Goal: Task Accomplishment & Management: Manage account settings

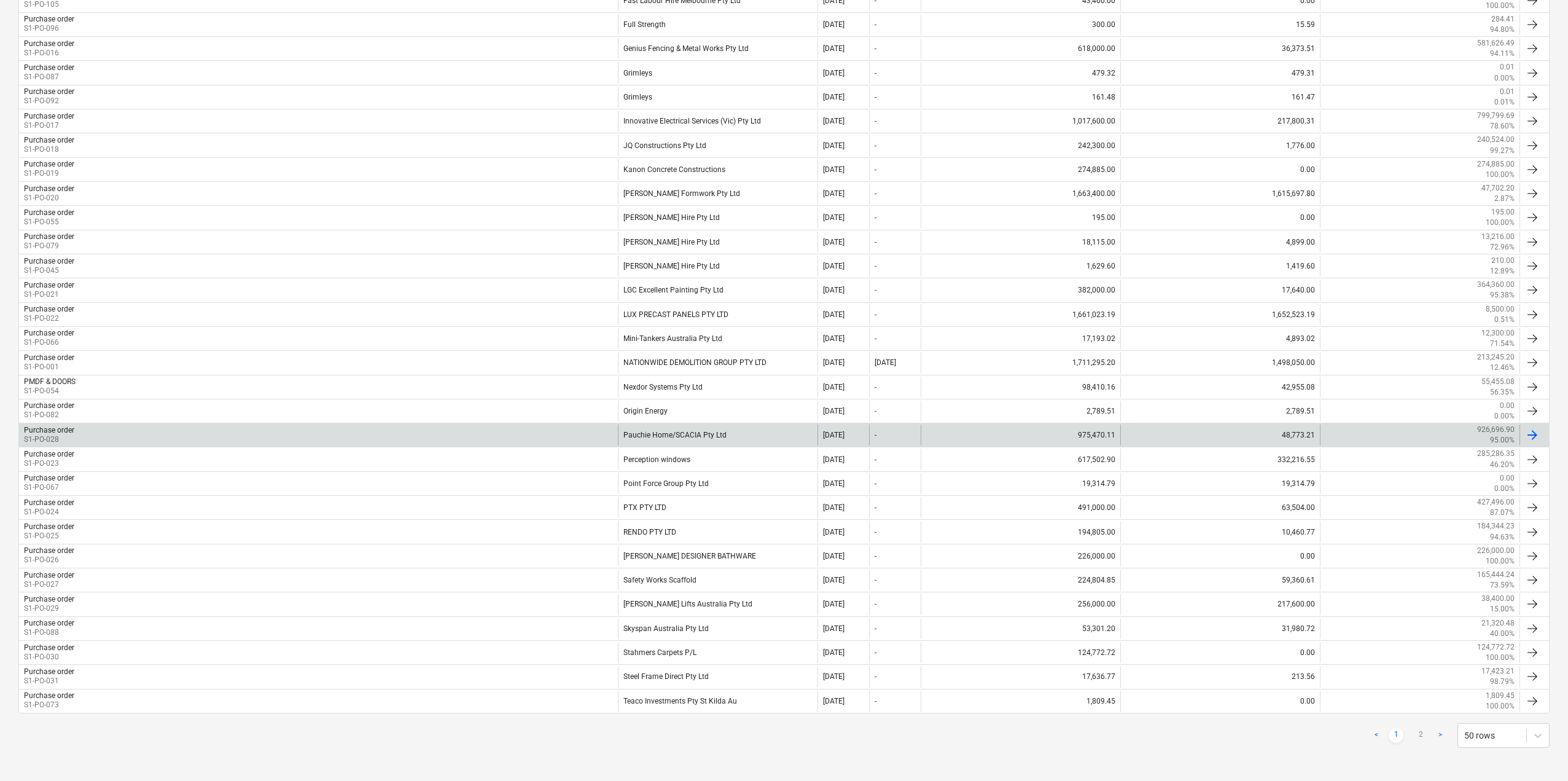
scroll to position [774, 0]
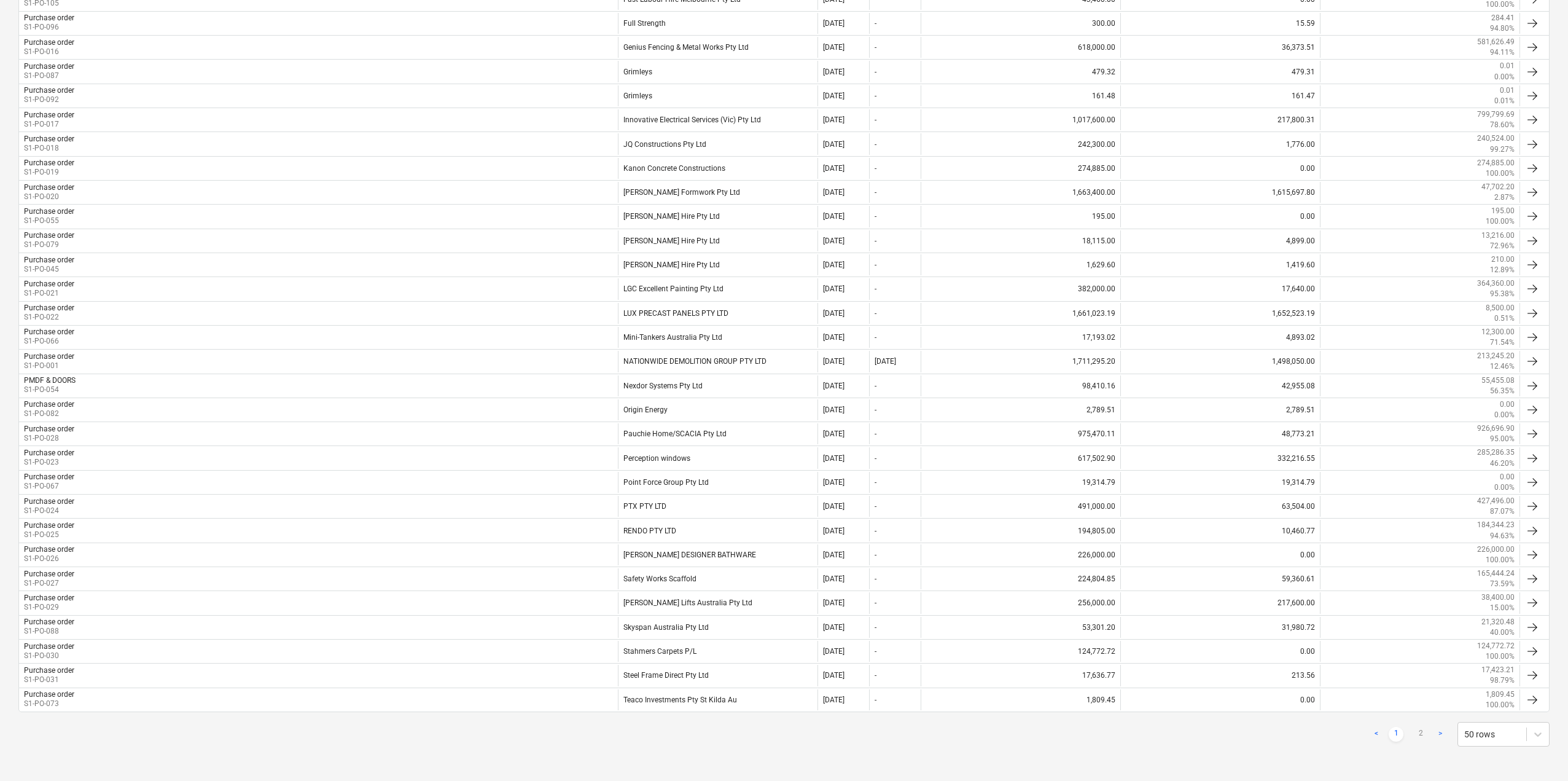
click at [789, 740] on div "< 1 2 > 50 rows" at bounding box center [783, 734] width 1531 height 25
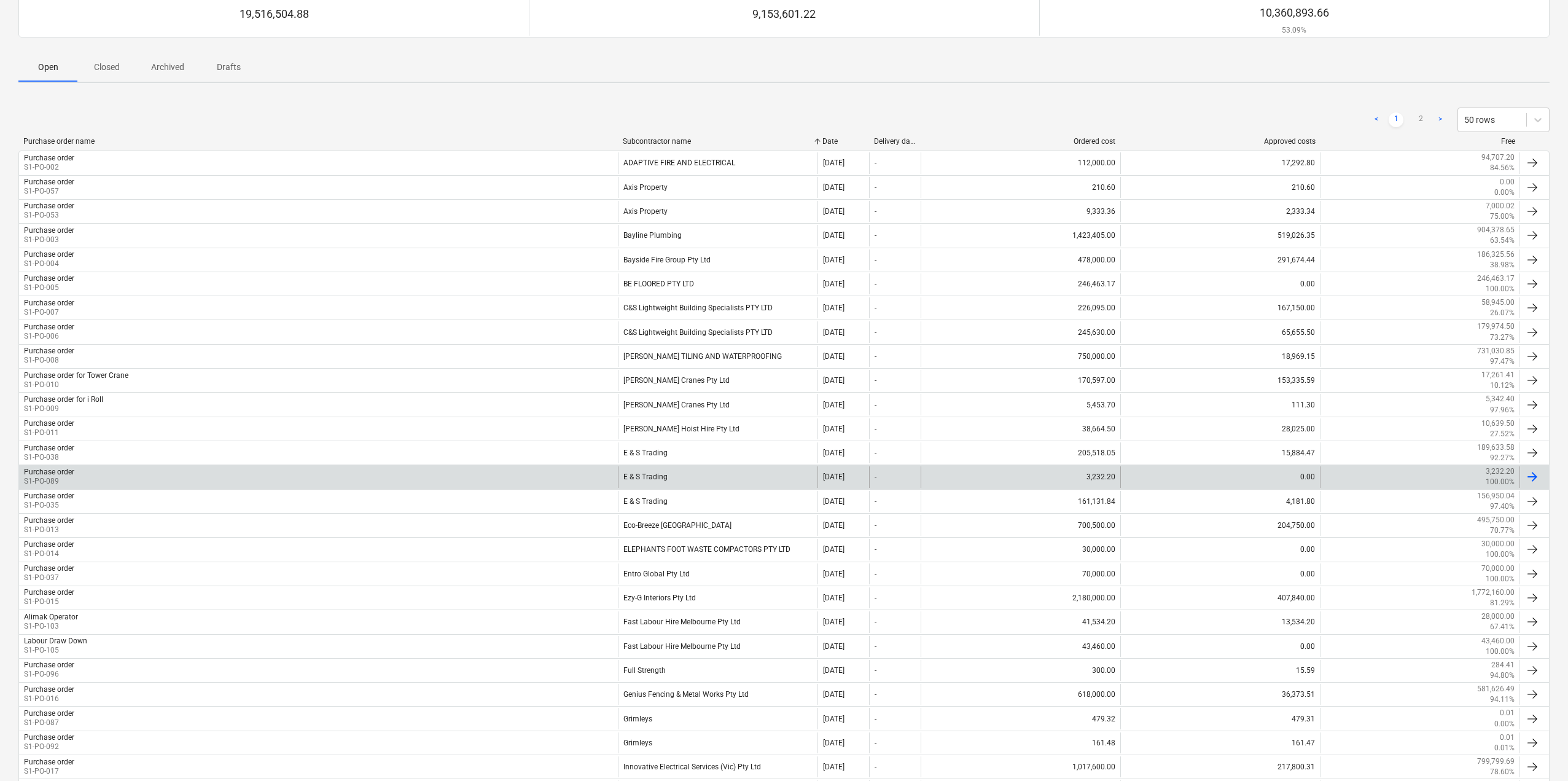
scroll to position [0, 0]
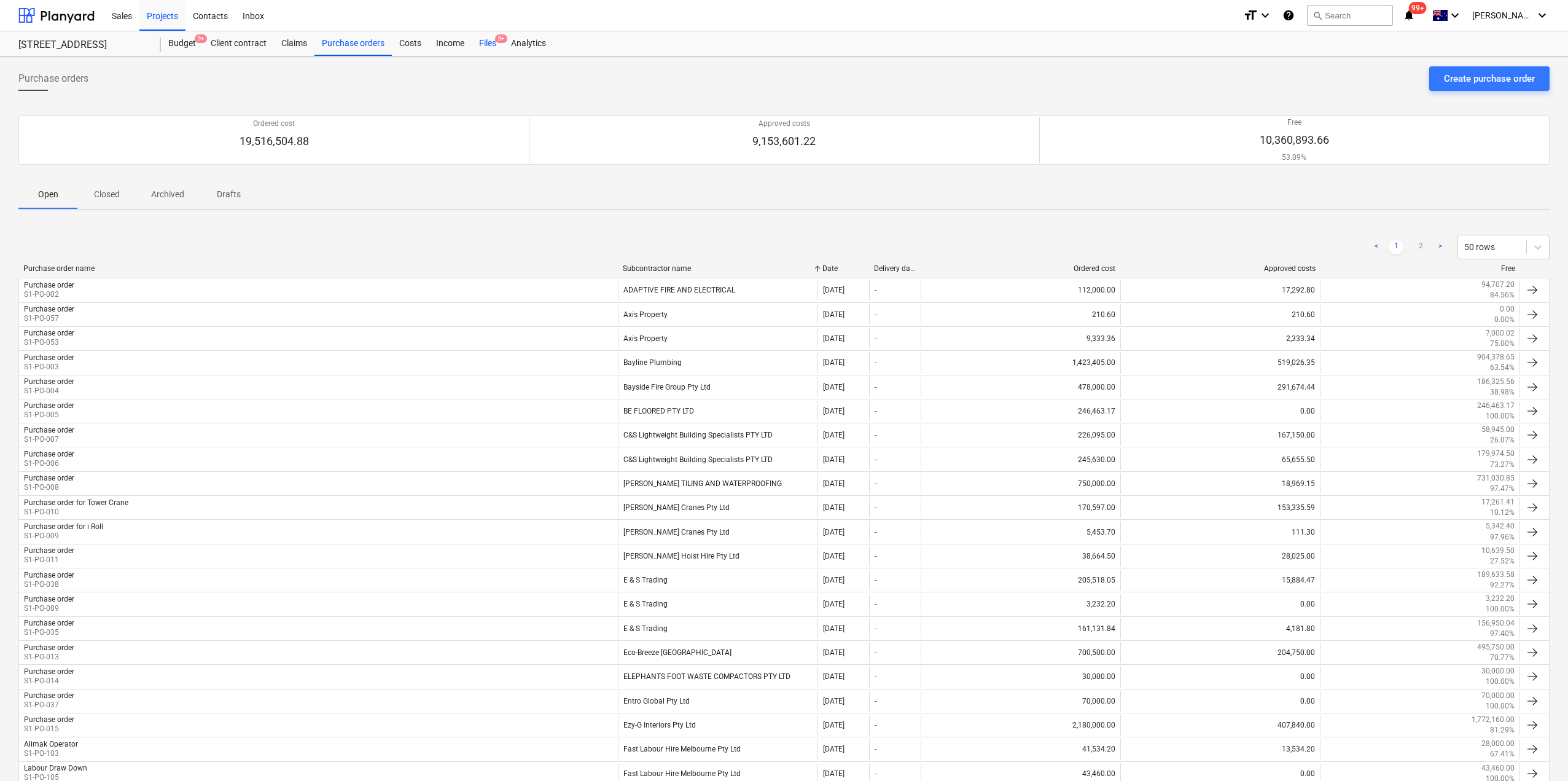
click at [482, 42] on div "Files 9+" at bounding box center [488, 43] width 32 height 25
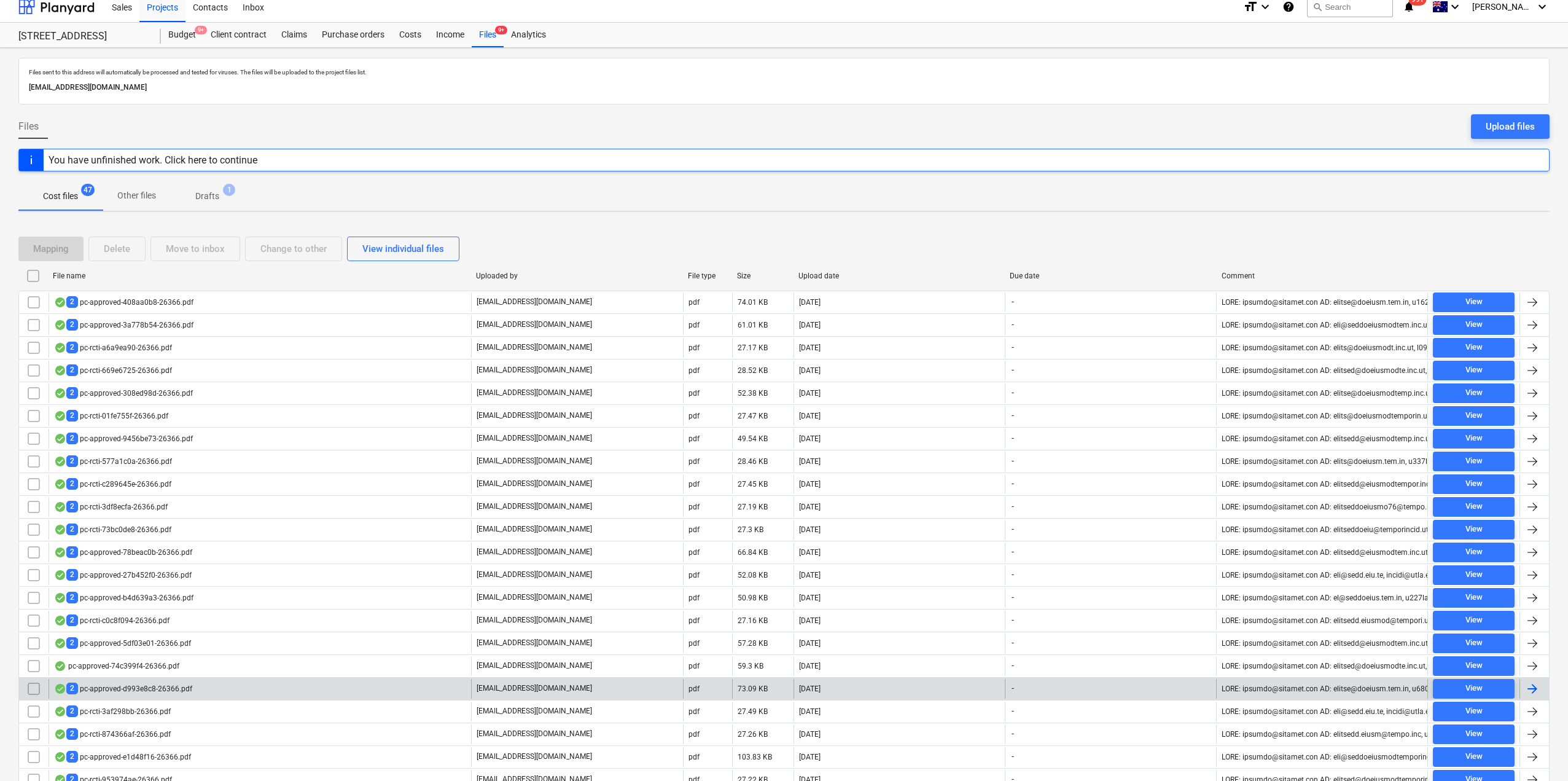
scroll to position [154, 0]
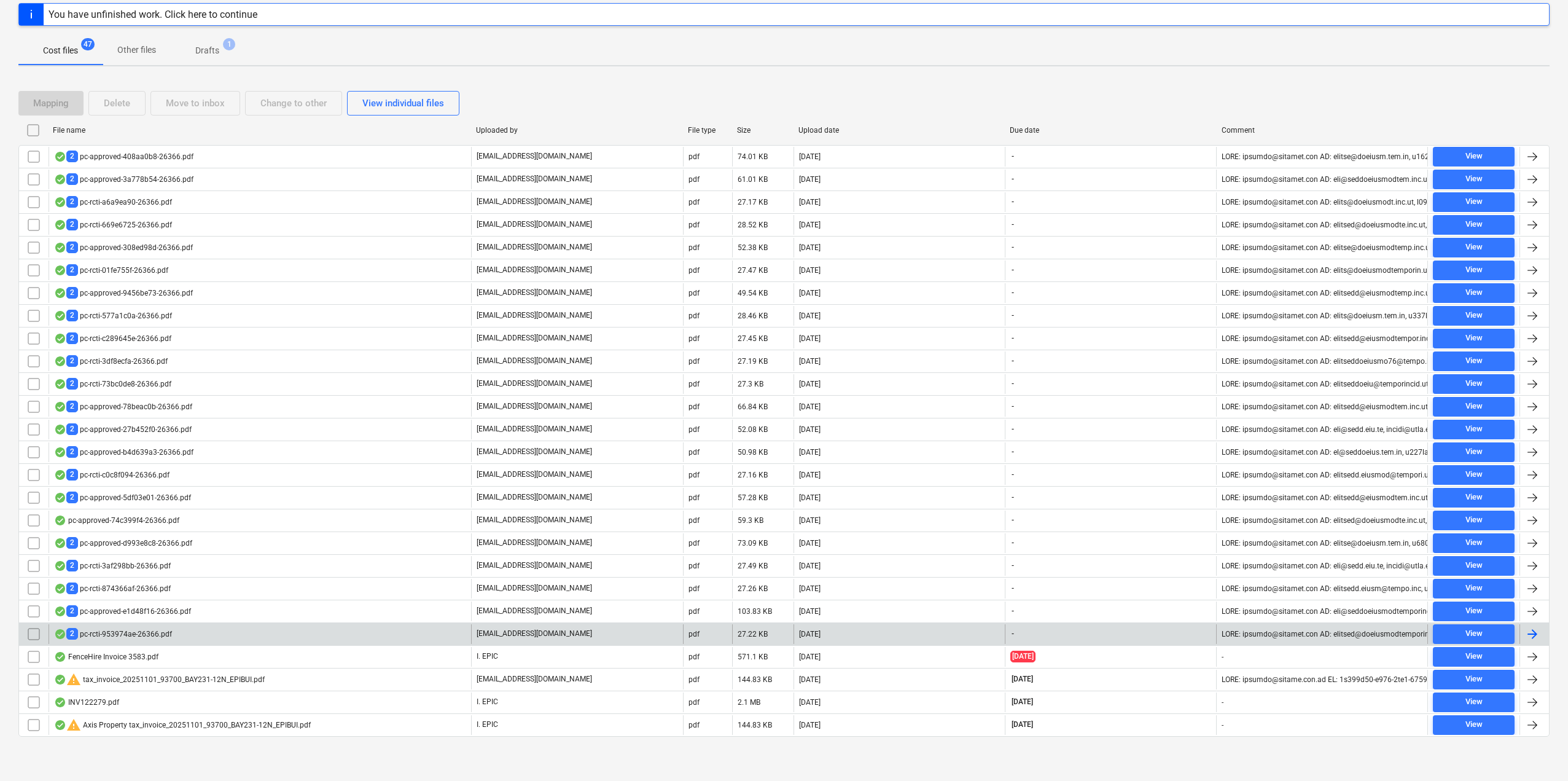
click at [138, 633] on div "2 pc-rcti-953974ae-26366.pdf" at bounding box center [113, 634] width 118 height 12
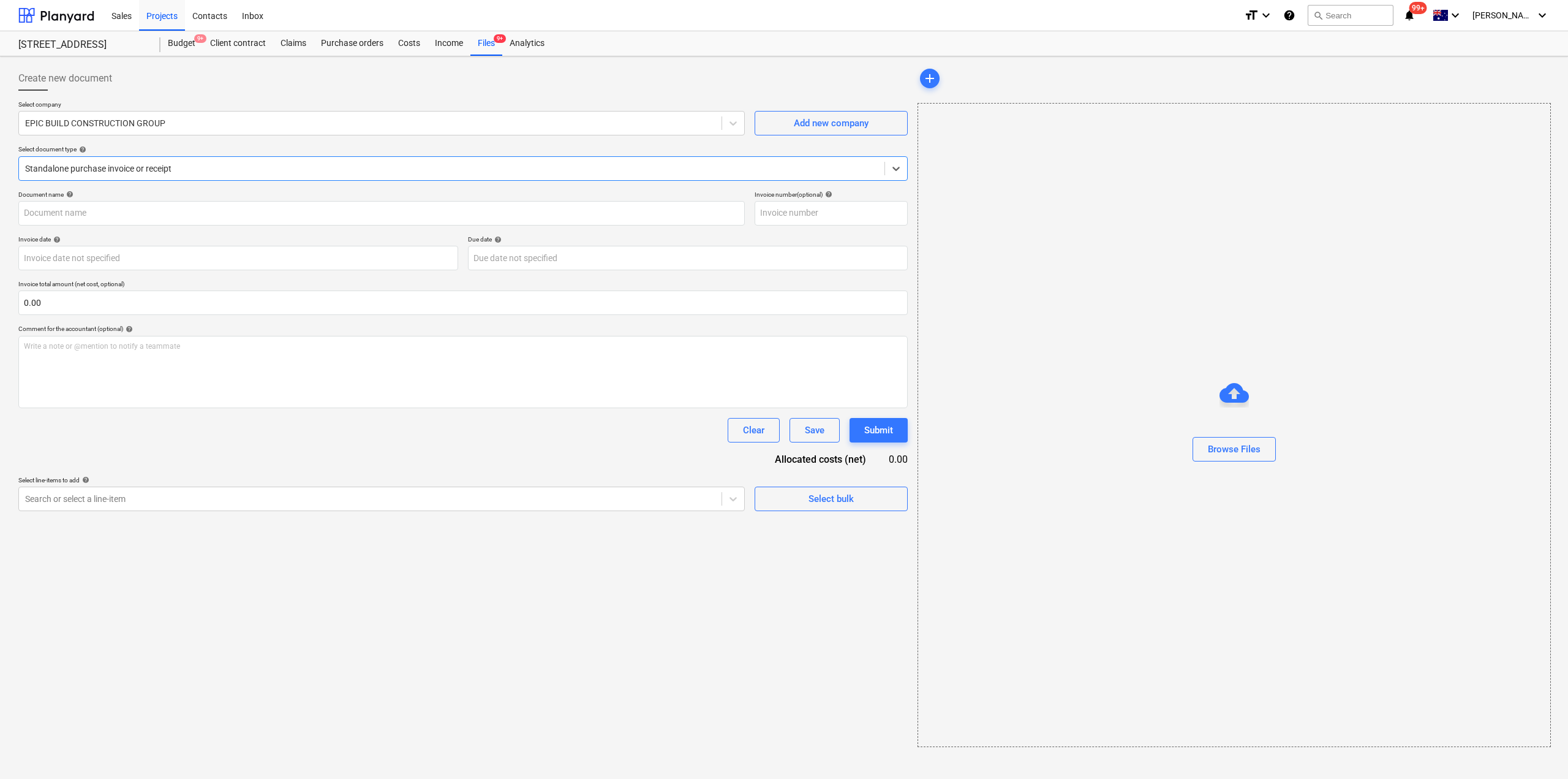
type input "3"
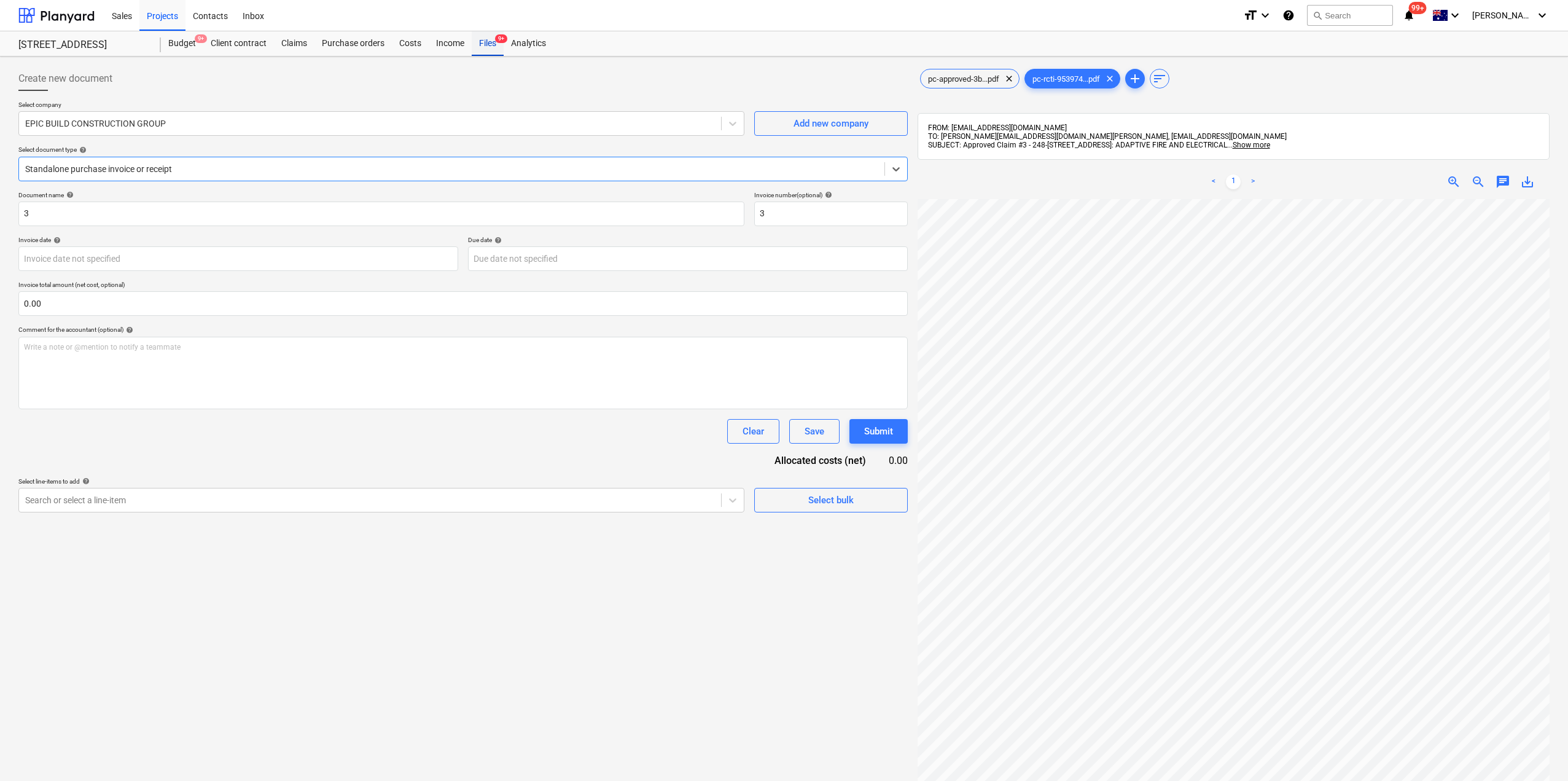
click at [486, 45] on div "Files 9+" at bounding box center [488, 43] width 32 height 25
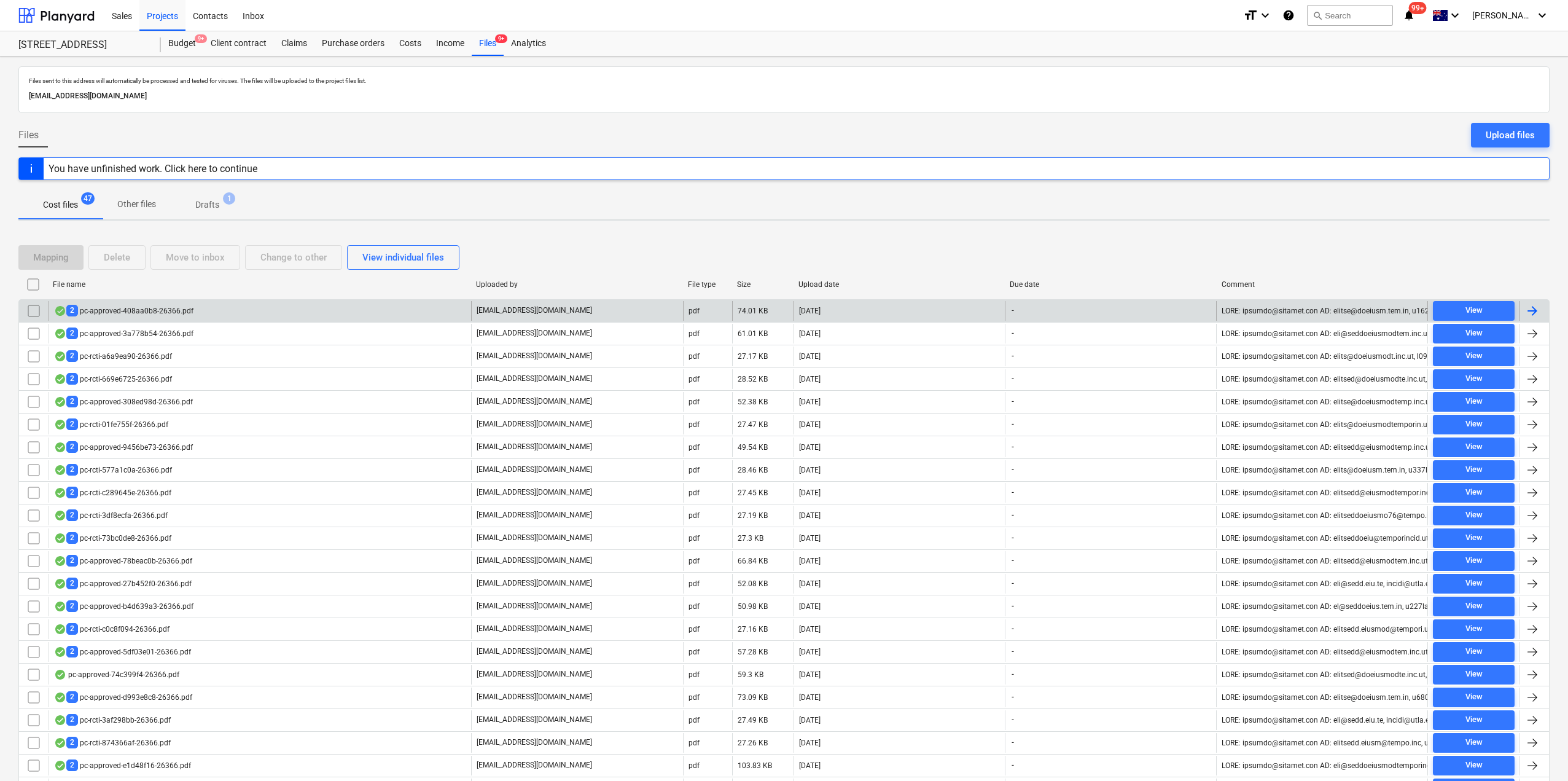
click at [171, 307] on div "2 pc-approved-408aa0b8-26366.pdf" at bounding box center [123, 310] width 139 height 12
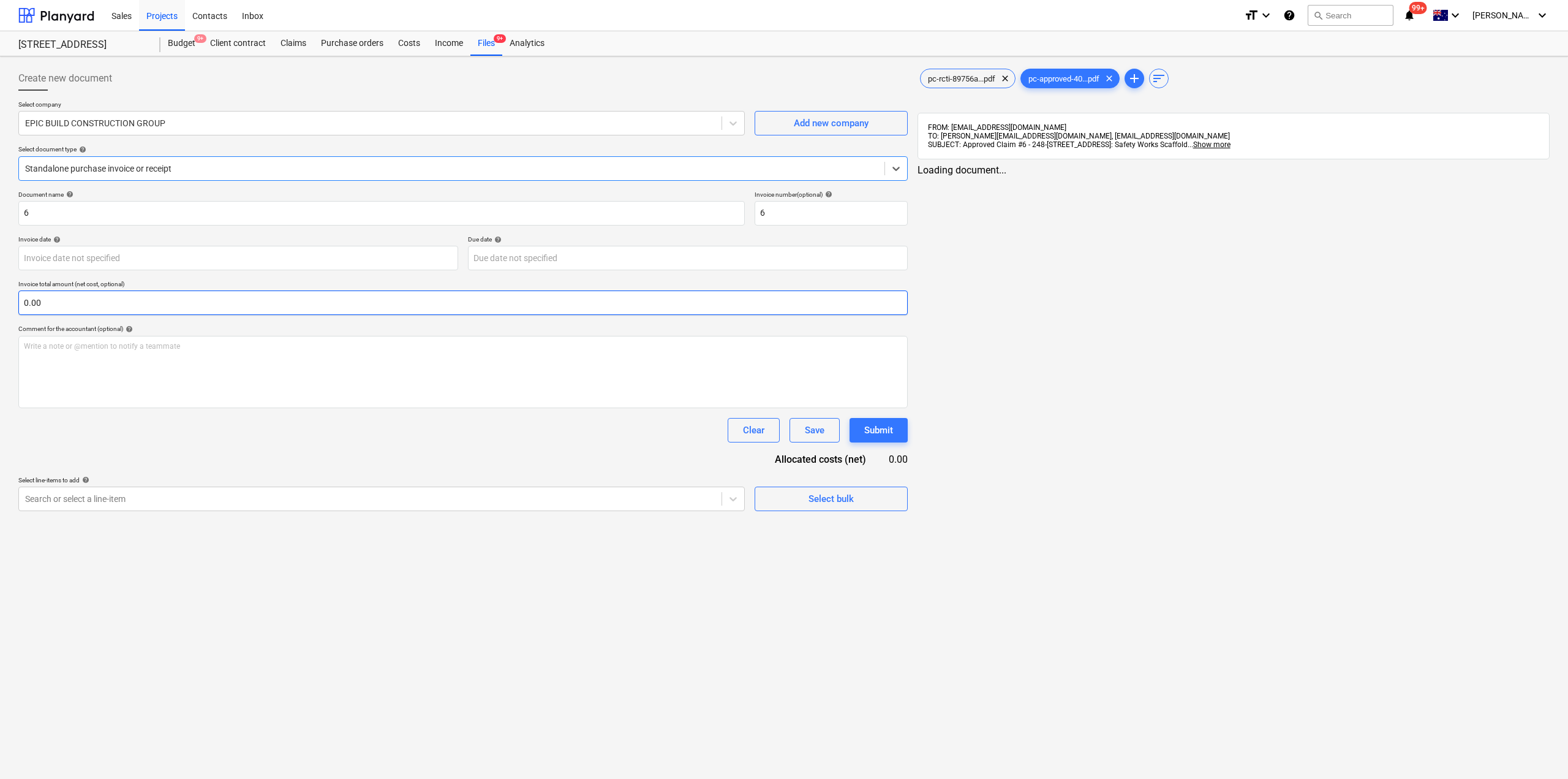
type input "6"
click at [202, 166] on div at bounding box center [451, 168] width 851 height 12
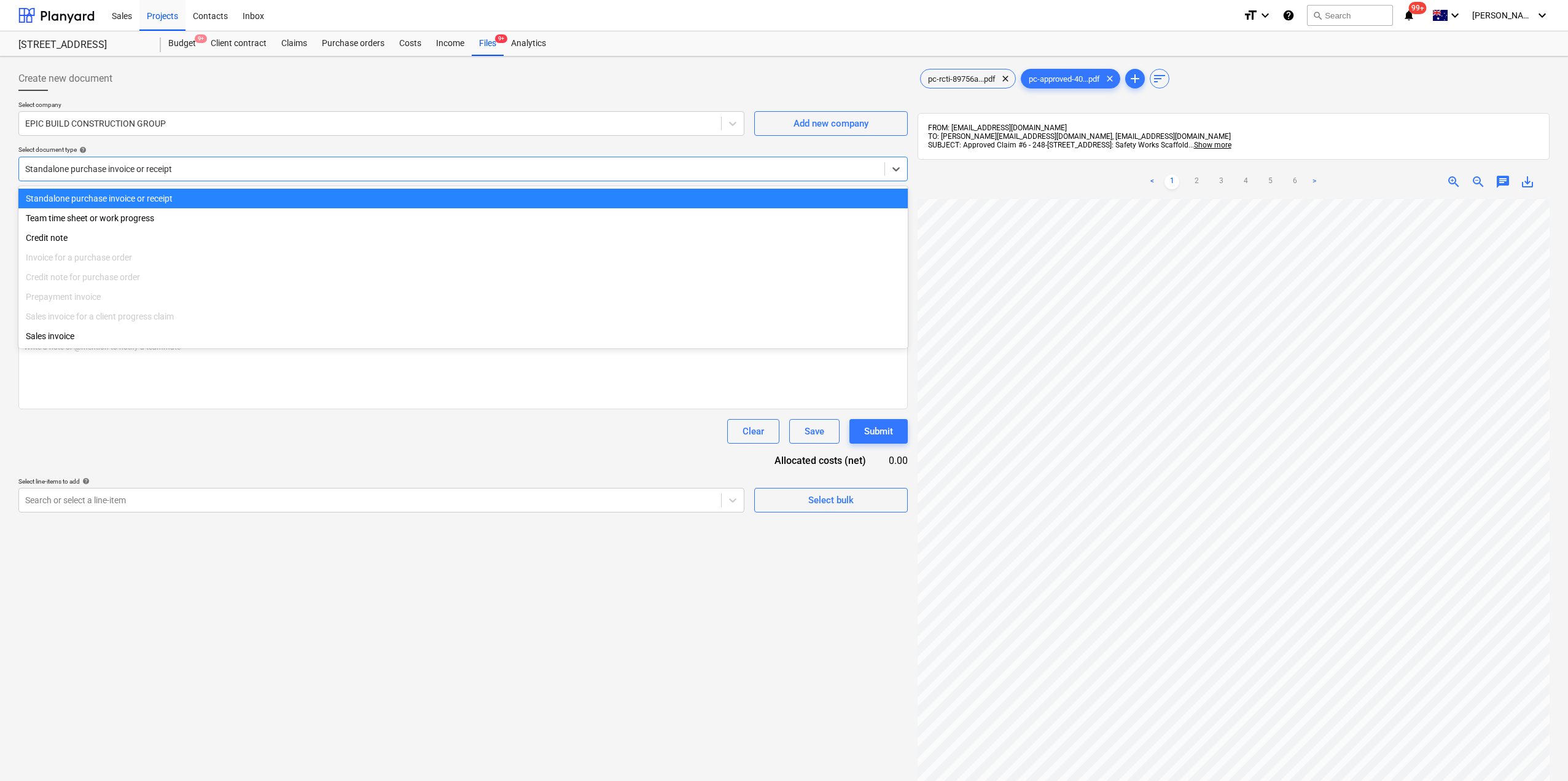
click at [211, 166] on div at bounding box center [452, 168] width 853 height 12
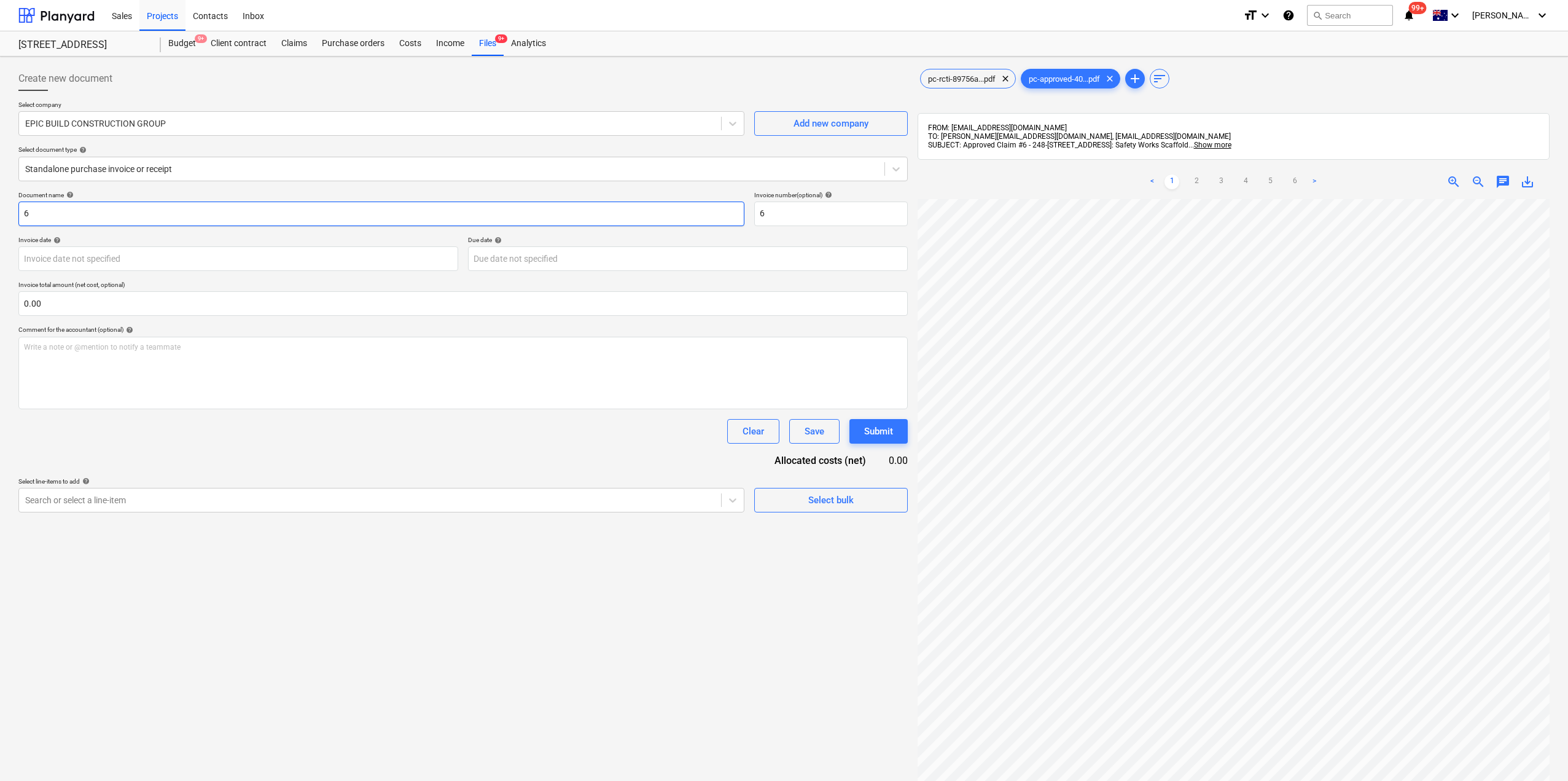
click at [188, 217] on input "6" at bounding box center [381, 213] width 726 height 25
drag, startPoint x: 189, startPoint y: 215, endPoint x: 0, endPoint y: 191, distance: 190.5
click at [0, 191] on div "Create new document Select company EPIC BUILD CONSTRUCTION GROUP Add new compan…" at bounding box center [784, 506] width 1568 height 899
drag, startPoint x: 76, startPoint y: 217, endPoint x: 0, endPoint y: 216, distance: 76.0
click at [0, 216] on div "Create new document Select company EPIC BUILD CONSTRUCTION GROUP Add new compan…" at bounding box center [784, 506] width 1568 height 899
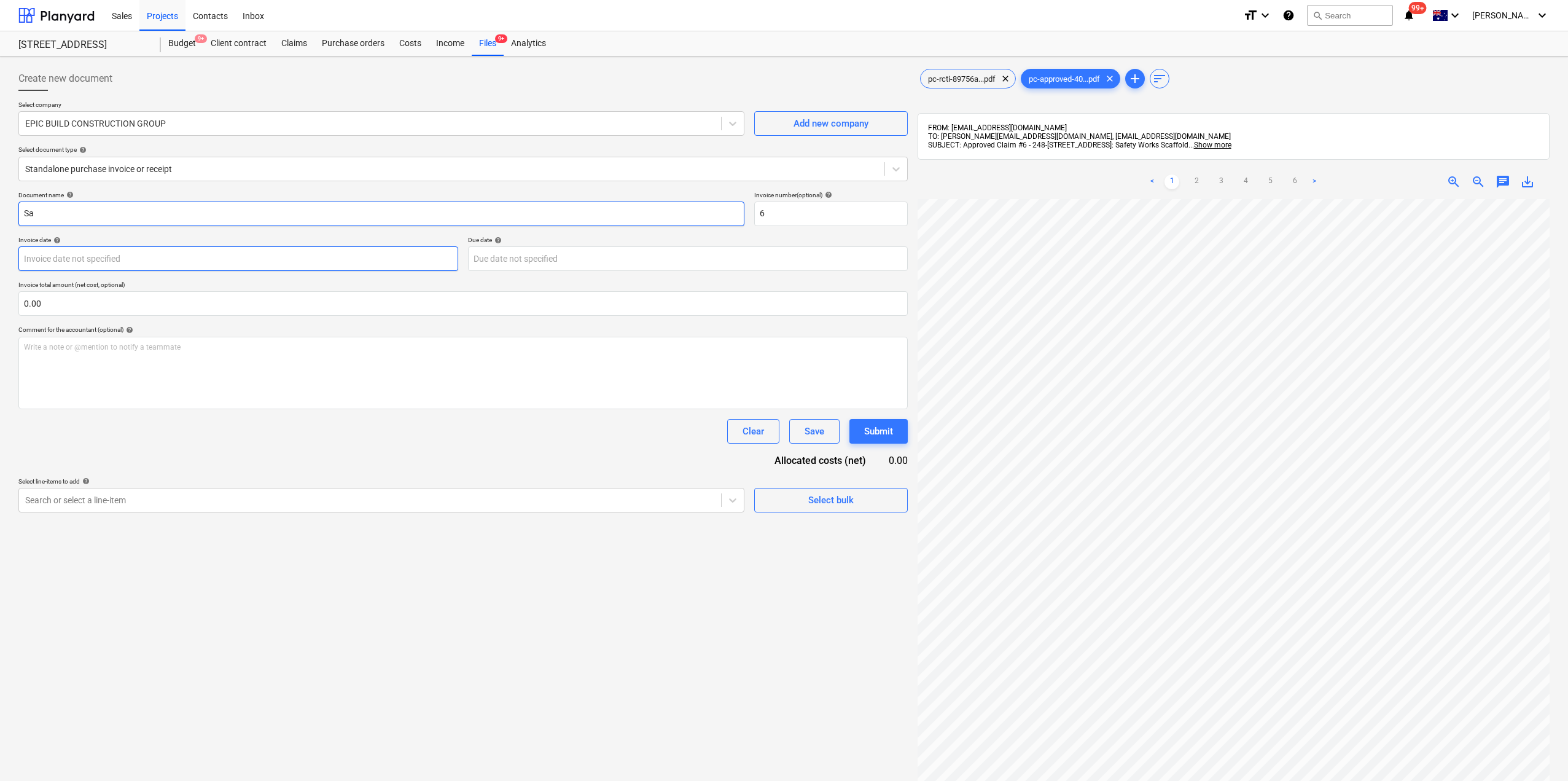
paste input "fety Works Scaffold Claim #6"
type input "Safety Works Scaffold Claim #6"
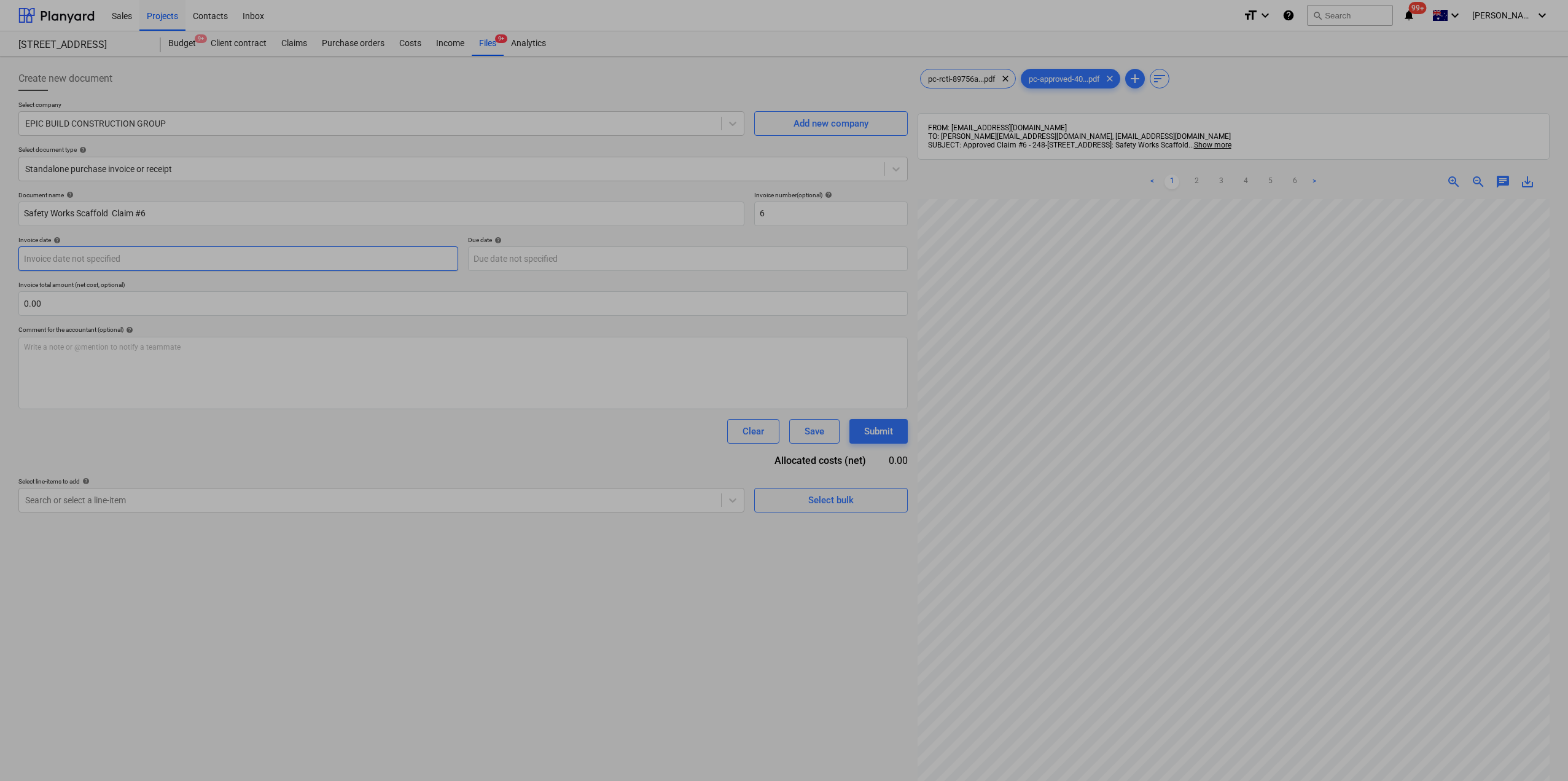
click at [166, 258] on body "Sales Projects Contacts Inbox format_size keyboard_arrow_down help search Searc…" at bounding box center [784, 390] width 1568 height 781
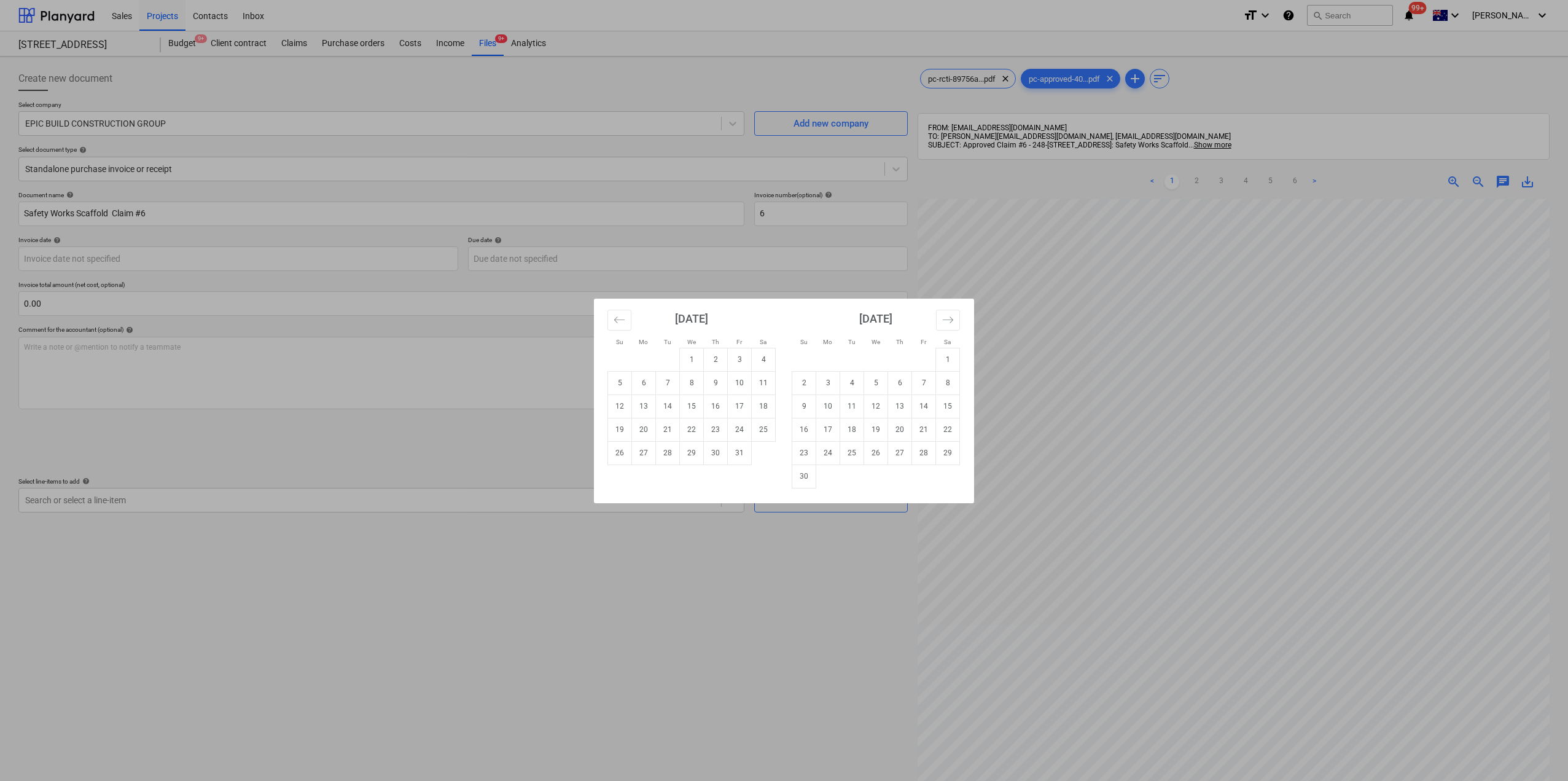
click at [312, 383] on div "Su Mo Tu We Th Fr Sa Su Mo Tu We Th Fr Sa [DATE] 1 2 3 4 5 6 7 8 9 10 11 12 13 …" at bounding box center [784, 390] width 1568 height 781
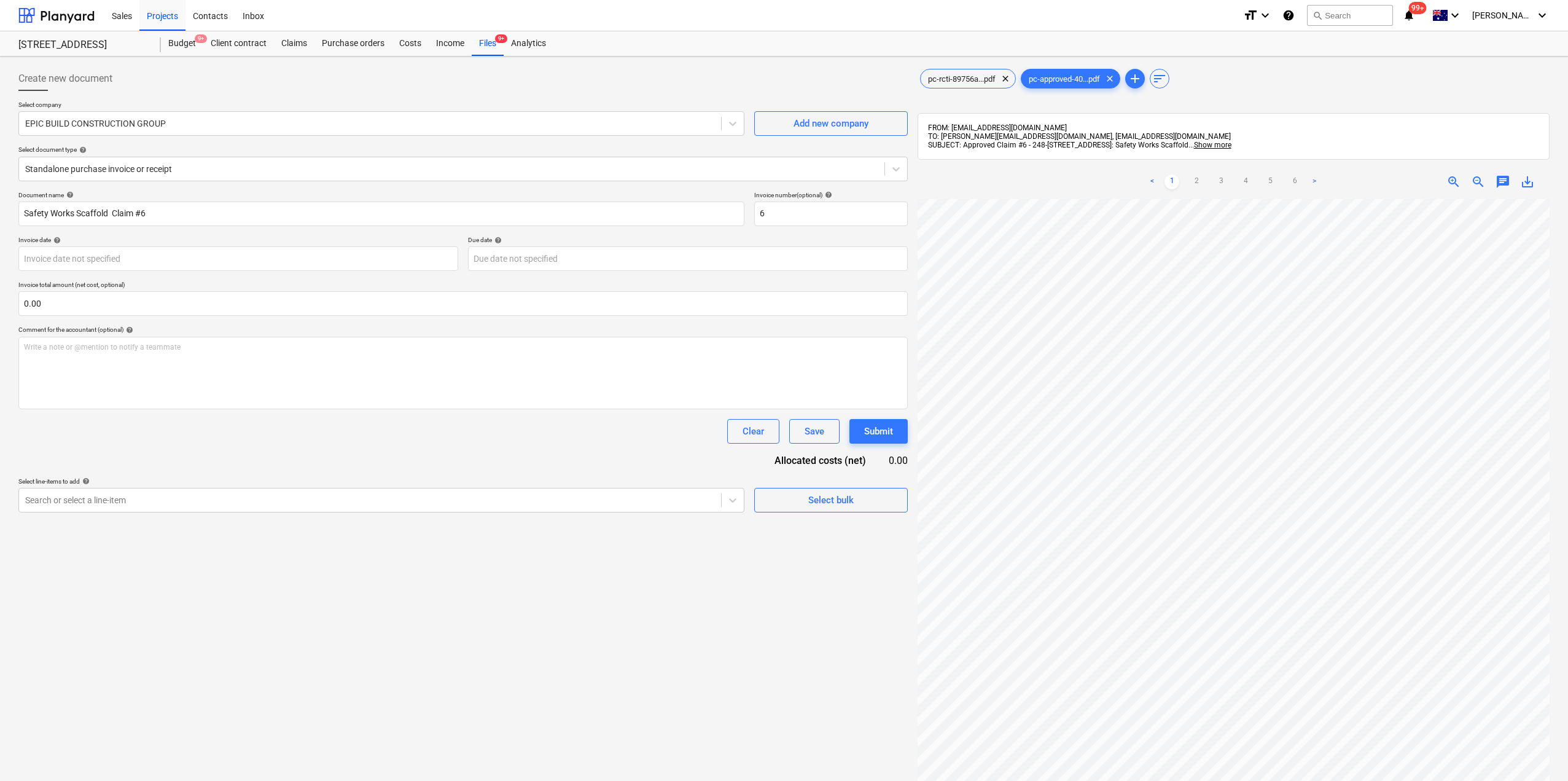
click at [178, 189] on div "Select company EPIC BUILD CONSTRUCTION GROUP Add new company Select document ty…" at bounding box center [462, 146] width 889 height 90
click at [183, 174] on div at bounding box center [452, 168] width 853 height 12
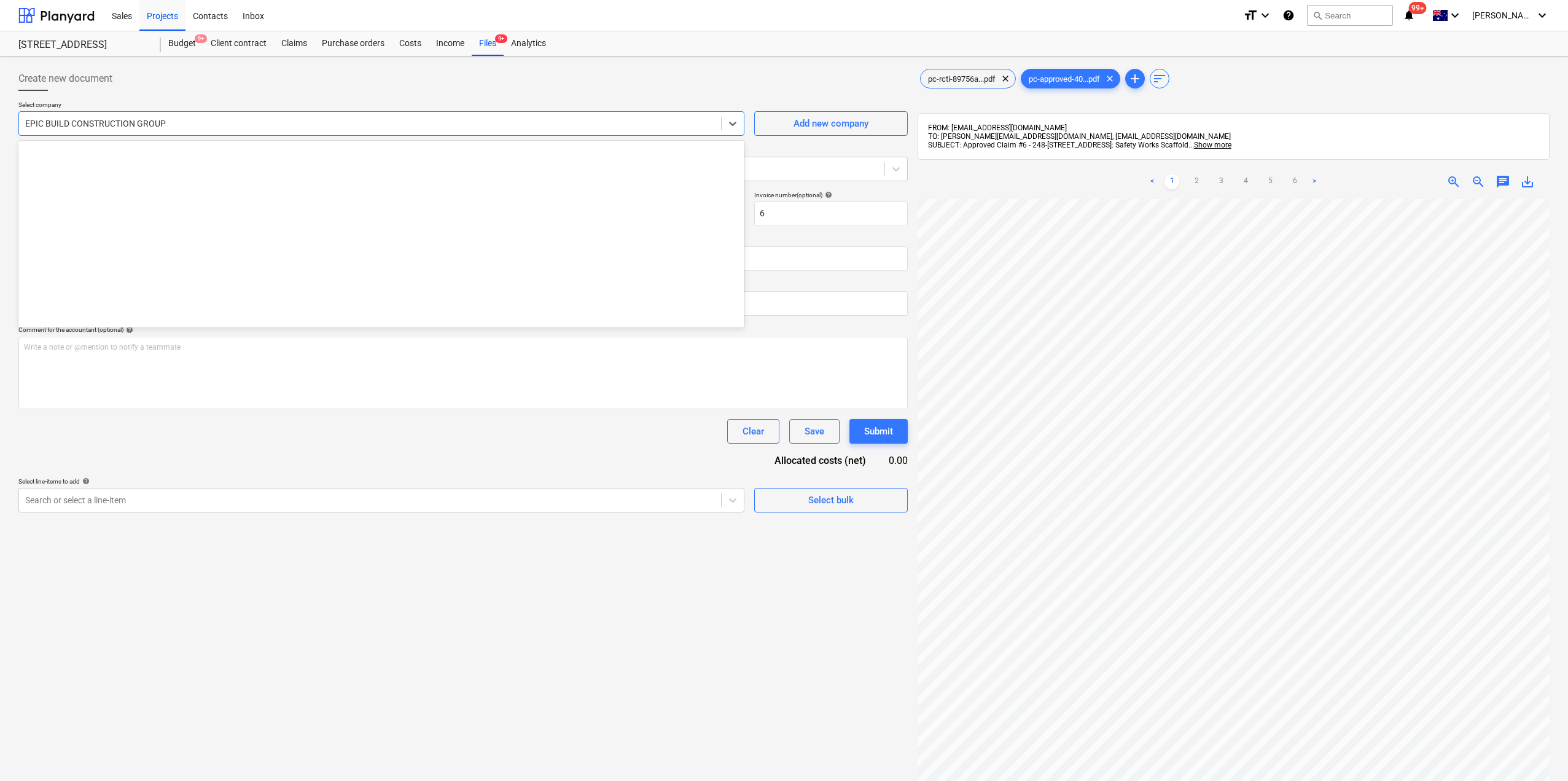
click at [161, 123] on div at bounding box center [370, 123] width 689 height 12
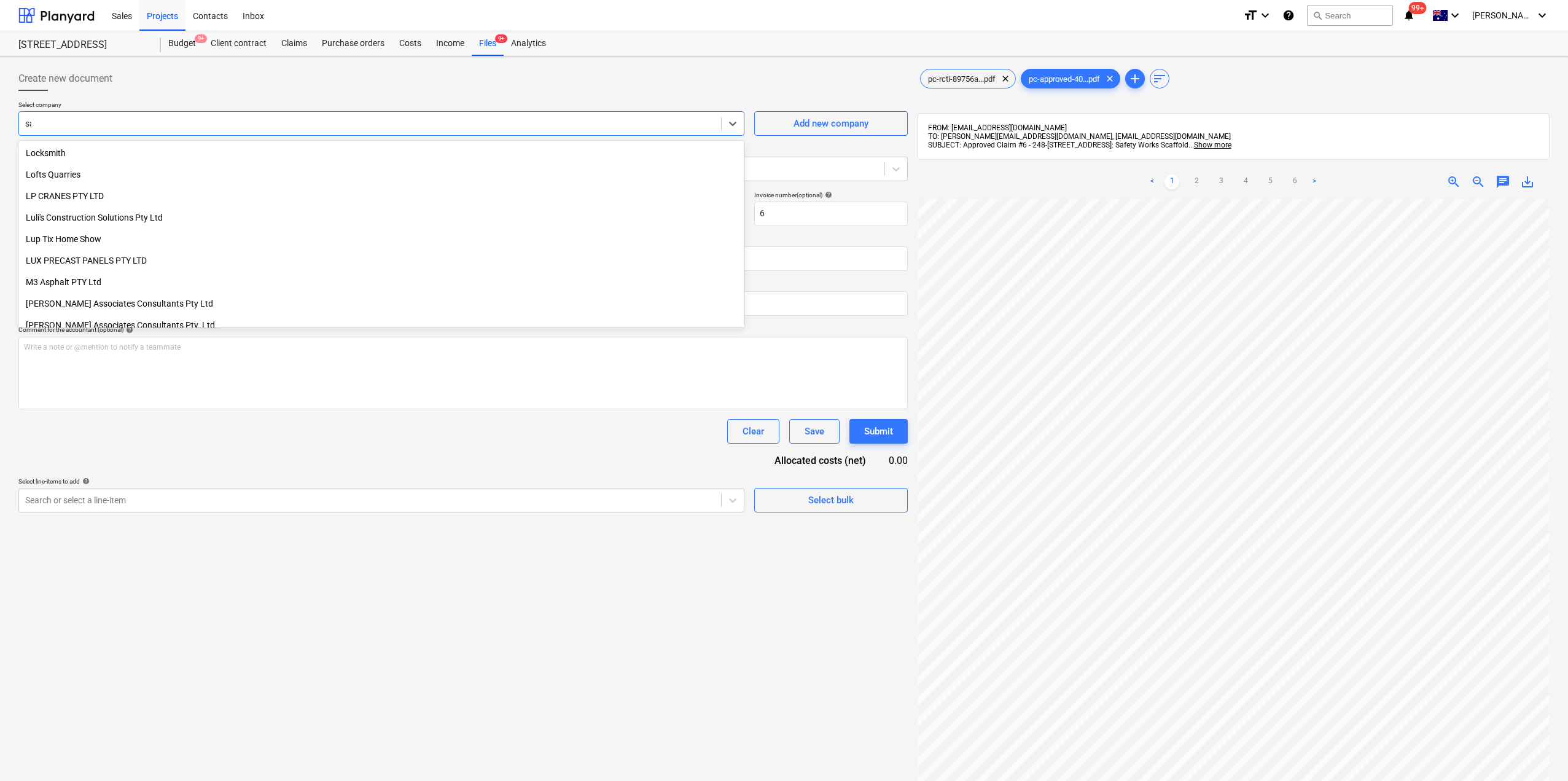
scroll to position [912, 0]
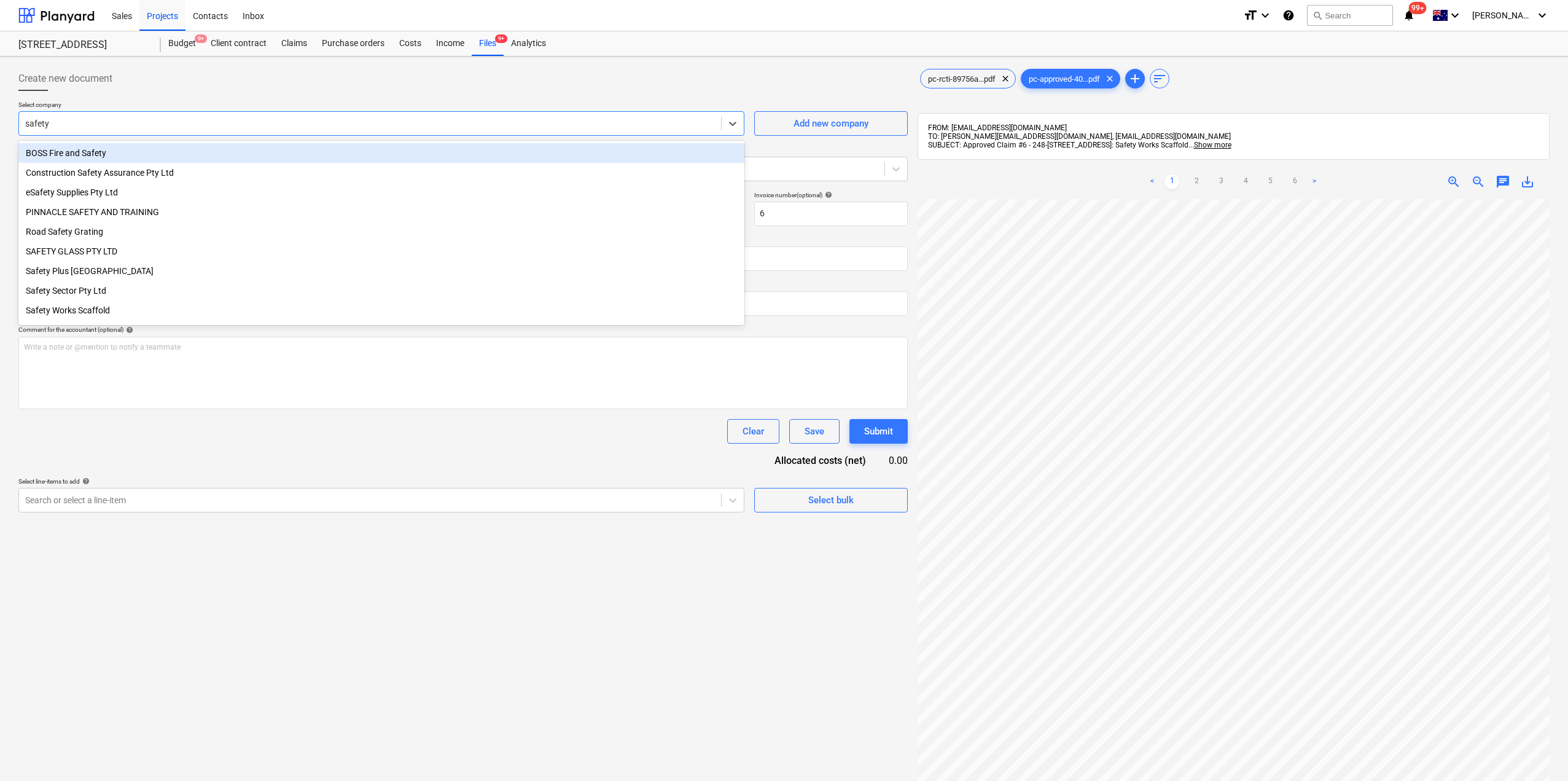
type input "safety w"
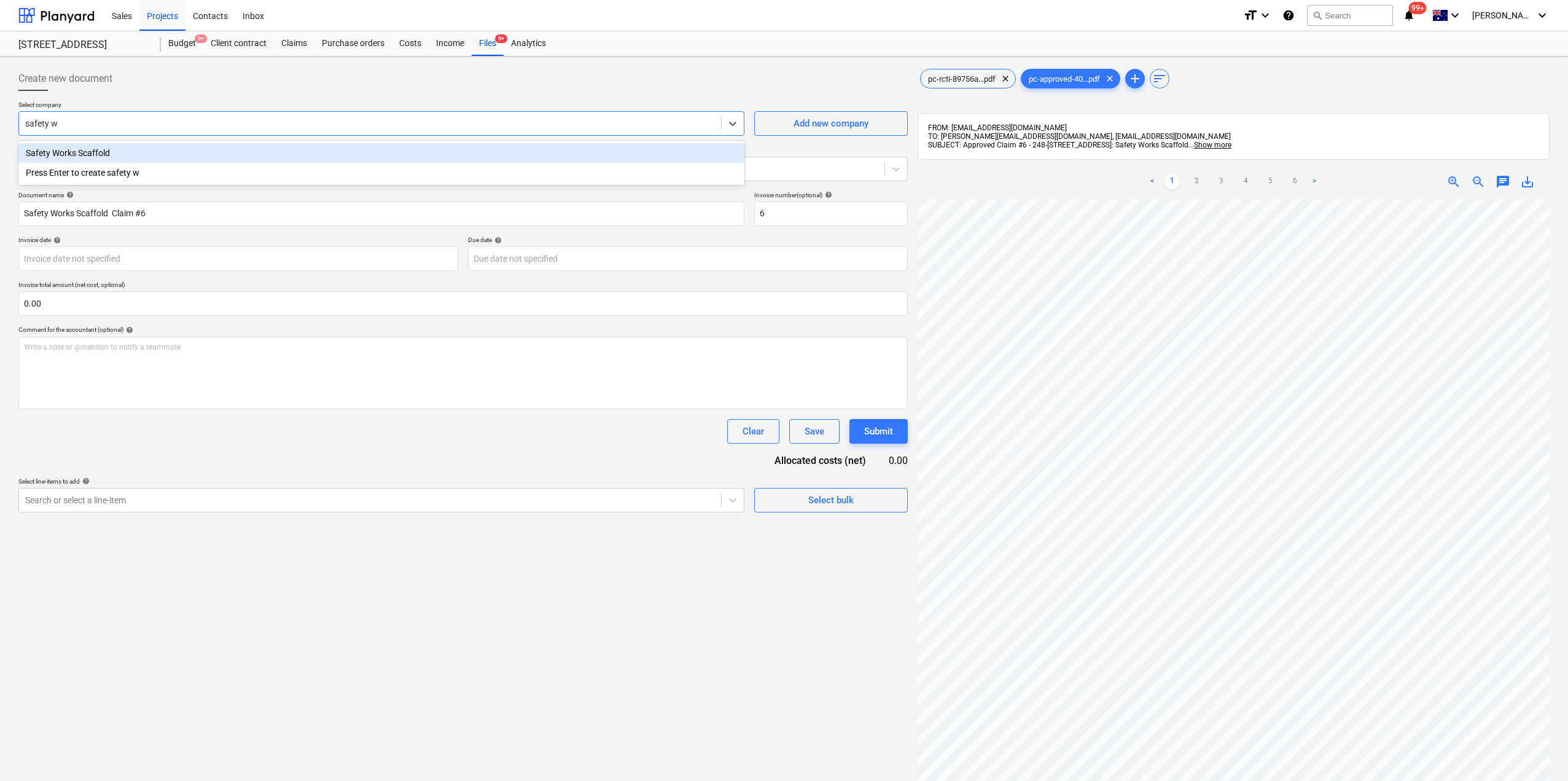
click at [119, 152] on div "Safety Works Scaffold" at bounding box center [381, 153] width 726 height 20
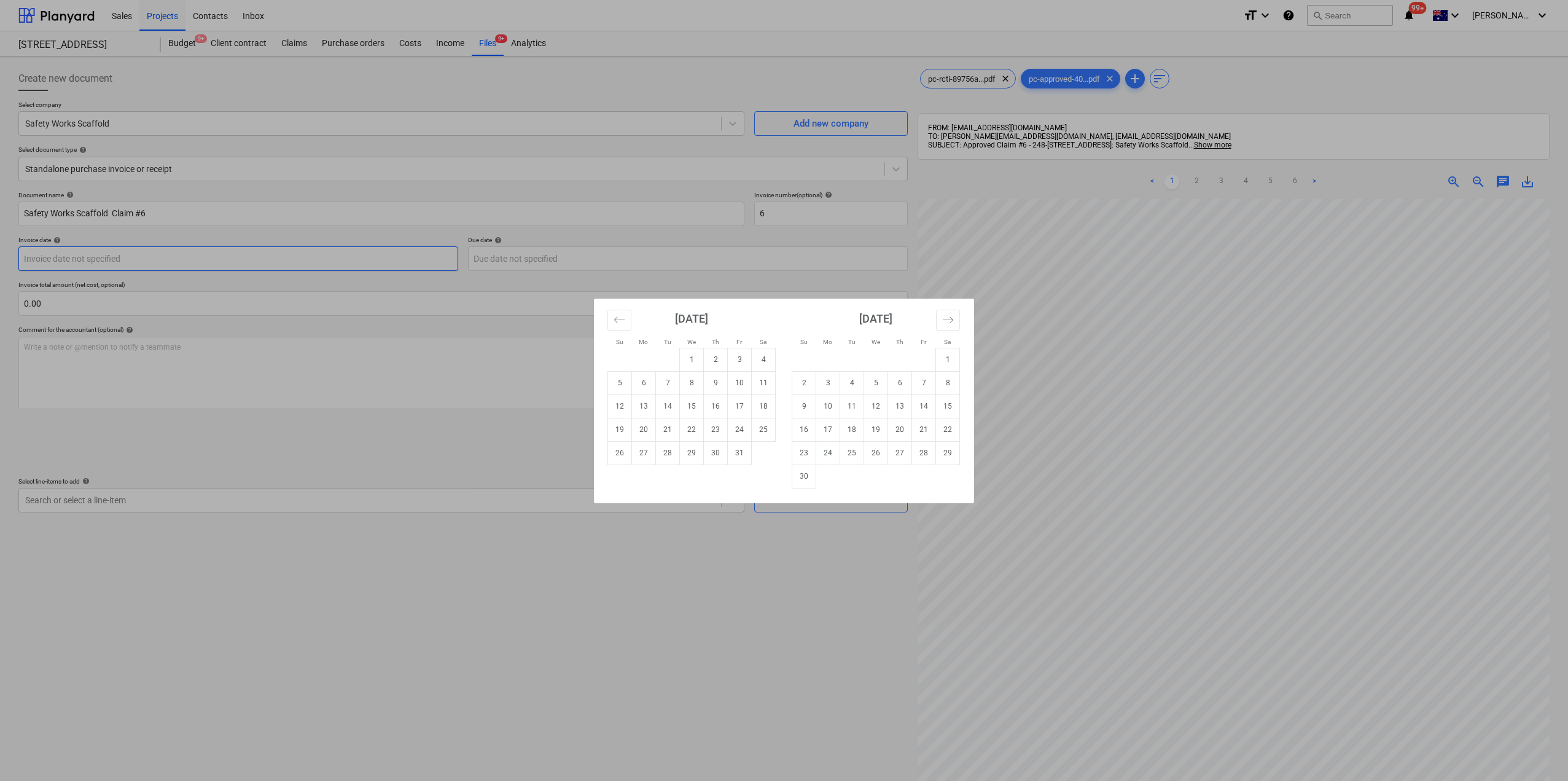
click at [108, 266] on body "Sales Projects Contacts Inbox format_size keyboard_arrow_down help search Searc…" at bounding box center [784, 390] width 1568 height 781
click at [324, 426] on div "Su Mo Tu We Th Fr Sa Su Mo Tu We Th Fr Sa [DATE] 1 2 3 4 5 6 7 8 9 10 11 12 13 …" at bounding box center [784, 390] width 1568 height 781
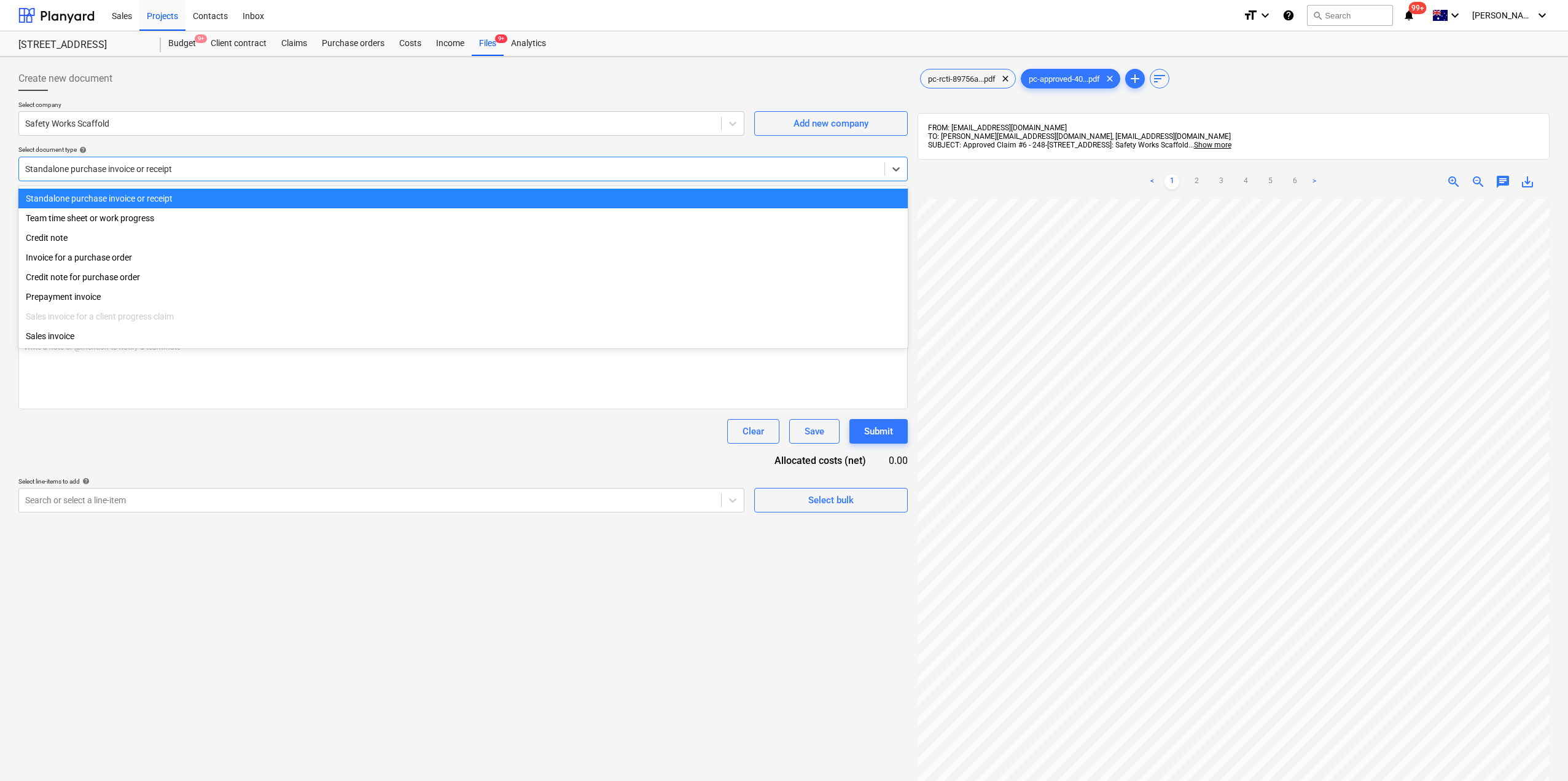
click at [135, 162] on div at bounding box center [452, 168] width 853 height 12
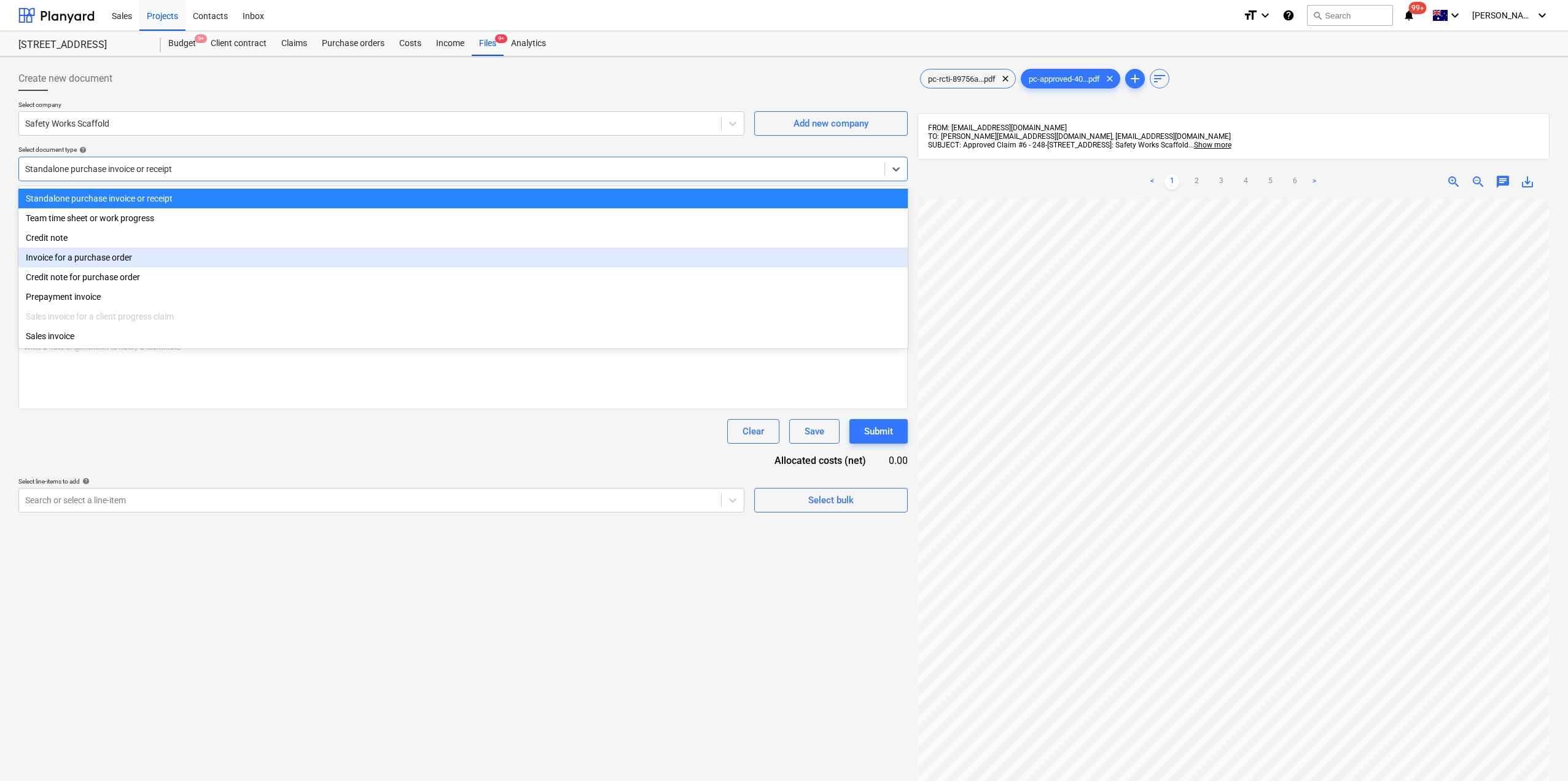
click at [92, 254] on div "Invoice for a purchase order" at bounding box center [462, 257] width 889 height 20
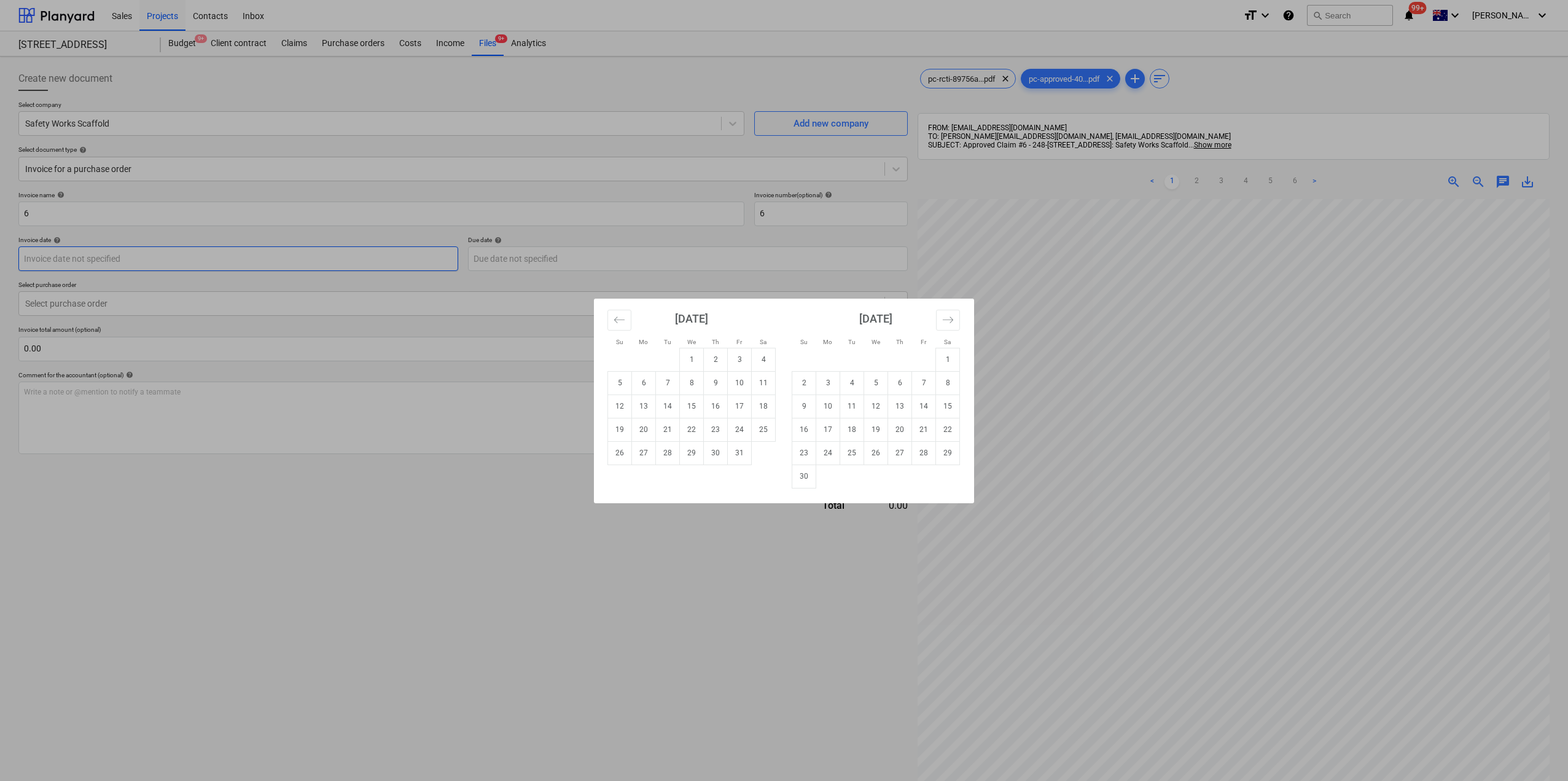
click at [162, 257] on body "Sales Projects Contacts Inbox format_size keyboard_arrow_down help search Searc…" at bounding box center [784, 390] width 1568 height 781
drag, startPoint x: 277, startPoint y: 369, endPoint x: 215, endPoint y: 323, distance: 77.2
click at [275, 369] on div "Su Mo Tu We Th Fr Sa Su Mo Tu We Th Fr Sa [DATE] 1 2 3 4 5 6 7 8 9 10 11 12 13 …" at bounding box center [784, 390] width 1568 height 781
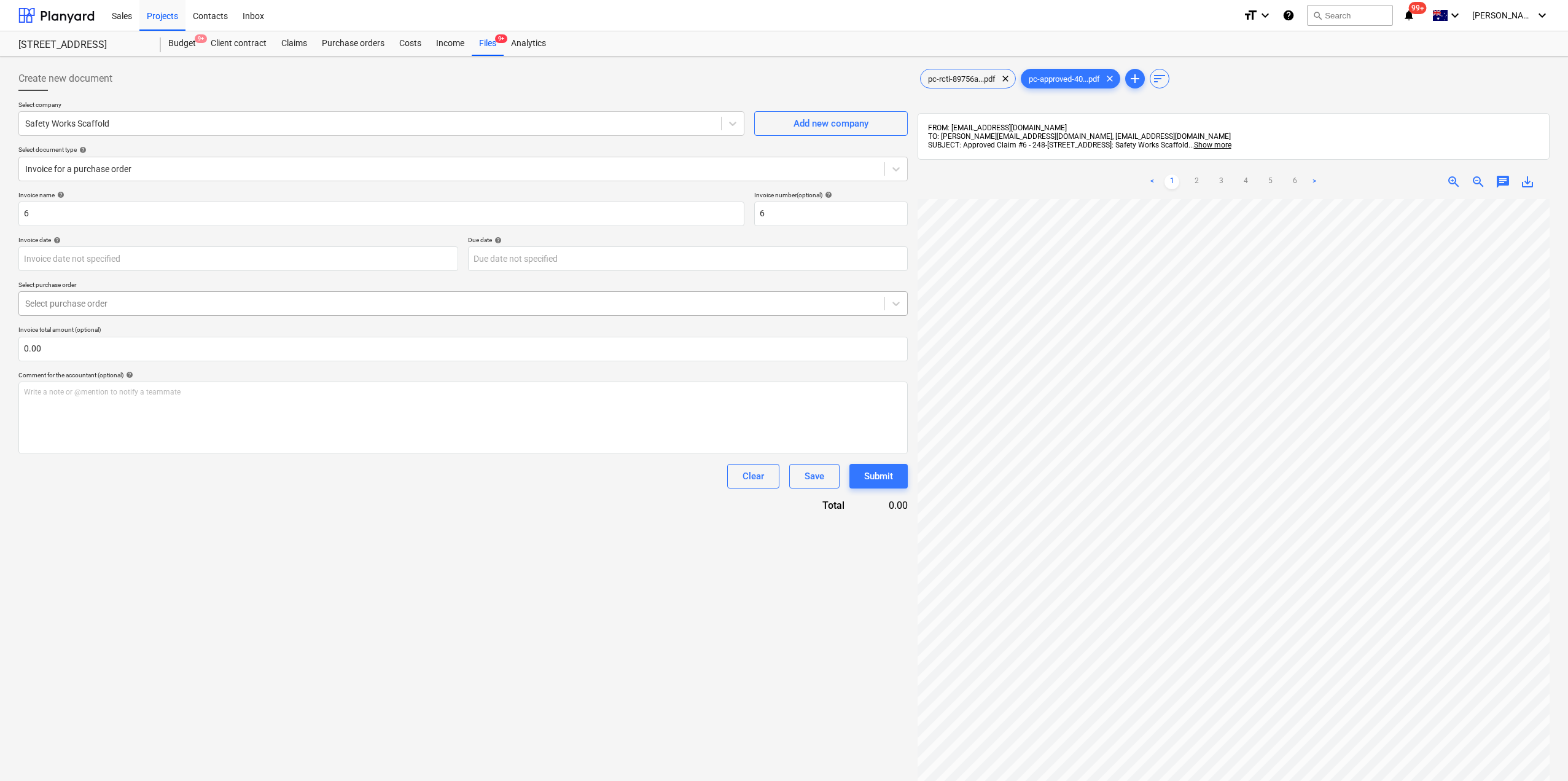
click at [193, 305] on div at bounding box center [452, 303] width 853 height 12
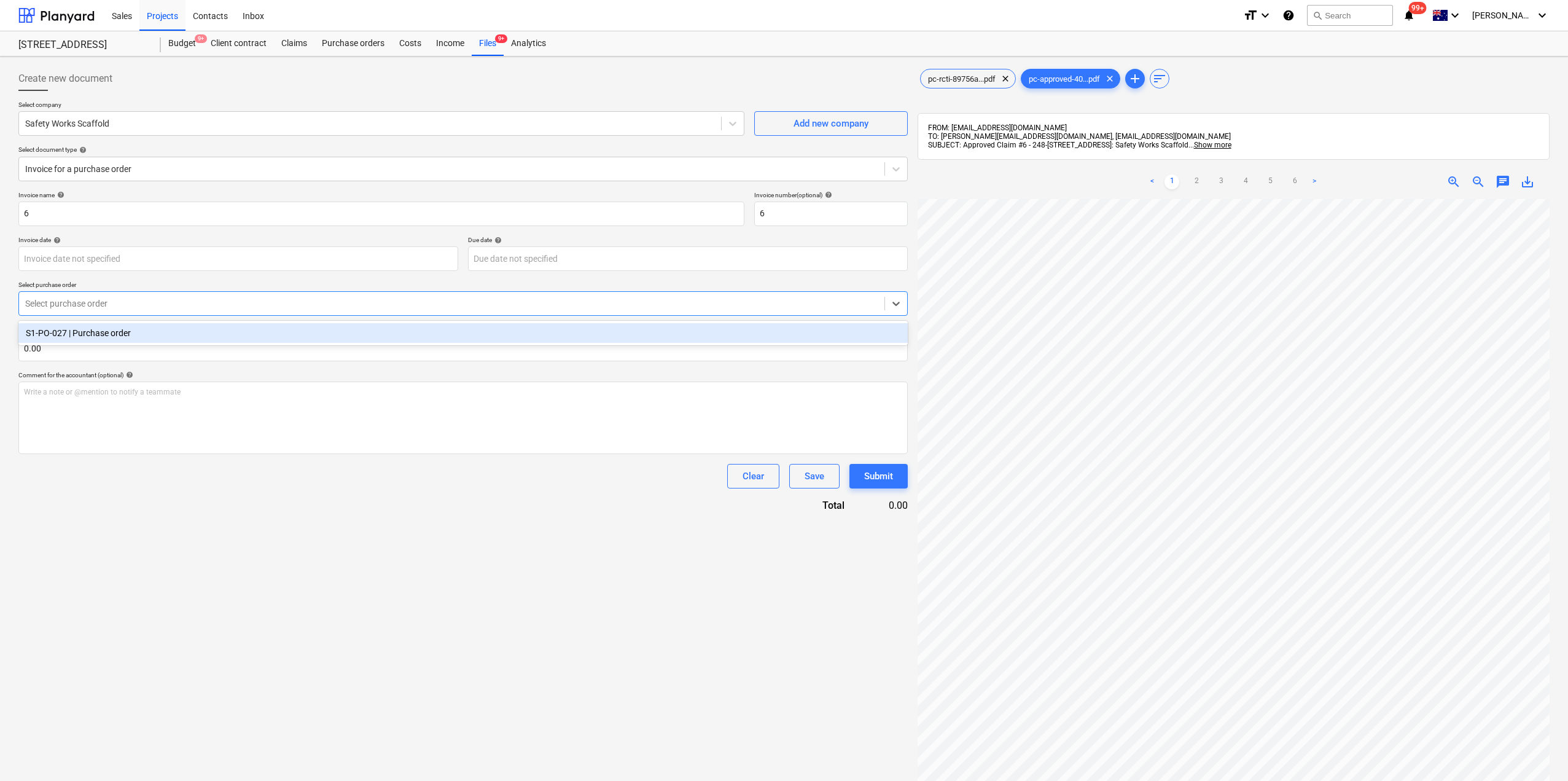
click at [173, 332] on div "S1-PO-027 | Purchase order" at bounding box center [462, 333] width 889 height 20
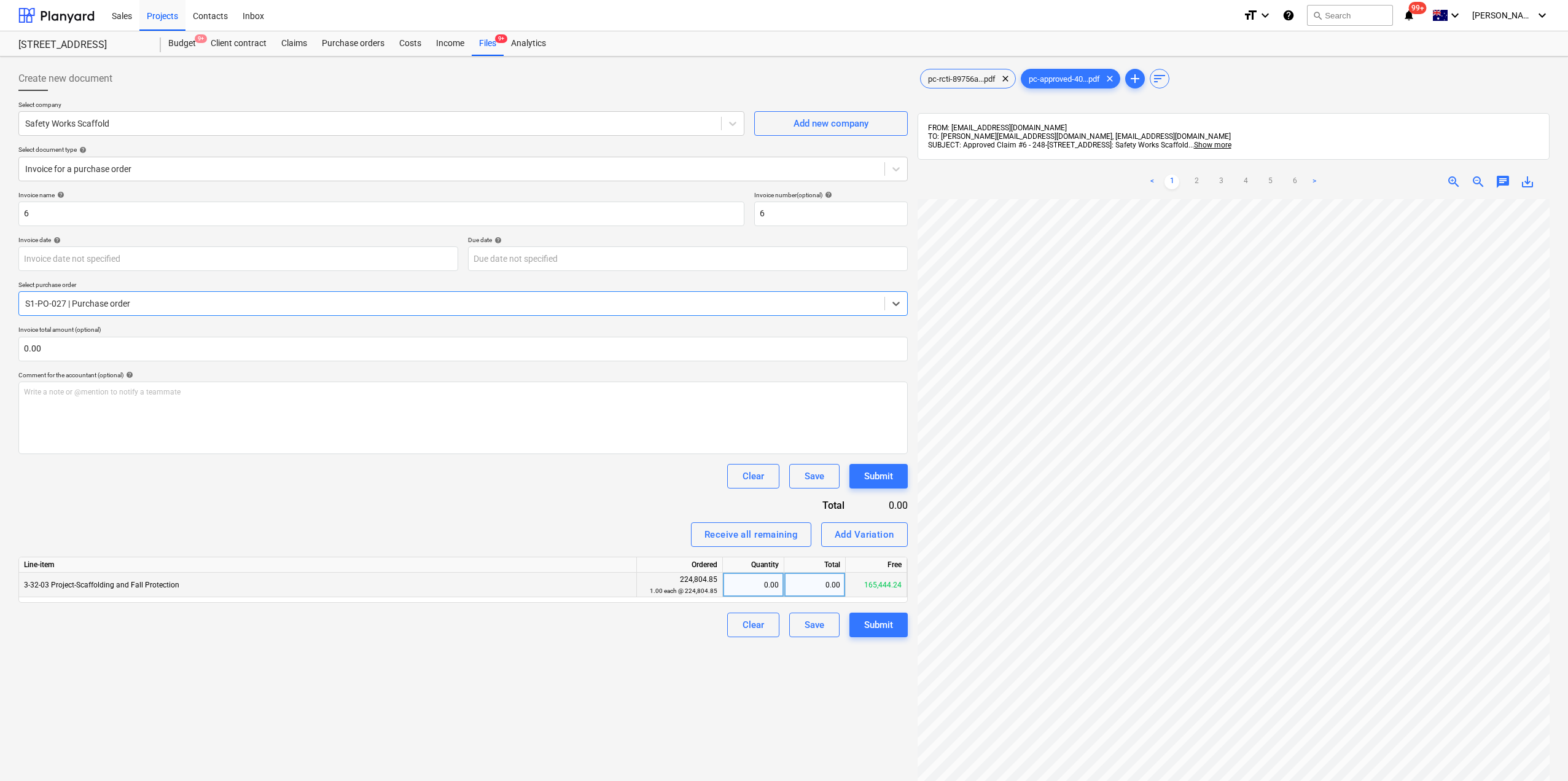
click at [753, 588] on div "0.00" at bounding box center [753, 584] width 51 height 25
click at [810, 584] on div "0.00" at bounding box center [814, 584] width 61 height 25
click at [814, 579] on div "0.00" at bounding box center [814, 584] width 61 height 25
type input "51634.66"
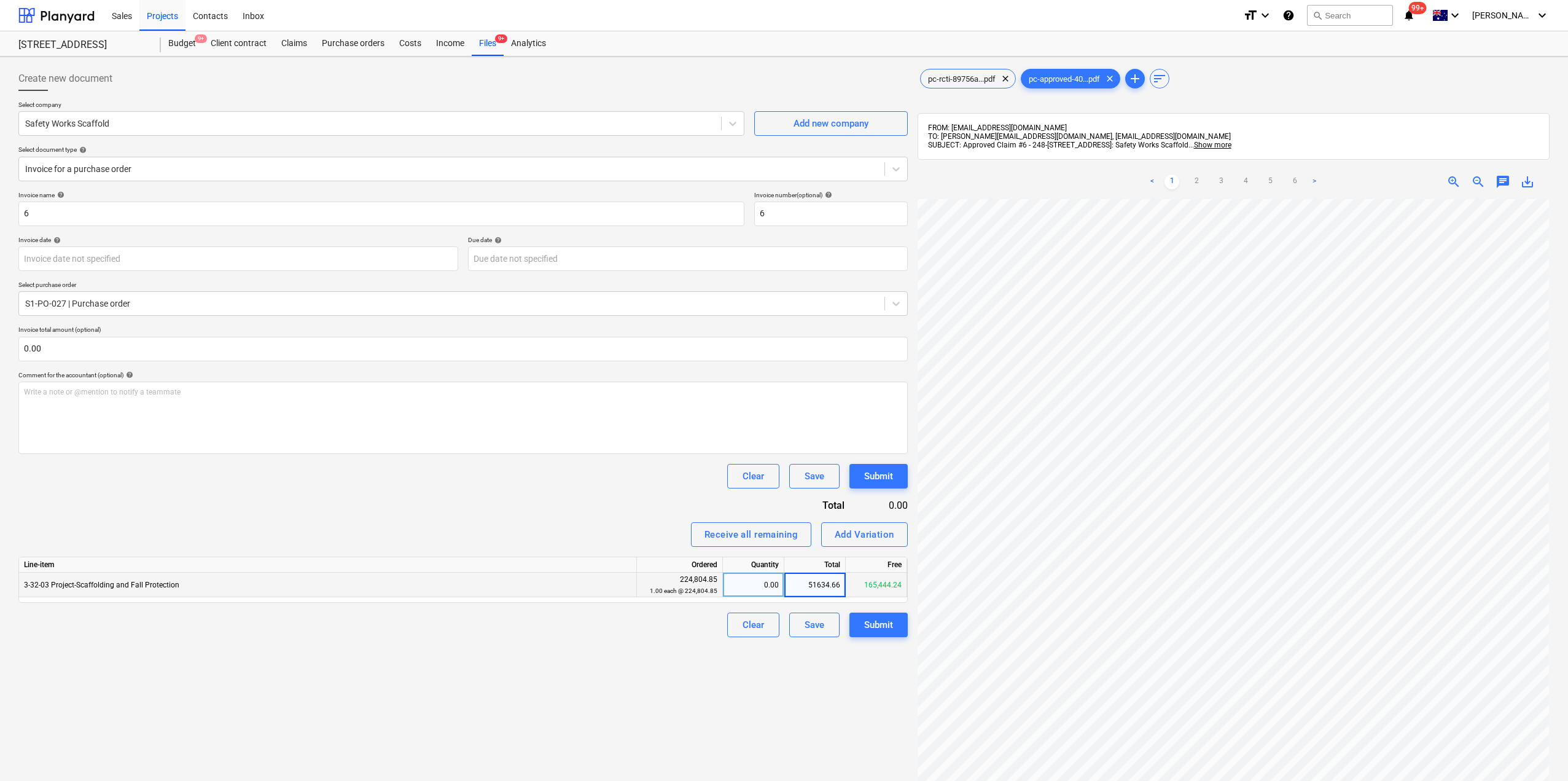
click at [827, 674] on div "Create new document Select company Safety Works Scaffold Add new company Select…" at bounding box center [463, 506] width 899 height 888
drag, startPoint x: 72, startPoint y: 207, endPoint x: 0, endPoint y: 223, distance: 73.8
click at [0, 223] on div "Create new document Select company Safety Works Scaffold Add new company Select…" at bounding box center [784, 506] width 1568 height 899
paste input "Safety Works Scaffold Claim #"
type input "Safety Works Scaffold Claim #6"
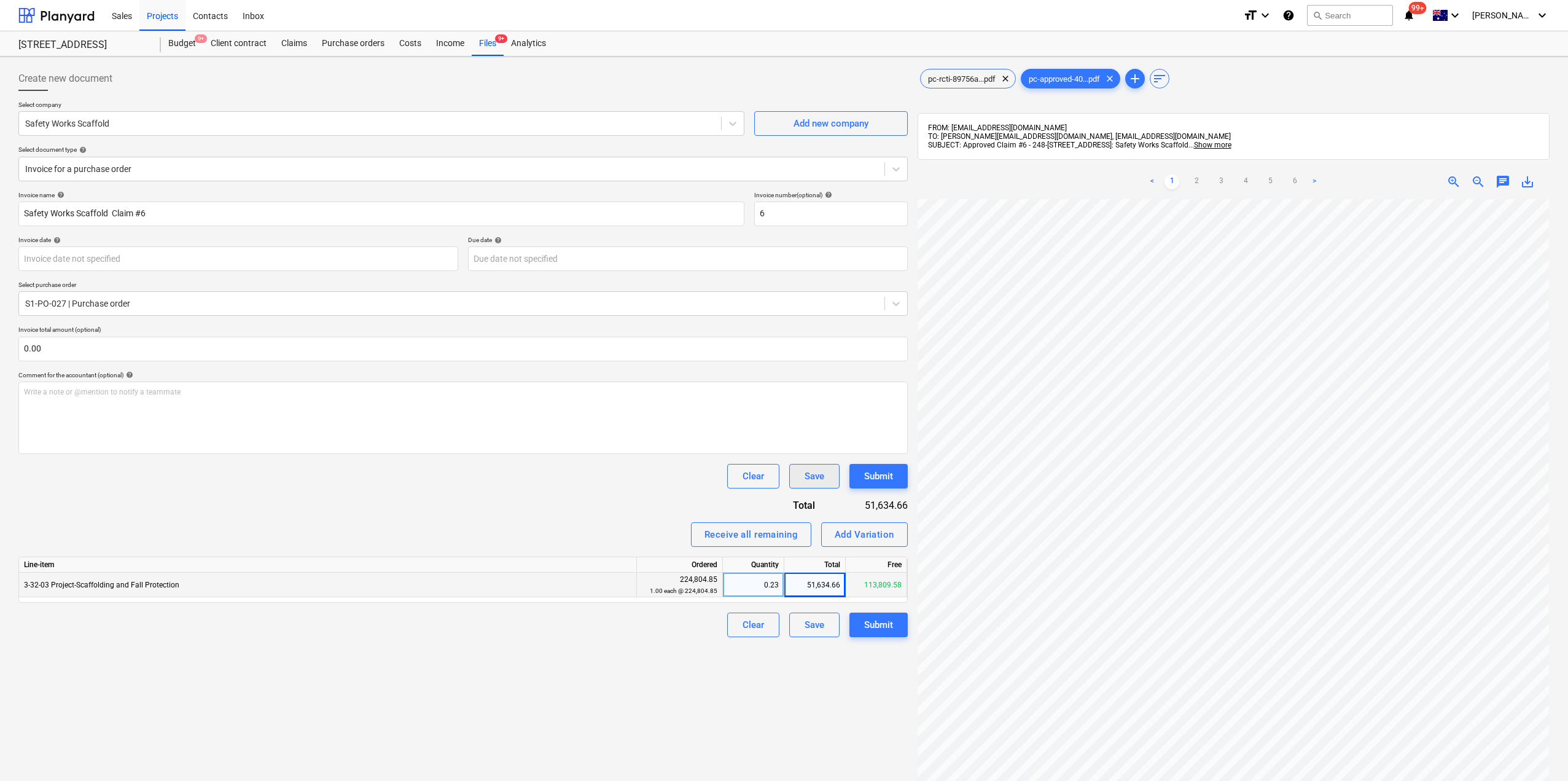
click at [811, 478] on div "Save" at bounding box center [814, 476] width 20 height 16
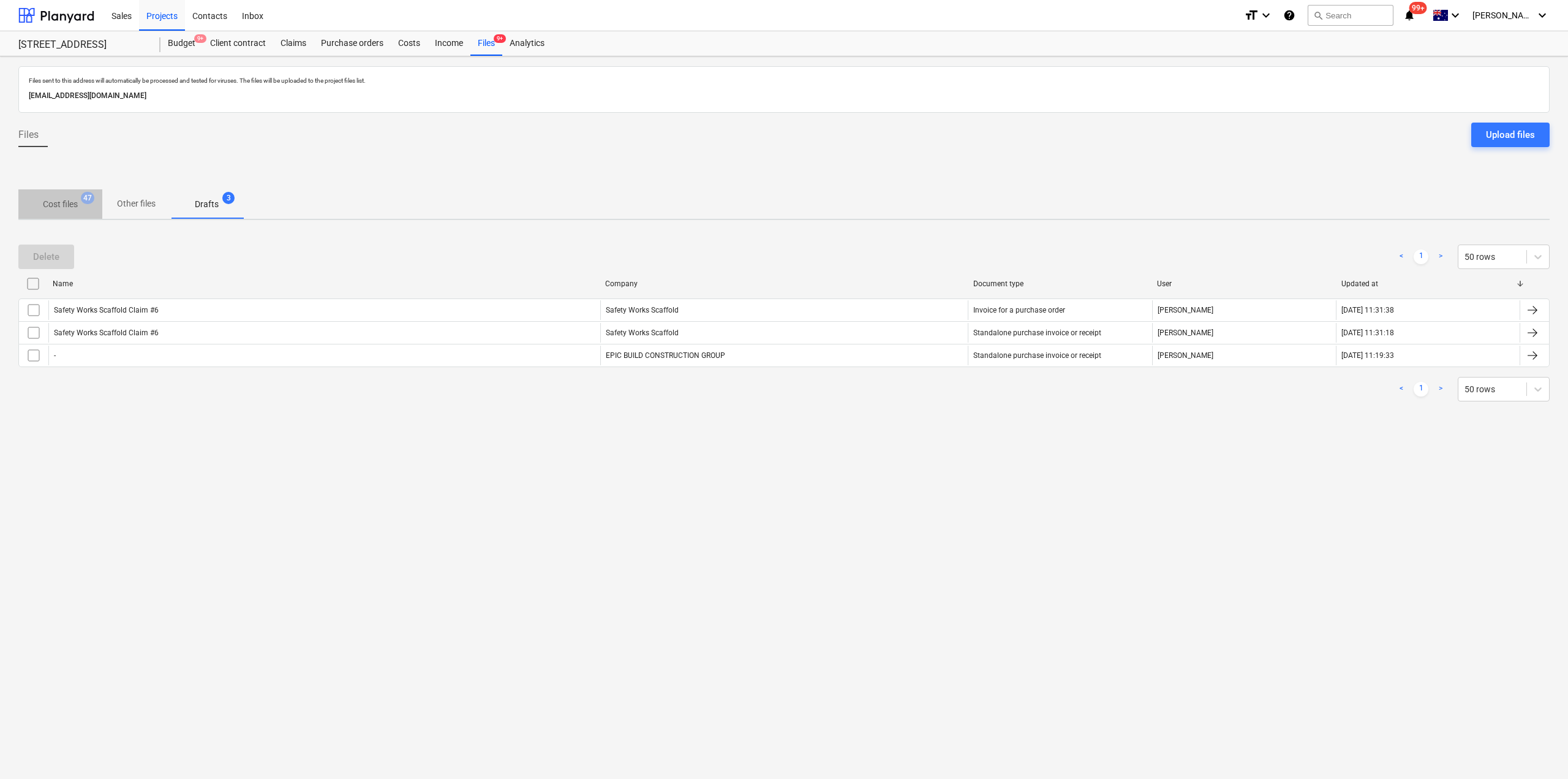
click at [81, 210] on span "Cost files 47" at bounding box center [60, 204] width 55 height 13
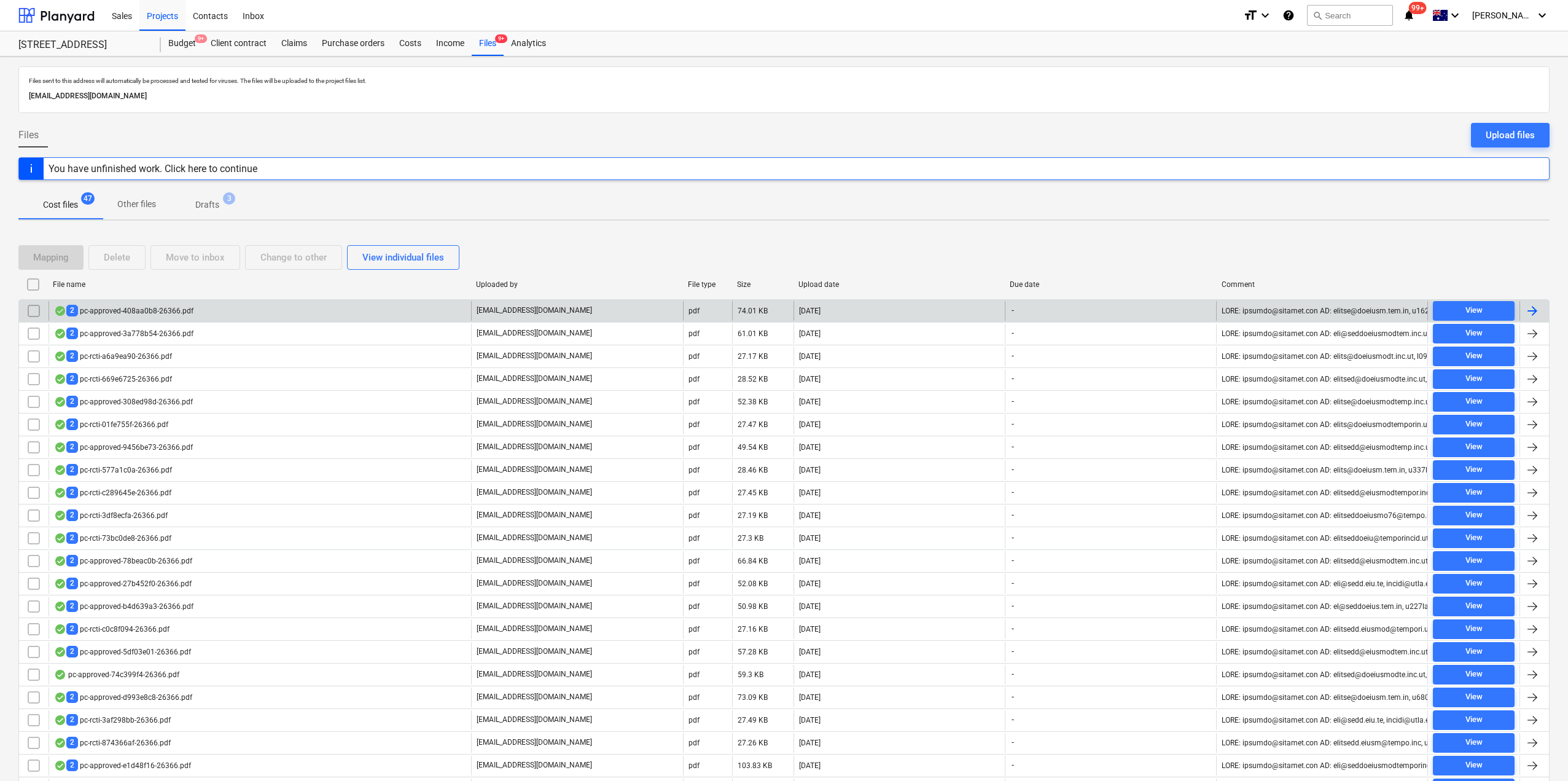
click at [180, 310] on div "2 pc-approved-408aa0b8-26366.pdf" at bounding box center [123, 310] width 139 height 12
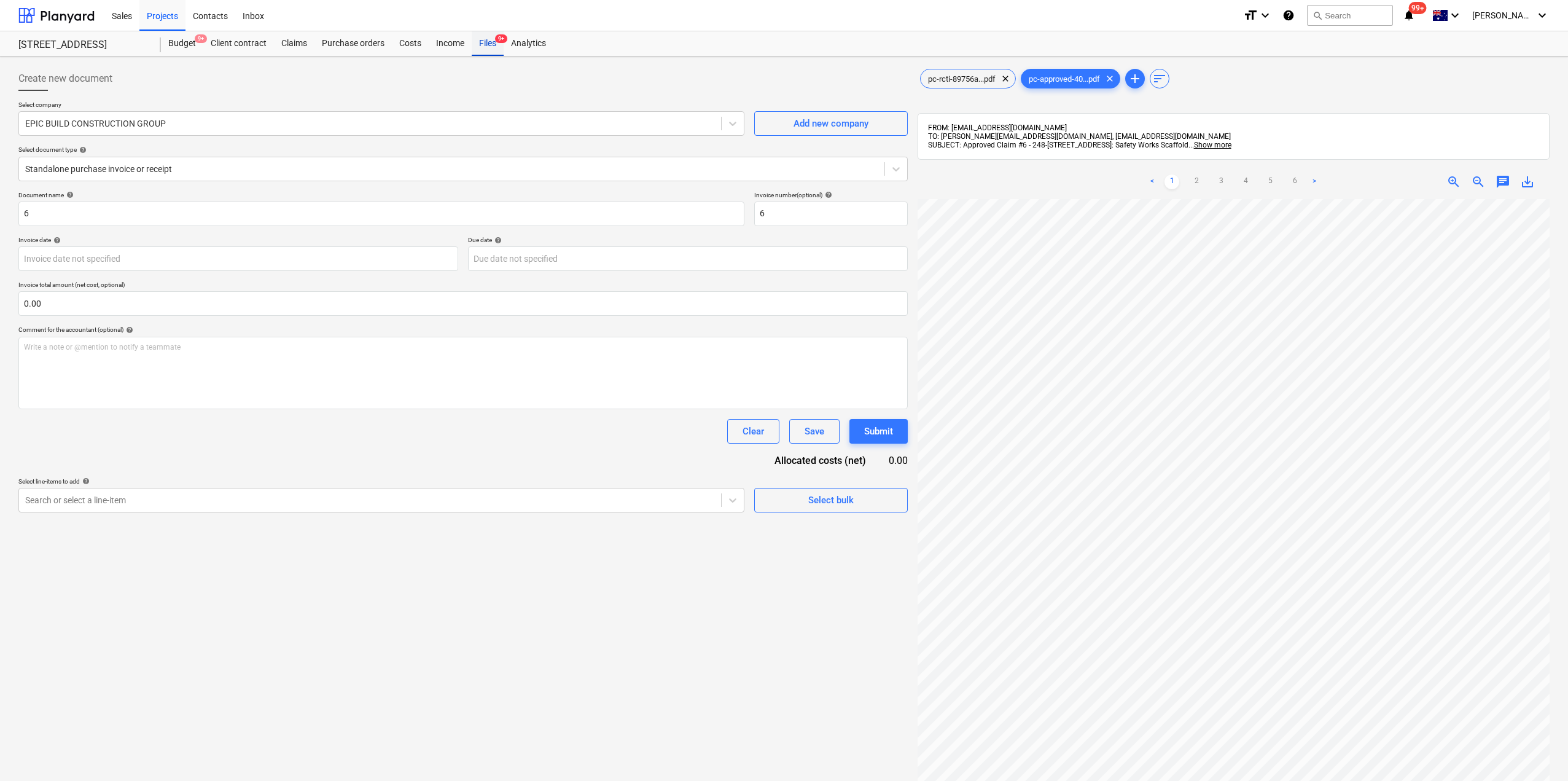
click at [488, 45] on div "Files 9+" at bounding box center [488, 43] width 32 height 25
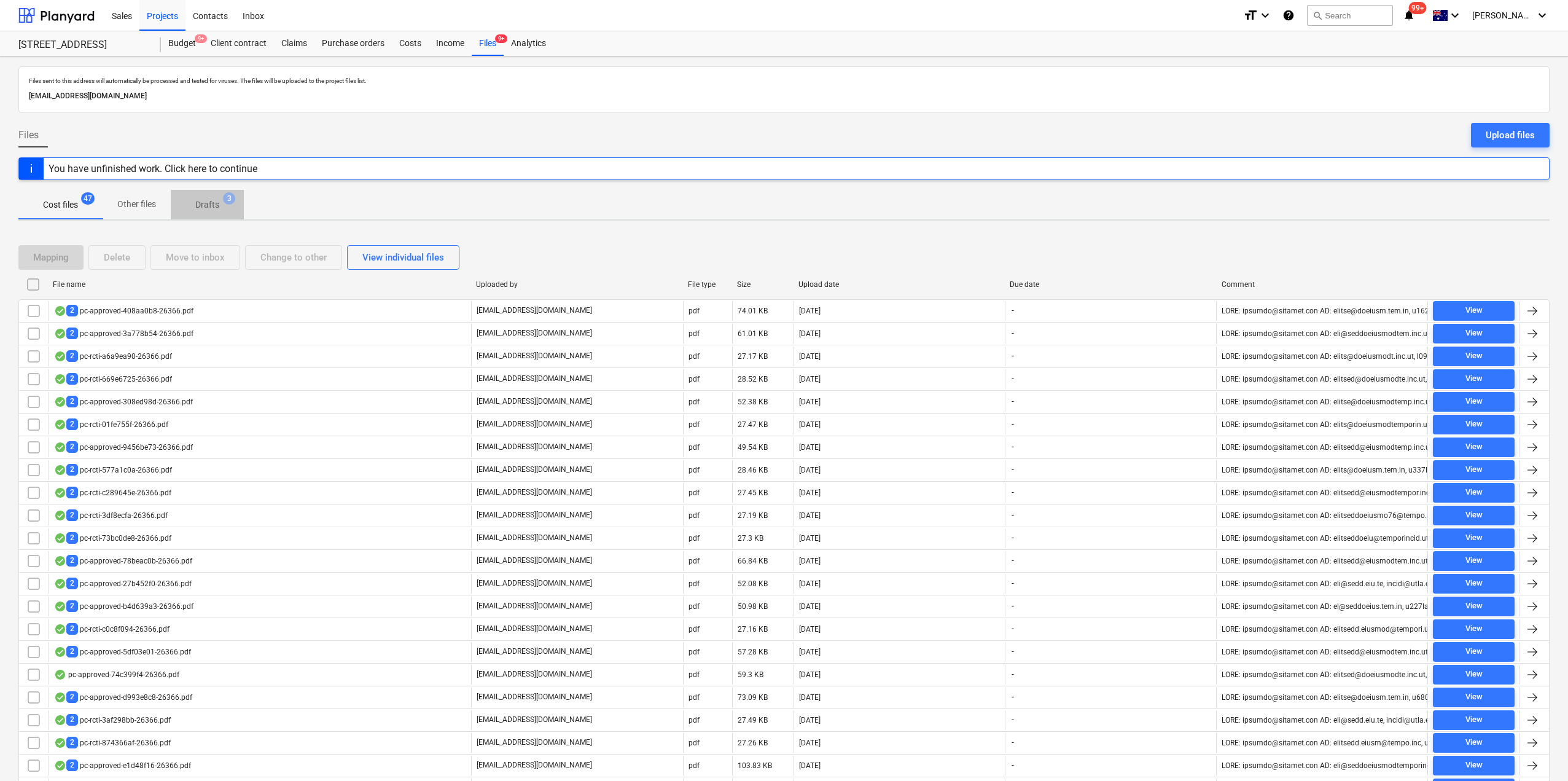
click at [207, 195] on span "Drafts 3" at bounding box center [207, 205] width 73 height 22
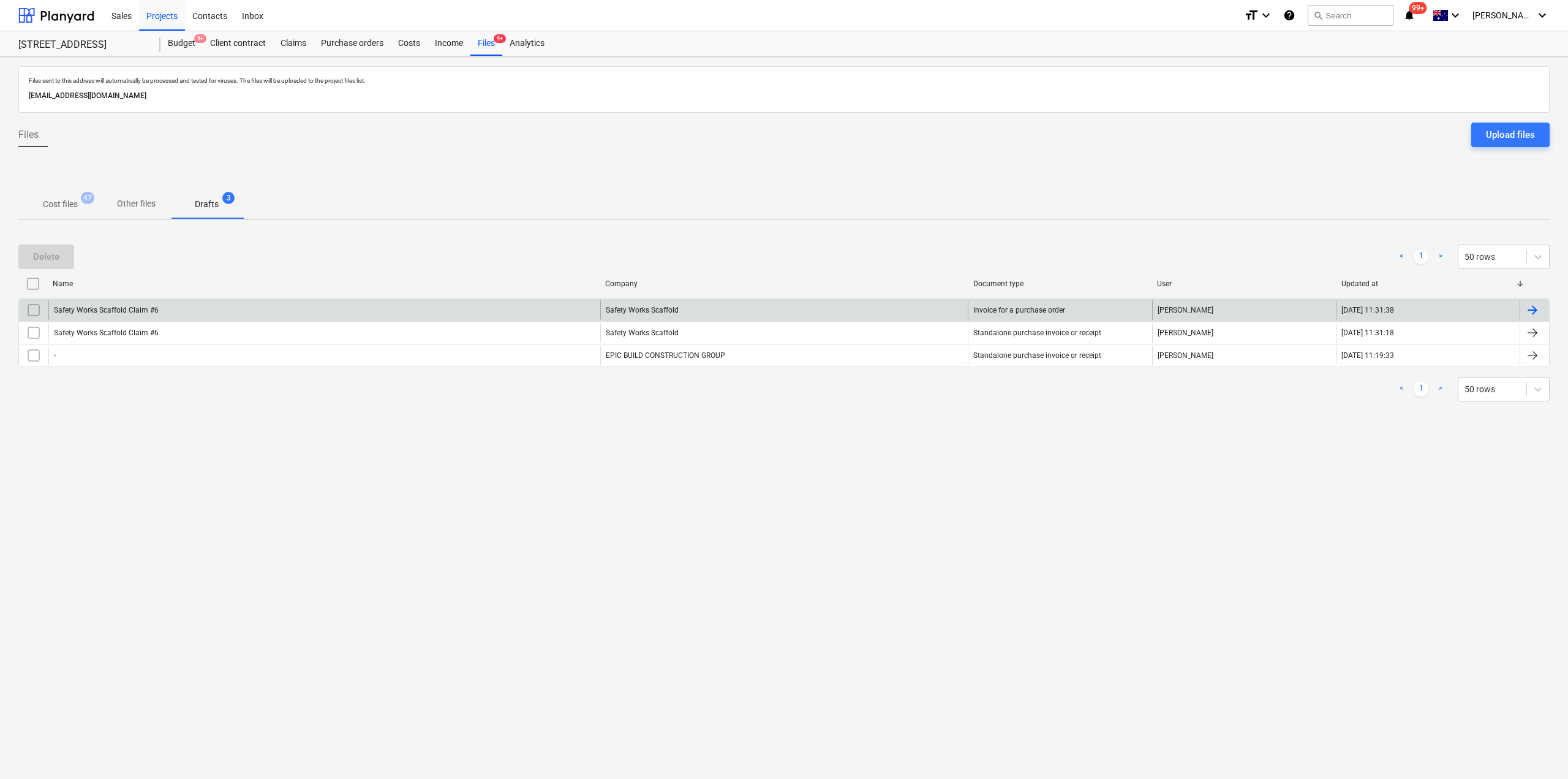
click at [213, 317] on div "Safety Works Scaffold Claim #6" at bounding box center [324, 310] width 552 height 20
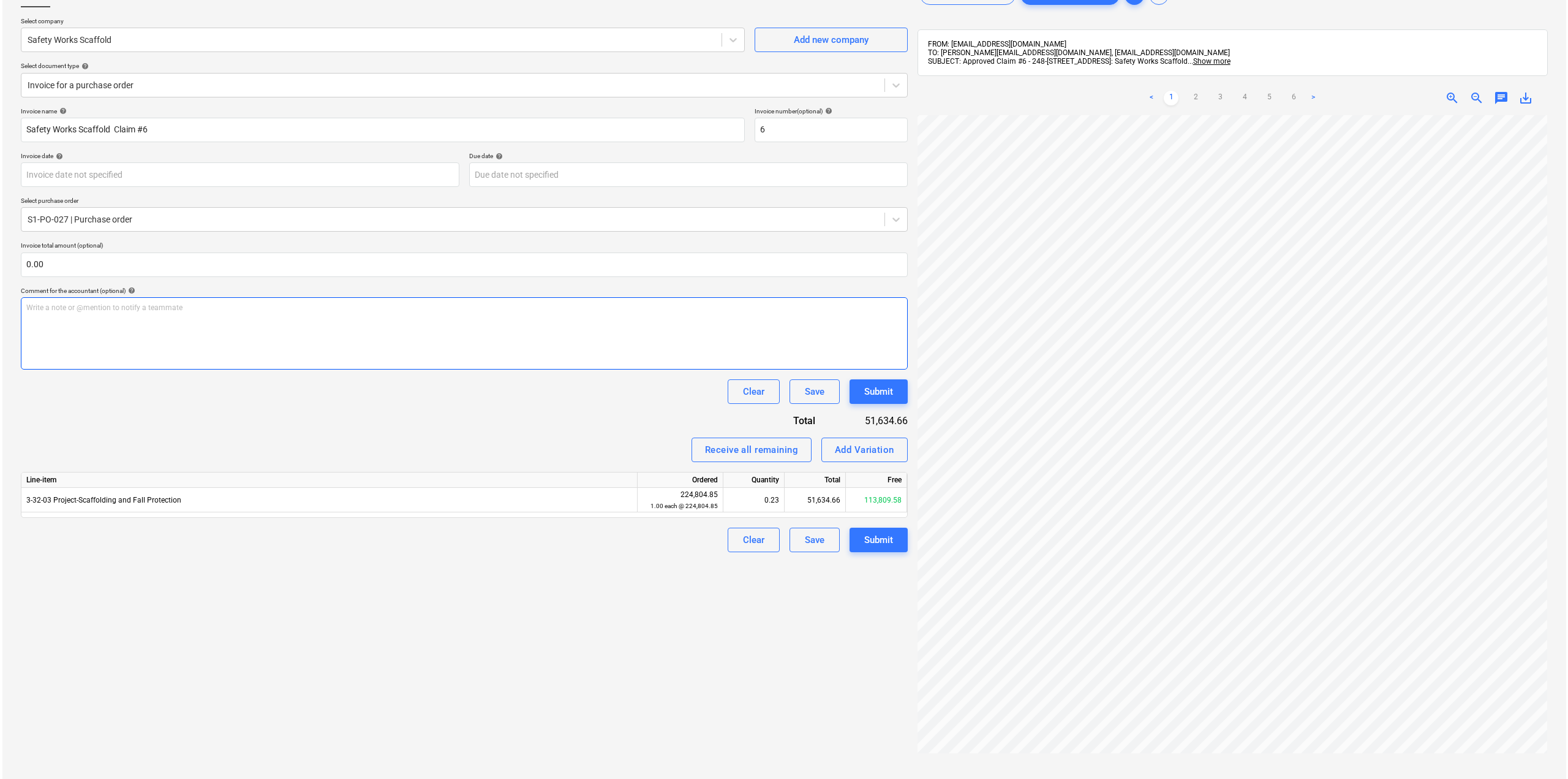
scroll to position [52, 0]
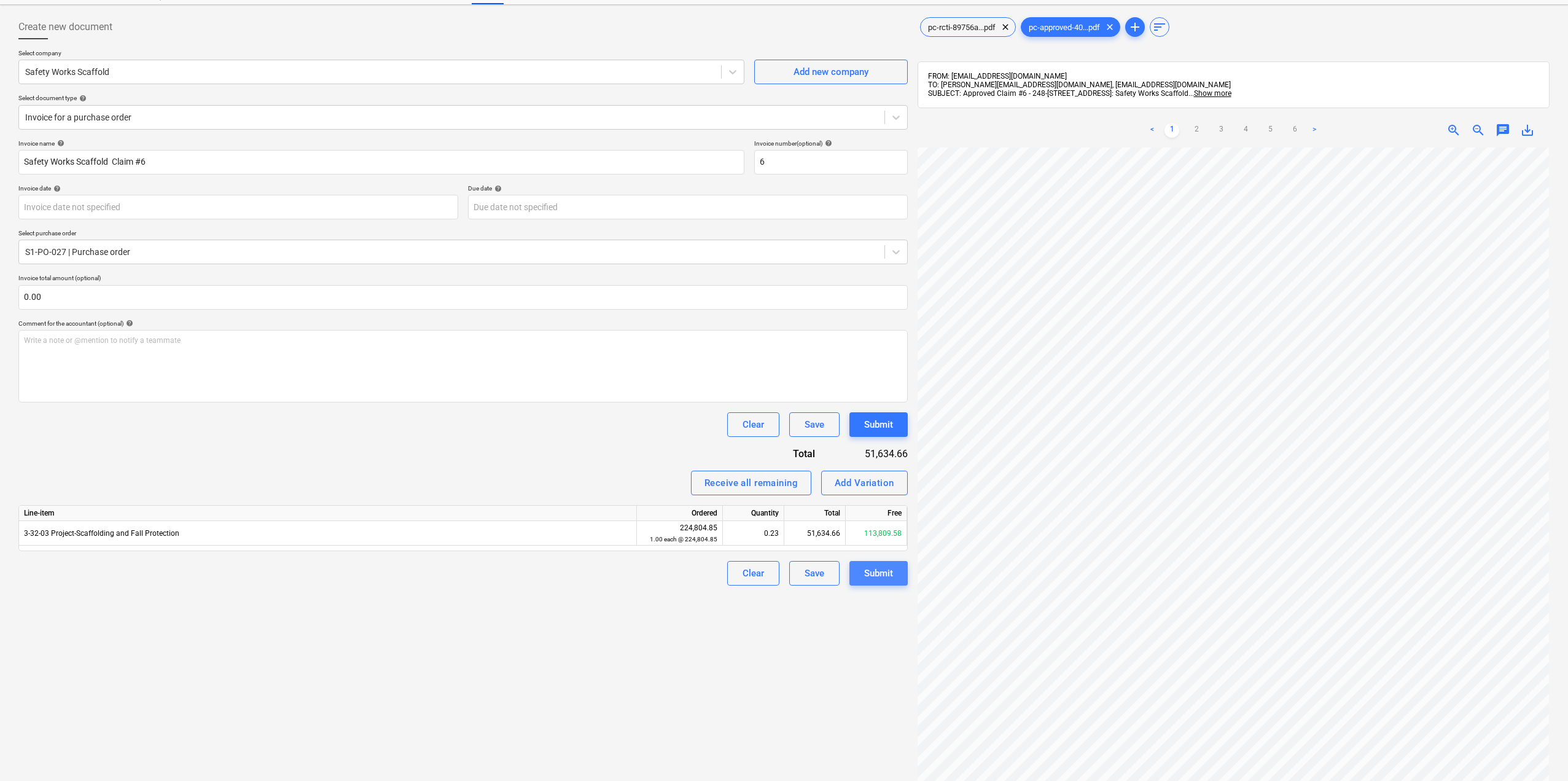
click at [880, 567] on div "Submit" at bounding box center [879, 573] width 29 height 16
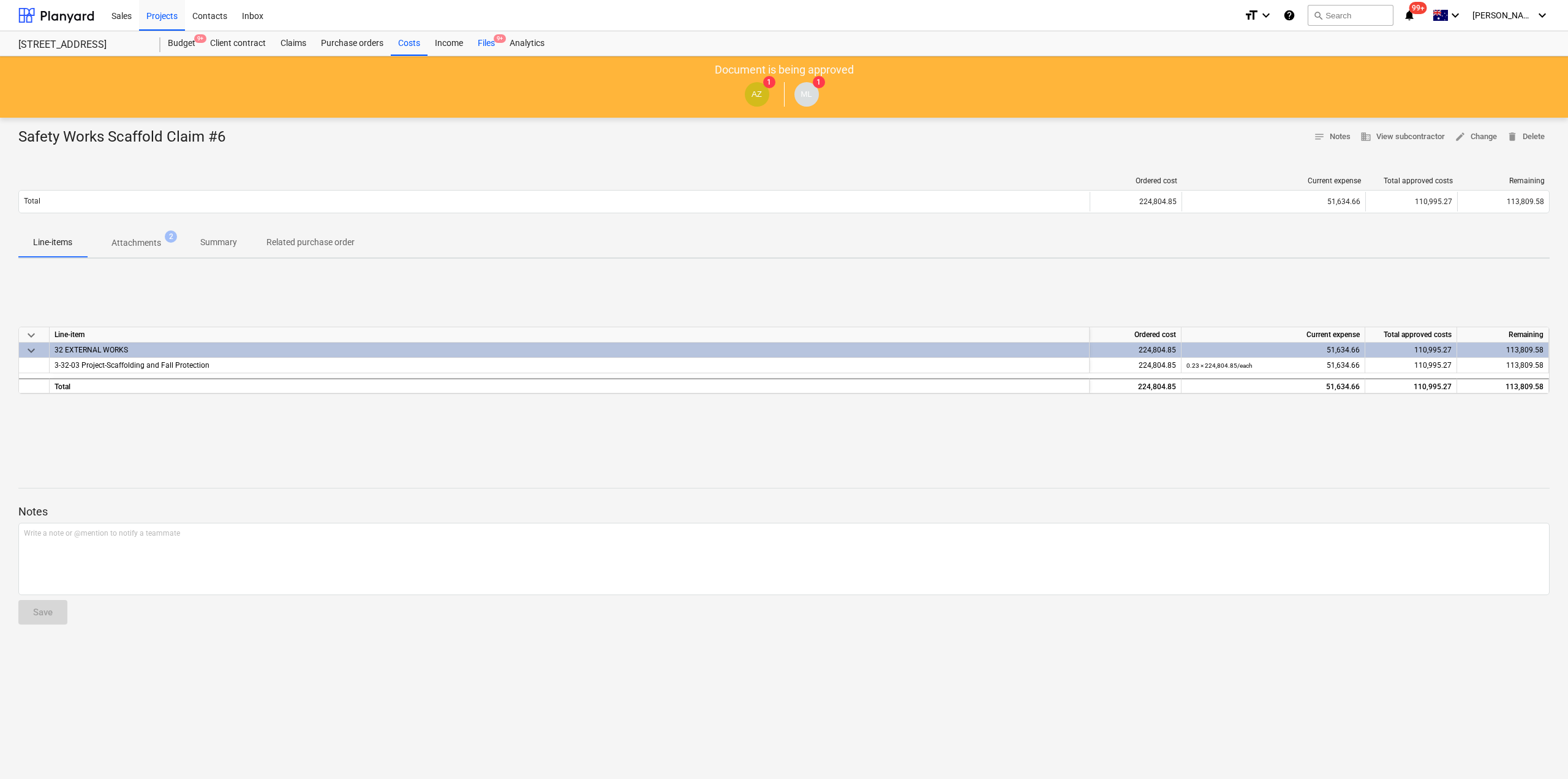
click at [490, 44] on div "Files 9+" at bounding box center [487, 43] width 32 height 25
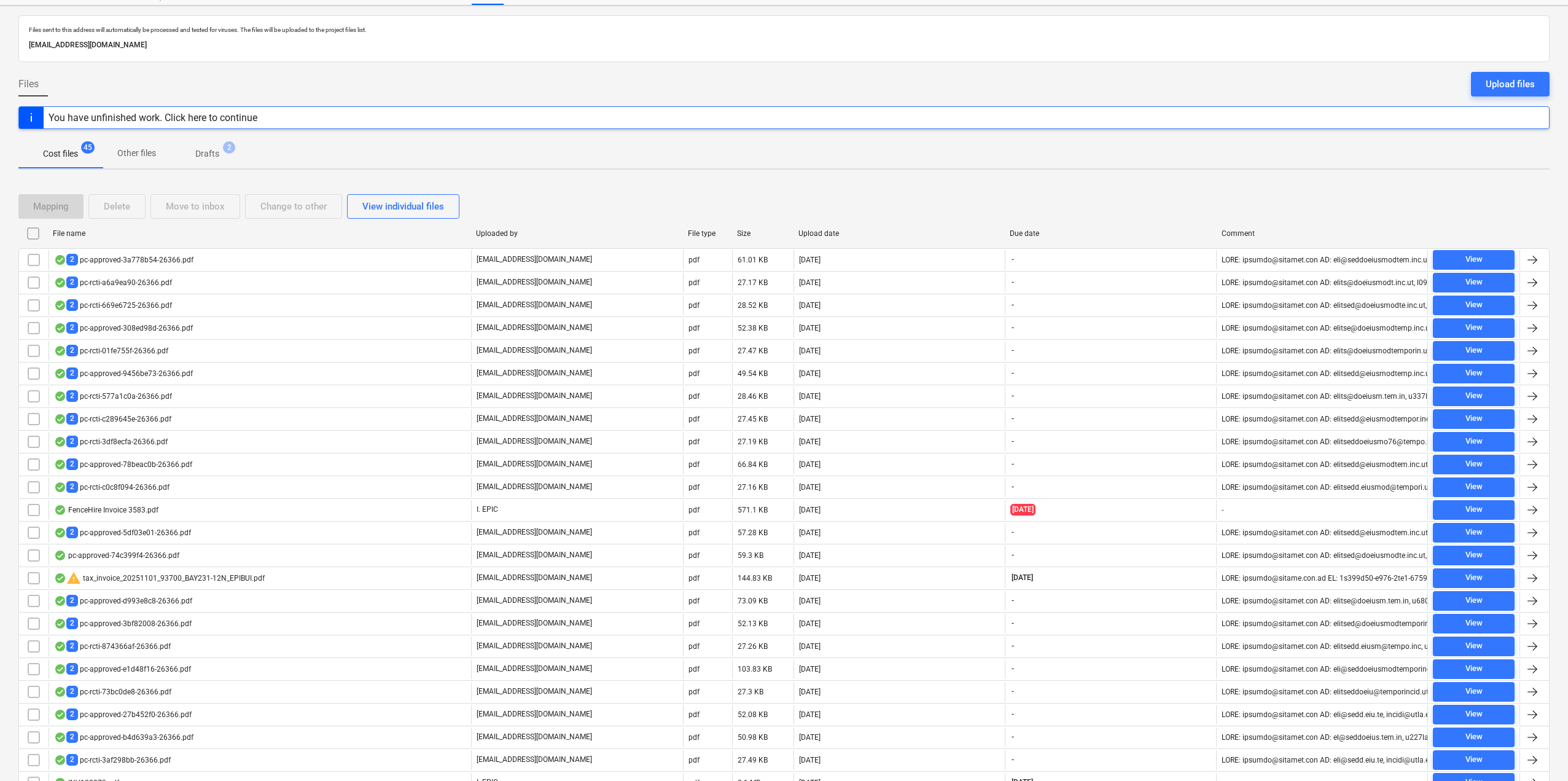
scroll to position [9, 0]
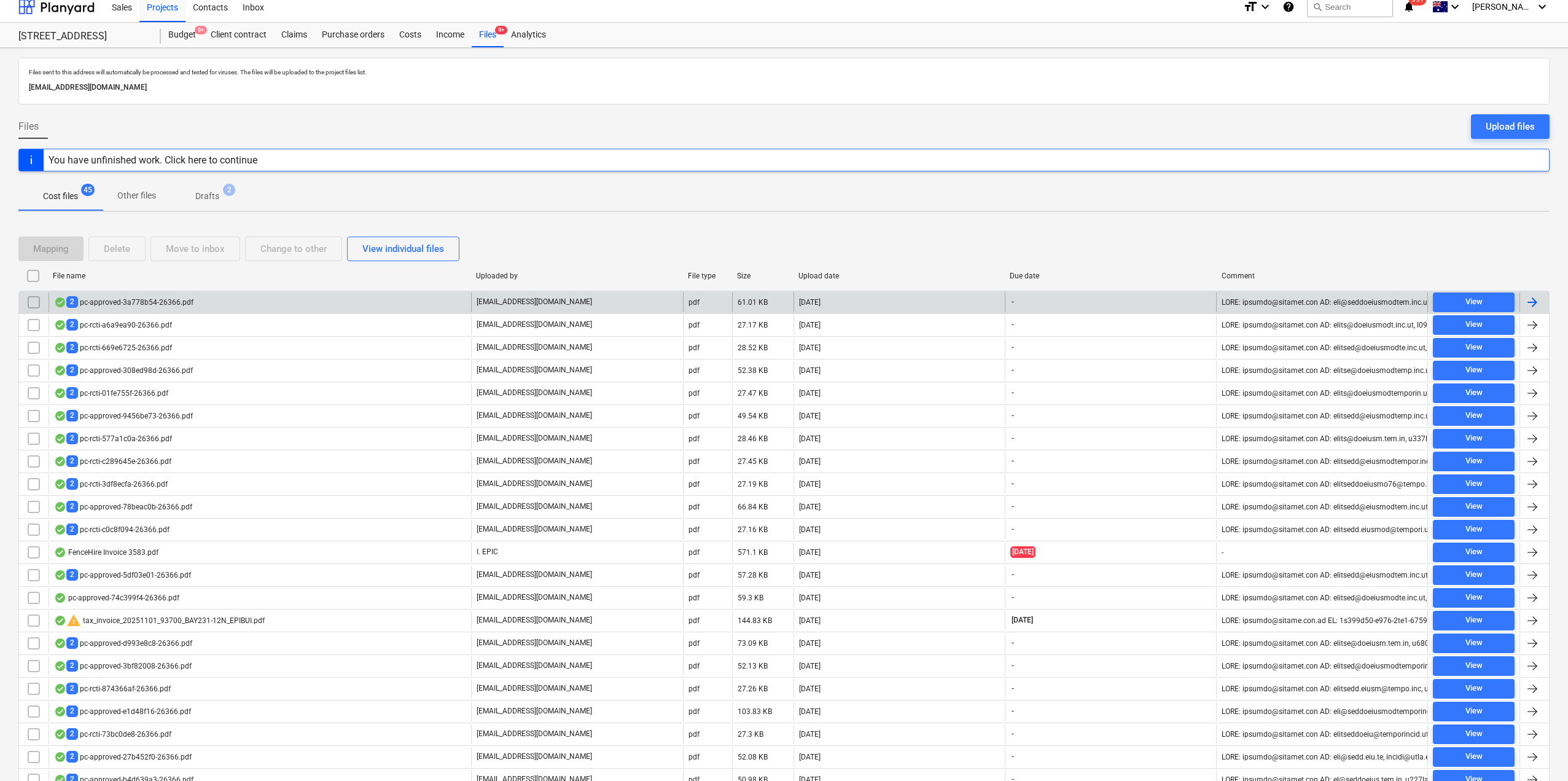
click at [160, 295] on div "2 pc-approved-3a778b54-26366.pdf" at bounding box center [259, 302] width 423 height 20
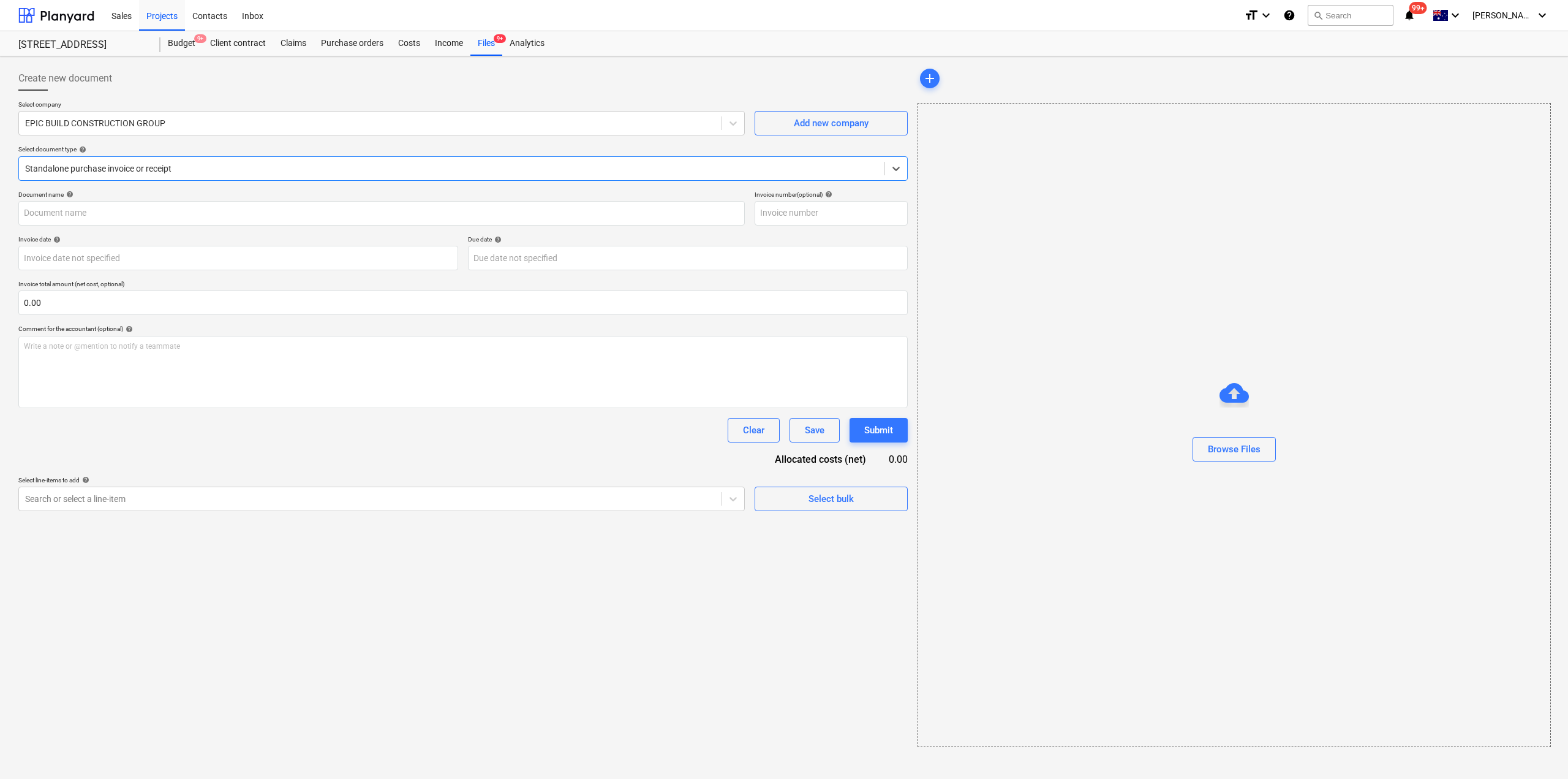
type input "pc-approved-3a778b54-26366.pdf"
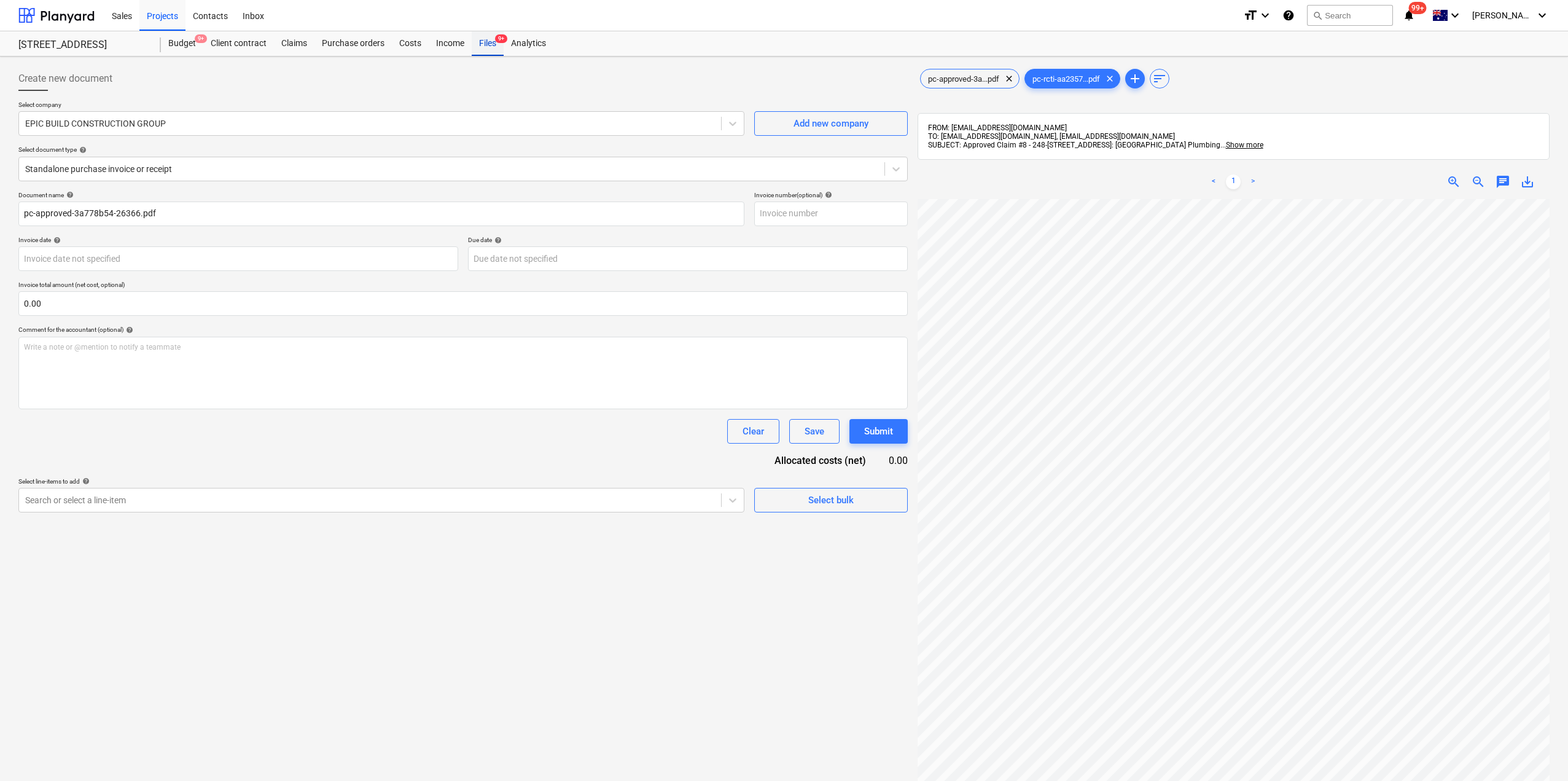
click at [486, 50] on div "Files 9+" at bounding box center [488, 43] width 32 height 25
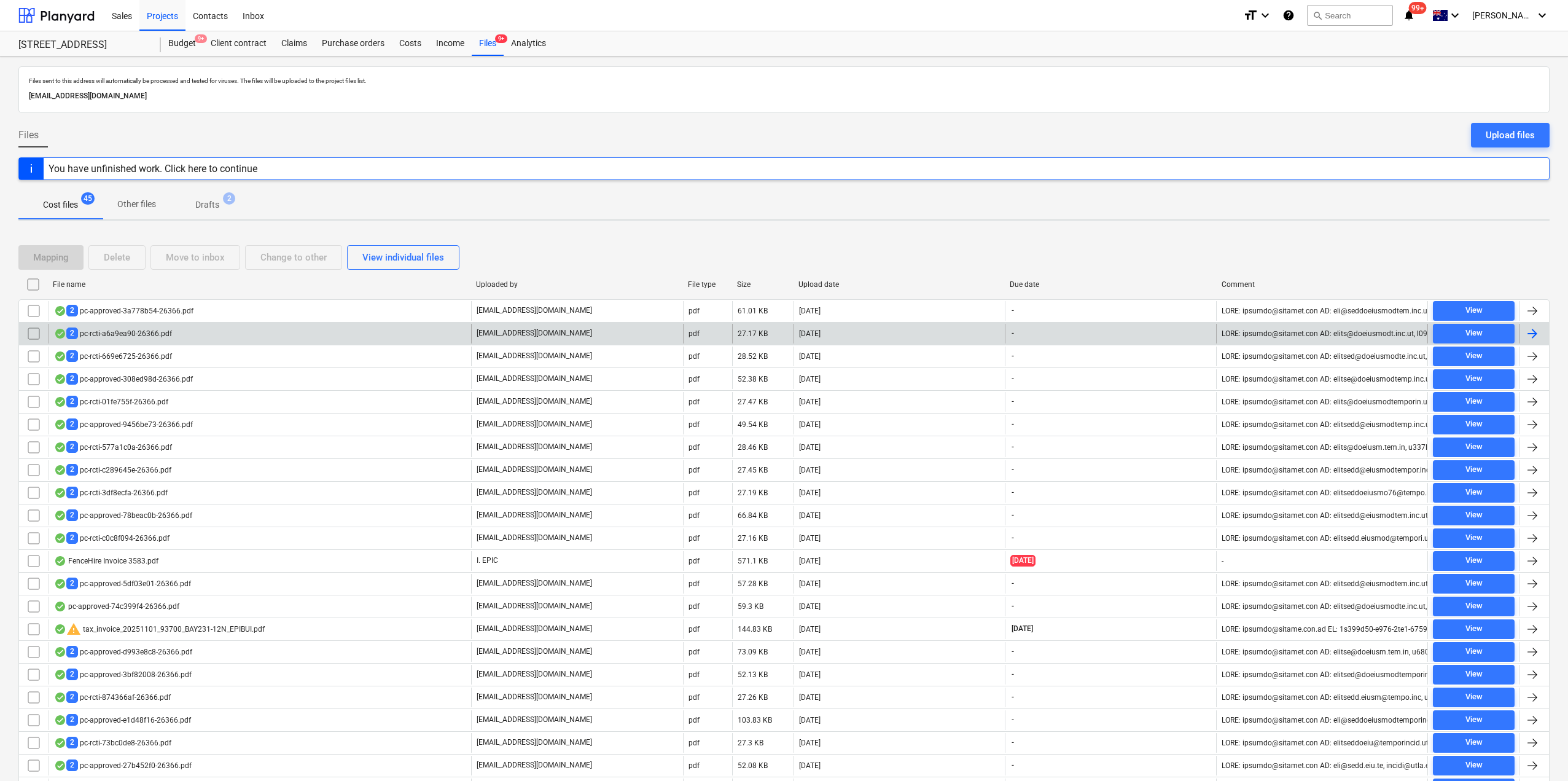
click at [111, 330] on div "2 pc-rcti-a6a9ea90-26366.pdf" at bounding box center [113, 333] width 118 height 12
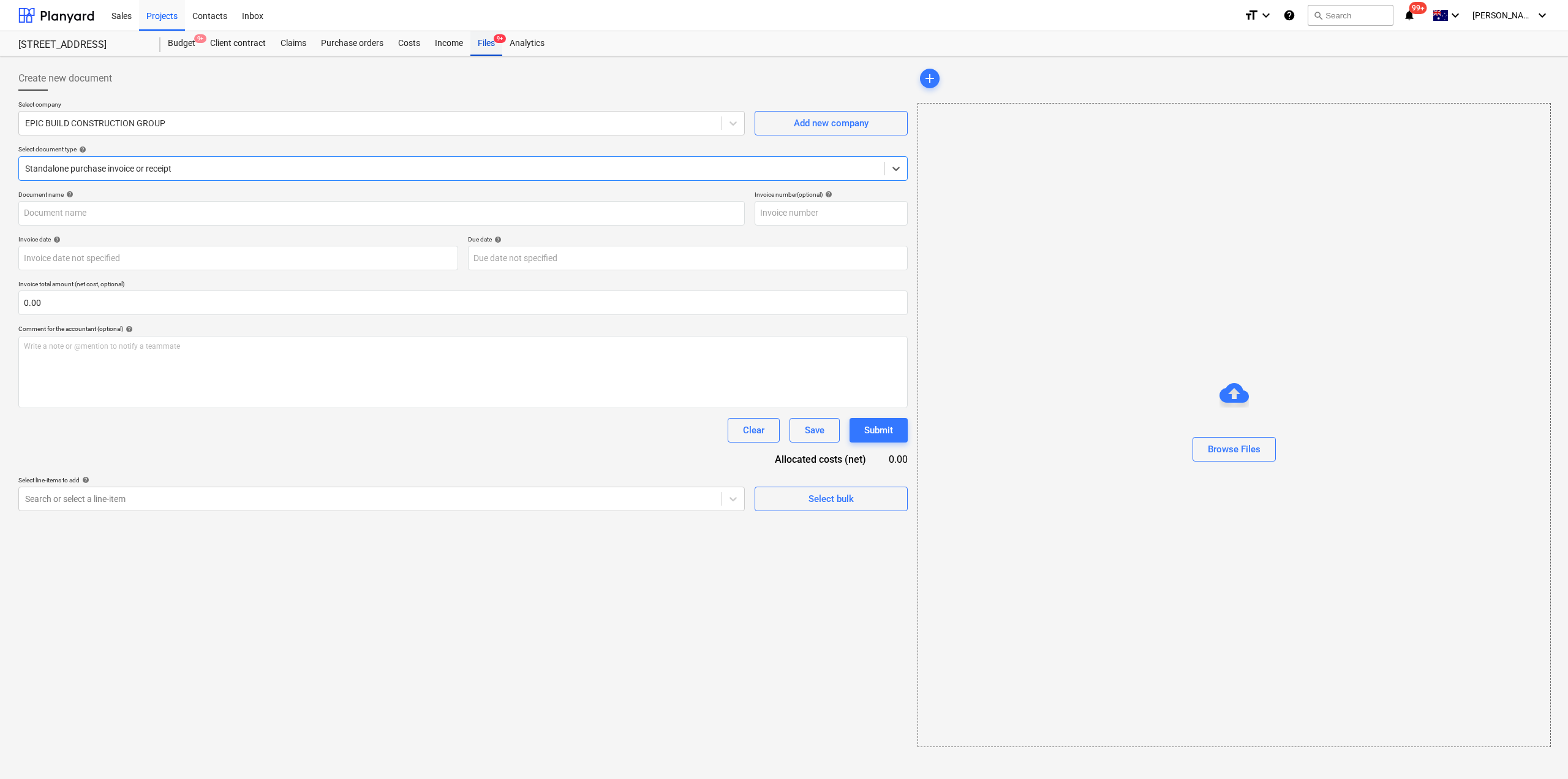
type input "3"
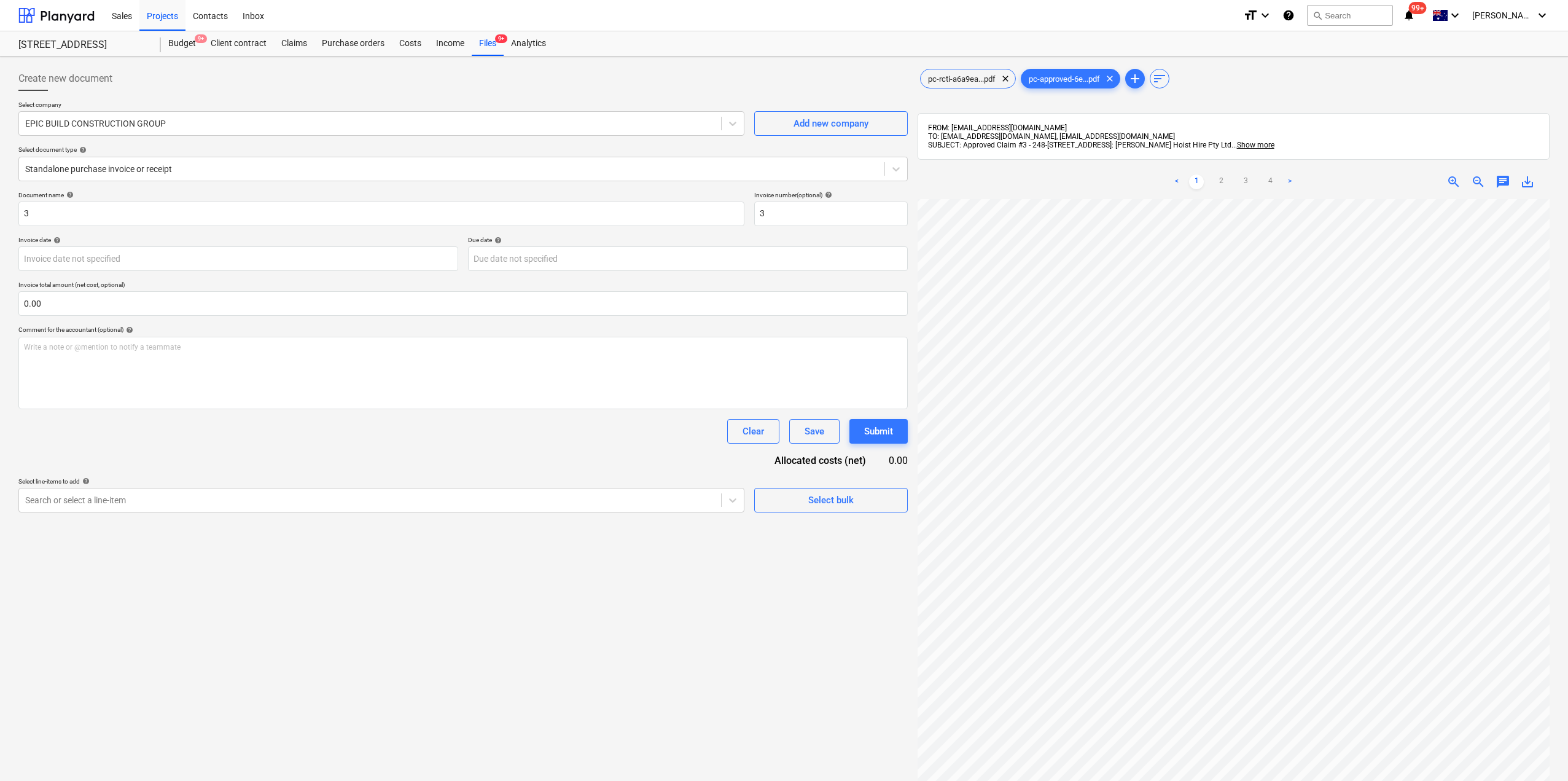
scroll to position [0, 280]
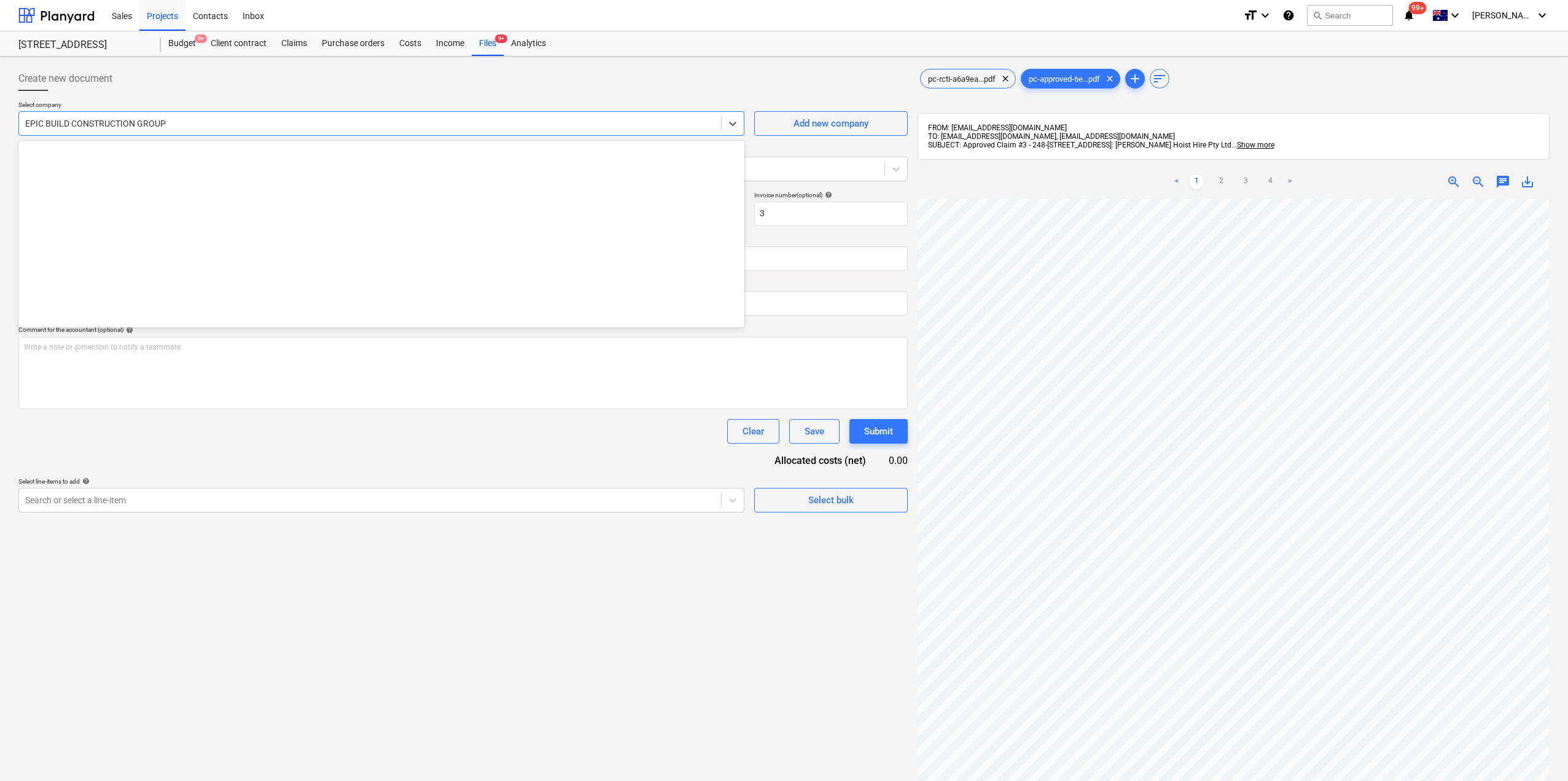
click at [139, 119] on div at bounding box center [370, 123] width 689 height 12
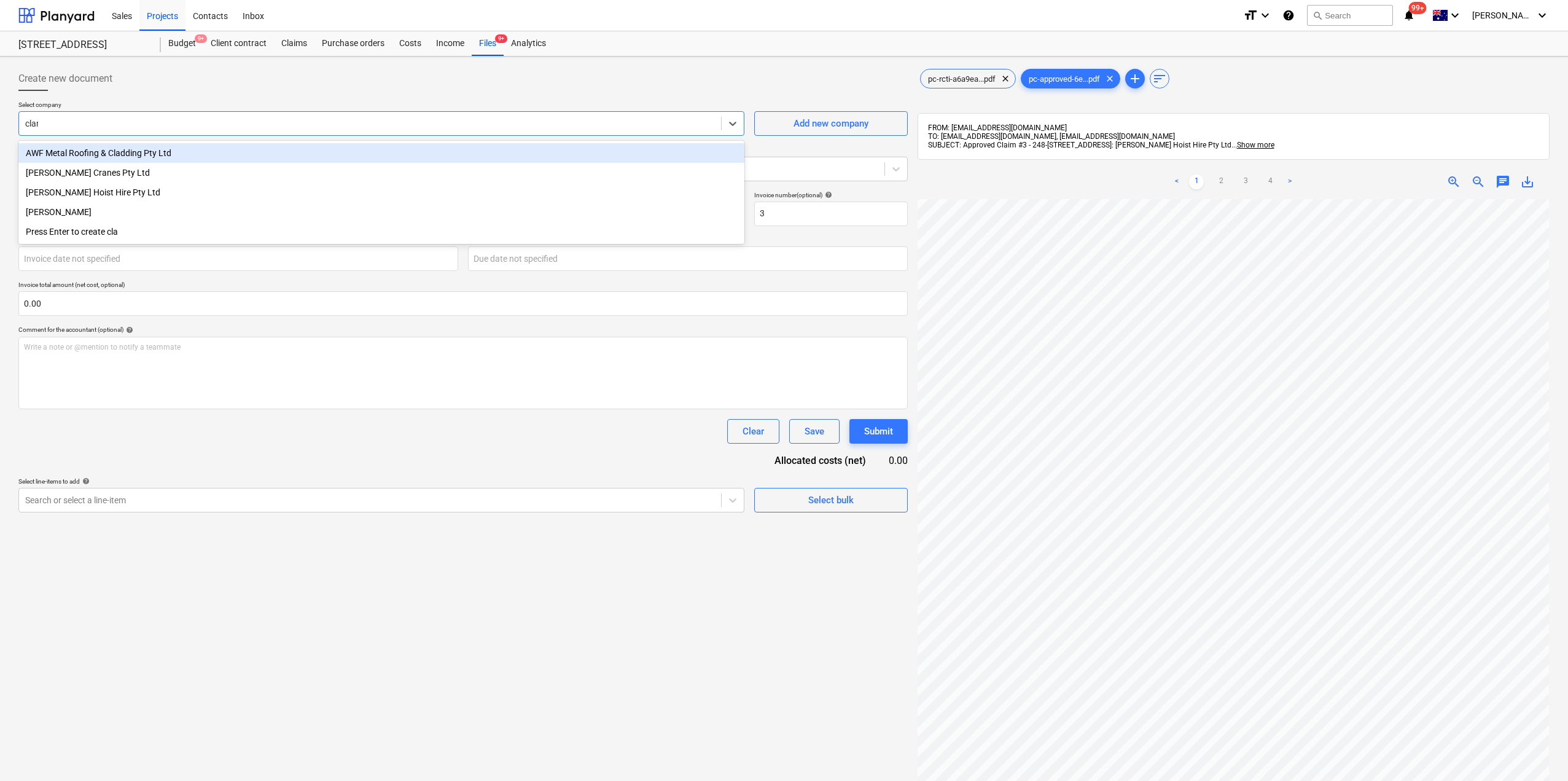
type input "[PERSON_NAME]"
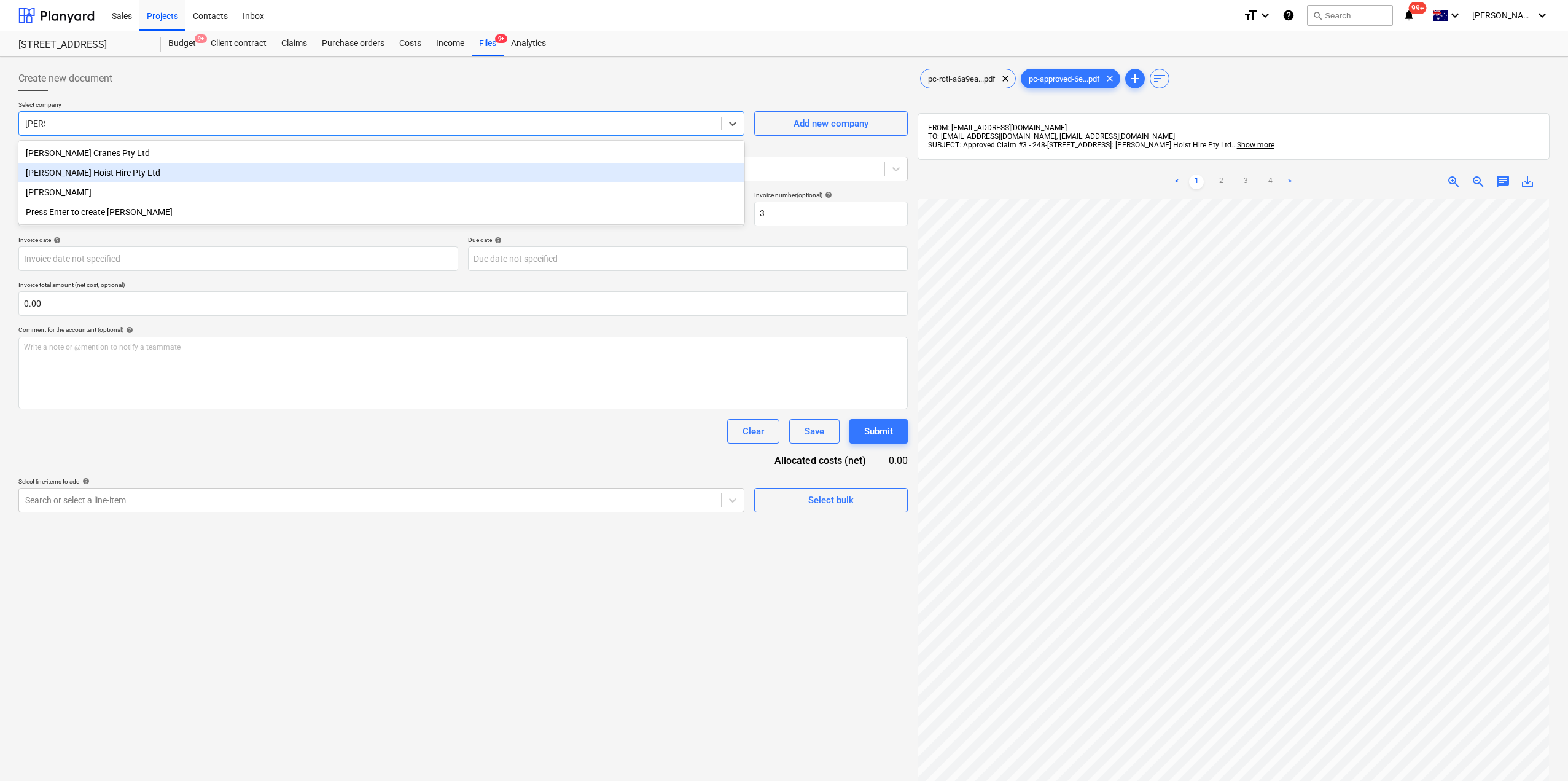
click at [138, 169] on div "[PERSON_NAME] Hoist Hire Pty Ltd" at bounding box center [381, 172] width 726 height 20
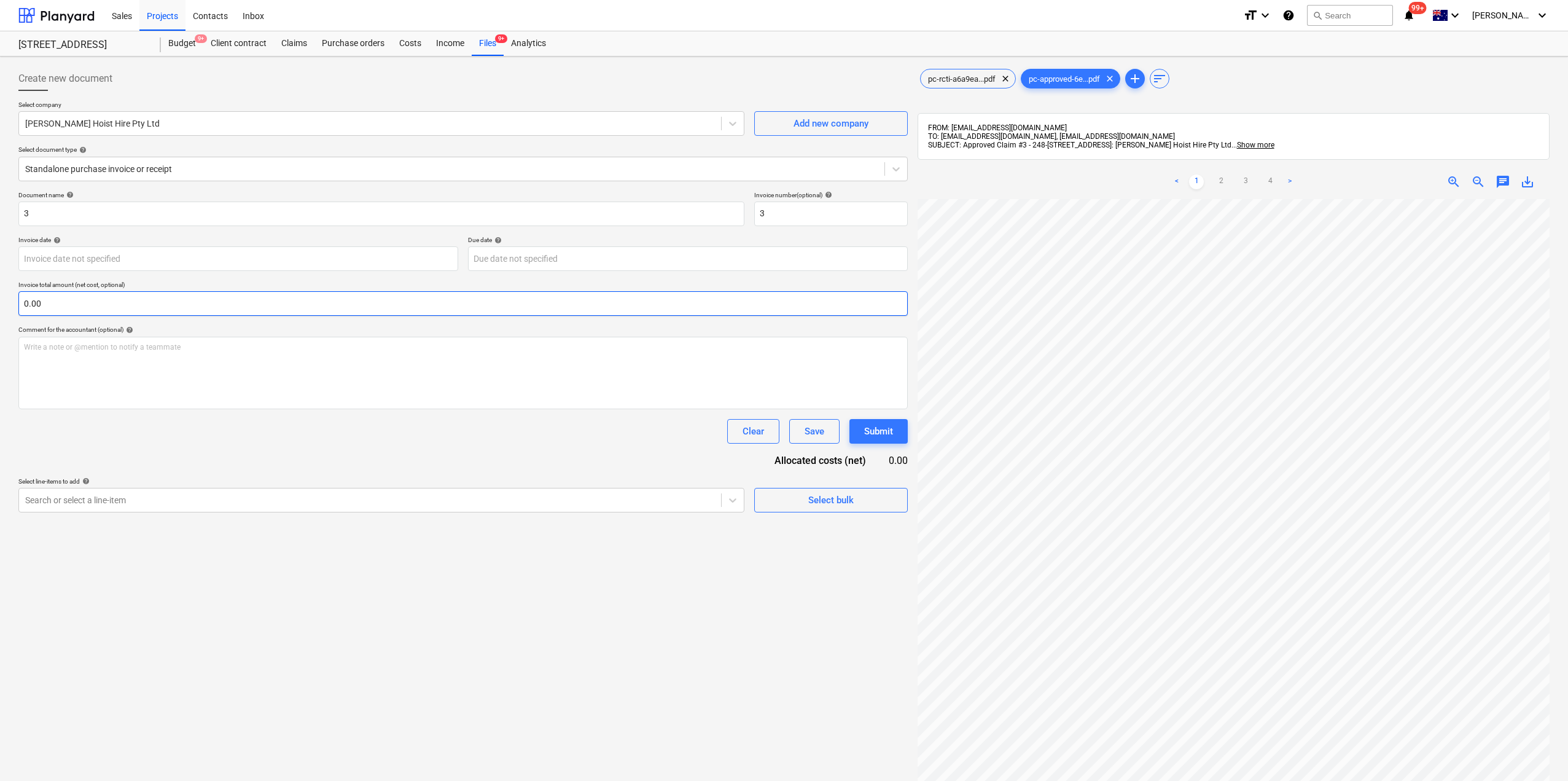
scroll to position [0, 280]
click at [939, 79] on span "pc-rcti-a6a9ea...pdf" at bounding box center [961, 79] width 82 height 10
drag, startPoint x: 106, startPoint y: 213, endPoint x: 0, endPoint y: 211, distance: 106.0
click at [0, 211] on div "Create new document Select company [PERSON_NAME] Hoist Hire Pty Ltd Add new com…" at bounding box center [784, 506] width 1568 height 899
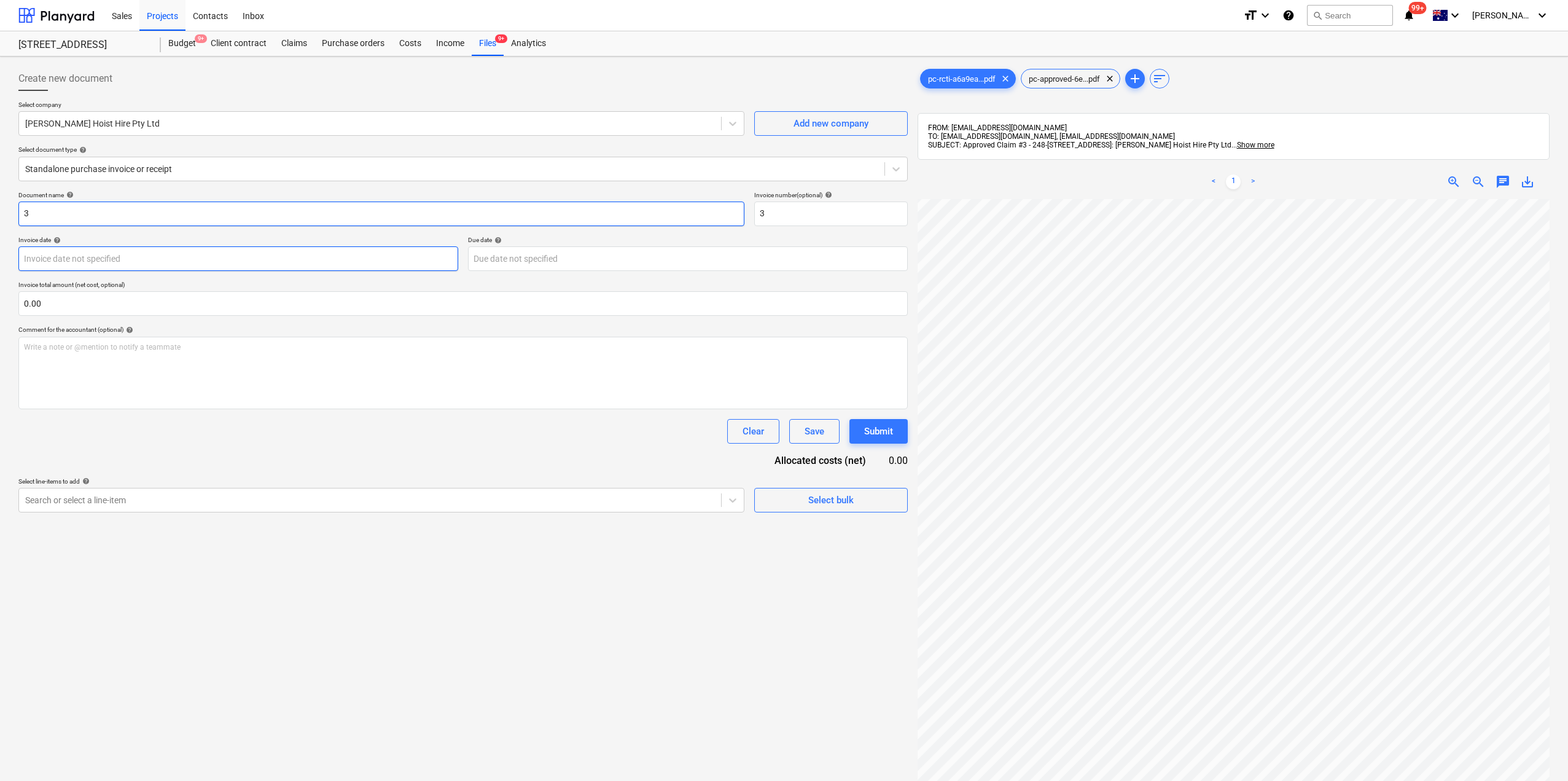
paste input "[PERSON_NAME] Hoist Hire Pty Ltd Claim #"
type input "[PERSON_NAME] Hoist Hire Pty Ltd Claim #3"
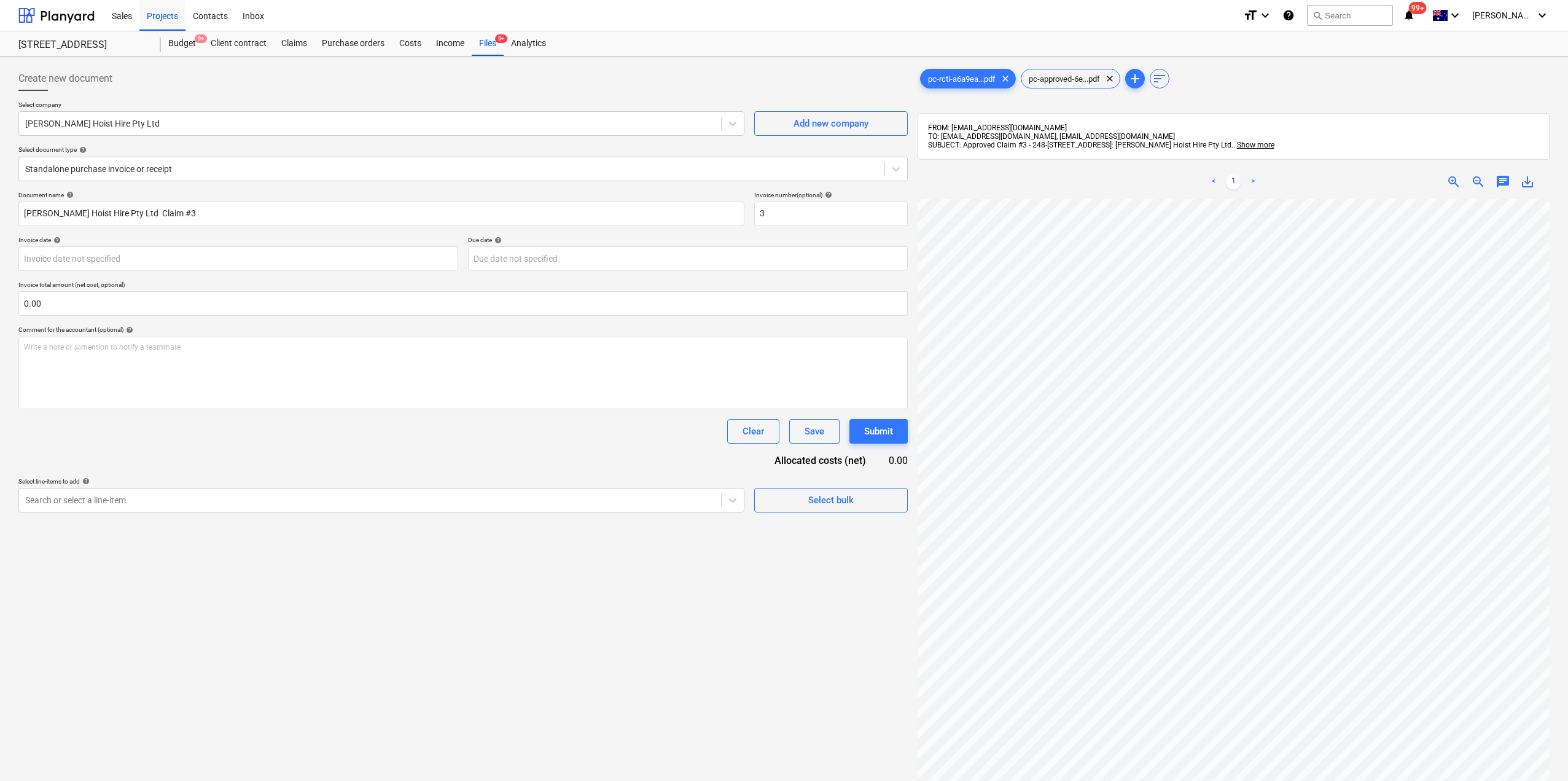
click at [231, 442] on div "Clear Save Submit" at bounding box center [462, 431] width 889 height 25
click at [133, 165] on div at bounding box center [452, 168] width 853 height 12
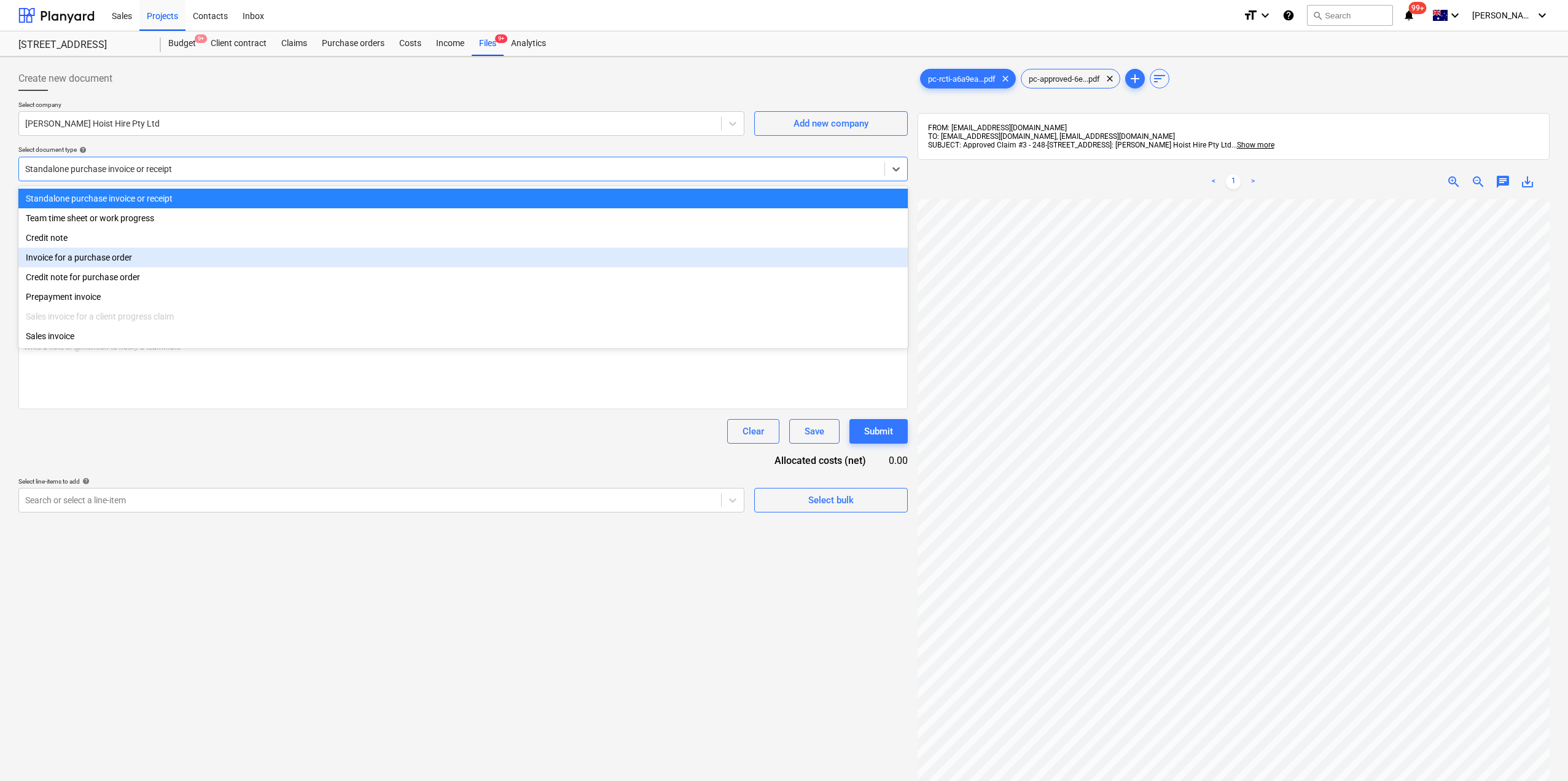
click at [98, 257] on div "Invoice for a purchase order" at bounding box center [462, 257] width 889 height 20
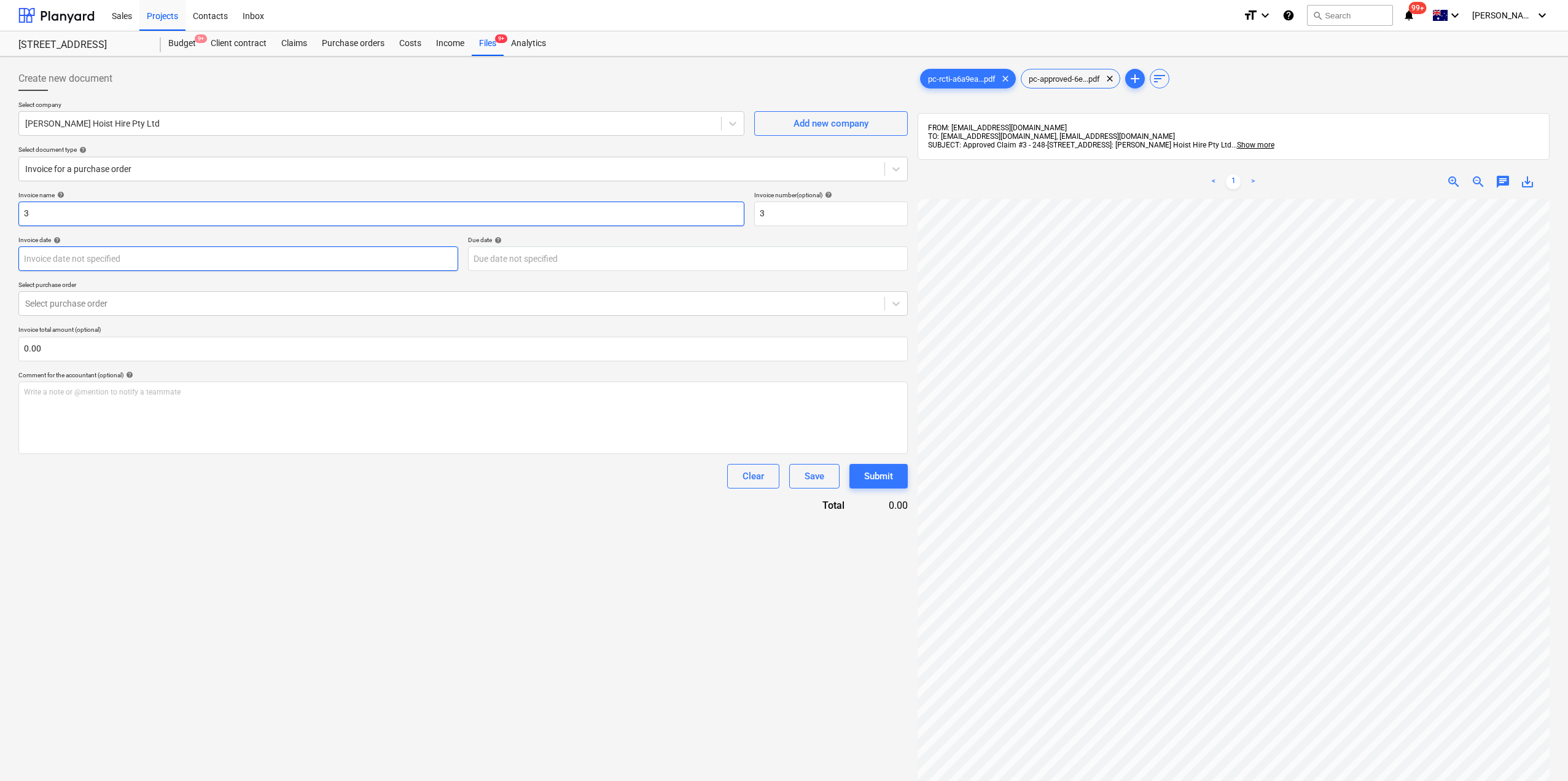
drag, startPoint x: 76, startPoint y: 213, endPoint x: 25, endPoint y: 252, distance: 64.2
click at [0, 220] on div "Create new document Select company [PERSON_NAME] Hoist Hire Pty Ltd Add new com…" at bounding box center [784, 506] width 1568 height 899
paste input "[PERSON_NAME] Hoist Hire Pty Ltd Claim #"
type input "[PERSON_NAME] Hoist Hire Pty Ltd Claim #3"
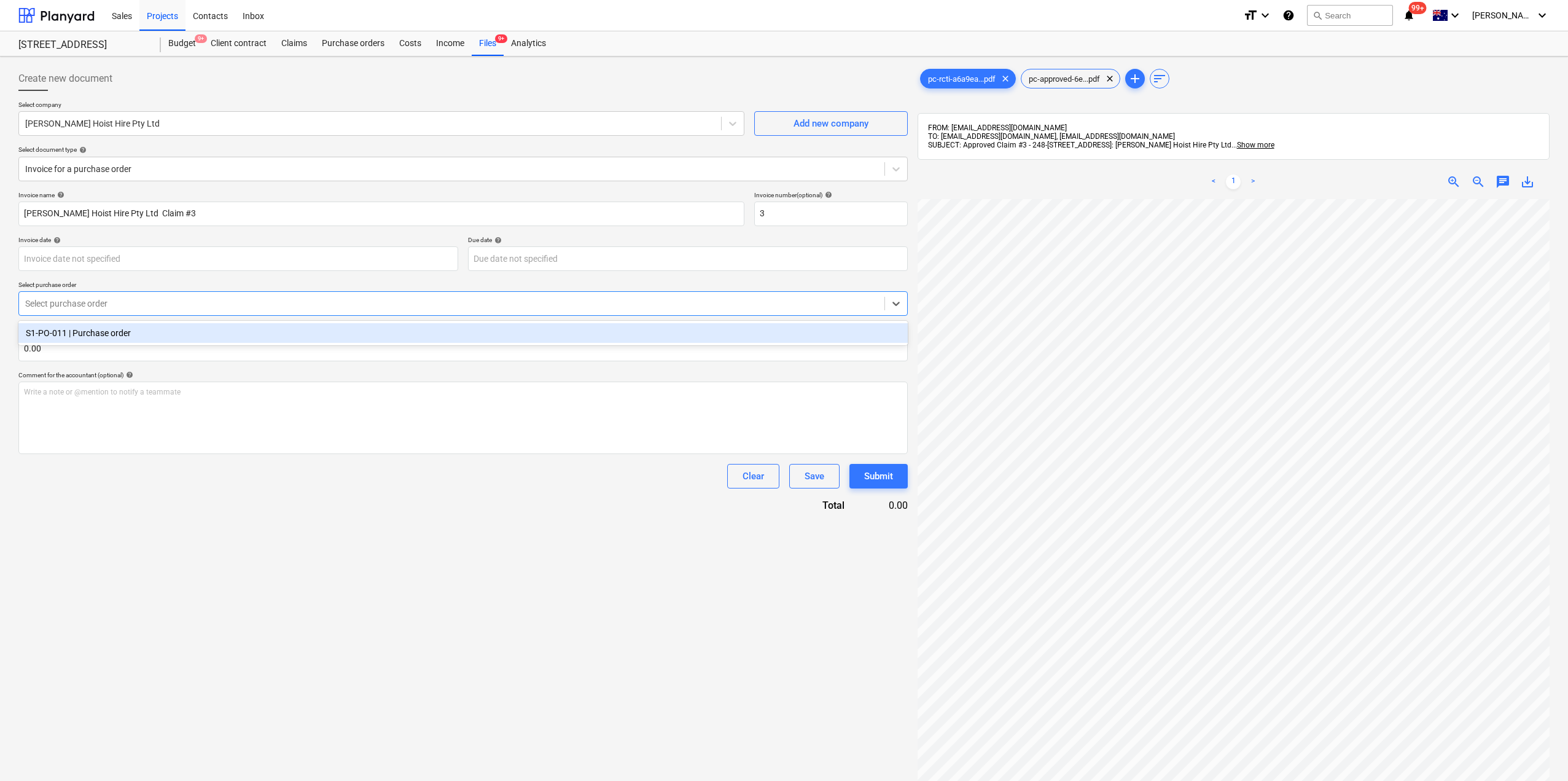
click at [117, 306] on div at bounding box center [452, 303] width 853 height 12
click at [115, 334] on div "S1-PO-011 | Purchase order" at bounding box center [462, 333] width 889 height 20
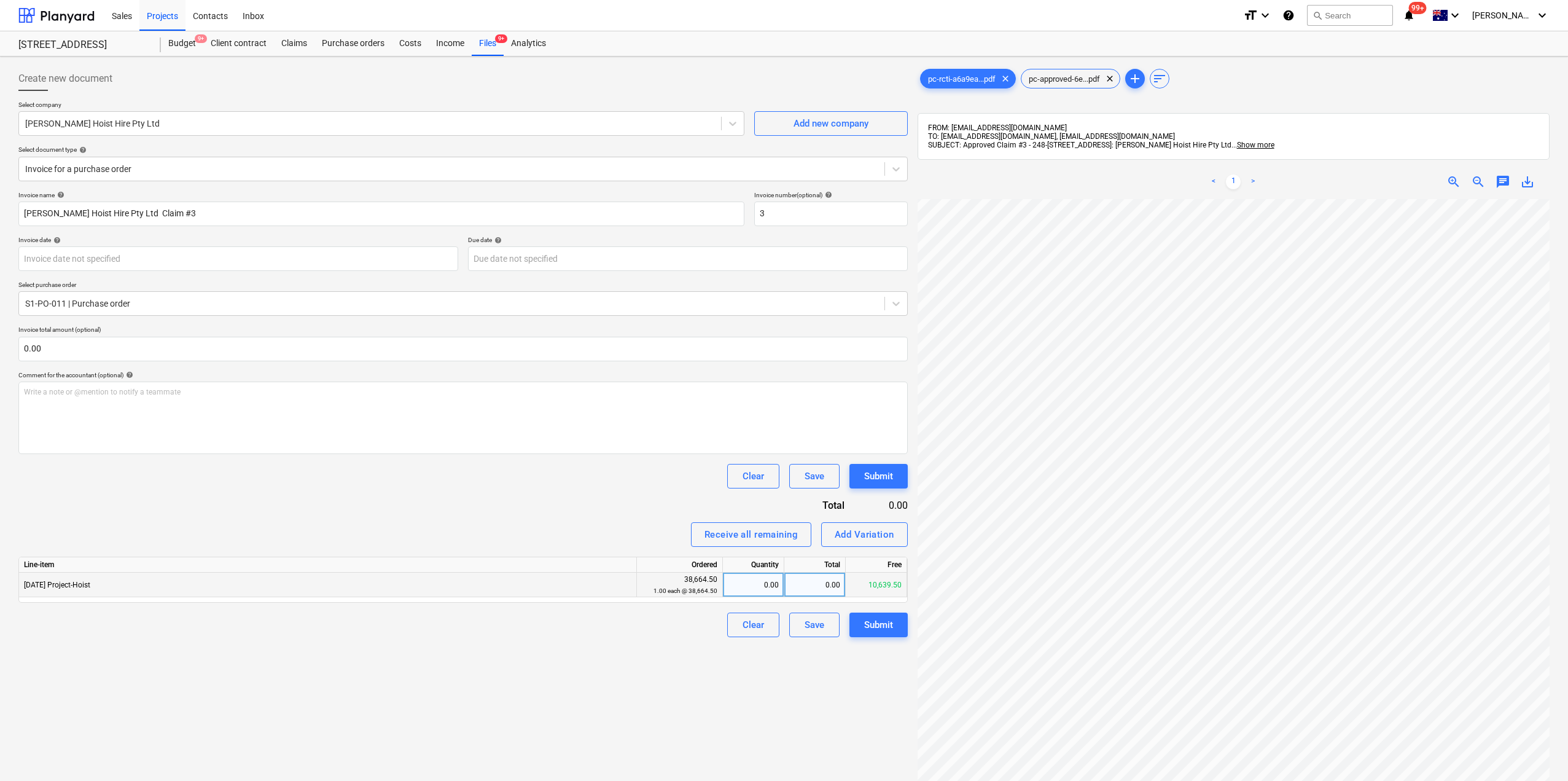
click at [827, 587] on div "0.00" at bounding box center [814, 584] width 61 height 25
type input "4018"
click at [778, 668] on div "Create new document Select company [PERSON_NAME] Hoist Hire Pty Ltd Add new com…" at bounding box center [463, 506] width 899 height 888
drag, startPoint x: 808, startPoint y: 584, endPoint x: 877, endPoint y: 577, distance: 69.4
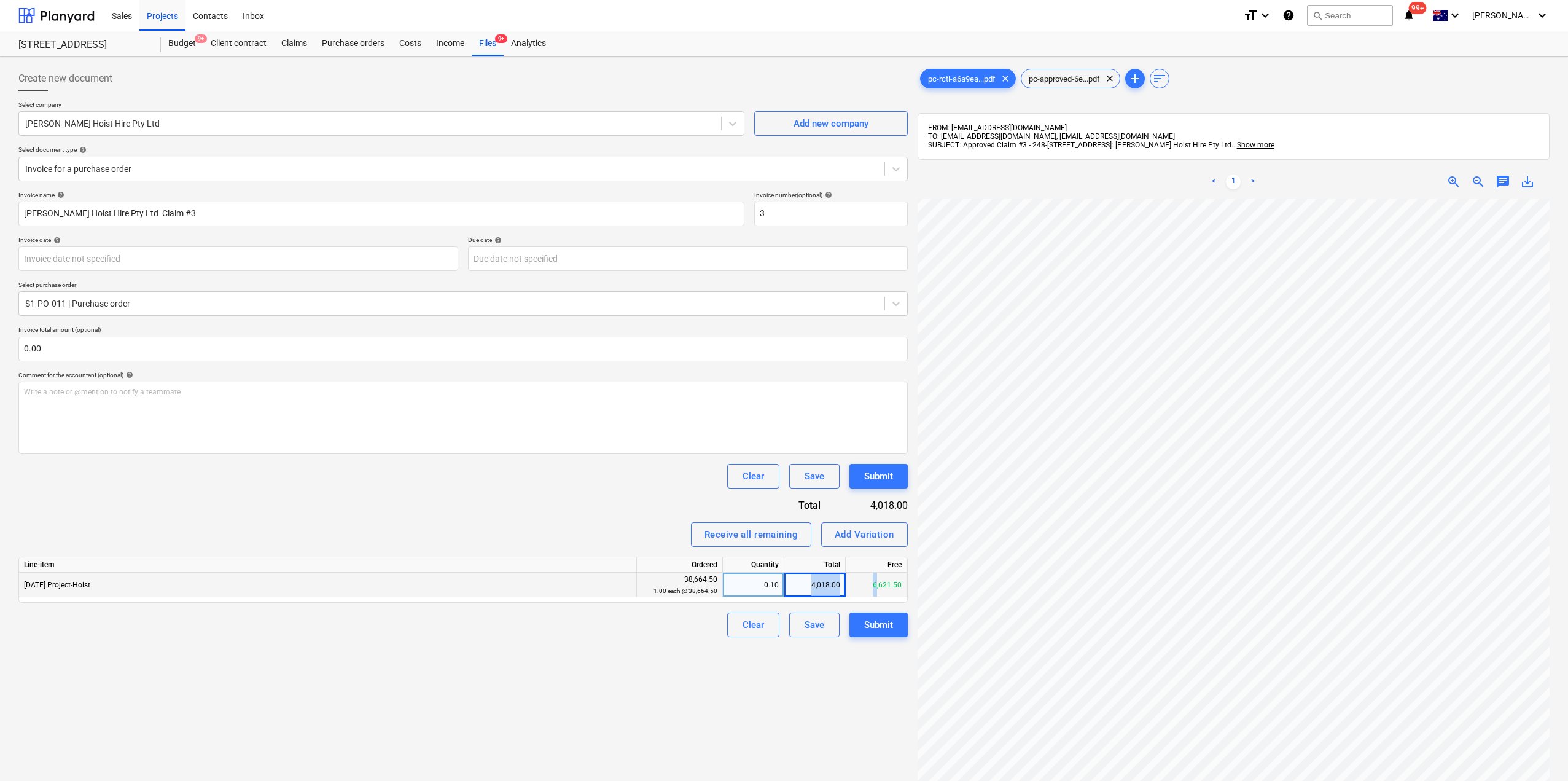
click at [0, 0] on div "[DATE] Project-Hoist 38,664.50 1.00 each @ 38,664.50 0.10 4,018.00 6,621.50" at bounding box center [0, 0] width 0 height 0
click at [821, 579] on div "4,018.00" at bounding box center [814, 584] width 61 height 25
click at [826, 585] on input "4018" at bounding box center [814, 584] width 60 height 24
click at [817, 585] on input "4018" at bounding box center [814, 584] width 60 height 24
click at [823, 666] on div "Create new document Select company [PERSON_NAME] Hoist Hire Pty Ltd Add new com…" at bounding box center [463, 506] width 899 height 888
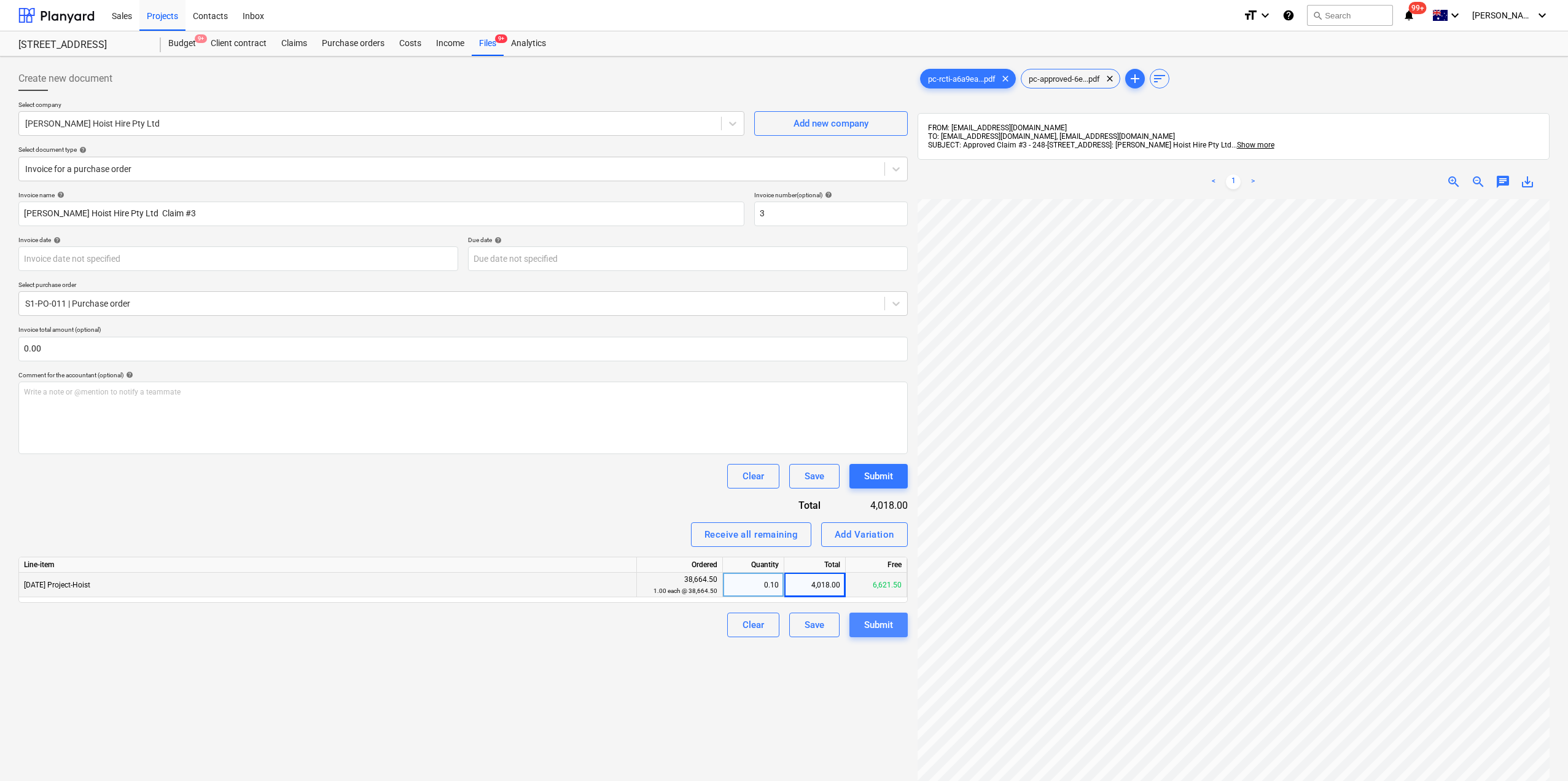
click at [882, 631] on div "Submit" at bounding box center [879, 625] width 29 height 16
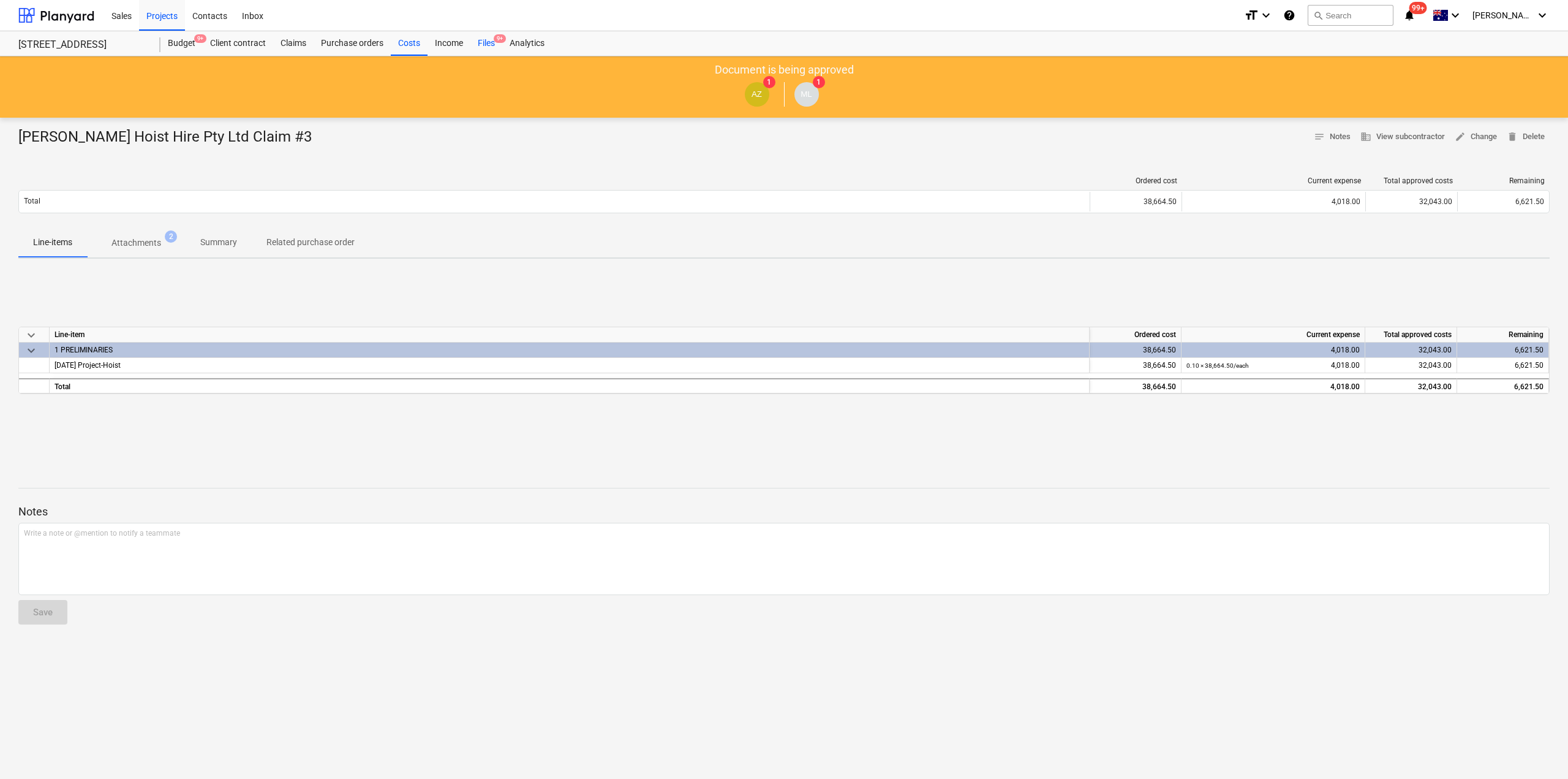
click at [487, 47] on div "Files 9+" at bounding box center [487, 43] width 32 height 25
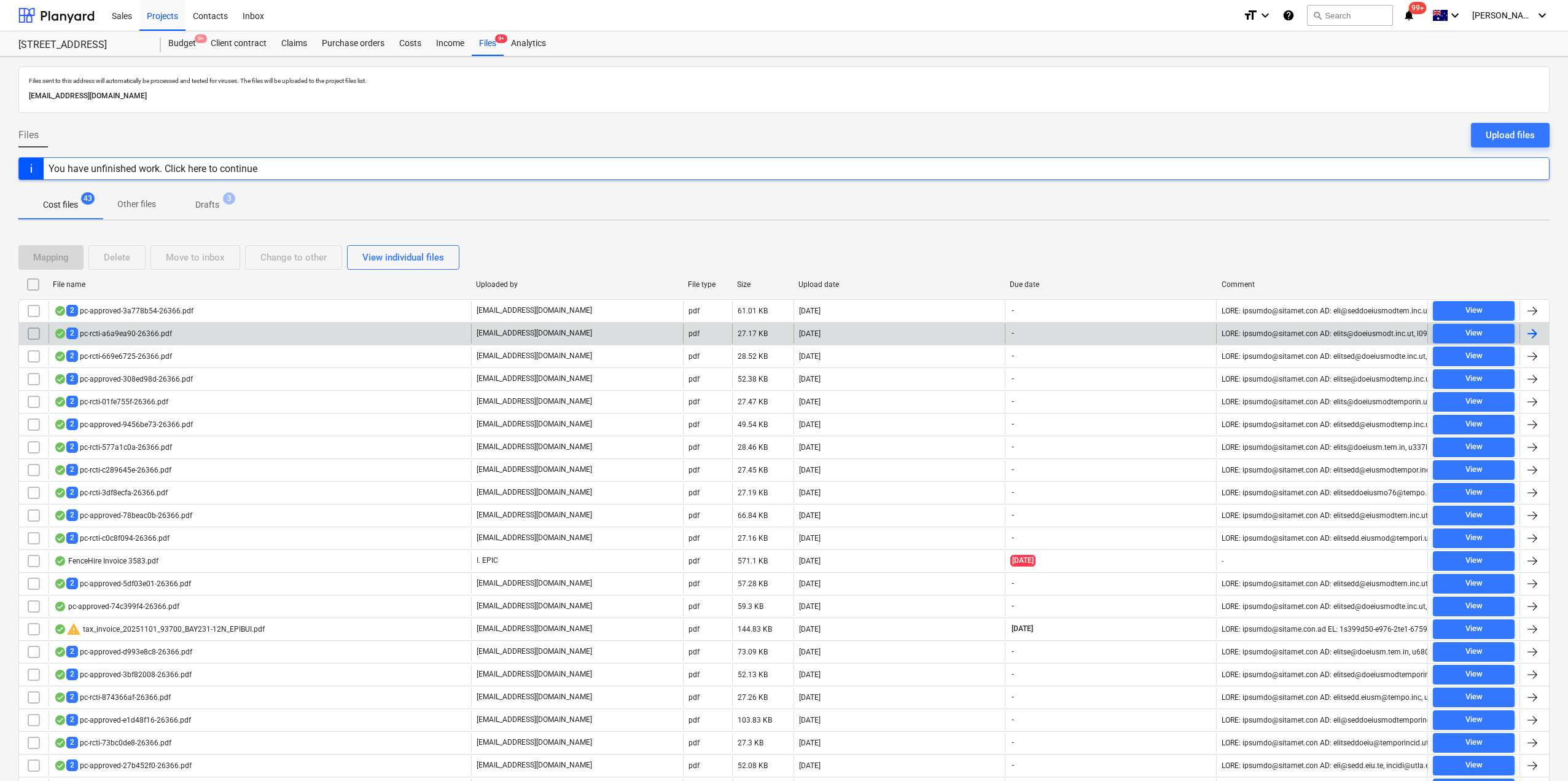
click at [127, 333] on div "2 pc-rcti-a6a9ea90-26366.pdf" at bounding box center [113, 333] width 118 height 12
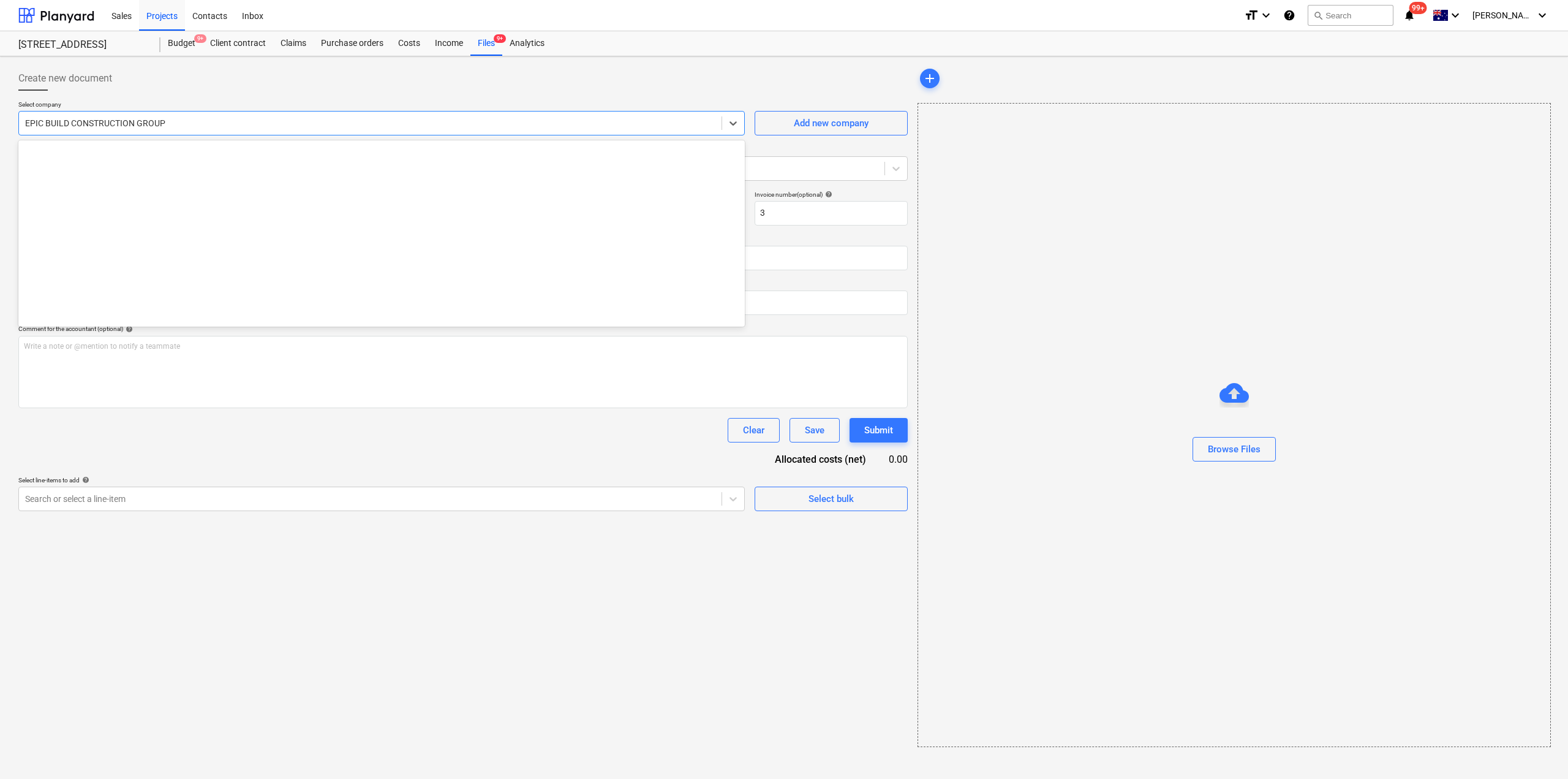
click at [265, 131] on div "EPIC BUILD CONSTRUCTION GROUP" at bounding box center [370, 123] width 703 height 17
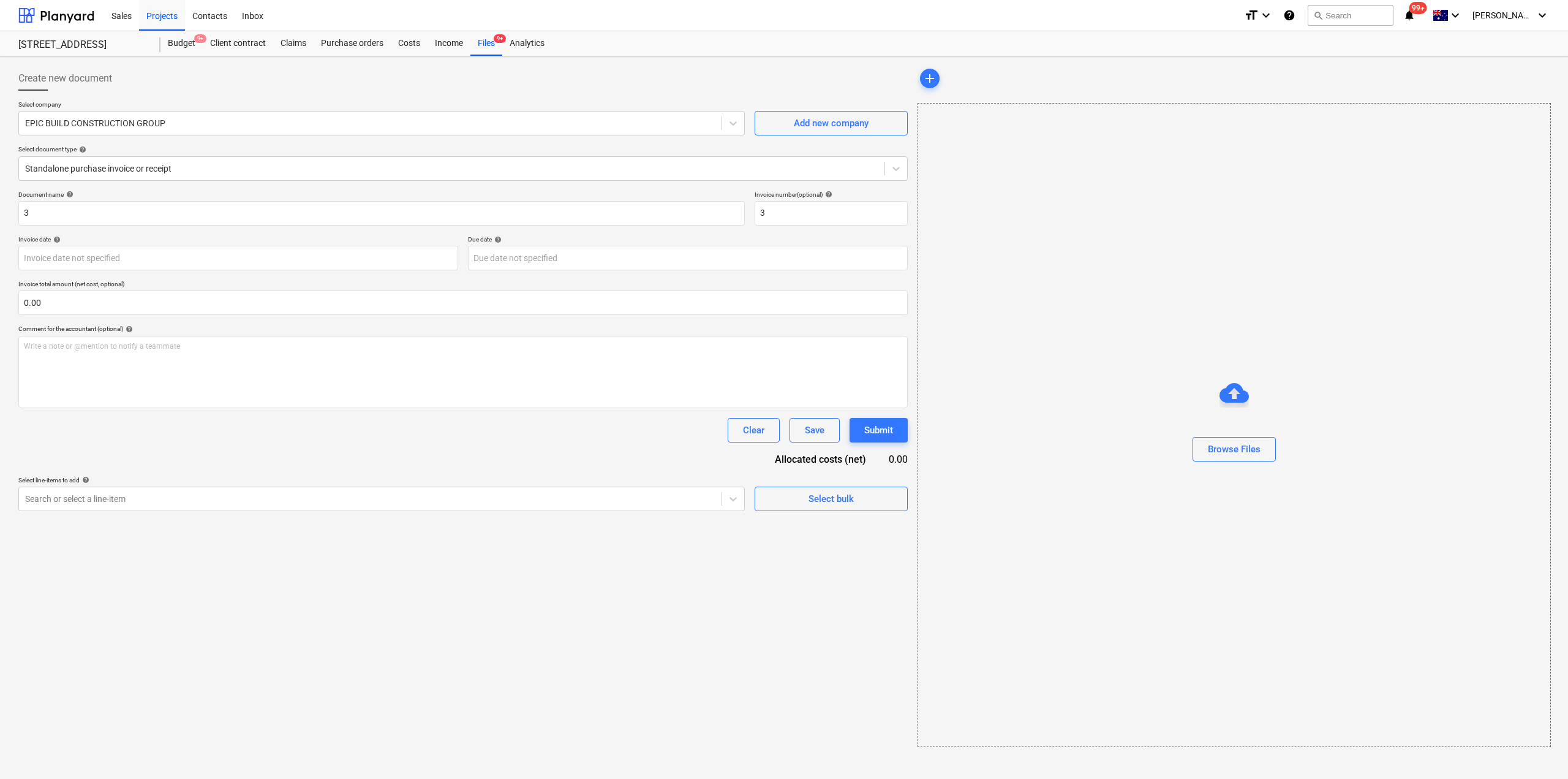
click at [303, 417] on div "Document name help 3 Invoice number (optional) help 3 Invoice date help Press t…" at bounding box center [463, 351] width 889 height 321
click at [425, 436] on div "Clear Save Submit" at bounding box center [463, 430] width 889 height 25
click at [498, 37] on span "9+" at bounding box center [499, 38] width 12 height 9
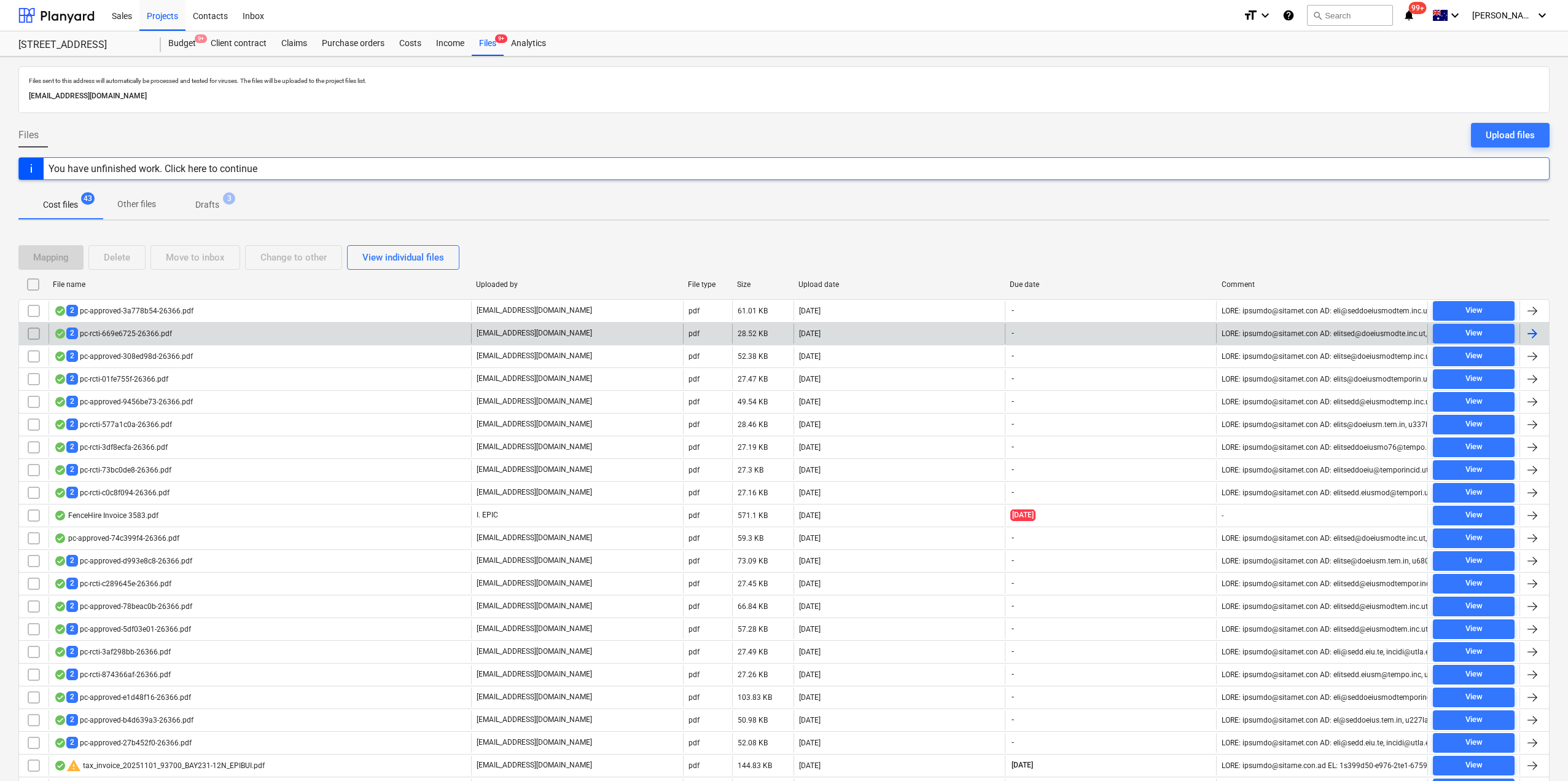
click at [182, 330] on div "2 pc-rcti-669e6725-26366.pdf" at bounding box center [259, 334] width 423 height 20
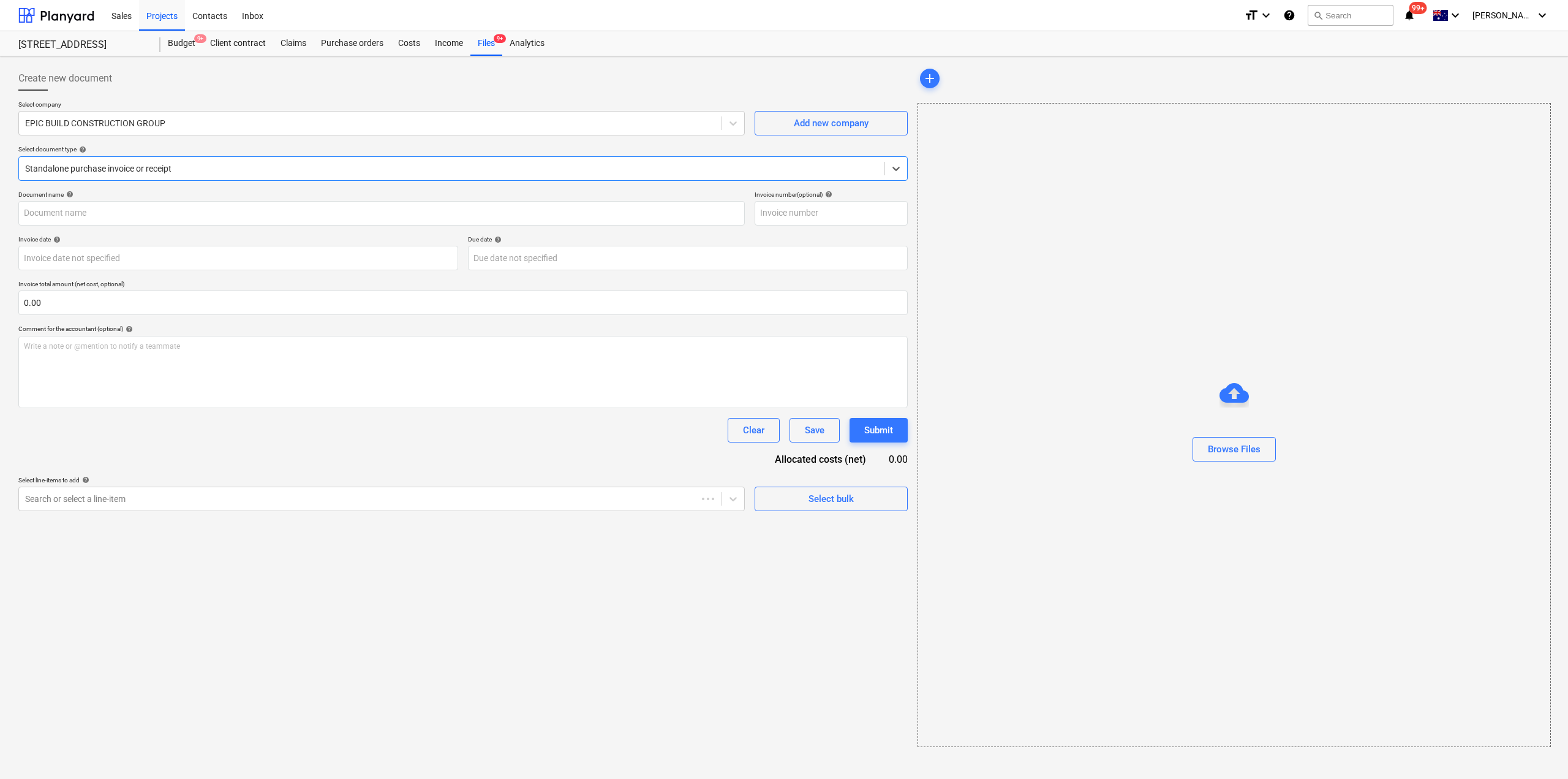
type input "3"
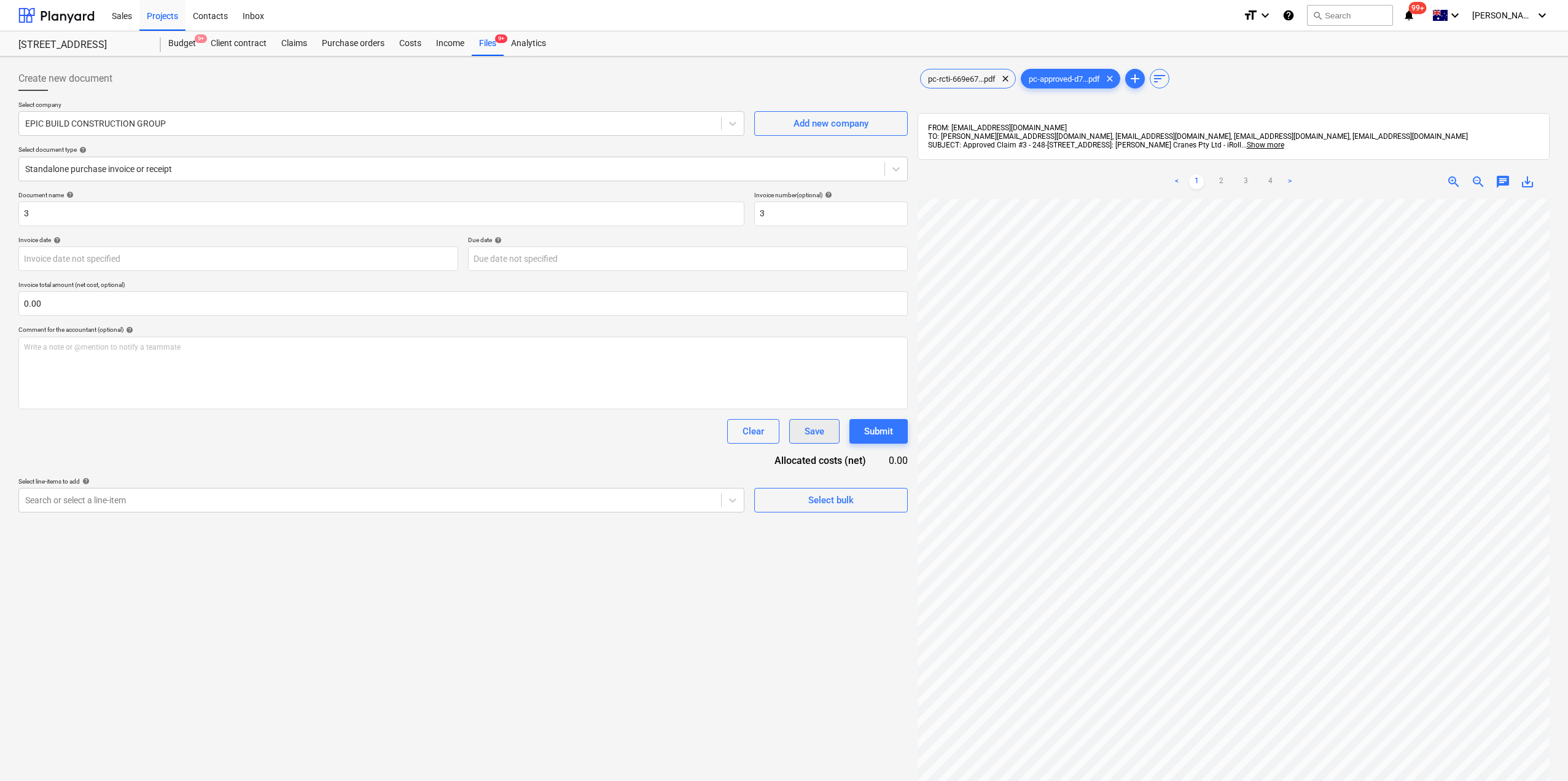
scroll to position [0, 280]
click at [111, 123] on div at bounding box center [370, 123] width 689 height 12
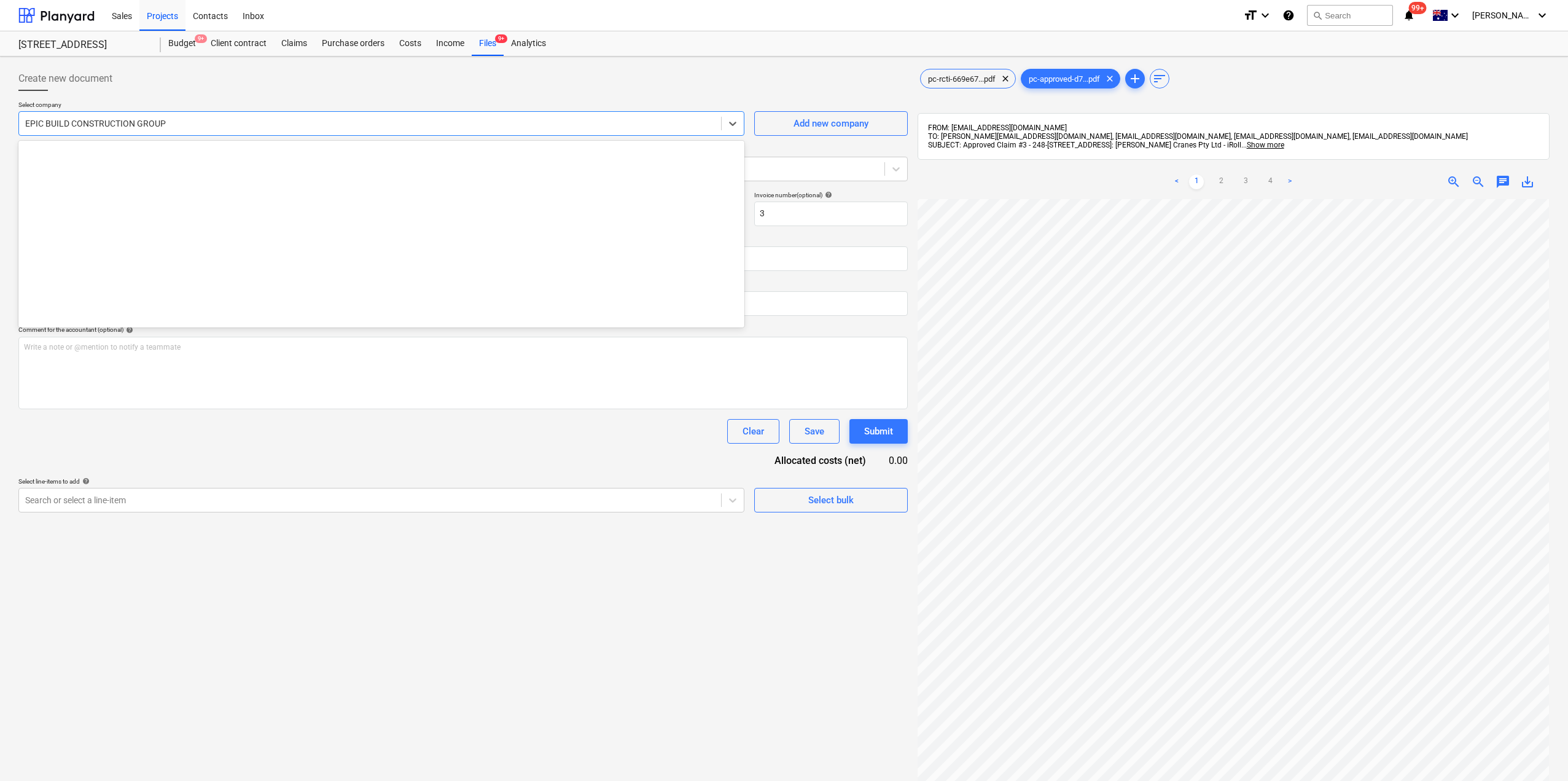
scroll to position [7375, 0]
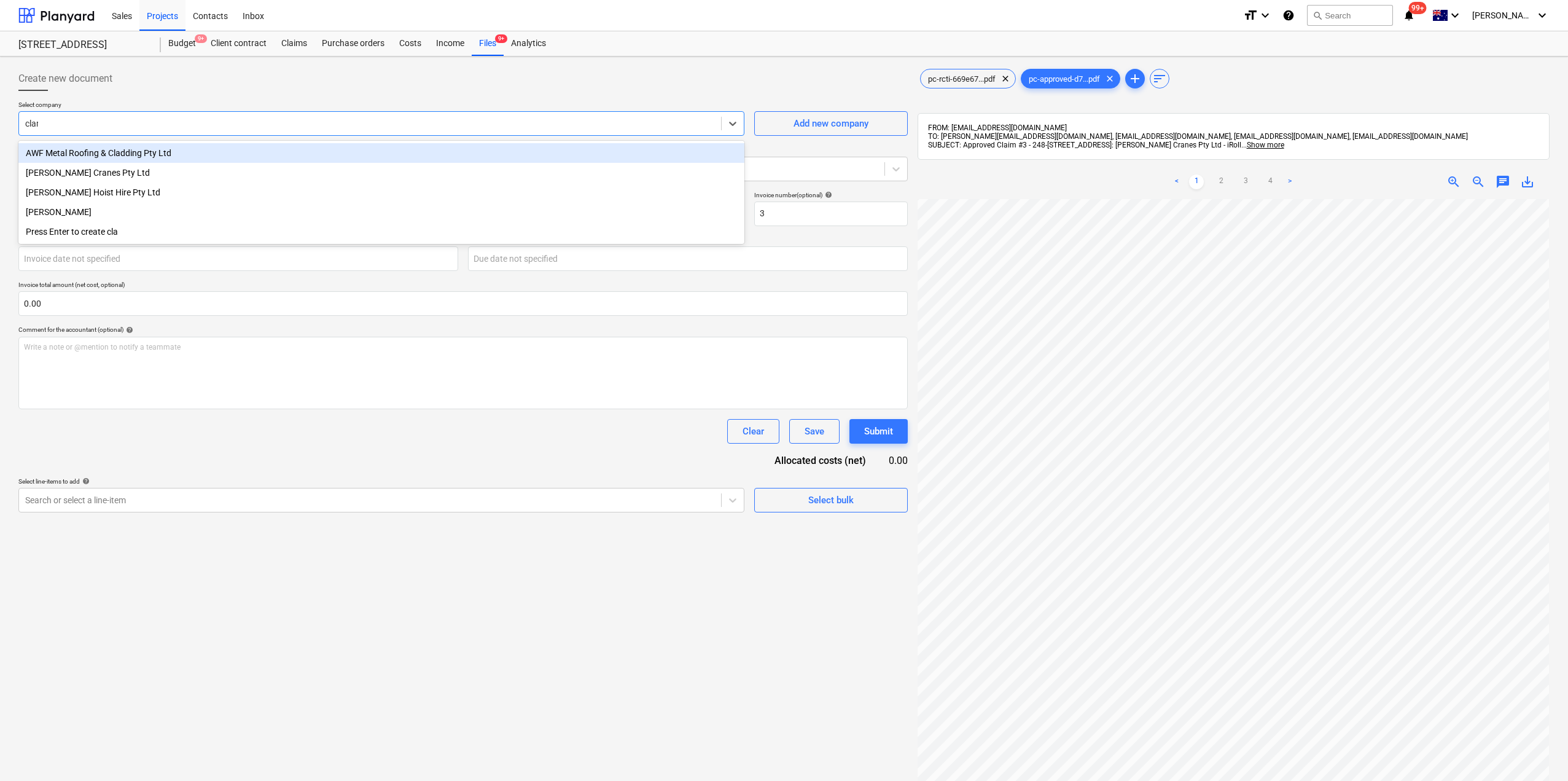
type input "[PERSON_NAME]"
click at [84, 152] on div "[PERSON_NAME] Cranes Pty Ltd" at bounding box center [381, 153] width 726 height 20
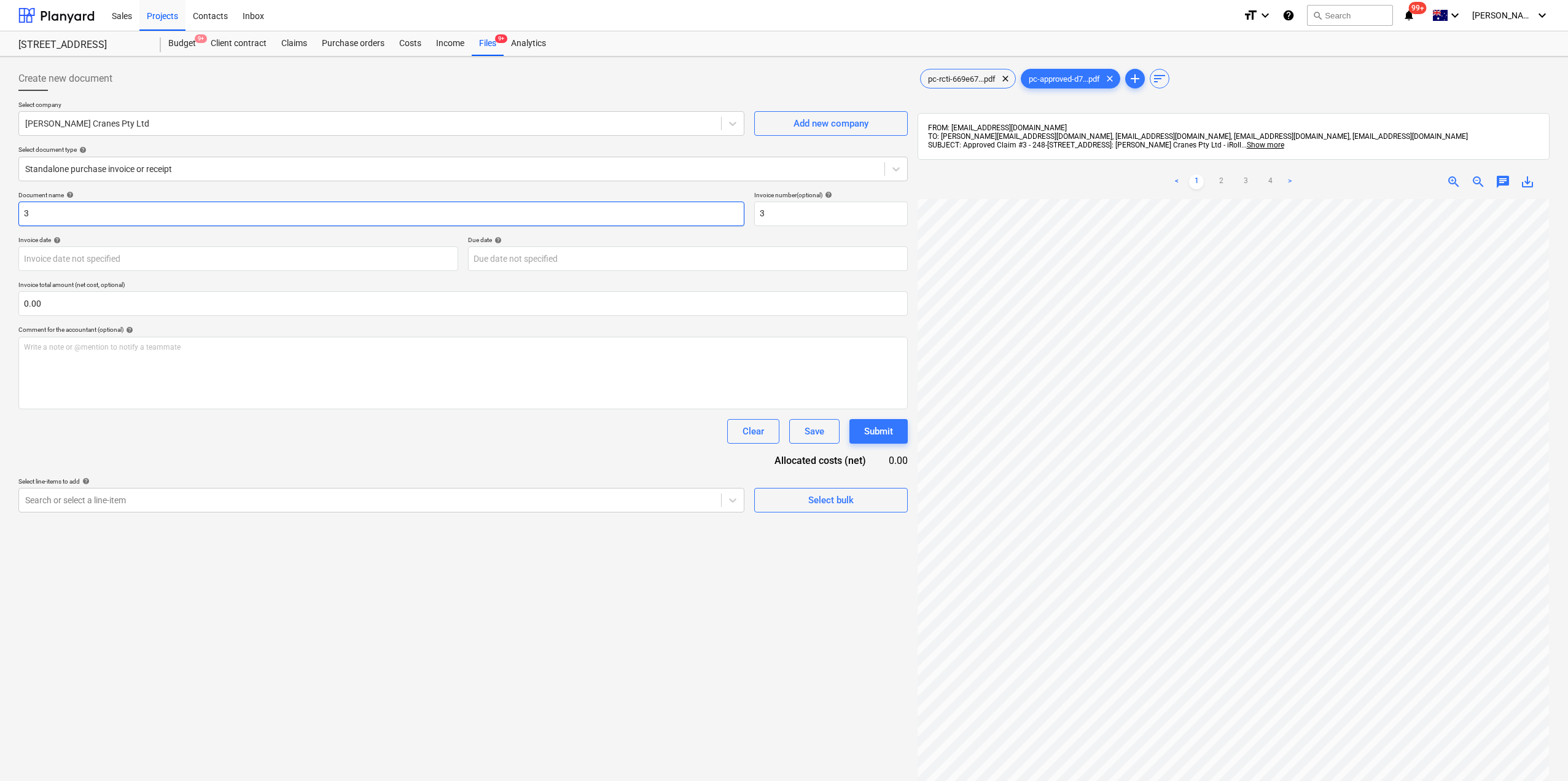
click at [98, 219] on input "3" at bounding box center [381, 213] width 726 height 25
click at [929, 79] on span "pc-rcti-669e67...pdf" at bounding box center [961, 79] width 82 height 10
click at [1241, 176] on link "2" at bounding box center [1245, 182] width 15 height 15
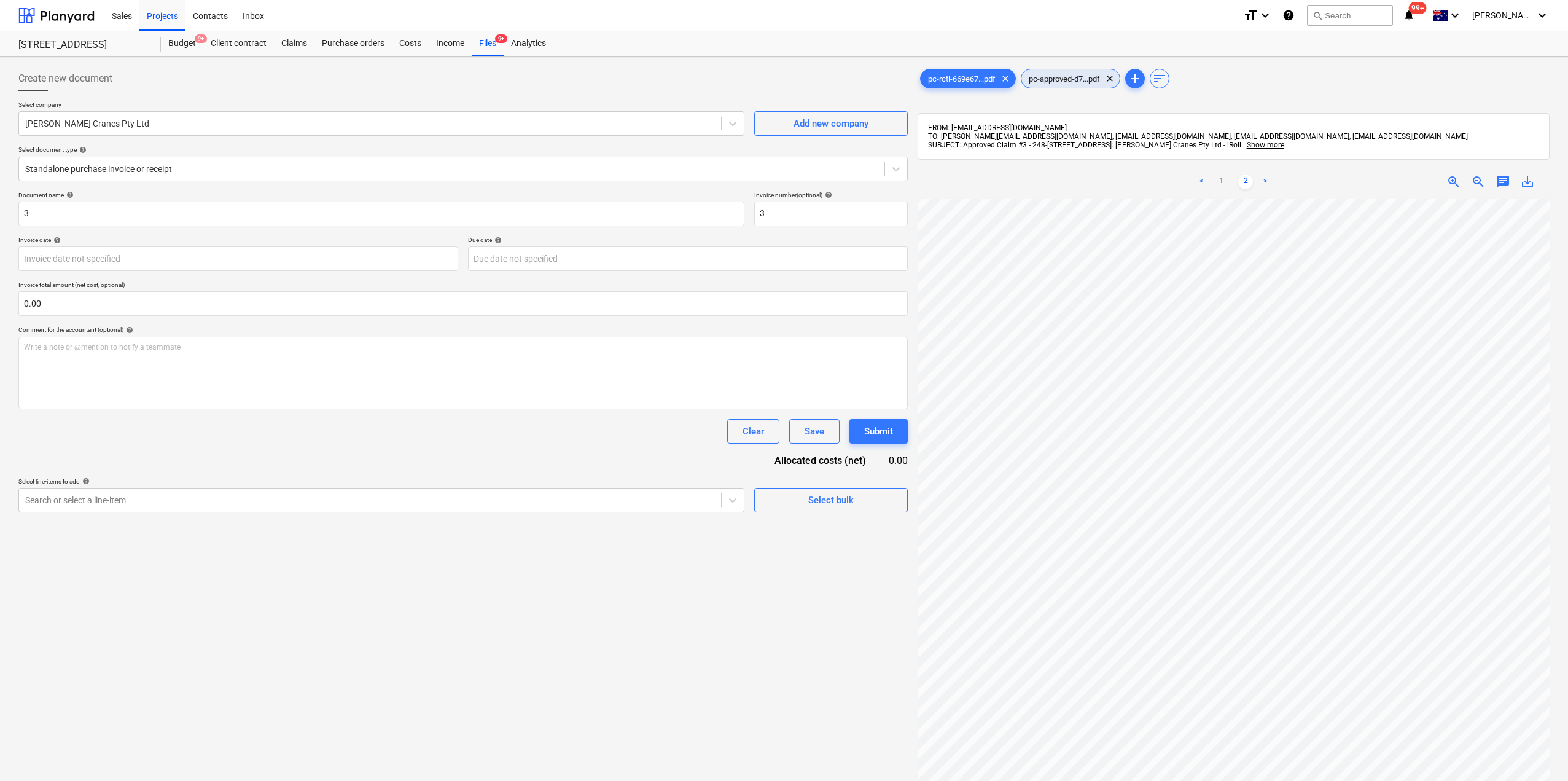
click at [1047, 77] on span "pc-approved-d7...pdf" at bounding box center [1064, 79] width 86 height 10
click at [1246, 179] on link "3" at bounding box center [1245, 182] width 15 height 15
click at [1216, 182] on link "2" at bounding box center [1221, 182] width 15 height 15
click at [1195, 180] on link "1" at bounding box center [1196, 182] width 15 height 15
click at [948, 72] on div "pc-rcti-669e67...pdf clear" at bounding box center [968, 78] width 96 height 20
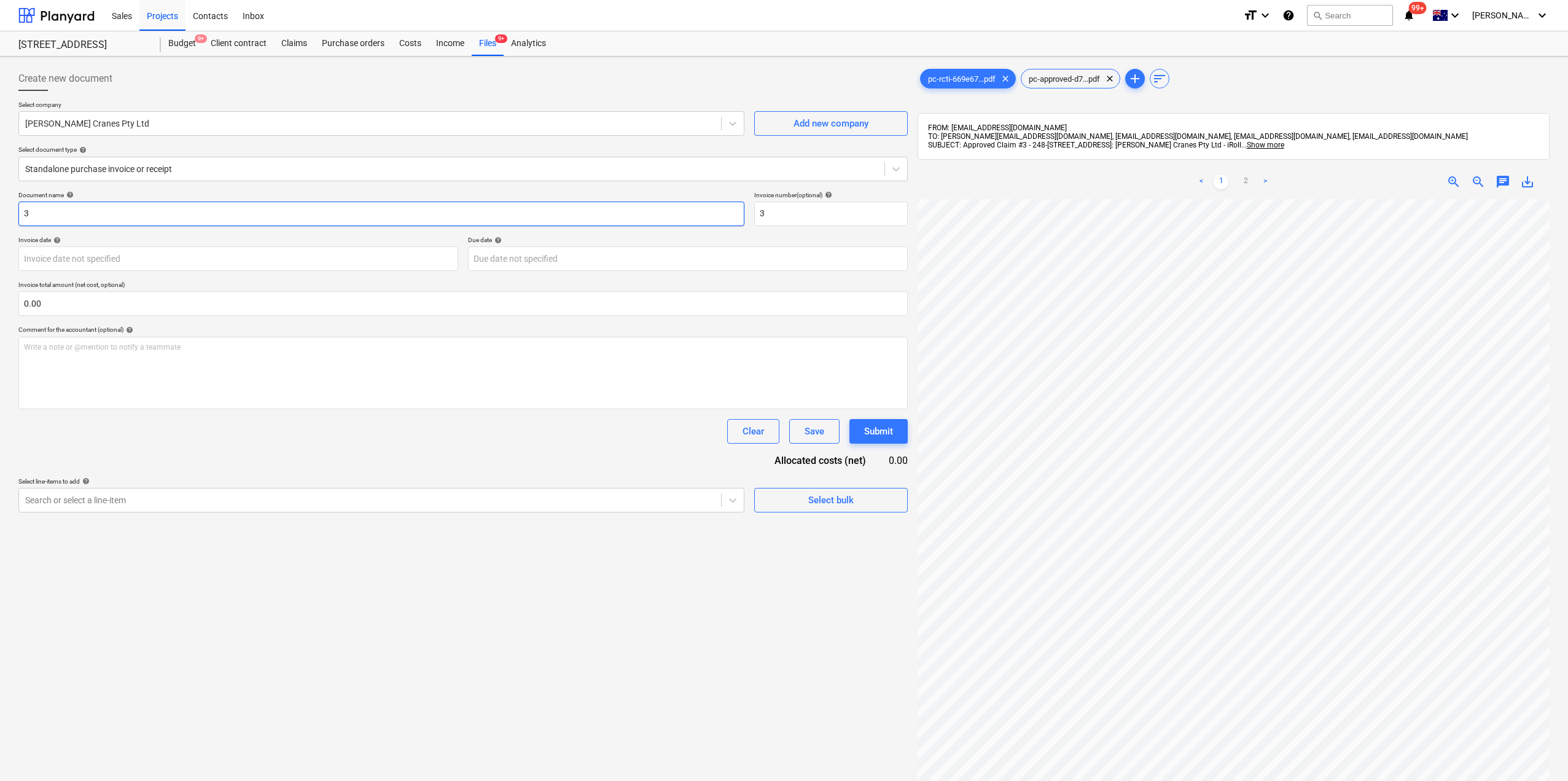
click at [80, 211] on input "3" at bounding box center [381, 213] width 726 height 25
click at [169, 175] on div at bounding box center [452, 168] width 853 height 12
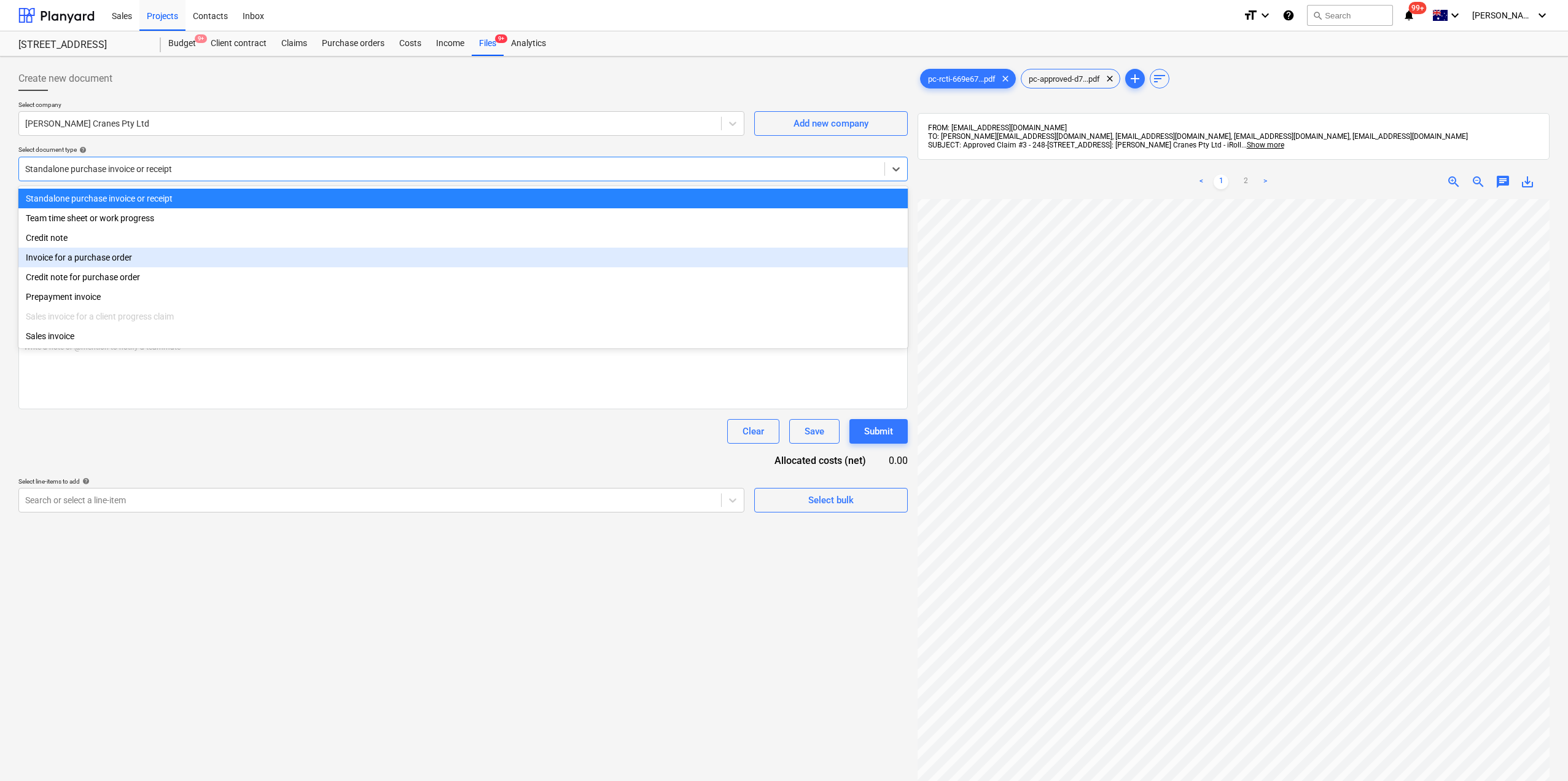
click at [105, 257] on div "Invoice for a purchase order" at bounding box center [462, 257] width 889 height 20
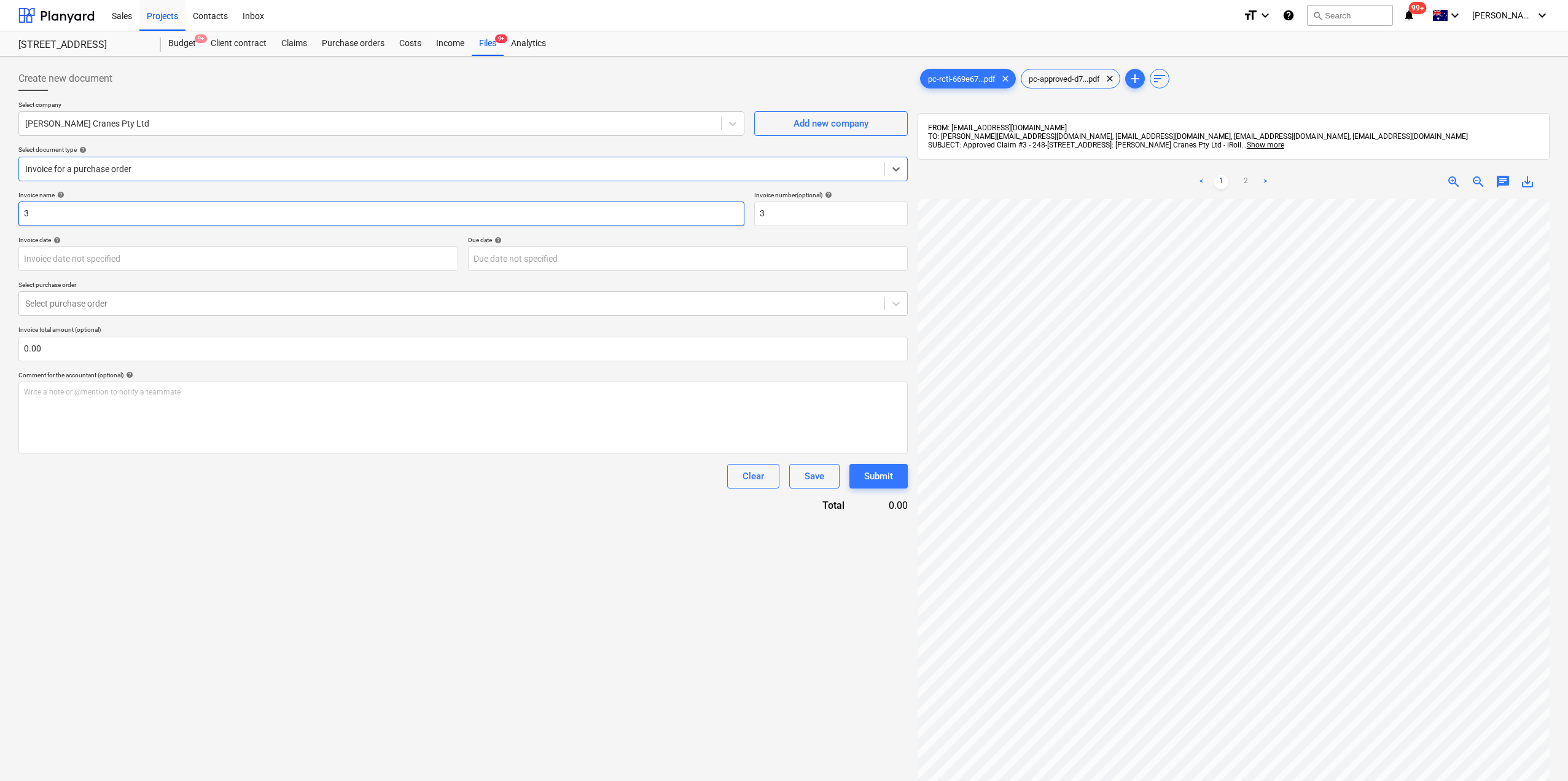
click at [78, 219] on input "3" at bounding box center [381, 213] width 726 height 25
drag, startPoint x: 33, startPoint y: 220, endPoint x: 0, endPoint y: 221, distance: 33.0
click at [0, 221] on div "Create new document Select company [PERSON_NAME] Cranes Pty Ltd Add new company…" at bounding box center [784, 506] width 1568 height 899
paste input "[PERSON_NAME] Cranes Pty Ltd - iRoll Claim #"
type input "[PERSON_NAME] Cranes Pty Ltd - iRoll Claim #3"
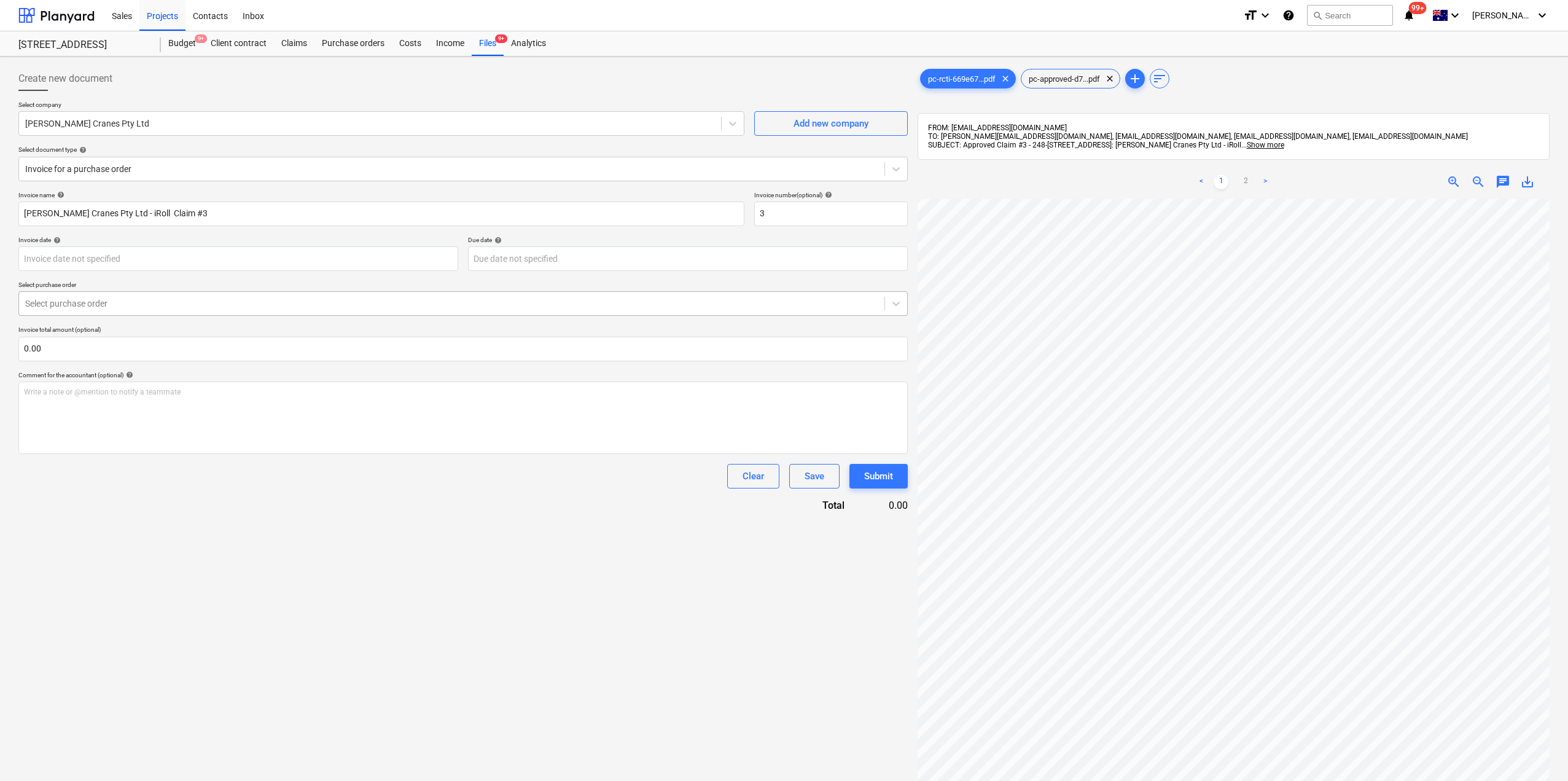
click at [85, 308] on div at bounding box center [452, 303] width 853 height 12
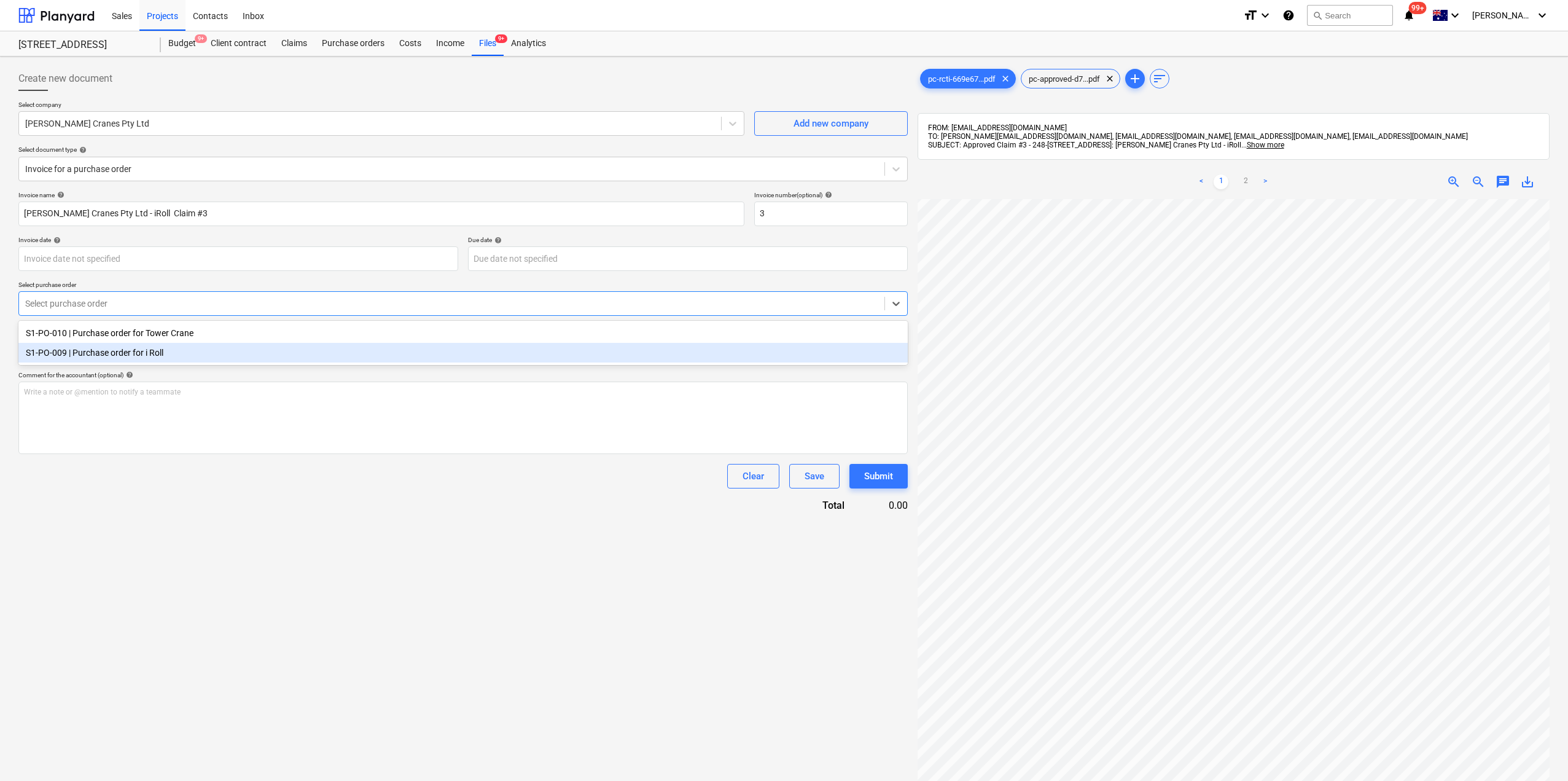
click at [89, 353] on div "S1-PO-009 | Purchase order for i Roll" at bounding box center [462, 353] width 889 height 20
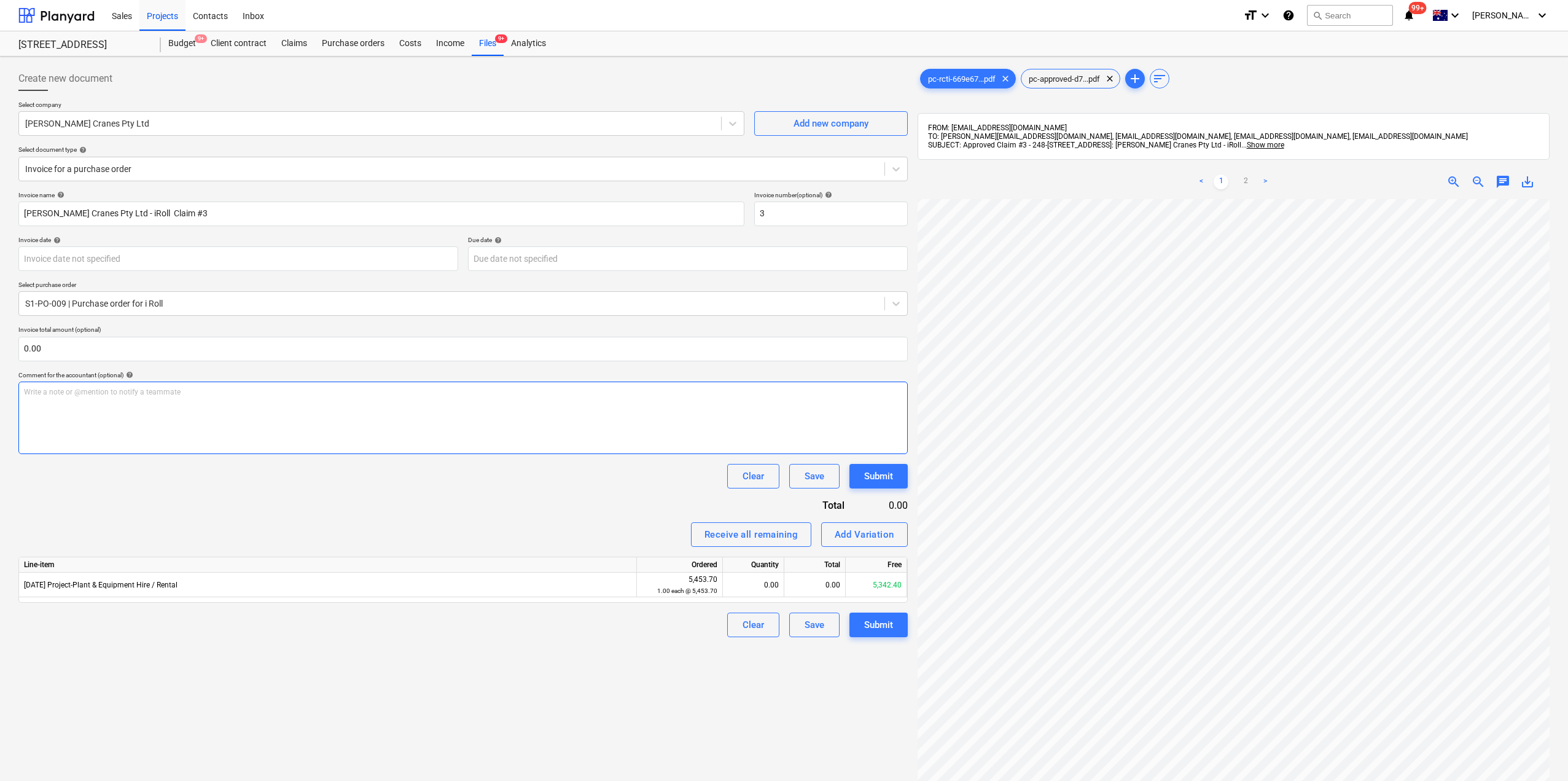
click at [135, 404] on div "Write a note or @mention to notify a teammate [PERSON_NAME]" at bounding box center [462, 417] width 889 height 72
click at [755, 585] on div "0.00" at bounding box center [753, 584] width 51 height 25
click at [812, 590] on div "0.00" at bounding box center [814, 584] width 61 height 25
type input "3292.8"
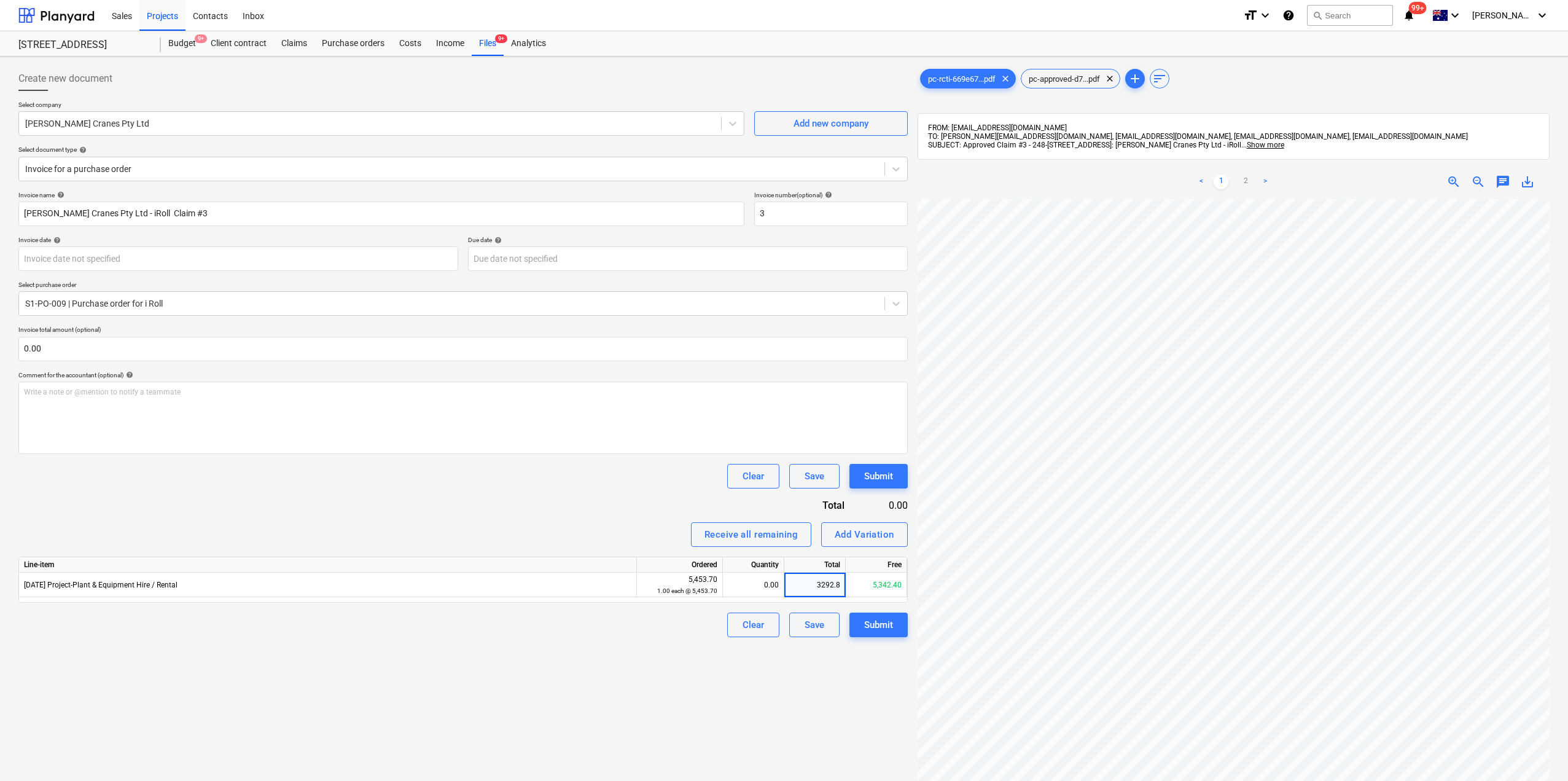
click at [772, 697] on div "Create new document Select company [PERSON_NAME] Cranes Pty Ltd Add new company…" at bounding box center [463, 506] width 899 height 888
click at [1219, 182] on link "1" at bounding box center [1221, 182] width 15 height 15
click at [1270, 189] on div "< 1 2 > zoom_in zoom_out chat 0 save_alt" at bounding box center [1234, 555] width 632 height 781
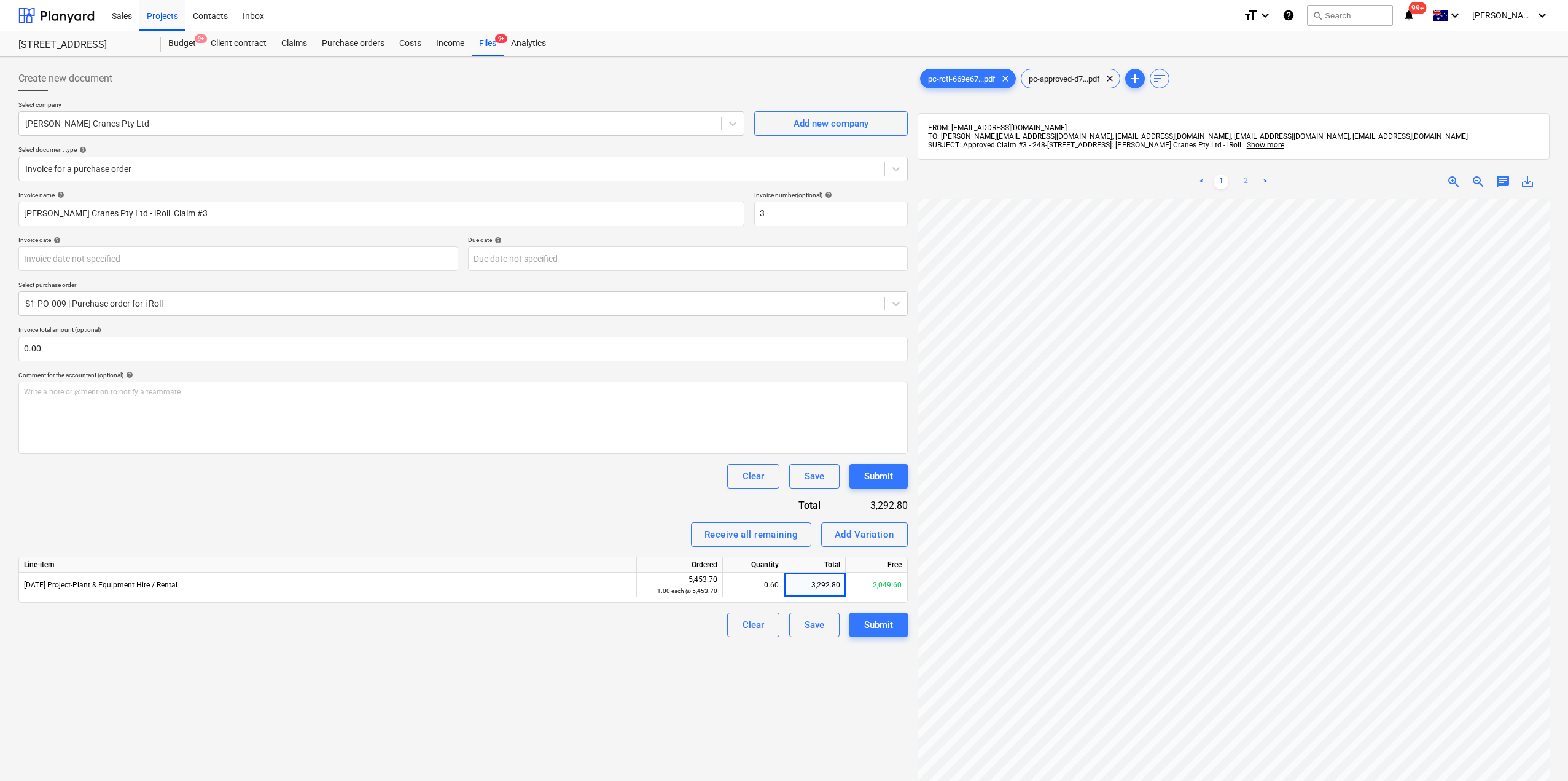
click at [1246, 182] on link "2" at bounding box center [1245, 182] width 15 height 15
click at [1219, 178] on link "1" at bounding box center [1221, 182] width 15 height 15
click at [1052, 80] on span "pc-approved-d7...pdf" at bounding box center [1064, 79] width 86 height 10
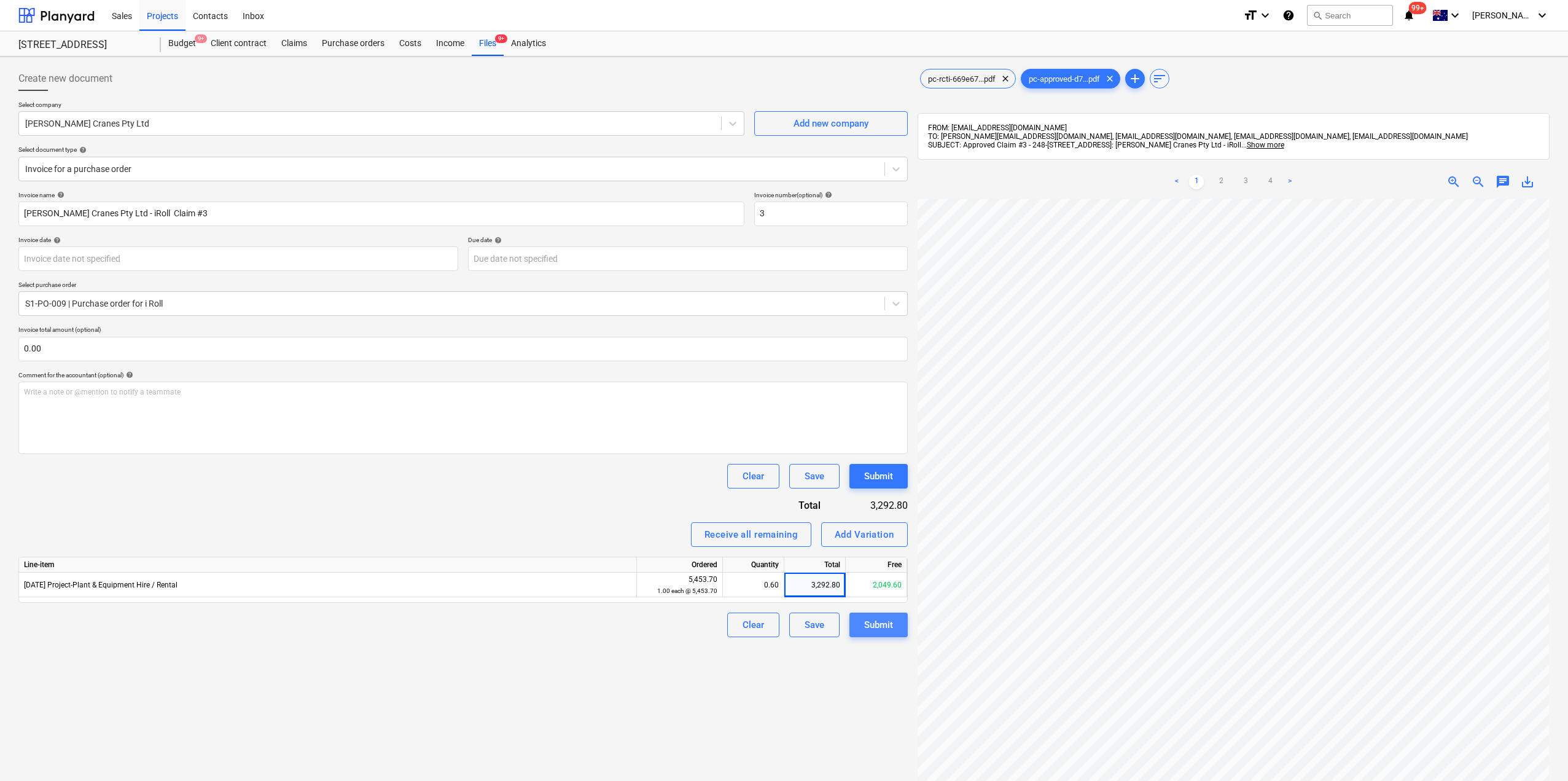
click at [867, 625] on div "Submit" at bounding box center [879, 625] width 29 height 16
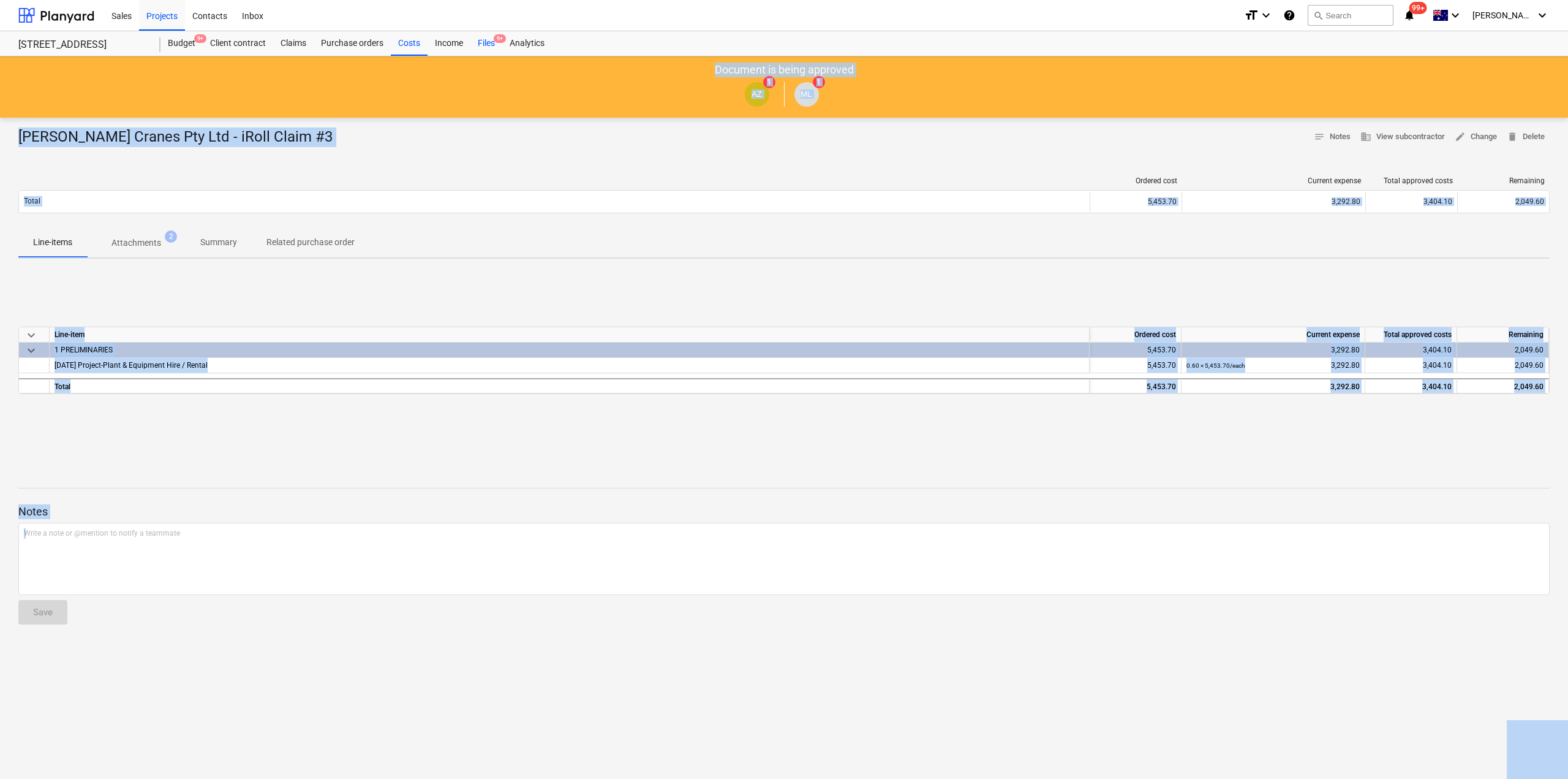
click at [483, 41] on div "Files 9+" at bounding box center [487, 43] width 32 height 25
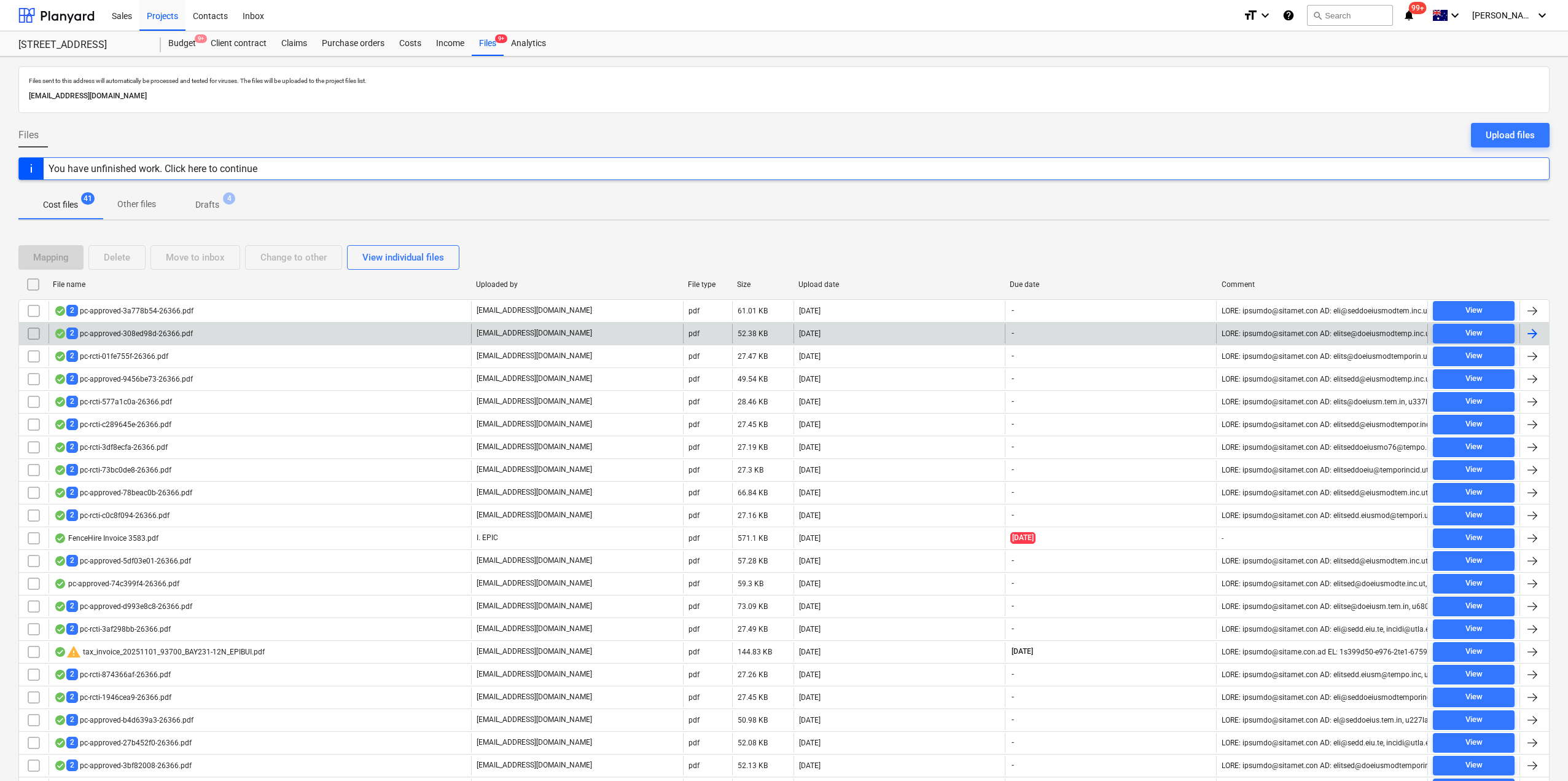
click at [244, 324] on div "2 pc-approved-308ed98d-26366.pdf" at bounding box center [259, 334] width 423 height 20
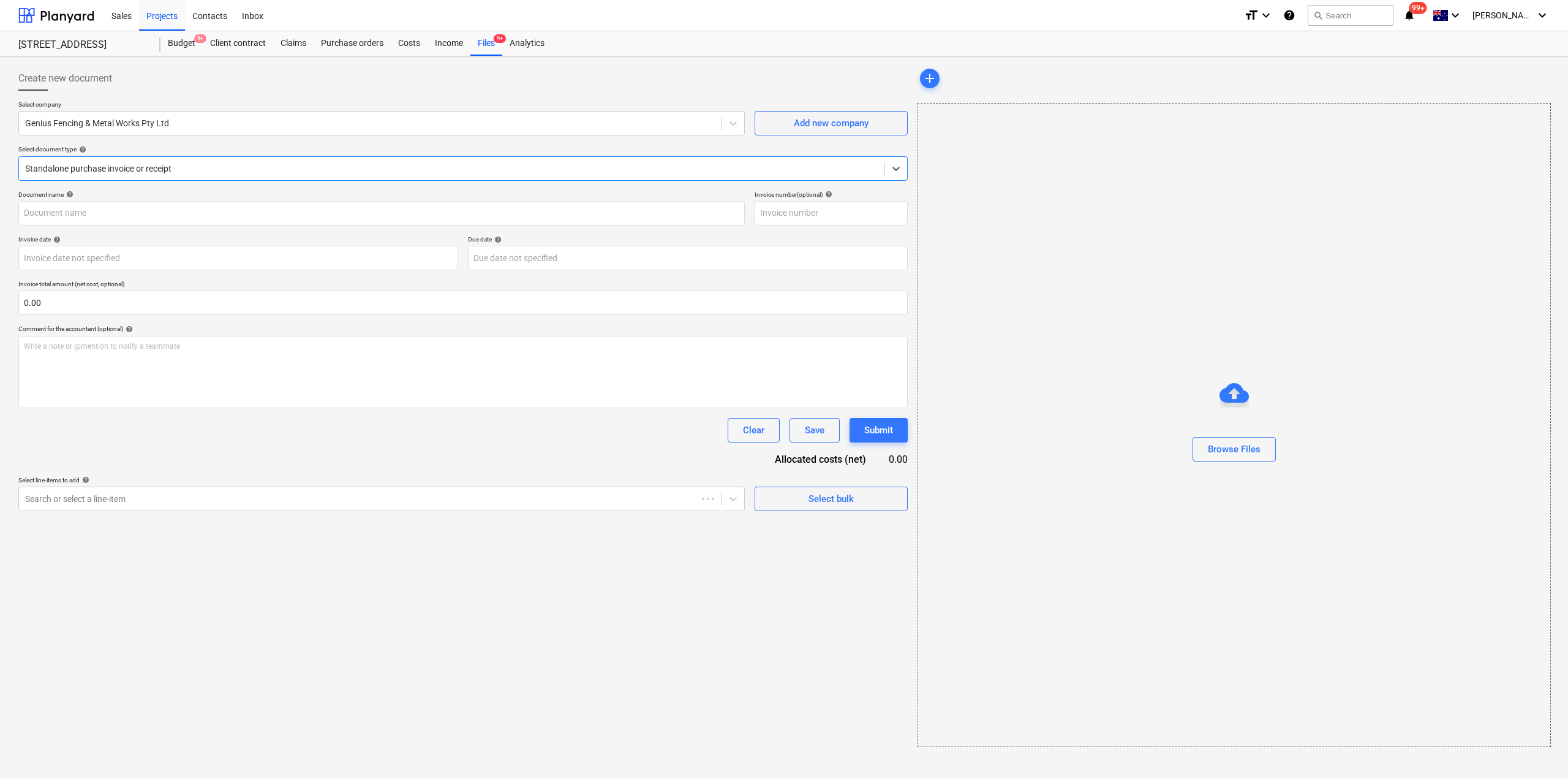
type input "2"
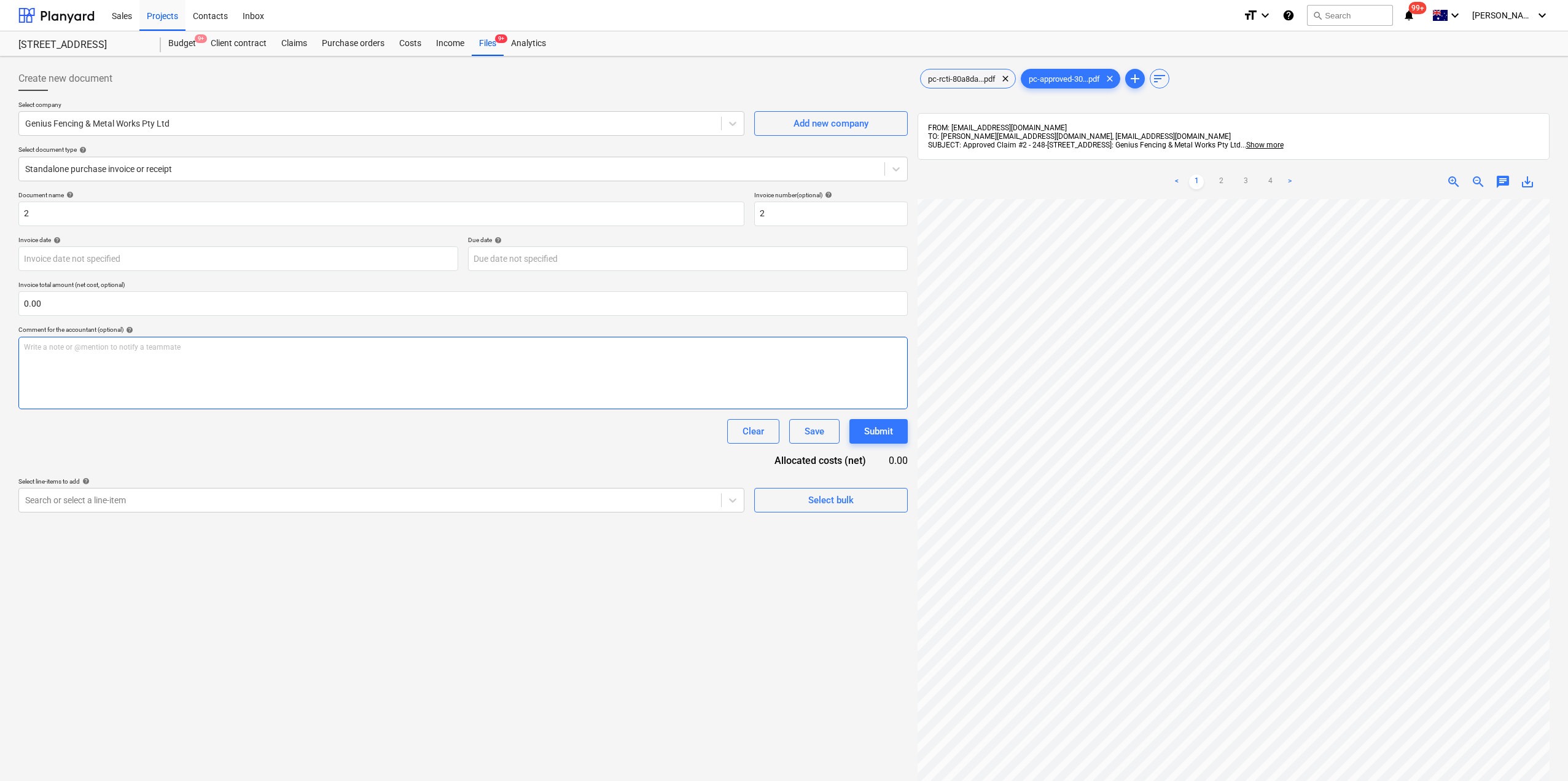
scroll to position [0, 8]
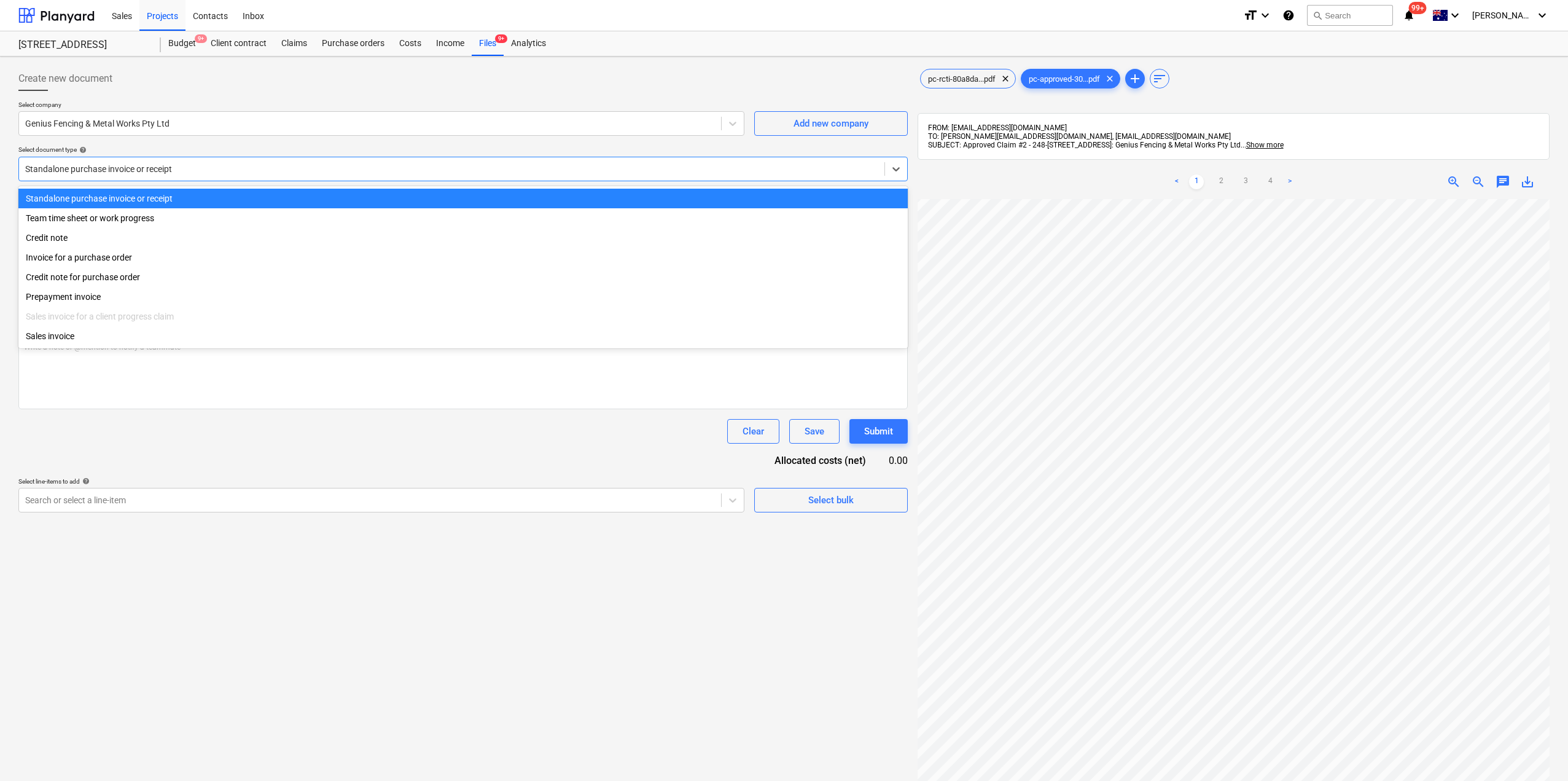
click at [80, 170] on div at bounding box center [452, 168] width 853 height 12
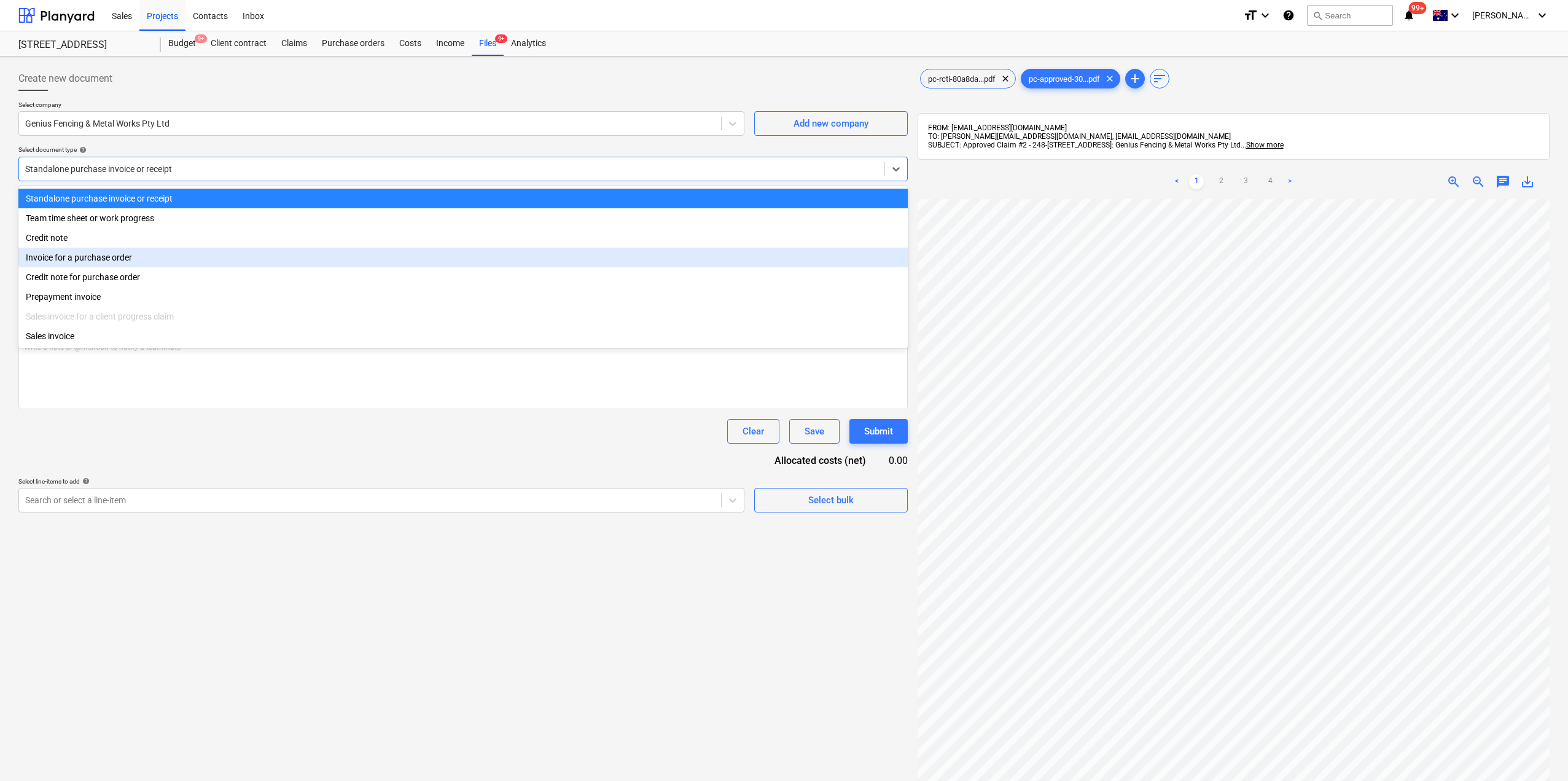
click at [93, 260] on div "Invoice for a purchase order" at bounding box center [462, 257] width 889 height 20
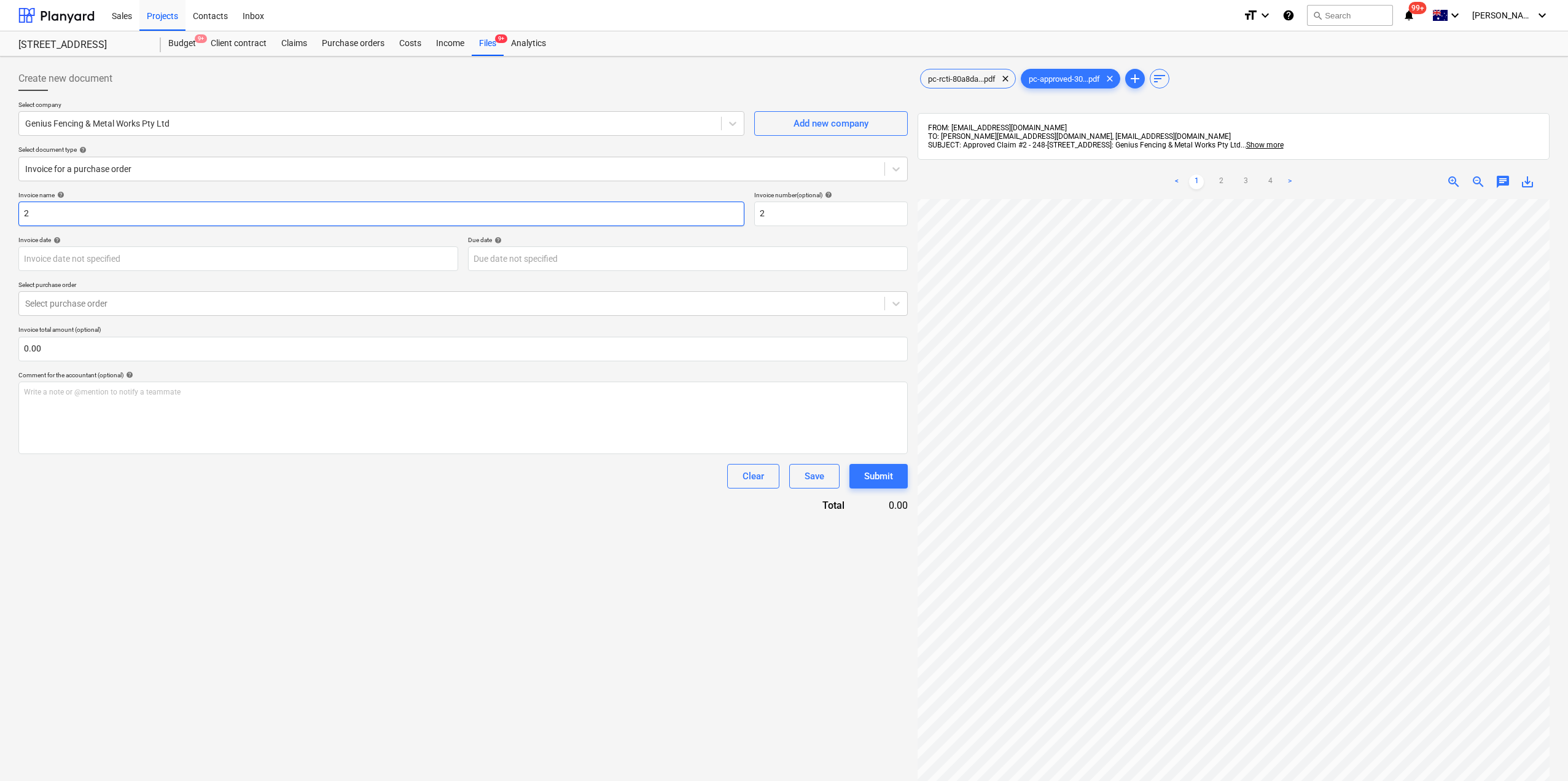
click at [120, 212] on input "2" at bounding box center [381, 213] width 726 height 25
click at [68, 310] on div at bounding box center [452, 303] width 853 height 12
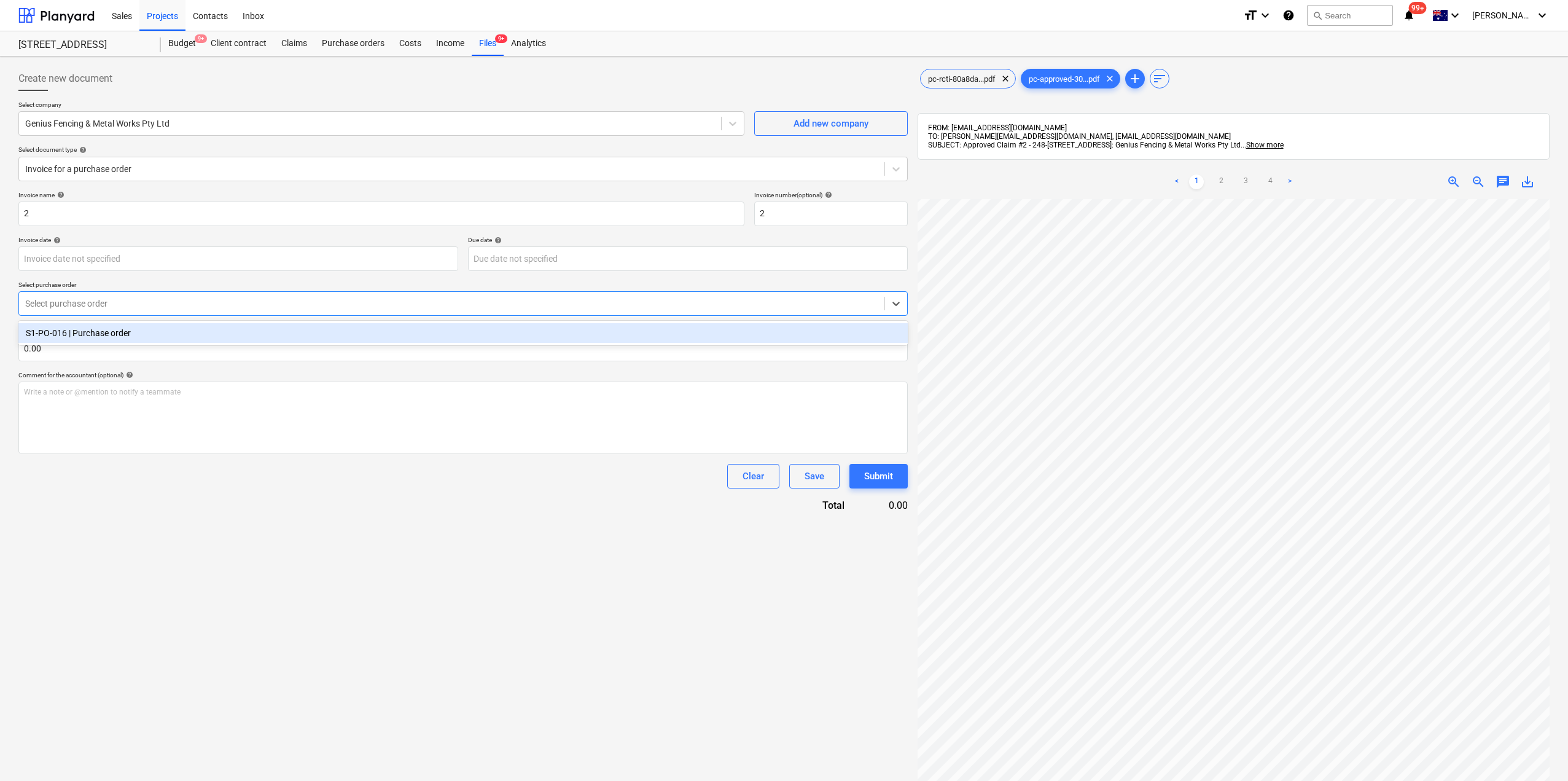
click at [71, 330] on div "S1-PO-016 | Purchase order" at bounding box center [462, 333] width 889 height 20
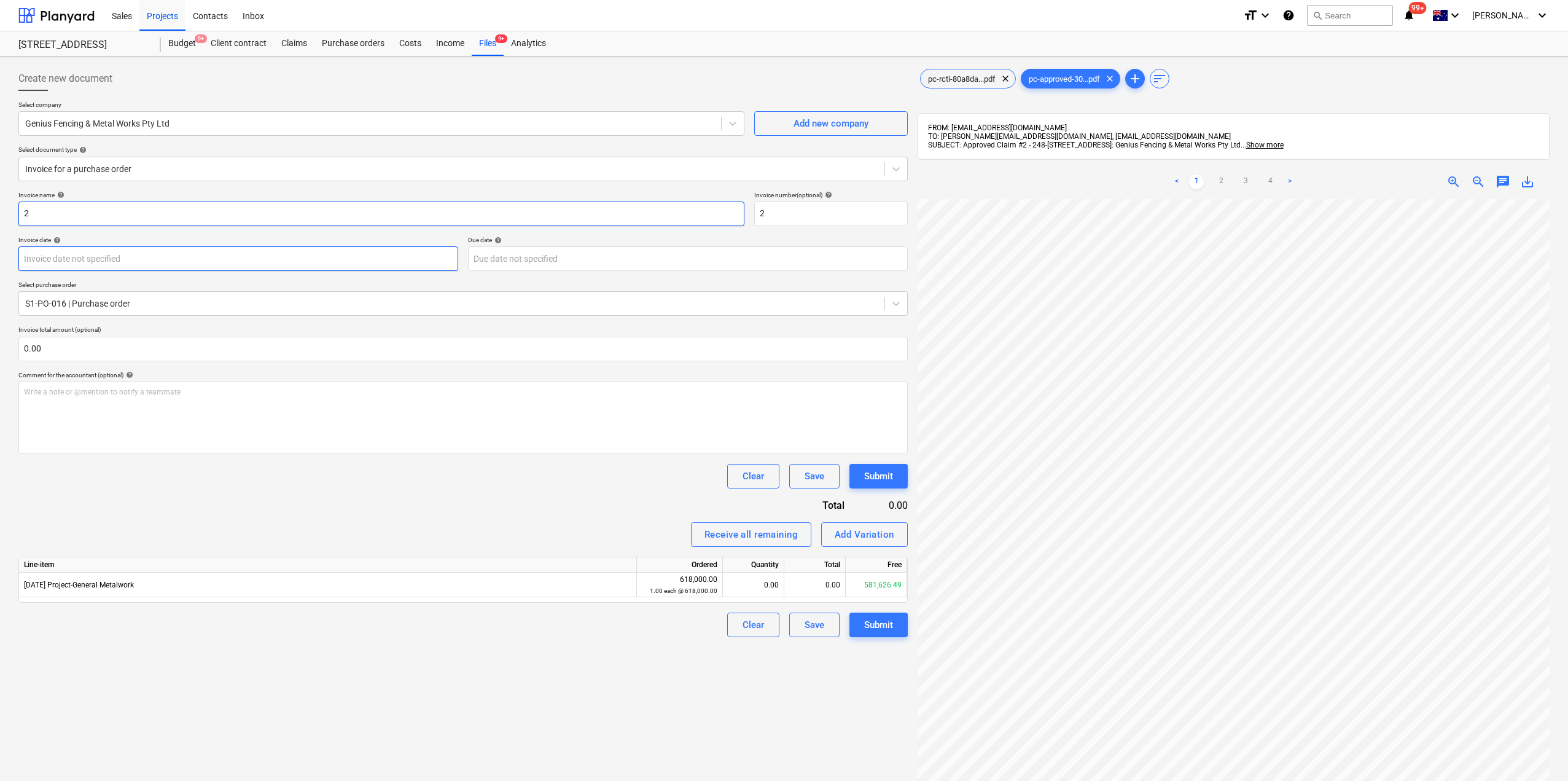
drag, startPoint x: 63, startPoint y: 222, endPoint x: 28, endPoint y: 252, distance: 46.1
click at [0, 214] on div "Create new document Select company Genius Fencing & Metal Works Pty Ltd Add new…" at bounding box center [784, 506] width 1568 height 899
paste input "Genius Fencing & Metal Works Pty Ltd Claim #"
type input "Genius Fencing & Metal Works Pty Ltd Claim #2"
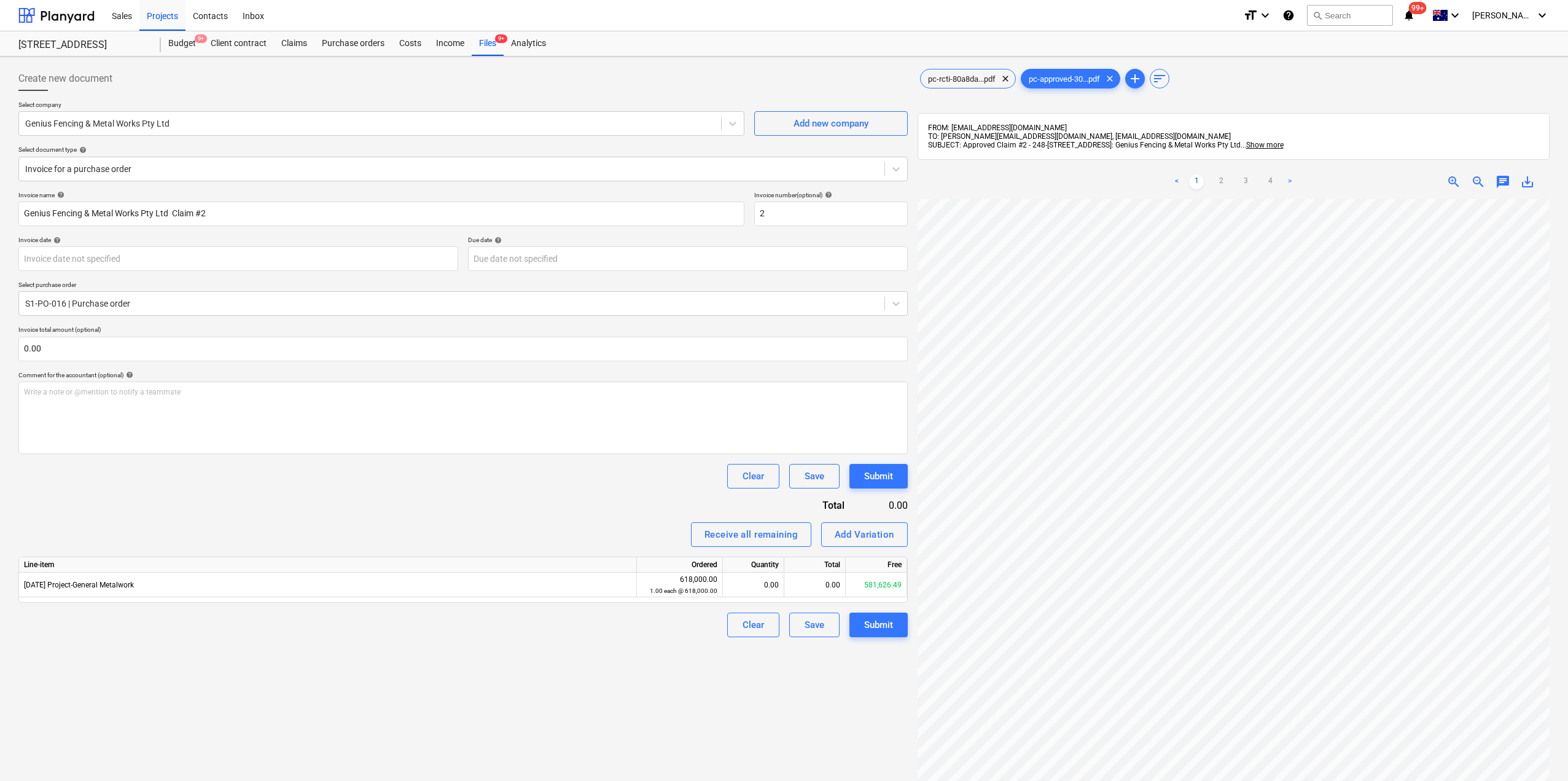
click at [517, 707] on div "Create new document Select company Genius Fencing & Metal Works Pty Ltd Add new…" at bounding box center [463, 506] width 899 height 888
click at [745, 584] on div "0.00" at bounding box center [753, 584] width 51 height 25
type input "99617.17"
click at [815, 695] on div "Create new document Select company Genius Fencing & Metal Works Pty Ltd Add new…" at bounding box center [463, 506] width 899 height 888
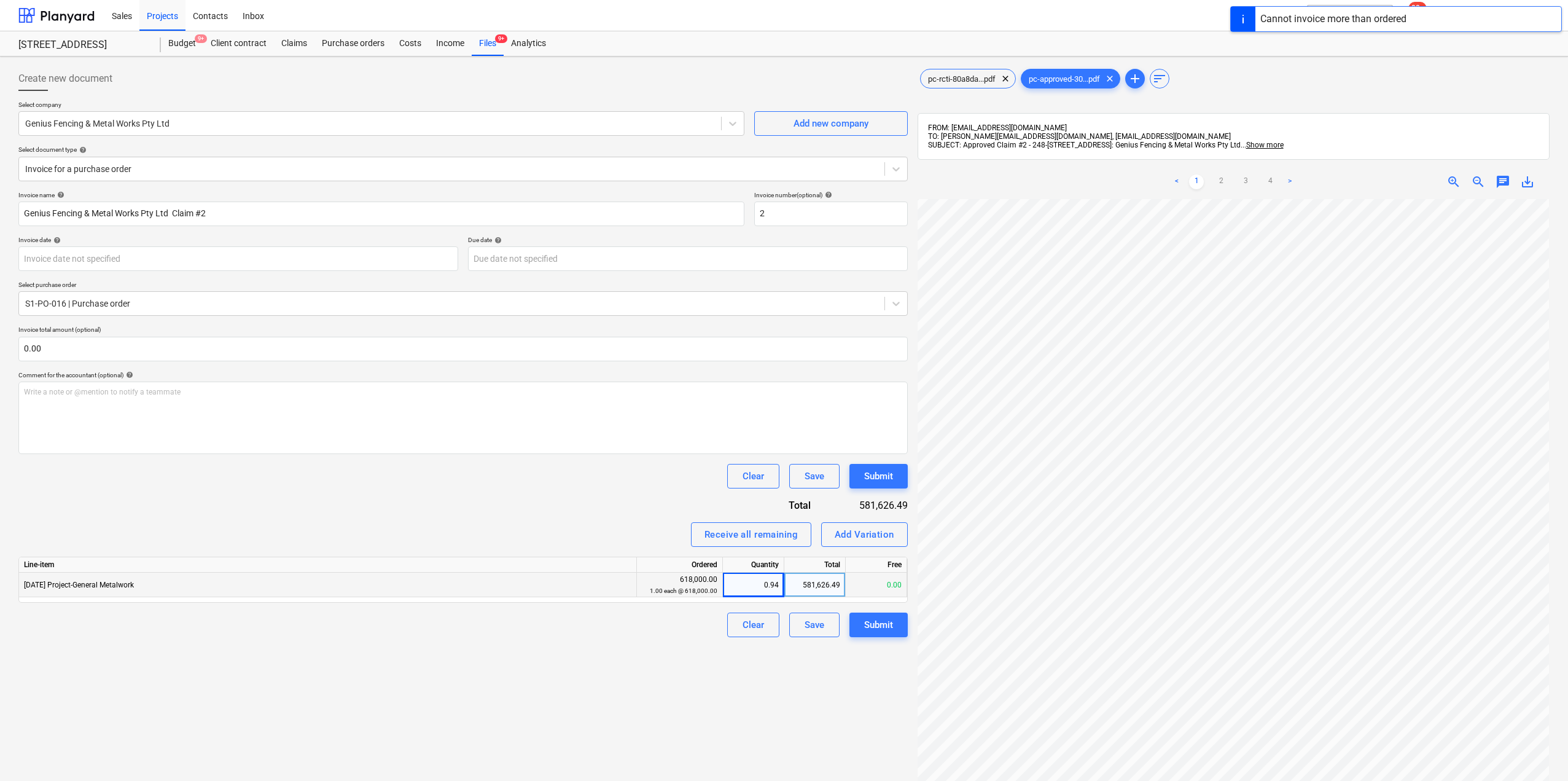
click at [823, 585] on div "581,626.49" at bounding box center [814, 584] width 61 height 25
type input "99617.17"
click at [802, 685] on div "Create new document Select company Genius Fencing & Metal Works Pty Ltd Add new…" at bounding box center [463, 506] width 899 height 888
click at [874, 630] on div "Submit" at bounding box center [879, 625] width 29 height 16
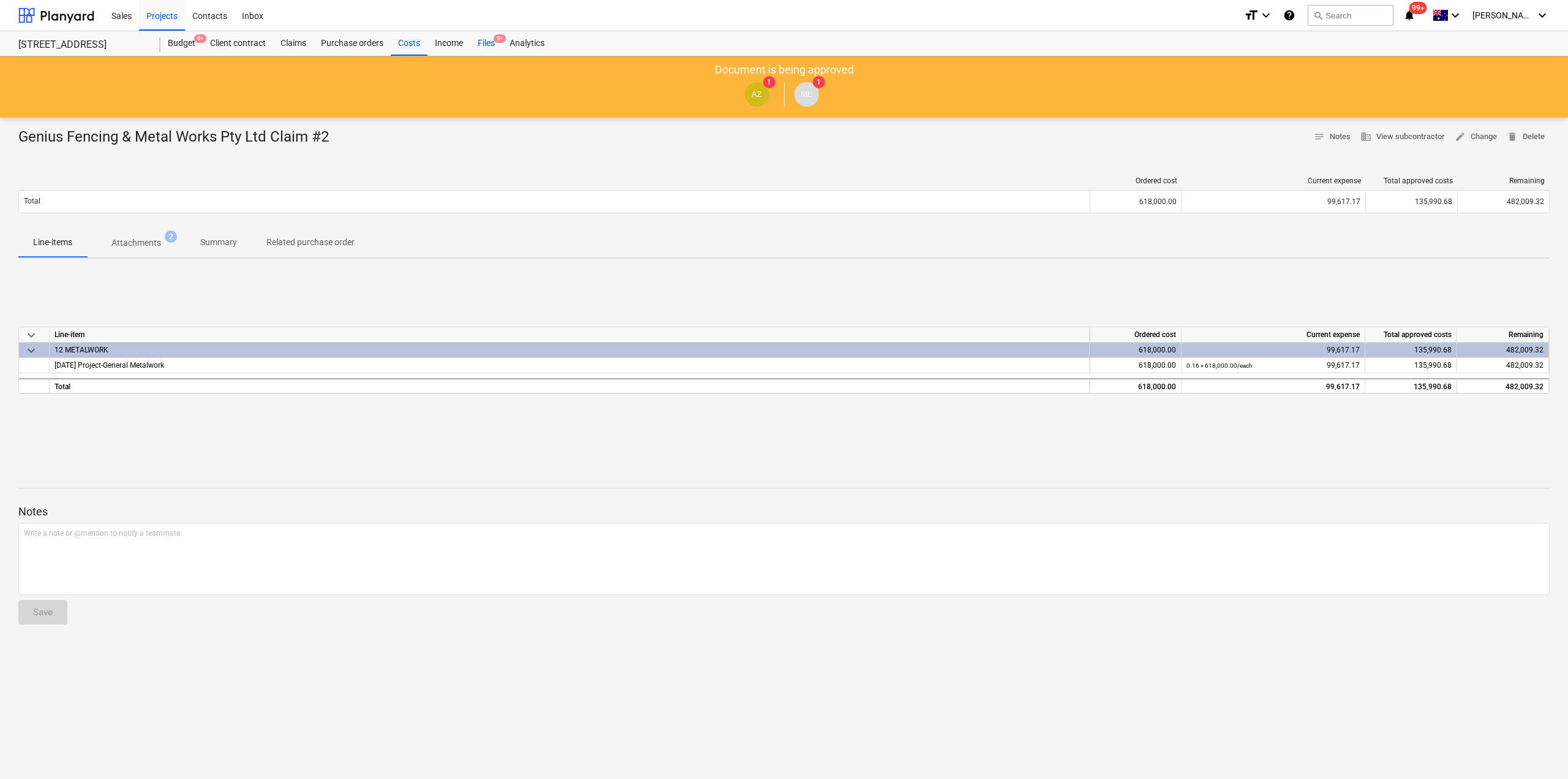
click at [492, 47] on div "Files 9+" at bounding box center [487, 43] width 32 height 25
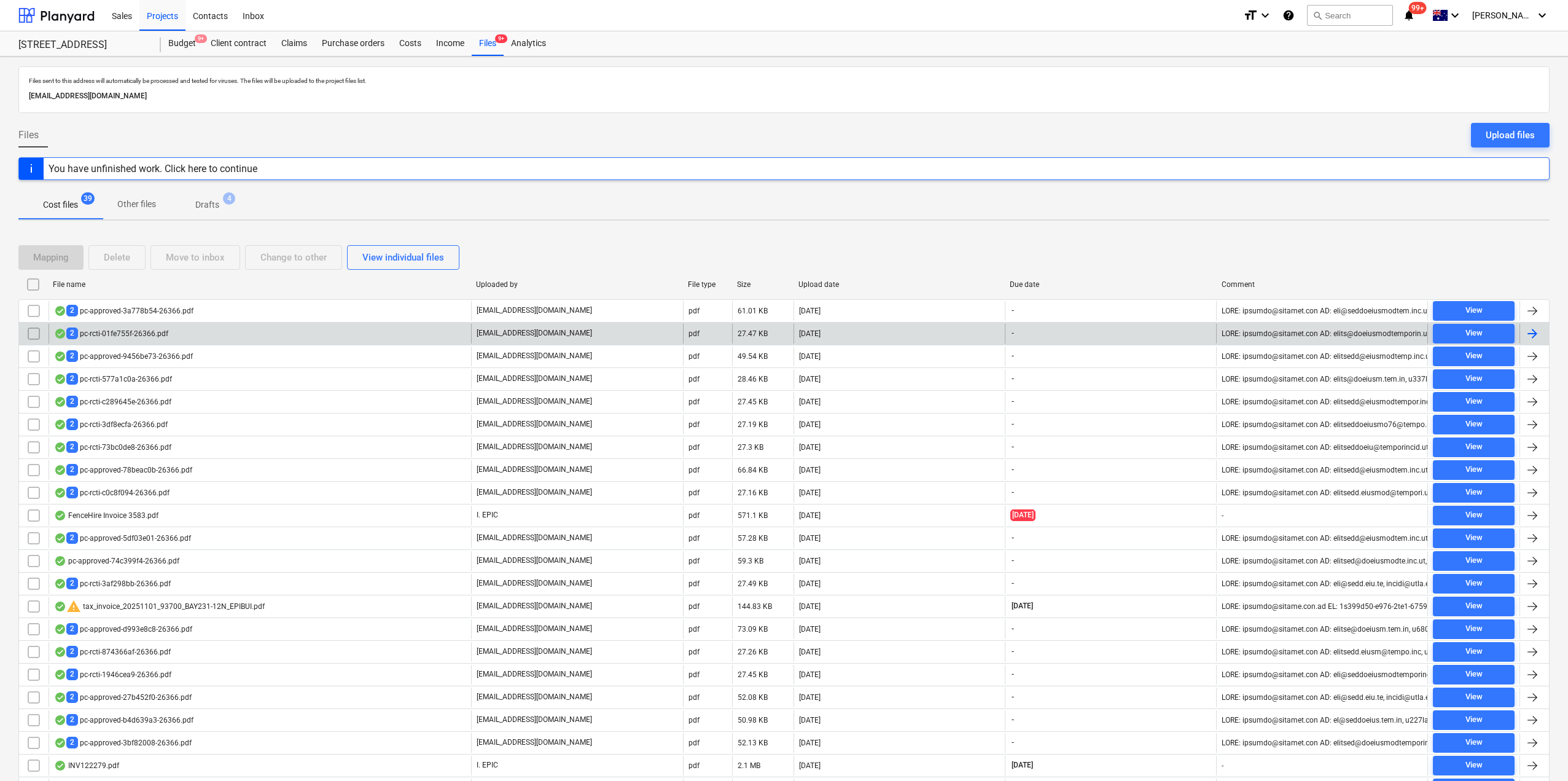
click at [158, 334] on div "2 pc-rcti-01fe755f-26366.pdf" at bounding box center [111, 333] width 115 height 12
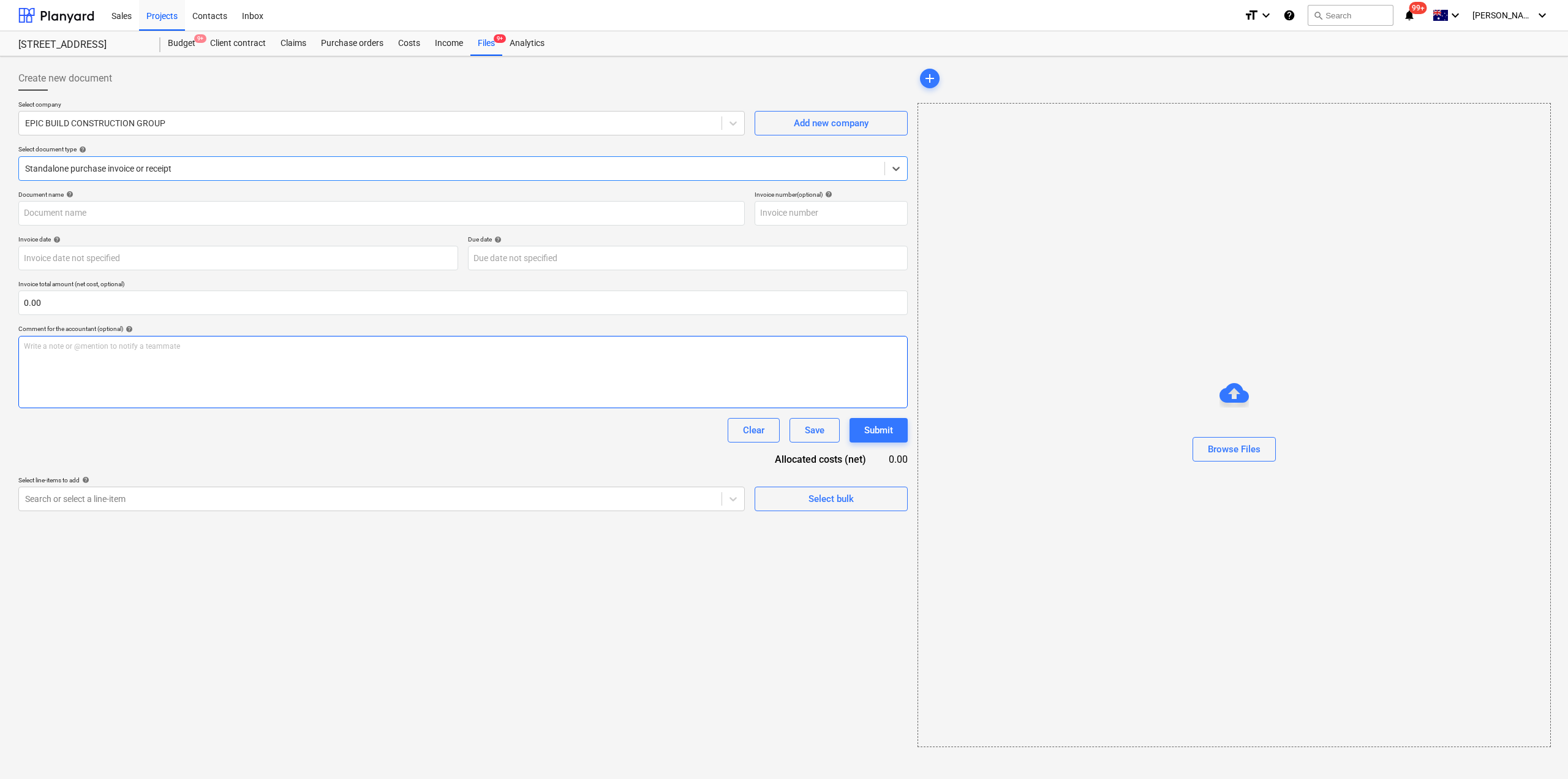
type input "3"
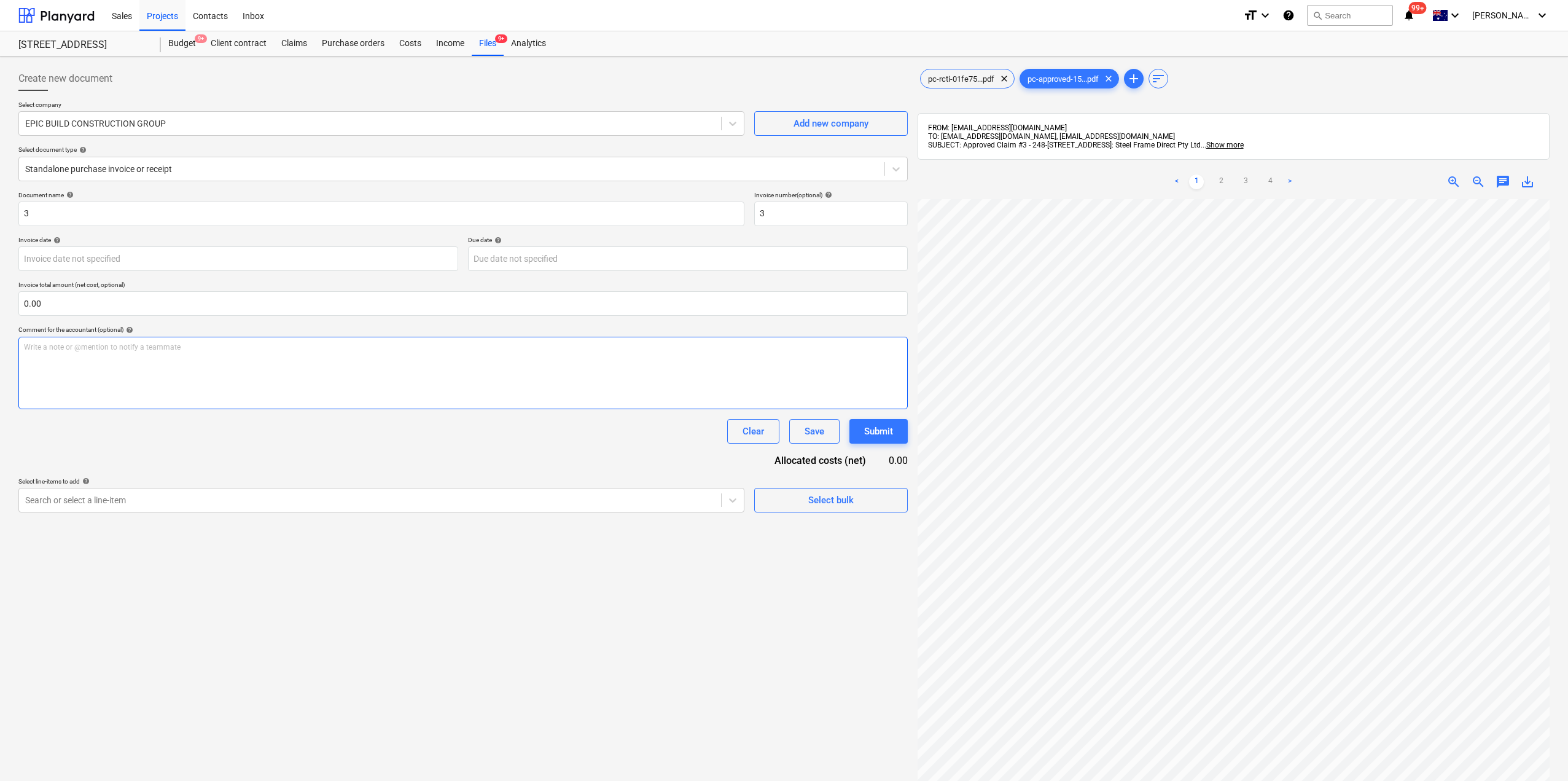
scroll to position [0, 130]
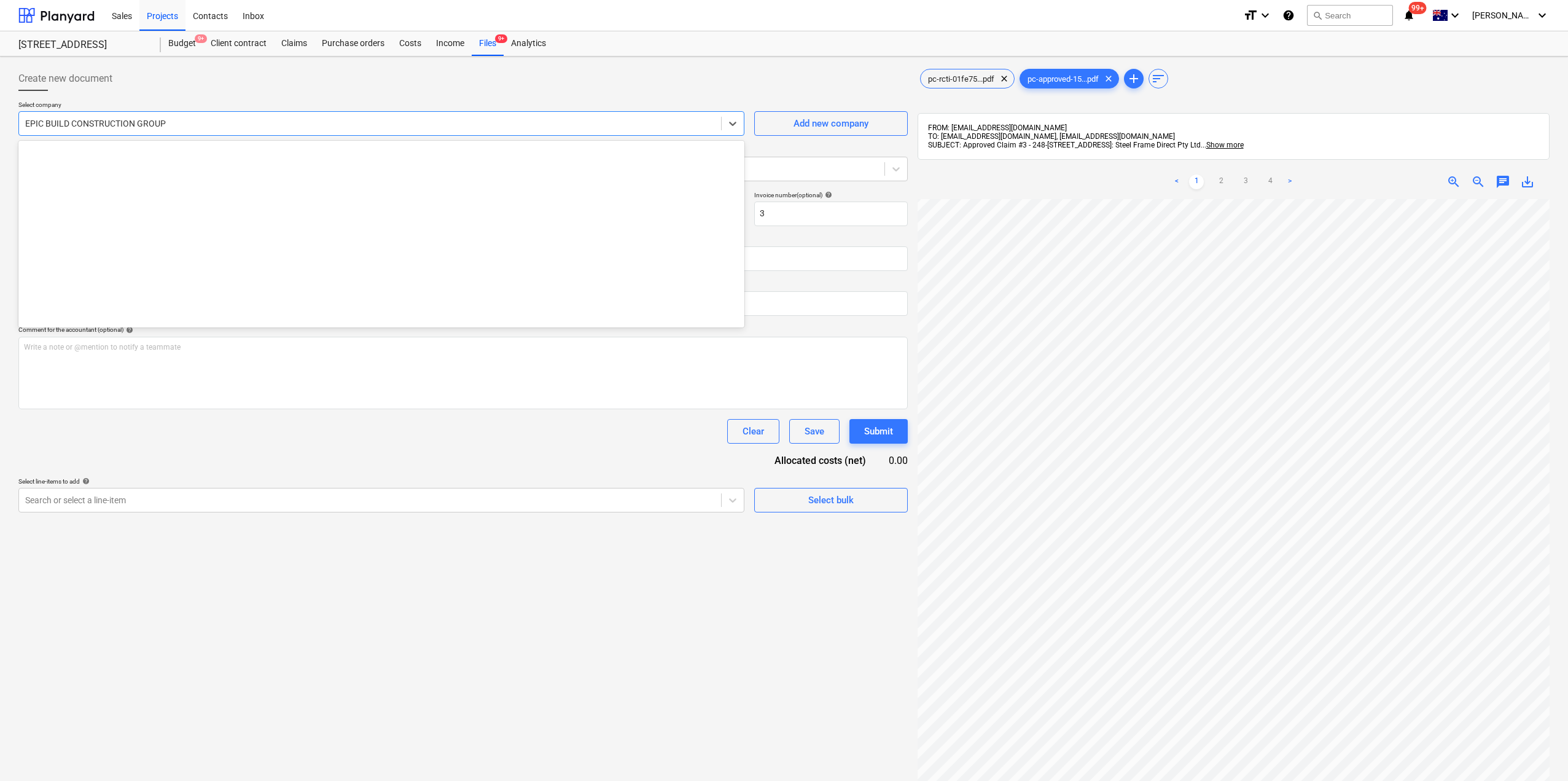
click at [232, 123] on div at bounding box center [370, 123] width 689 height 12
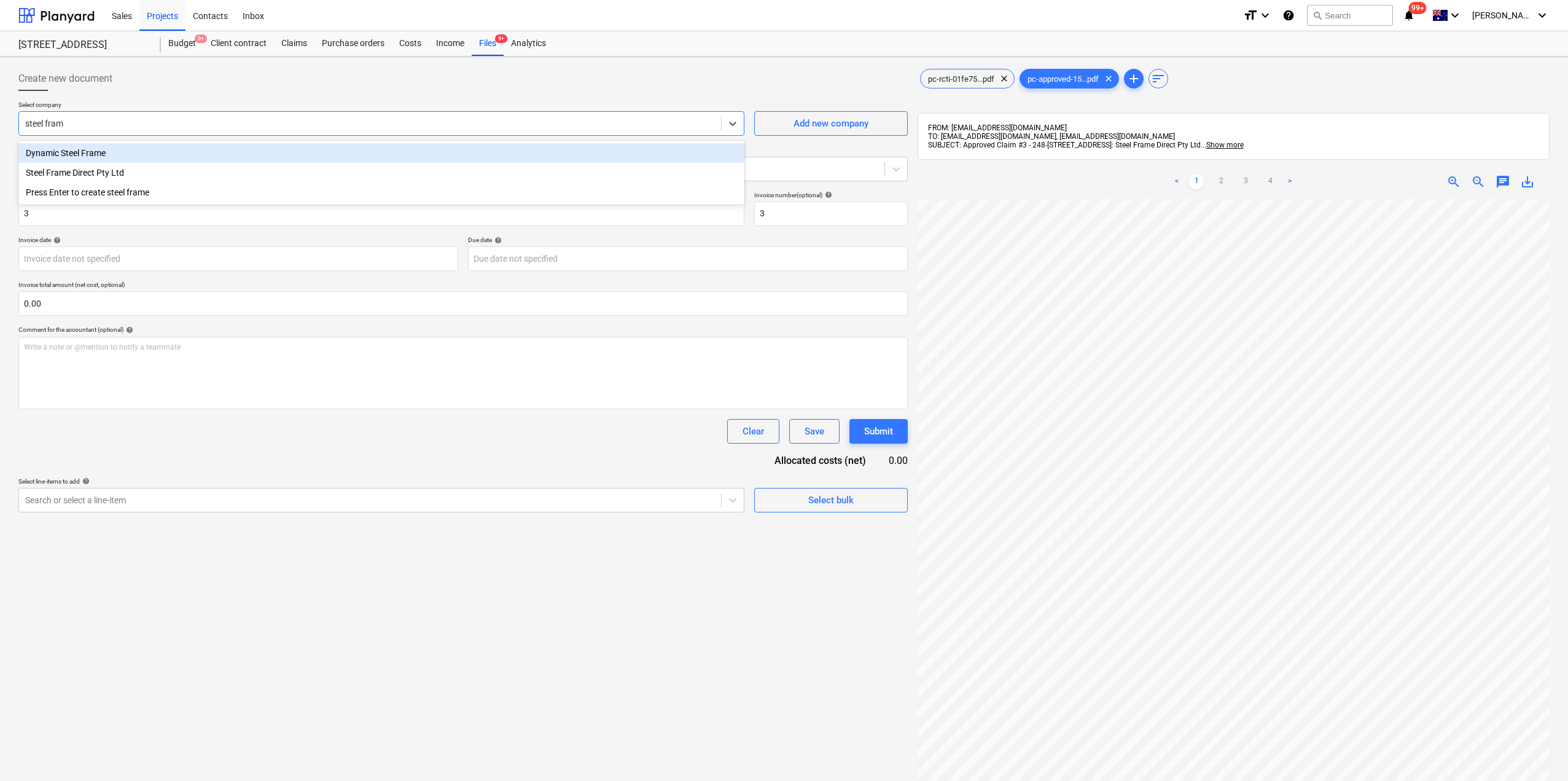
type input "steel frame"
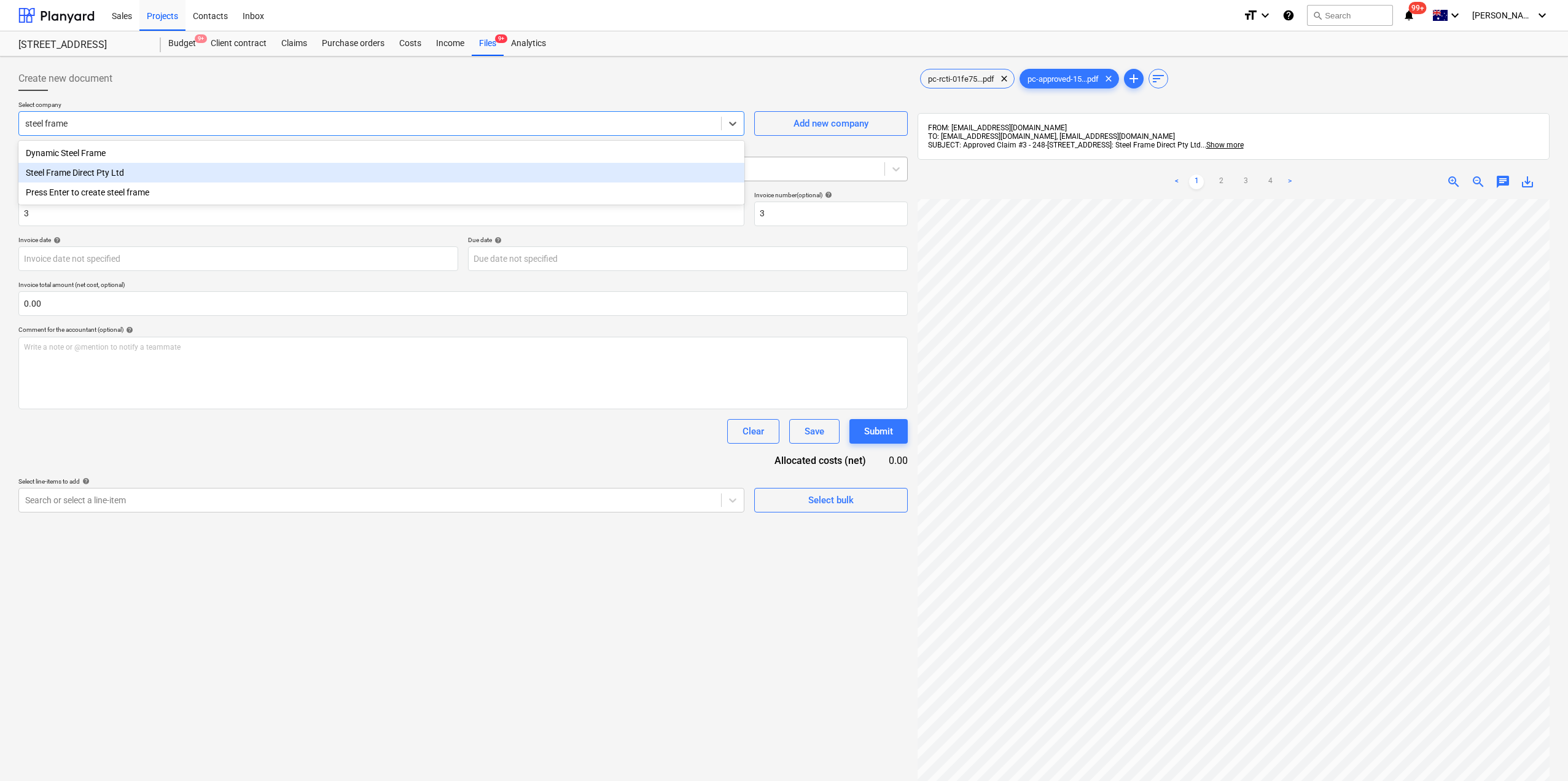
click at [112, 170] on div "Steel Frame Direct Pty Ltd" at bounding box center [381, 172] width 726 height 20
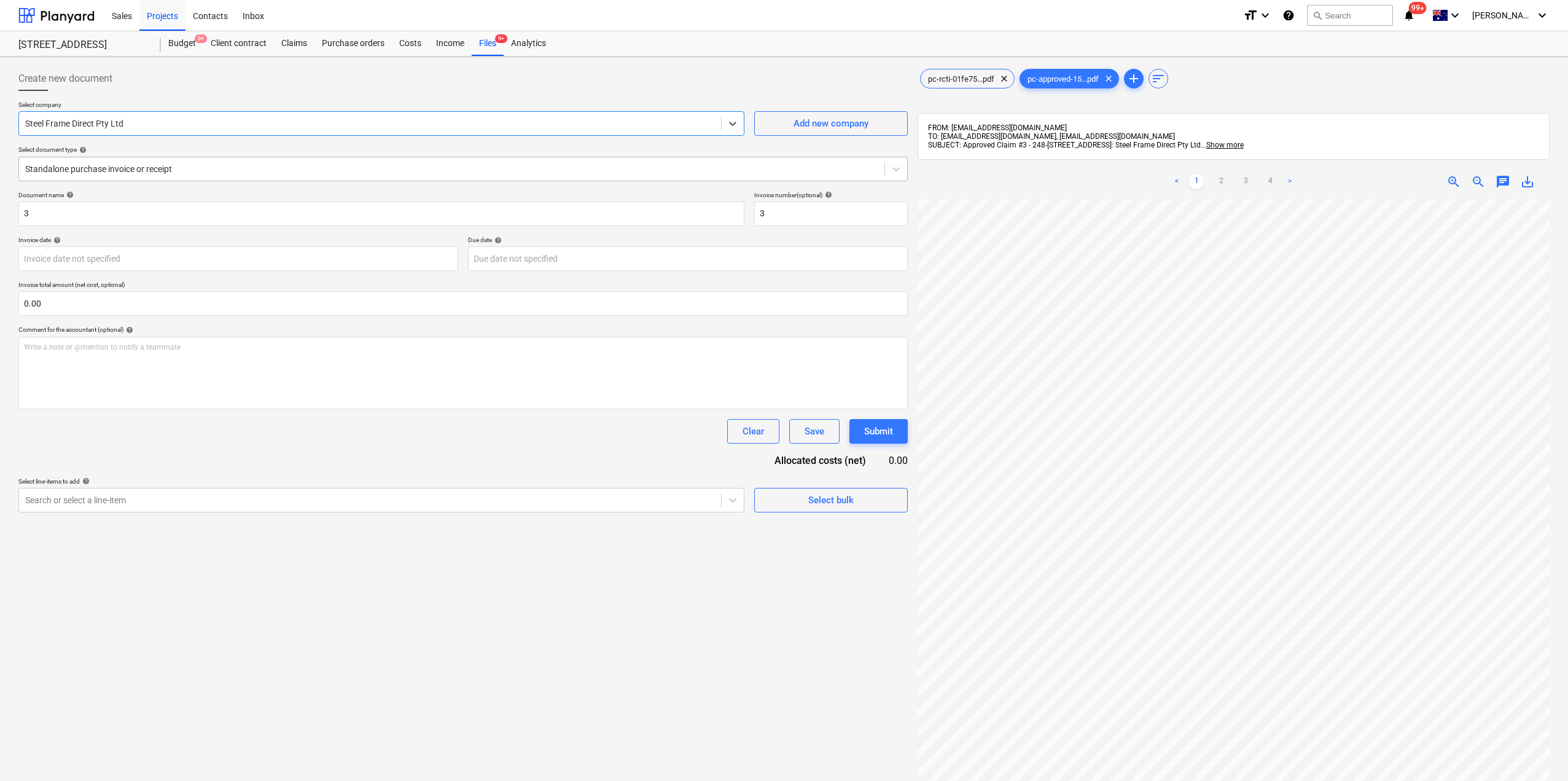
click at [125, 168] on div at bounding box center [452, 168] width 853 height 12
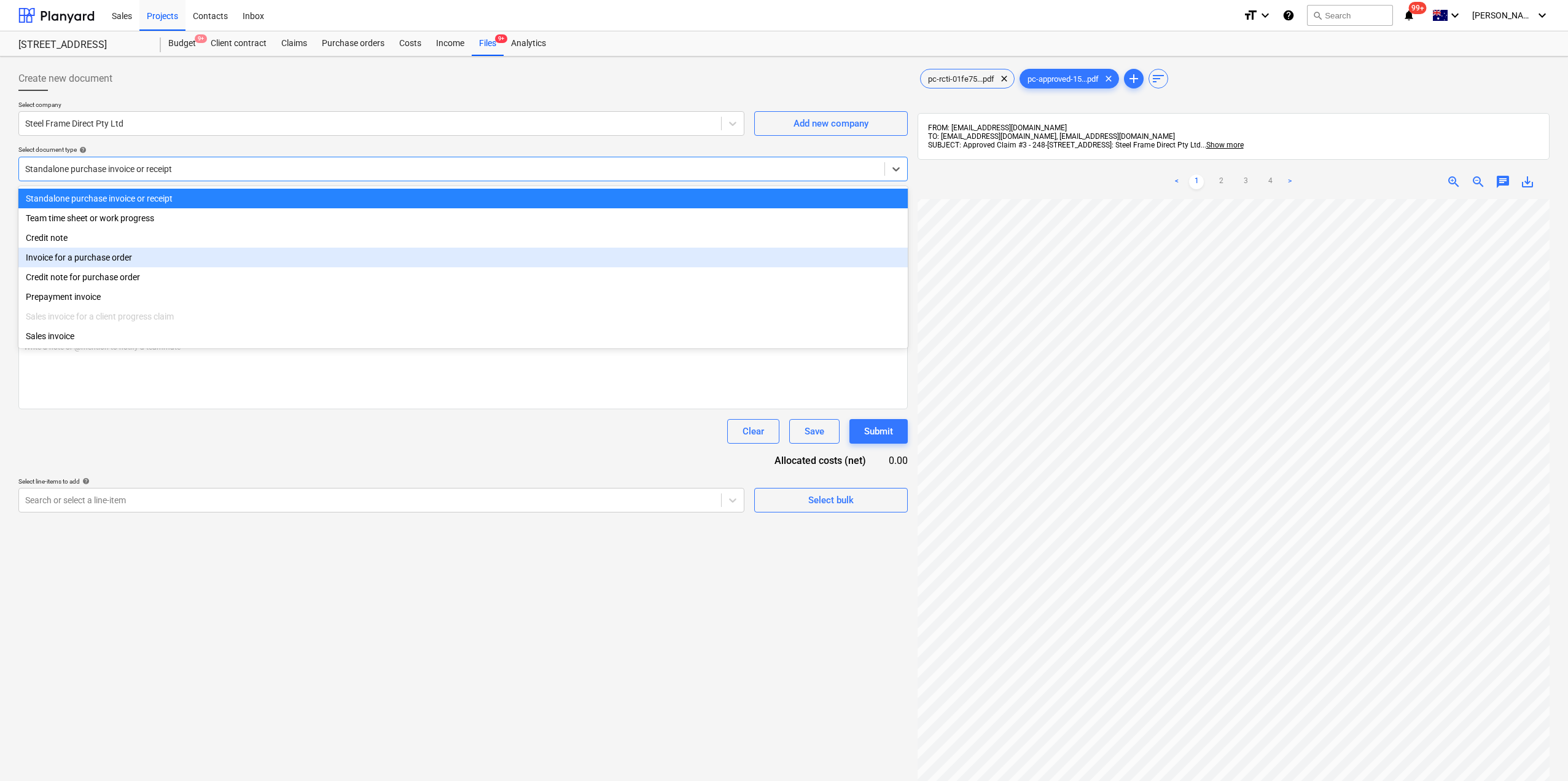
click at [98, 264] on div "Invoice for a purchase order" at bounding box center [462, 257] width 889 height 20
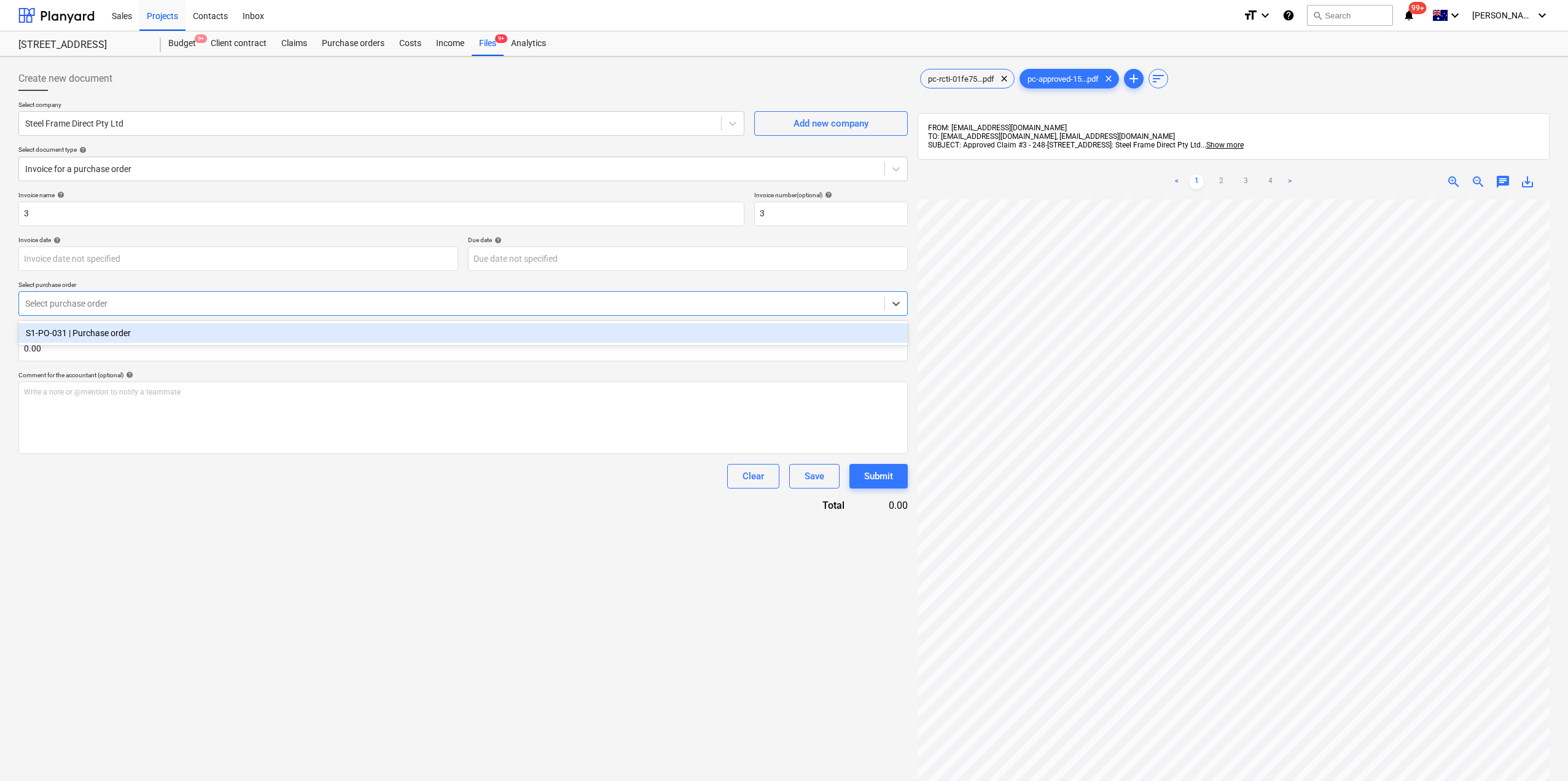
click at [96, 307] on div at bounding box center [452, 303] width 853 height 12
click at [95, 335] on div "S1-PO-031 | Purchase order" at bounding box center [462, 333] width 889 height 20
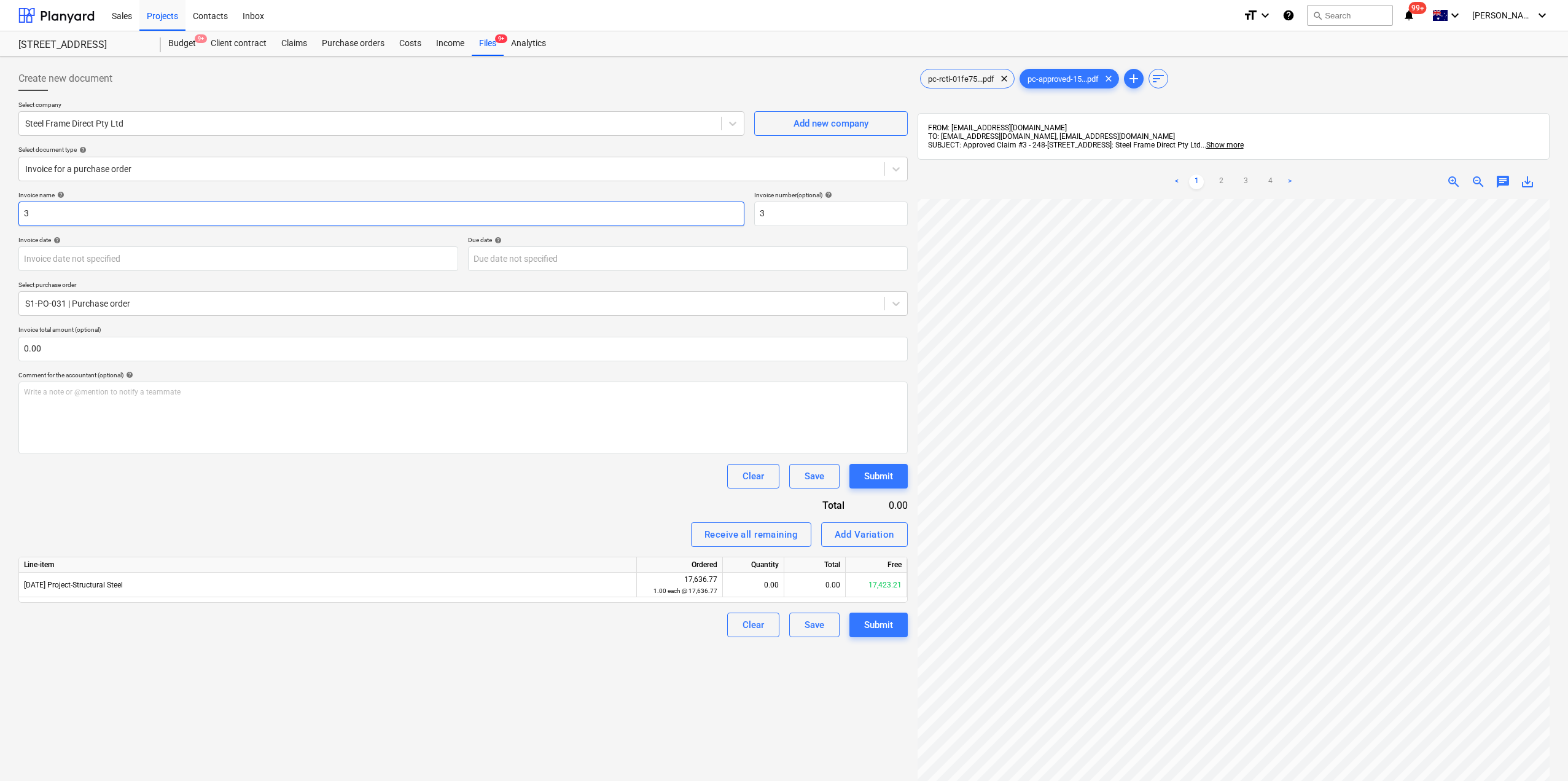
drag, startPoint x: 18, startPoint y: 206, endPoint x: 0, endPoint y: 204, distance: 18.1
click at [0, 203] on div "Create new document Select company Steel Frame Direct Pty Ltd Add new company S…" at bounding box center [784, 506] width 1568 height 899
paste input "Steel Frame Direct Pty Ltd Claim #"
type input "Steel Frame Direct Pty Ltd Claim #3"
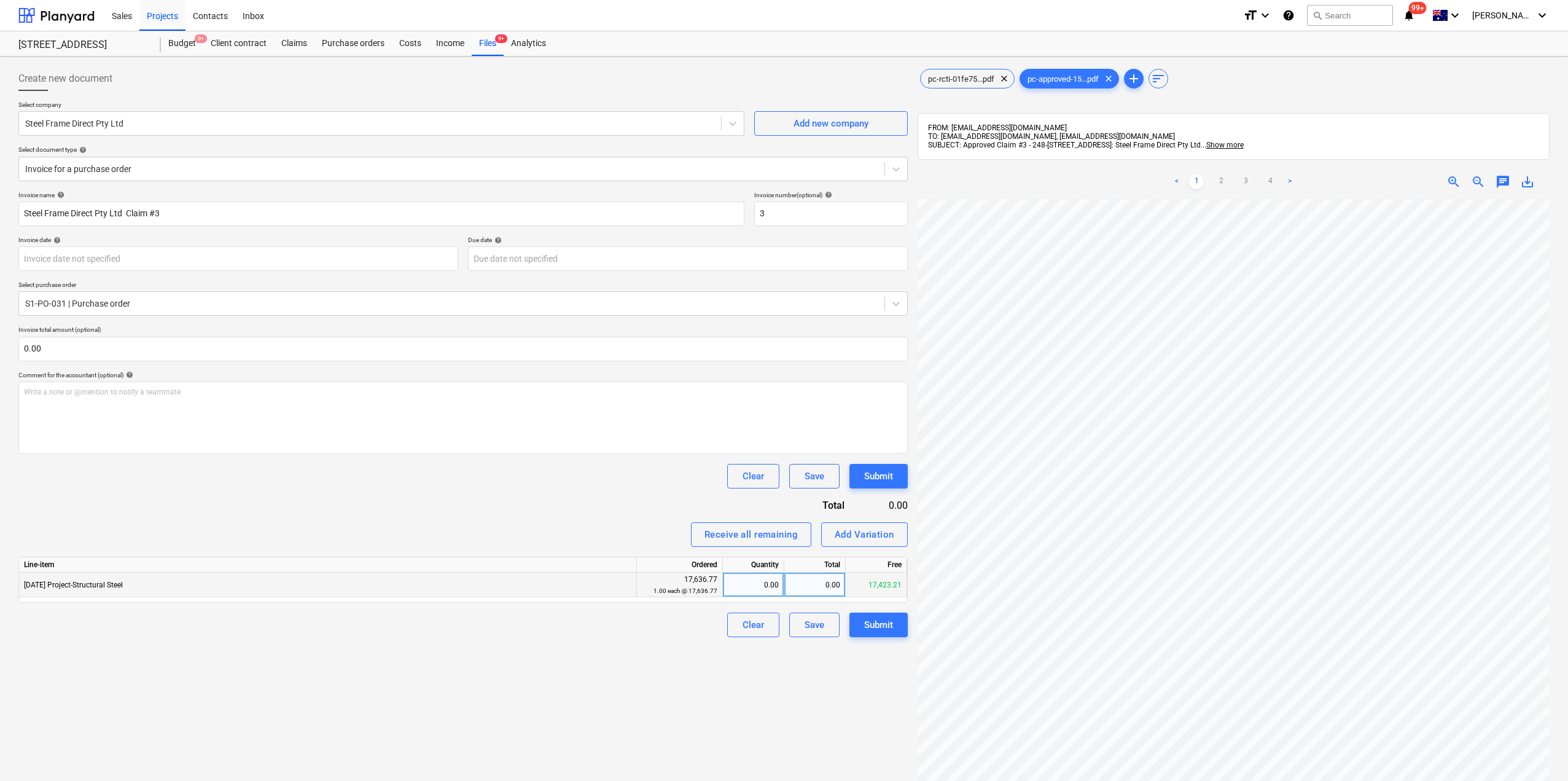
click at [766, 590] on div "0.00" at bounding box center [753, 584] width 51 height 25
click at [802, 592] on div "0.00" at bounding box center [814, 584] width 61 height 25
type input "11833.38"
click at [685, 679] on div "Create new document Select company Steel Frame Direct Pty Ltd Add new company S…" at bounding box center [463, 506] width 899 height 888
click at [876, 628] on div "Submit" at bounding box center [879, 625] width 29 height 16
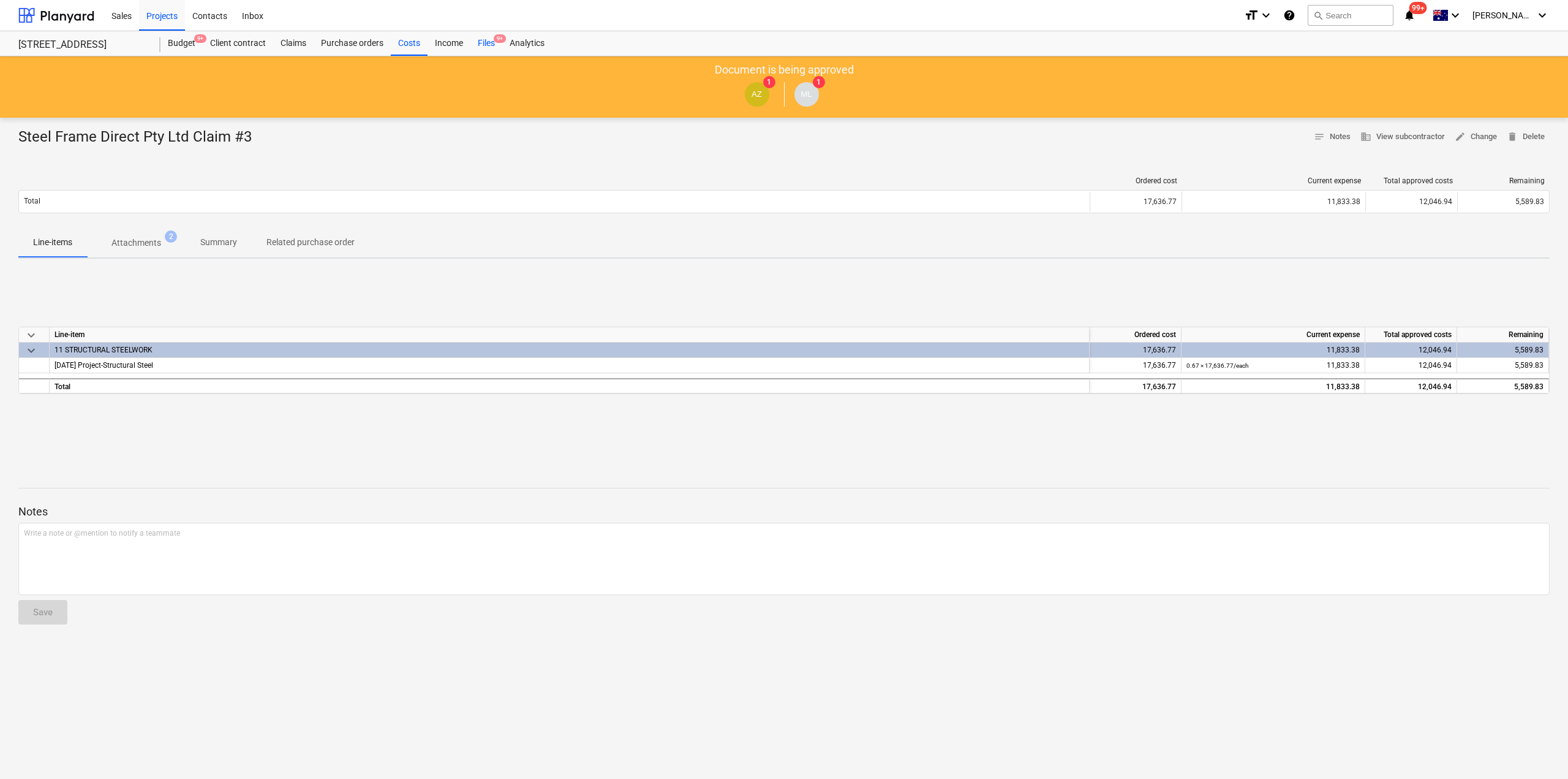
click at [489, 46] on div "Files 9+" at bounding box center [487, 43] width 32 height 25
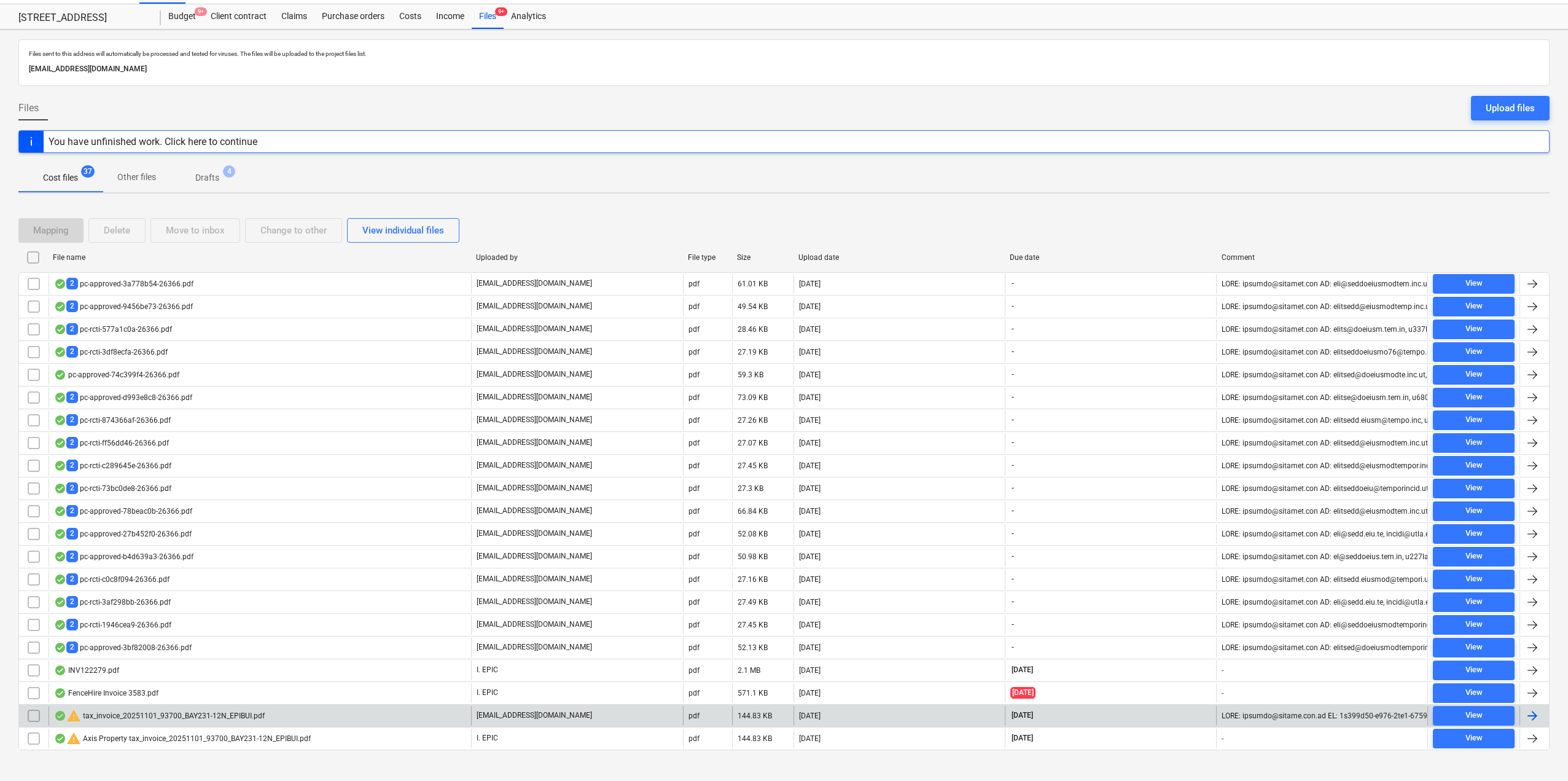
scroll to position [41, 0]
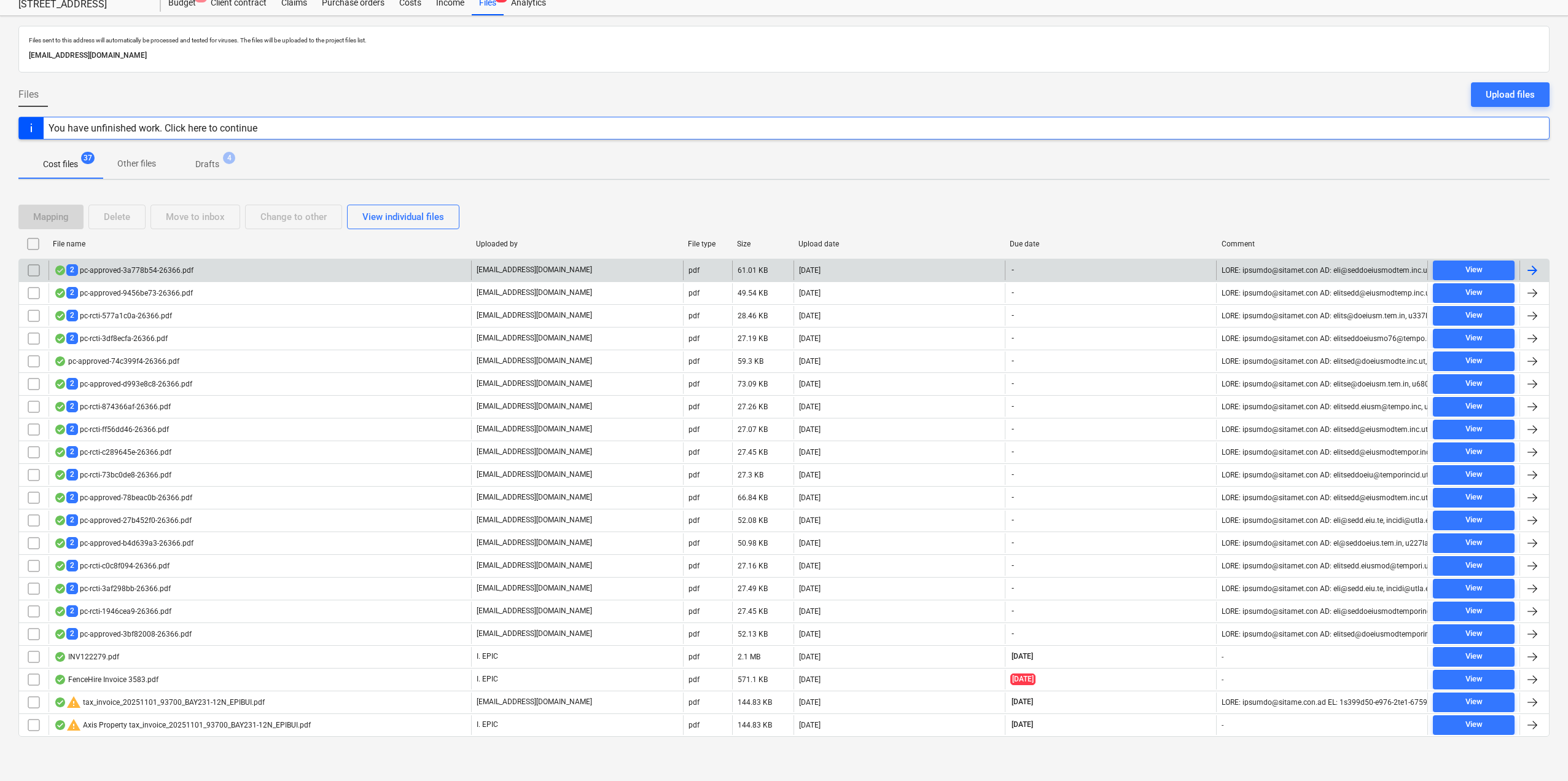
click at [144, 274] on div "2 pc-approved-3a778b54-26366.pdf" at bounding box center [123, 270] width 139 height 12
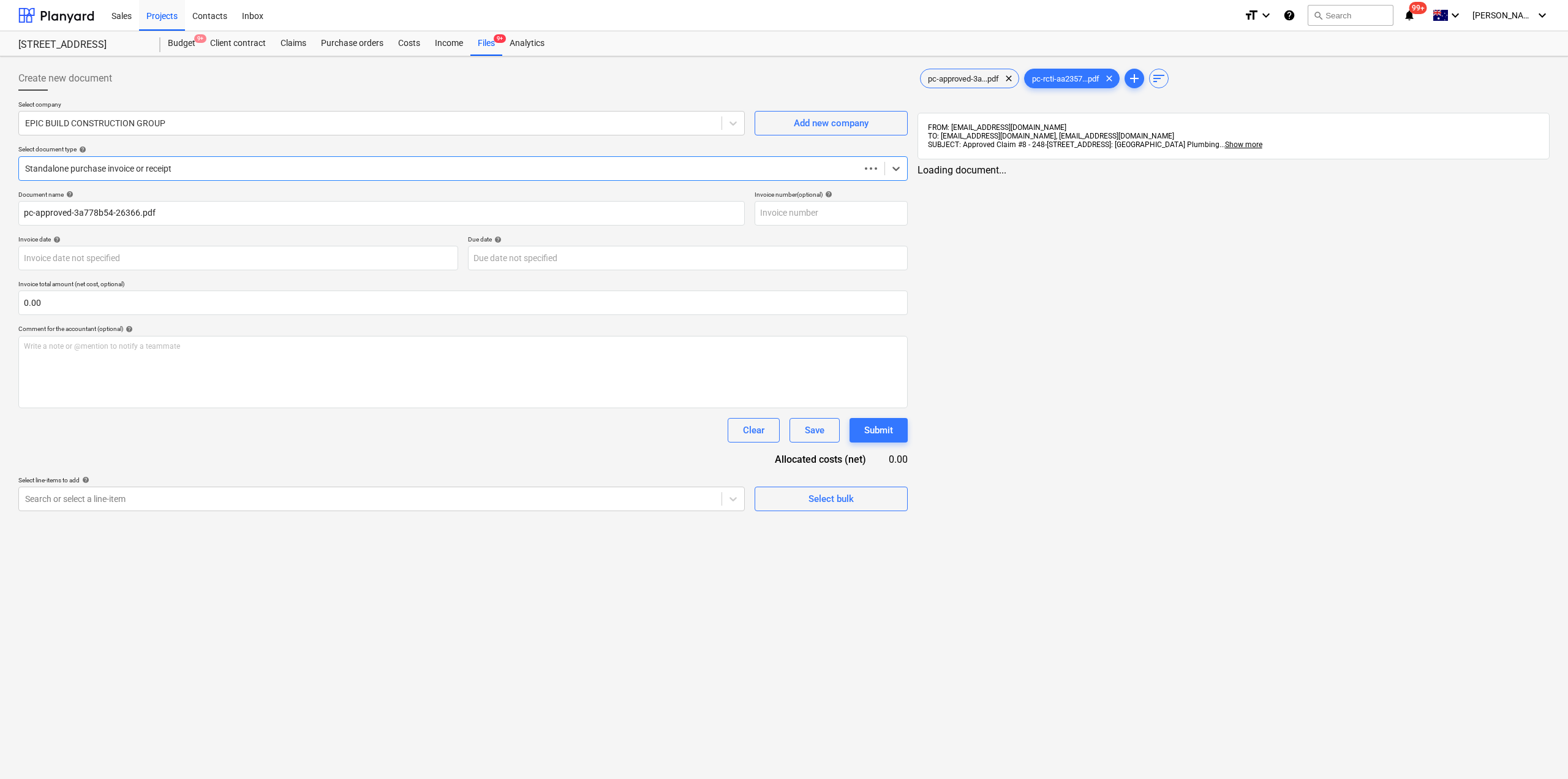
type input "pc-approved-3a778b54-26366.pdf"
click at [128, 136] on div "Select company EPIC BUILD CONSTRUCTION GROUP Add new company Select document ty…" at bounding box center [461, 145] width 887 height 90
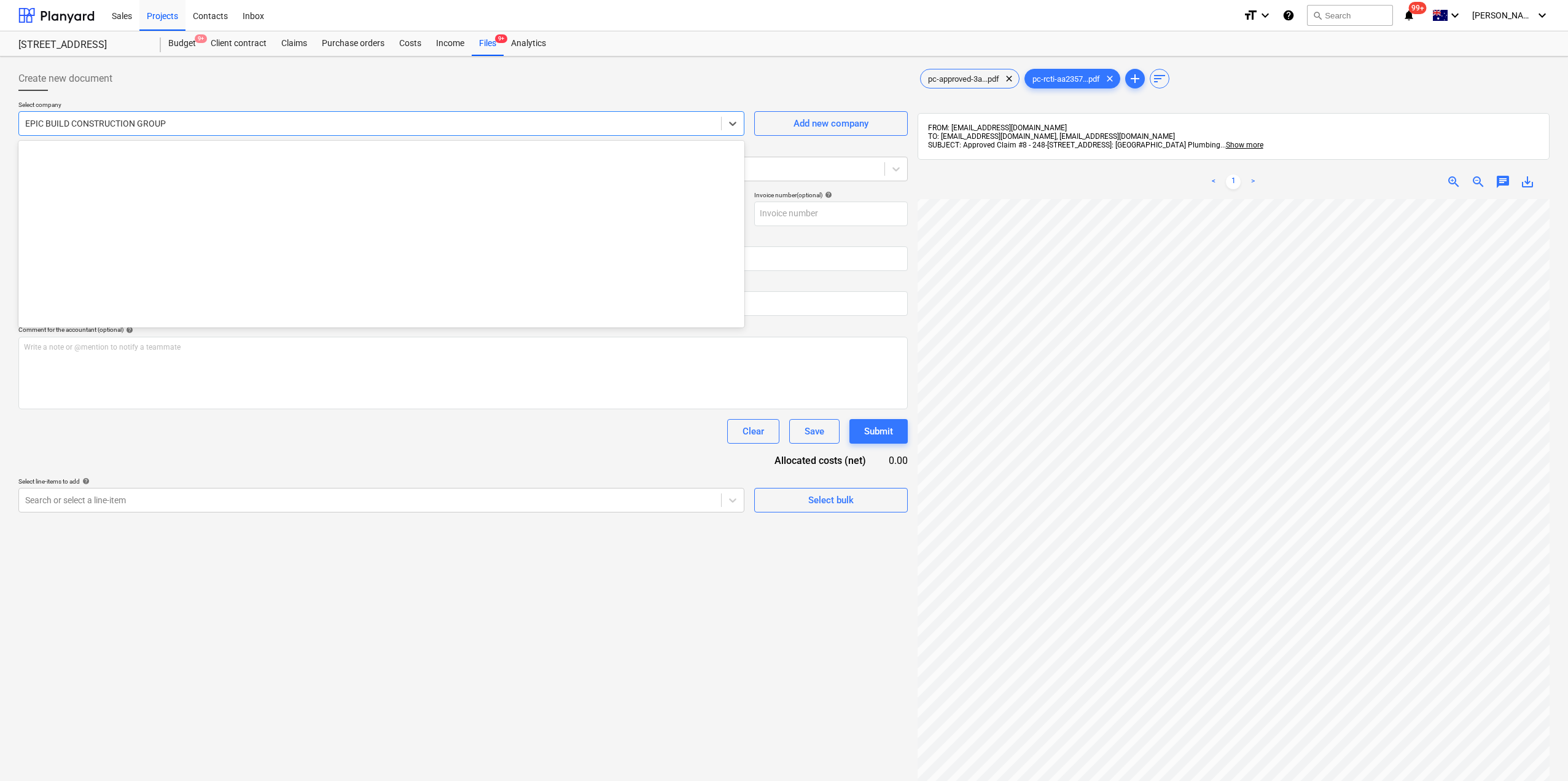
click at [127, 131] on div "EPIC BUILD CONSTRUCTION GROUP" at bounding box center [370, 123] width 702 height 18
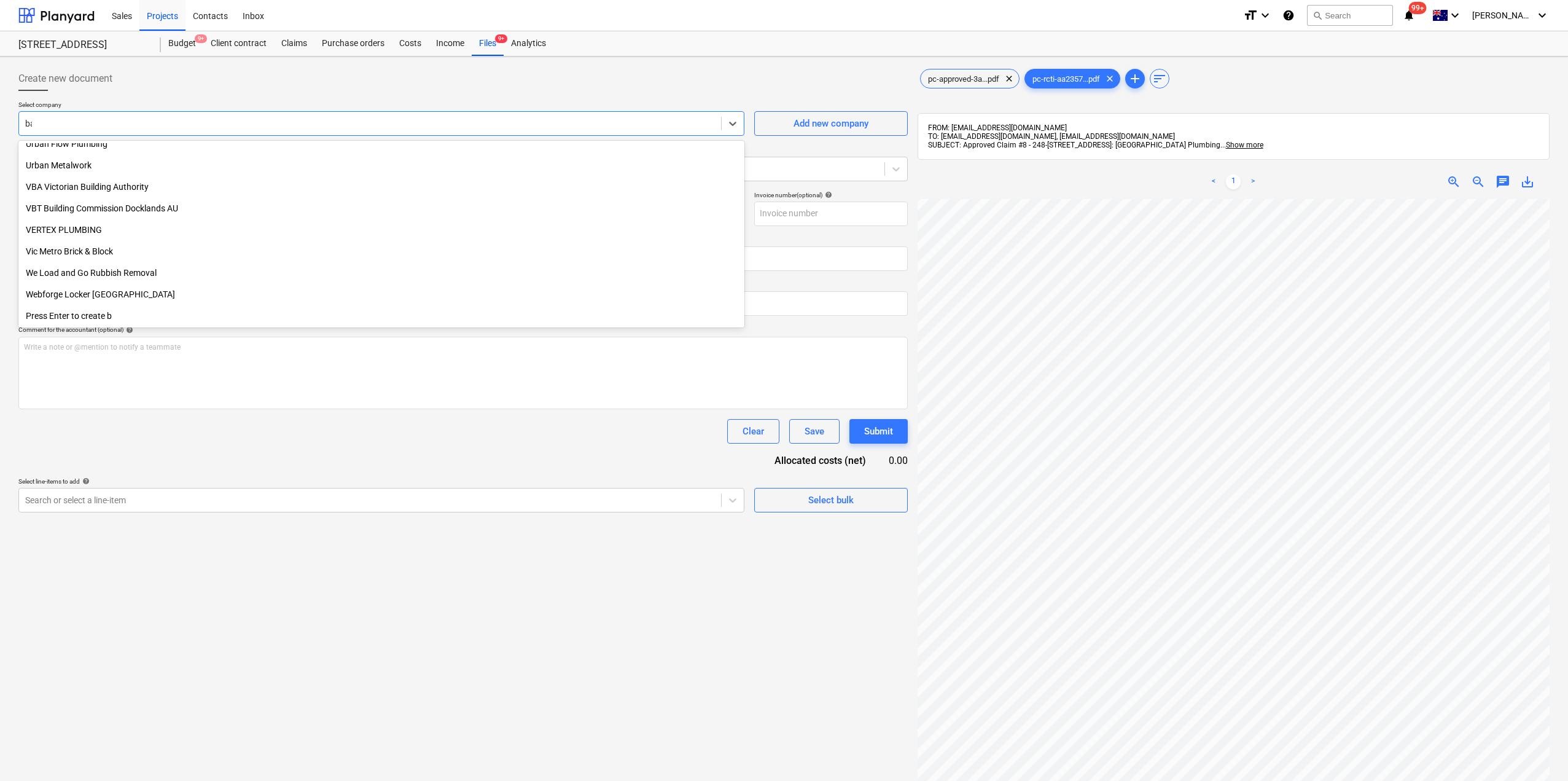
scroll to position [697, 0]
type input "bay"
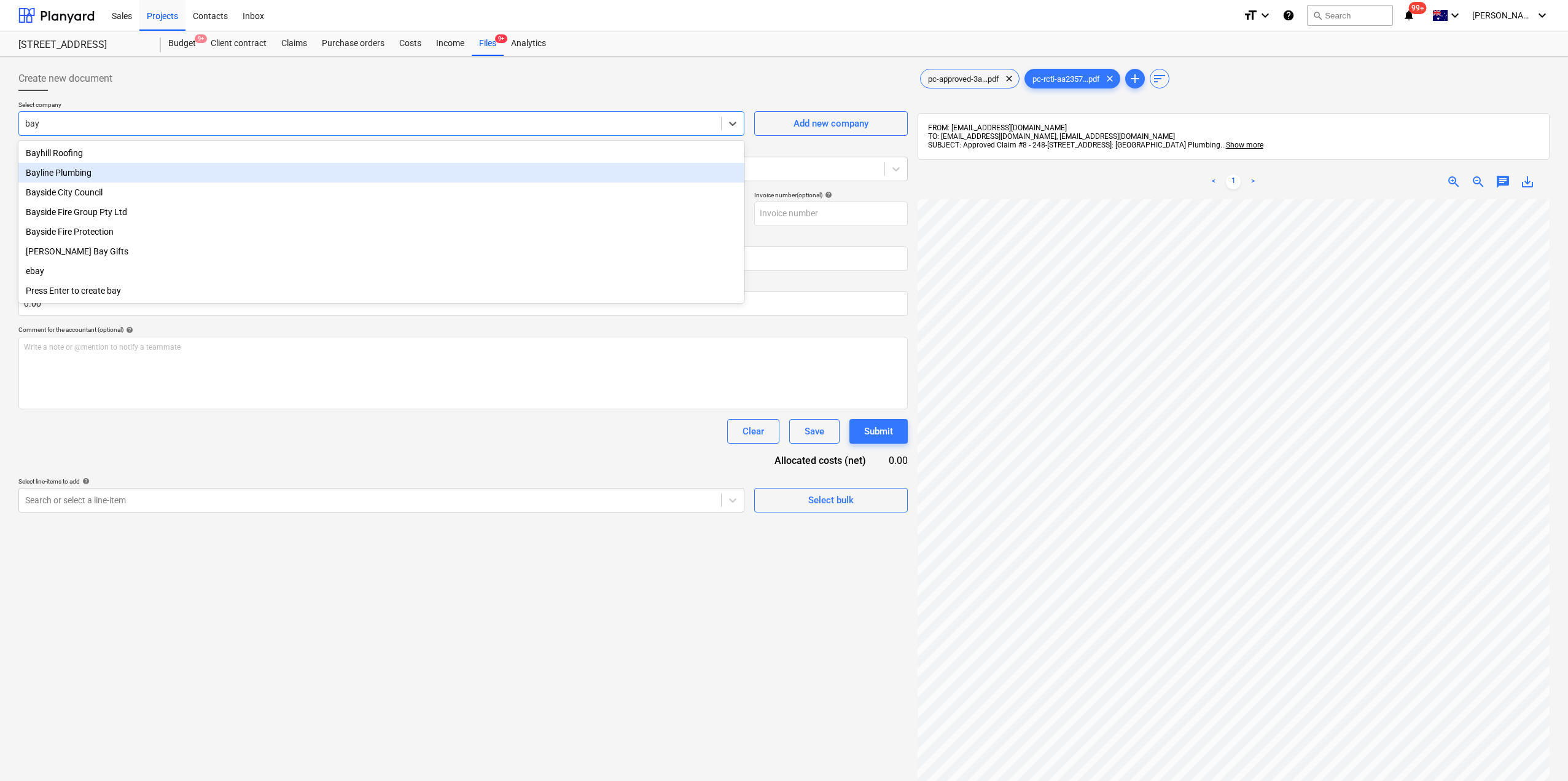
click at [110, 174] on div "Bayline Plumbing" at bounding box center [381, 172] width 726 height 20
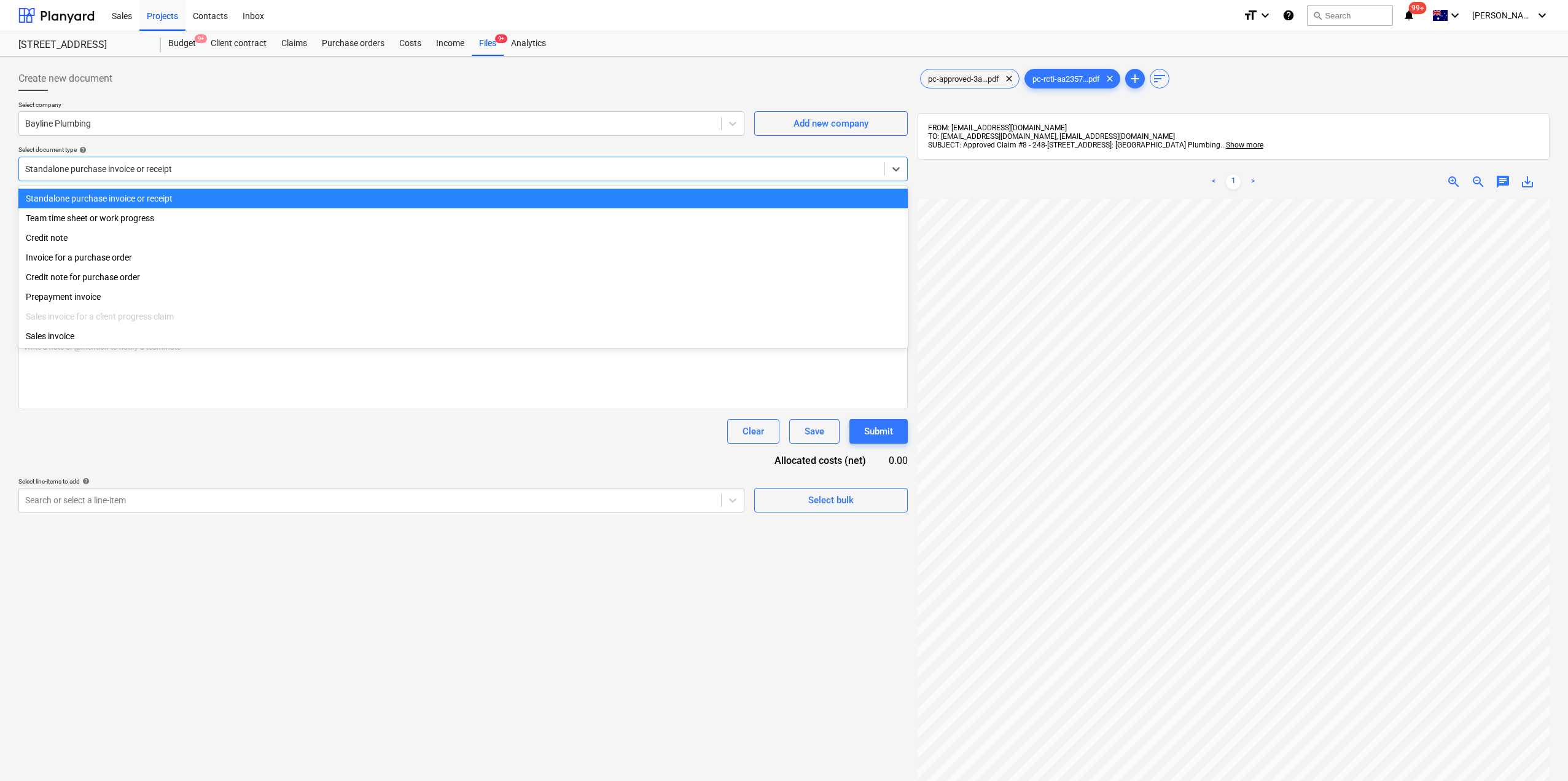
click at [135, 164] on div at bounding box center [452, 168] width 853 height 12
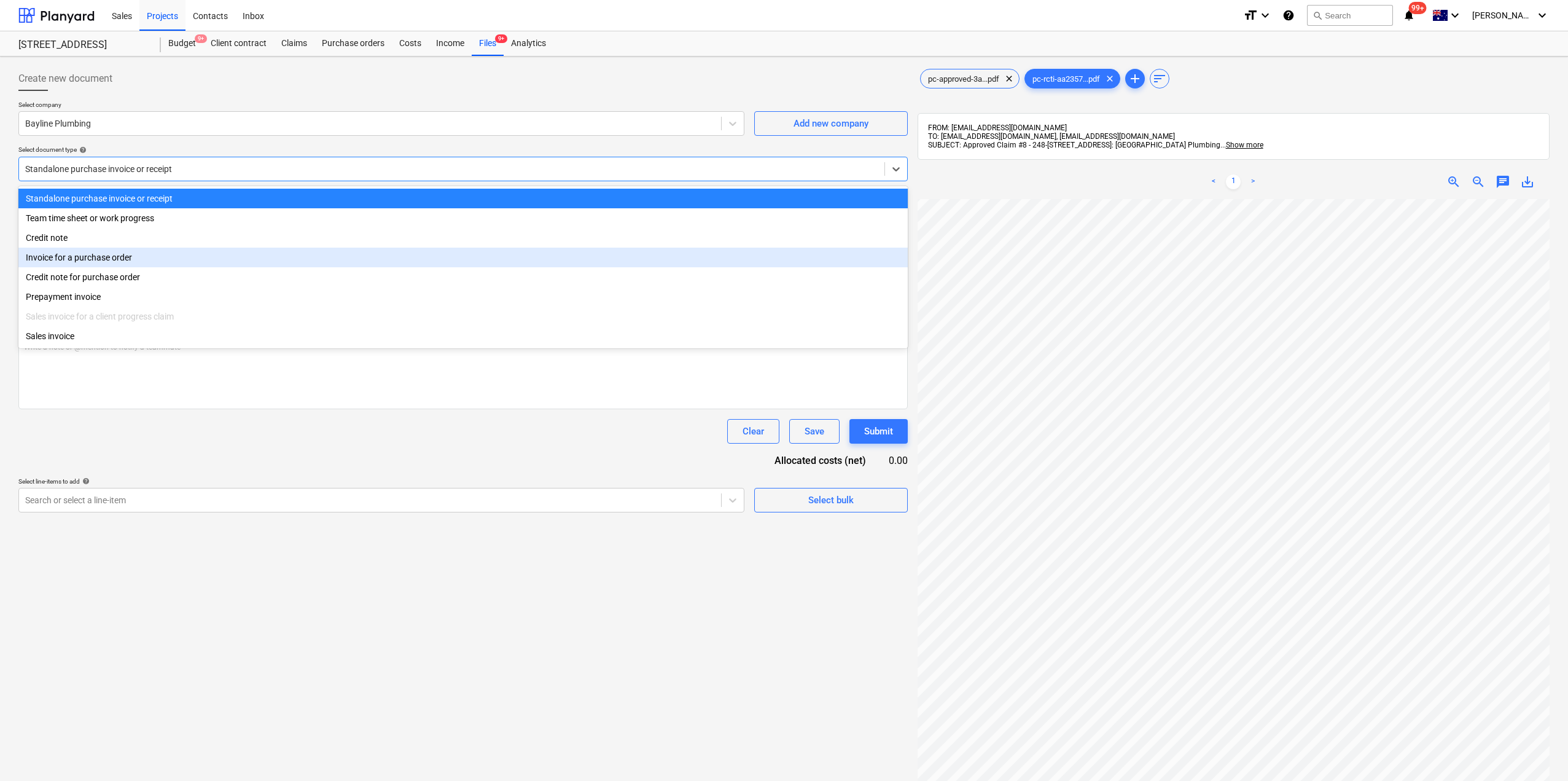
click at [103, 260] on div "Invoice for a purchase order" at bounding box center [462, 257] width 889 height 20
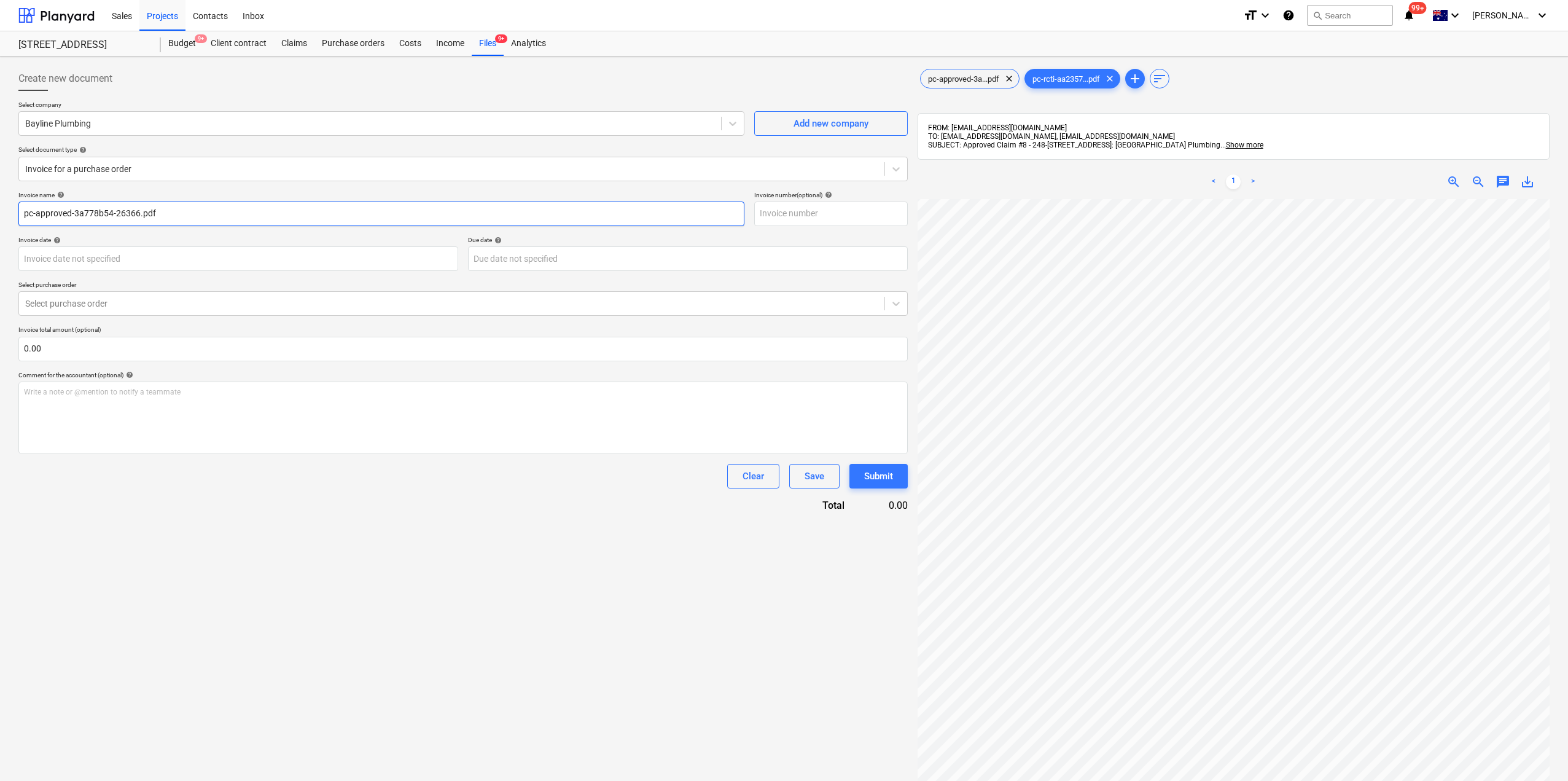
click at [113, 218] on input "pc-approved-3a778b54-26366.pdf" at bounding box center [381, 213] width 726 height 25
drag, startPoint x: 181, startPoint y: 214, endPoint x: 0, endPoint y: 210, distance: 181.0
click at [0, 210] on div "Create new document Select company Bayline Plumbing Add new company Select docu…" at bounding box center [784, 506] width 1568 height 899
click at [119, 307] on div at bounding box center [452, 303] width 853 height 12
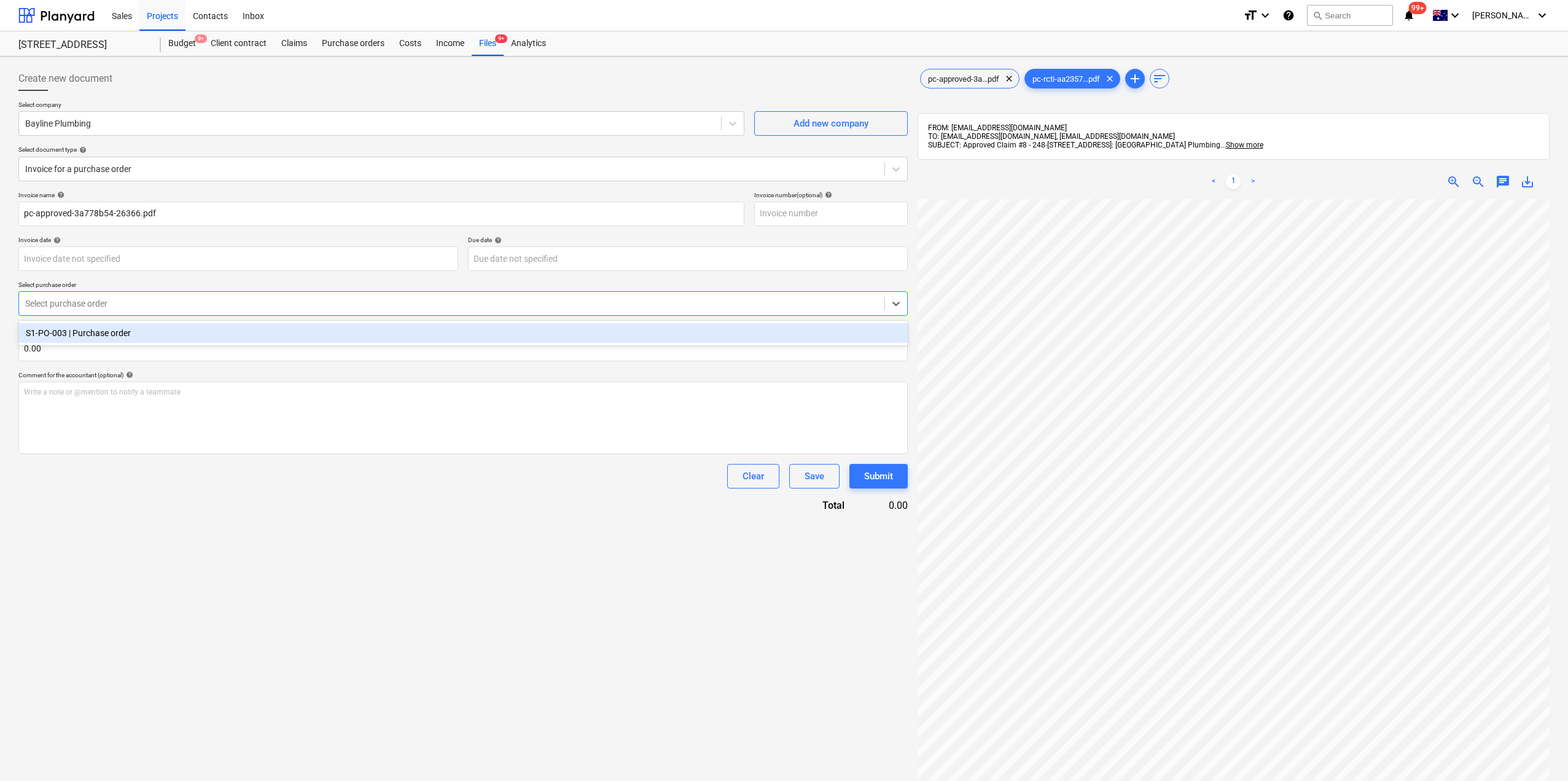
click at [99, 335] on div "S1-PO-003 | Purchase order" at bounding box center [462, 333] width 889 height 20
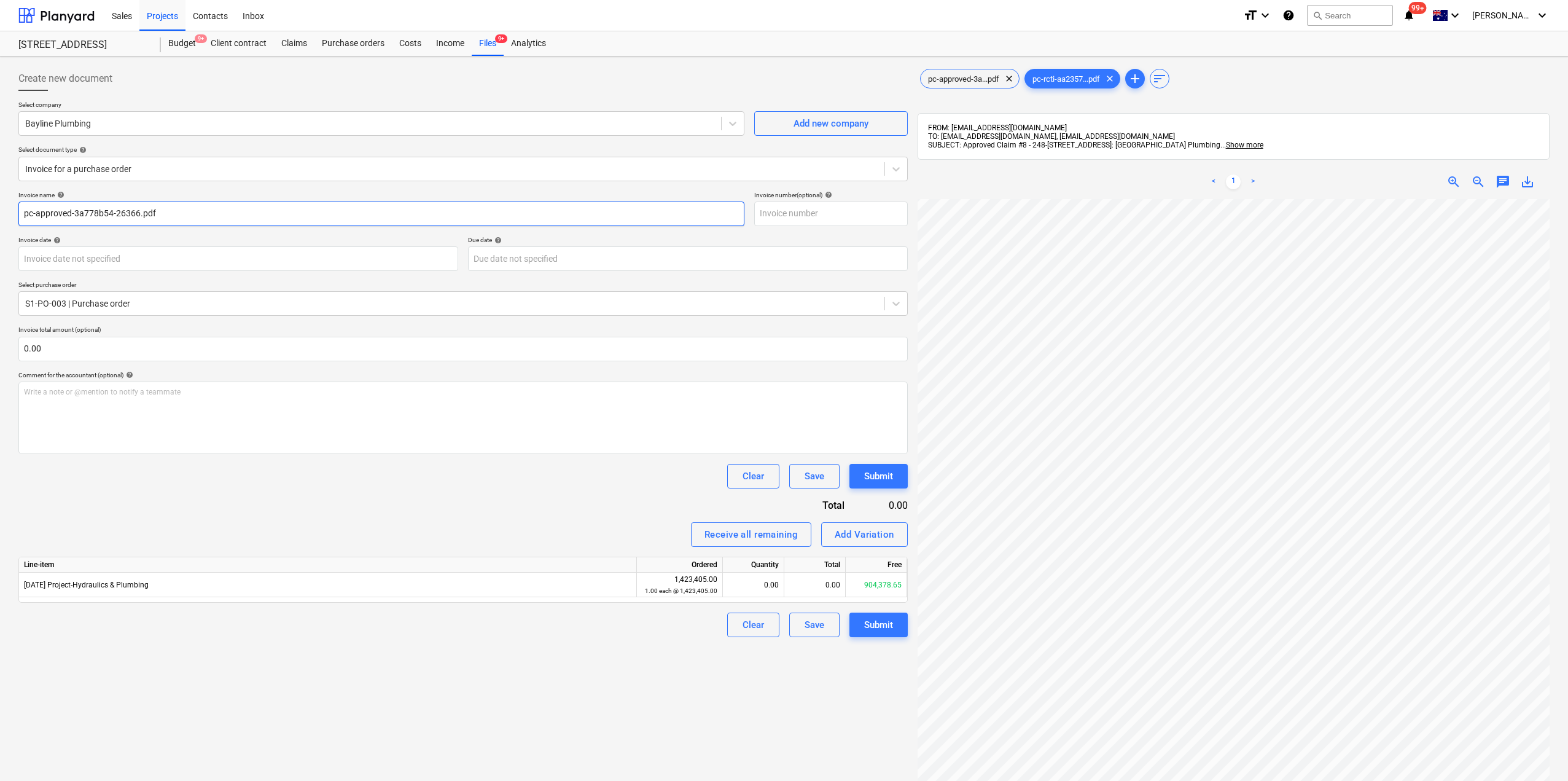
click at [179, 221] on input "pc-approved-3a778b54-26366.pdf" at bounding box center [381, 213] width 726 height 25
drag, startPoint x: 201, startPoint y: 216, endPoint x: 0, endPoint y: 211, distance: 201.1
click at [0, 211] on div "Create new document Select company Bayline Plumbing Add new company Select docu…" at bounding box center [784, 506] width 1568 height 899
type input "Bayline Plumbing - Claim #8"
click at [945, 82] on span "pc-approved-3a...pdf" at bounding box center [964, 79] width 86 height 10
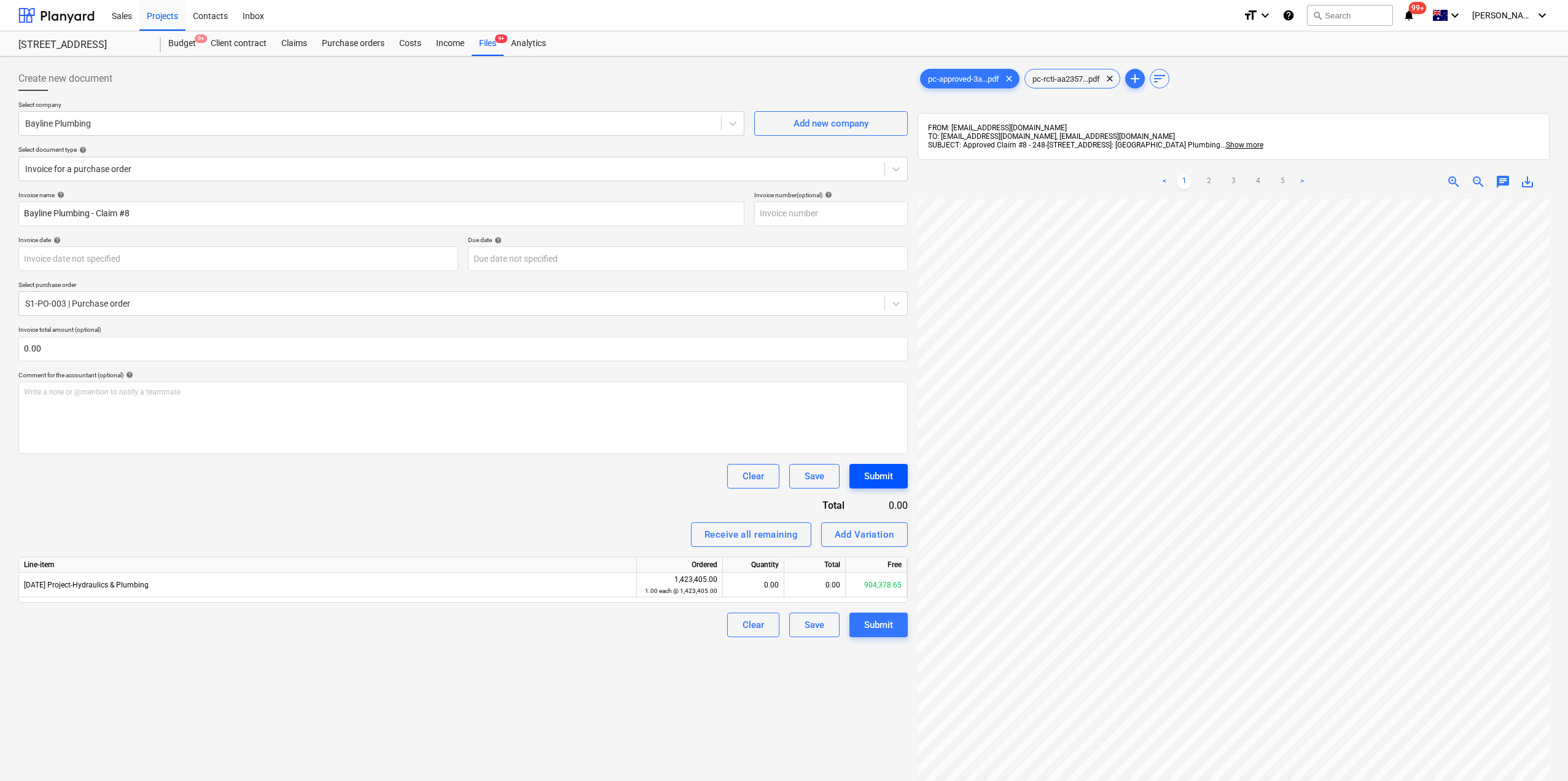
scroll to position [0, 280]
click at [855, 484] on div "Create new document Select company Bayline Plumbing Add new company Select docu…" at bounding box center [784, 506] width 1541 height 888
click at [813, 582] on div "0.00" at bounding box center [814, 584] width 61 height 25
type input "357877.6"
click at [732, 697] on div "Create new document Select company Bayline Plumbing Add new company Select docu…" at bounding box center [463, 506] width 899 height 888
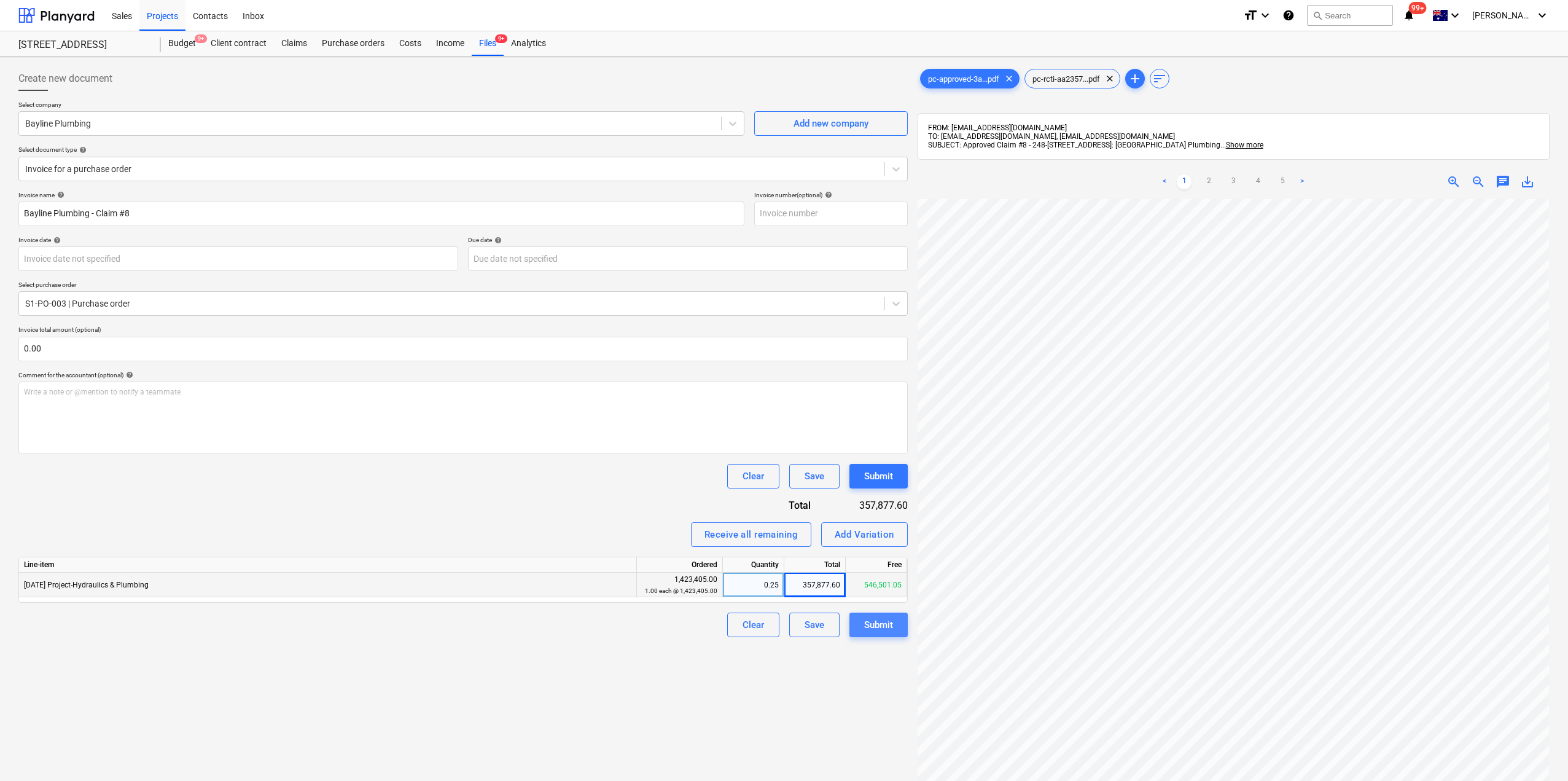
click at [879, 631] on div "Submit" at bounding box center [879, 625] width 29 height 16
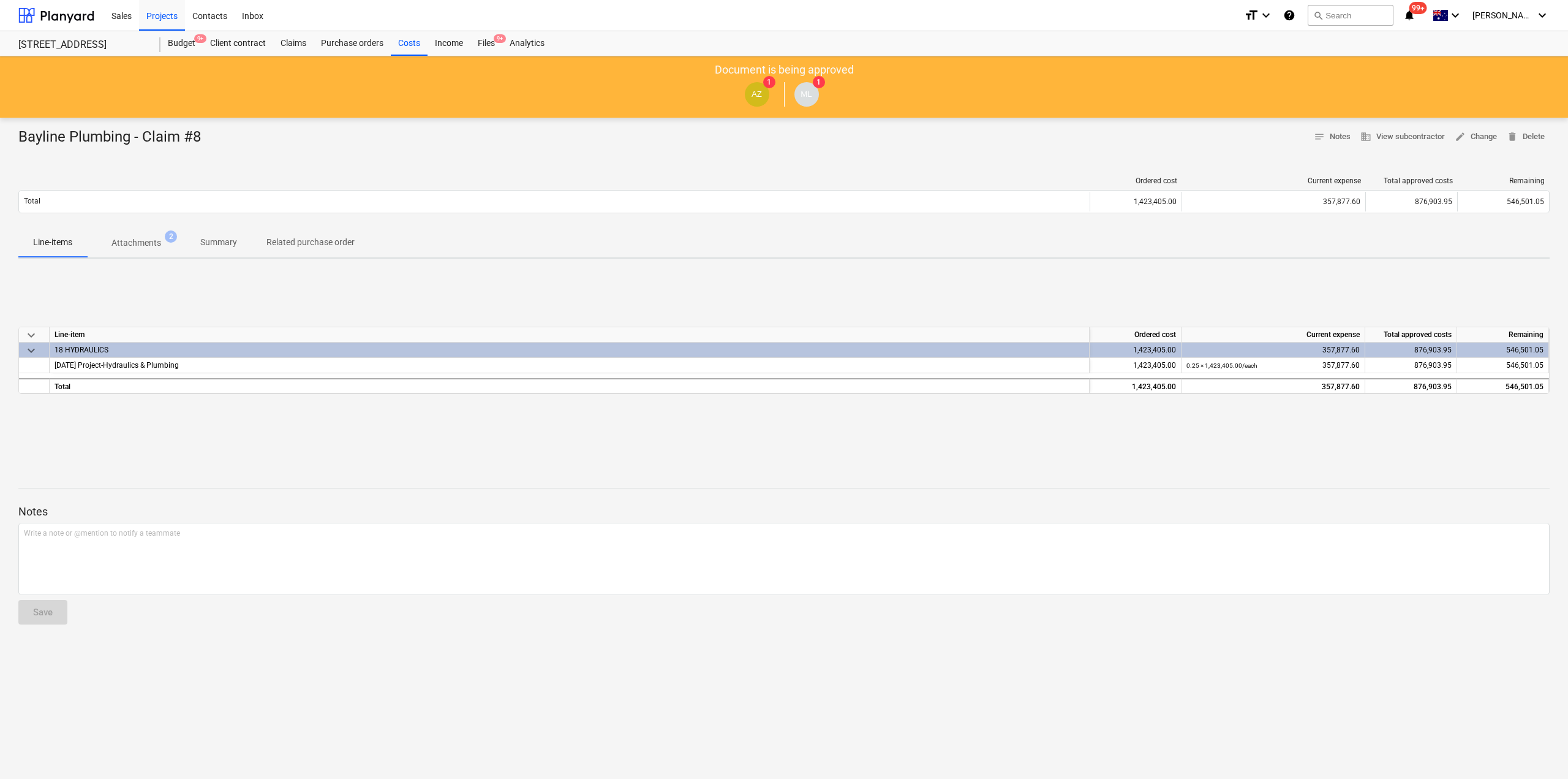
click at [481, 30] on div "Sales Projects Contacts Inbox" at bounding box center [669, 15] width 1131 height 31
click at [484, 39] on div "Files 9+" at bounding box center [487, 43] width 32 height 25
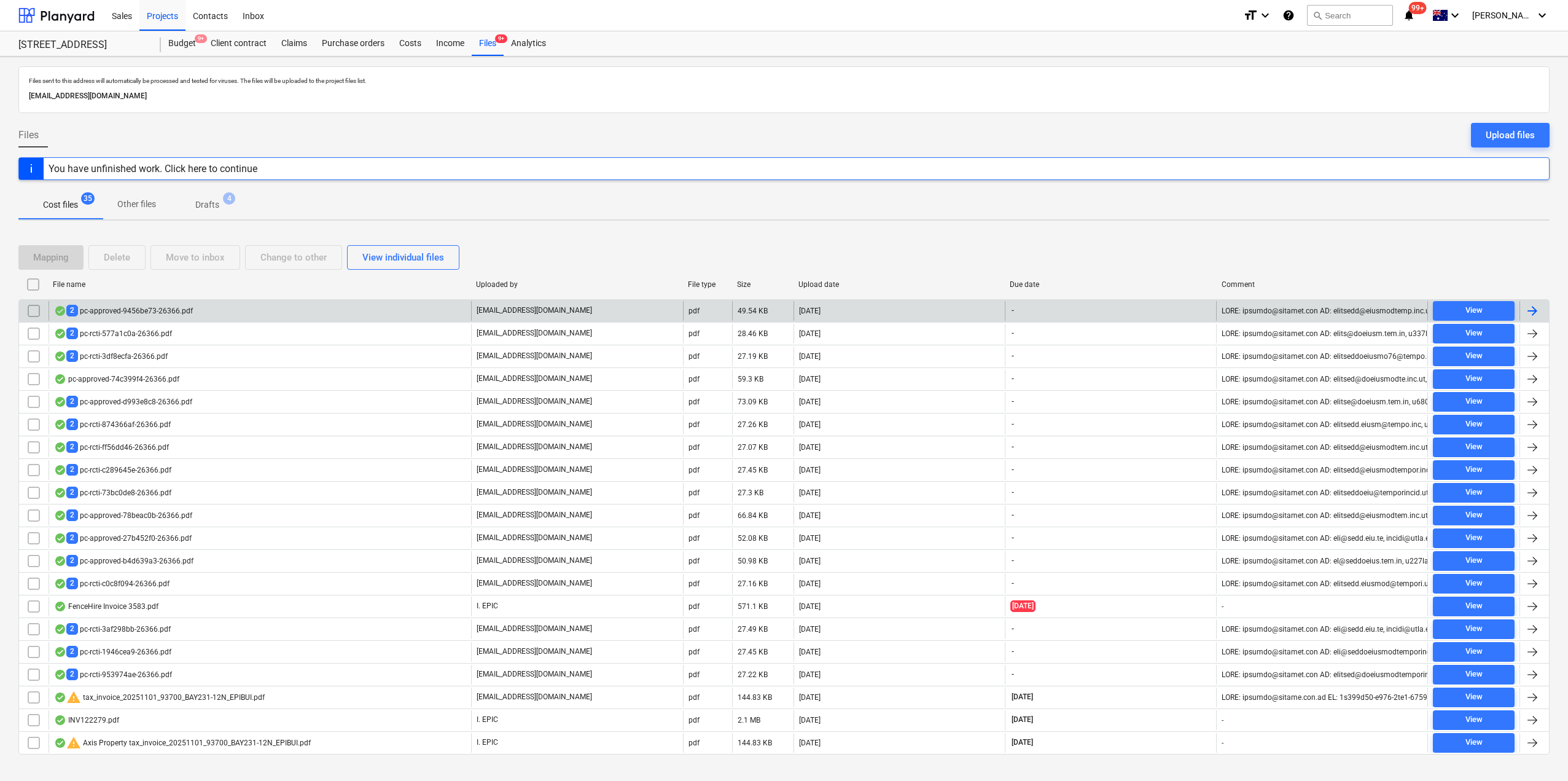
click at [155, 313] on div "2 pc-approved-9456be73-26366.pdf" at bounding box center [123, 310] width 138 height 12
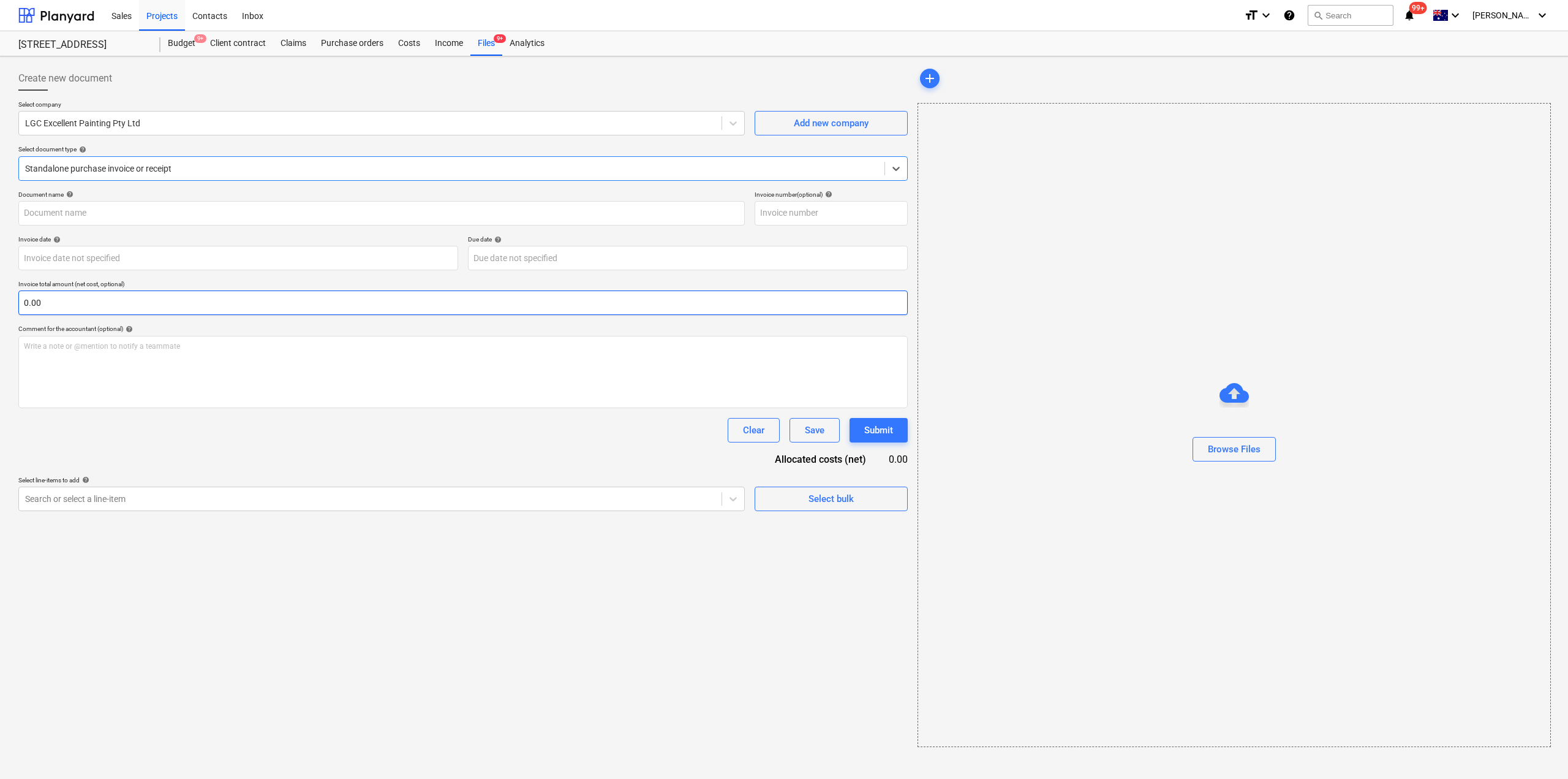
type input "2"
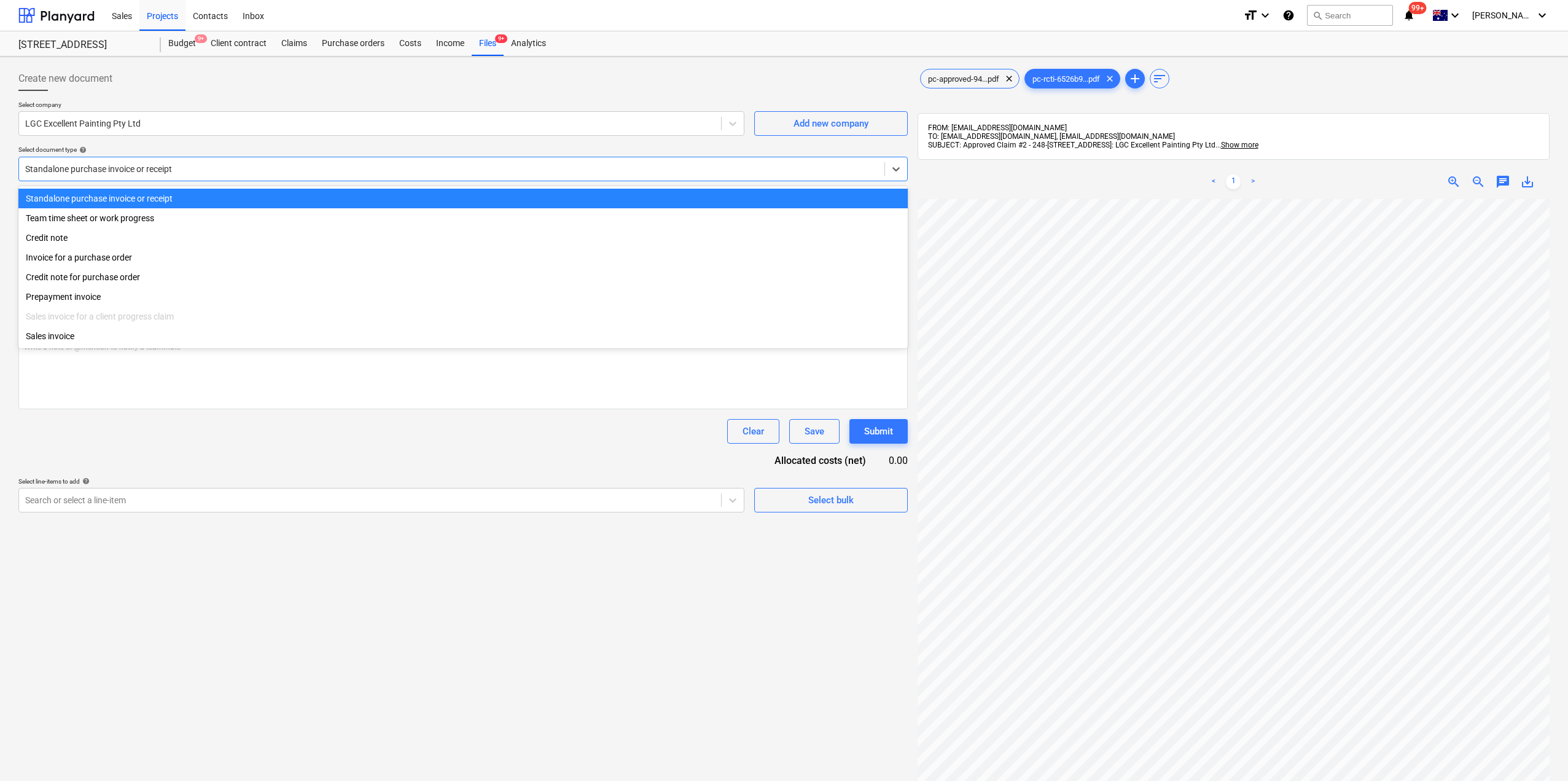
click at [164, 170] on div at bounding box center [452, 168] width 853 height 12
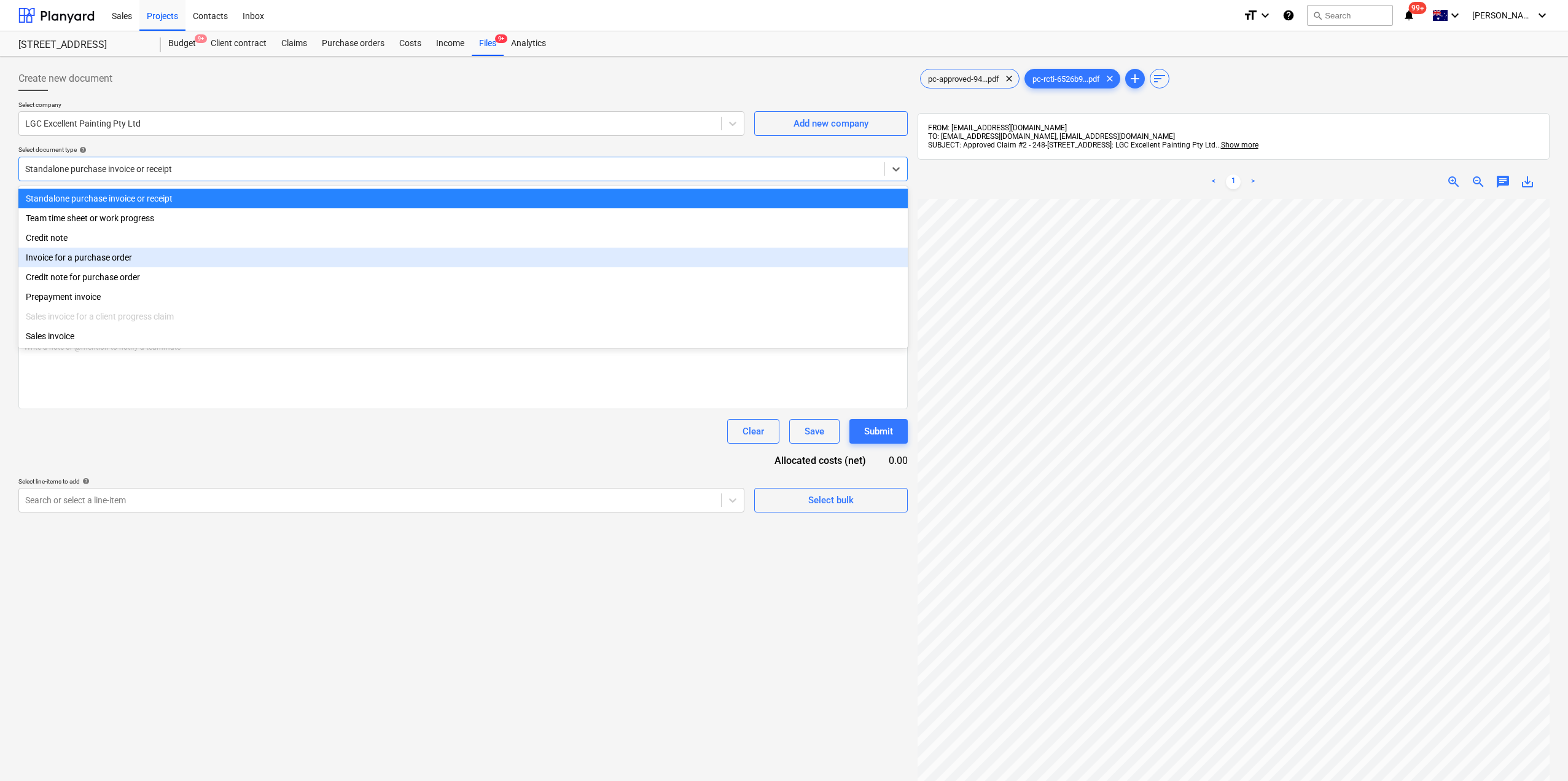
click at [111, 260] on div "Invoice for a purchase order" at bounding box center [462, 257] width 889 height 20
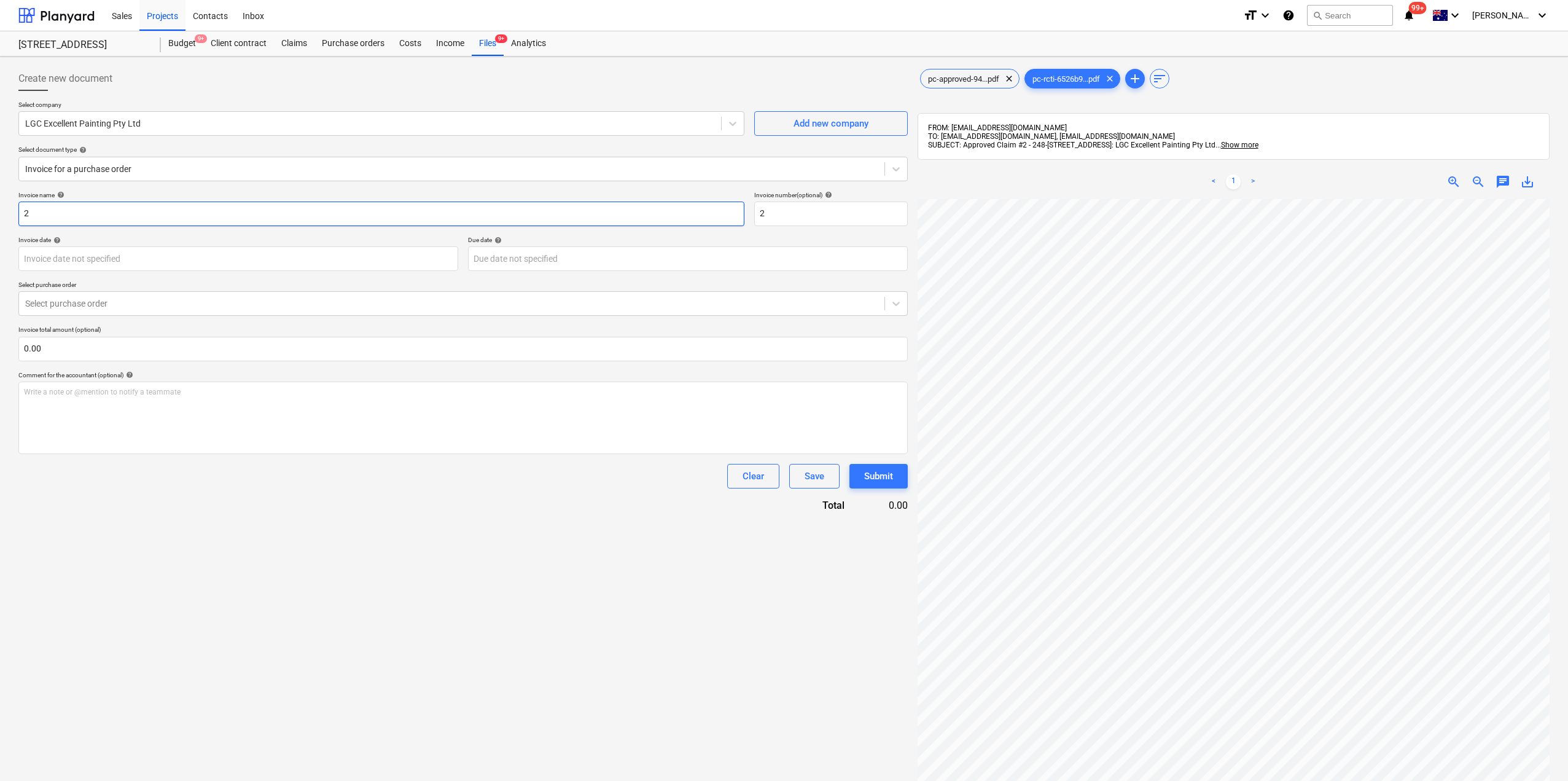
click at [98, 220] on input "2" at bounding box center [381, 213] width 726 height 25
drag, startPoint x: 98, startPoint y: 220, endPoint x: 0, endPoint y: 210, distance: 98.5
click at [0, 210] on div "Create new document Select company LGC Excellent Painting Pty Ltd Add new compa…" at bounding box center [784, 506] width 1568 height 899
type input "LGC Excellent Painting - Claim #2"
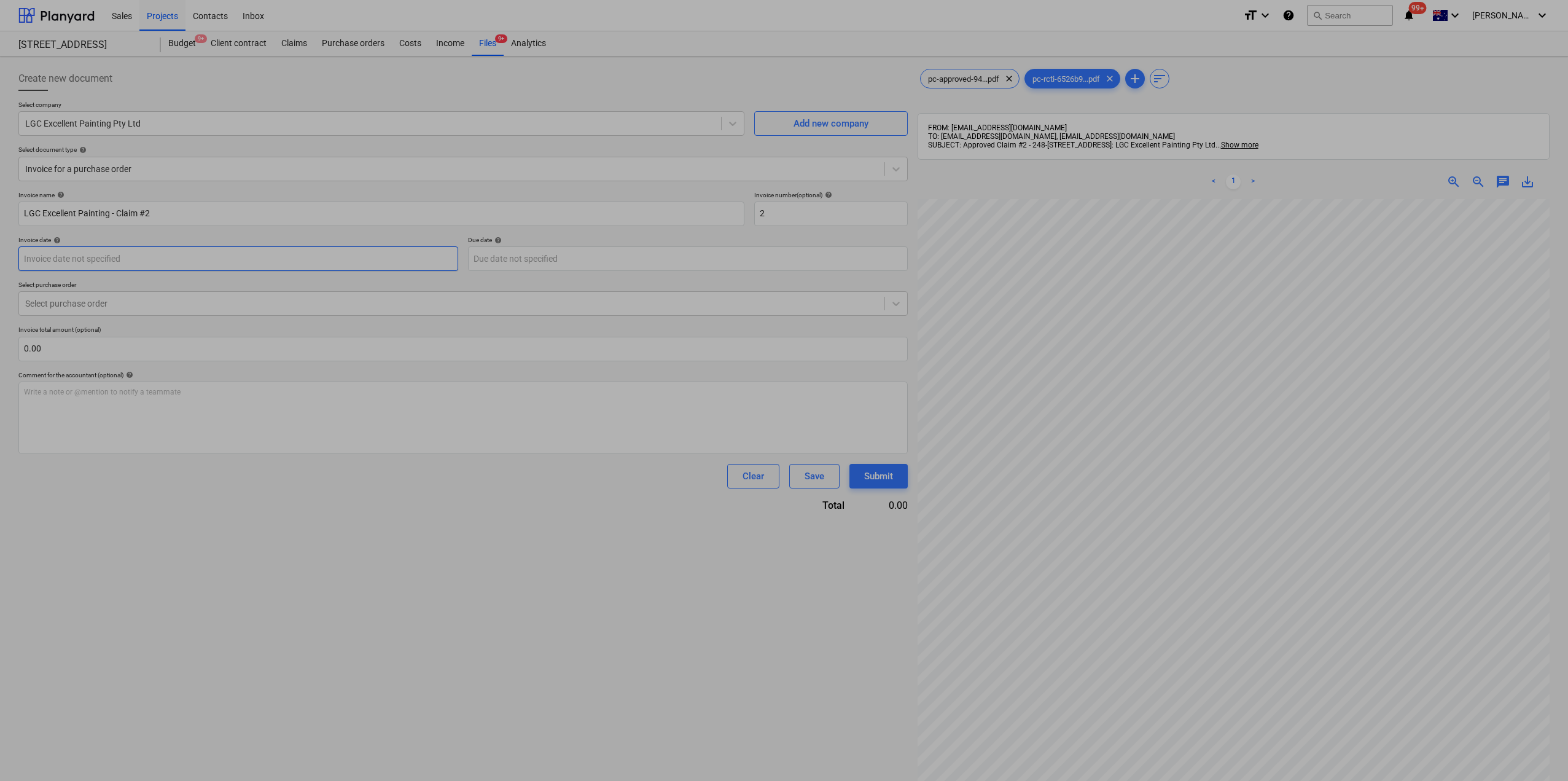
click at [94, 258] on body "Sales Projects Contacts Inbox format_size keyboard_arrow_down help search Searc…" at bounding box center [784, 390] width 1568 height 781
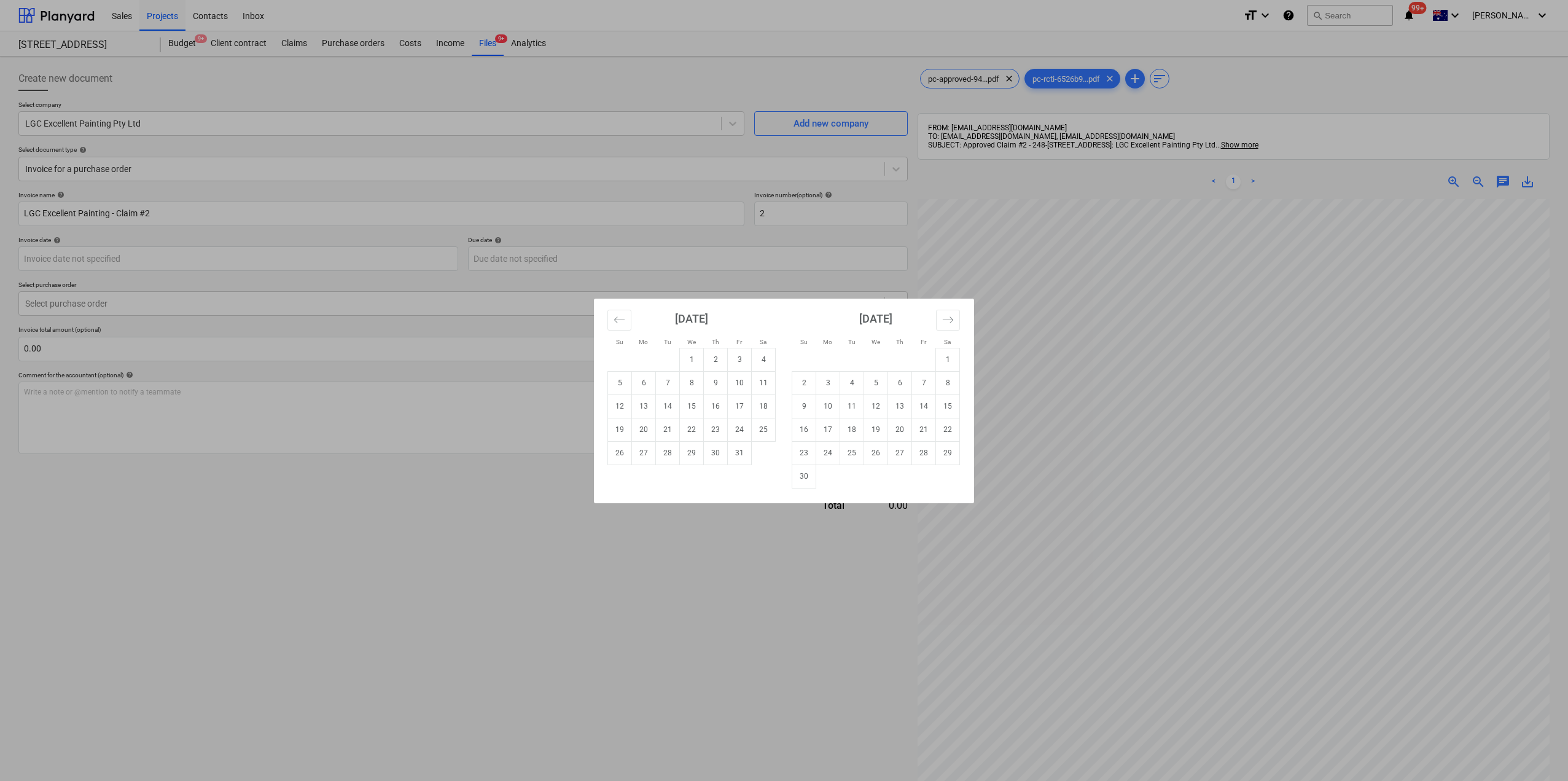
click at [641, 552] on div "Su Mo Tu We Th Fr Sa Su Mo Tu We Th Fr Sa [DATE] 1 2 3 4 5 6 7 8 9 10 11 12 13 …" at bounding box center [784, 390] width 1568 height 781
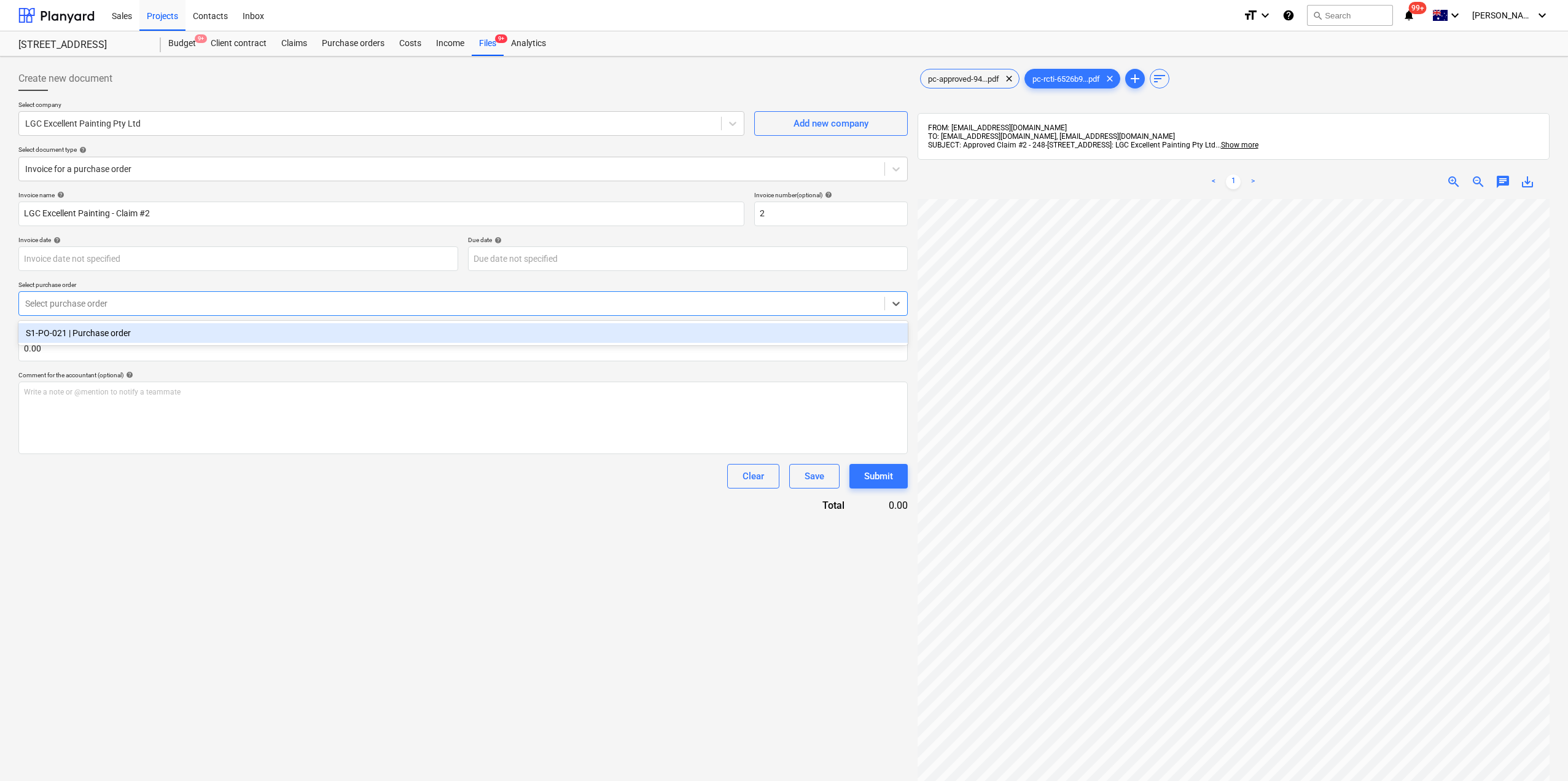
click at [111, 308] on div at bounding box center [452, 303] width 853 height 12
click at [106, 330] on div "S1-PO-021 | Purchase order" at bounding box center [462, 333] width 889 height 20
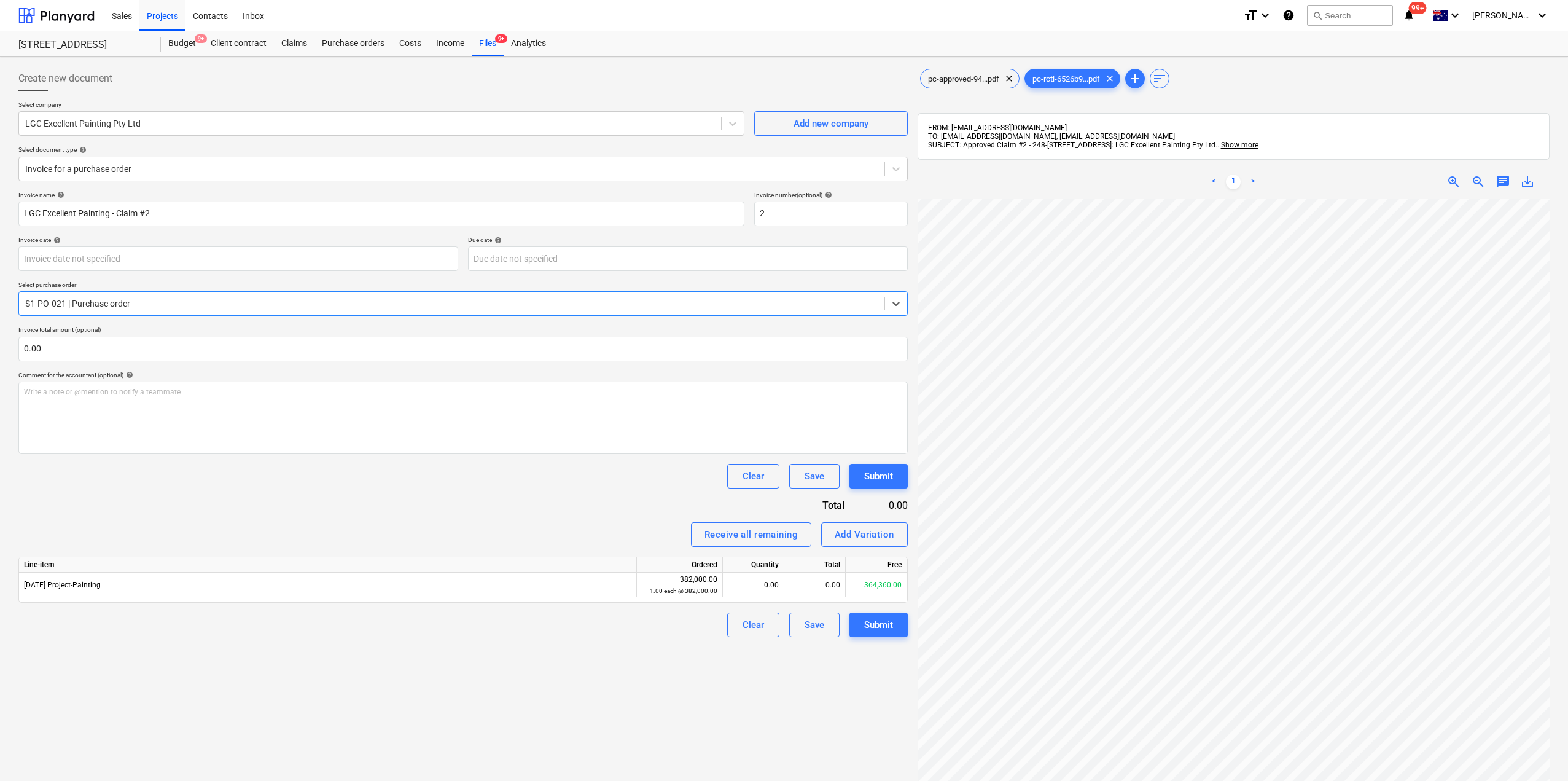
scroll to position [123, 0]
click at [825, 592] on div "0.00" at bounding box center [814, 584] width 61 height 25
click at [769, 584] on div "0.00" at bounding box center [753, 584] width 51 height 25
click at [827, 588] on div "0.00" at bounding box center [814, 584] width 61 height 25
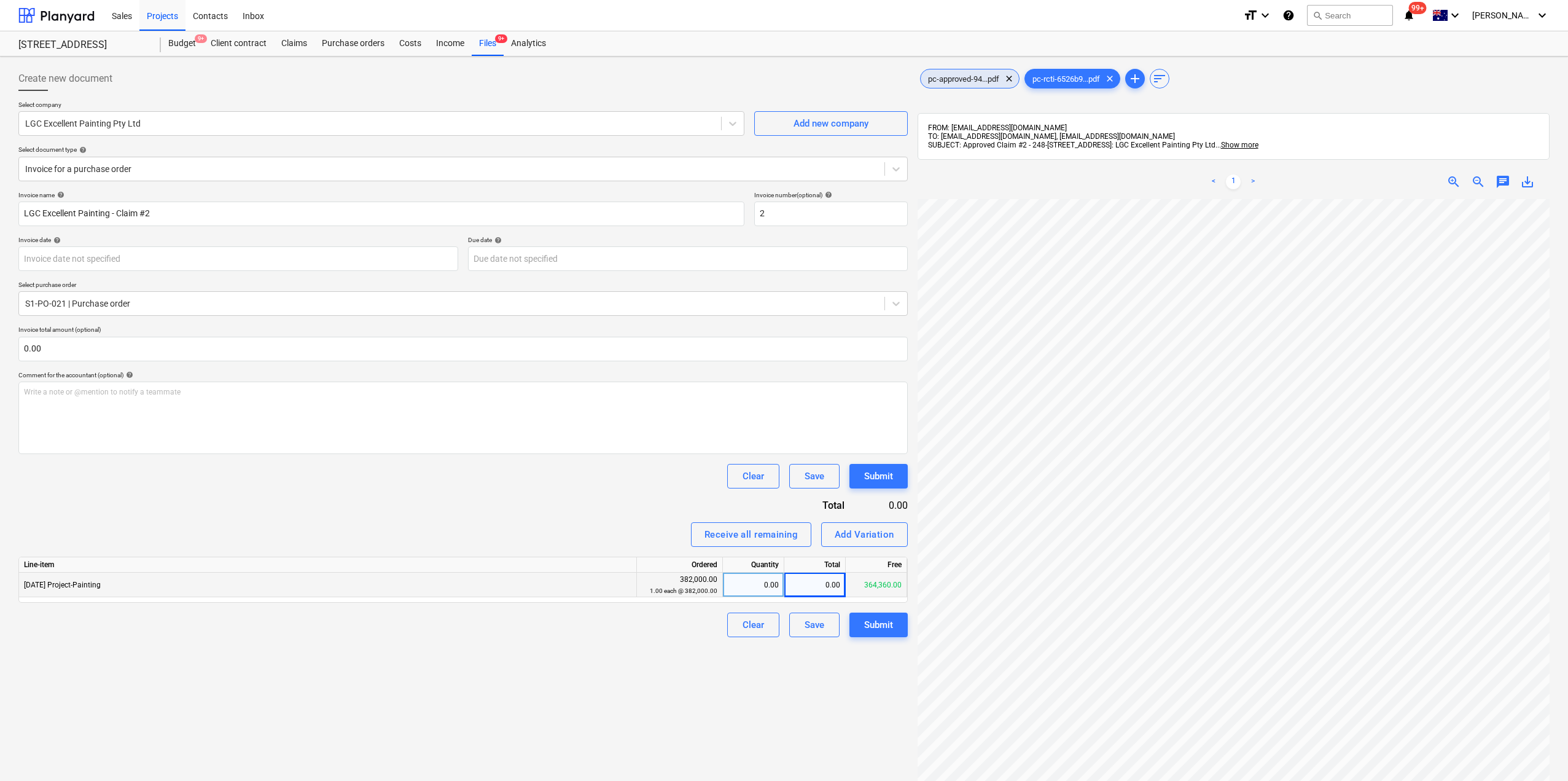
click at [950, 74] on span "pc-approved-94...pdf" at bounding box center [964, 79] width 86 height 10
click at [812, 588] on div "0.00" at bounding box center [814, 584] width 61 height 25
type input "17568"
click at [801, 694] on div "Create new document Select company LGC Excellent Painting Pty Ltd Add new compa…" at bounding box center [463, 506] width 899 height 888
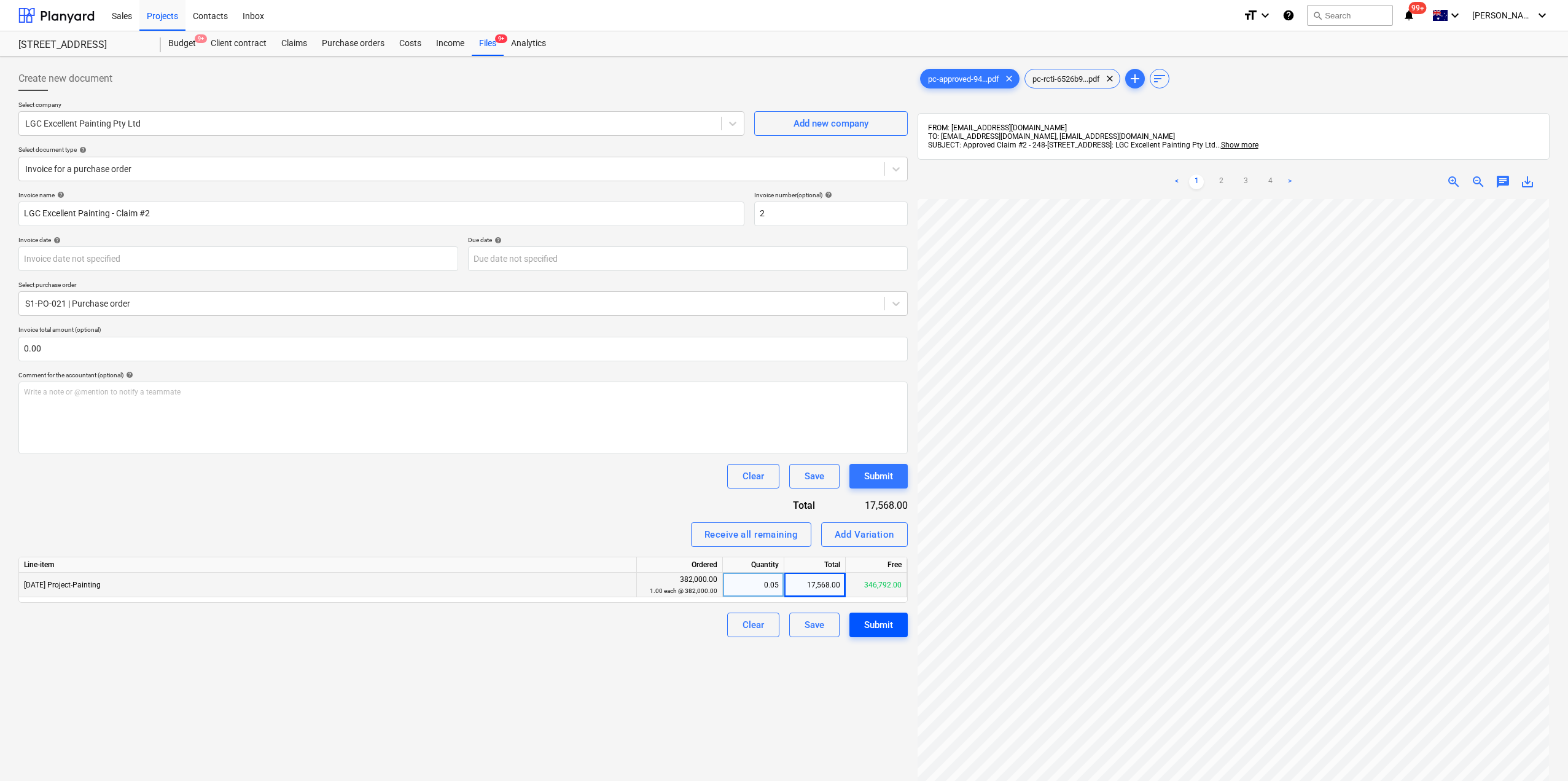
click at [883, 623] on div "Submit" at bounding box center [879, 625] width 29 height 16
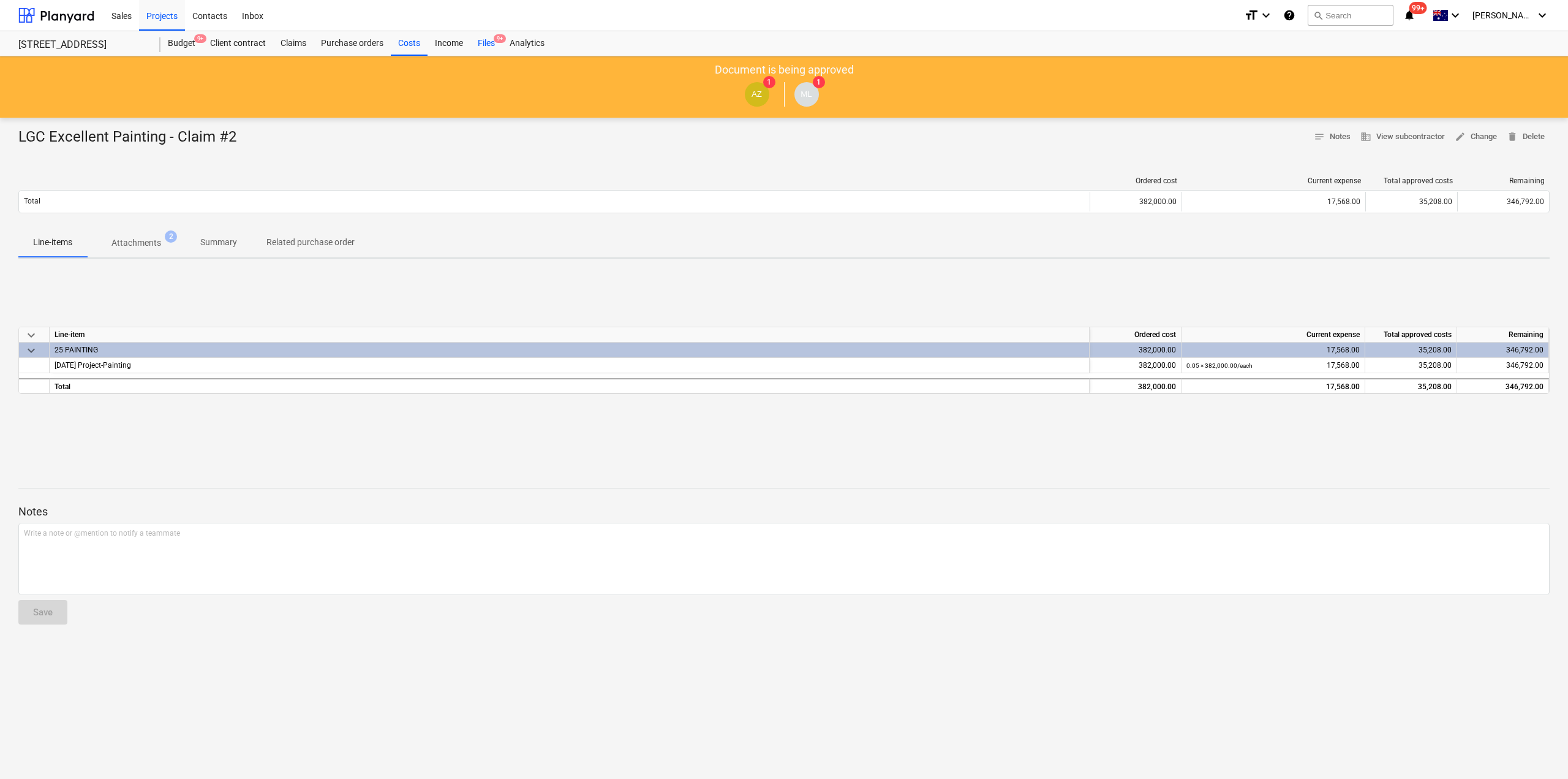
click at [490, 37] on div "Files 9+" at bounding box center [487, 43] width 32 height 25
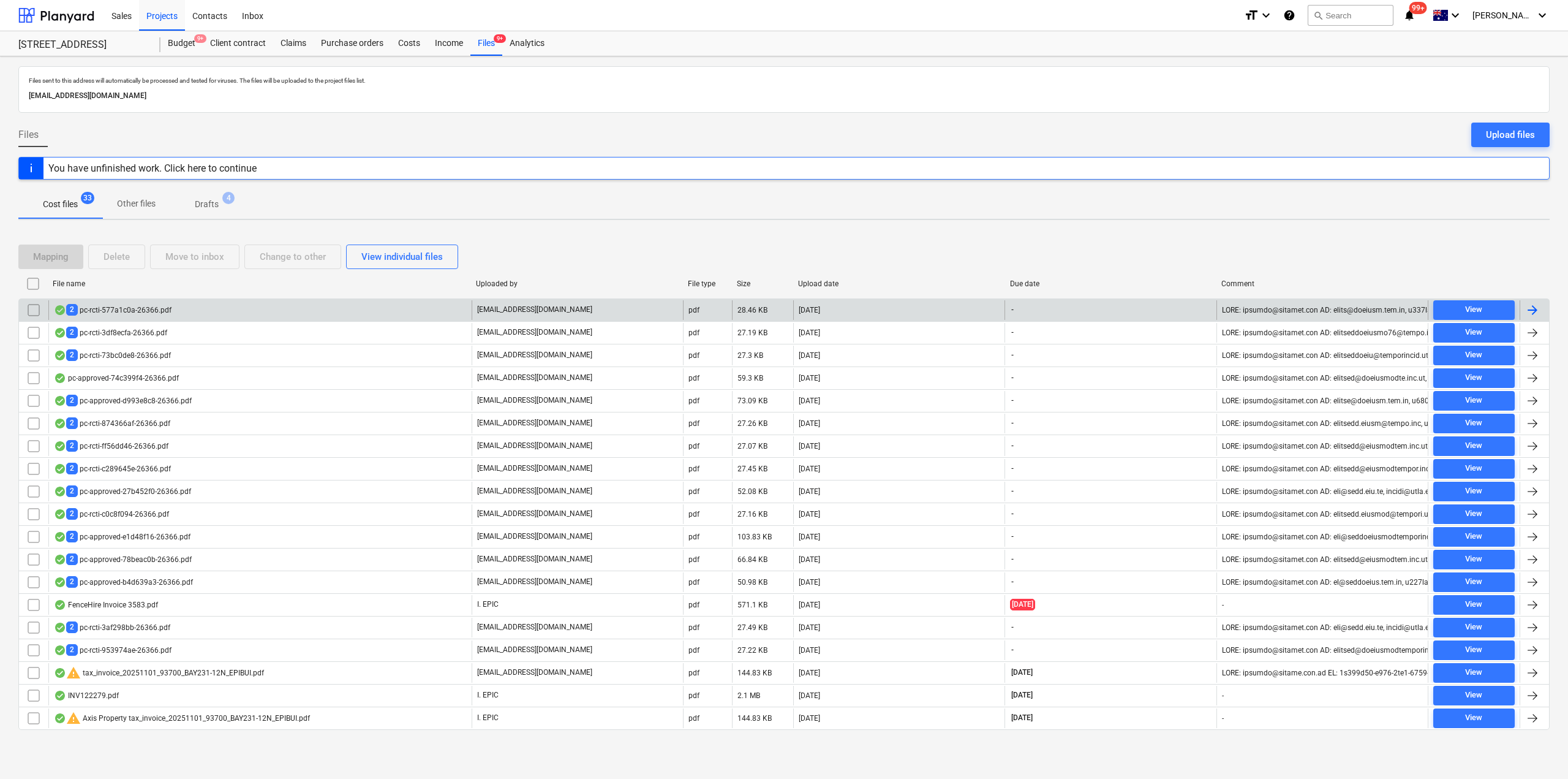
click at [138, 316] on div "2 pc-rcti-577a1c0a-26366.pdf" at bounding box center [260, 310] width 423 height 20
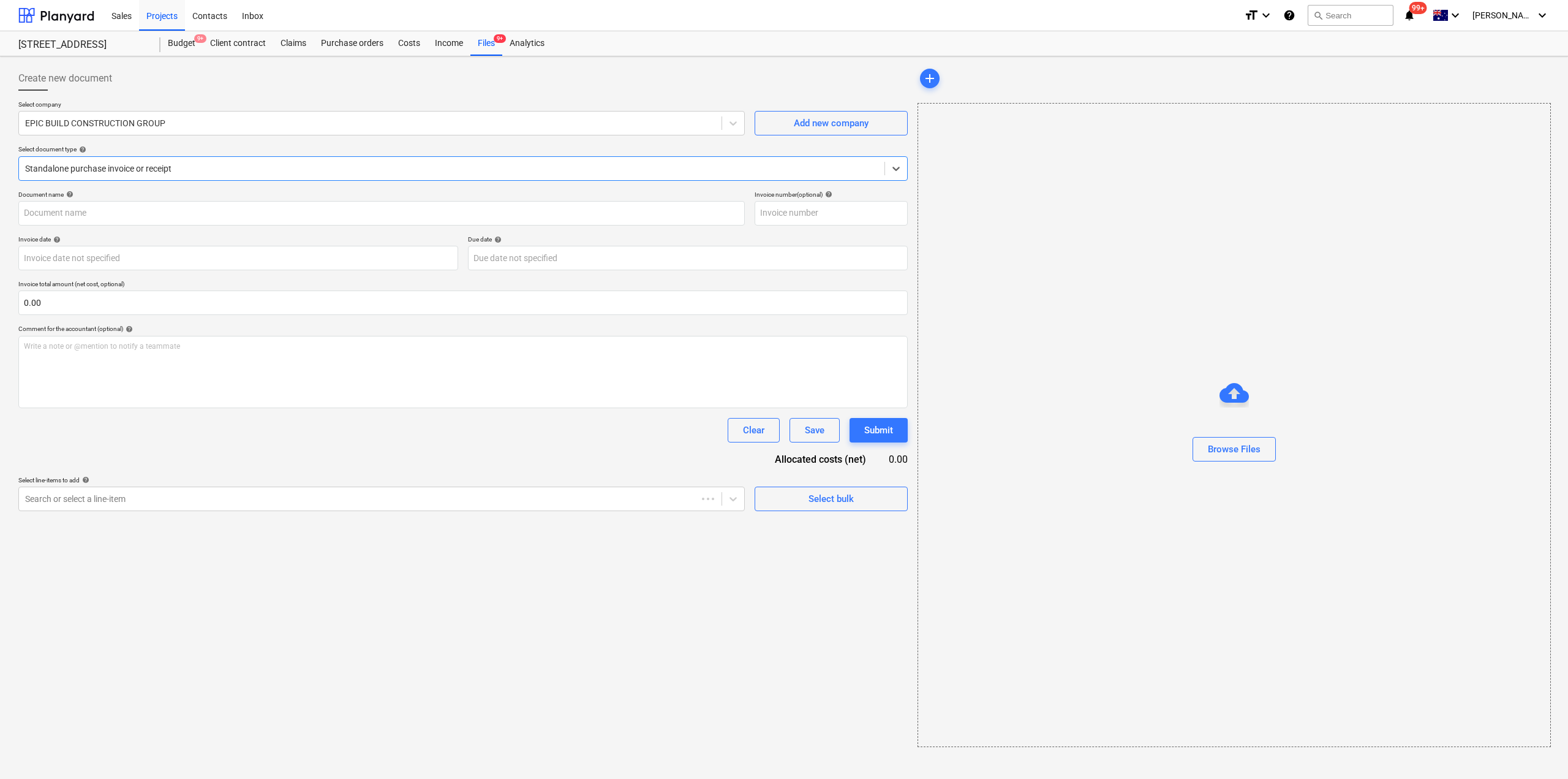
type input "6"
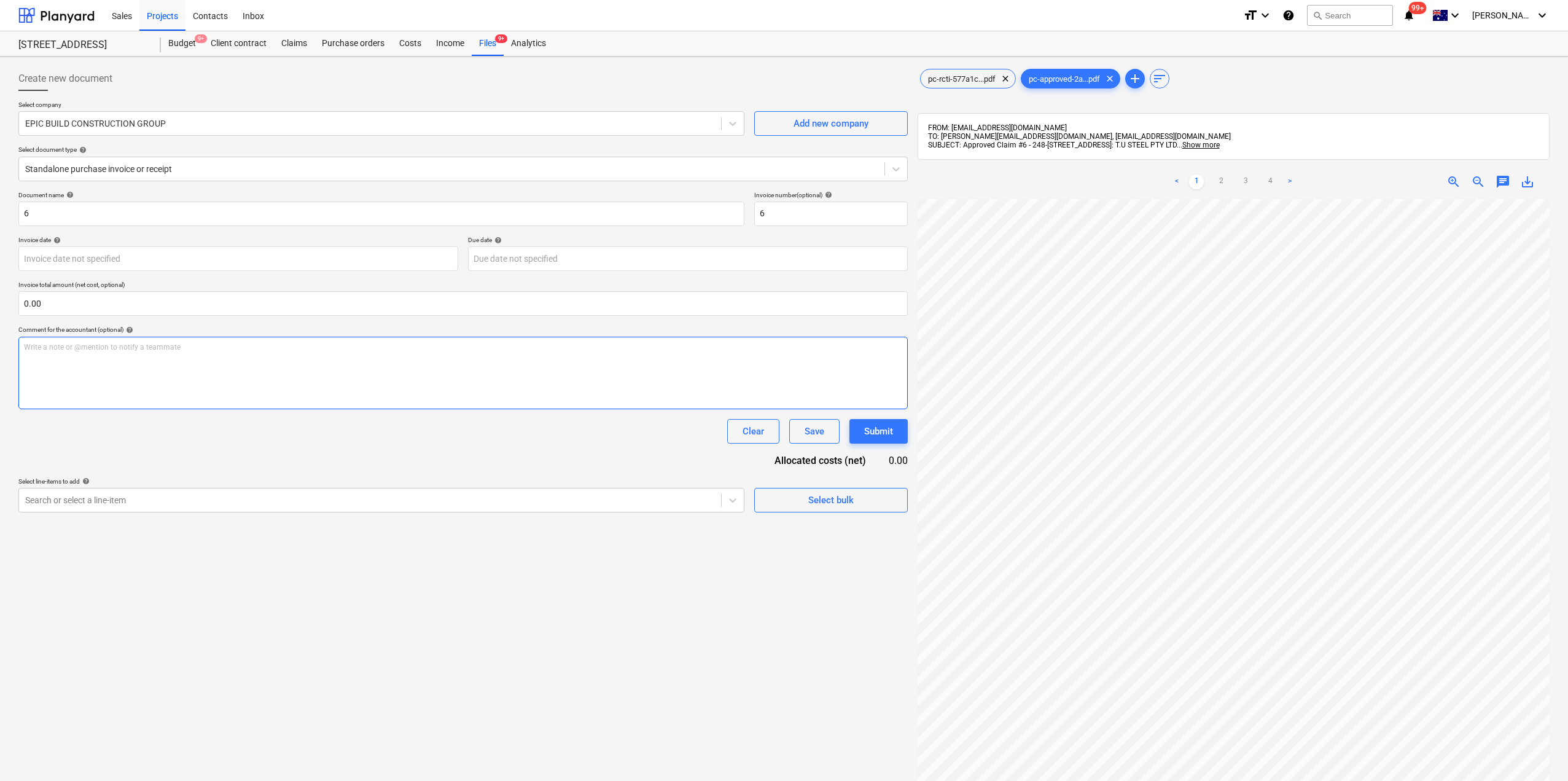
scroll to position [0, 280]
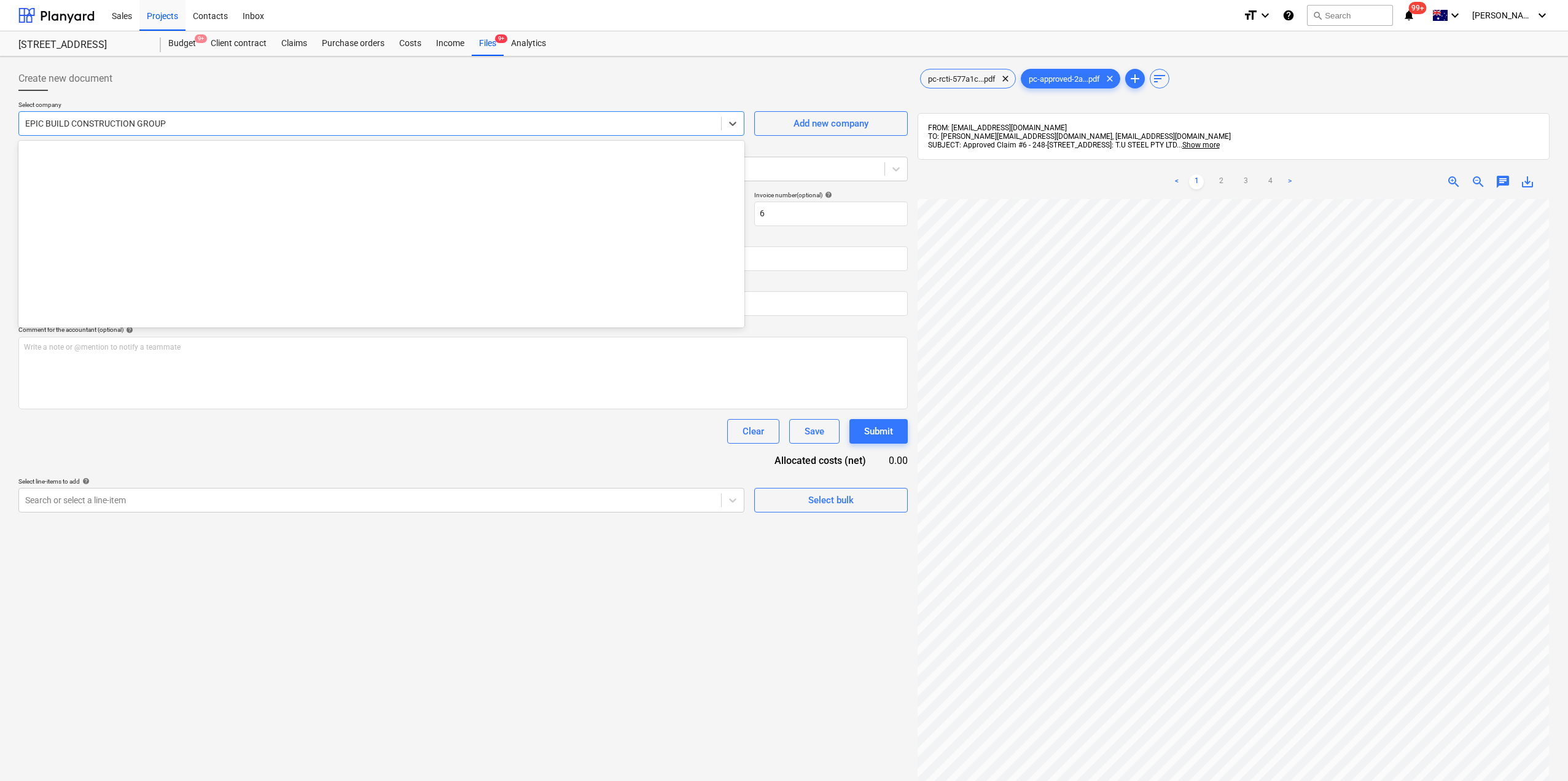
click at [100, 131] on div "EPIC BUILD CONSTRUCTION GROUP" at bounding box center [370, 123] width 702 height 18
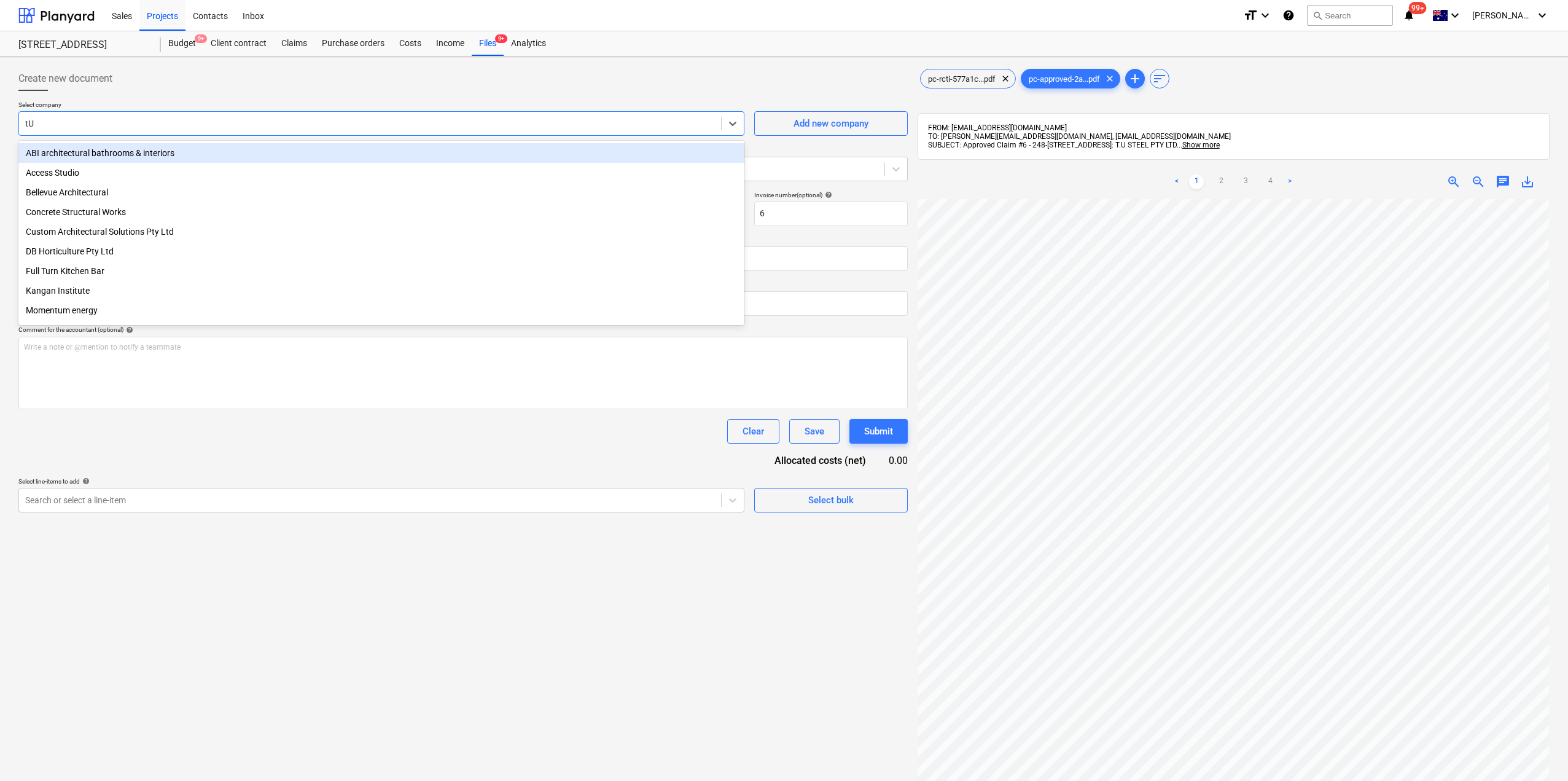
type input "t"
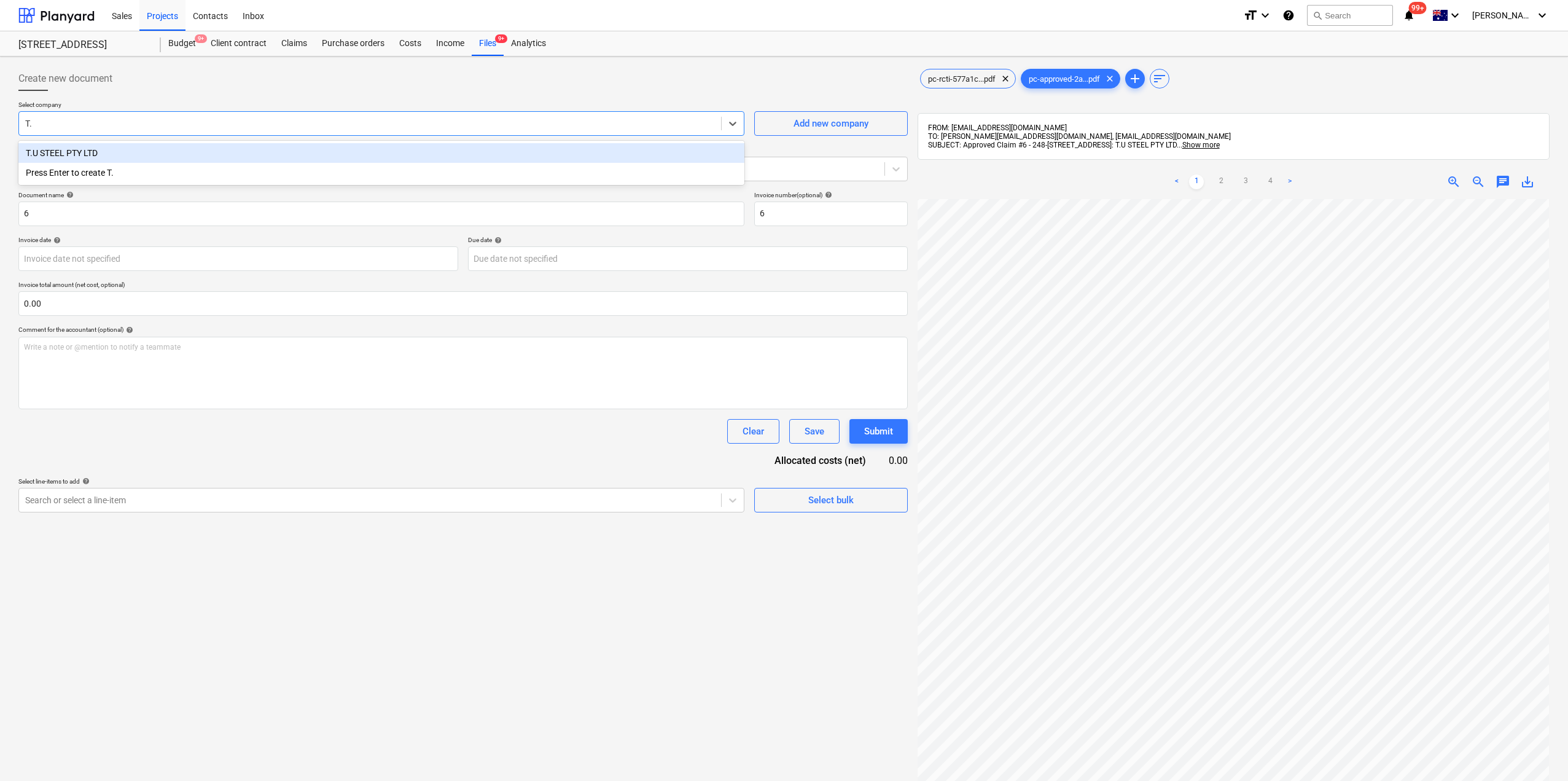
type input "T.U"
click at [72, 157] on div "T.U STEEL PTY LTD" at bounding box center [381, 153] width 726 height 20
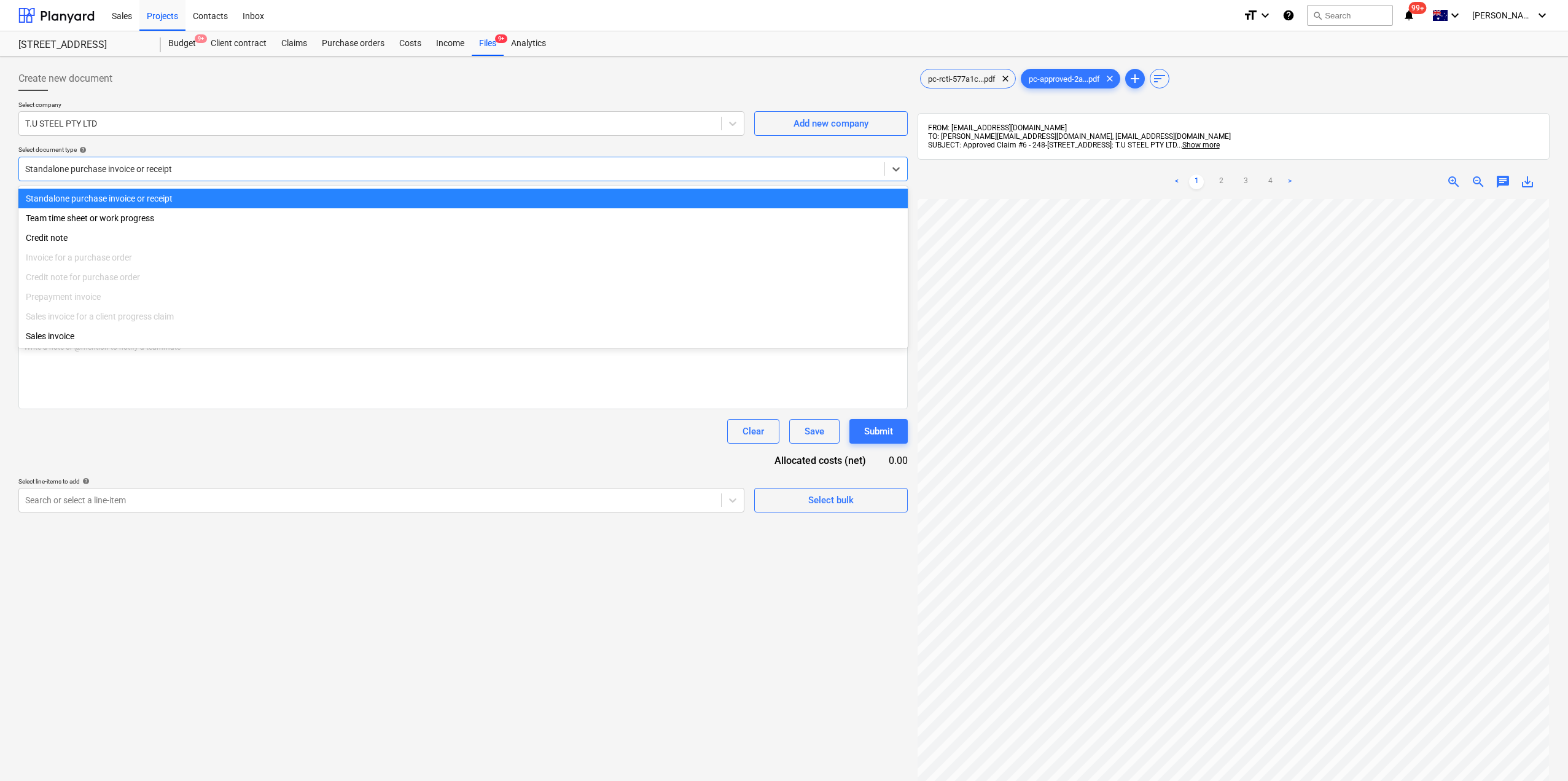
click at [169, 170] on div at bounding box center [452, 168] width 853 height 12
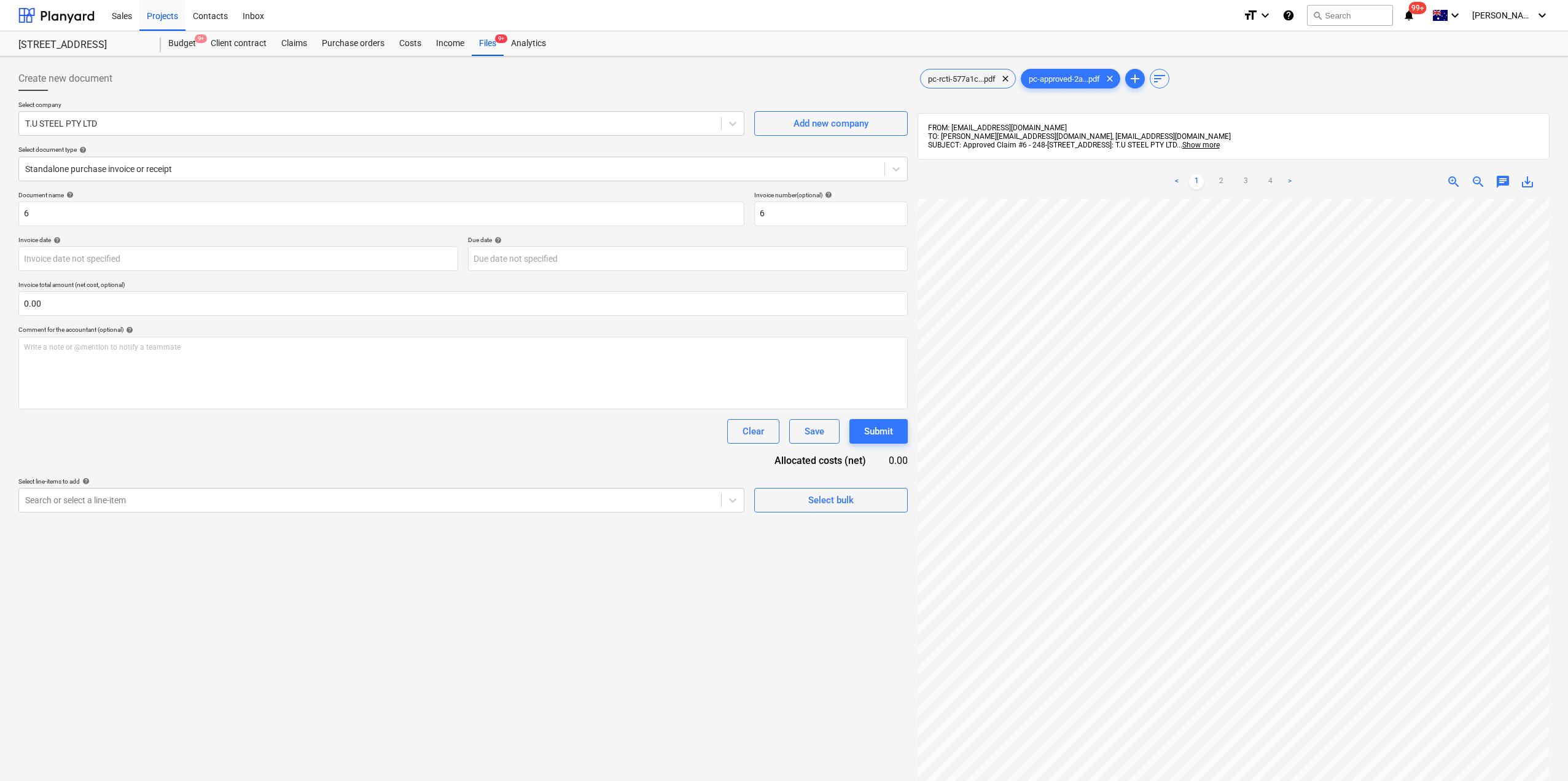
click at [181, 416] on div "Document name help 6 Invoice number (optional) help 6 Invoice date help Press t…" at bounding box center [462, 352] width 889 height 322
click at [103, 220] on input "6" at bounding box center [381, 213] width 726 height 25
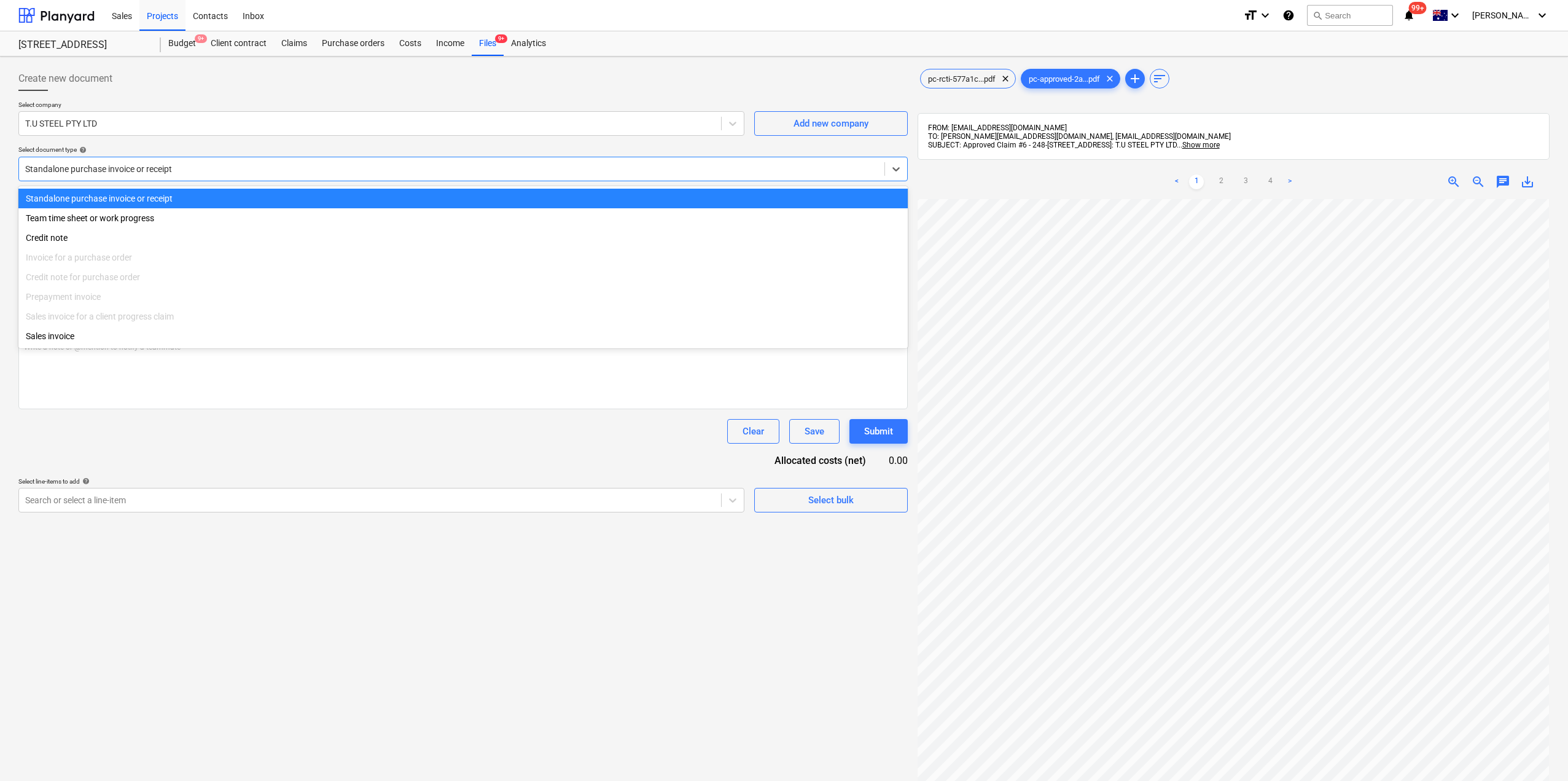
click at [165, 170] on div at bounding box center [452, 168] width 853 height 12
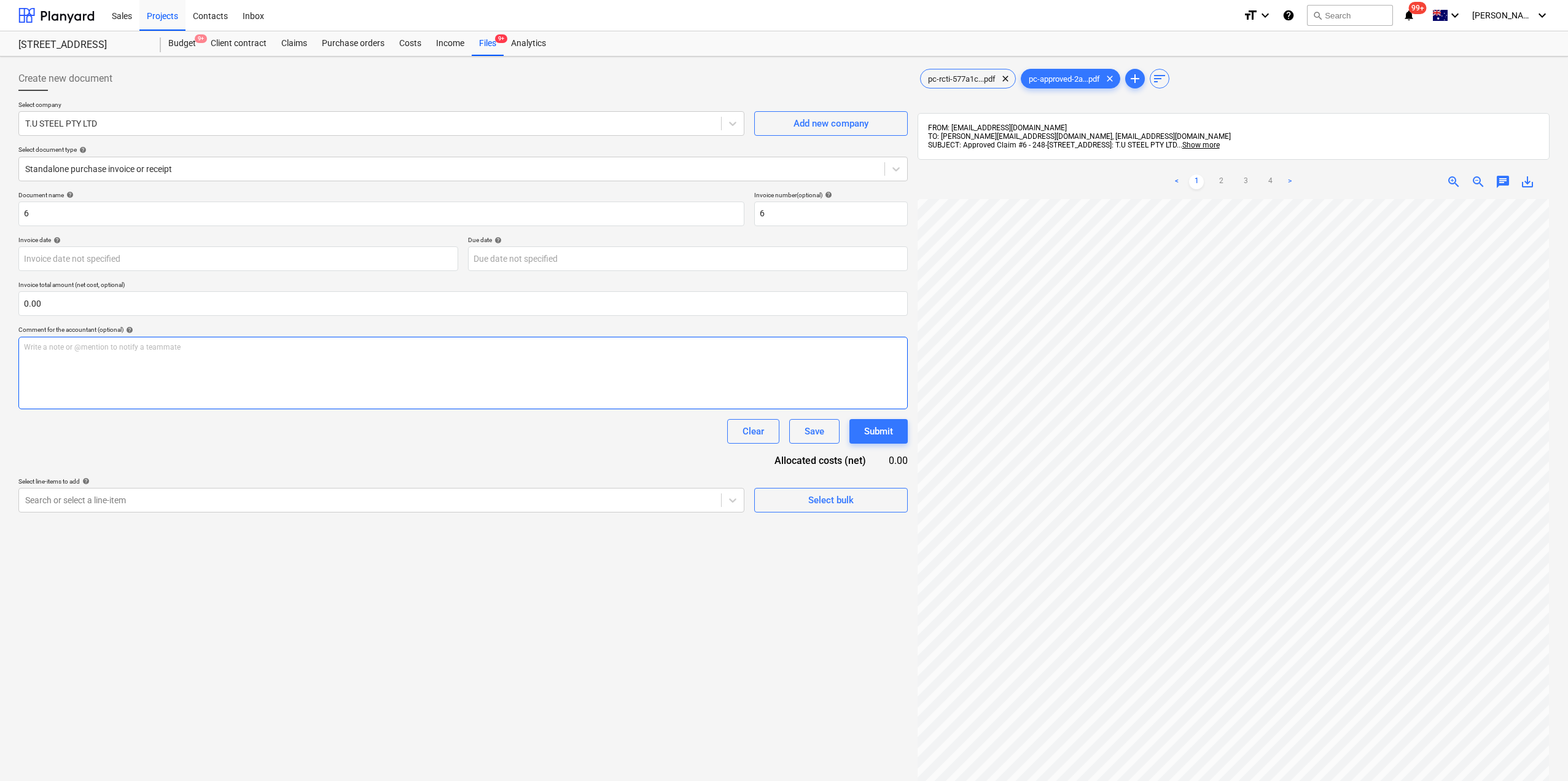
click at [188, 394] on div "Write a note or @mention to notify a teammate [PERSON_NAME]" at bounding box center [462, 373] width 889 height 72
click at [356, 34] on div "Purchase orders" at bounding box center [353, 43] width 77 height 25
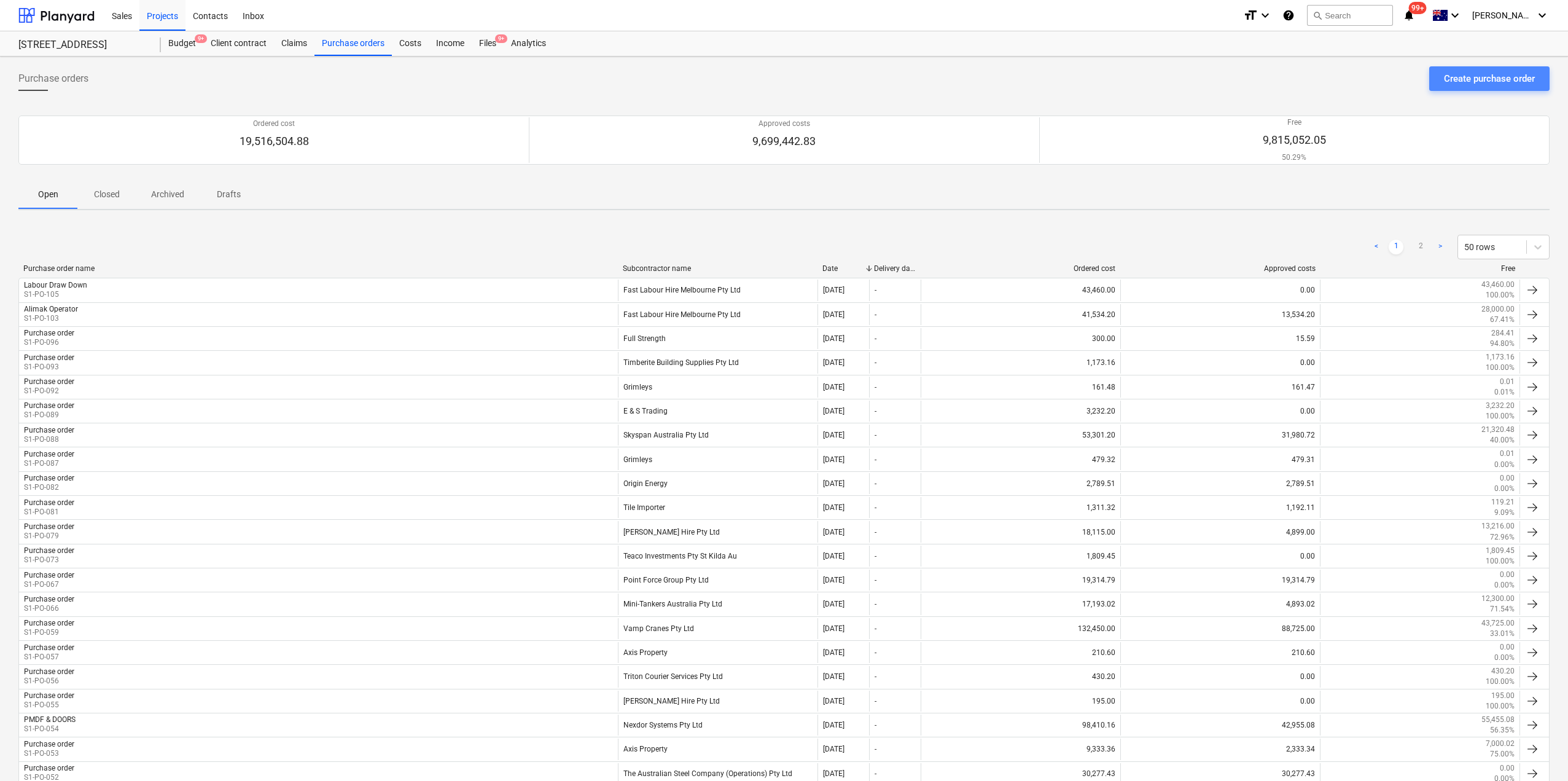
click at [1457, 80] on div "Create purchase order" at bounding box center [1489, 79] width 91 height 16
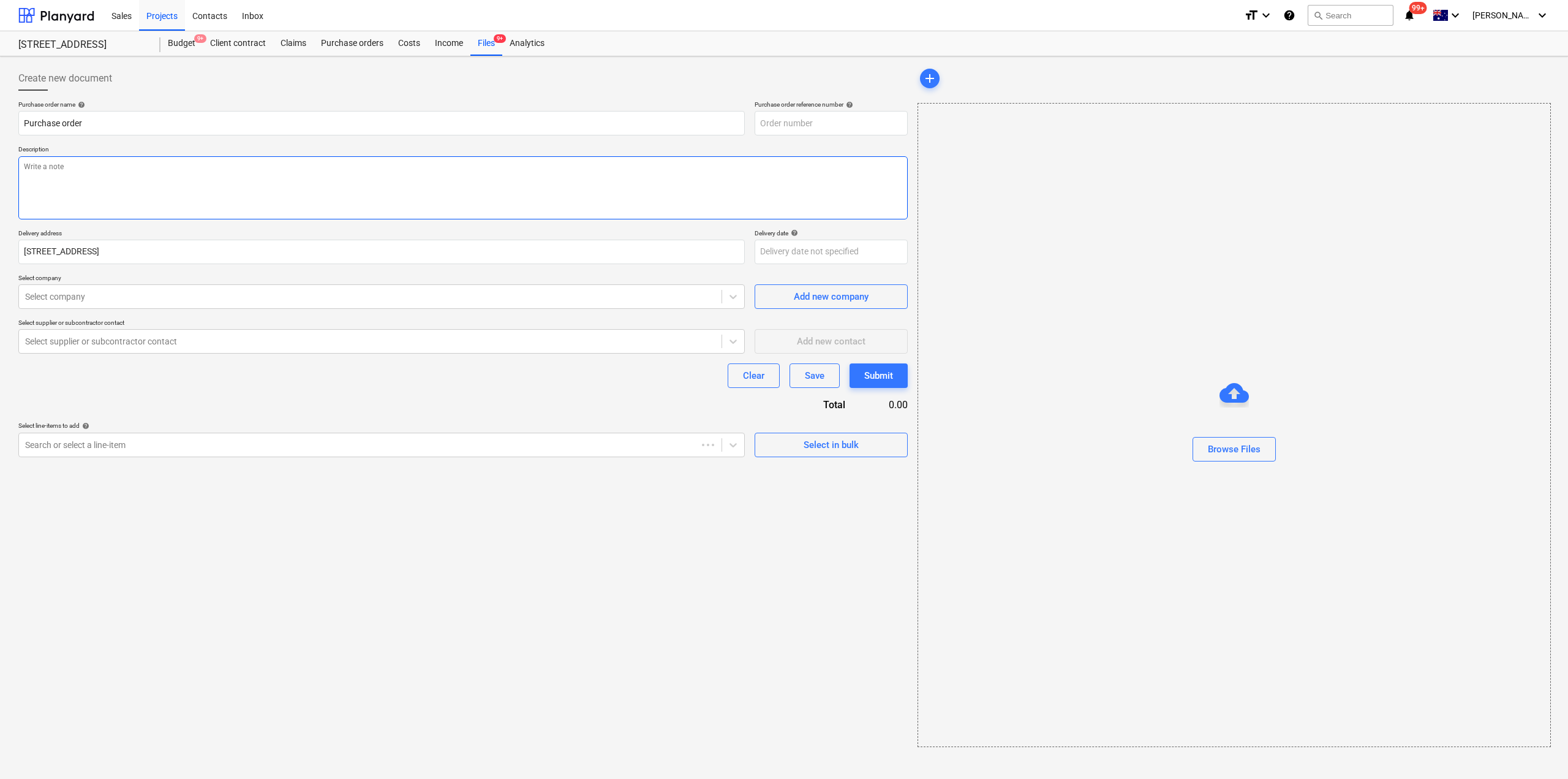
type textarea "x"
type input "S1-PO-106"
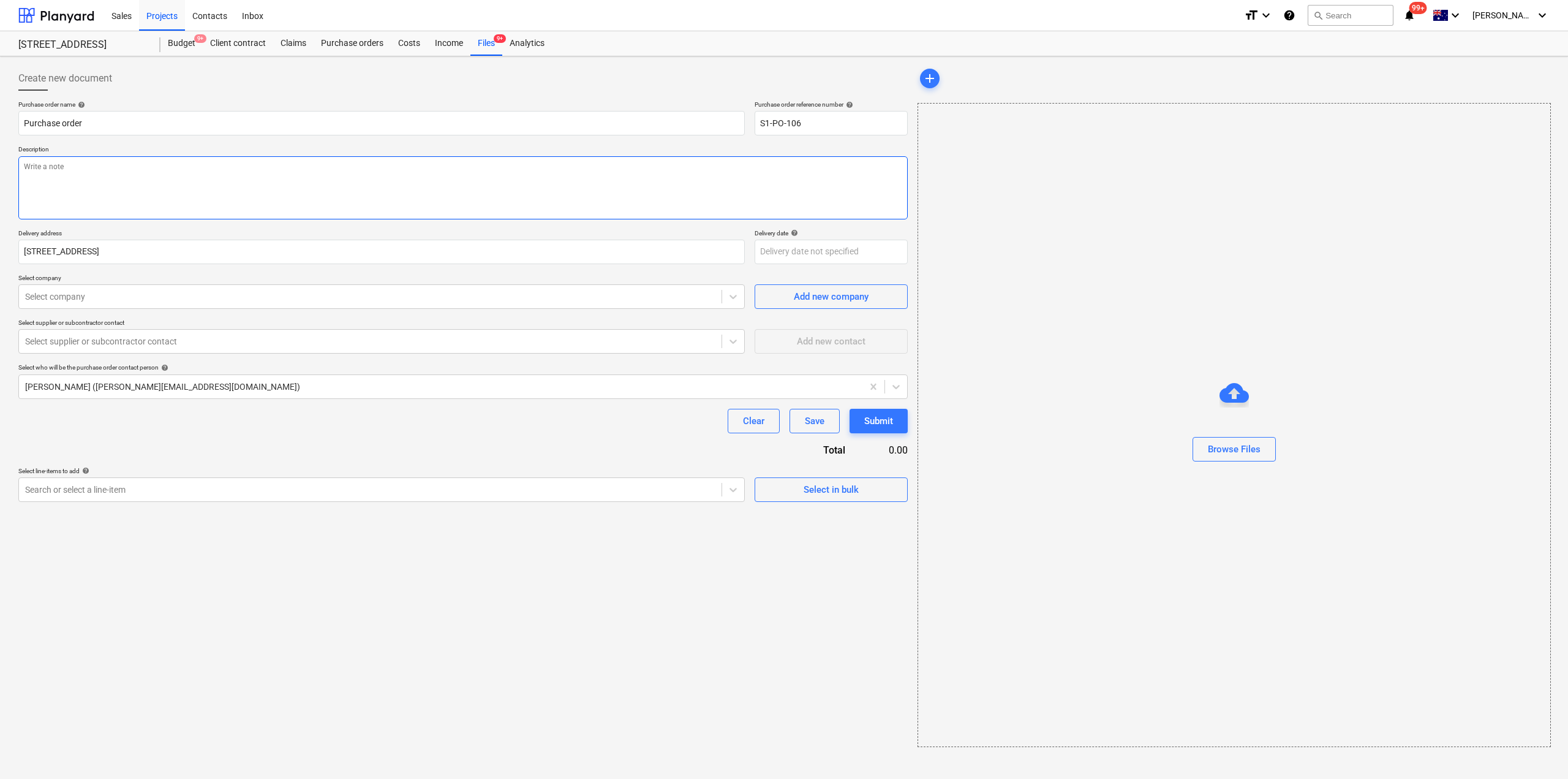
click at [138, 196] on textarea at bounding box center [463, 187] width 889 height 63
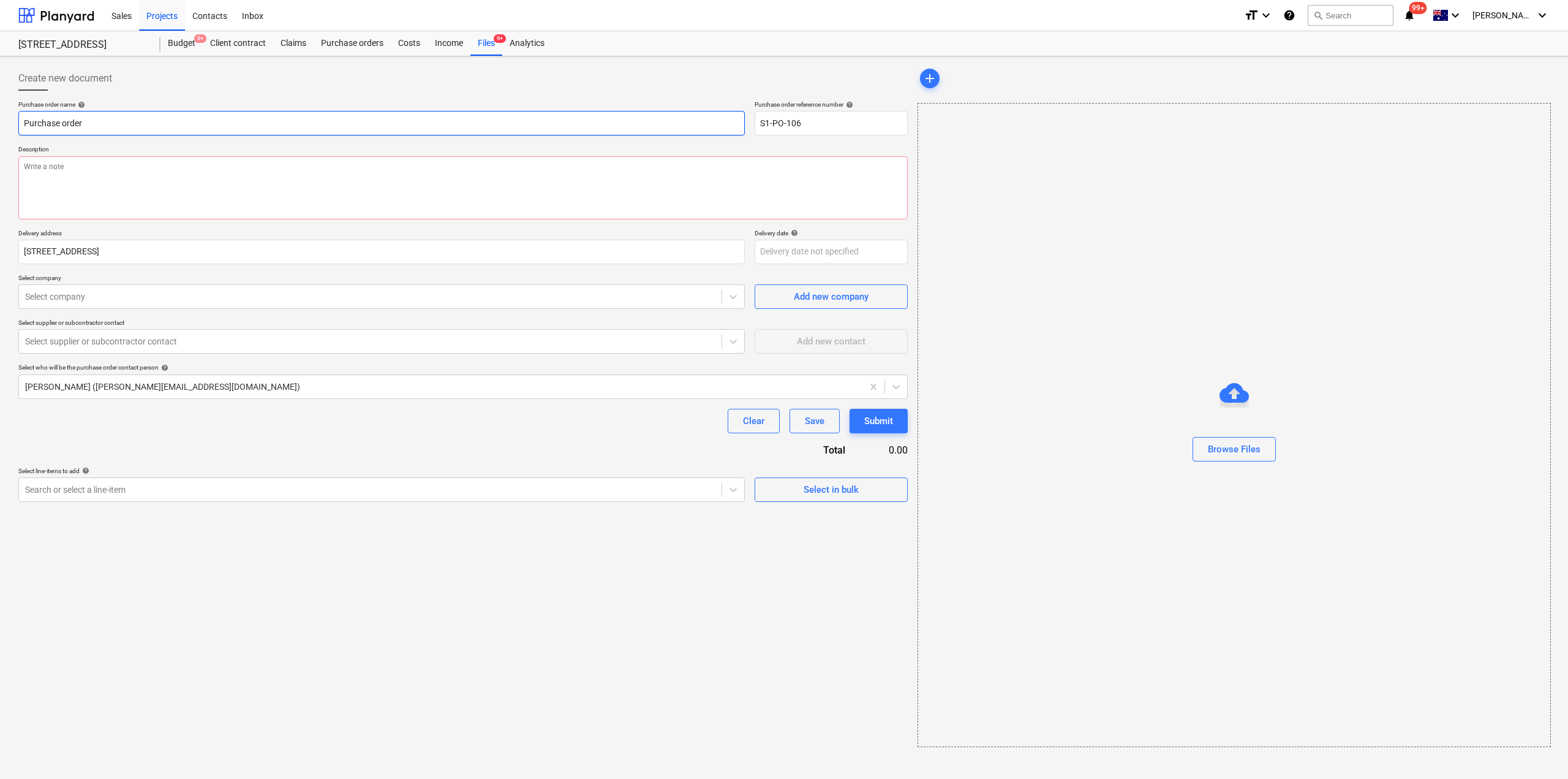
click at [118, 124] on input "Purchase order" at bounding box center [381, 123] width 726 height 25
click at [126, 125] on input "Purchase order" at bounding box center [381, 123] width 726 height 25
type textarea "x"
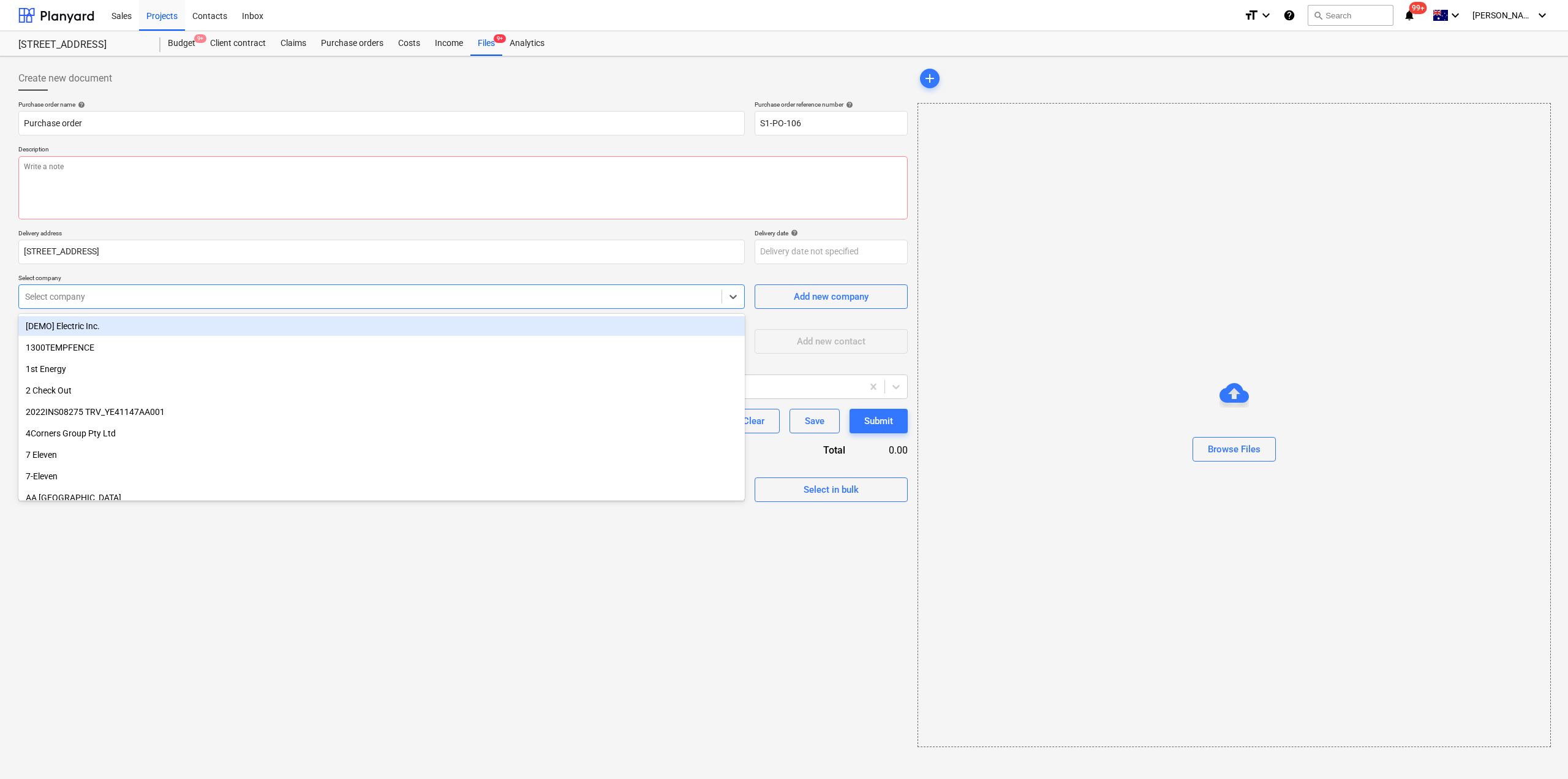
click at [95, 304] on div "Select company" at bounding box center [381, 296] width 726 height 25
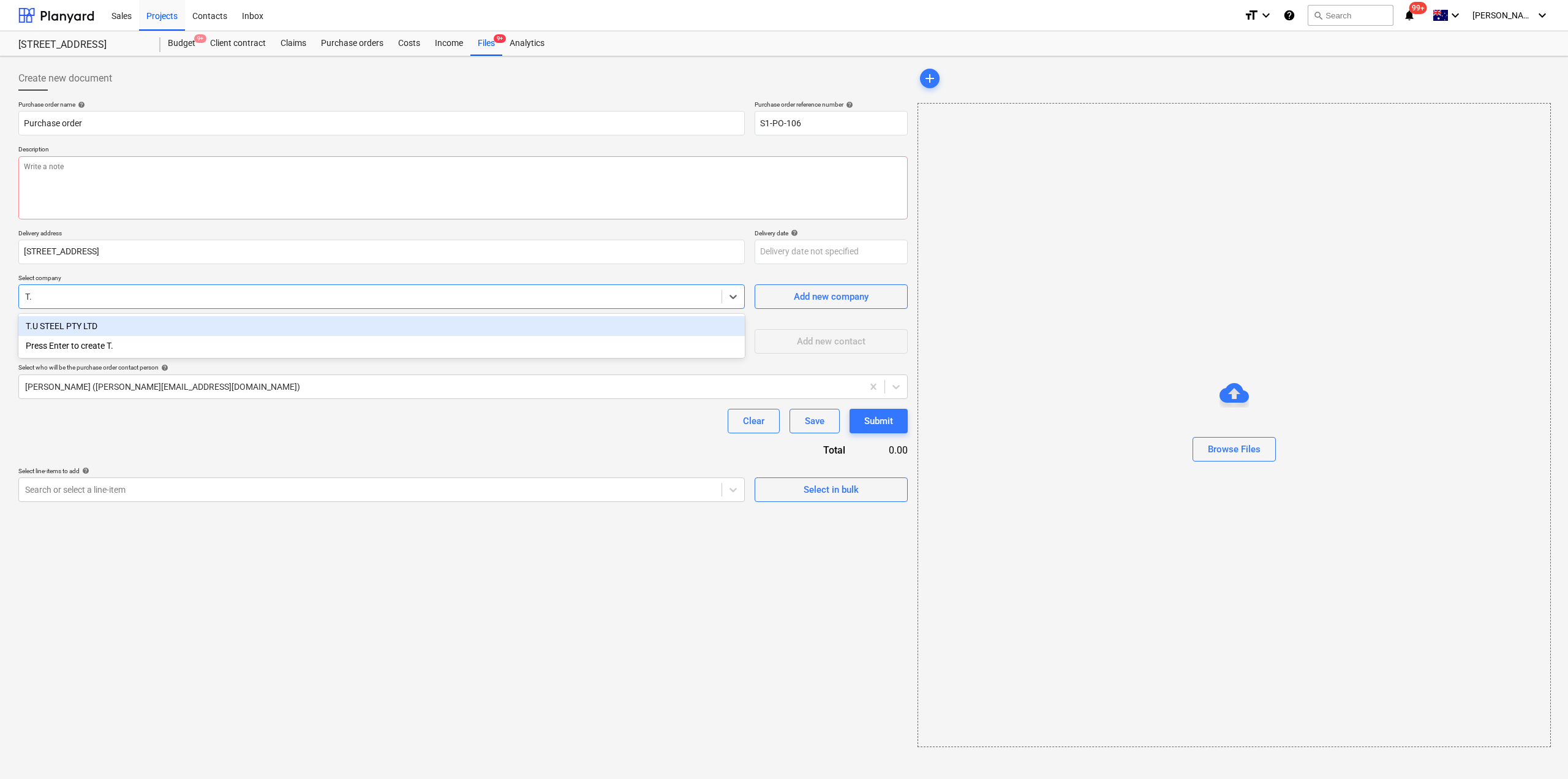
type input "T.U"
click at [132, 323] on div "T.U STEEL PTY LTD" at bounding box center [381, 326] width 726 height 20
type textarea "x"
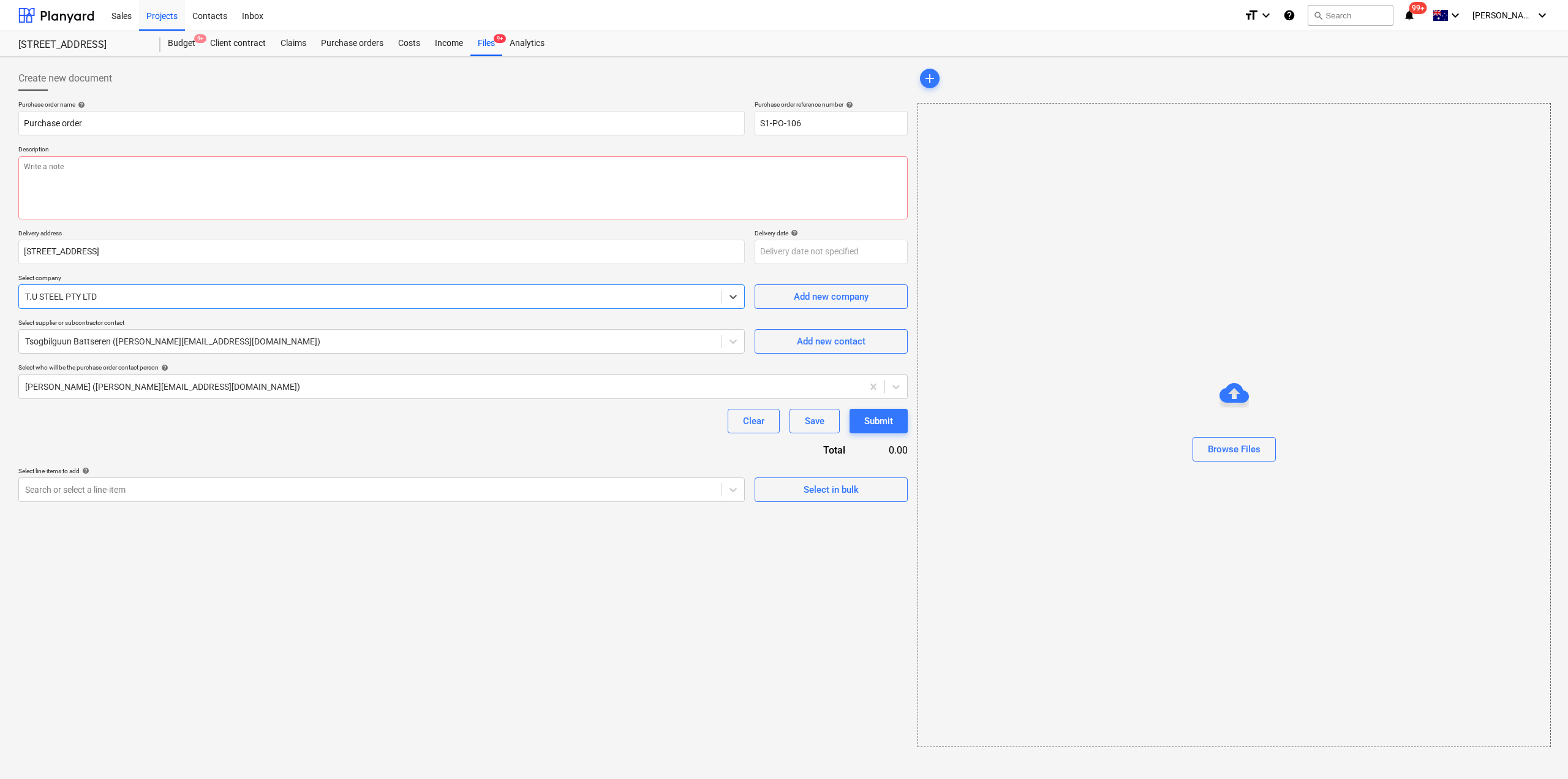
click at [245, 445] on div "Purchase order name help Purchase order Purchase order reference number help S1…" at bounding box center [463, 301] width 889 height 401
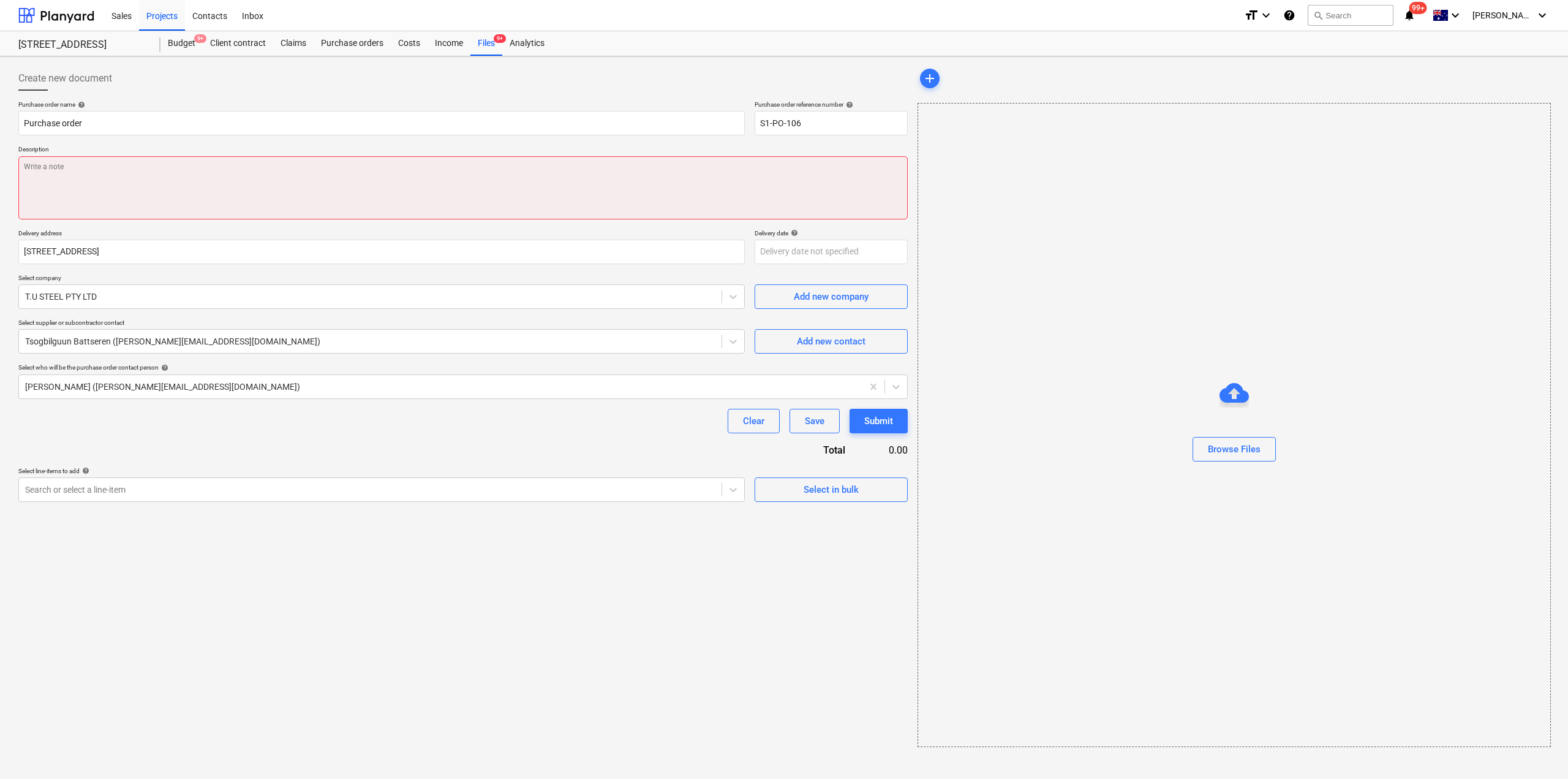
click at [218, 170] on textarea at bounding box center [463, 187] width 889 height 63
type textarea "x"
type textarea "S"
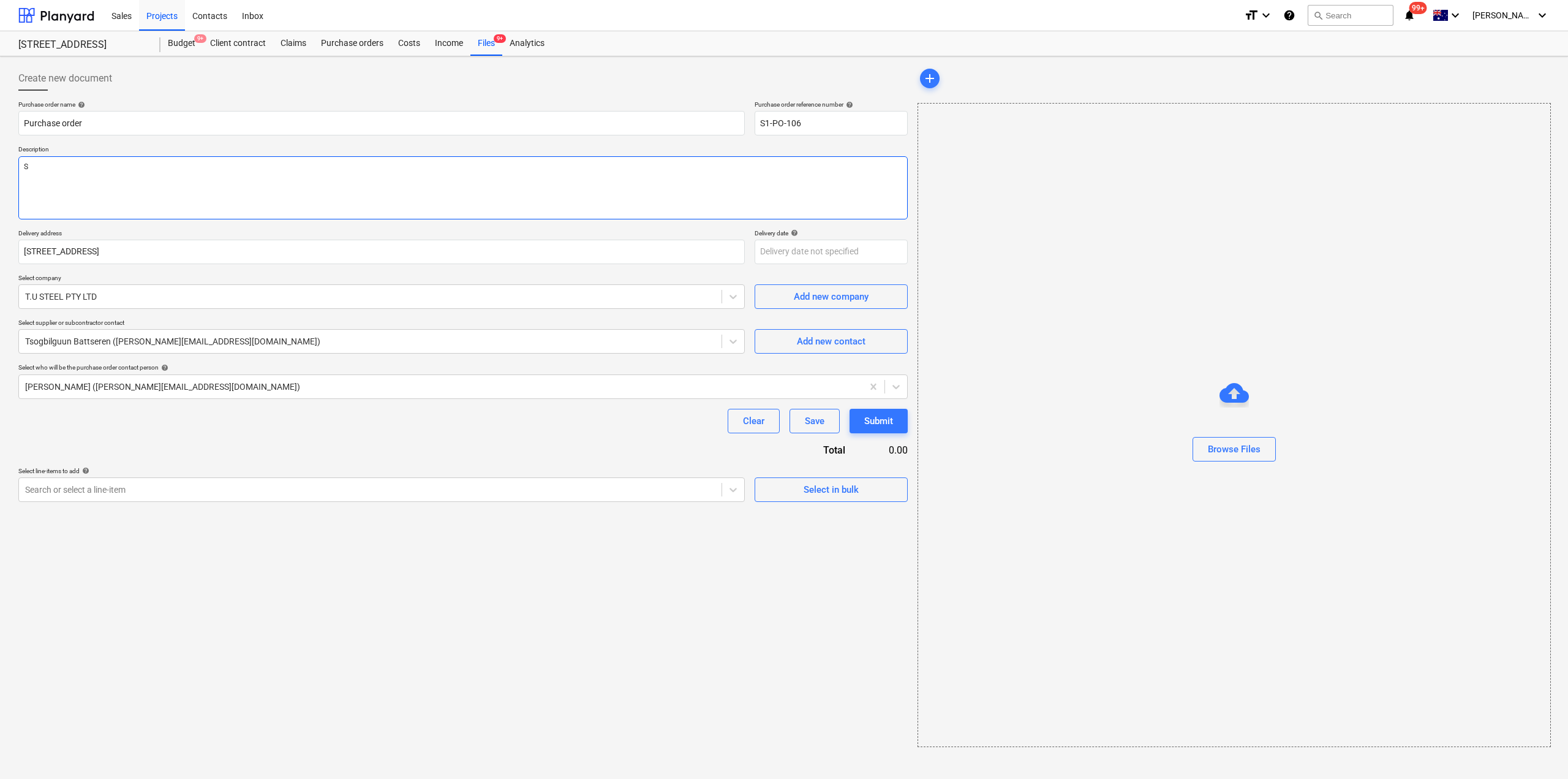
type textarea "x"
type textarea "Ste"
type textarea "x"
type textarea "Stee"
type textarea "x"
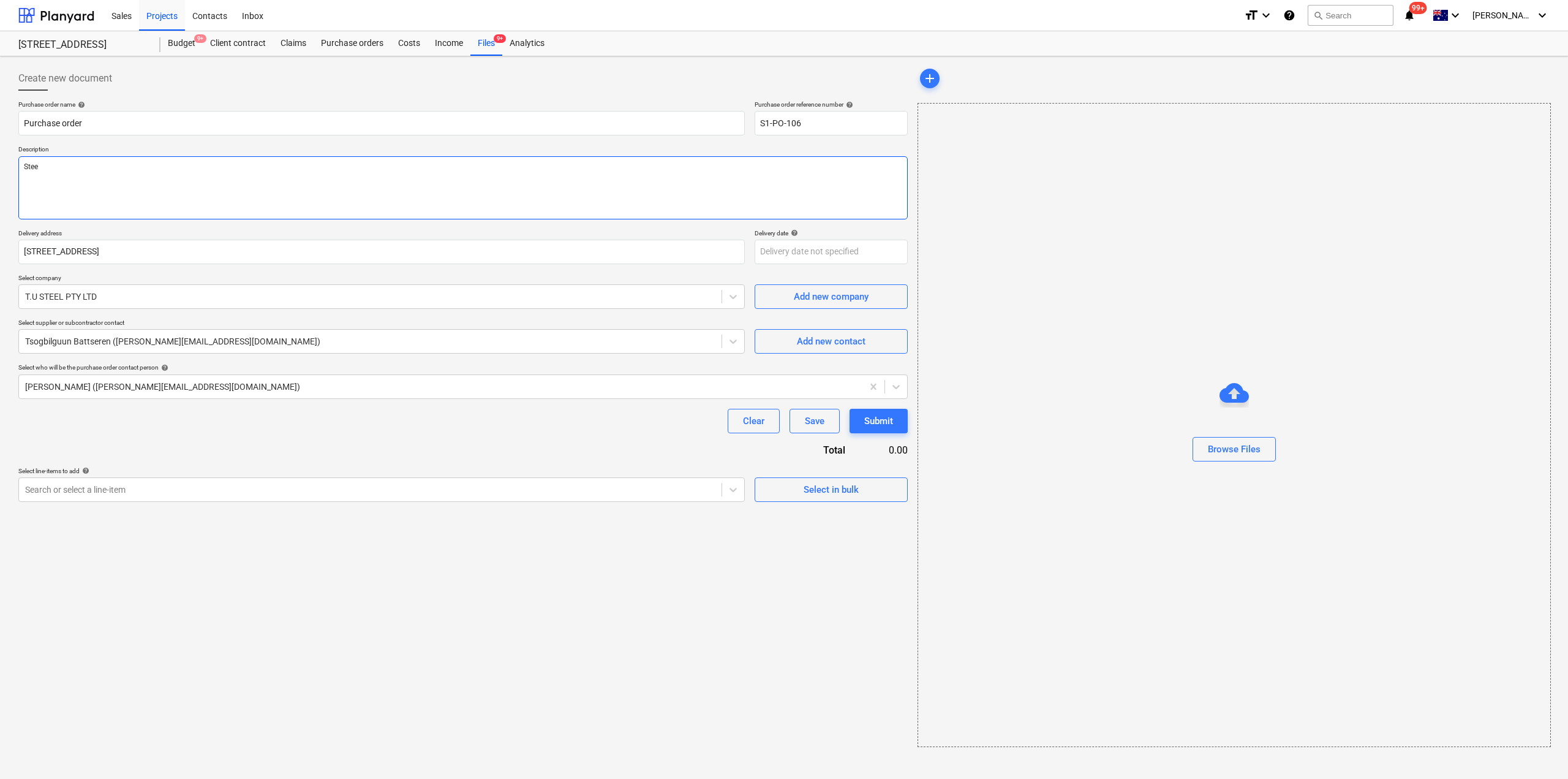
type textarea "Steel"
type textarea "x"
type textarea "Steel"
type textarea "x"
type textarea "Steel Fi"
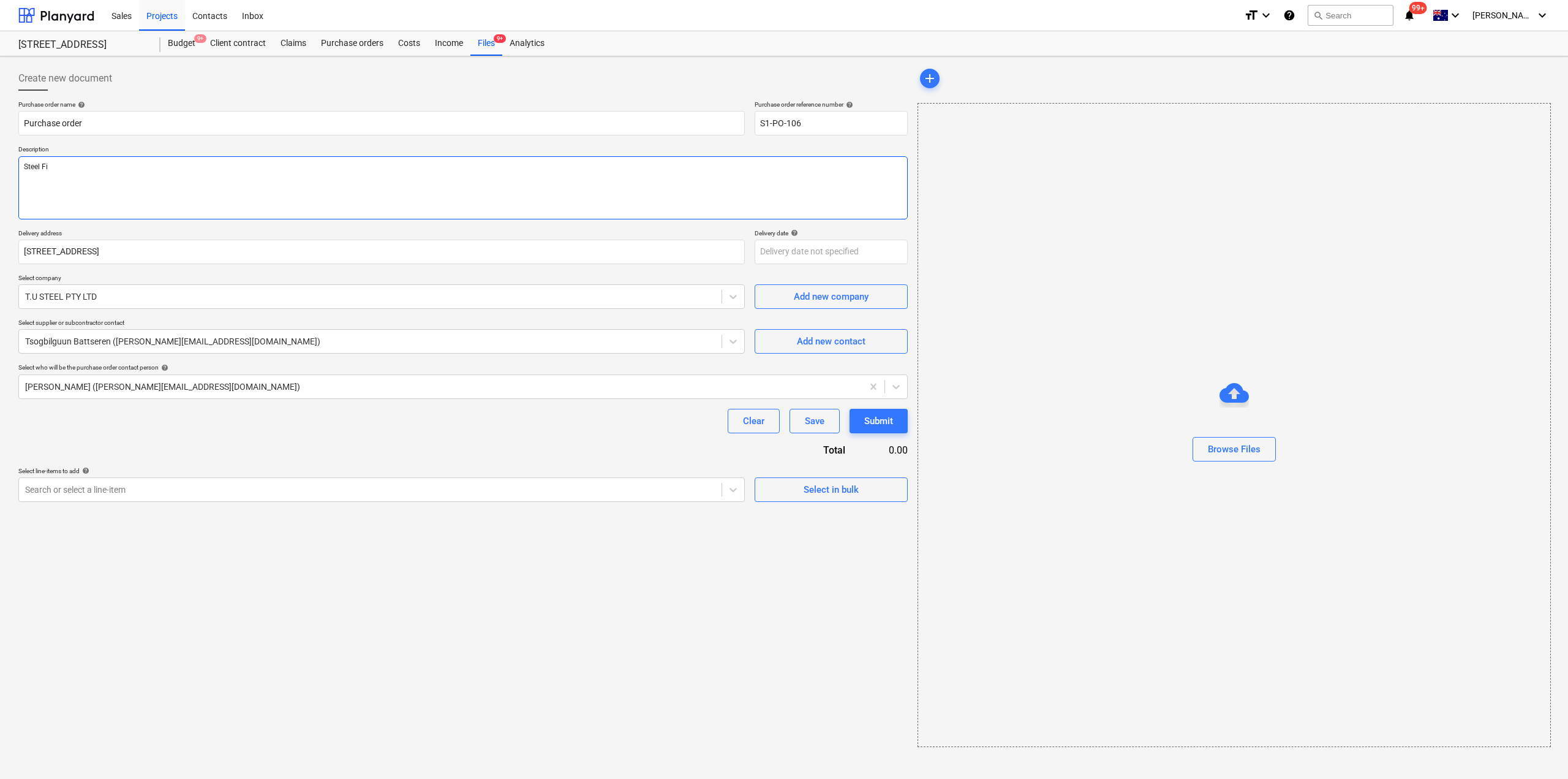
type textarea "x"
type textarea "Steel Fix"
type textarea "x"
type textarea "Steel Fixi"
type textarea "x"
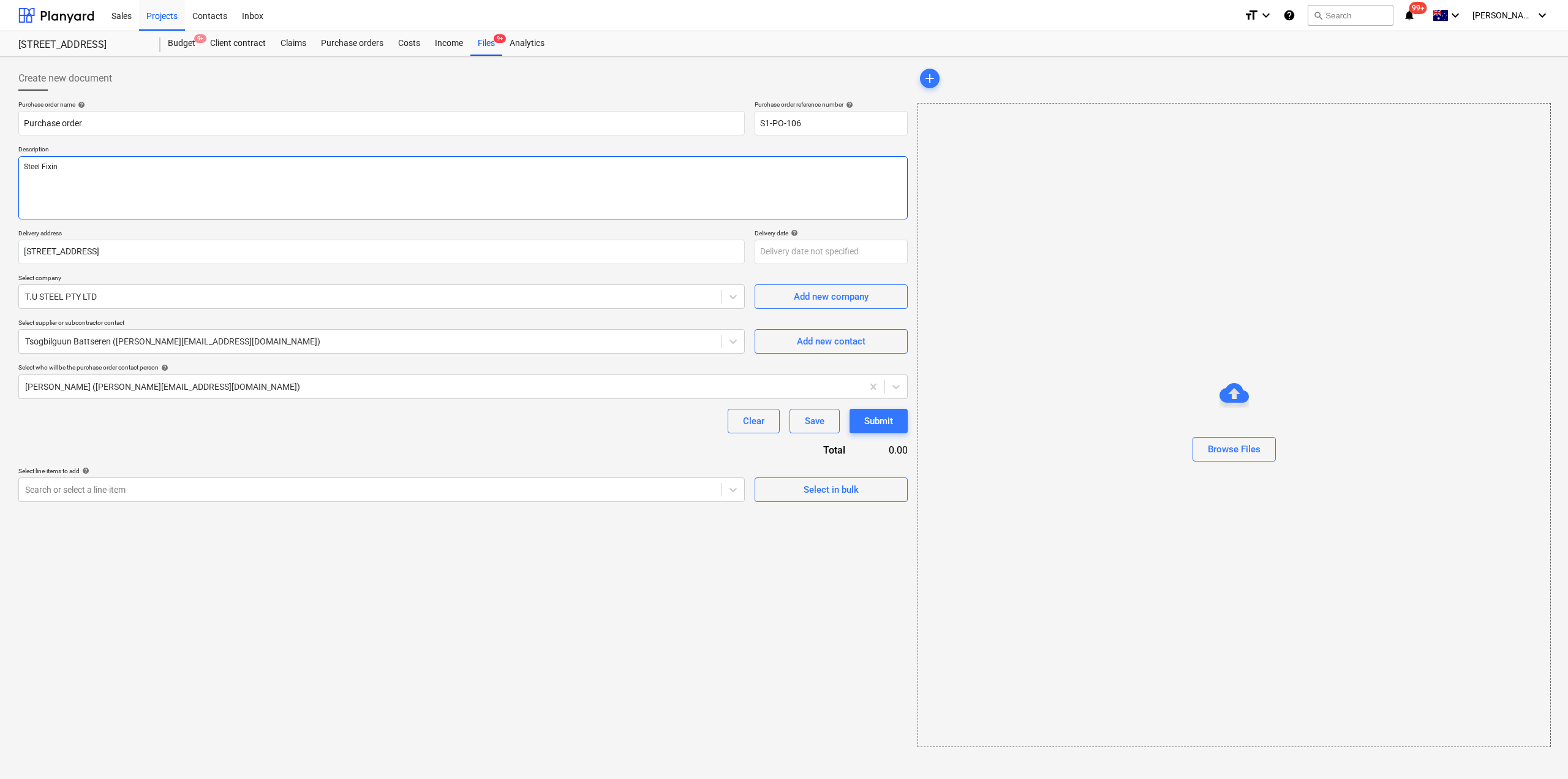
type textarea "Steel Fixing"
type textarea "x"
type textarea "Steel Fixing"
type textarea "x"
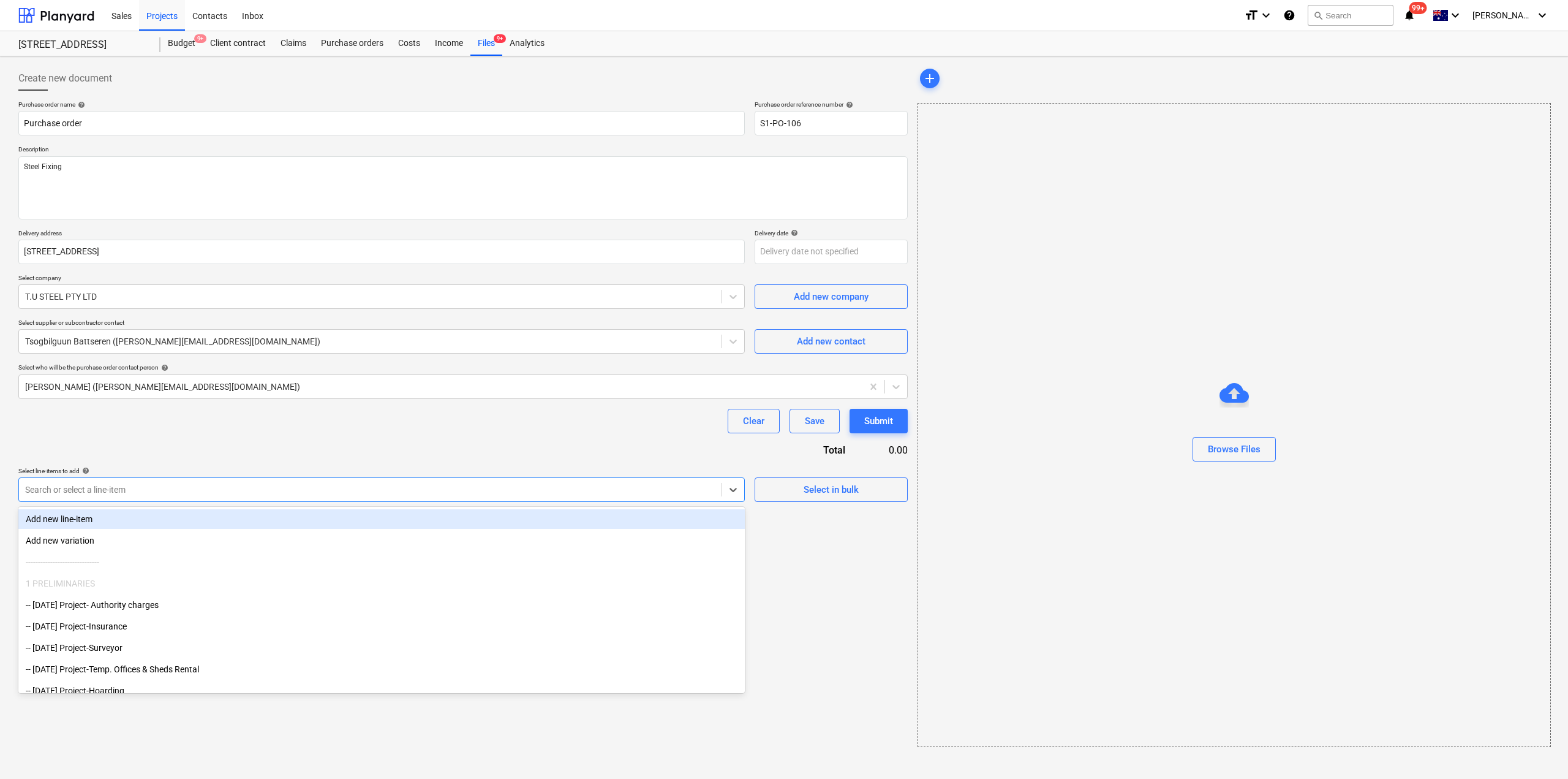
click at [238, 482] on div "Search or select a line-item" at bounding box center [370, 490] width 703 height 17
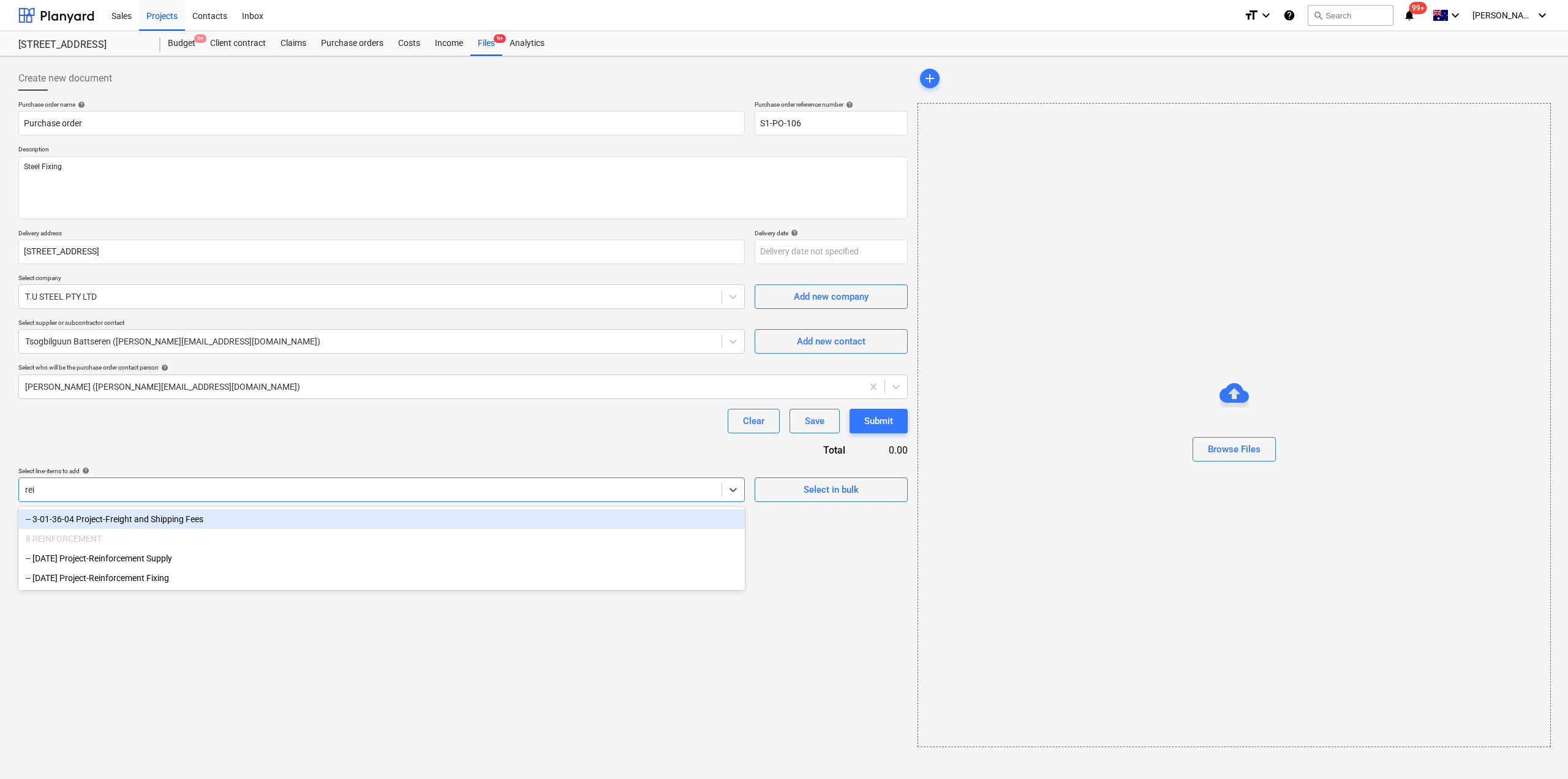
type input "rein"
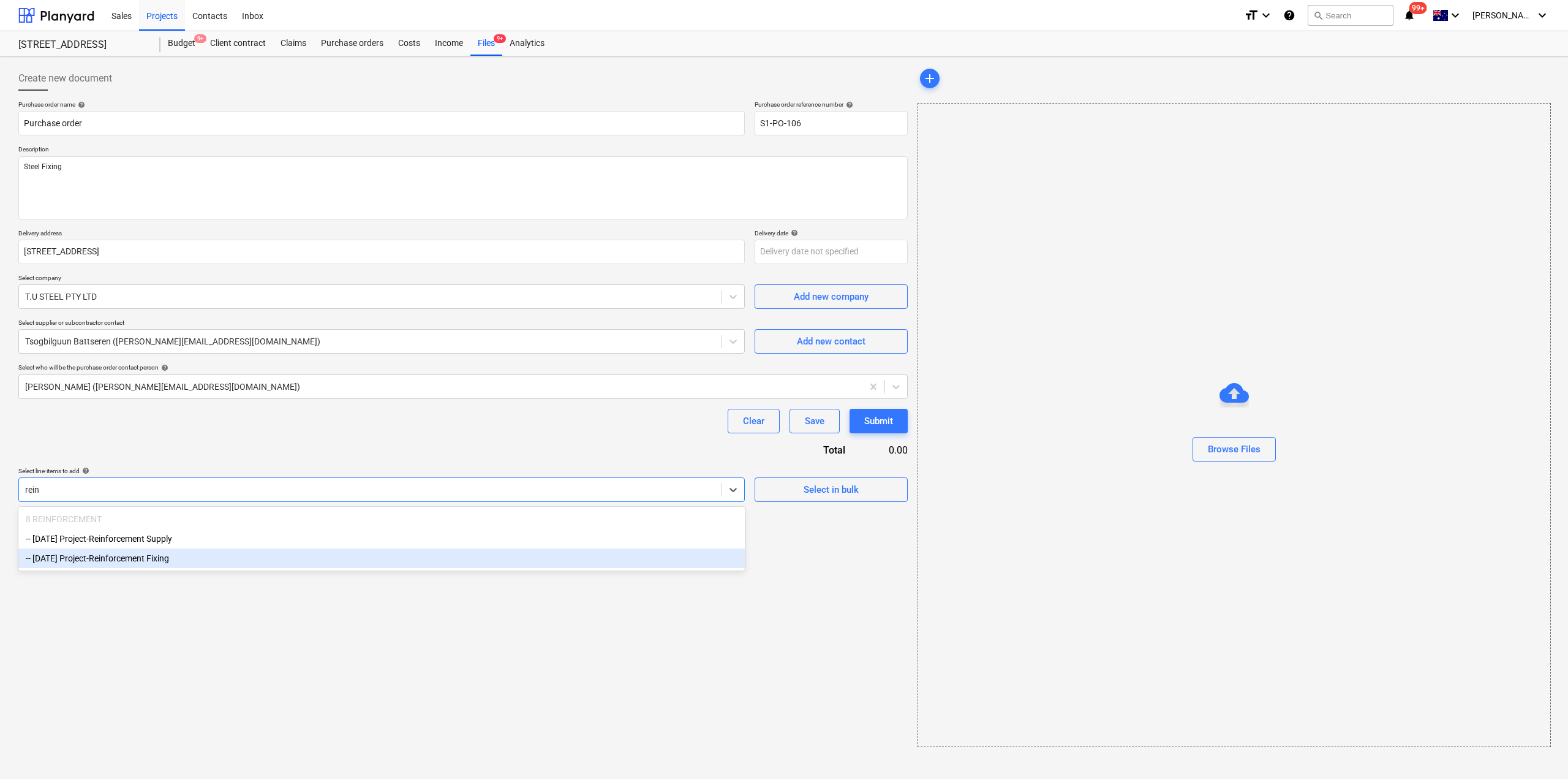
click at [151, 560] on div "-- [DATE] Project-Reinforcement Fixing" at bounding box center [381, 558] width 726 height 20
type textarea "x"
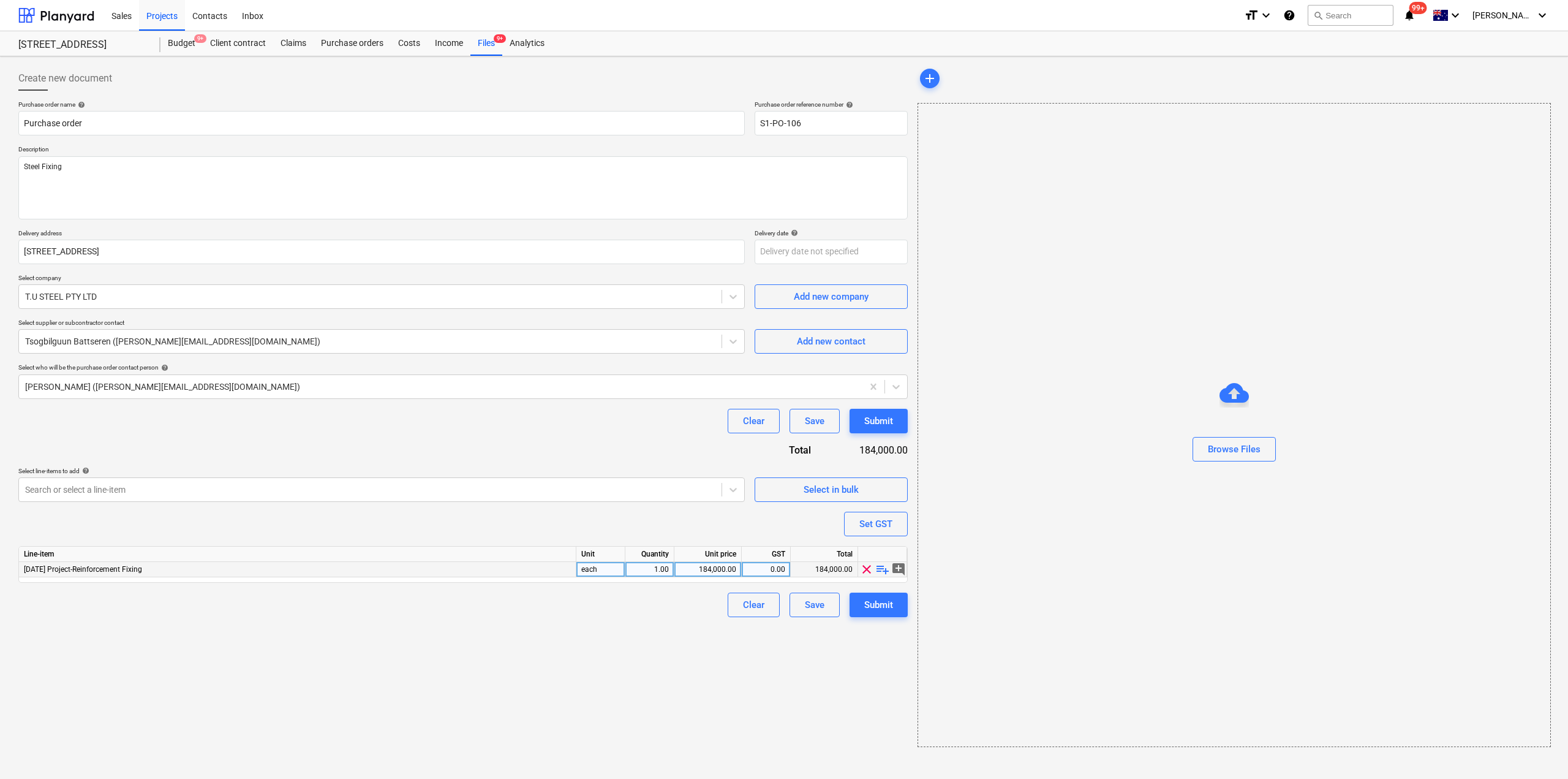
drag, startPoint x: 885, startPoint y: 567, endPoint x: 857, endPoint y: 574, distance: 28.9
click at [883, 567] on span "playlist_add" at bounding box center [883, 569] width 15 height 15
type textarea "x"
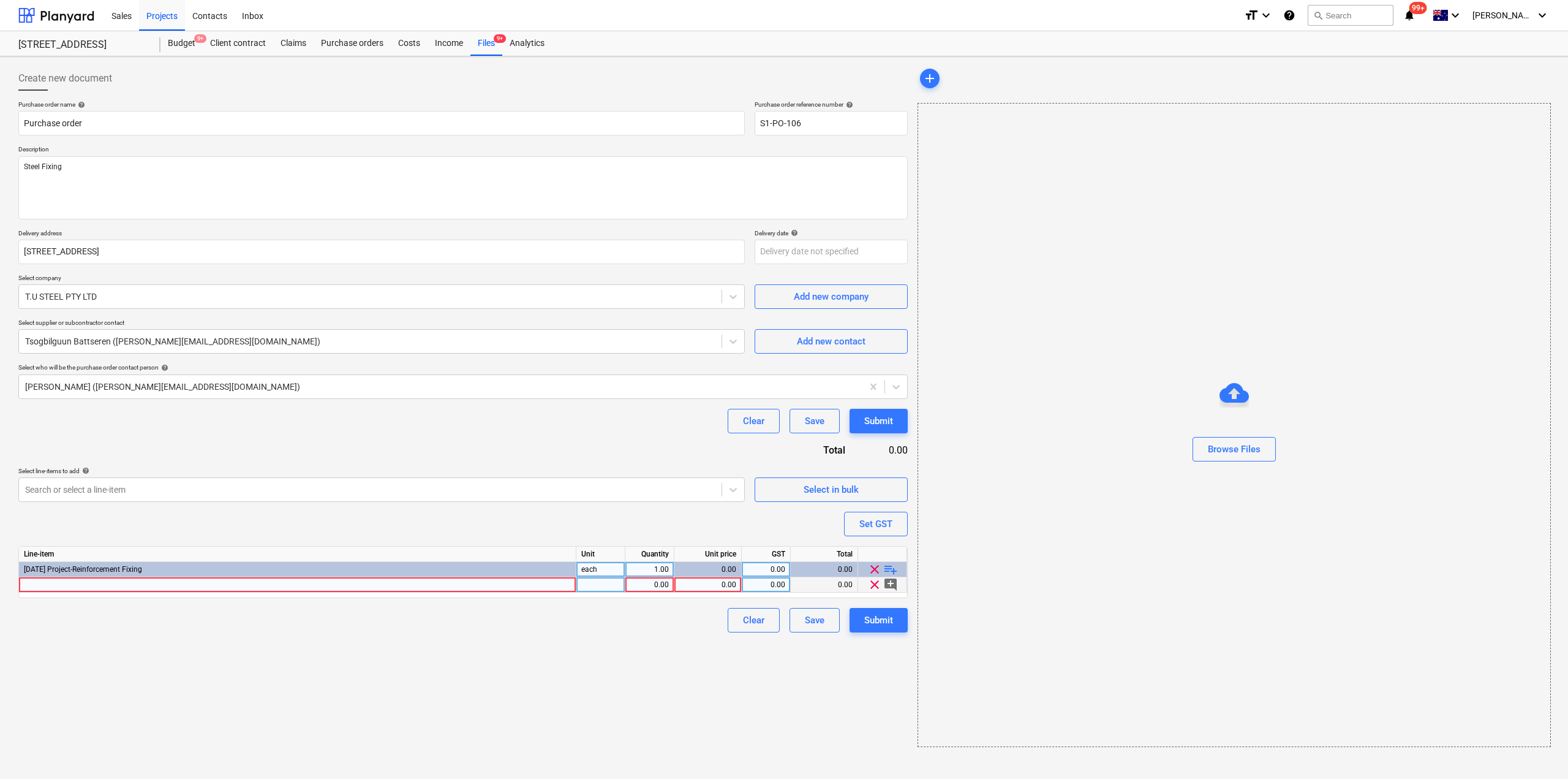
click at [441, 588] on div at bounding box center [298, 584] width 557 height 15
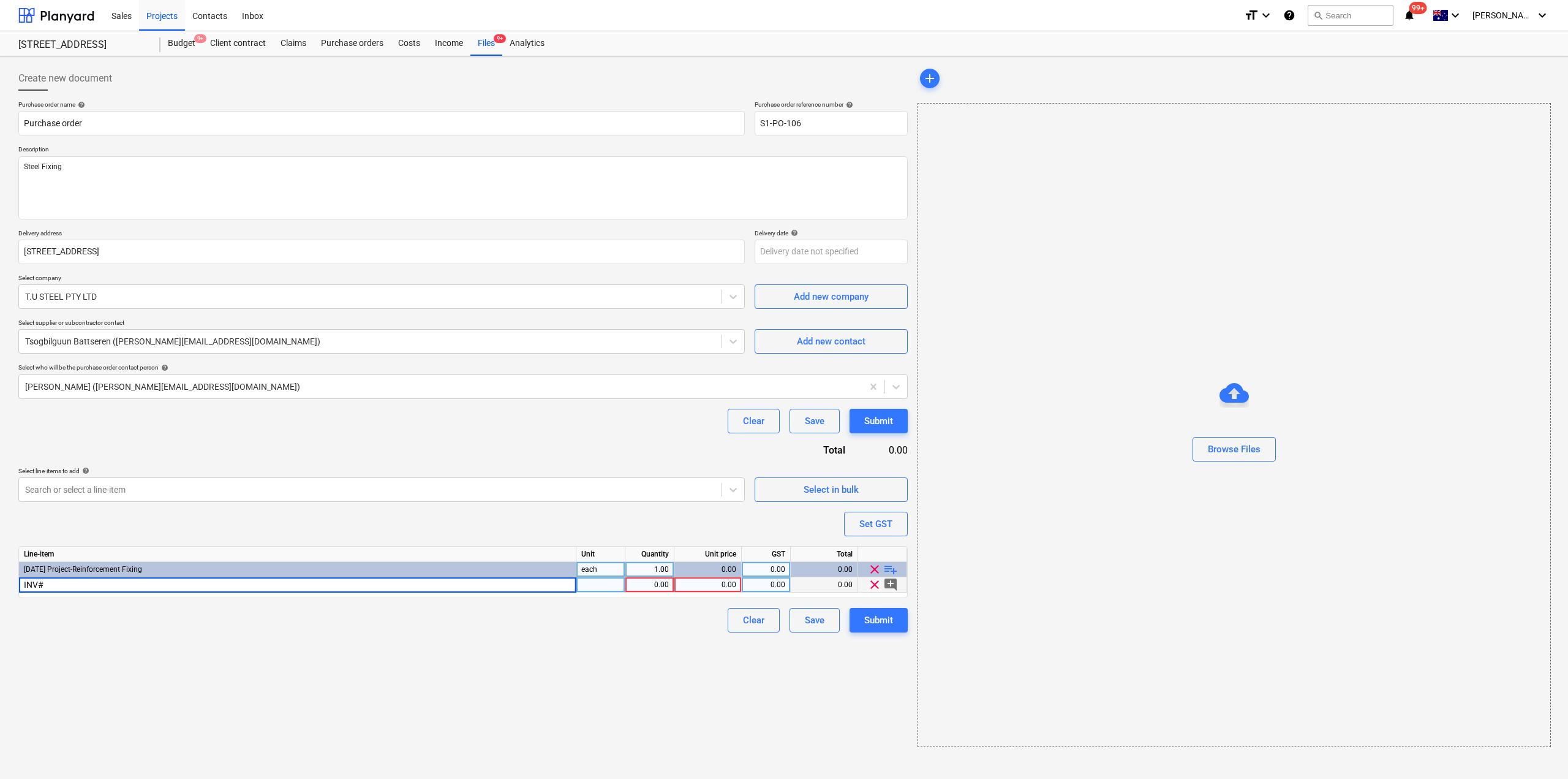
type input "INV#8"
type textarea "x"
type input "5643.1"
click at [610, 706] on div "Create new document Purchase order name help Purchase order Purchase order refe…" at bounding box center [463, 407] width 900 height 691
click at [870, 625] on div "Submit" at bounding box center [879, 620] width 29 height 16
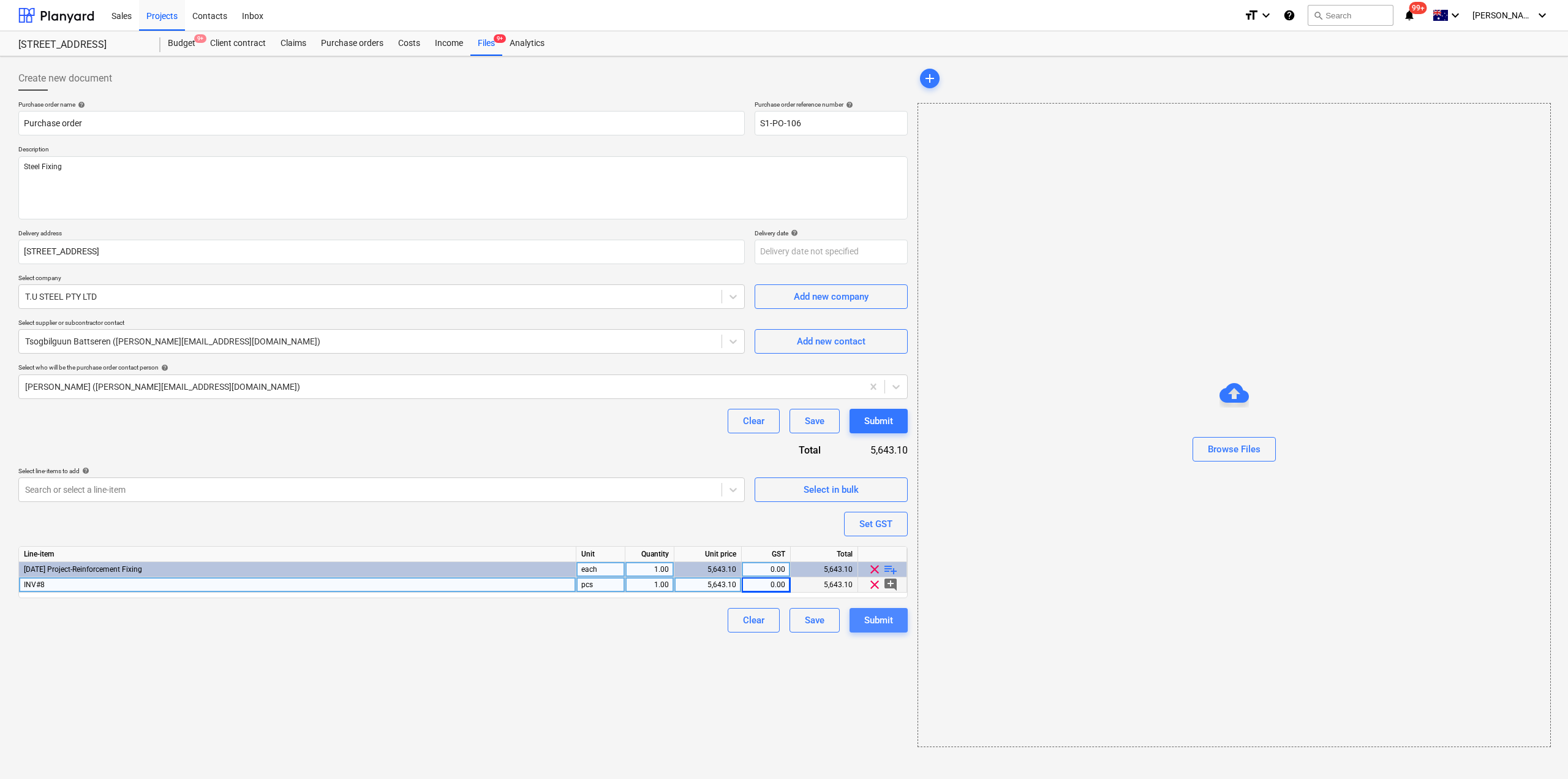
type textarea "x"
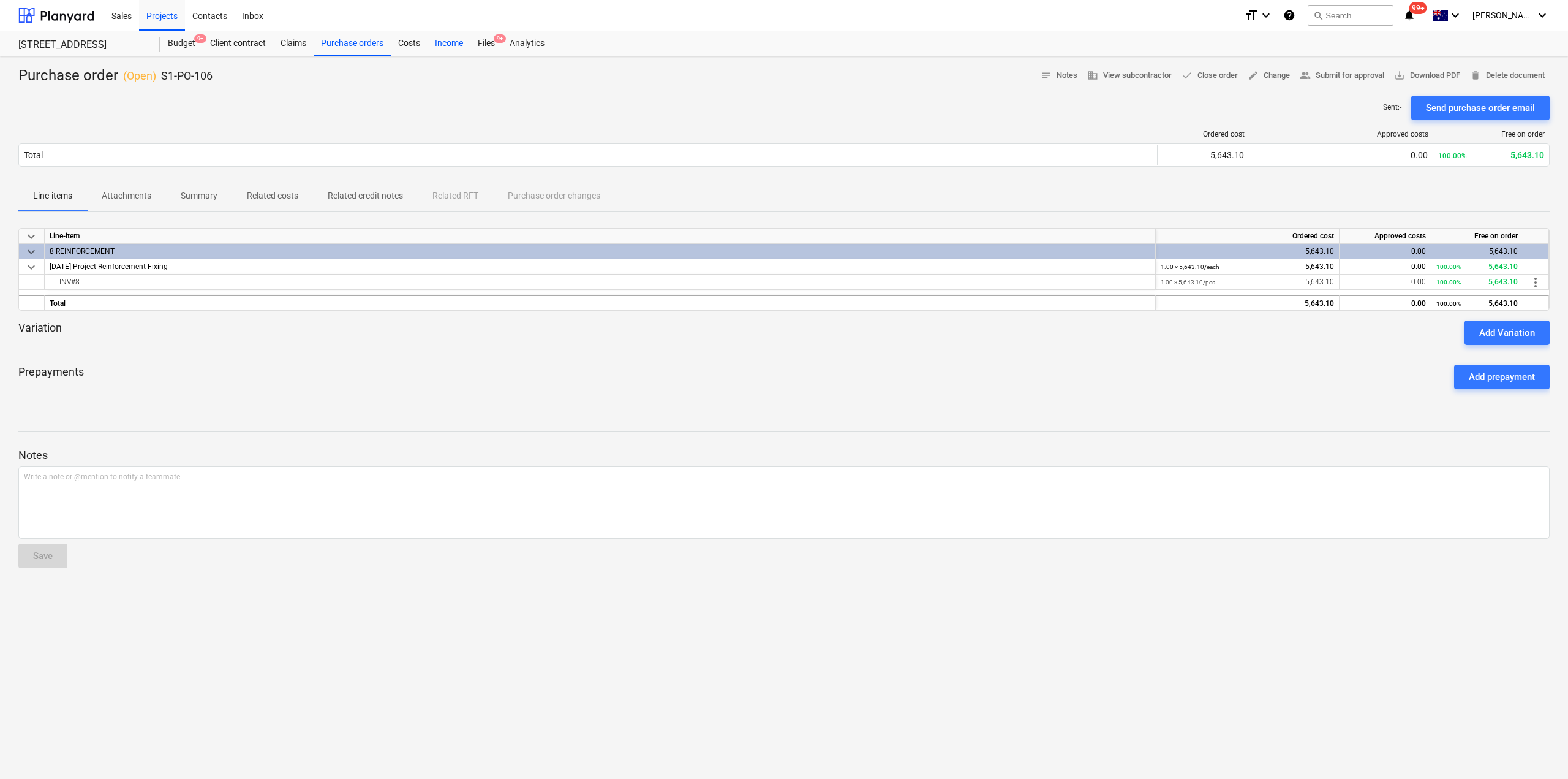
click at [465, 37] on div "Income" at bounding box center [449, 43] width 43 height 25
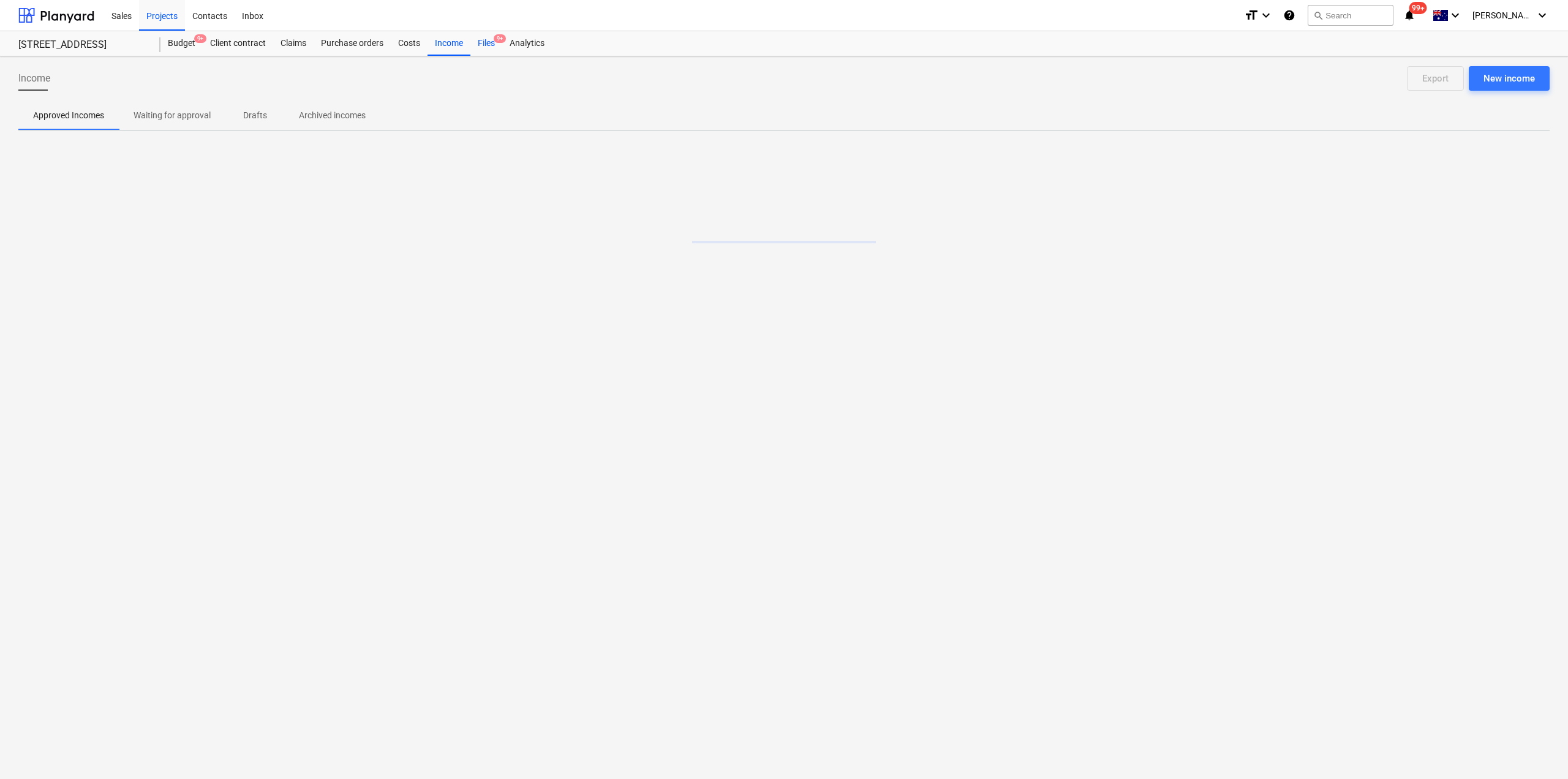
click at [488, 44] on div "Files 9+" at bounding box center [487, 43] width 32 height 25
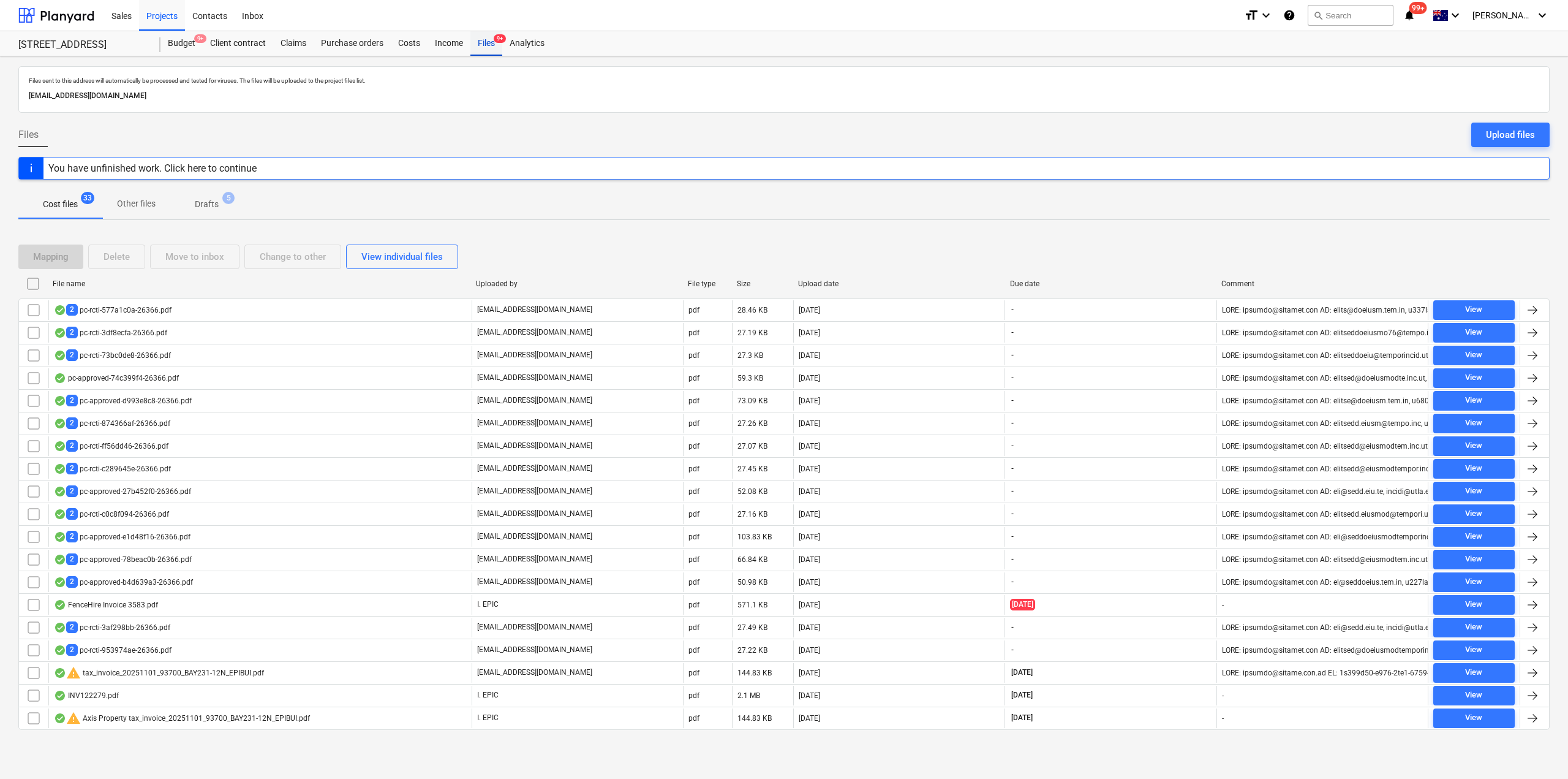
click at [483, 55] on div "Files 9+" at bounding box center [487, 43] width 32 height 25
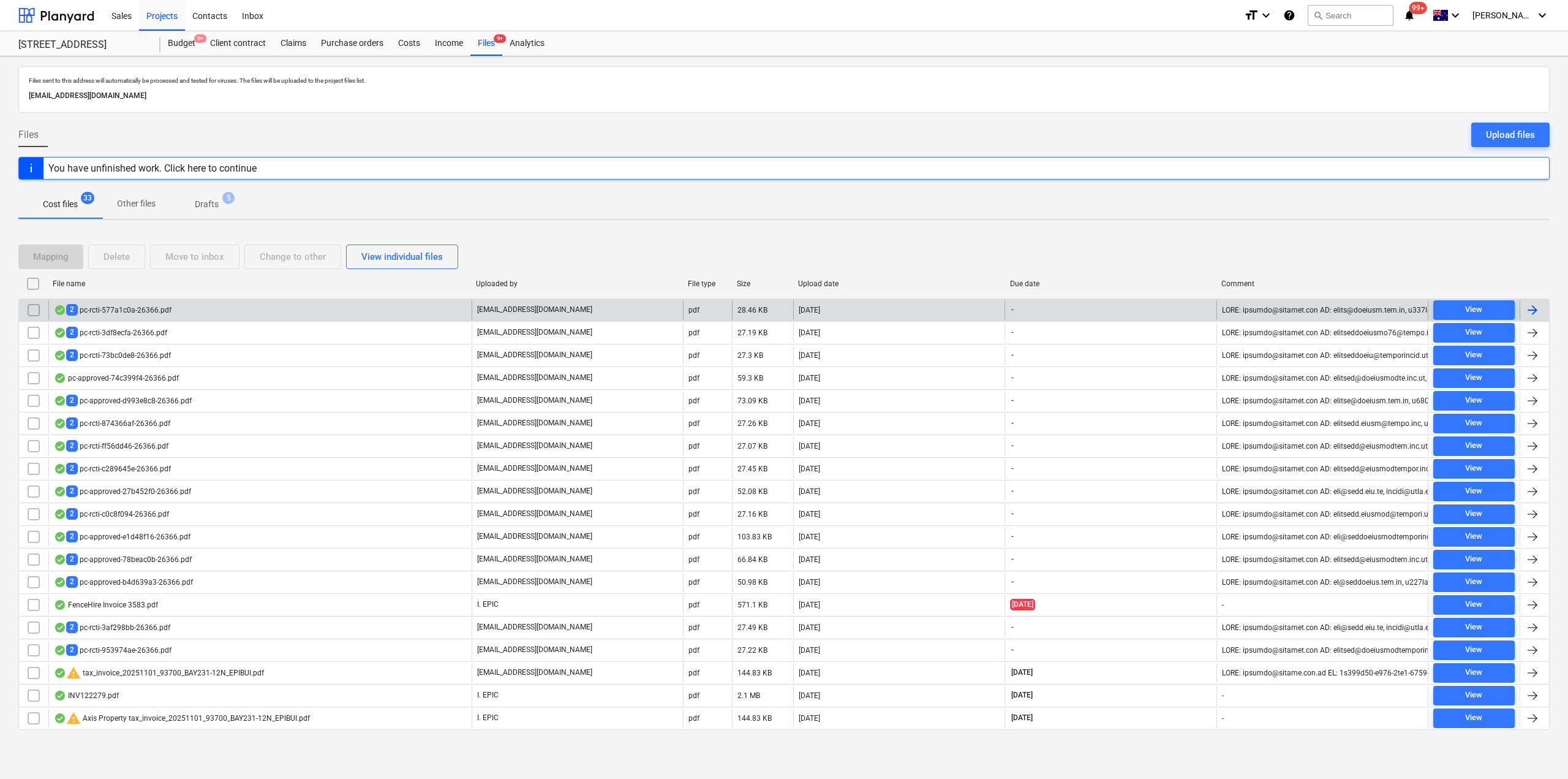
click at [195, 310] on div "2 pc-rcti-577a1c0a-26366.pdf" at bounding box center [260, 310] width 423 height 20
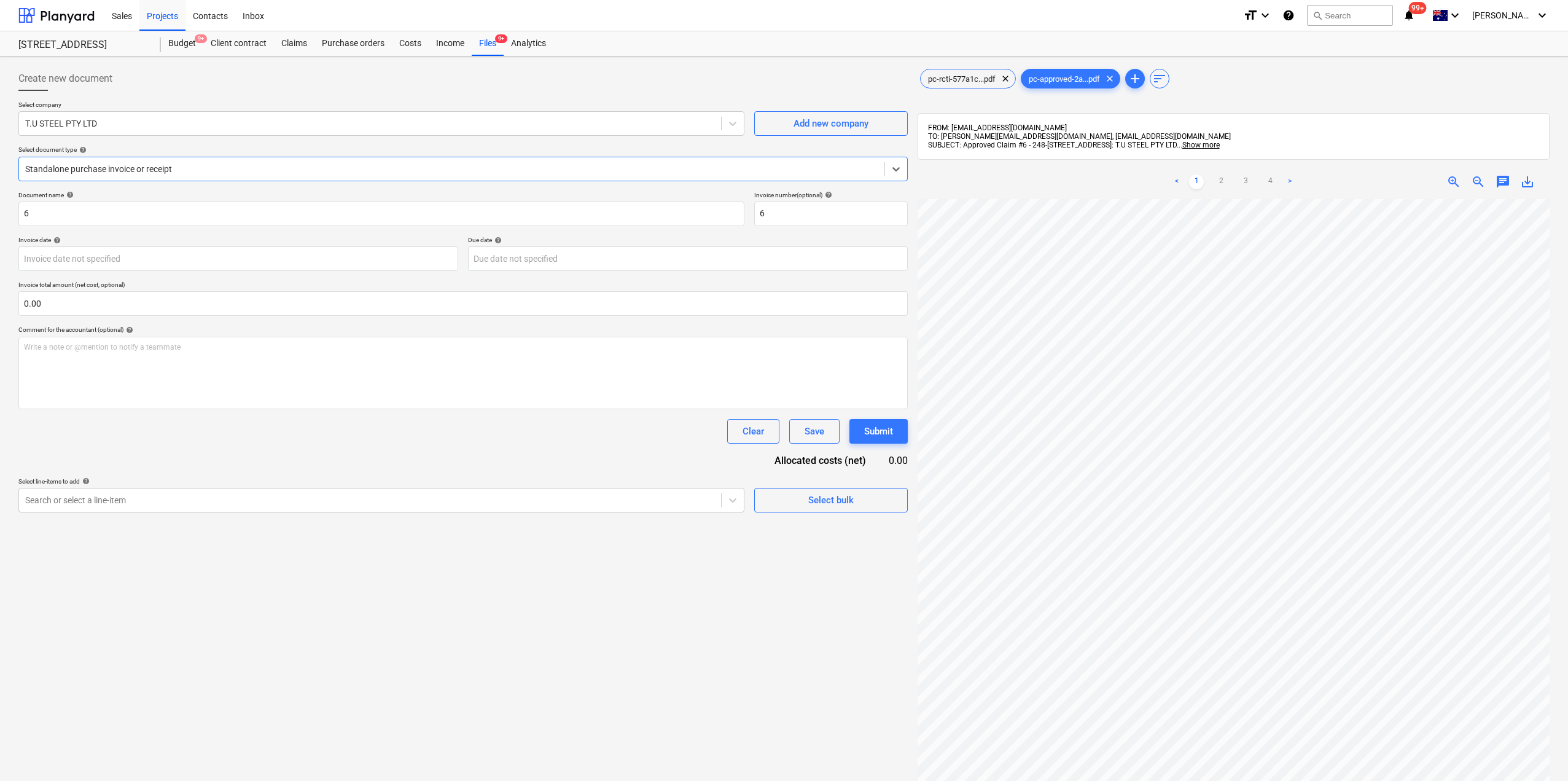
click at [136, 163] on div at bounding box center [452, 168] width 853 height 12
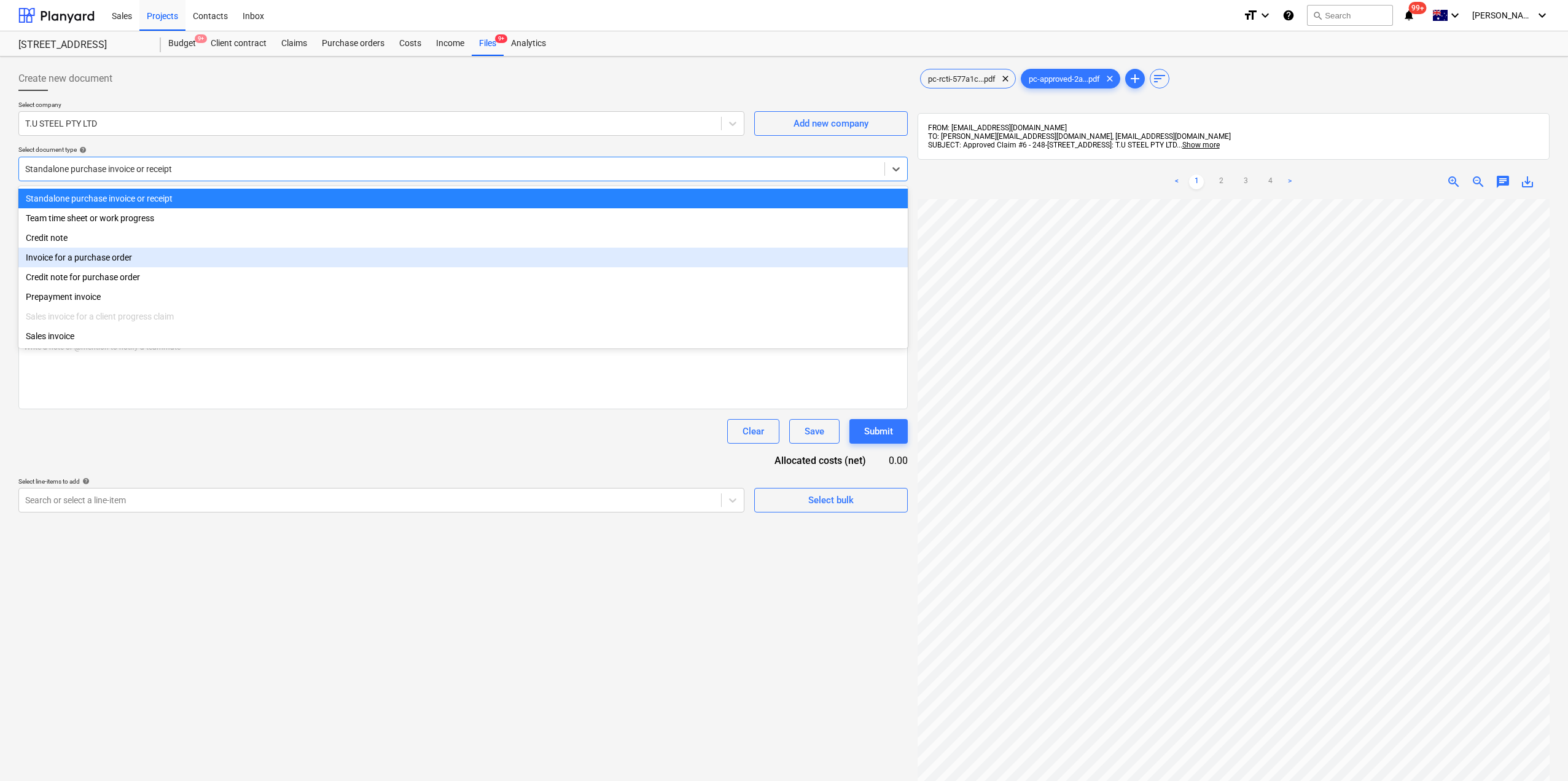
click at [88, 263] on div "Invoice for a purchase order" at bounding box center [462, 257] width 889 height 20
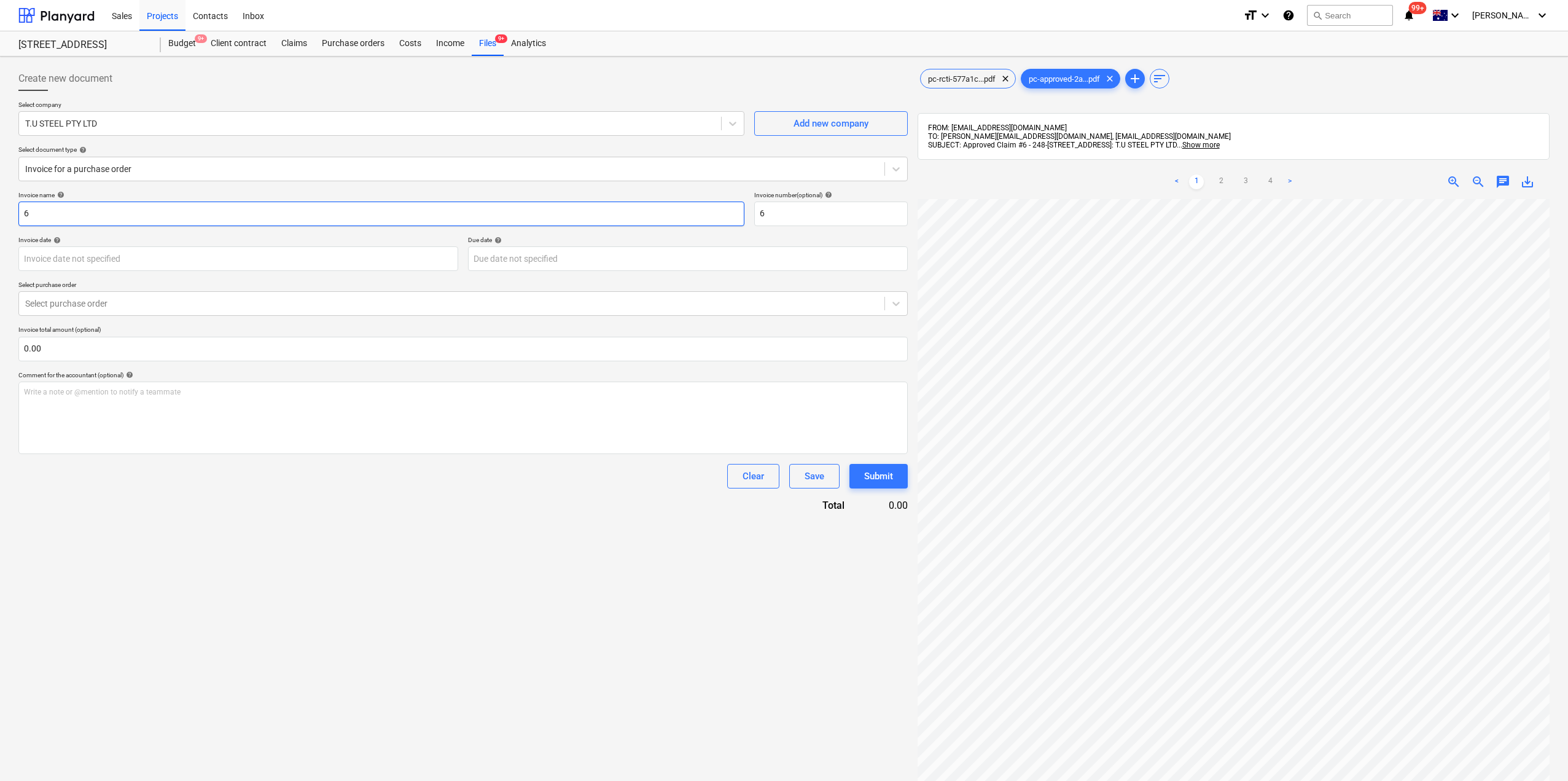
click at [82, 212] on input "6" at bounding box center [381, 213] width 726 height 25
drag, startPoint x: 91, startPoint y: 213, endPoint x: 0, endPoint y: 214, distance: 91.0
click at [0, 214] on div "Create new document Select company T.U STEEL PTY LTD Add new company Select doc…" at bounding box center [784, 506] width 1568 height 899
click at [150, 171] on div at bounding box center [452, 168] width 853 height 12
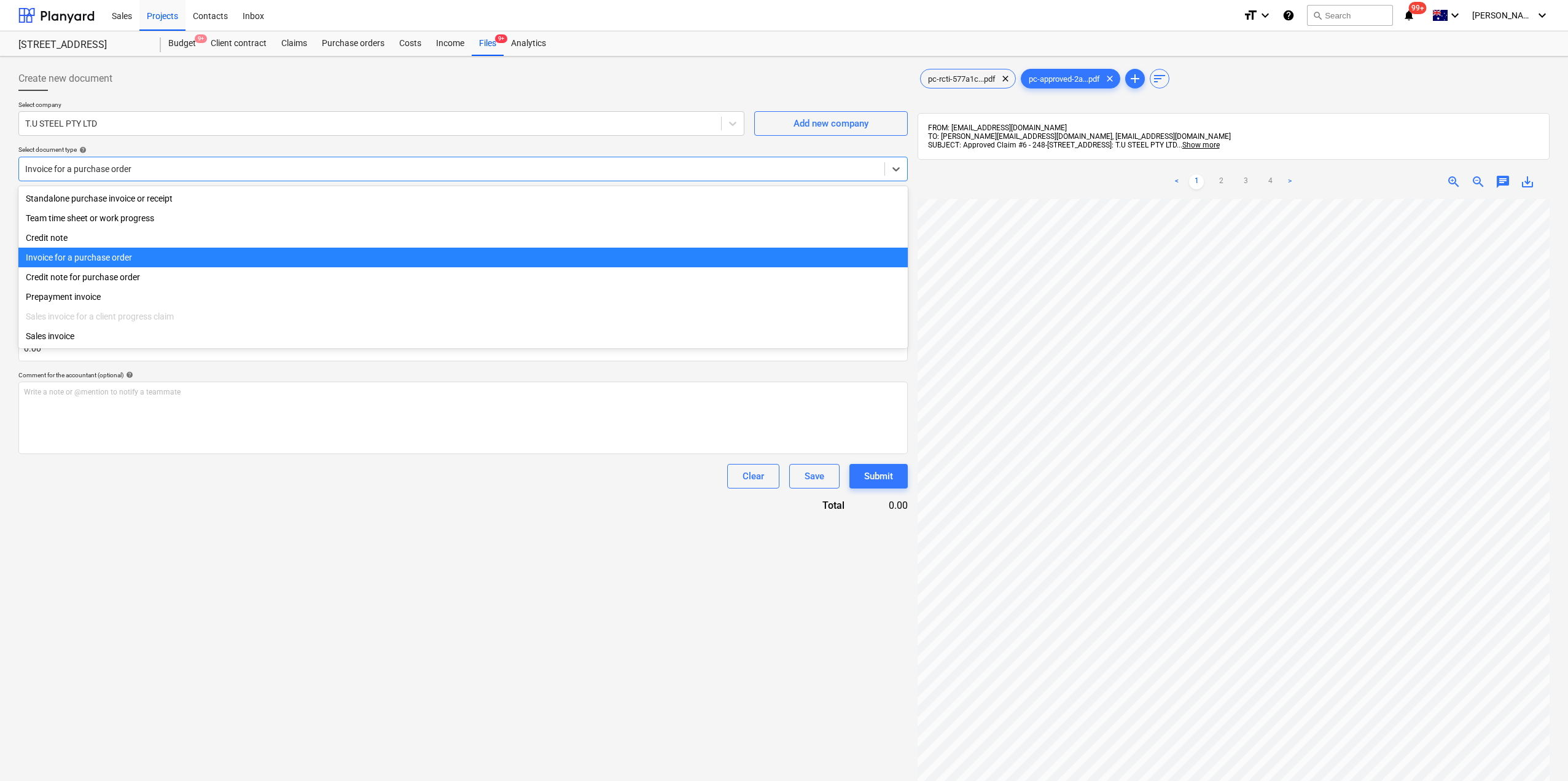
click at [83, 259] on div "Invoice for a purchase order" at bounding box center [462, 257] width 889 height 20
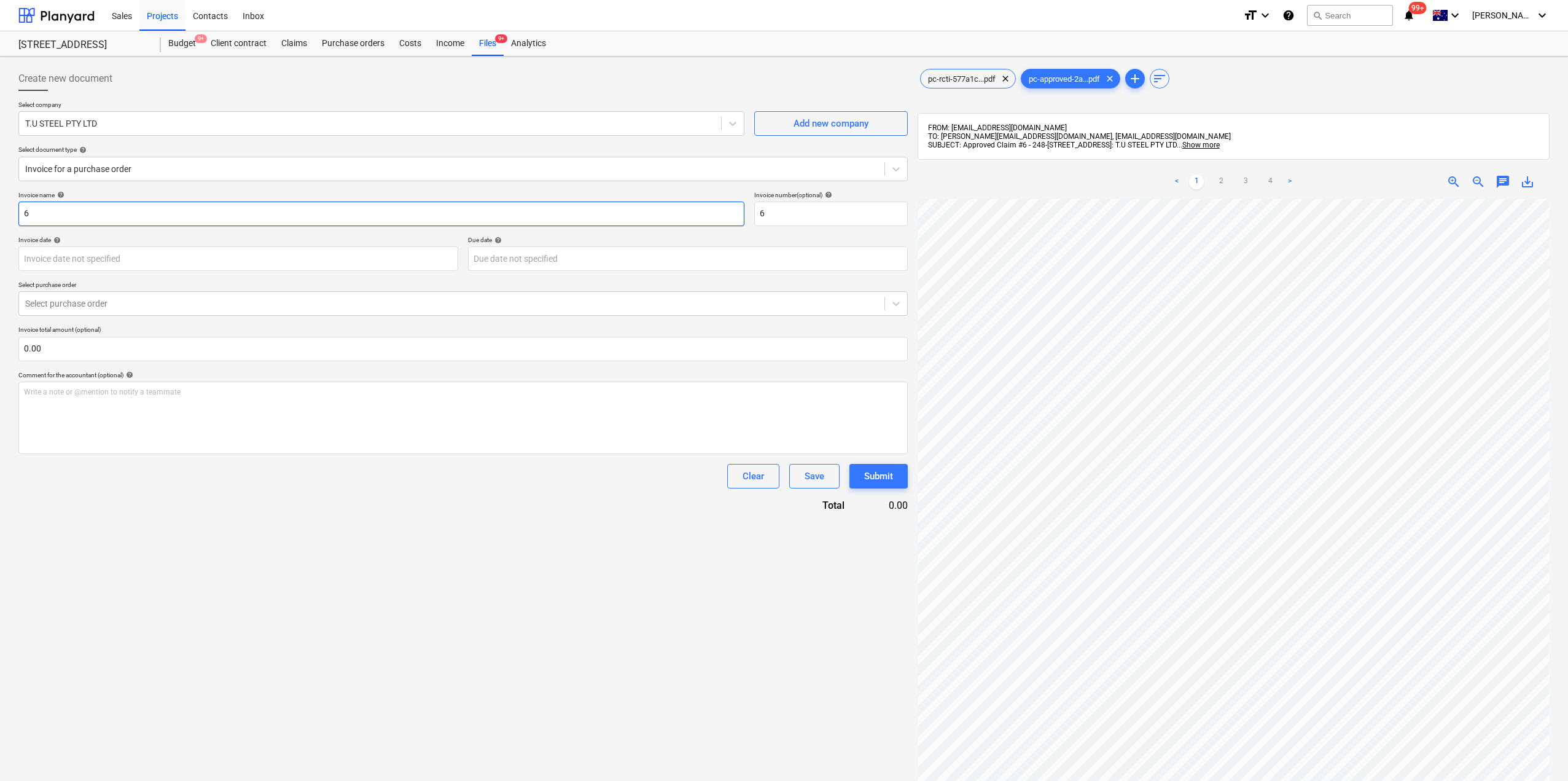
click at [99, 212] on input "6" at bounding box center [381, 213] width 726 height 25
drag, startPoint x: 76, startPoint y: 209, endPoint x: 0, endPoint y: 218, distance: 76.5
click at [0, 218] on div "Create new document Select company T.U STEEL PTY LTD Add new company Select doc…" at bounding box center [784, 506] width 1568 height 899
click at [1054, 80] on span "pc-approved-2a...pdf" at bounding box center [1064, 79] width 86 height 10
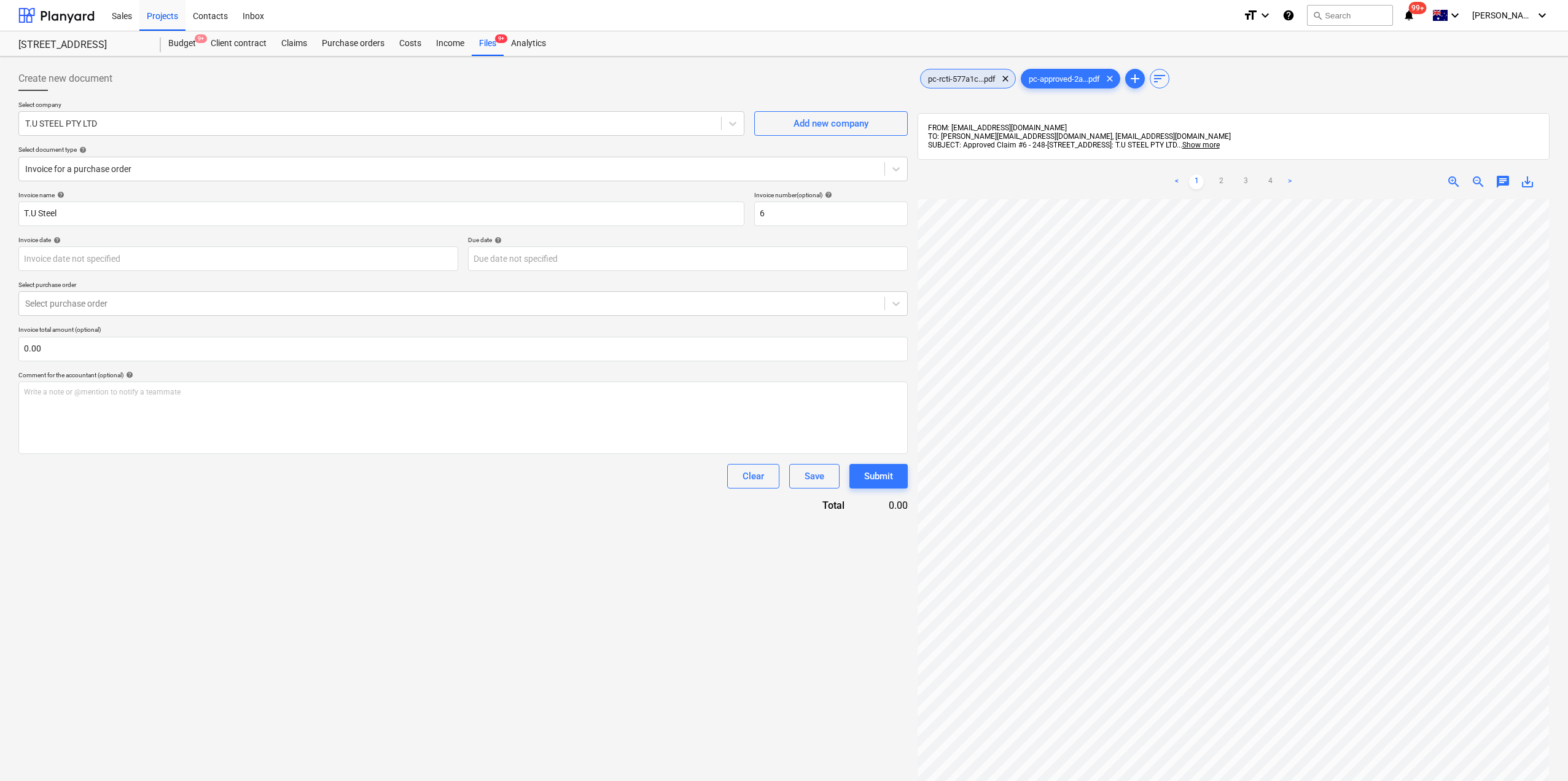
click at [956, 80] on span "pc-rcti-577a1c...pdf" at bounding box center [961, 79] width 82 height 10
click at [77, 213] on input "T.U Steel" at bounding box center [381, 213] width 726 height 25
type input "T.U Steel Claim # 6"
click at [111, 307] on div at bounding box center [452, 303] width 853 height 12
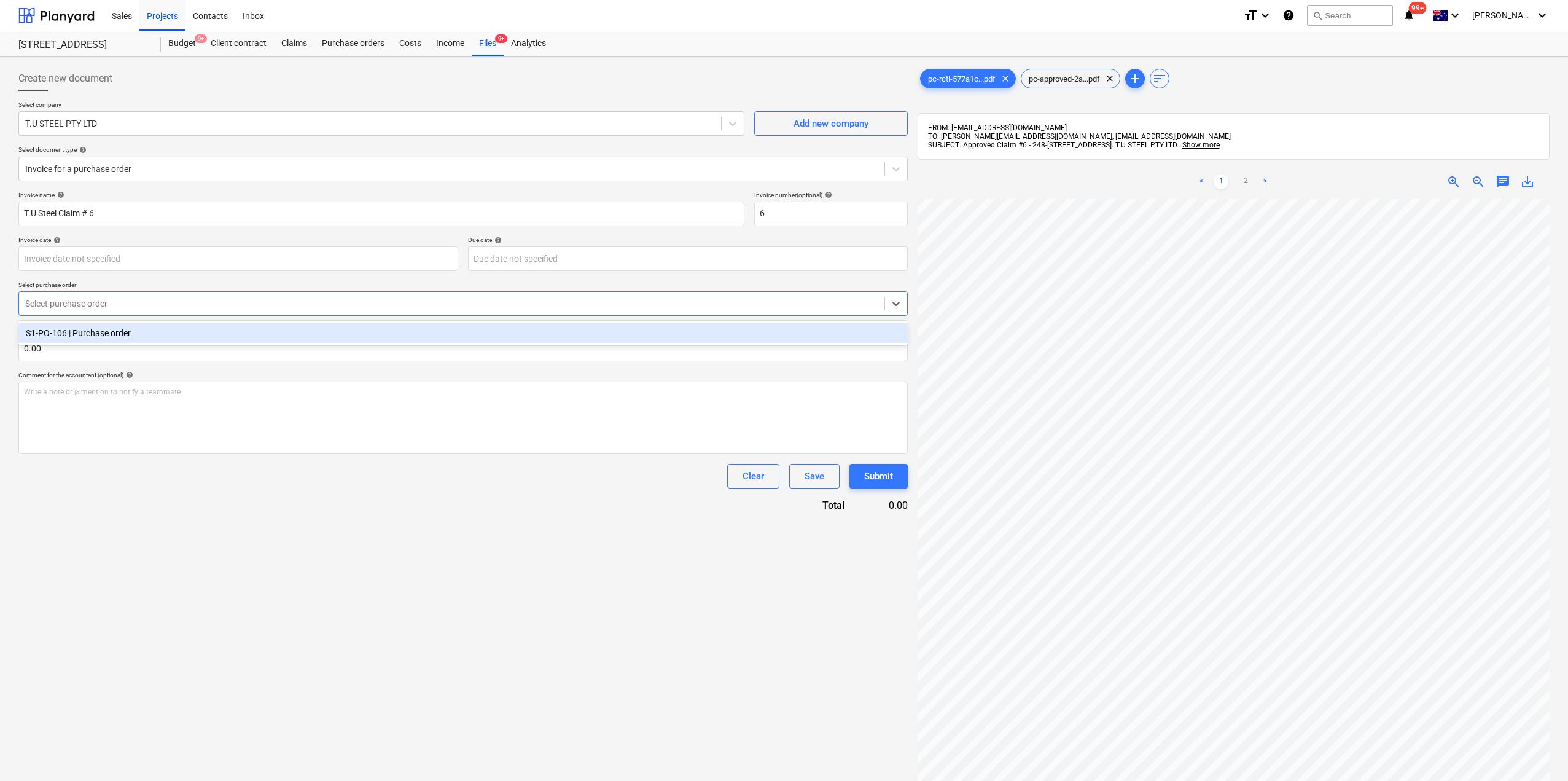
click at [106, 332] on div "S1-PO-106 | Purchase order" at bounding box center [462, 333] width 889 height 20
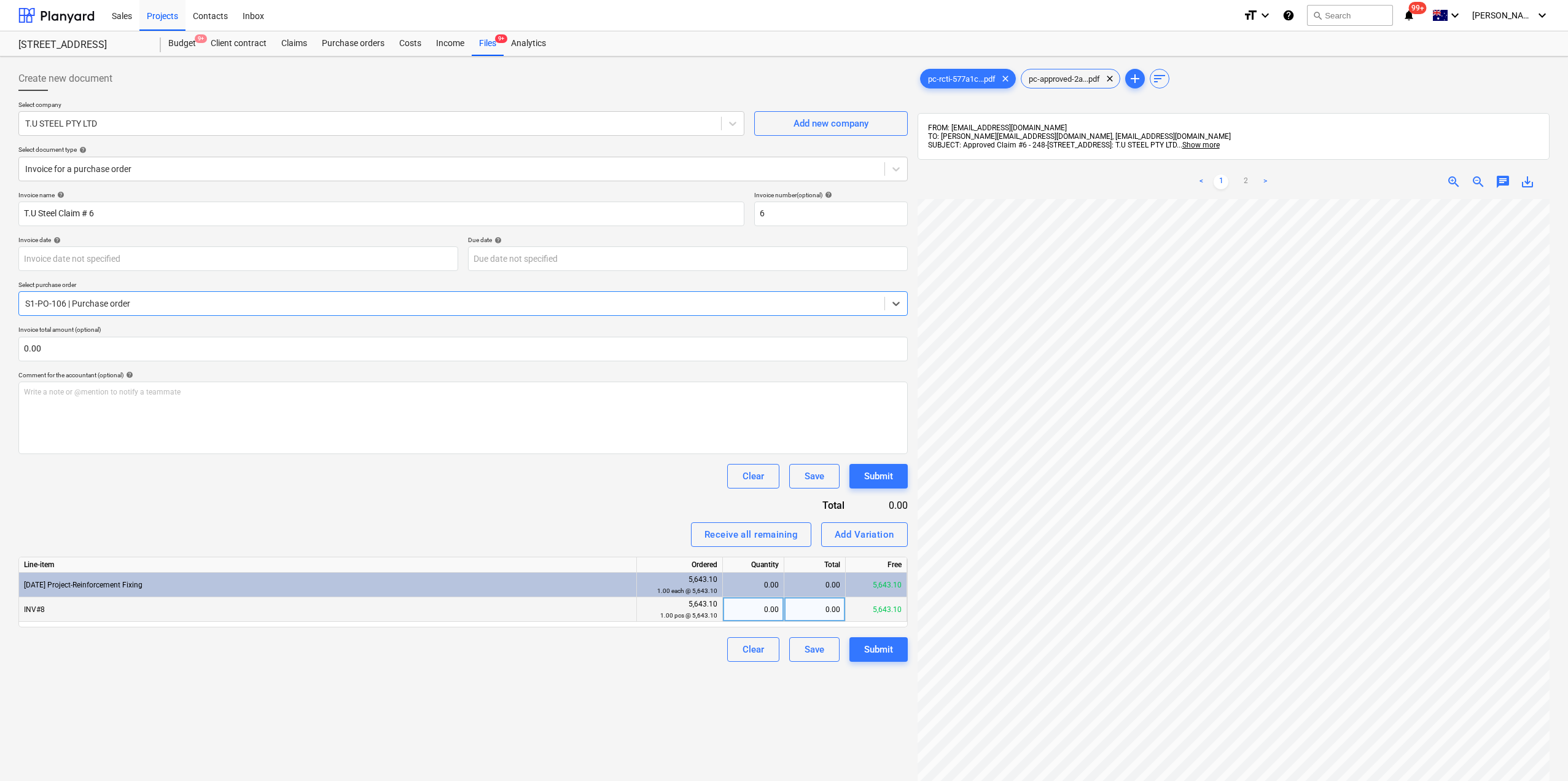
scroll to position [168, 14]
click at [768, 612] on div "0.00" at bounding box center [753, 609] width 51 height 25
click at [699, 689] on div "Create new document Select company T.U STEEL PTY LTD Add new company Select doc…" at bounding box center [463, 506] width 899 height 888
click at [877, 649] on div "Submit" at bounding box center [879, 650] width 29 height 16
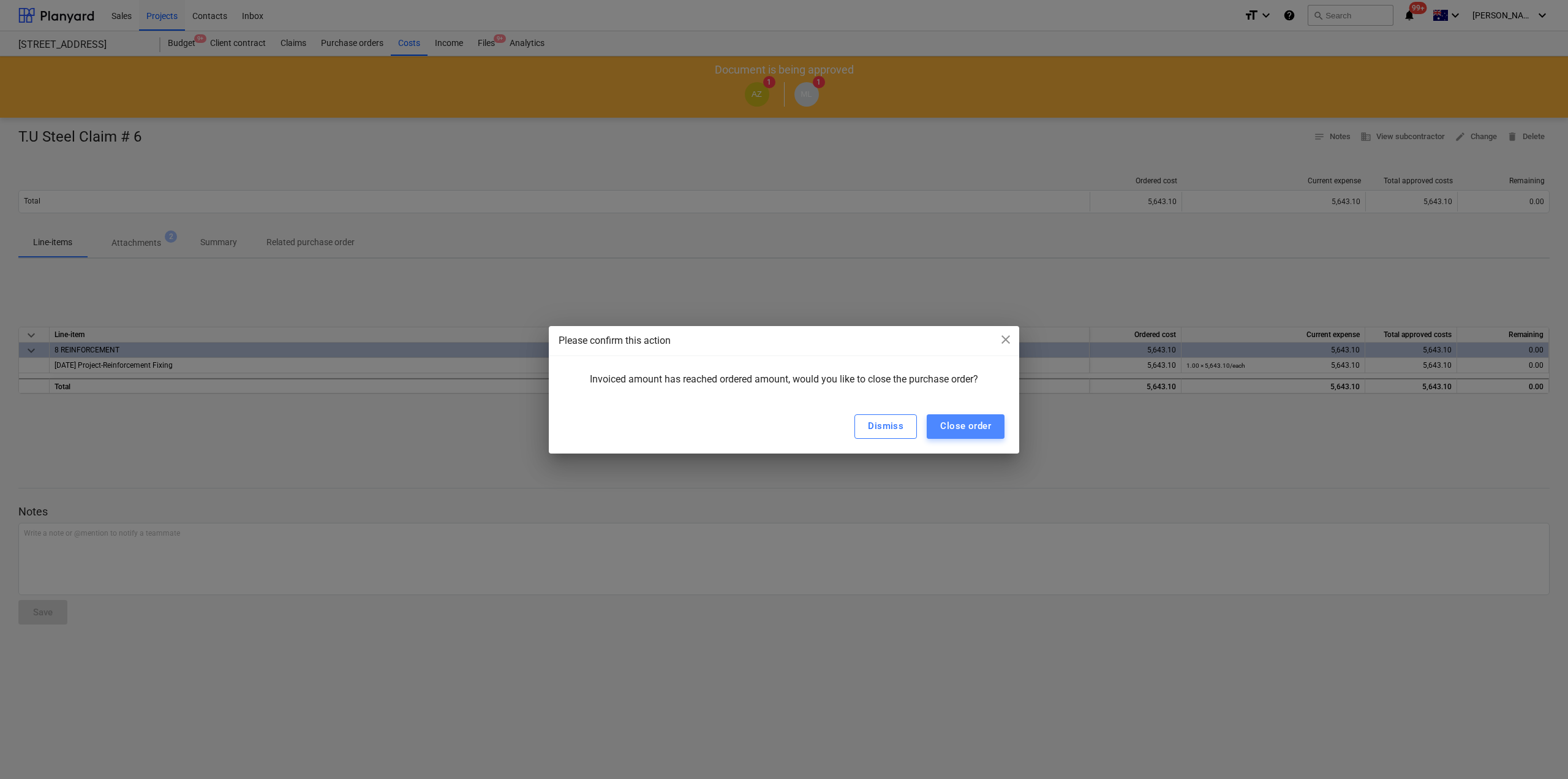
click at [963, 430] on div "Close order" at bounding box center [965, 426] width 51 height 16
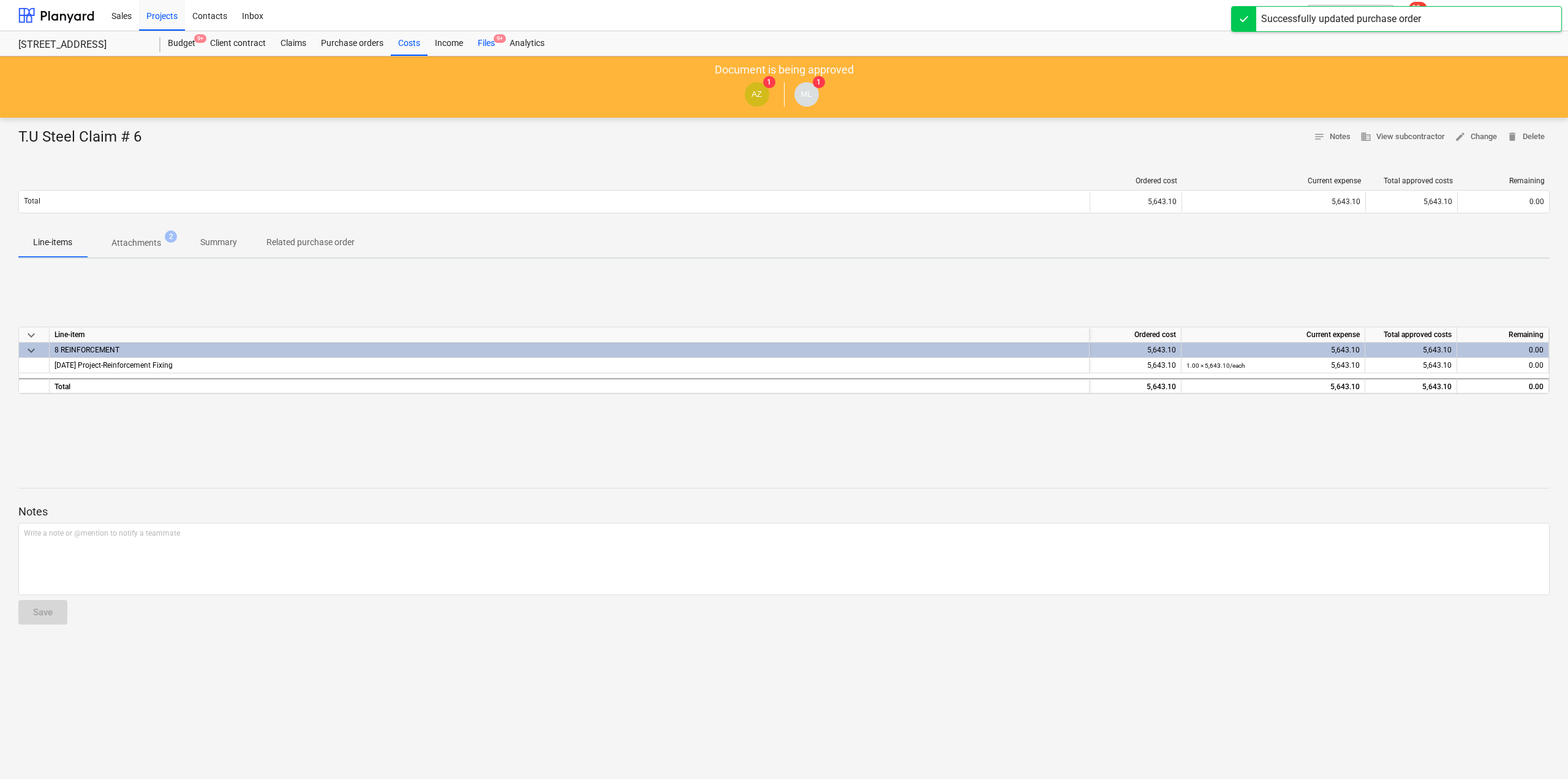
click at [485, 43] on div "Files 9+" at bounding box center [487, 43] width 32 height 25
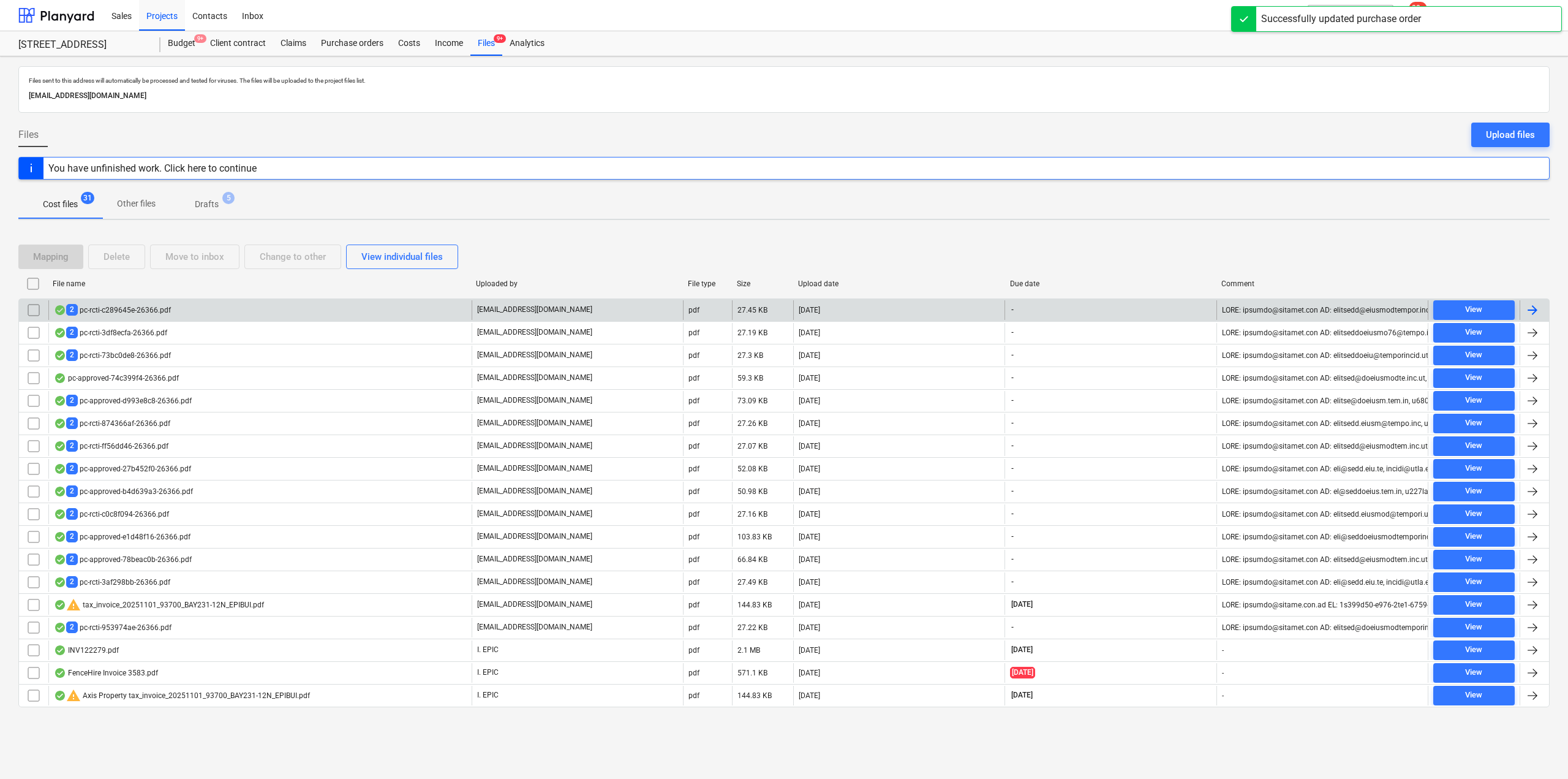
click at [171, 307] on div "2 pc-rcti-c289645e-26366.pdf" at bounding box center [260, 310] width 423 height 20
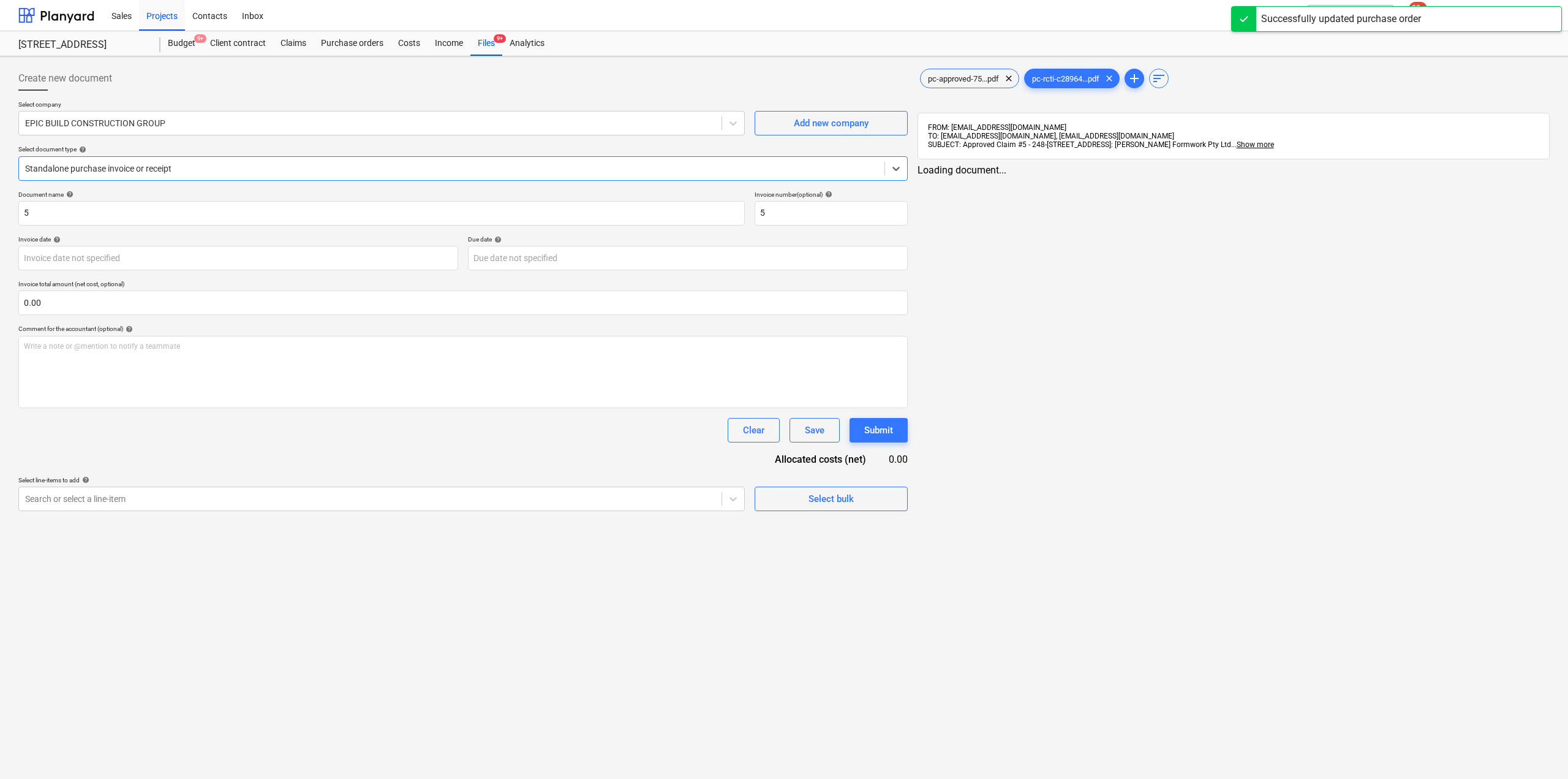
type input "5"
click at [179, 169] on div at bounding box center [451, 168] width 851 height 12
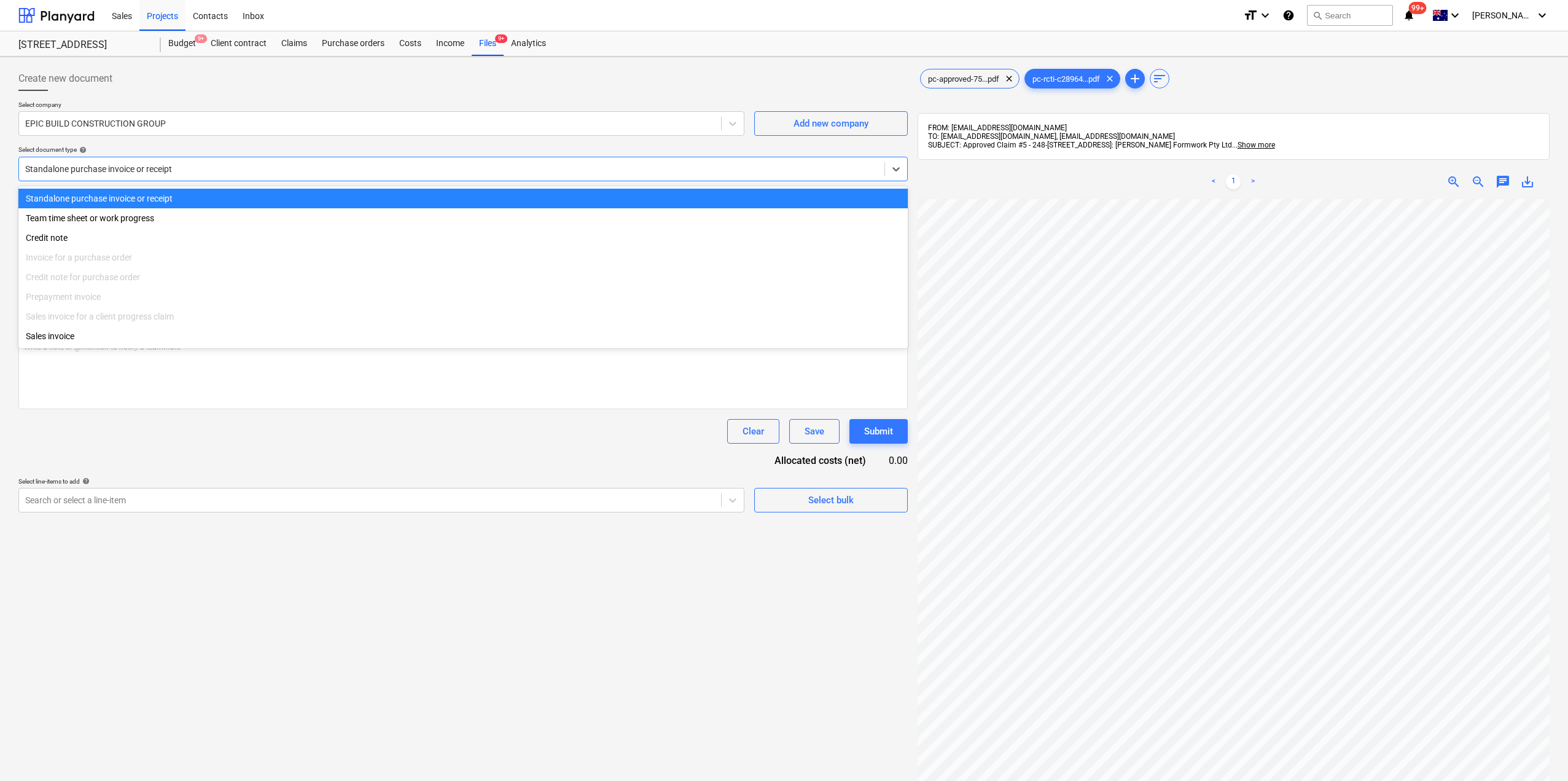
click at [174, 171] on div at bounding box center [452, 168] width 853 height 12
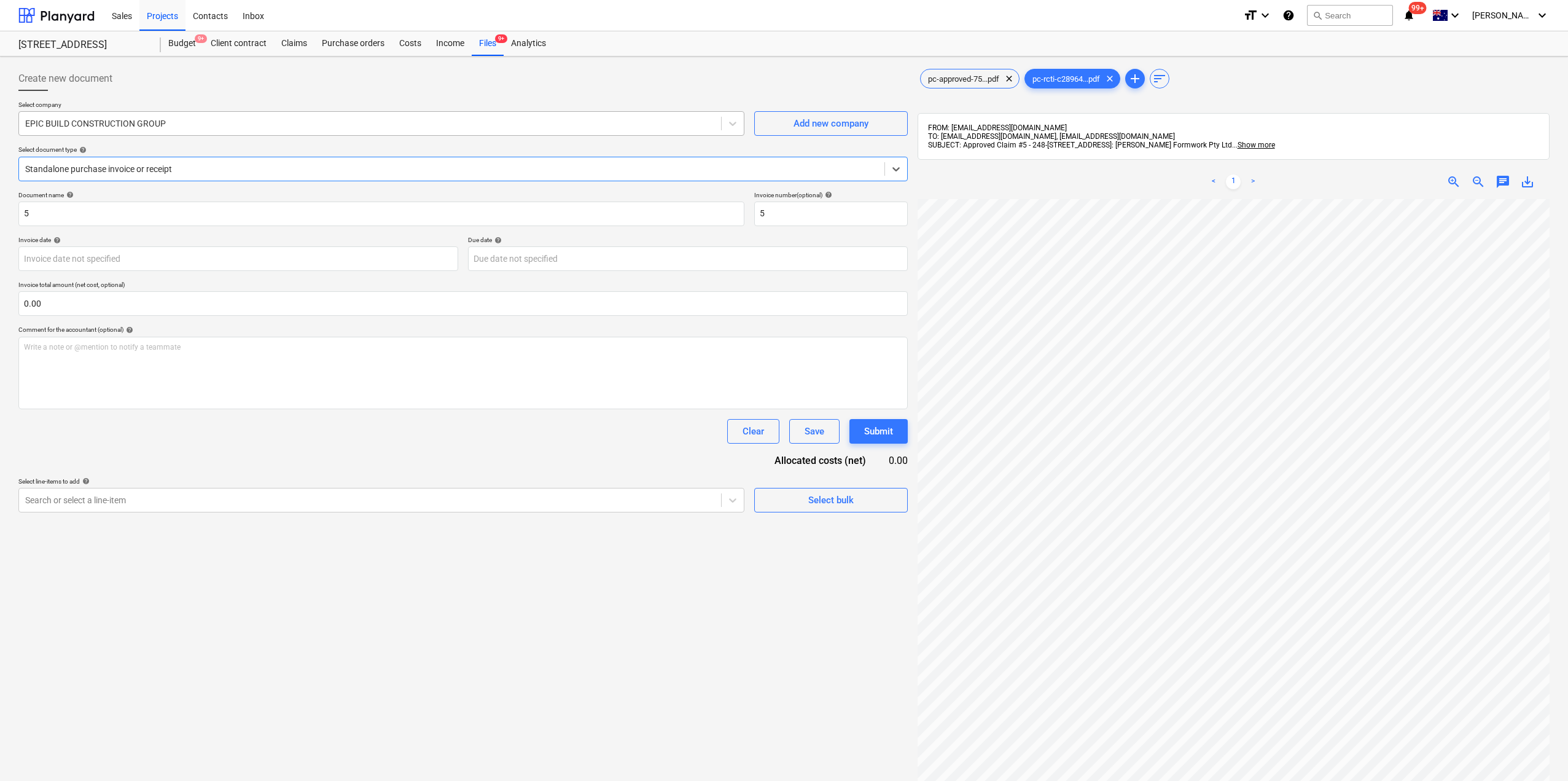
click at [177, 127] on div at bounding box center [370, 123] width 689 height 12
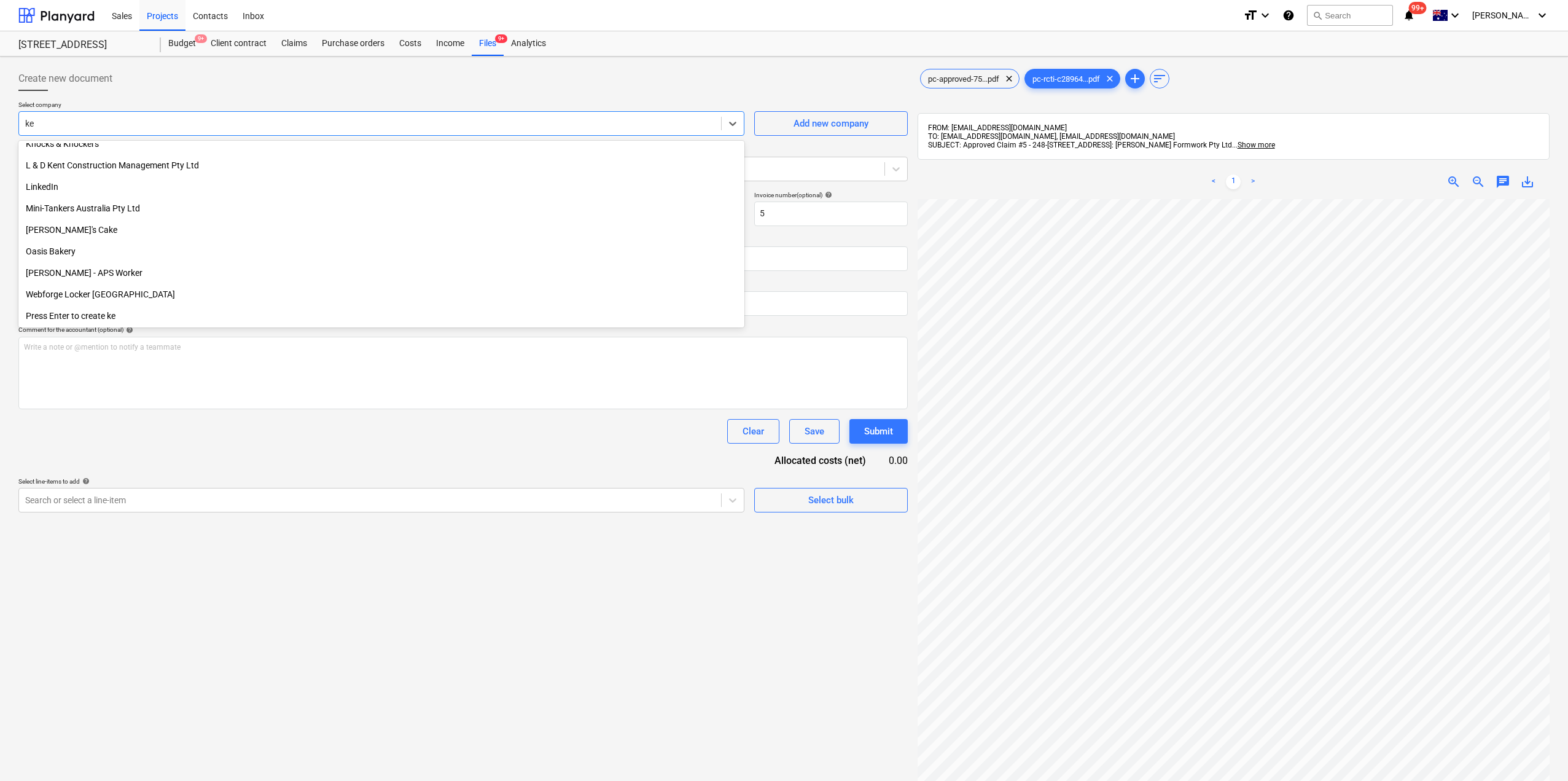
scroll to position [289, 0]
type input "[PERSON_NAME]"
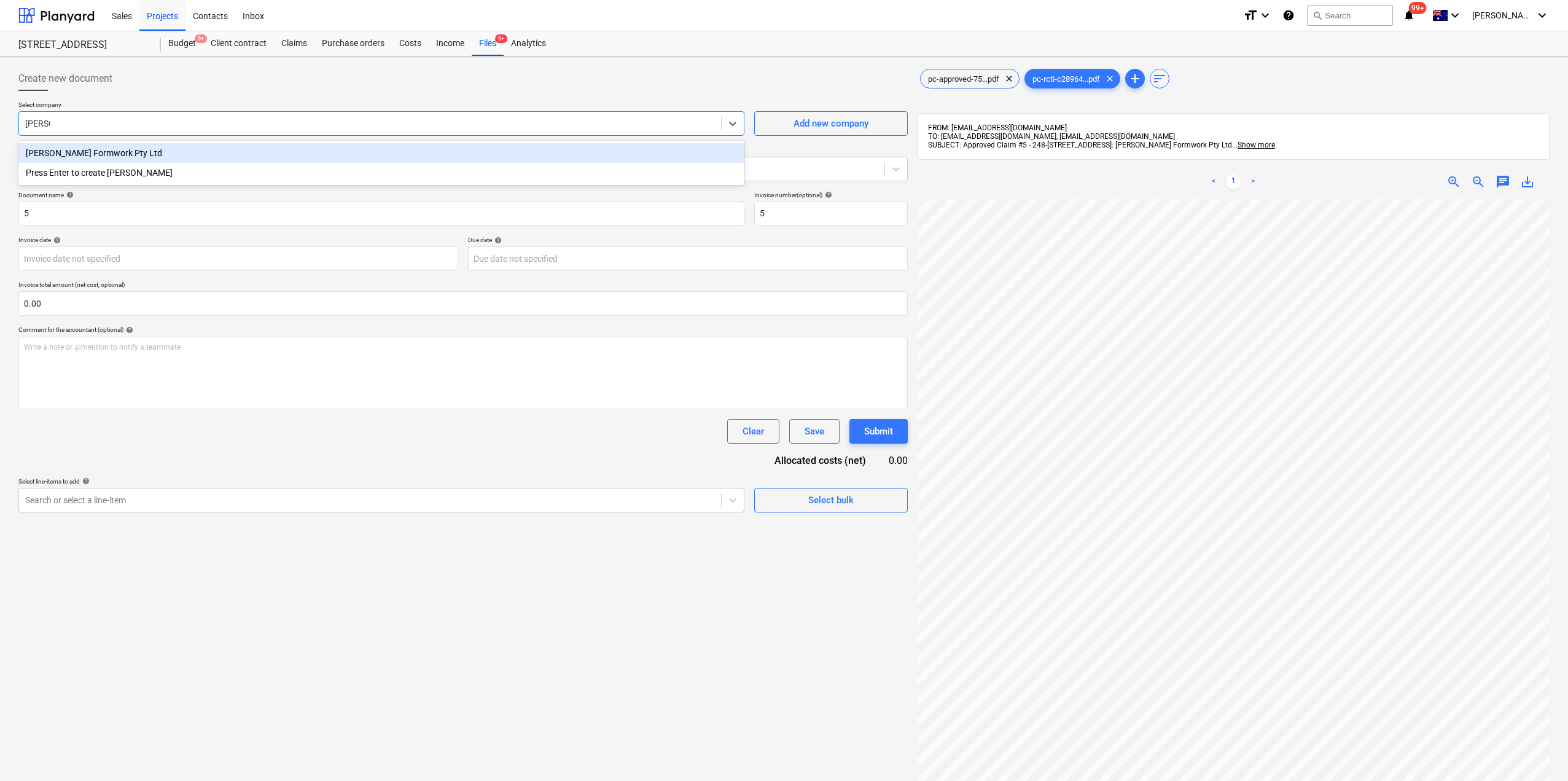
click at [152, 155] on div "[PERSON_NAME] Formwork Pty Ltd" at bounding box center [381, 153] width 726 height 20
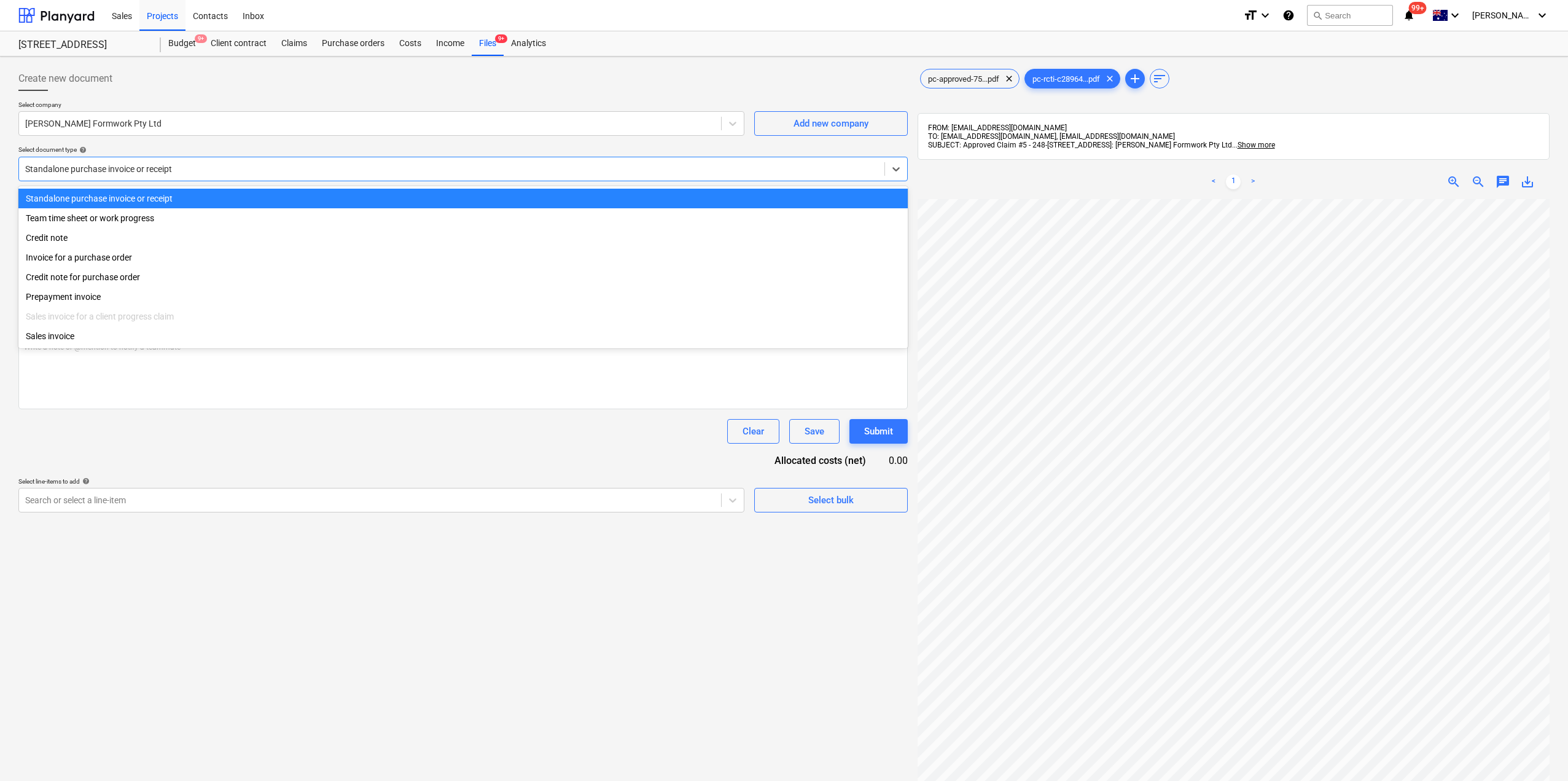
click at [146, 170] on div at bounding box center [452, 168] width 853 height 12
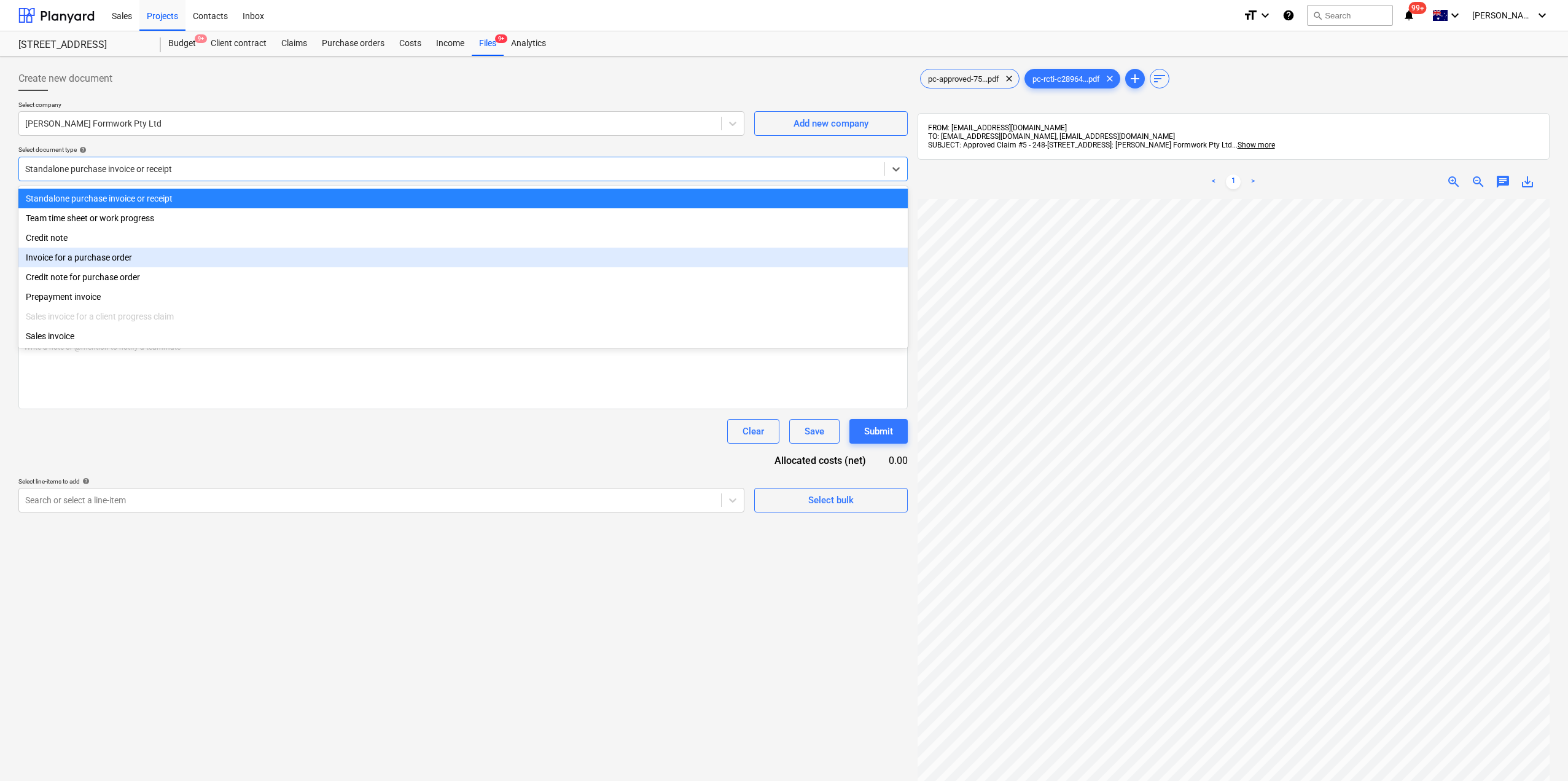
click at [113, 256] on div "Invoice for a purchase order" at bounding box center [462, 257] width 889 height 20
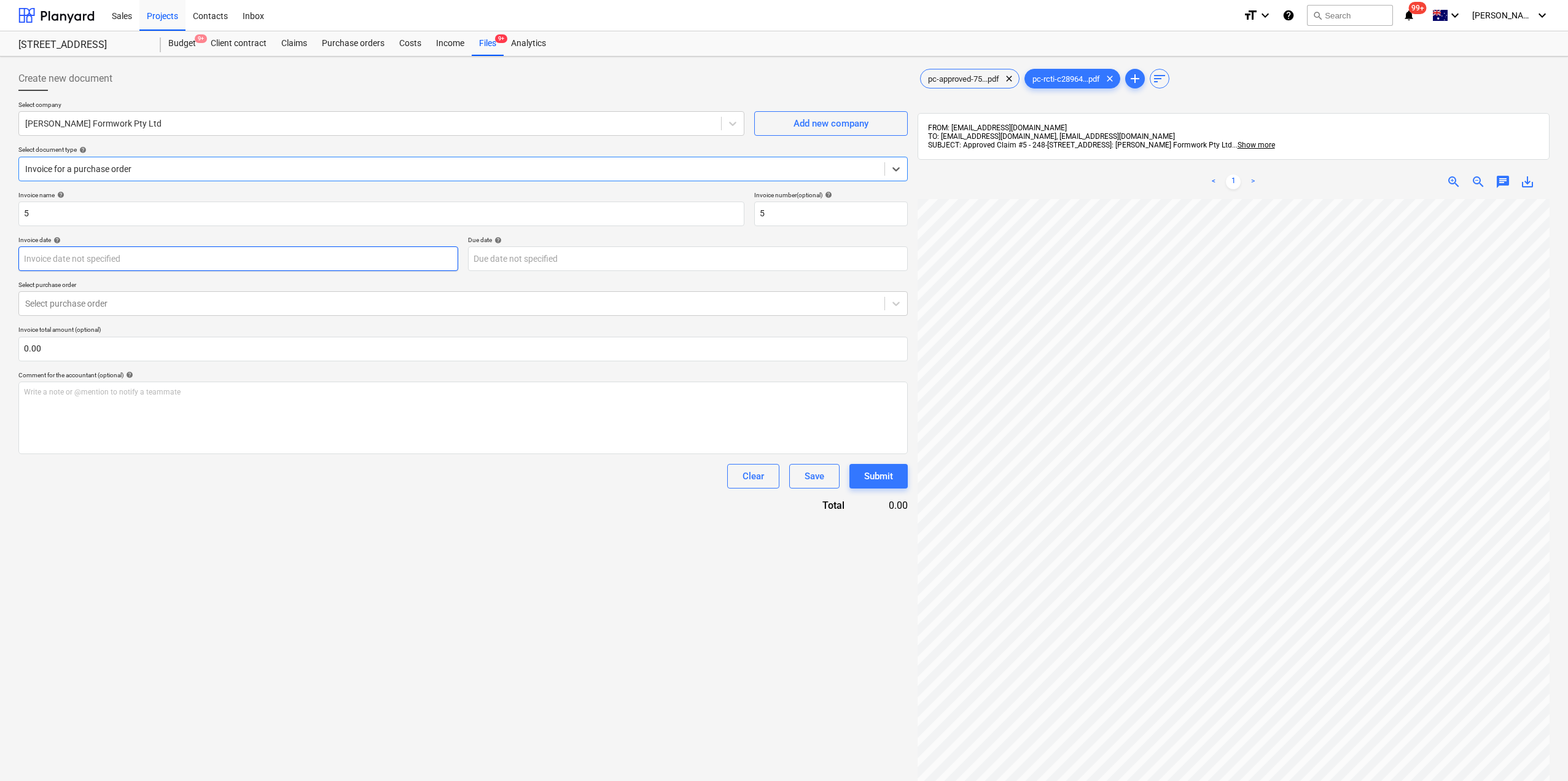
click at [99, 267] on body "Sales Projects Contacts Inbox format_size keyboard_arrow_down help search Searc…" at bounding box center [784, 390] width 1568 height 781
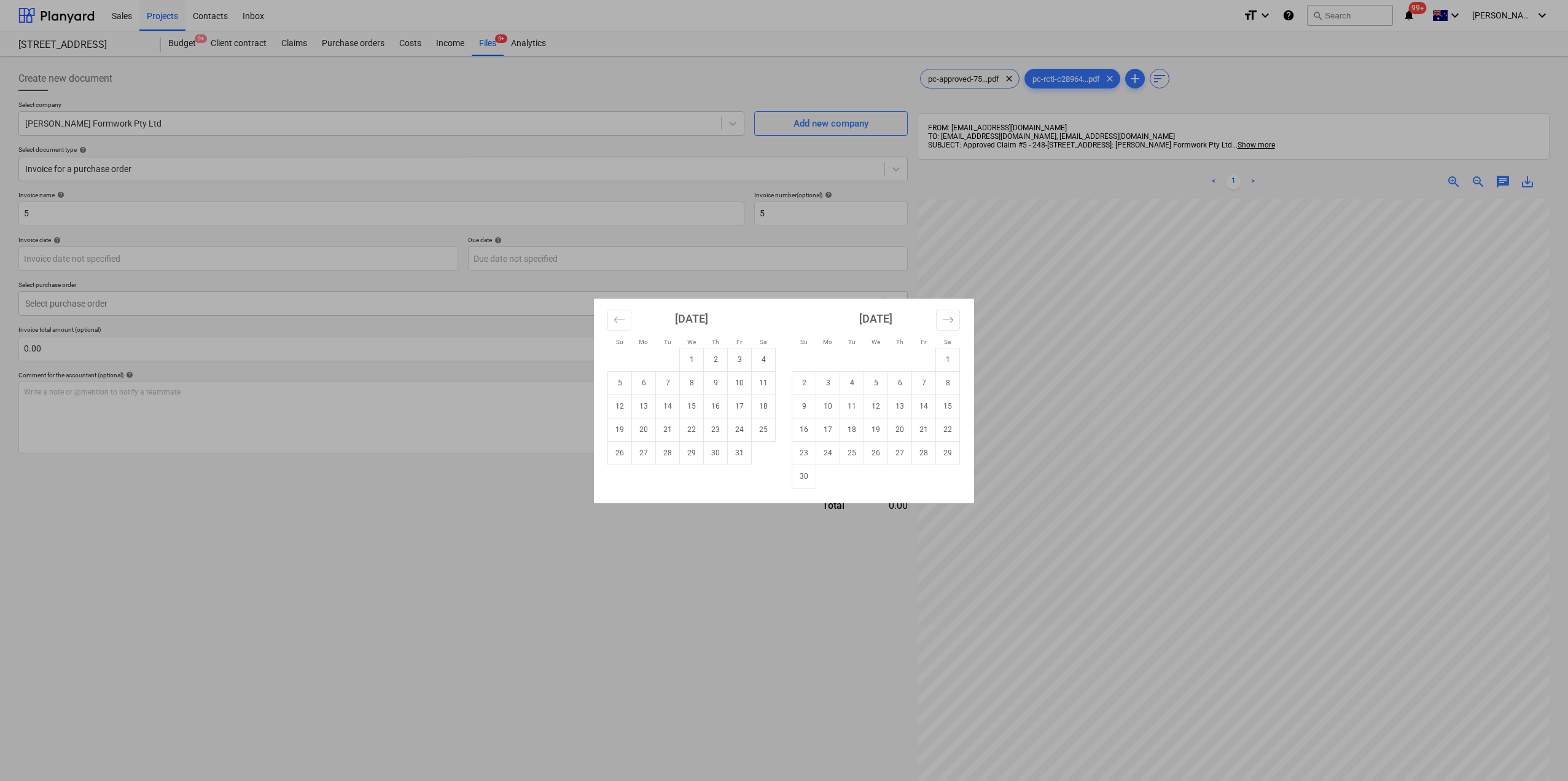
click at [237, 469] on div "Su Mo Tu We Th Fr Sa Su Mo Tu We Th Fr Sa [DATE] 1 2 3 4 5 6 7 8 9 10 11 12 13 …" at bounding box center [784, 390] width 1568 height 781
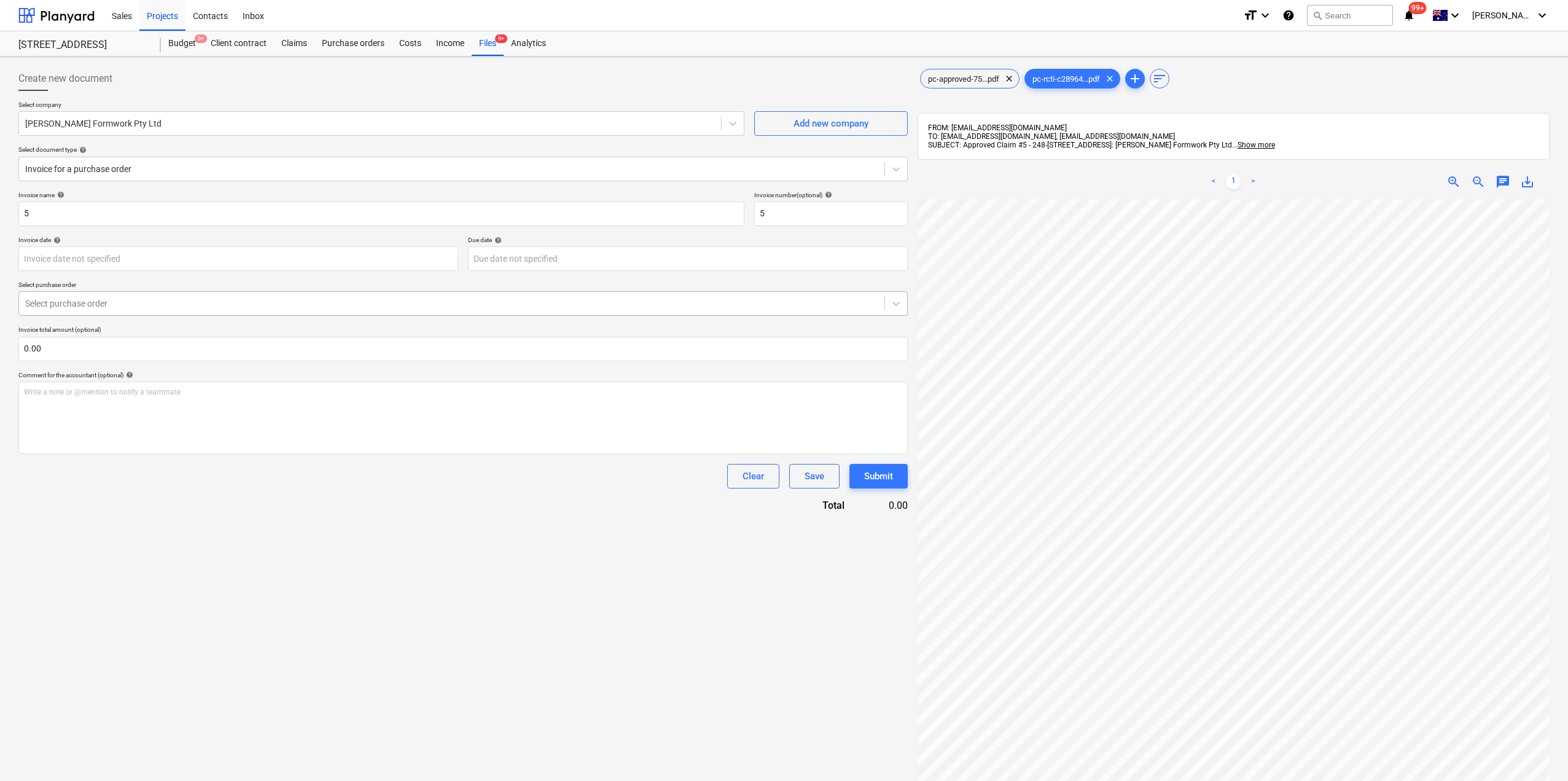
click at [152, 303] on div at bounding box center [452, 303] width 853 height 12
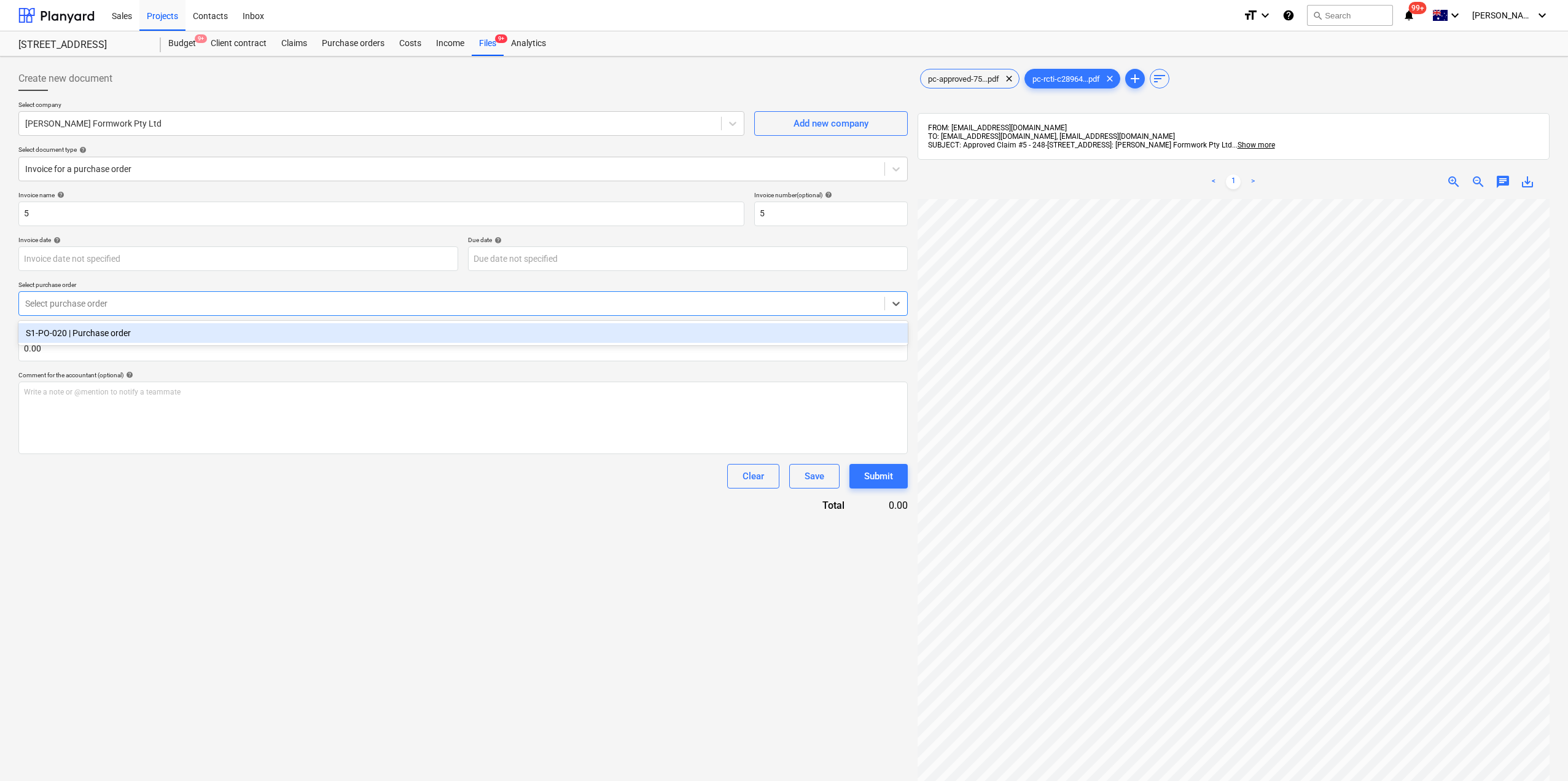
click at [141, 342] on div "S1-PO-020 | Purchase order" at bounding box center [462, 333] width 889 height 20
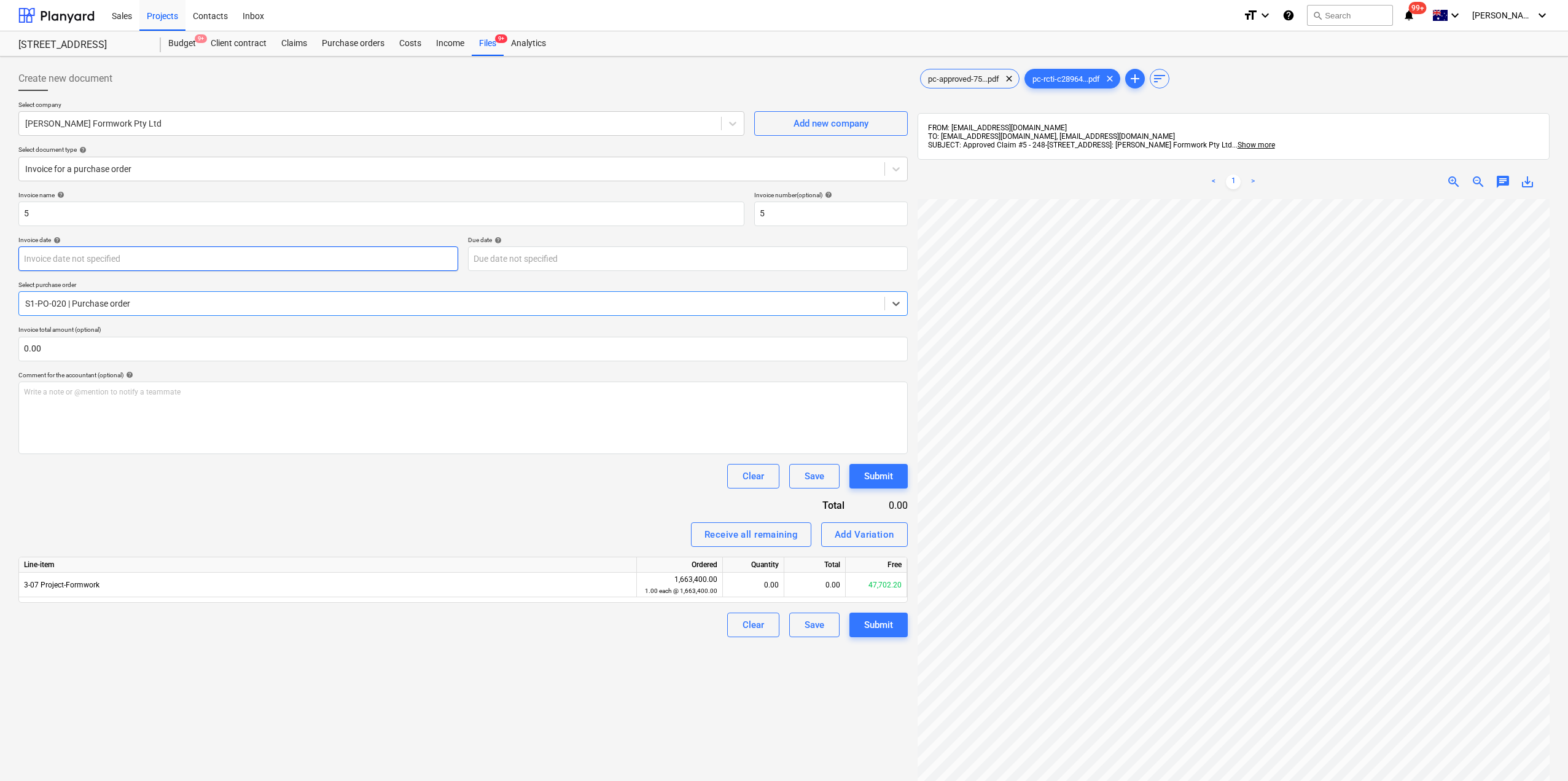
click at [120, 255] on body "Sales Projects Contacts Inbox format_size keyboard_arrow_down help search Searc…" at bounding box center [784, 390] width 1568 height 781
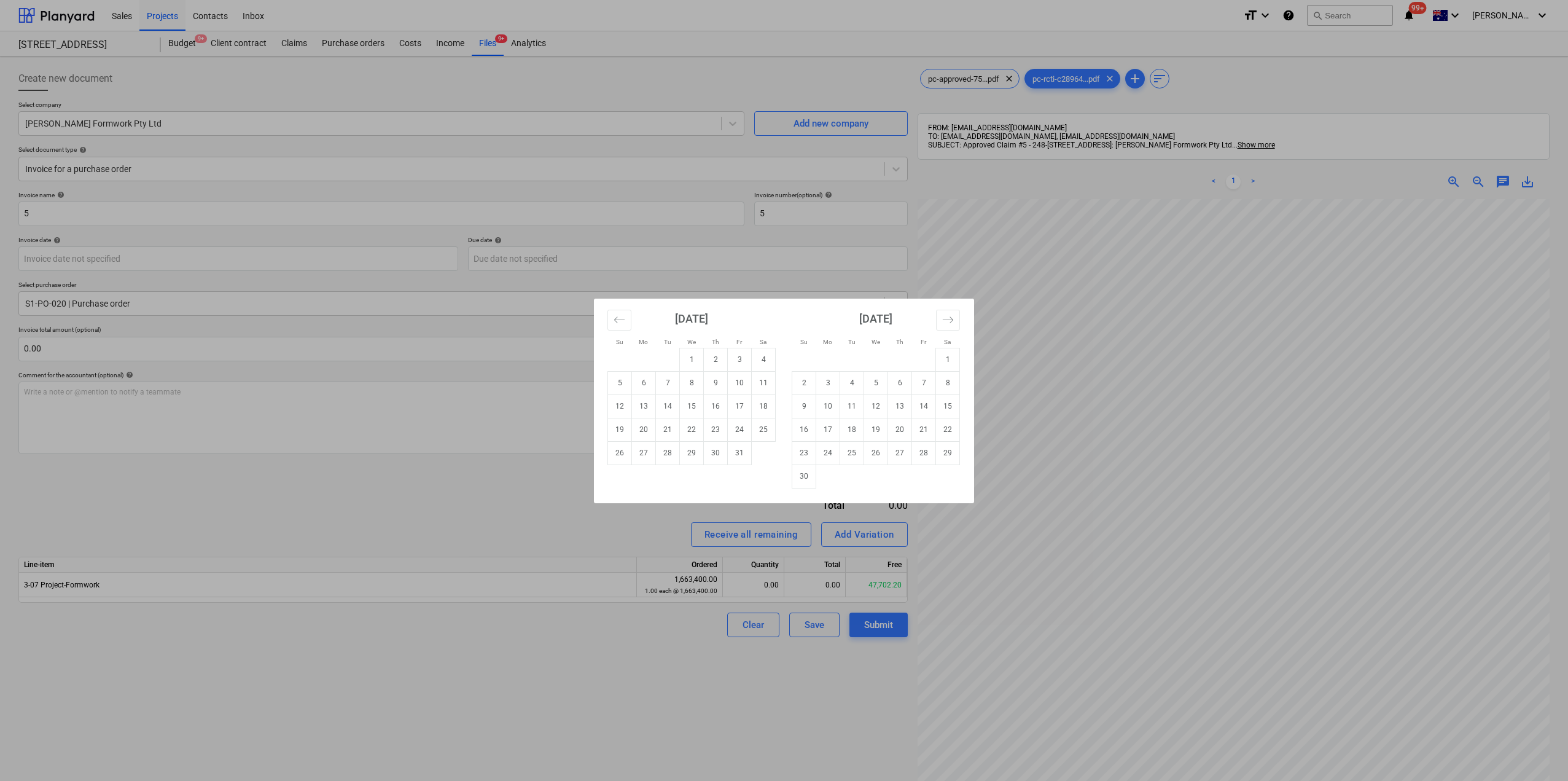
click at [119, 206] on div "Su Mo Tu We Th Fr Sa Su Mo Tu We Th Fr Sa [DATE] 1 2 3 4 5 6 7 8 9 10 11 12 13 …" at bounding box center [784, 390] width 1568 height 781
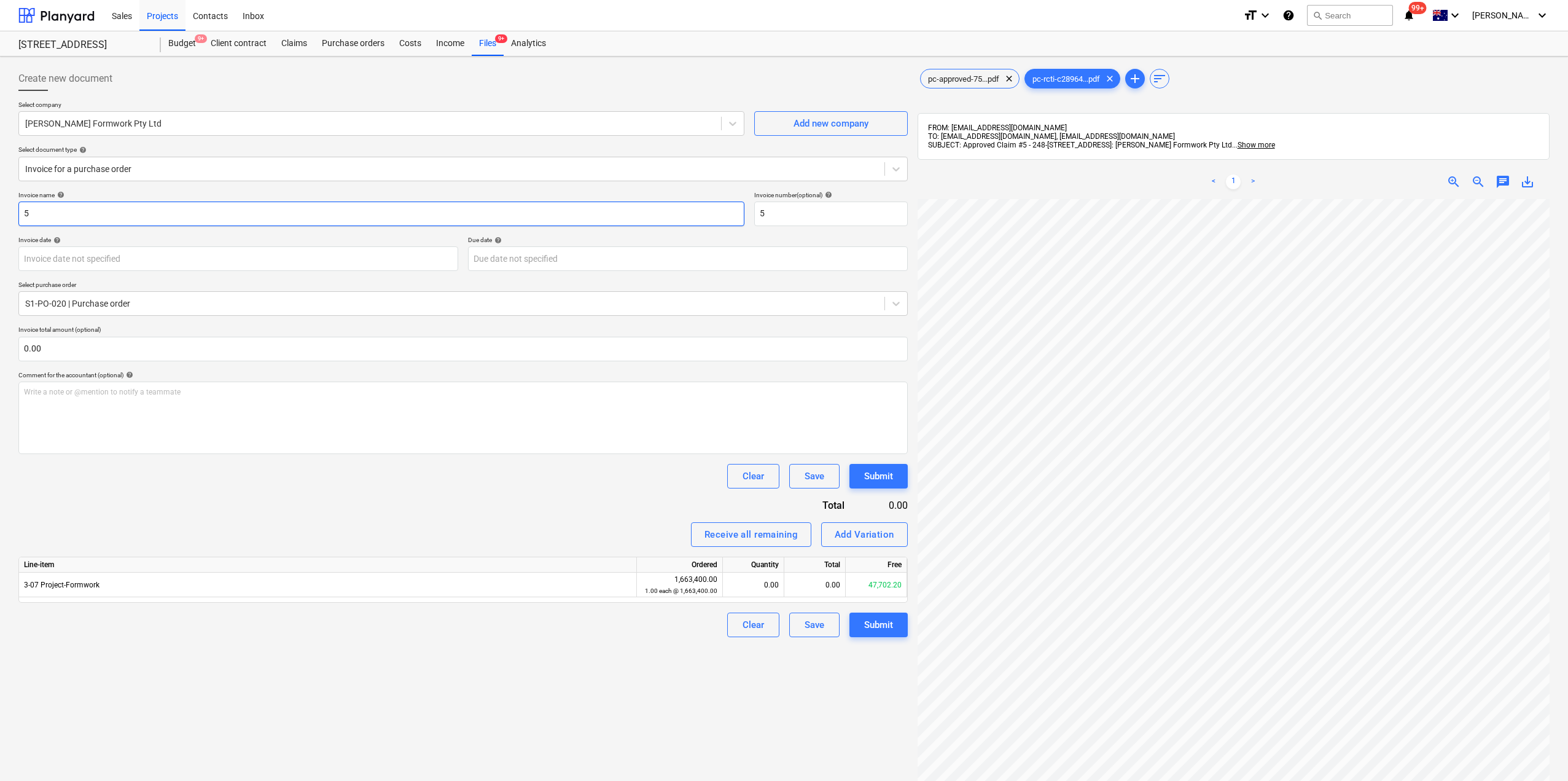
click at [121, 206] on input "5" at bounding box center [381, 213] width 726 height 25
drag, startPoint x: 46, startPoint y: 215, endPoint x: 0, endPoint y: 209, distance: 46.4
click at [0, 209] on div "Create new document Select company [PERSON_NAME] Formwork Pty Ltd Add new compa…" at bounding box center [784, 506] width 1568 height 899
type input "[PERSON_NAME] - Claim#5"
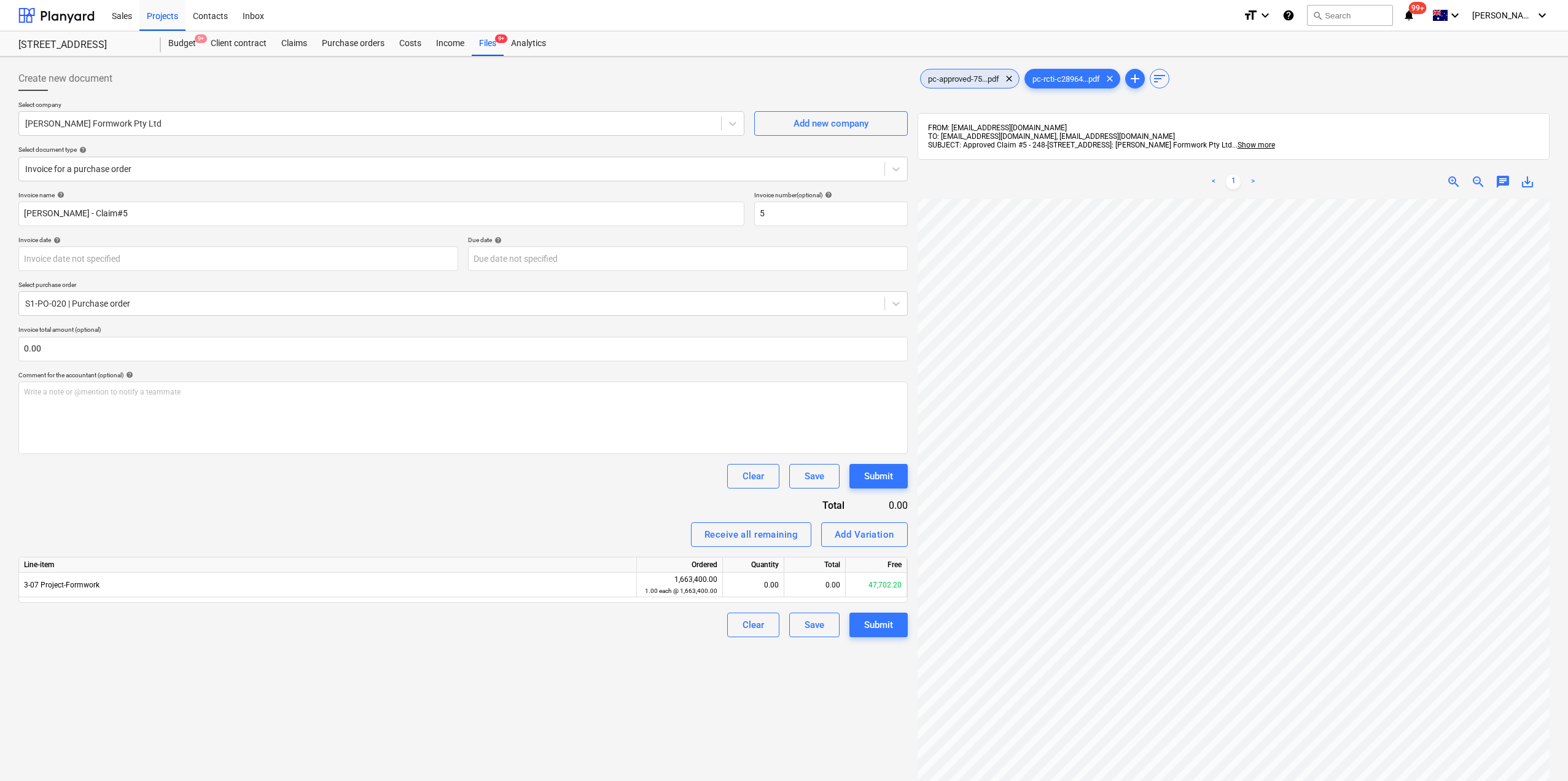
click at [968, 78] on span "pc-approved-75...pdf" at bounding box center [964, 79] width 86 height 10
click at [752, 582] on div "0.00" at bounding box center [753, 584] width 51 height 25
click at [818, 590] on div "0.00" at bounding box center [814, 584] width 61 height 25
type input "26774.7"
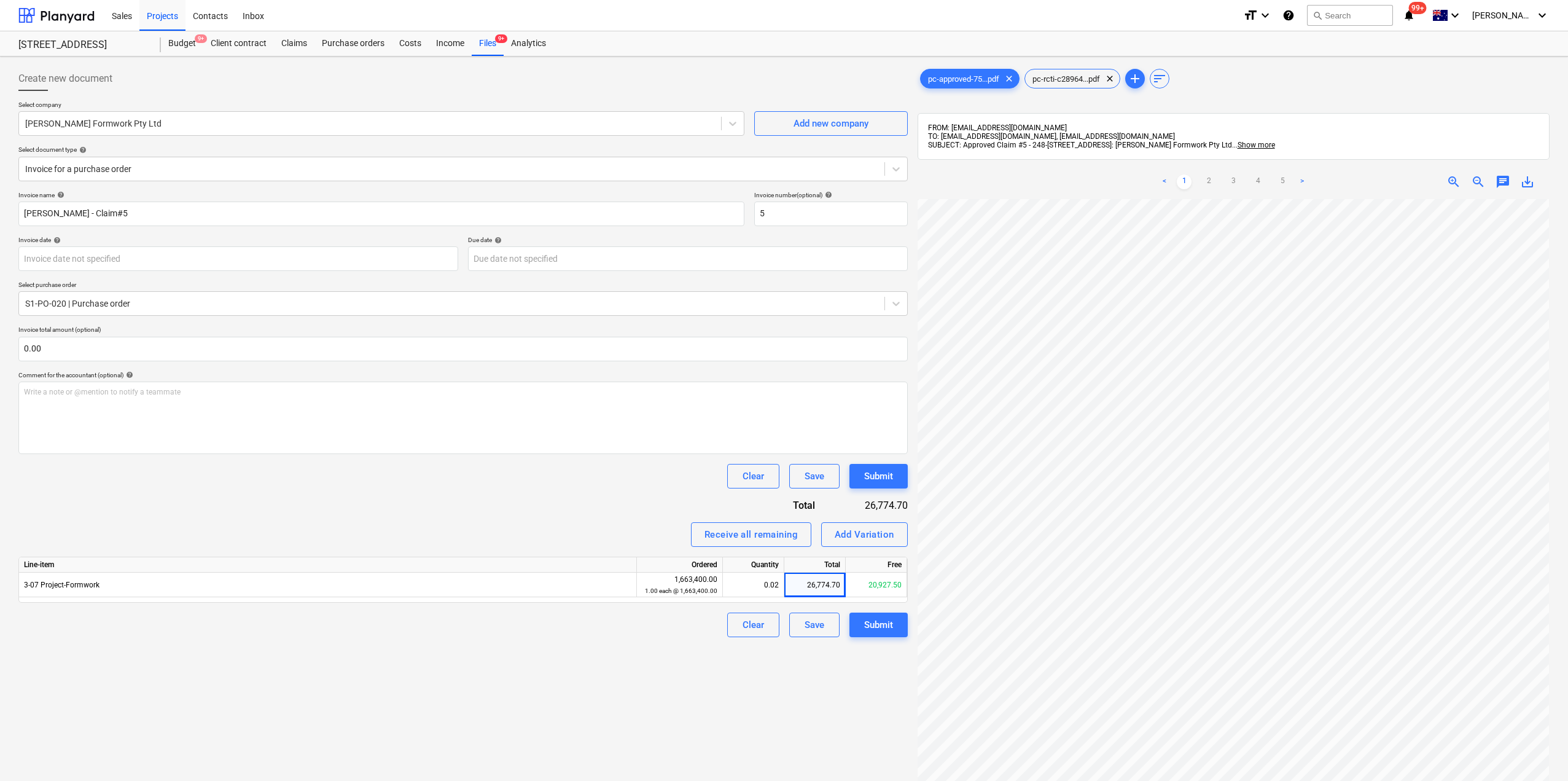
click at [783, 730] on div "Create new document Select company [PERSON_NAME] Formwork Pty Ltd Add new compa…" at bounding box center [463, 506] width 899 height 888
click at [882, 636] on button "Submit" at bounding box center [878, 624] width 58 height 25
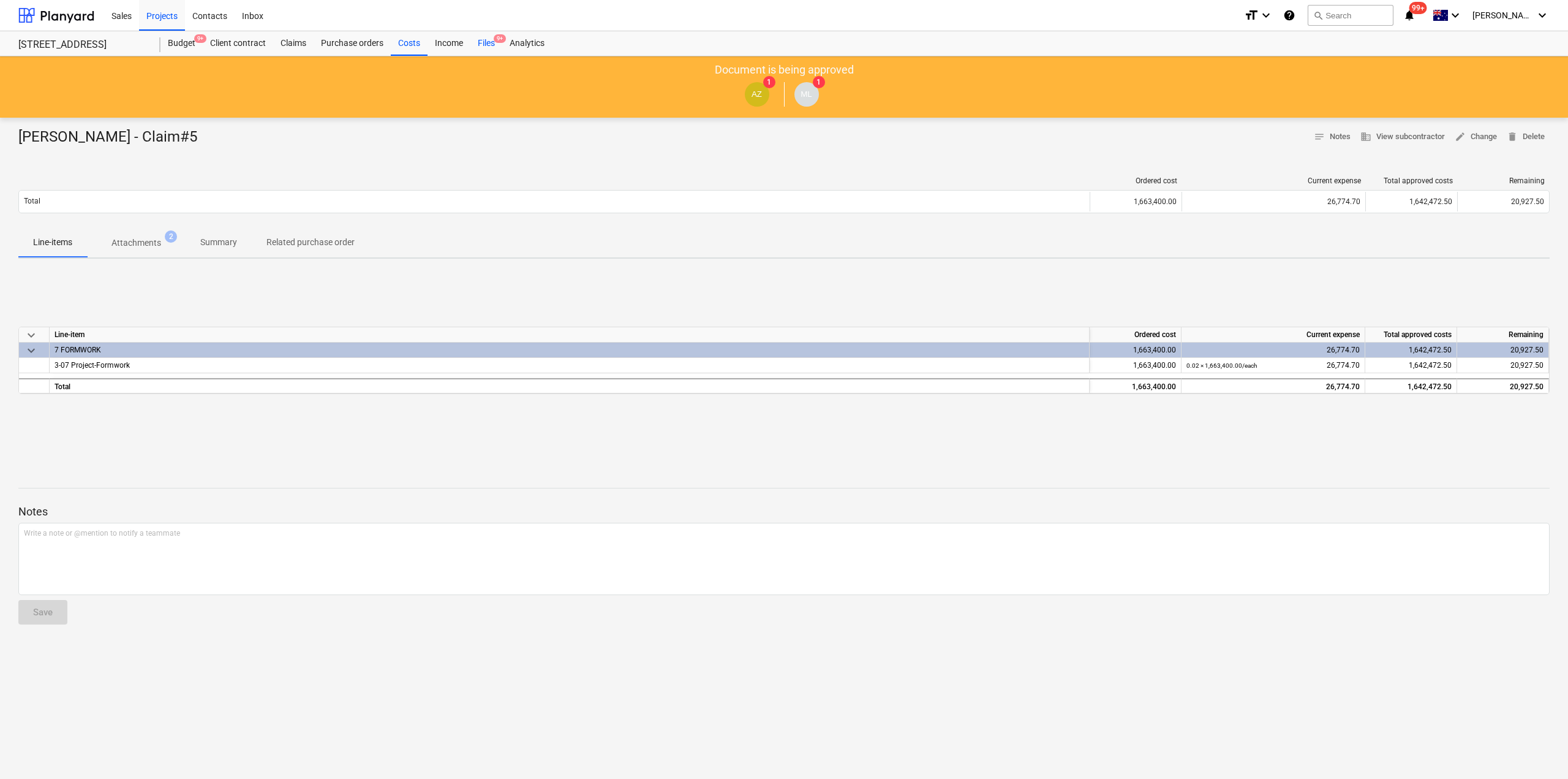
click at [494, 42] on div "Files 9+" at bounding box center [487, 43] width 32 height 25
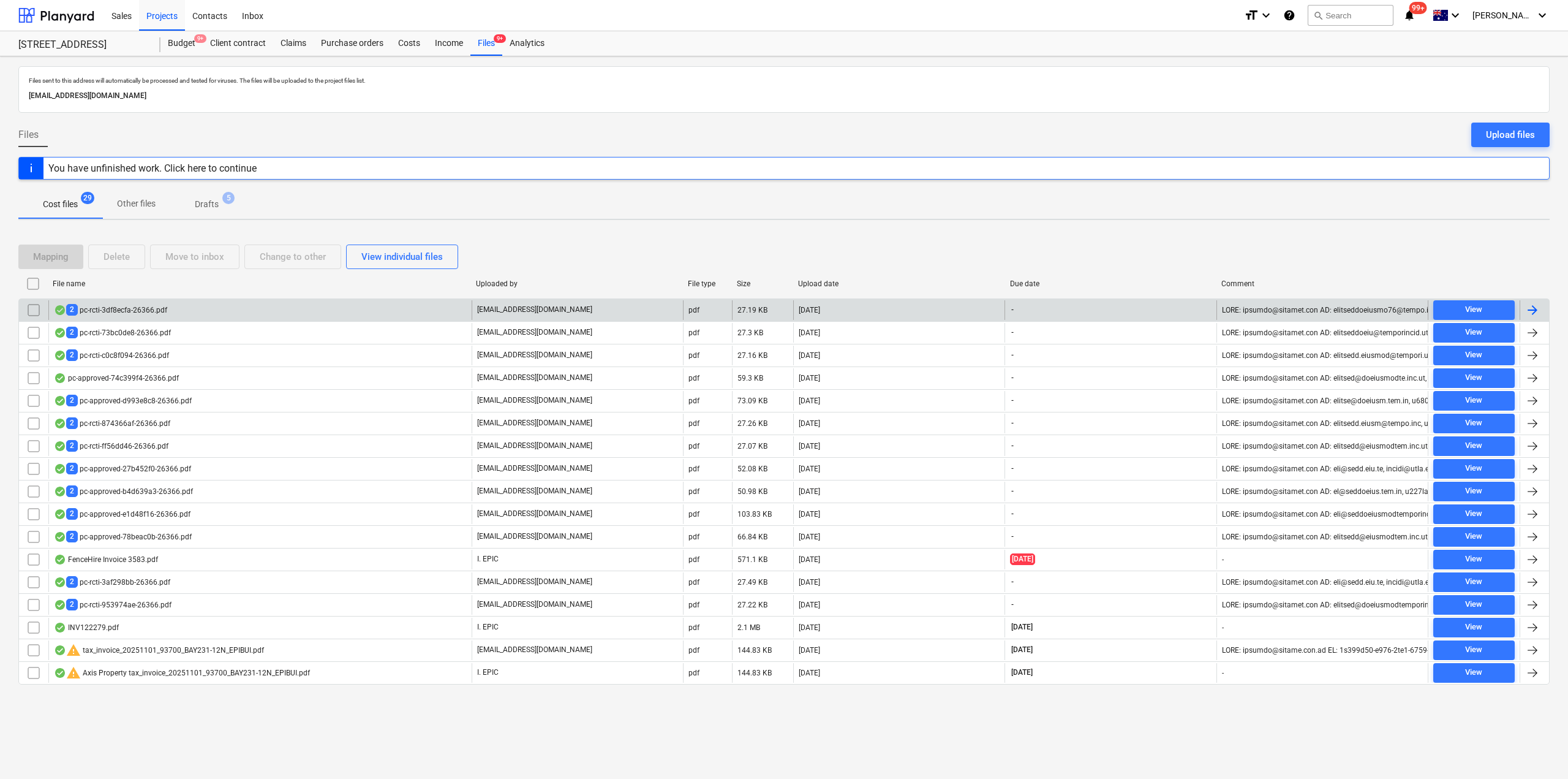
click at [192, 312] on div "2 pc-rcti-3df8ecfa-26366.pdf" at bounding box center [260, 310] width 423 height 20
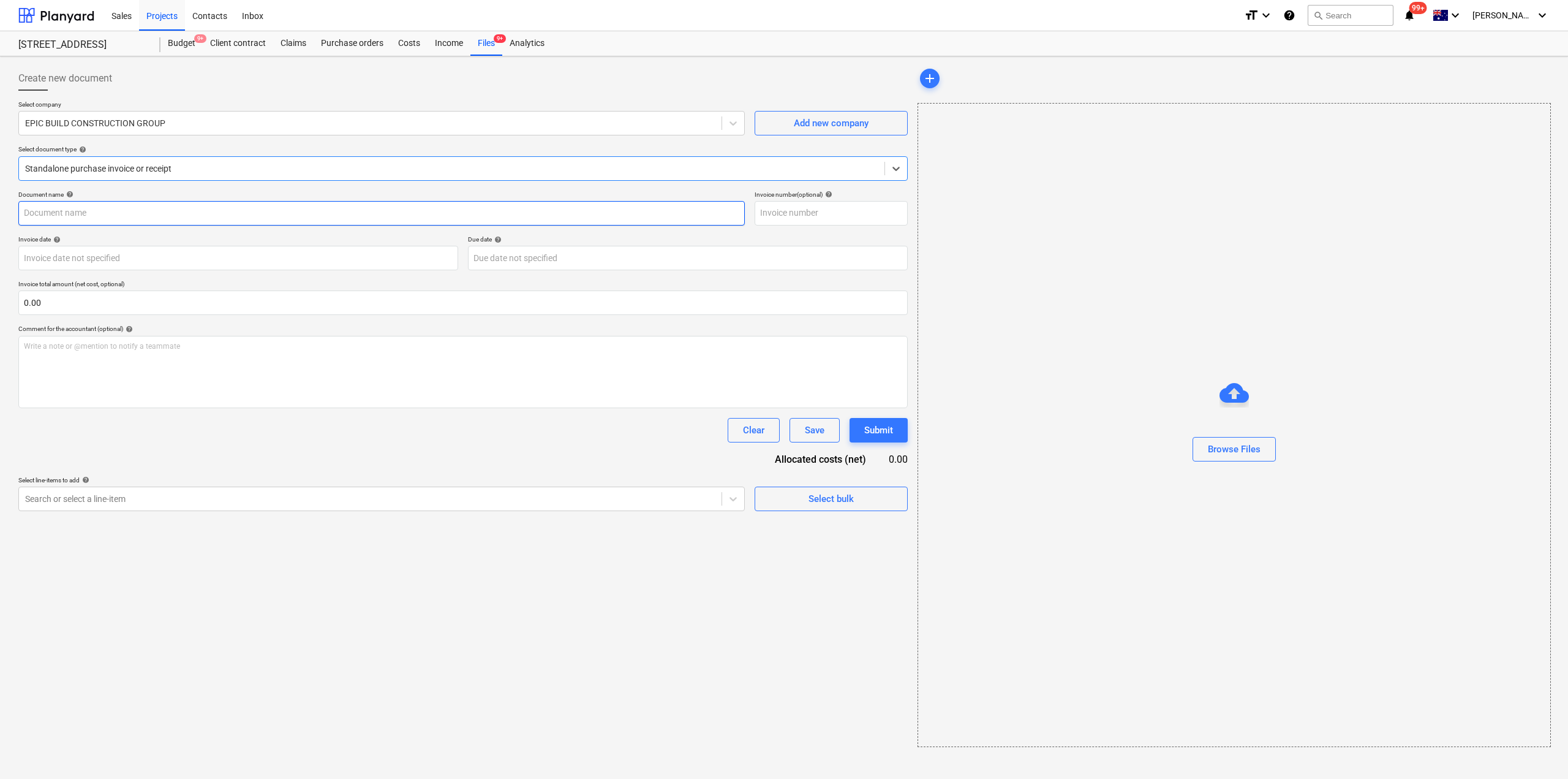
type input "2"
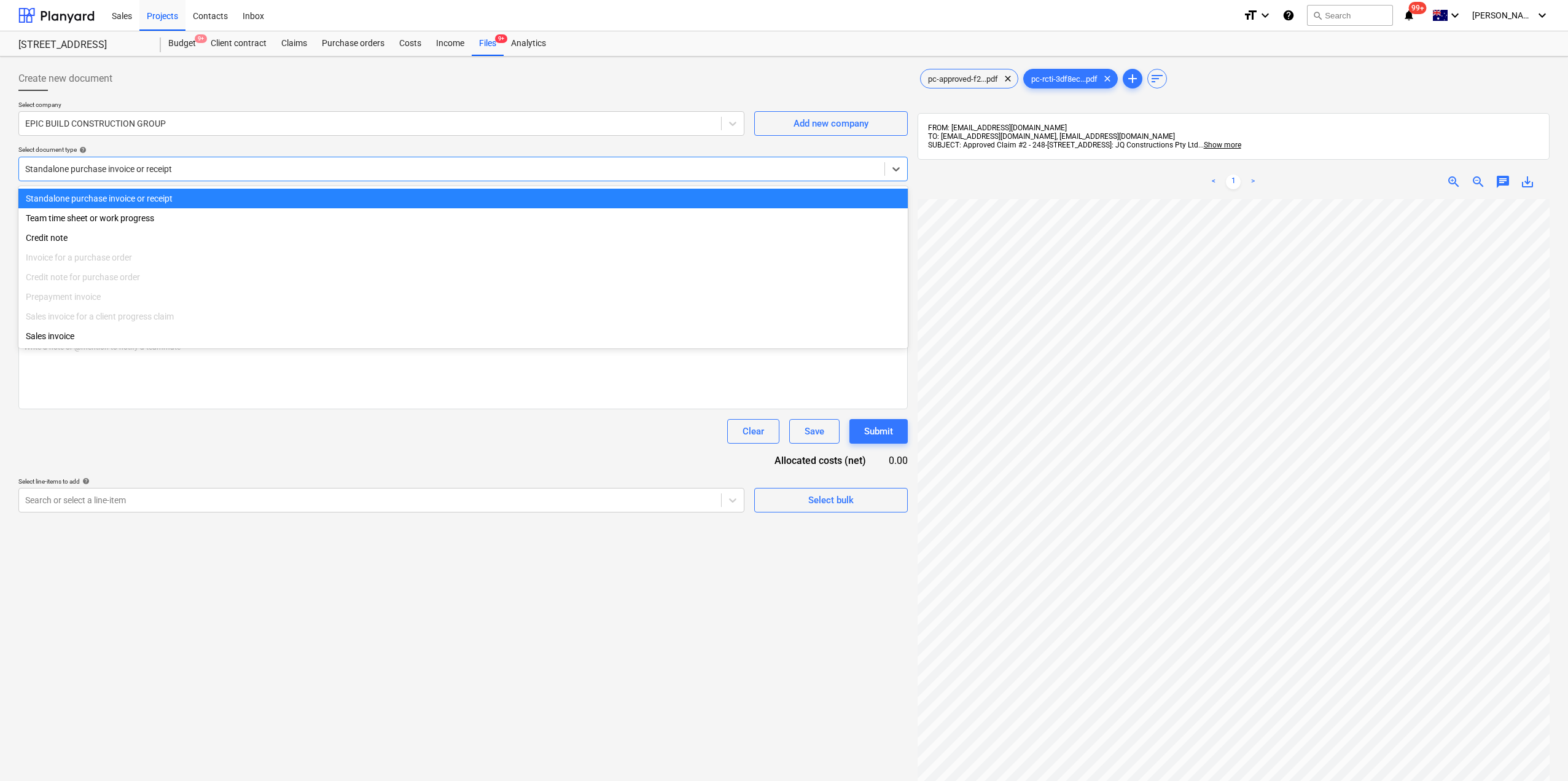
click at [501, 162] on div at bounding box center [452, 168] width 853 height 12
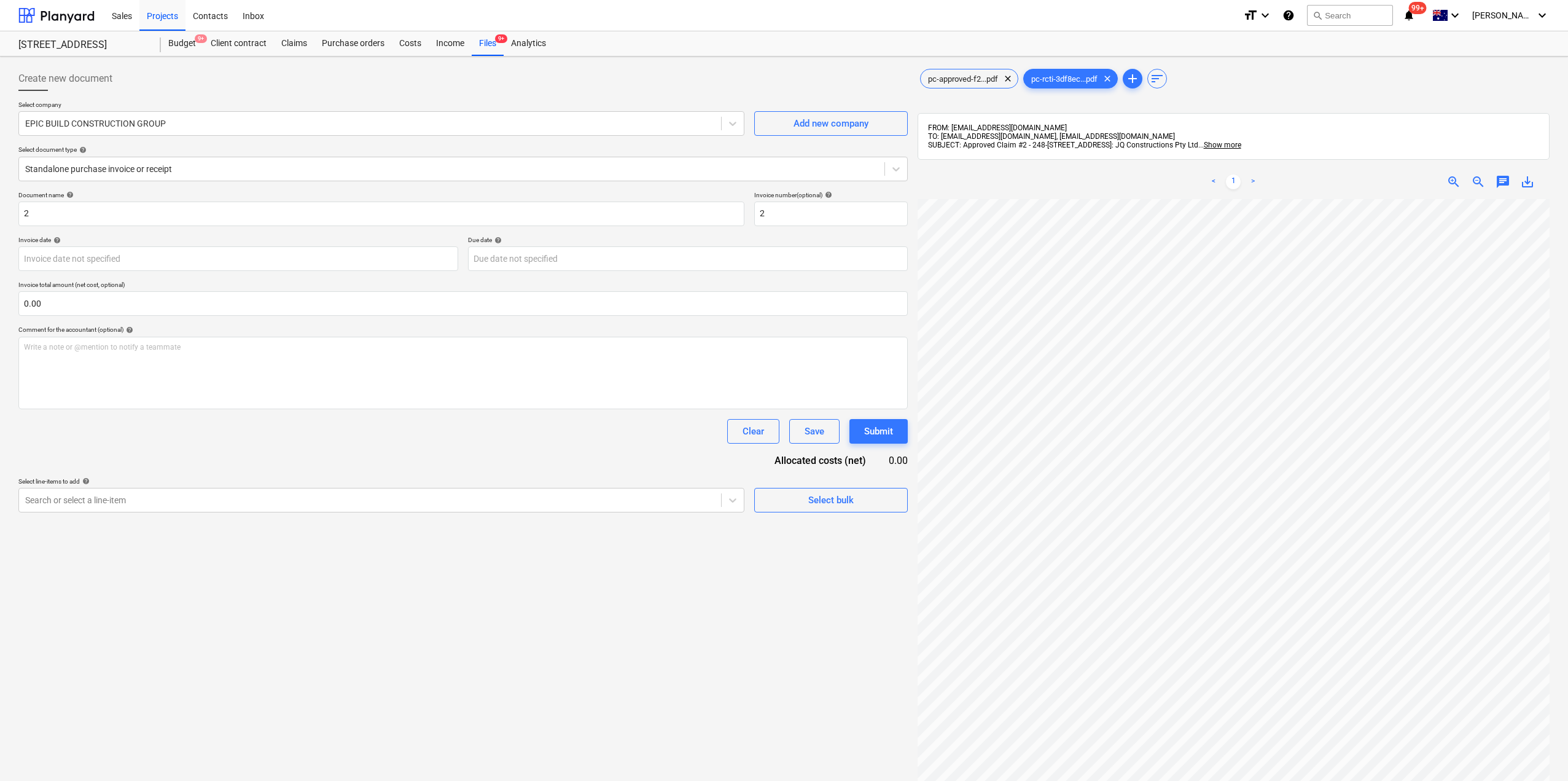
click at [356, 432] on div "Clear Save Submit" at bounding box center [462, 431] width 889 height 25
click at [223, 122] on div at bounding box center [370, 123] width 689 height 12
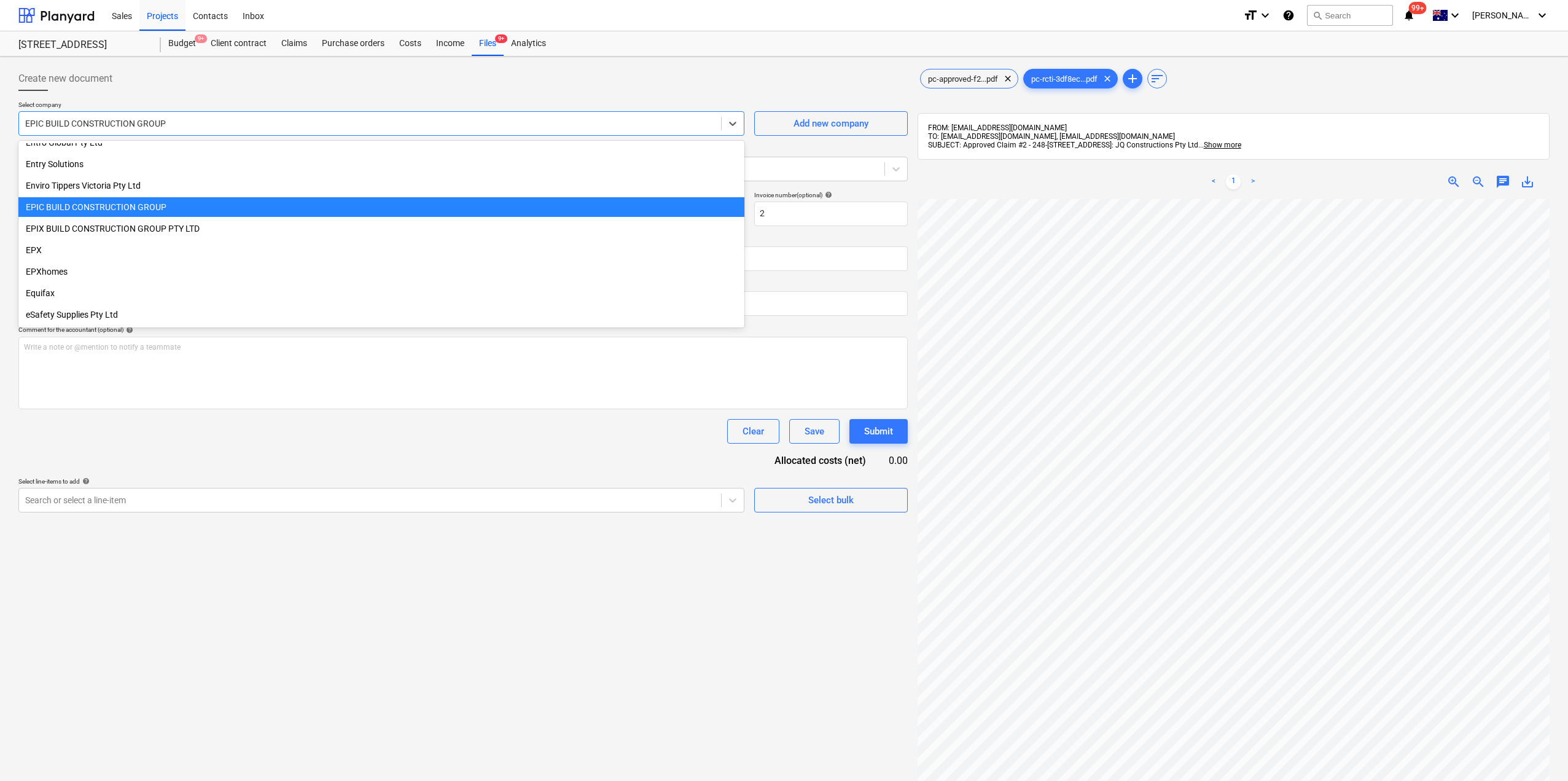
scroll to position [7312, 0]
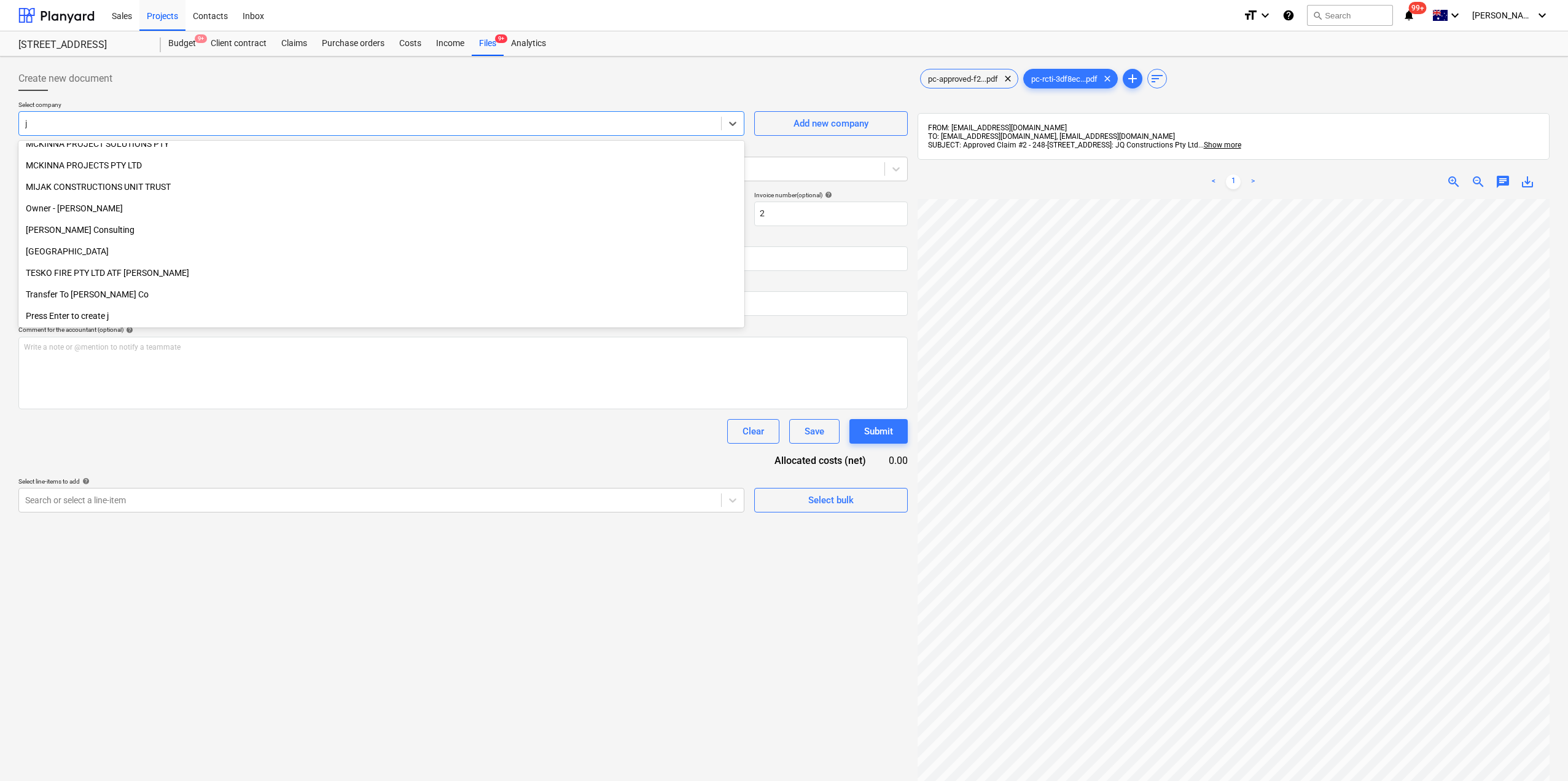
type input "jq"
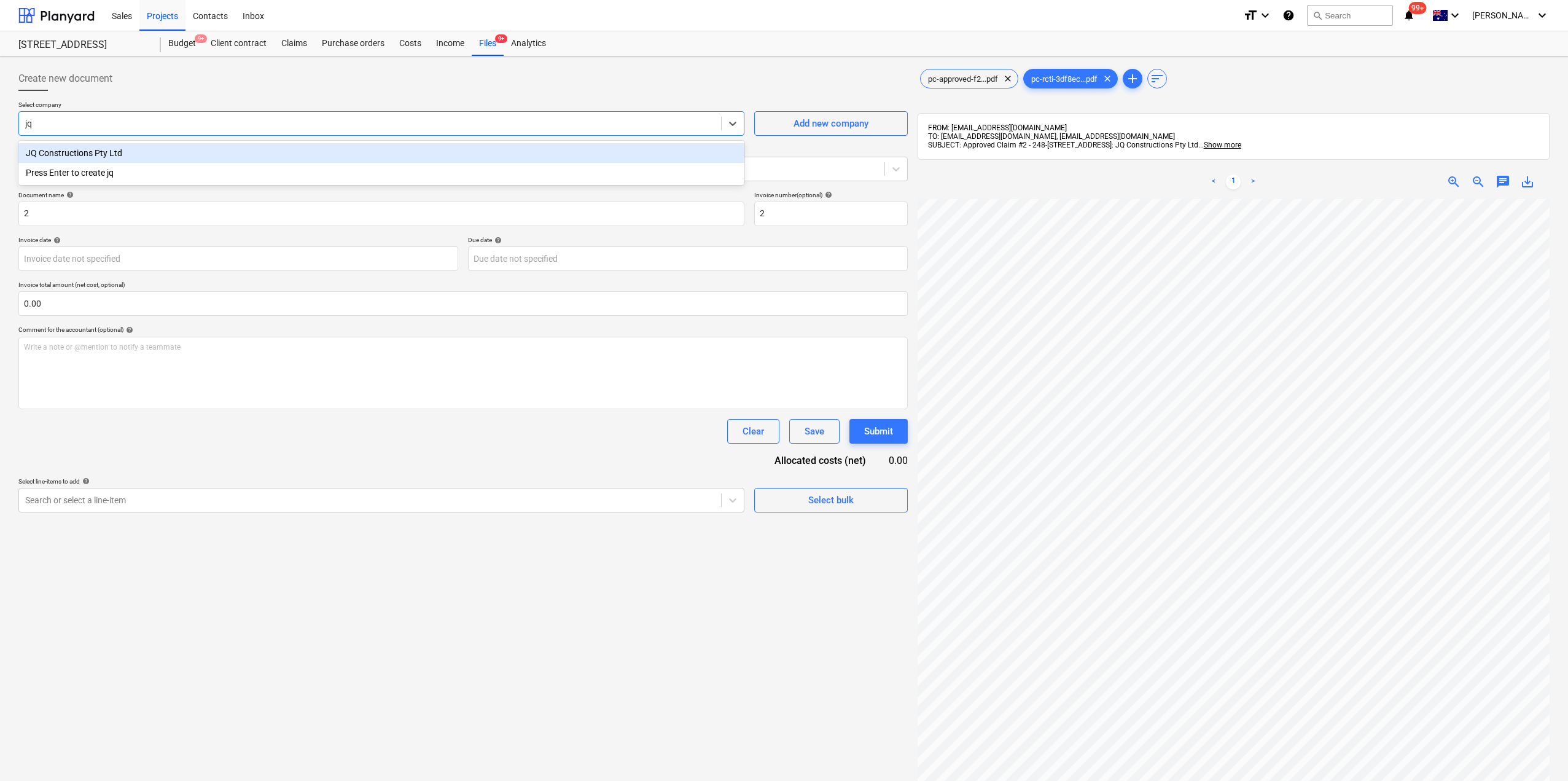
click at [155, 154] on div "JQ Constructions Pty Ltd" at bounding box center [381, 153] width 726 height 20
click at [112, 211] on input "2" at bounding box center [381, 213] width 726 height 25
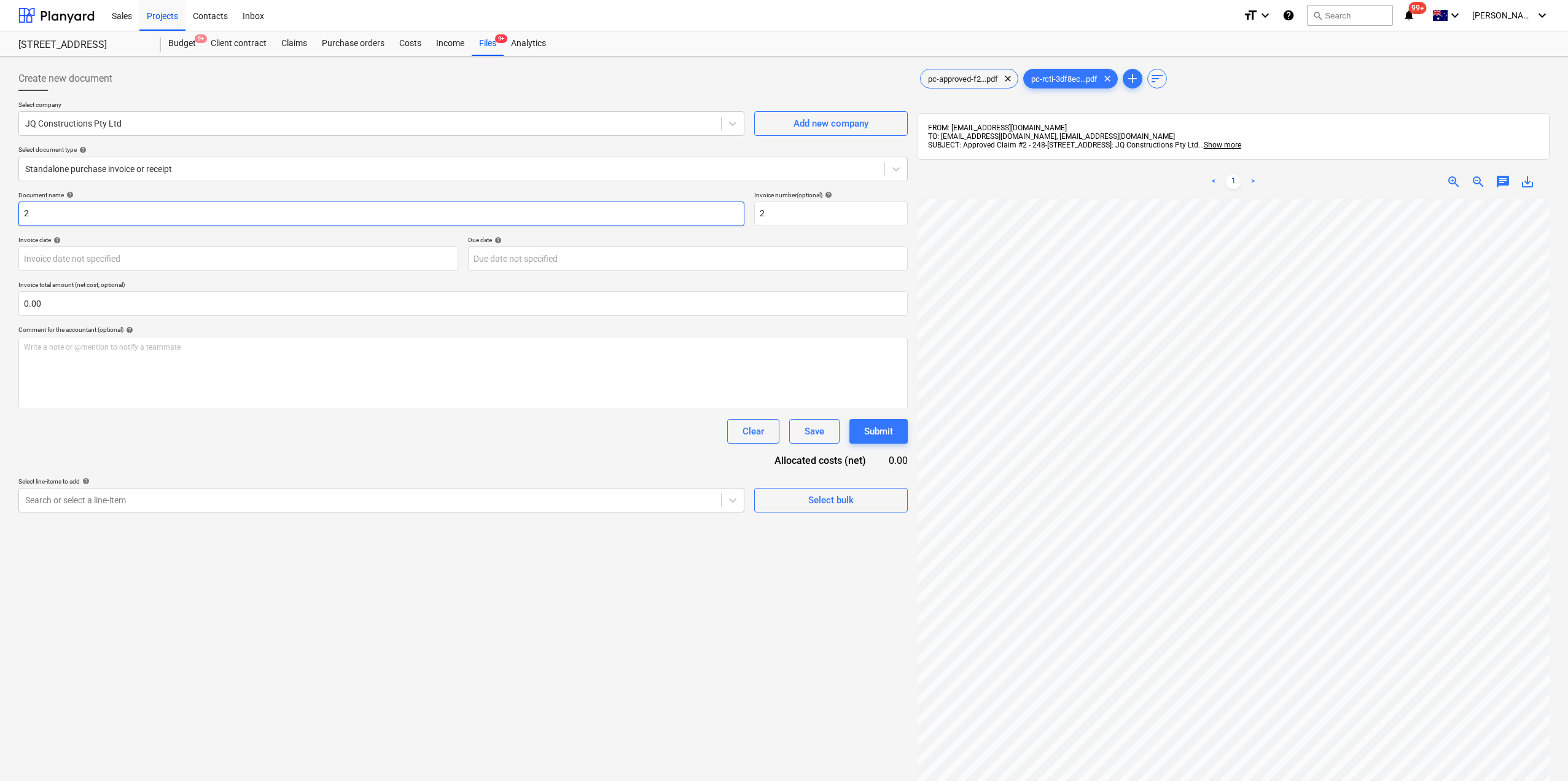
drag, startPoint x: 110, startPoint y: 213, endPoint x: 0, endPoint y: 209, distance: 110.1
click at [0, 209] on div "Create new document Select company JQ Constructions Pty Ltd Add new company Sel…" at bounding box center [784, 506] width 1568 height 899
type input "JQ Construction - Claim#2"
click at [145, 168] on div at bounding box center [452, 168] width 853 height 12
click at [136, 385] on div "Write a note or @mention to notify a teammate [PERSON_NAME]" at bounding box center [462, 373] width 889 height 72
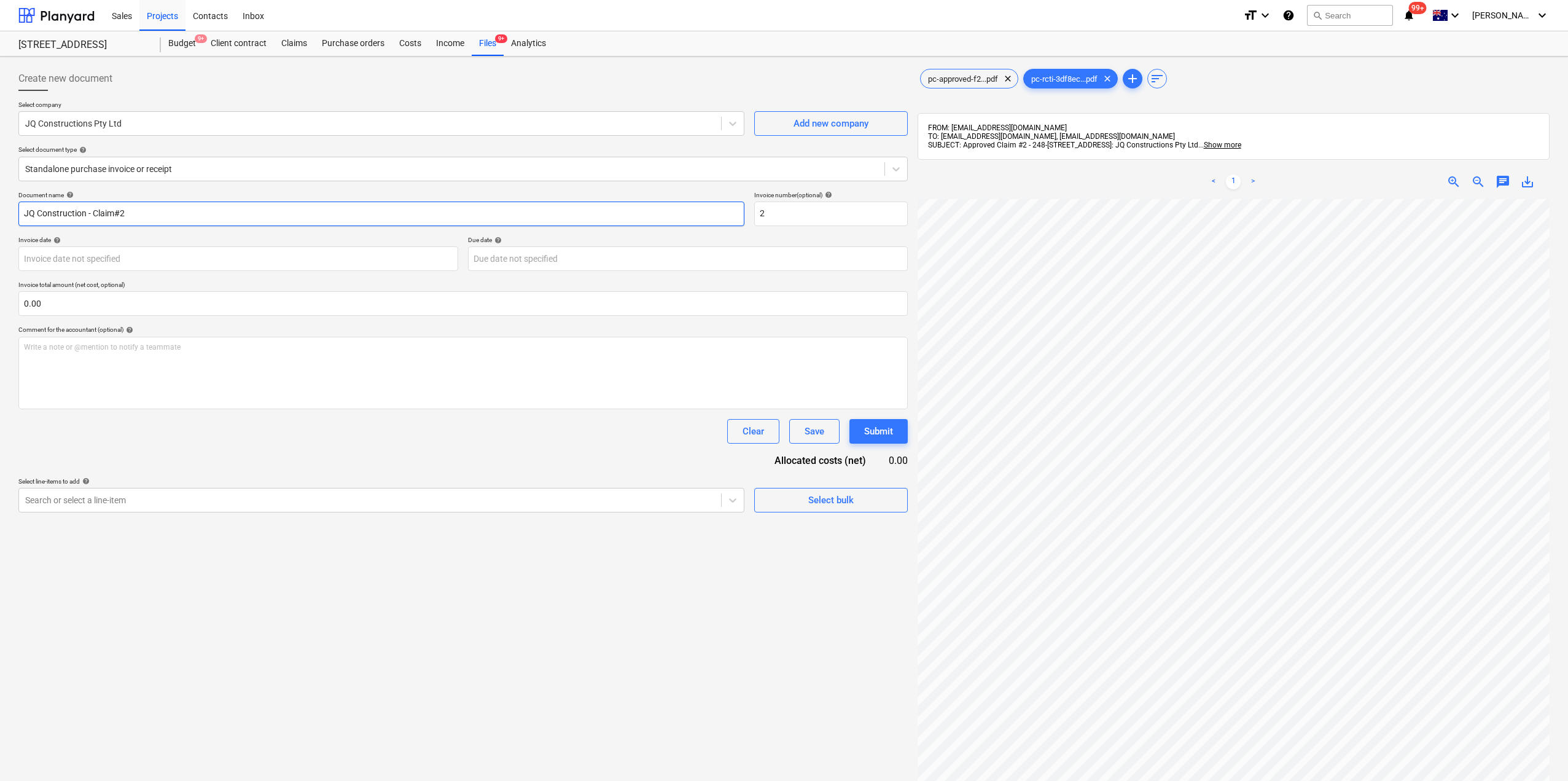
drag, startPoint x: 153, startPoint y: 227, endPoint x: 146, endPoint y: 221, distance: 9.2
click at [148, 224] on div "Document name help JQ Construction - Claim#2 Invoice number (optional) help 2 I…" at bounding box center [462, 352] width 889 height 322
drag, startPoint x: 146, startPoint y: 218, endPoint x: 0, endPoint y: 197, distance: 147.5
click at [0, 197] on div "Create new document Select company JQ Constructions Pty Ltd Add new company Sel…" at bounding box center [784, 506] width 1568 height 899
click at [222, 170] on div at bounding box center [452, 168] width 853 height 12
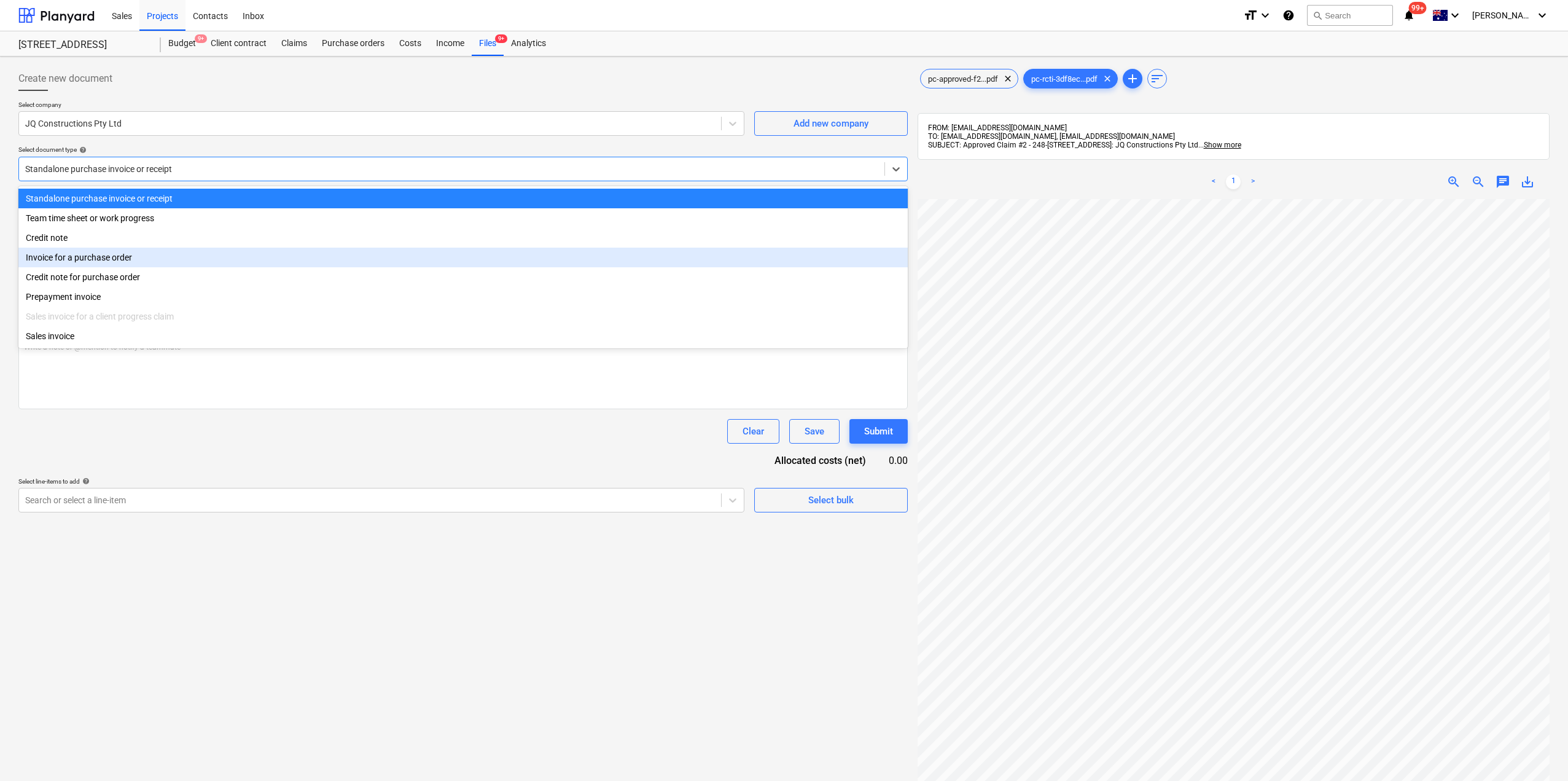
click at [125, 256] on div "Invoice for a purchase order" at bounding box center [462, 257] width 889 height 20
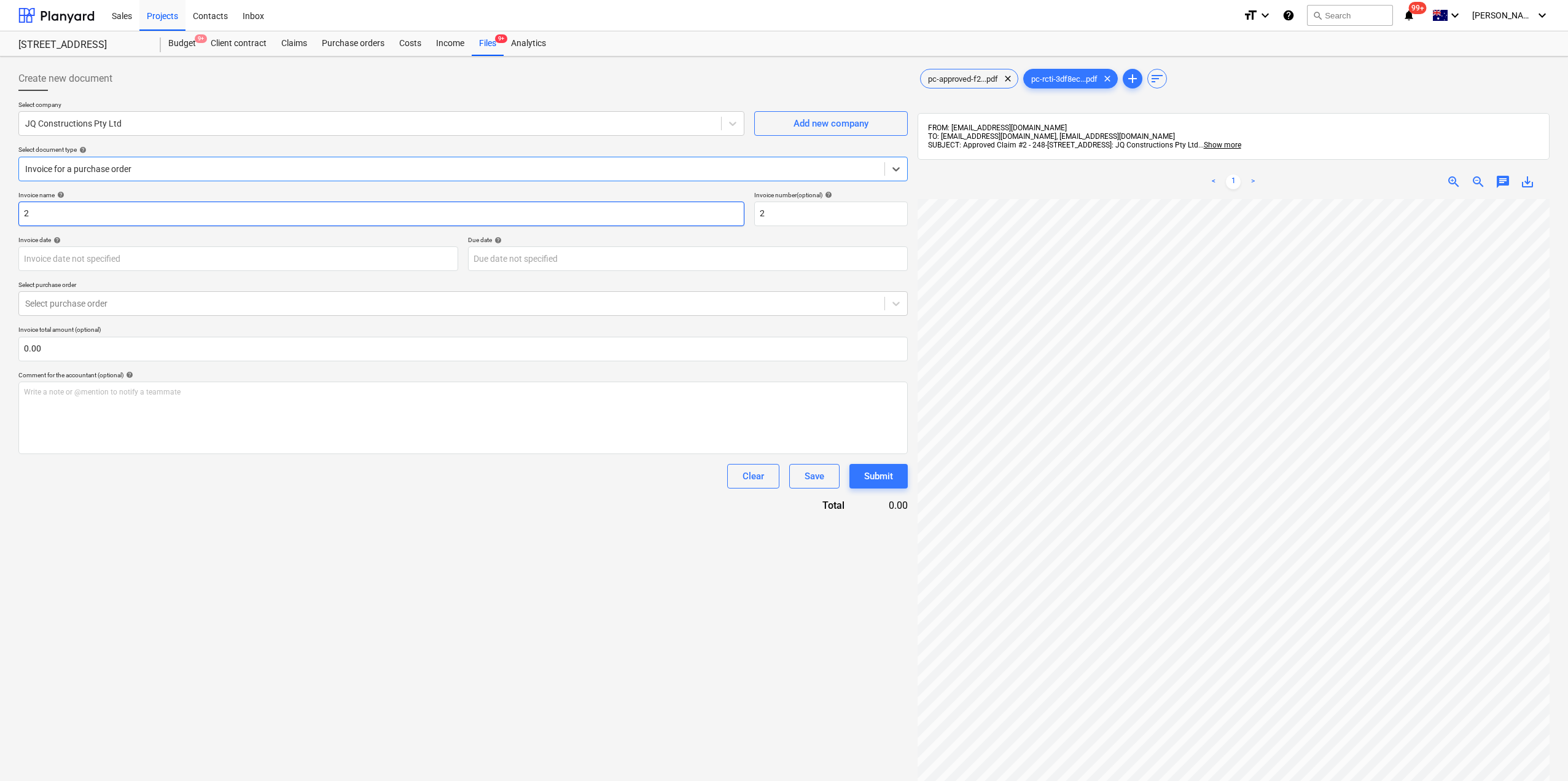
click at [107, 217] on input "2" at bounding box center [381, 213] width 726 height 25
drag, startPoint x: 110, startPoint y: 214, endPoint x: 0, endPoint y: 217, distance: 110.0
click at [0, 217] on div "Create new document Select company JQ Constructions Pty Ltd Add new company Sel…" at bounding box center [784, 506] width 1568 height 899
paste input "JQ Construction - Claim#"
type input "JQ Construction - Claim#2"
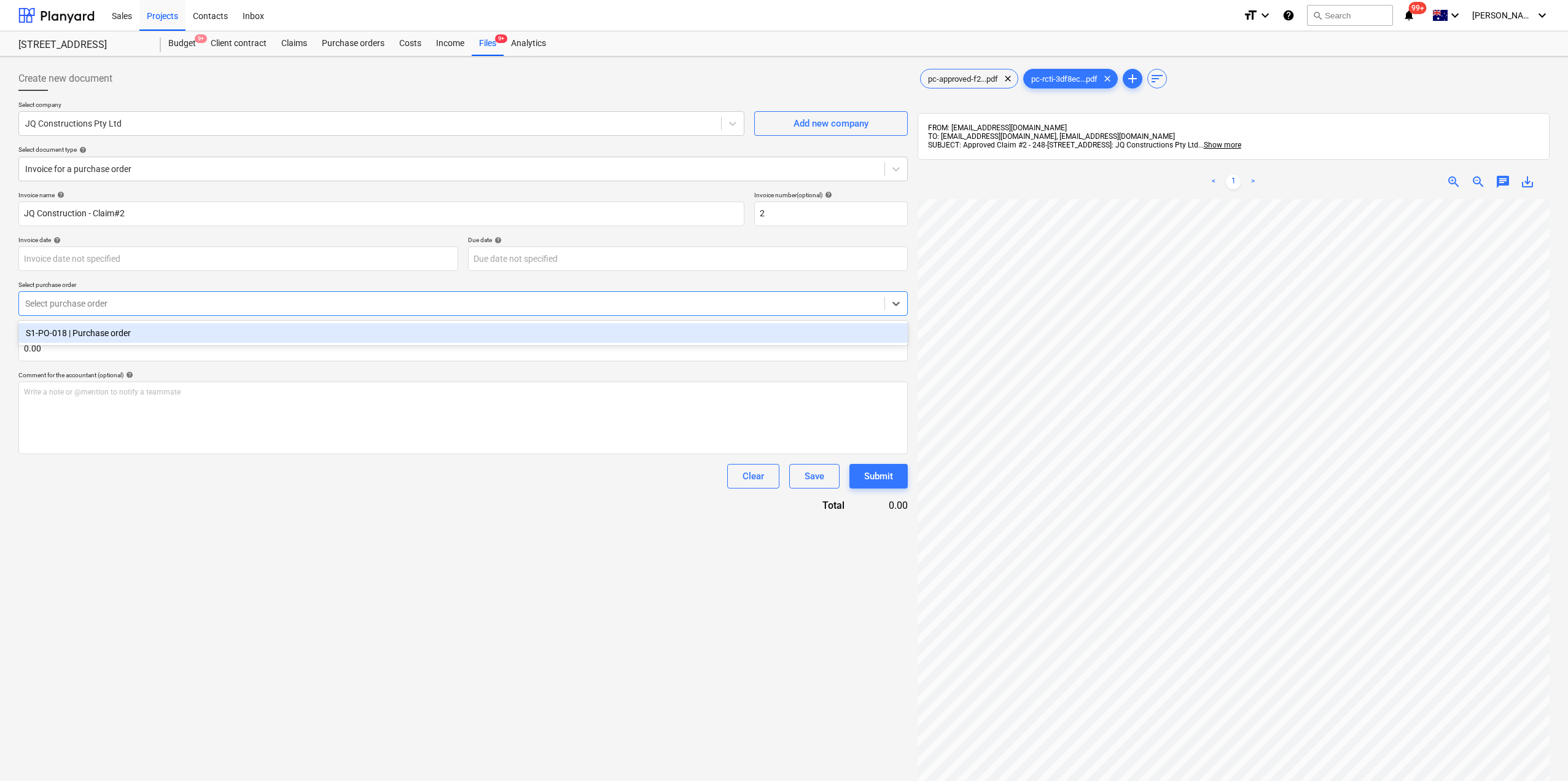
click at [158, 296] on div "Select purchase order" at bounding box center [451, 303] width 865 height 18
click at [140, 332] on div "S1-PO-018 | Purchase order" at bounding box center [462, 333] width 889 height 20
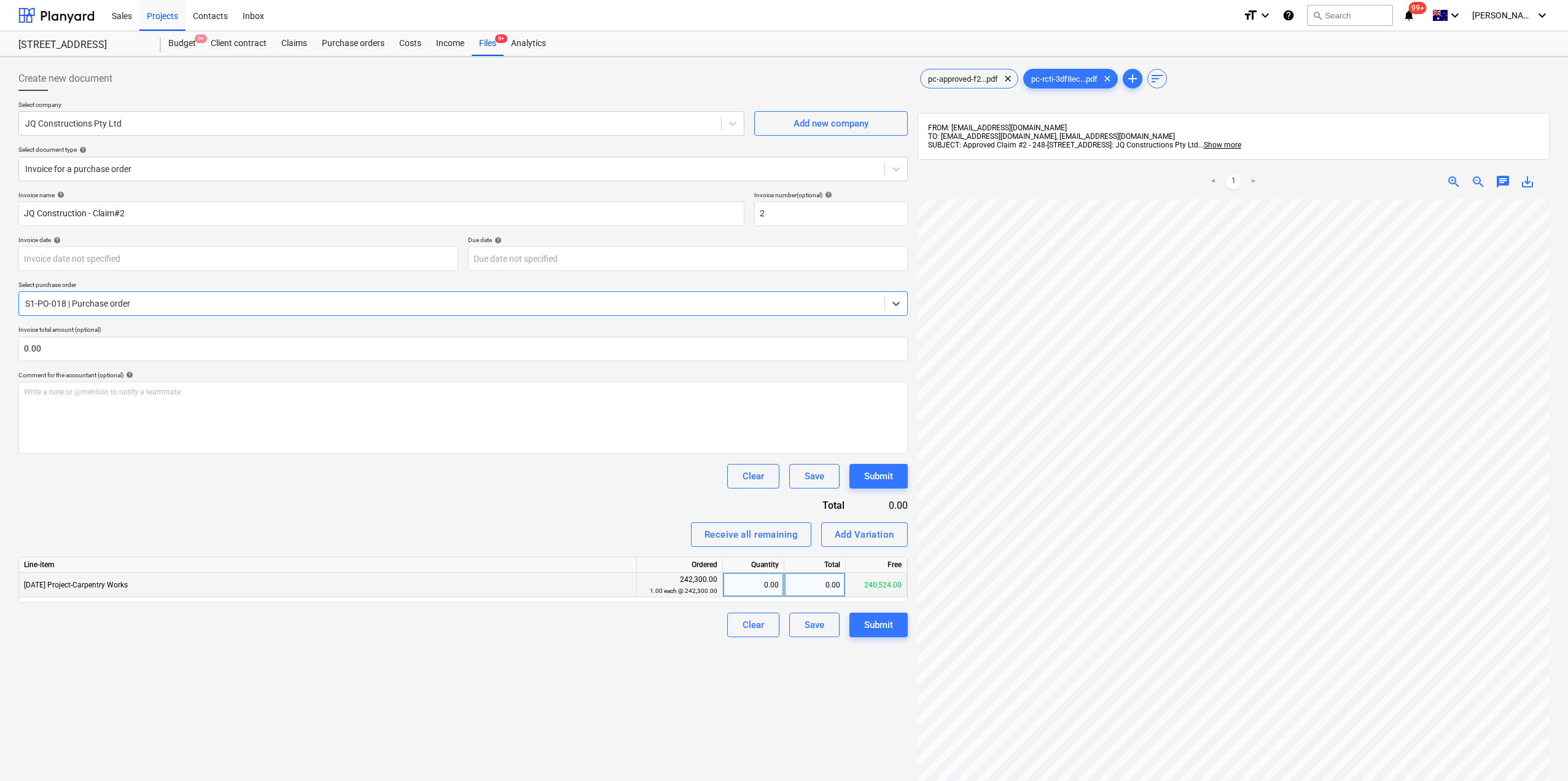
click at [809, 584] on div "0.00" at bounding box center [814, 584] width 61 height 25
click at [950, 83] on span "pc-approved-f2...pdf" at bounding box center [963, 79] width 84 height 10
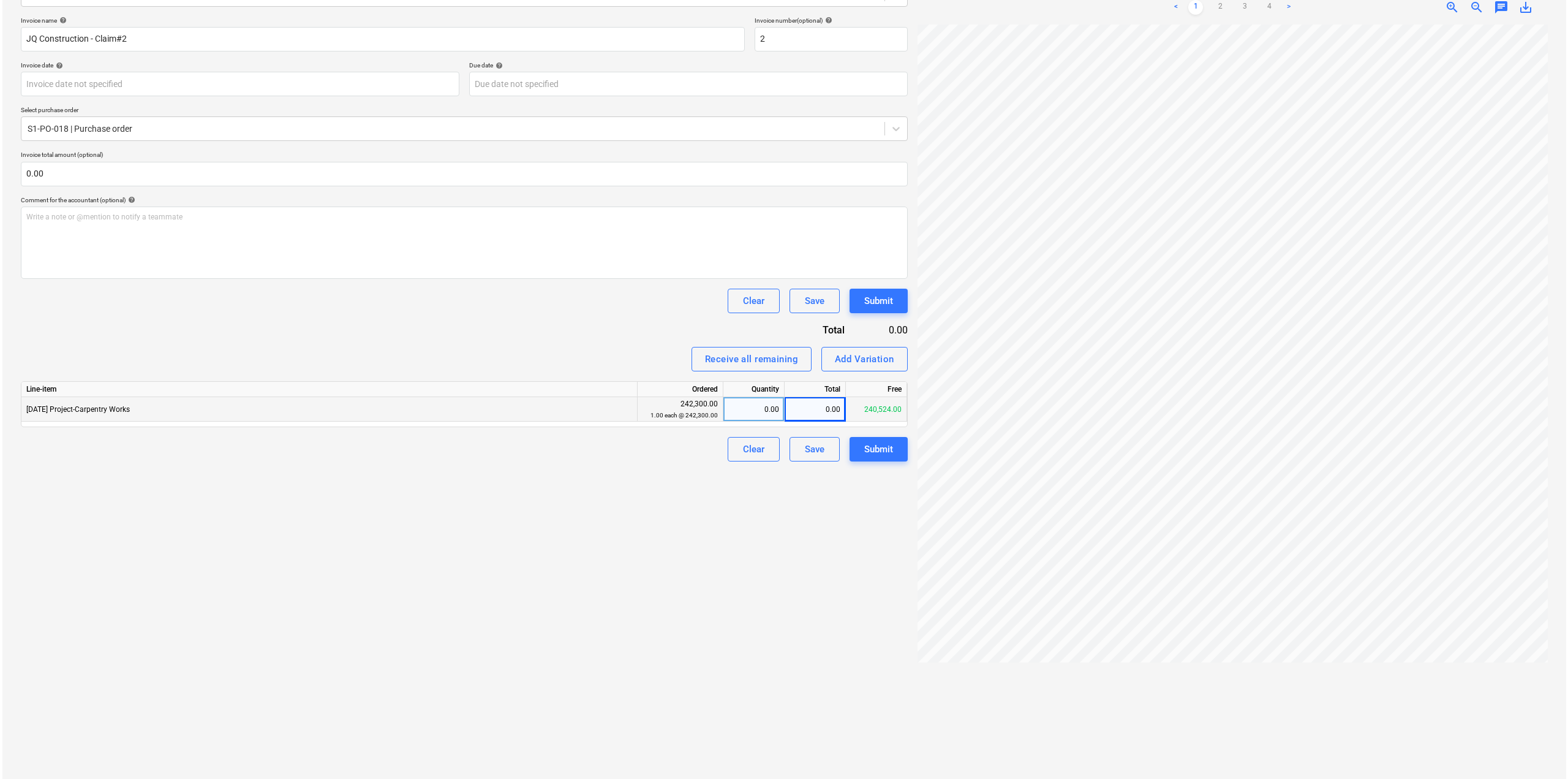
scroll to position [0, 279]
click at [815, 403] on div "0.00" at bounding box center [812, 409] width 61 height 25
type input "28404"
drag, startPoint x: 788, startPoint y: 668, endPoint x: 770, endPoint y: 664, distance: 18.4
click at [788, 665] on div "Create new document Select company JQ Constructions Pty Ltd Add new company Sel…" at bounding box center [462, 330] width 897 height 886
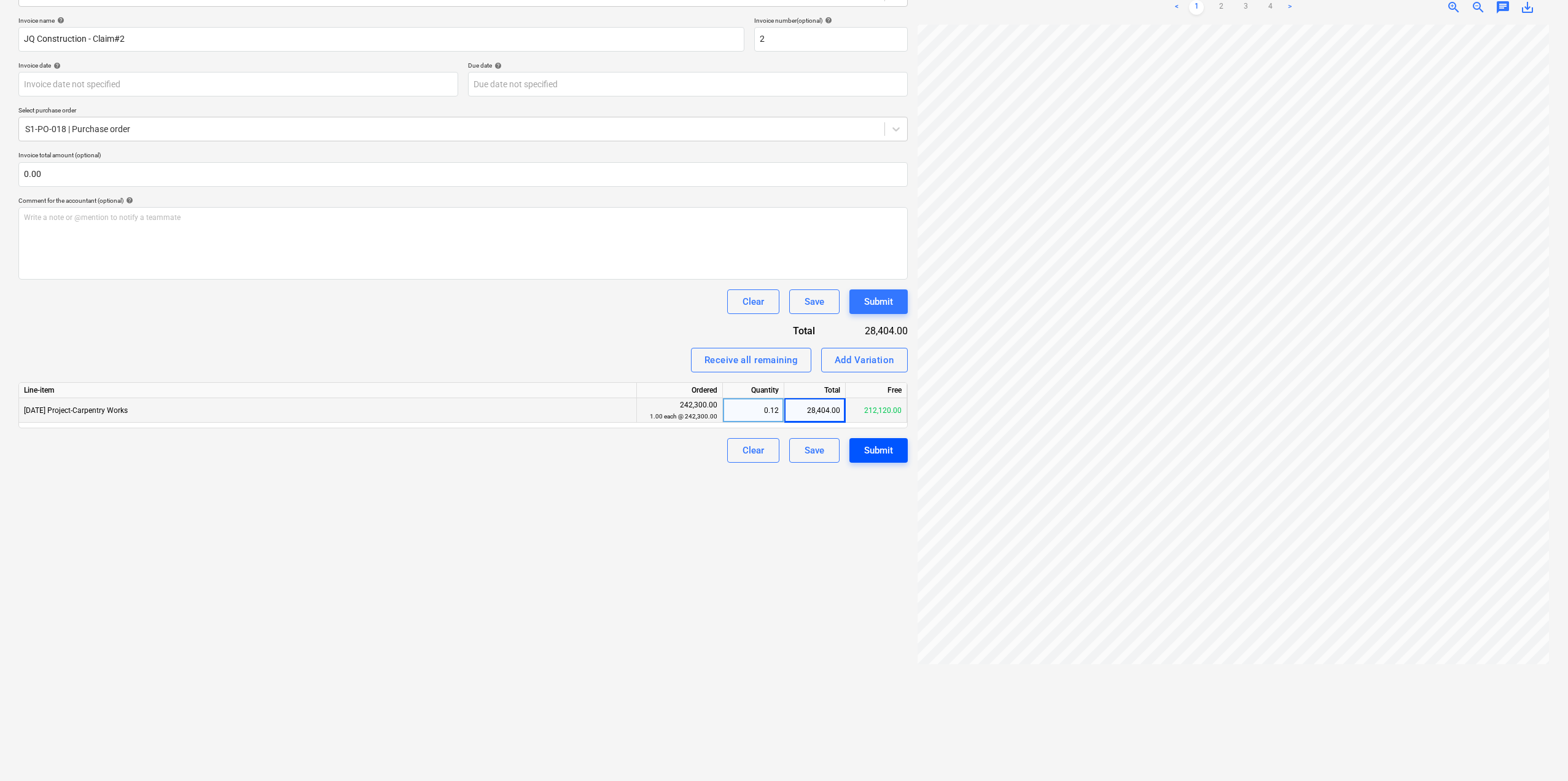
click at [899, 449] on button "Submit" at bounding box center [878, 450] width 58 height 25
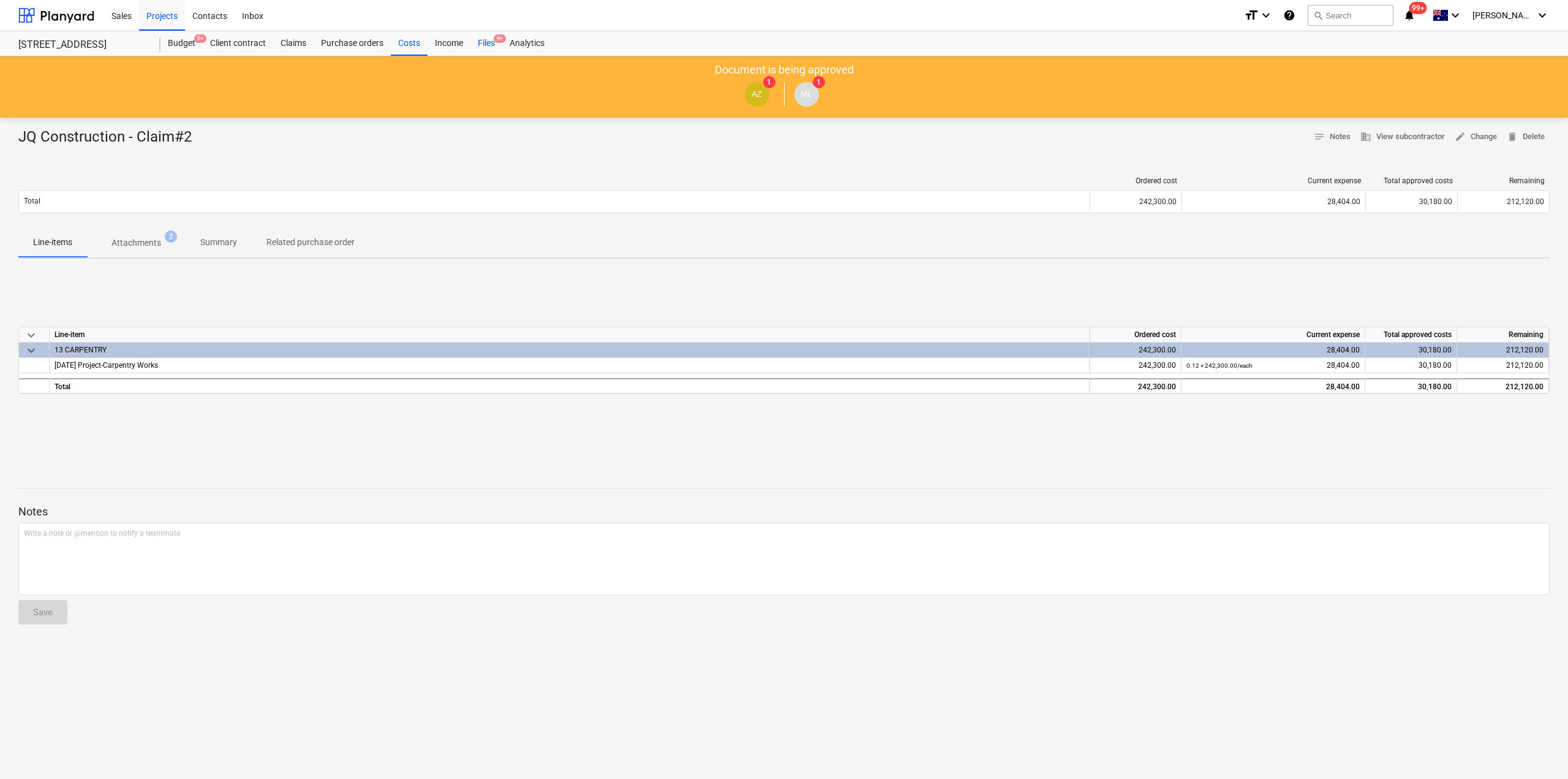
click at [491, 47] on div "Files 9+" at bounding box center [487, 43] width 32 height 25
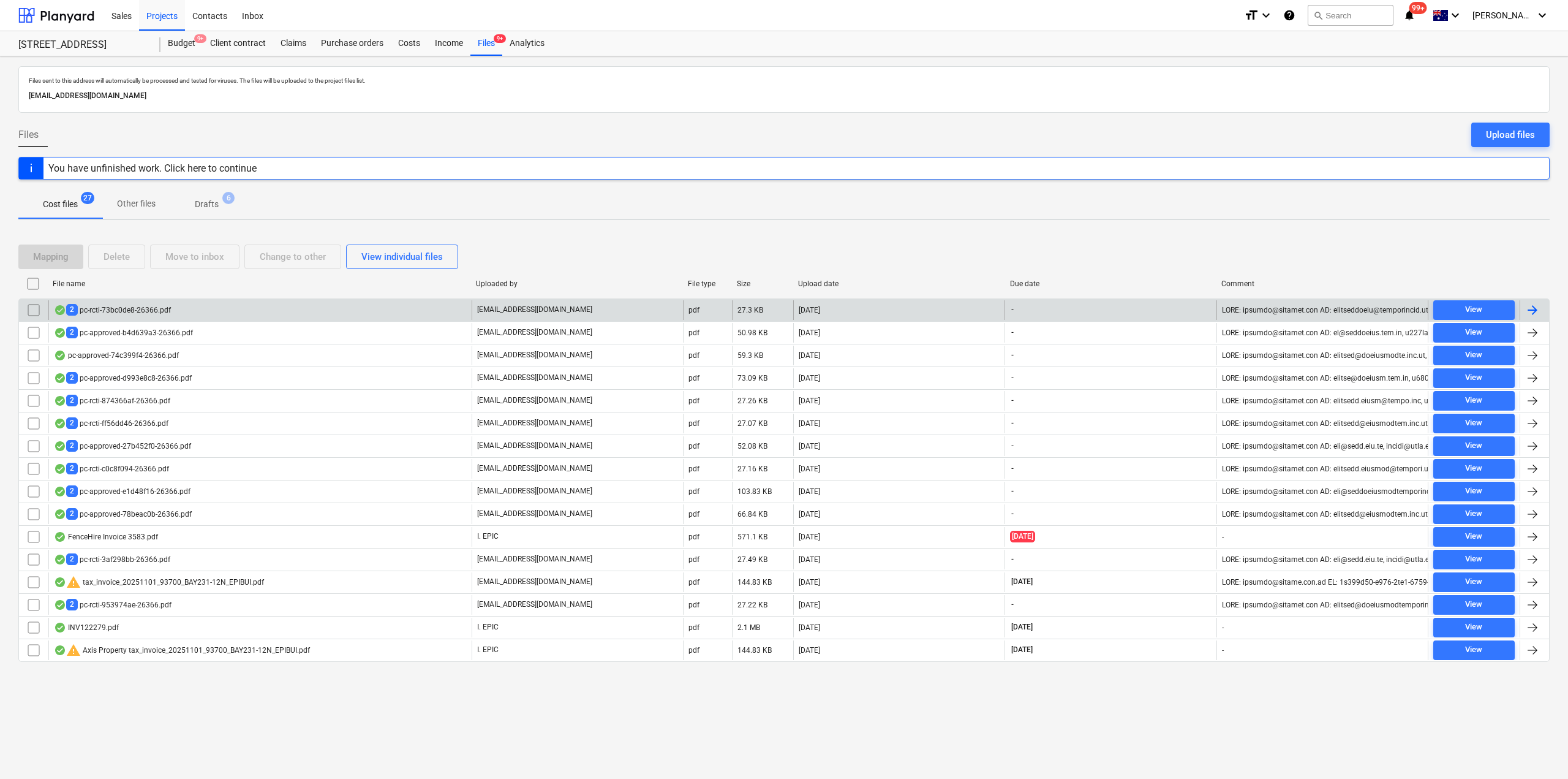
click at [133, 317] on div "2 pc-rcti-73bc0de8-26366.pdf" at bounding box center [260, 310] width 423 height 20
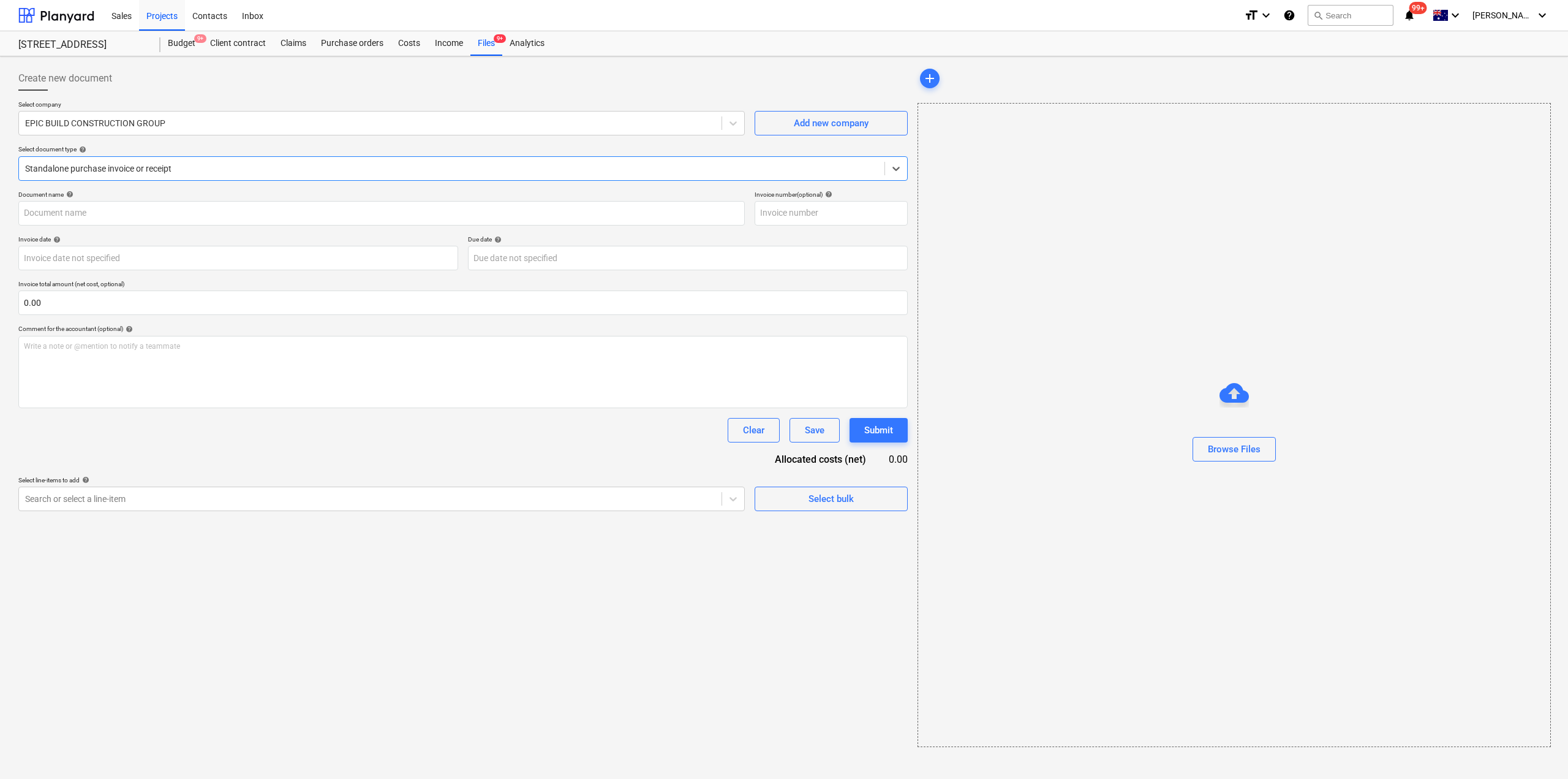
type input "pc-approved-587f6a77-26366.pdf"
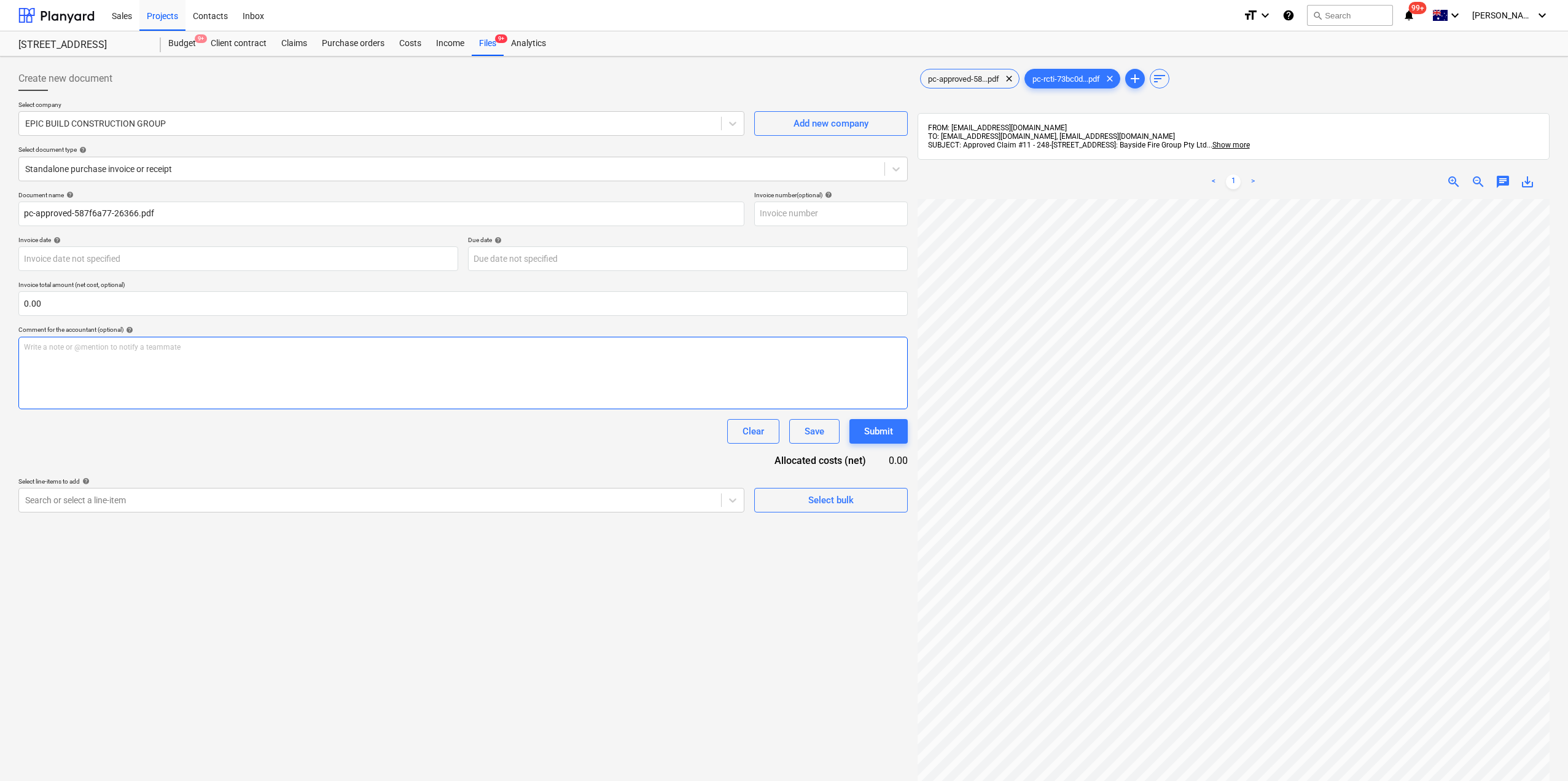
scroll to position [104, 14]
click at [129, 177] on div "Standalone purchase invoice or receipt" at bounding box center [451, 169] width 865 height 18
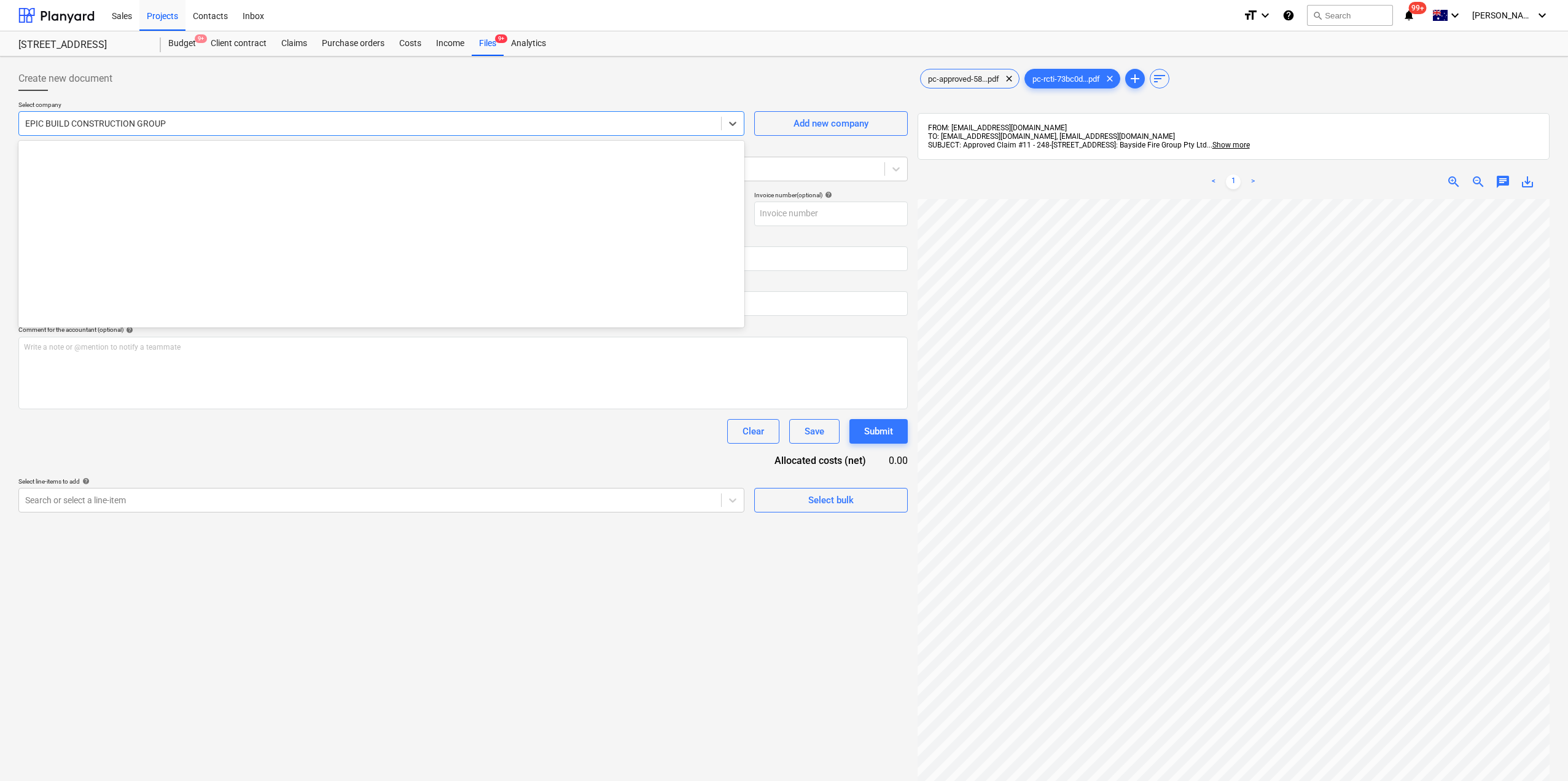
click at [127, 126] on div at bounding box center [370, 123] width 689 height 12
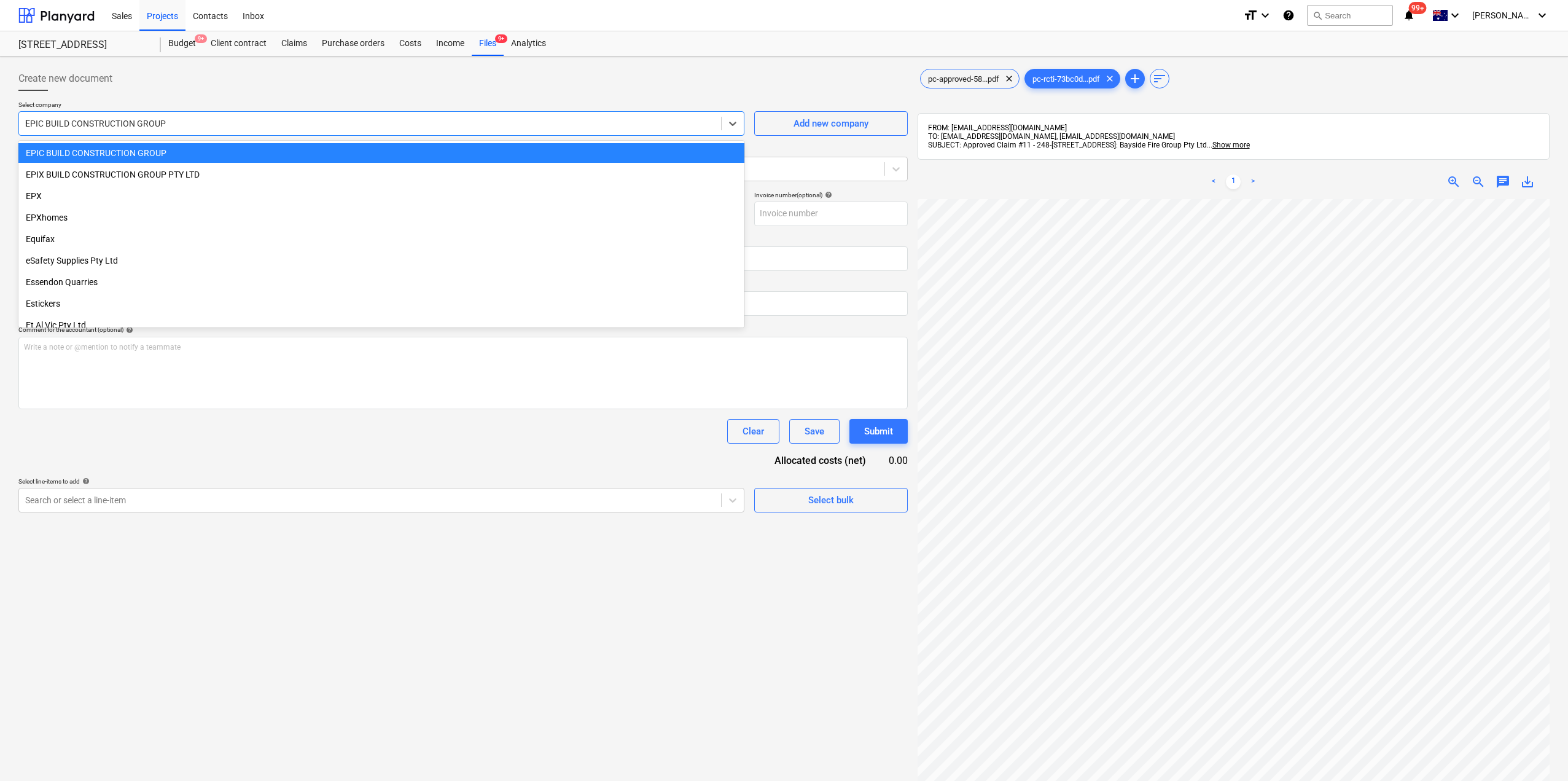
scroll to position [697, 0]
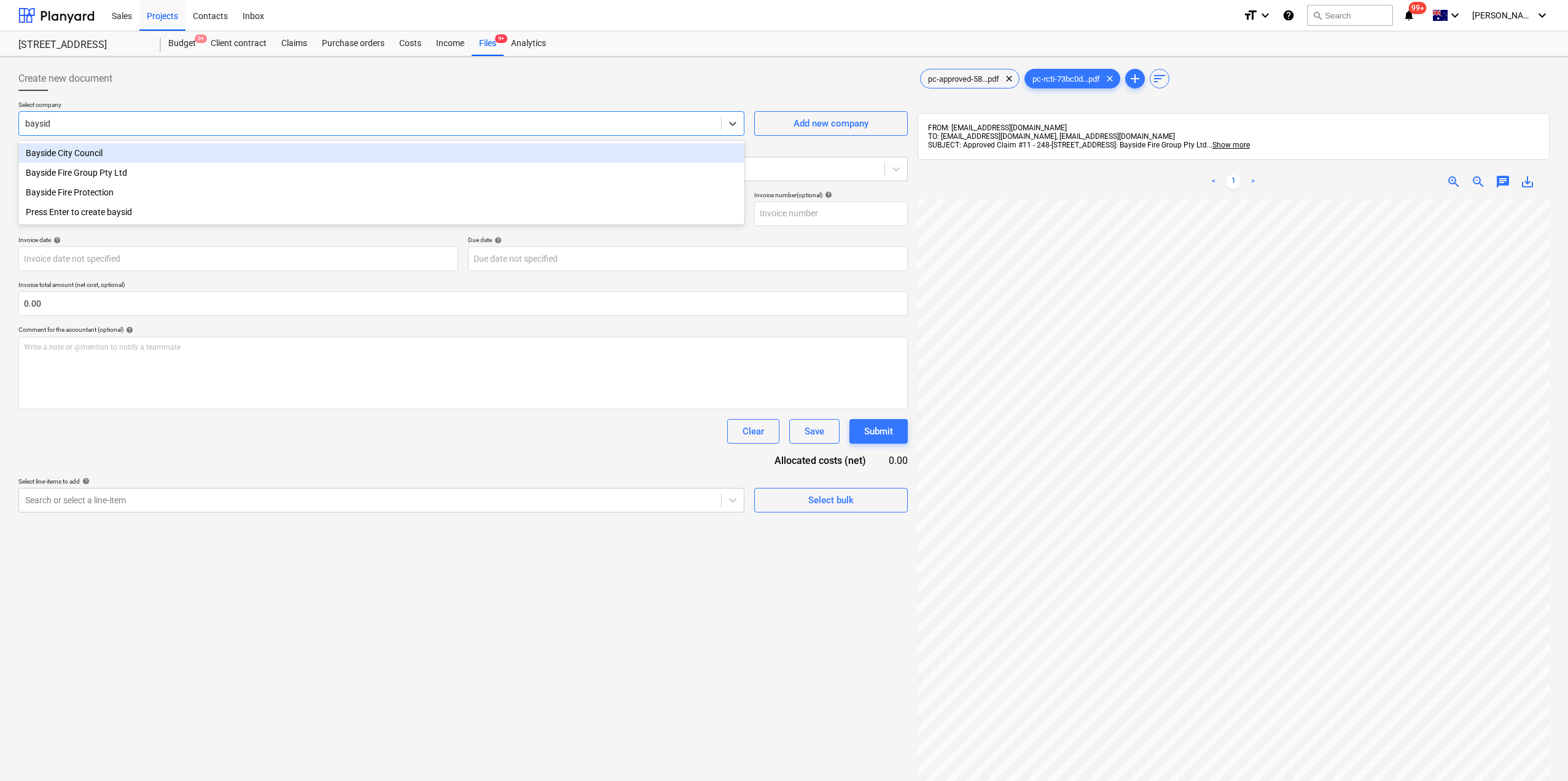
type input "bayside"
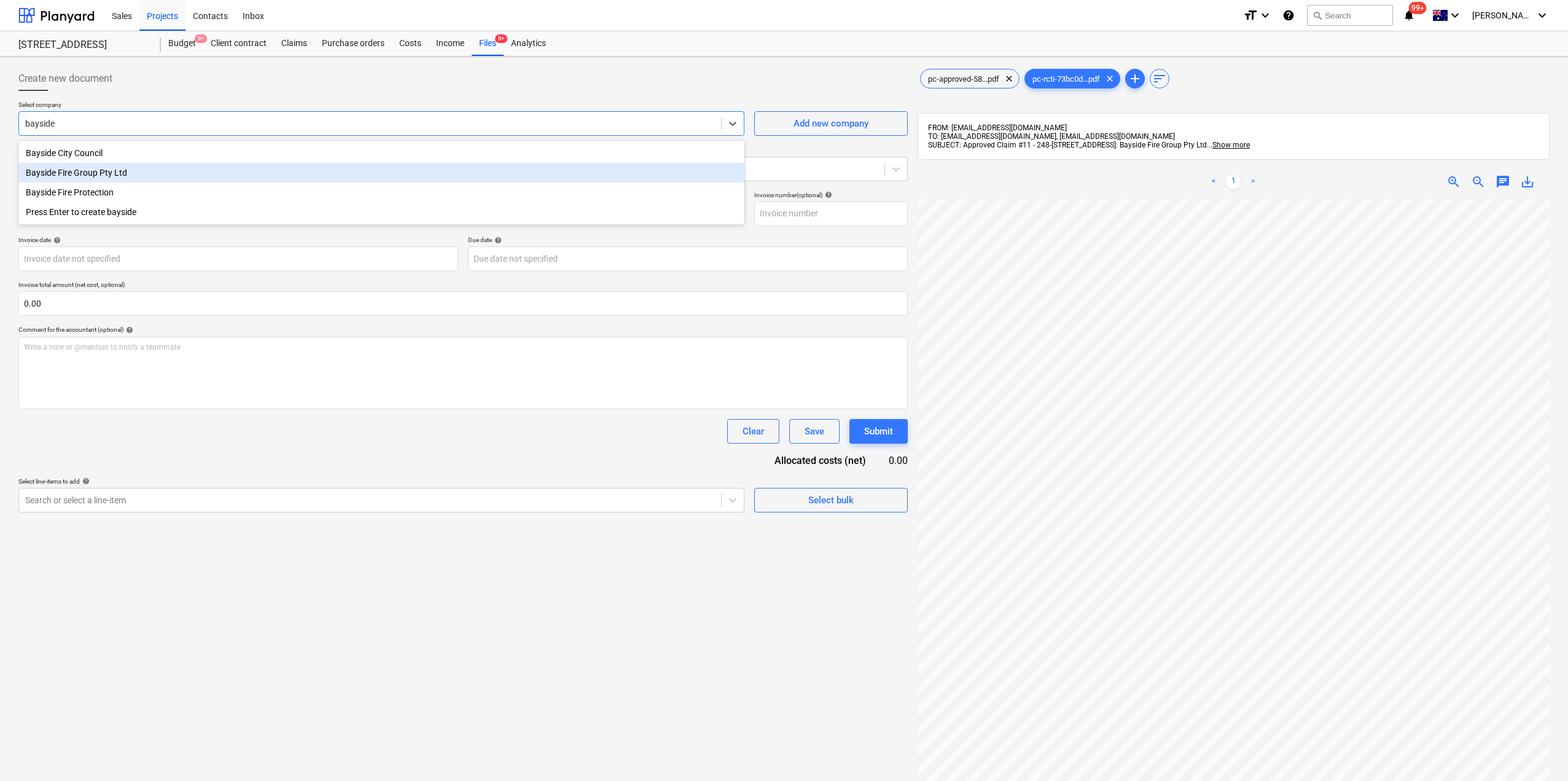
click at [117, 176] on div "Bayside Fire Group Pty Ltd" at bounding box center [381, 172] width 726 height 20
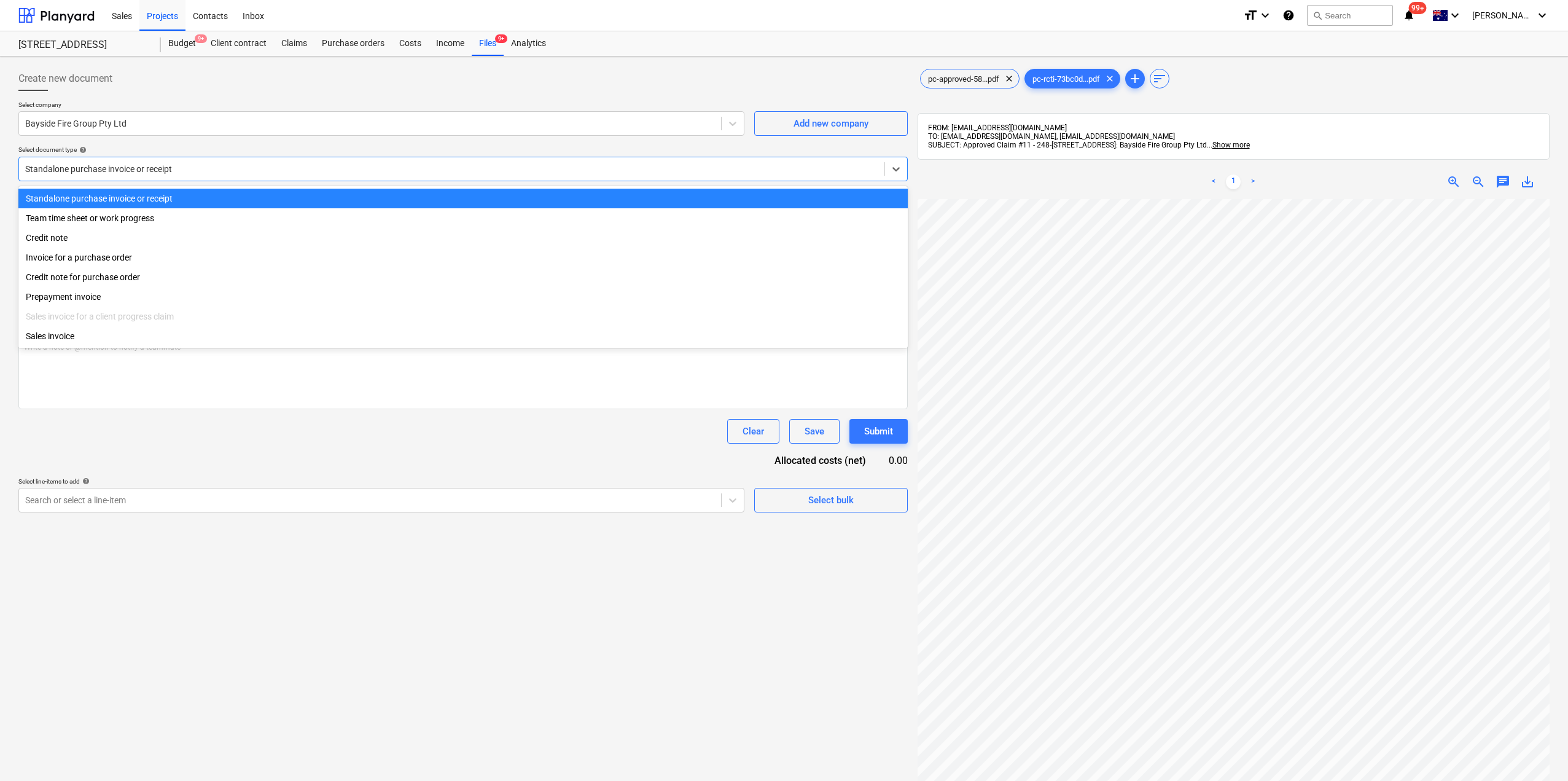
click at [141, 171] on div at bounding box center [452, 168] width 853 height 12
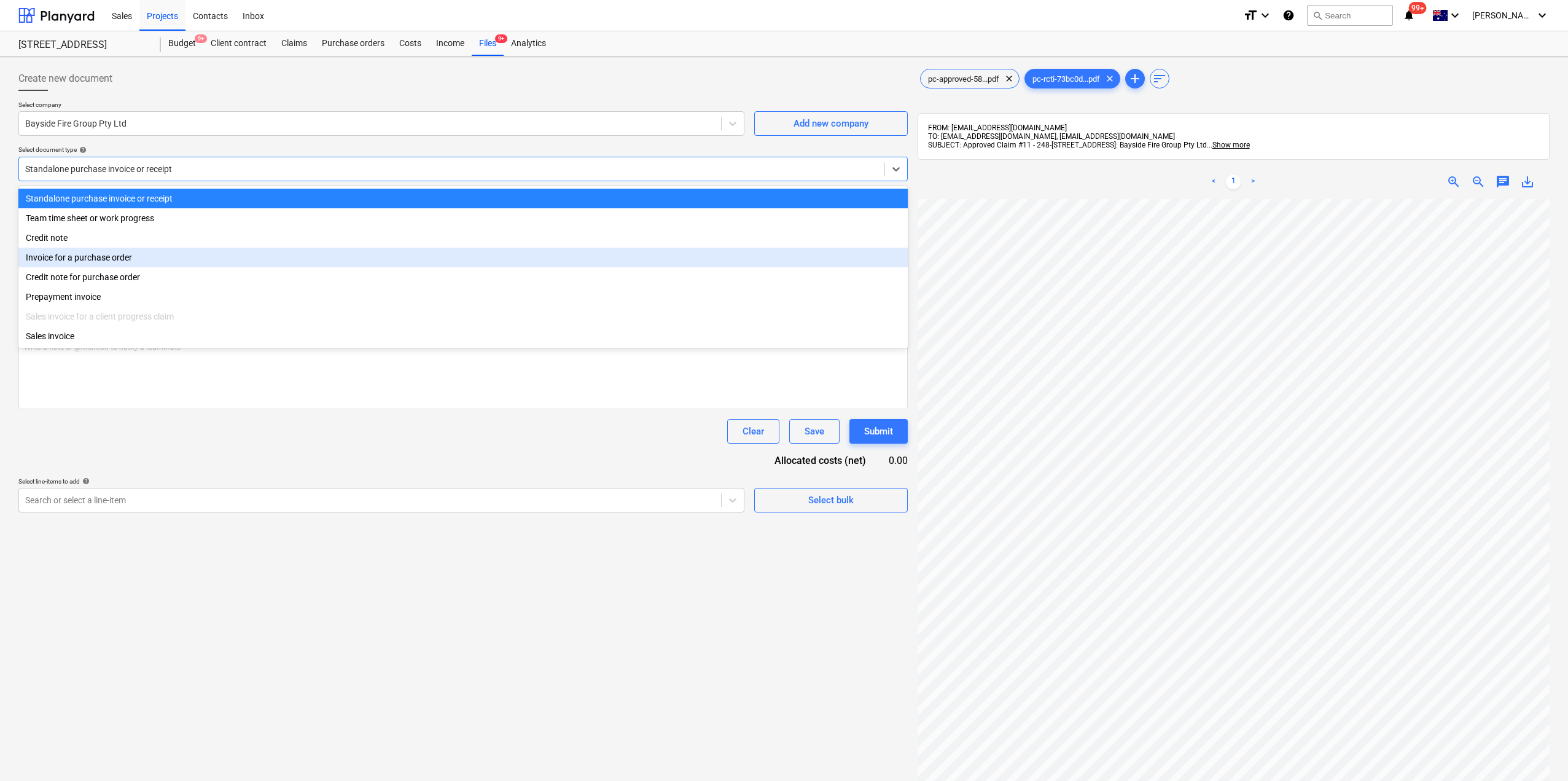
click at [103, 256] on div "Invoice for a purchase order" at bounding box center [462, 257] width 889 height 20
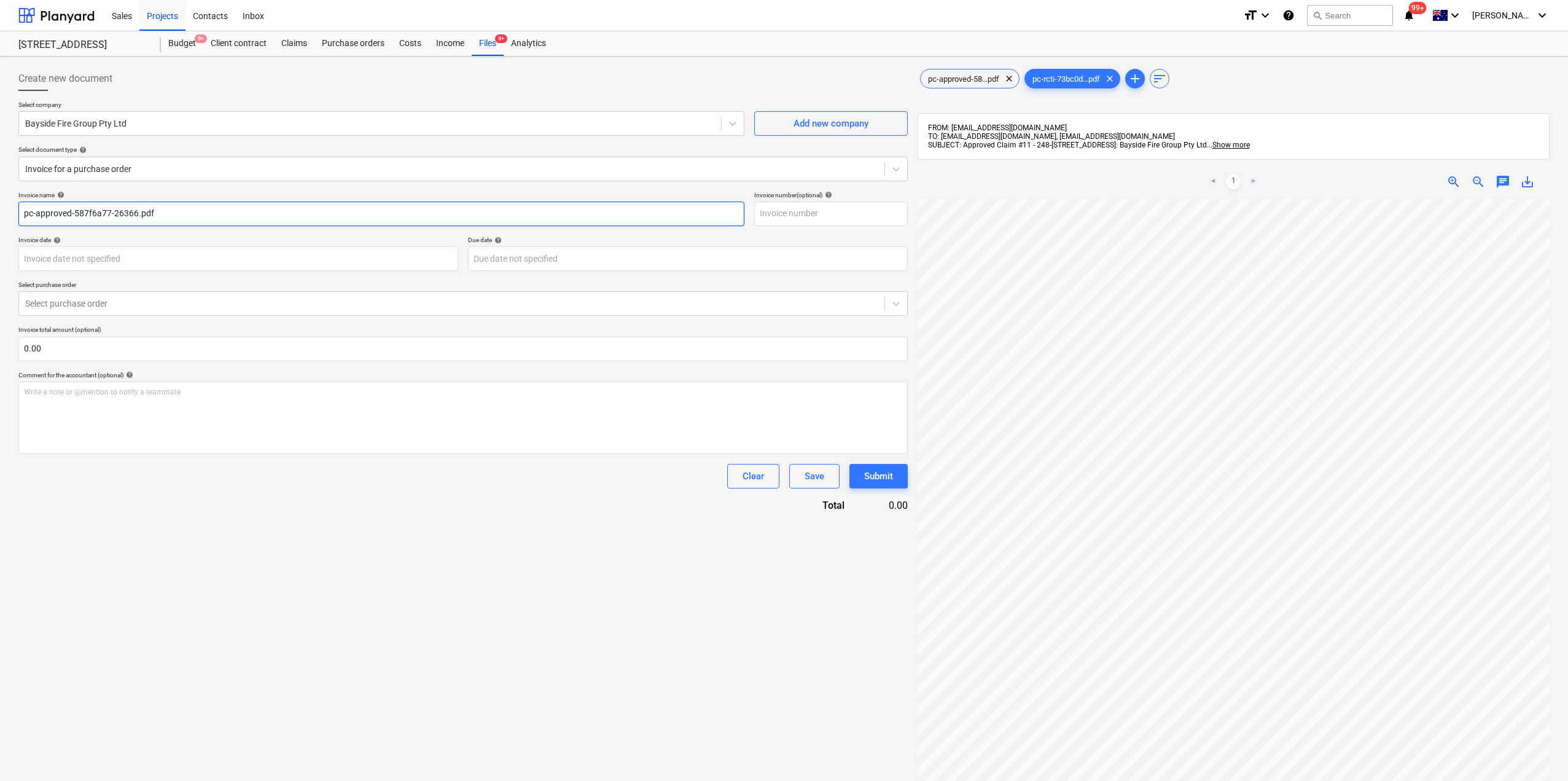
click at [123, 214] on input "pc-approved-587f6a77-26366.pdf" at bounding box center [381, 213] width 726 height 25
drag, startPoint x: 181, startPoint y: 210, endPoint x: 0, endPoint y: 197, distance: 181.5
click at [0, 197] on div "Create new document Select company Bayside Fire Group Pty Ltd Add new company S…" at bounding box center [784, 506] width 1568 height 899
type input "Bayside Fire Group - Claim #11"
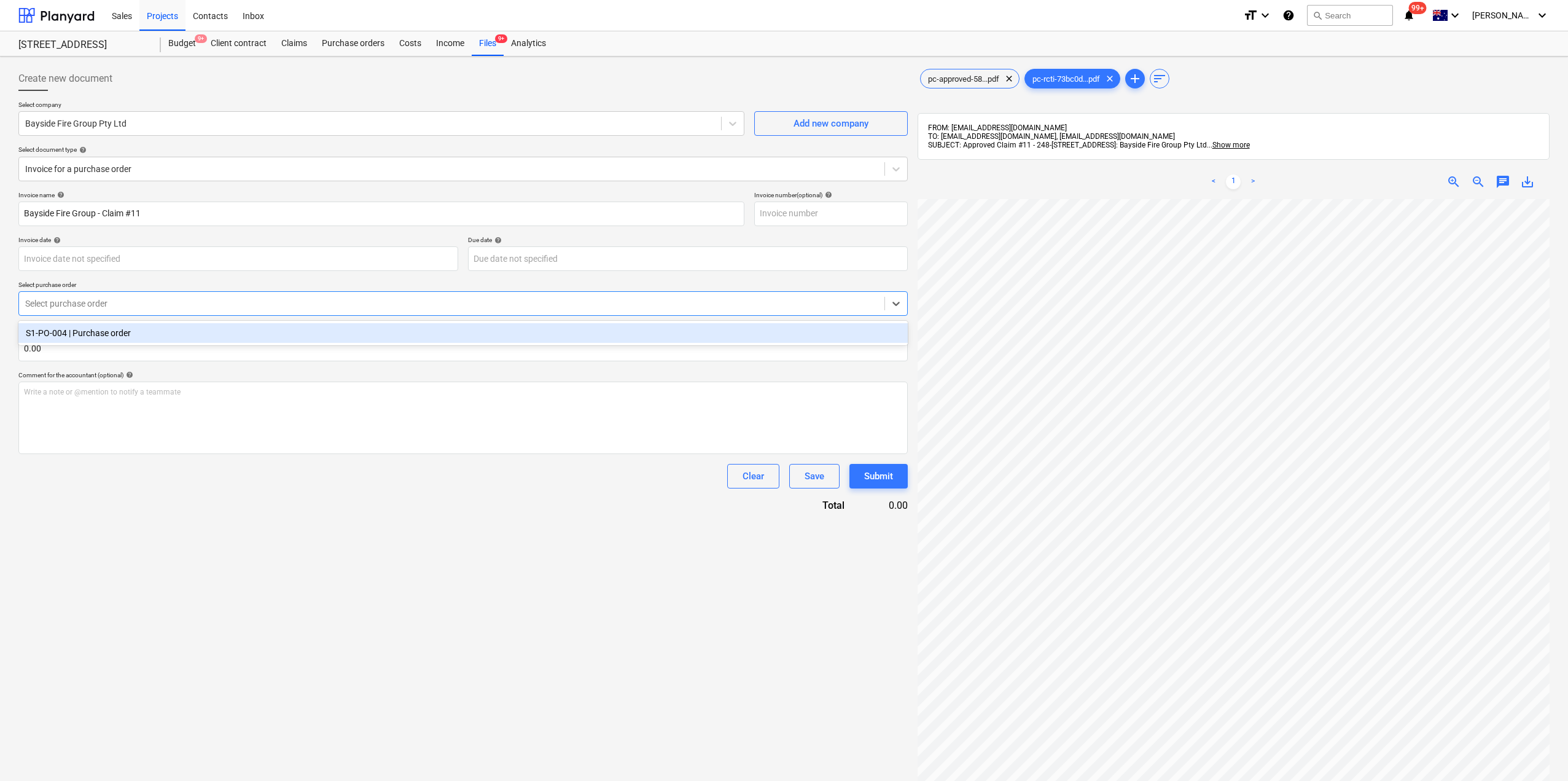
click at [79, 301] on div at bounding box center [452, 303] width 853 height 12
click at [93, 335] on div "S1-PO-004 | Purchase order" at bounding box center [462, 333] width 889 height 20
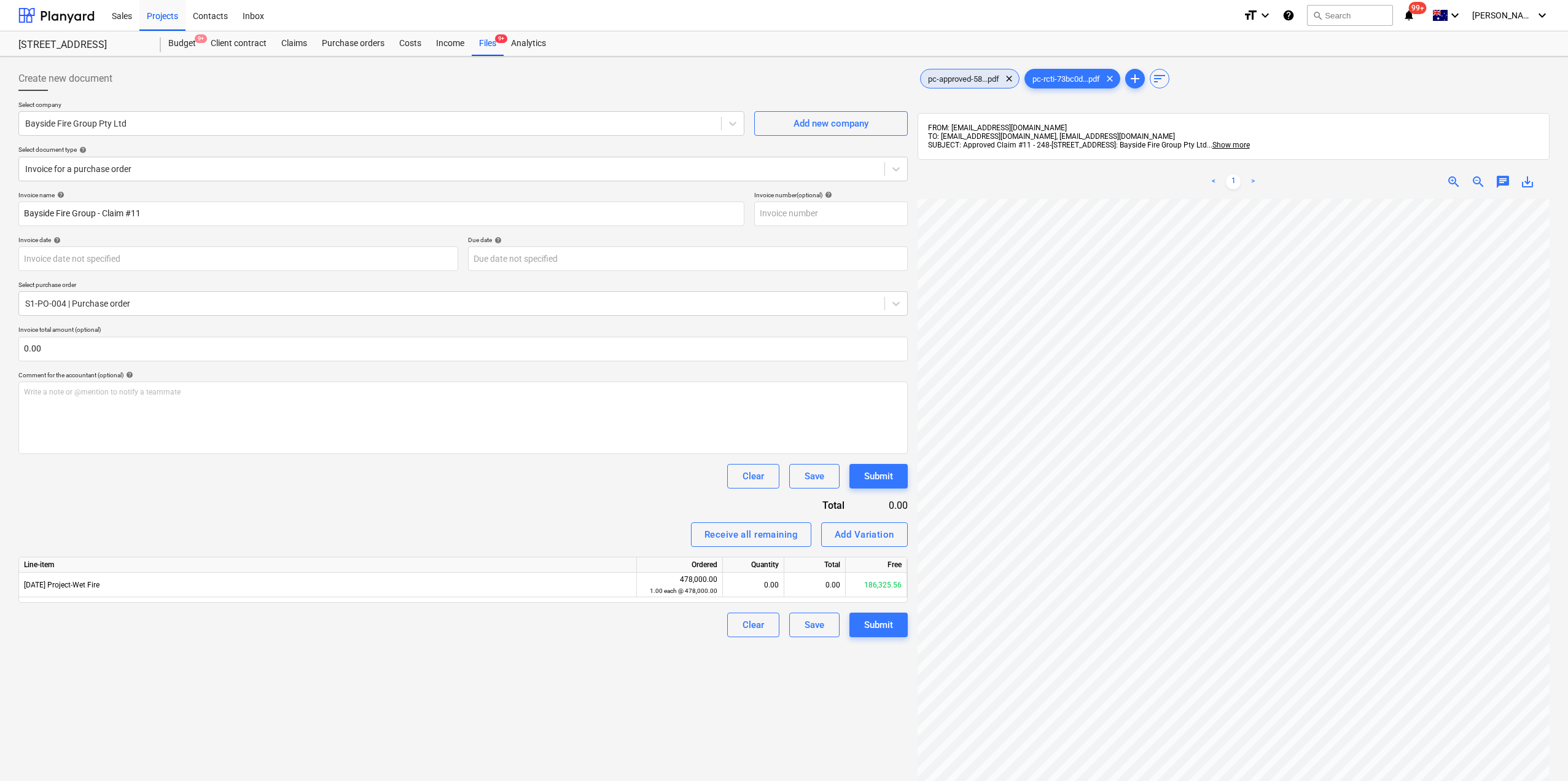
click at [962, 80] on span "pc-approved-58...pdf" at bounding box center [964, 79] width 86 height 10
click at [813, 589] on div "0.00" at bounding box center [814, 584] width 61 height 25
type input "75860.95"
click at [824, 726] on div "Create new document Select company Bayside Fire Group Pty Ltd Add new company S…" at bounding box center [463, 506] width 899 height 888
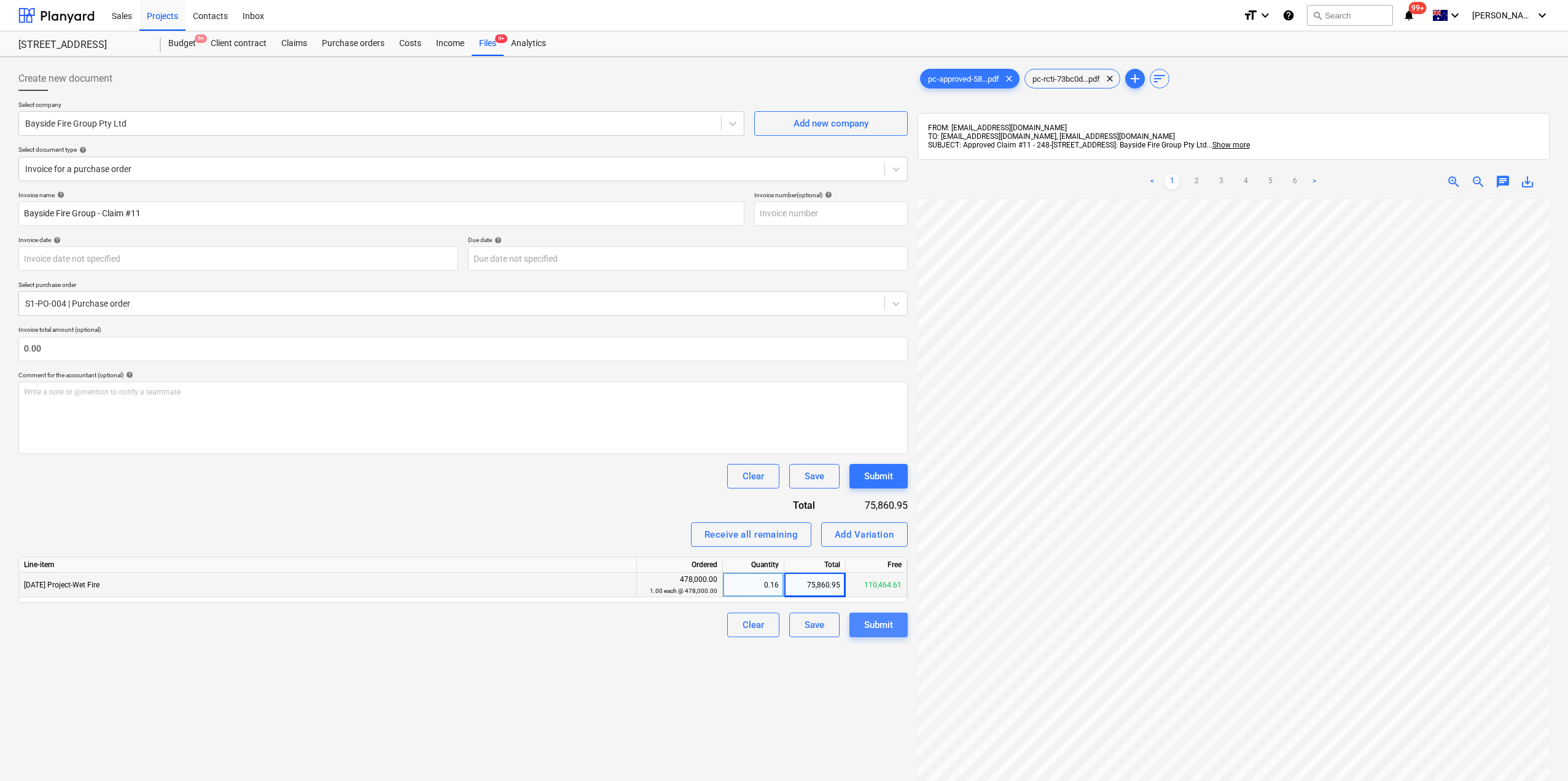
click at [886, 630] on div "Submit" at bounding box center [879, 625] width 29 height 16
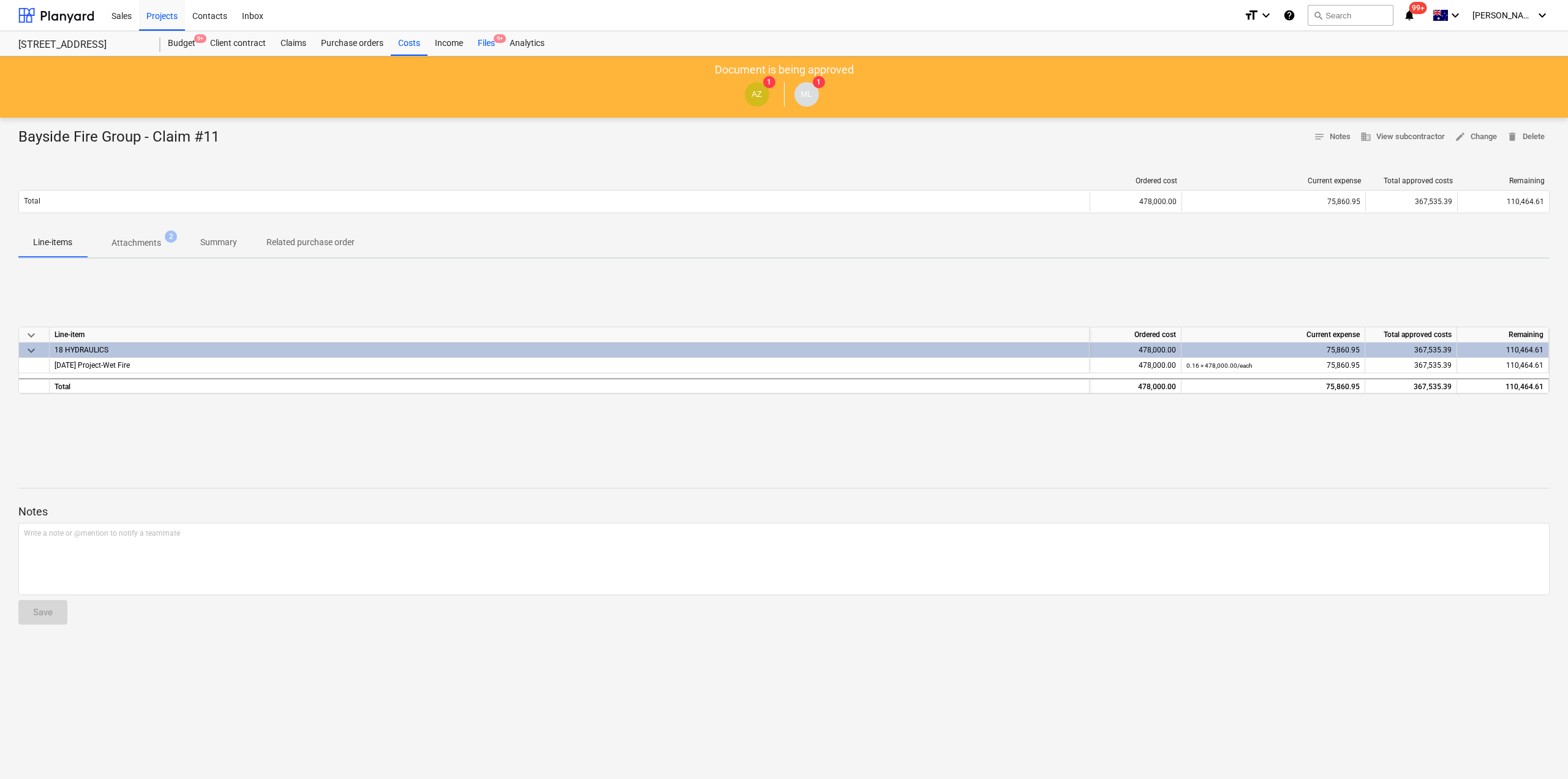
click at [491, 44] on div "Files 9+" at bounding box center [487, 43] width 32 height 25
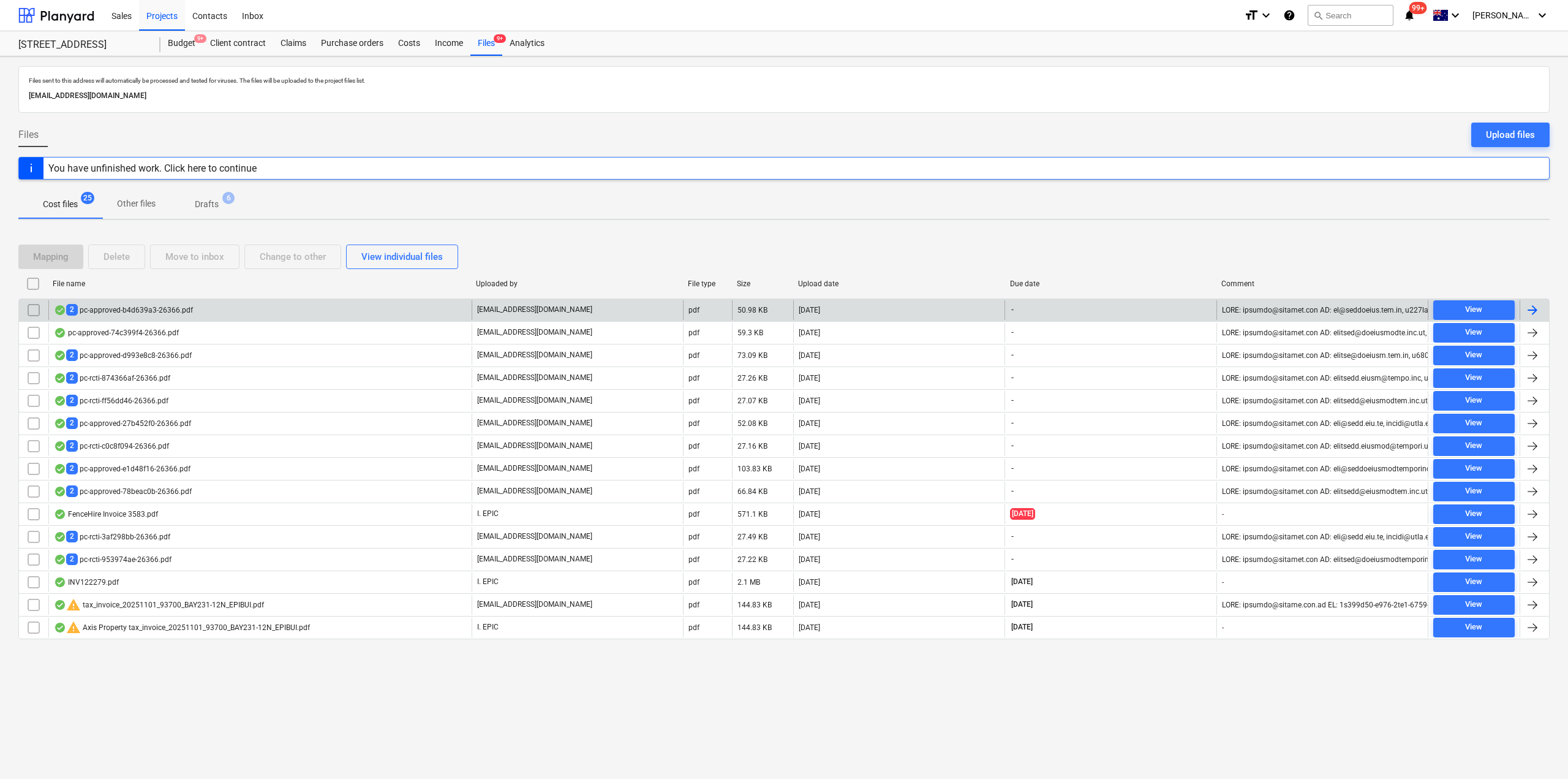
click at [159, 310] on div "2 pc-approved-b4d639a3-26366.pdf" at bounding box center [123, 310] width 139 height 12
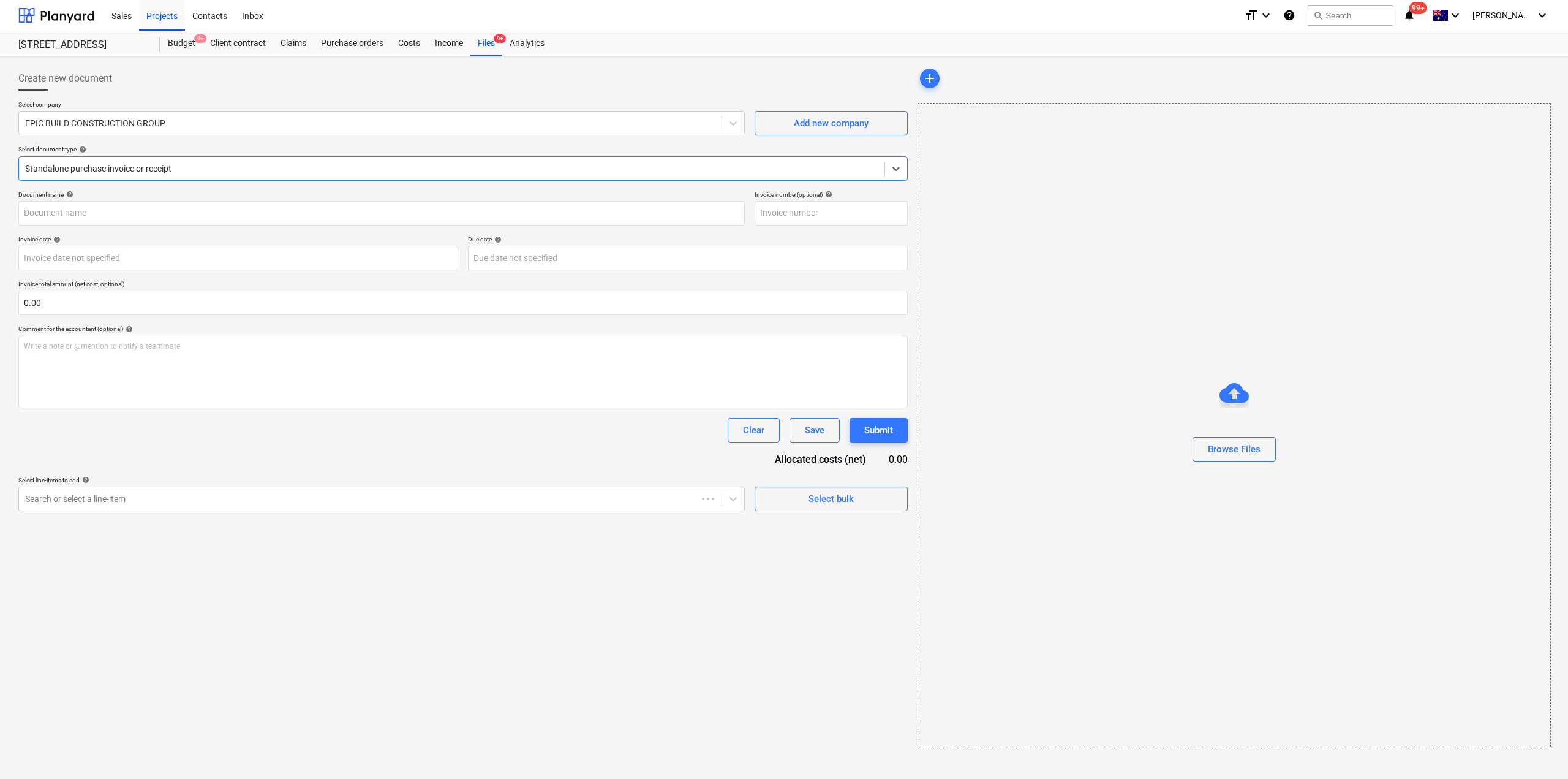
type input "pc-approved-b4d639a3-26366.pdf"
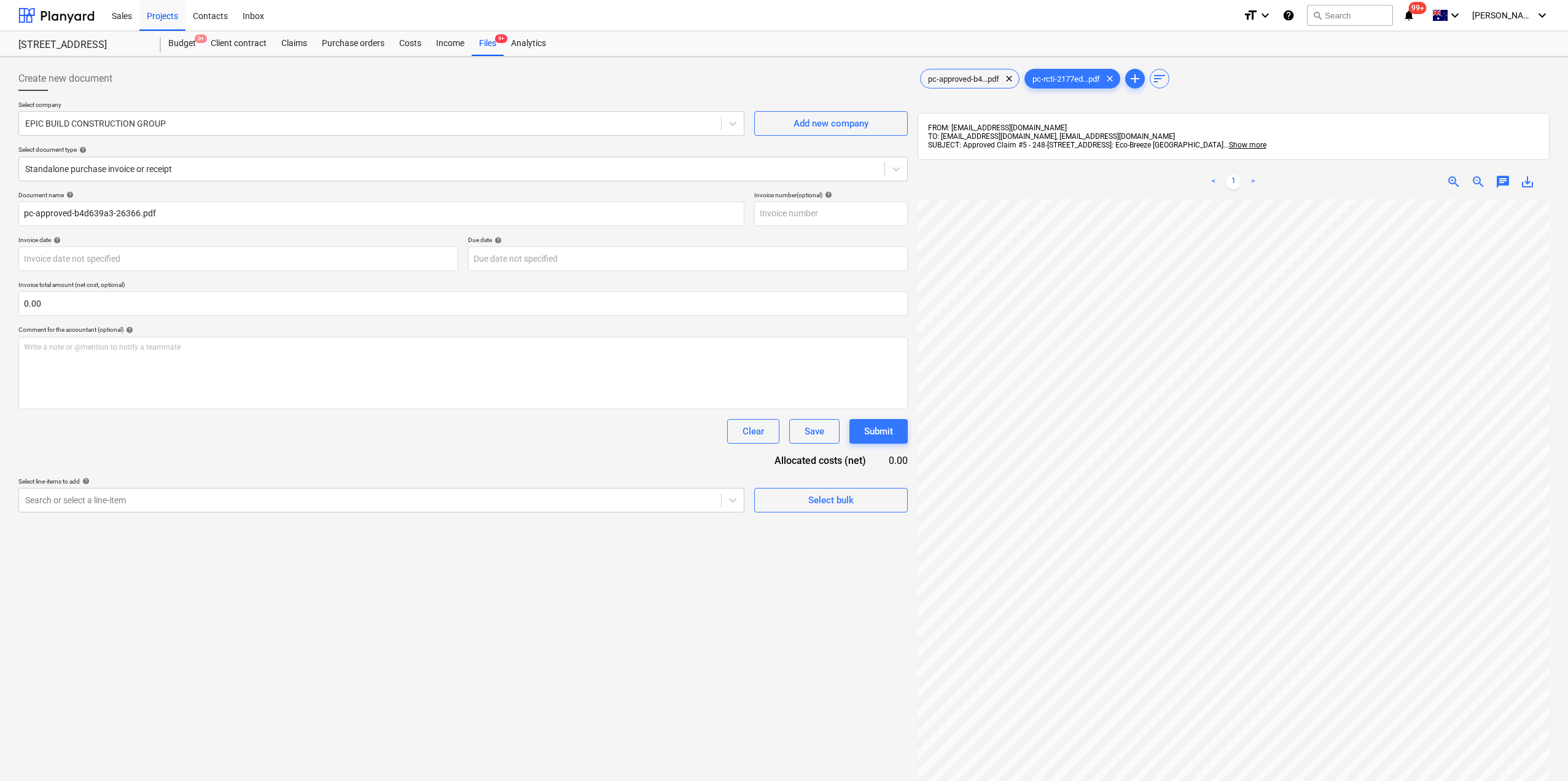
scroll to position [160, 14]
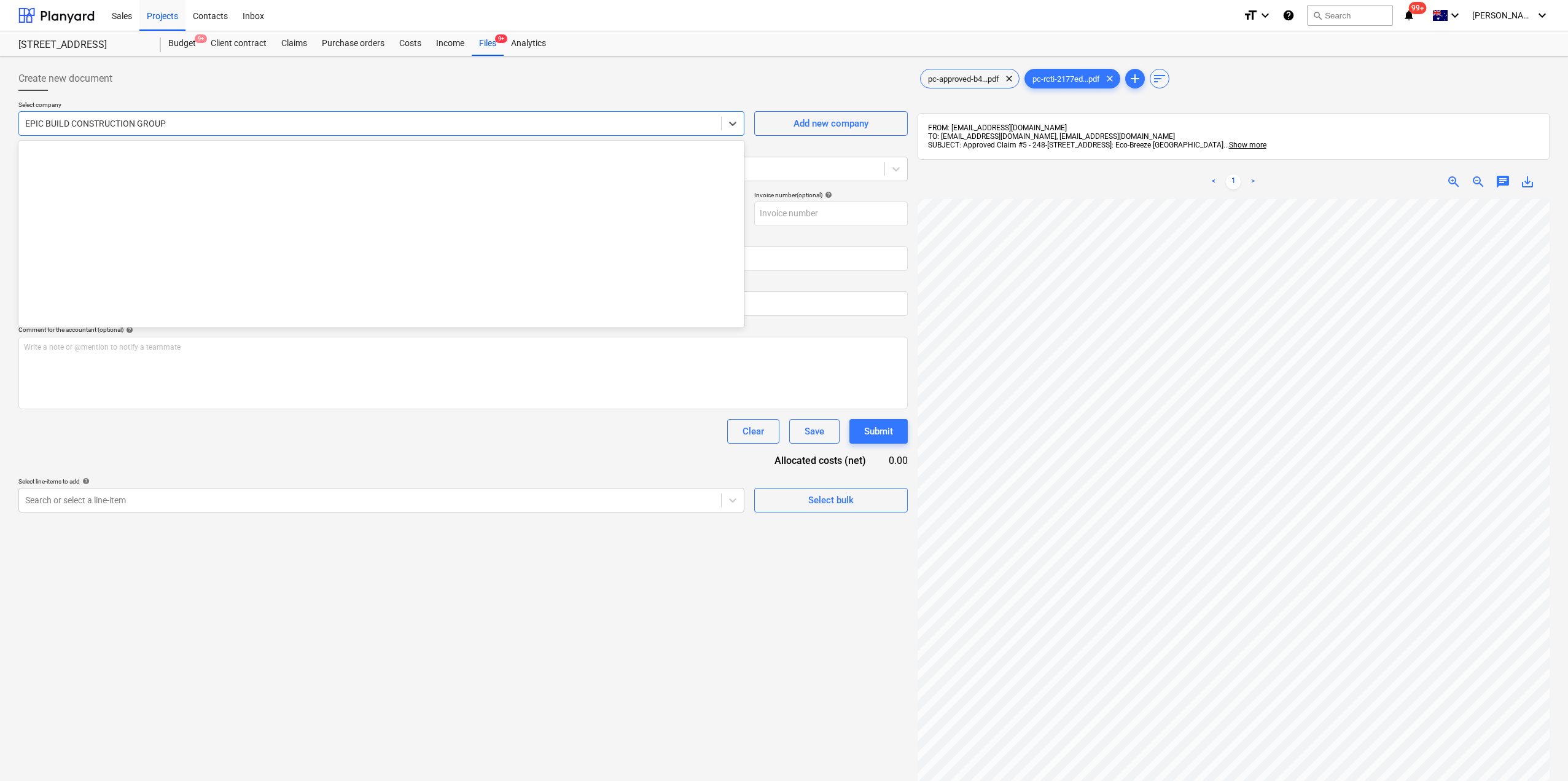
click at [174, 112] on div "EPIC BUILD CONSTRUCTION GROUP" at bounding box center [381, 123] width 726 height 25
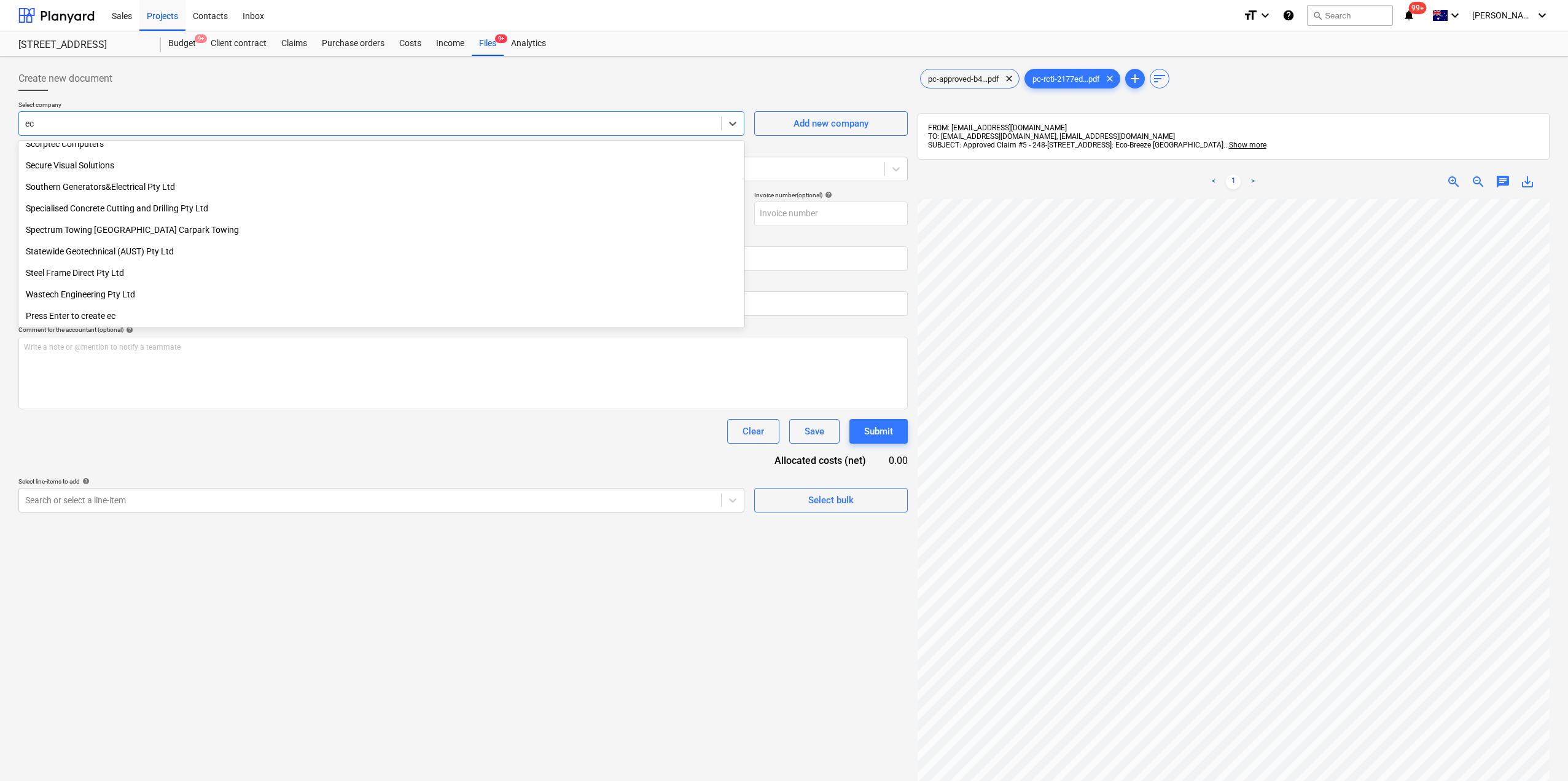
scroll to position [1278, 0]
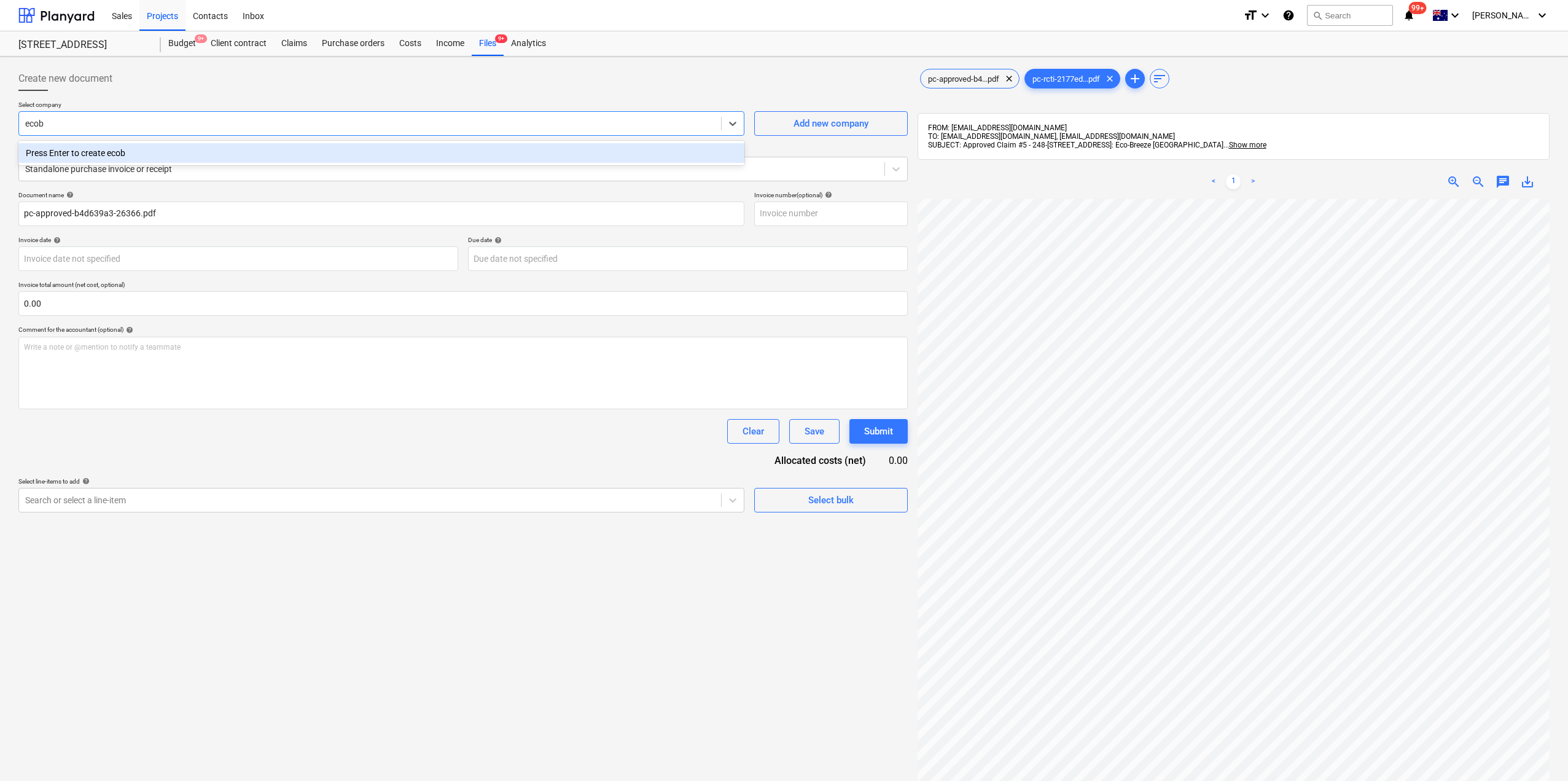
type input "eco"
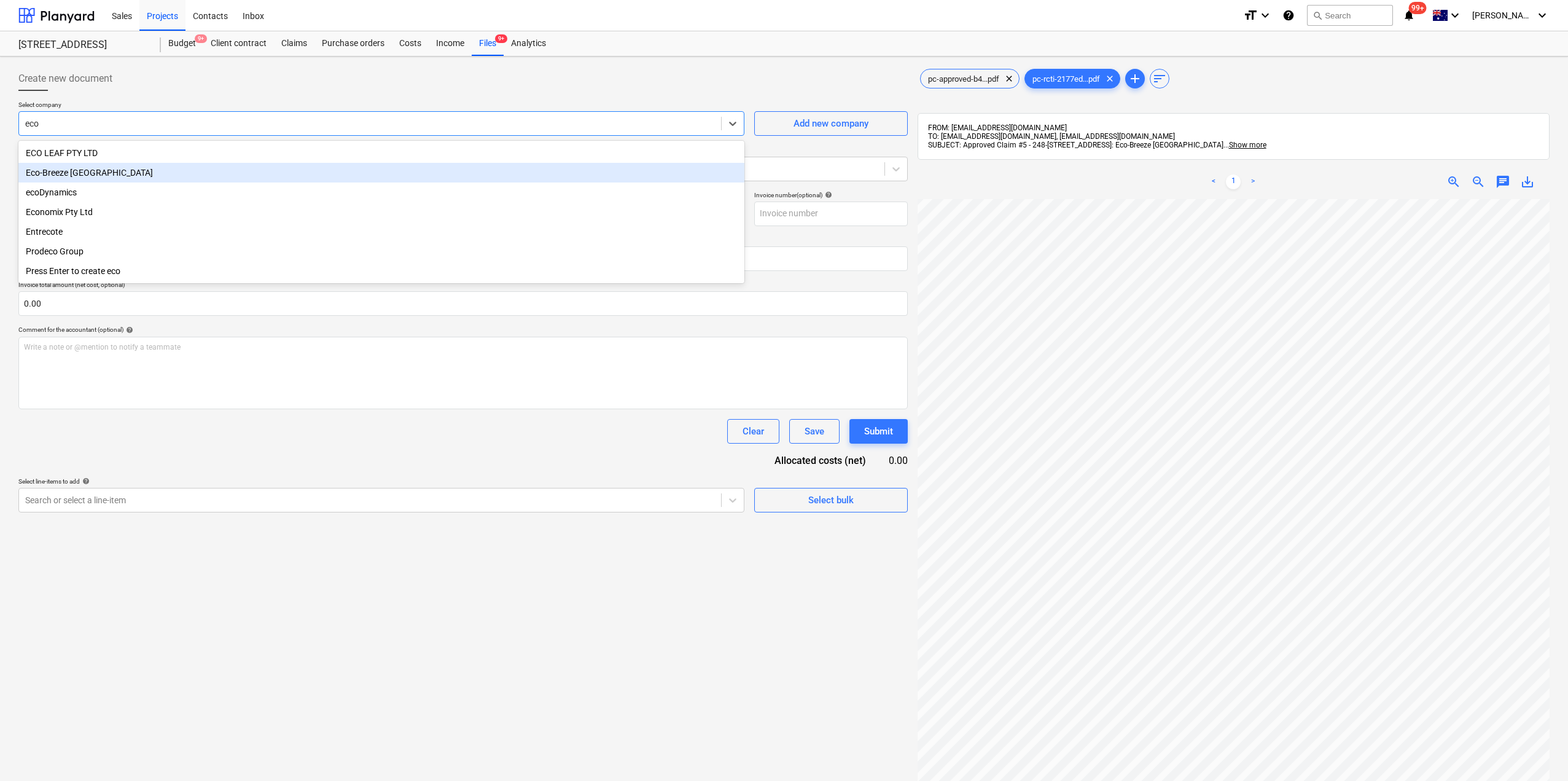
click at [114, 176] on div "Eco-Breeze [GEOGRAPHIC_DATA]" at bounding box center [381, 172] width 726 height 20
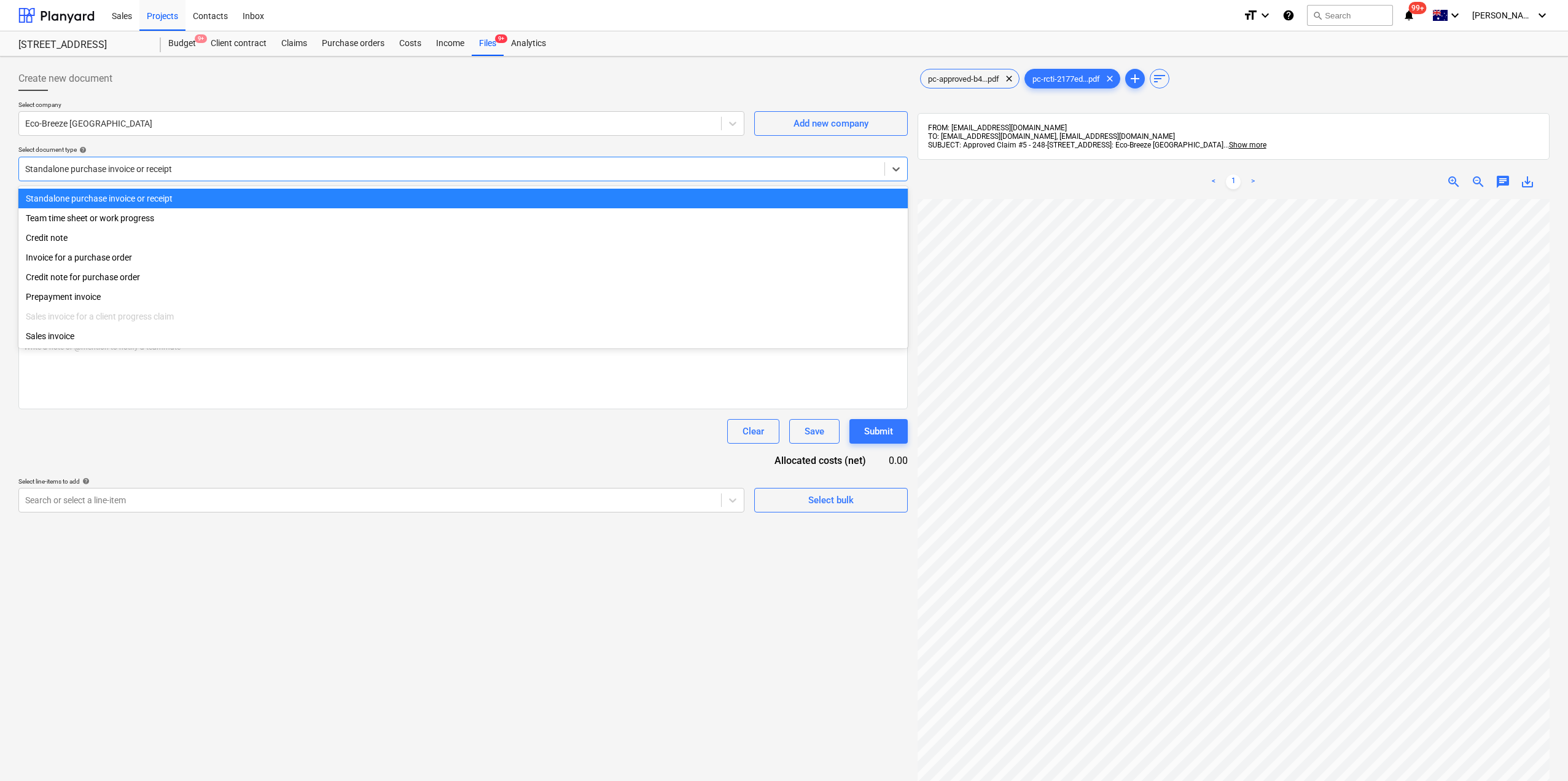
click at [111, 170] on div at bounding box center [452, 168] width 853 height 12
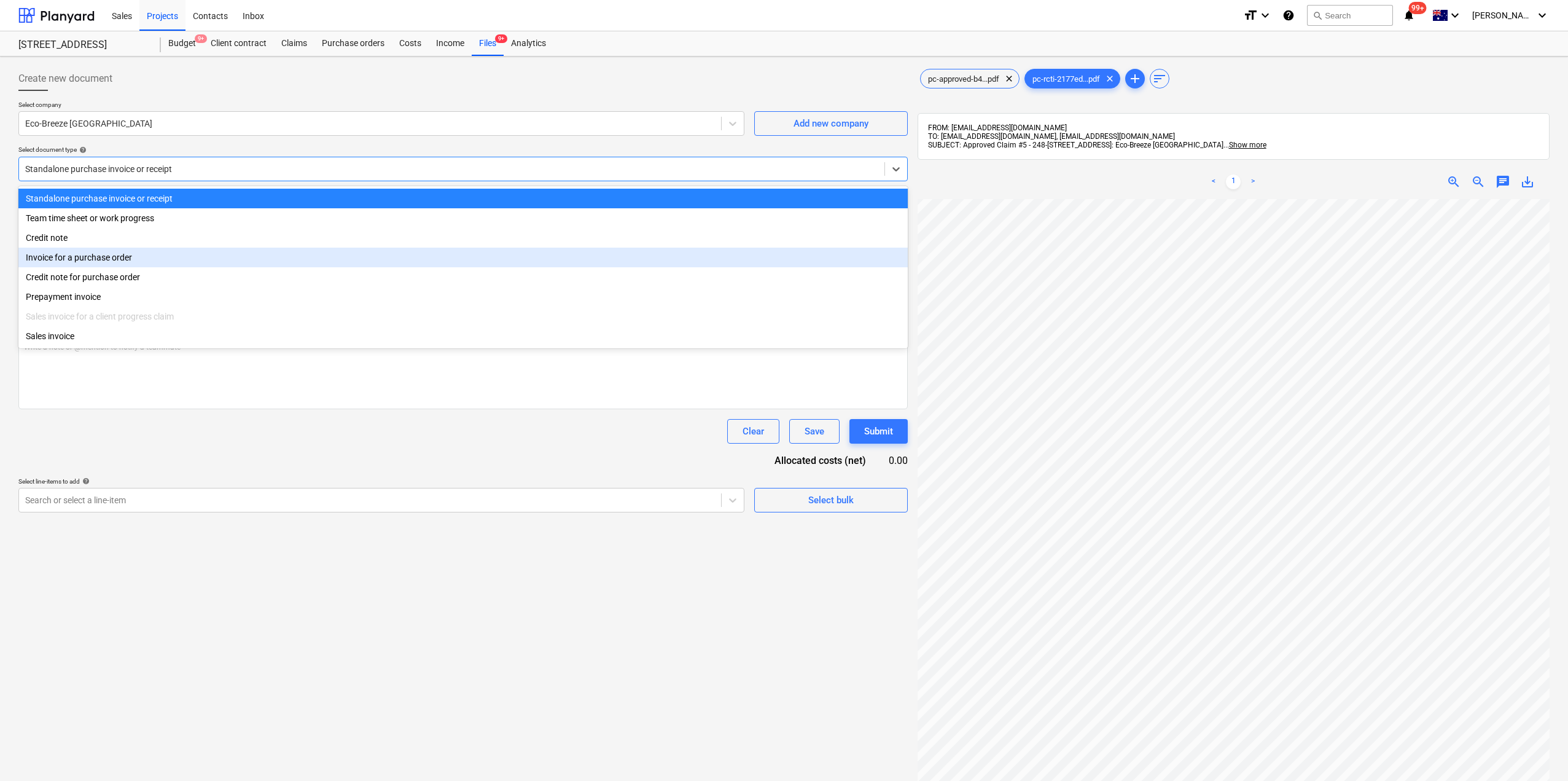
click at [88, 258] on div "Invoice for a purchase order" at bounding box center [462, 257] width 889 height 20
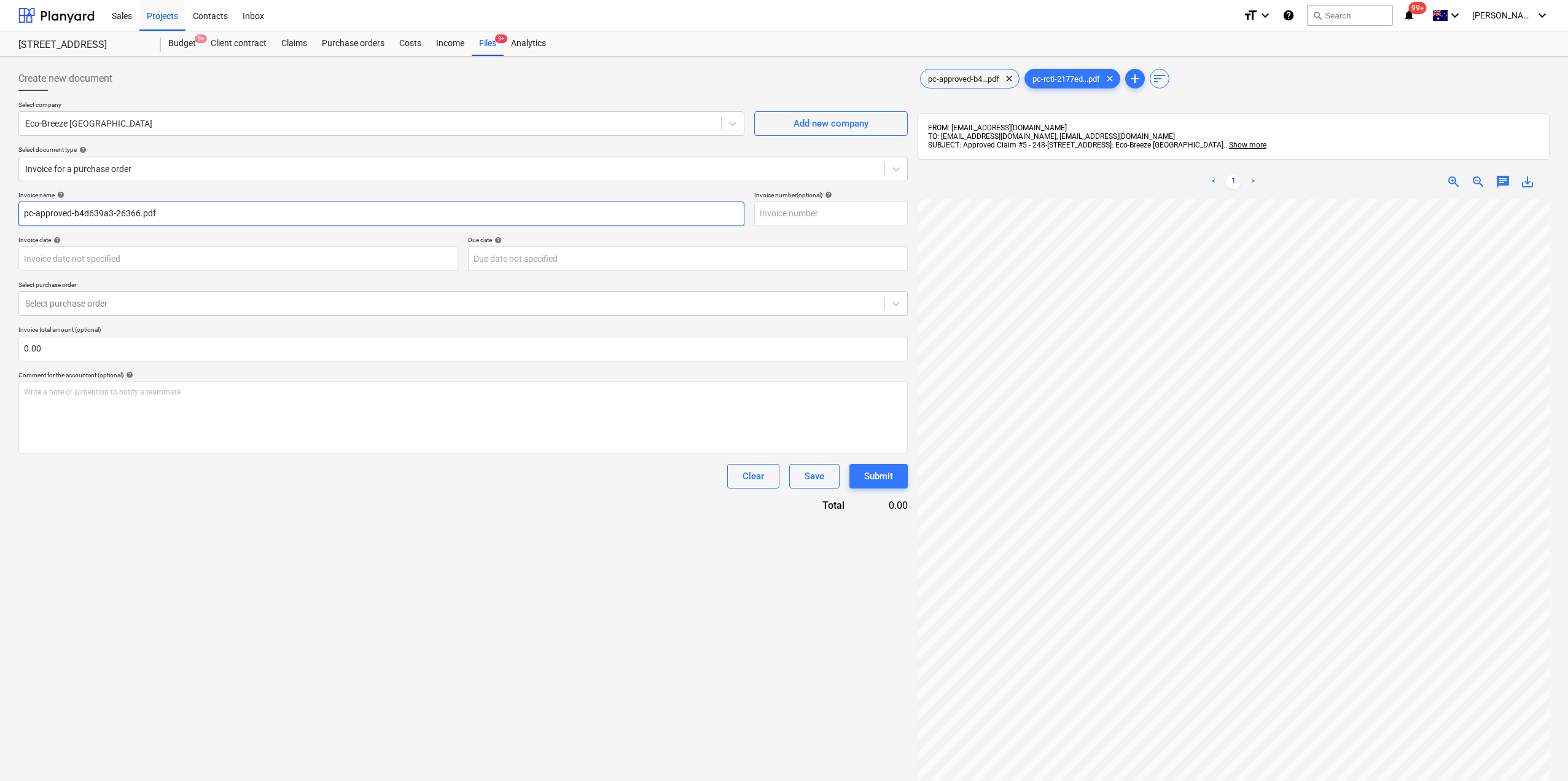
click at [109, 212] on input "pc-approved-b4d639a3-26366.pdf" at bounding box center [381, 213] width 726 height 25
drag, startPoint x: 186, startPoint y: 209, endPoint x: 0, endPoint y: 188, distance: 187.2
click at [0, 188] on div "Create new document Select company Eco-Breeze Australia Add new company Select …" at bounding box center [784, 506] width 1568 height 899
type input "Ecobreeze - Claim #5"
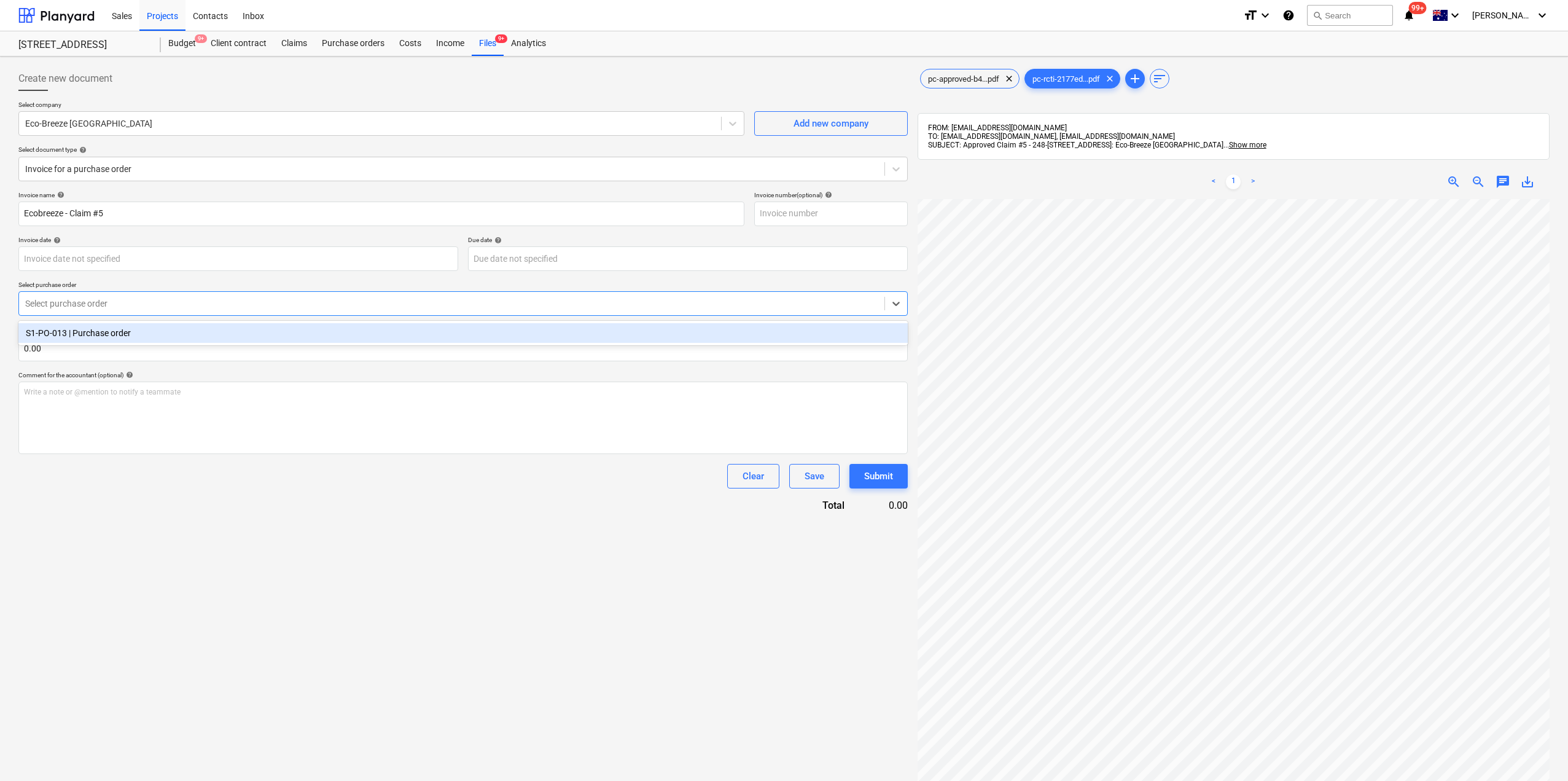
click at [90, 301] on div at bounding box center [452, 303] width 853 height 12
click at [96, 338] on div "S1-PO-013 | Purchase order" at bounding box center [462, 333] width 889 height 20
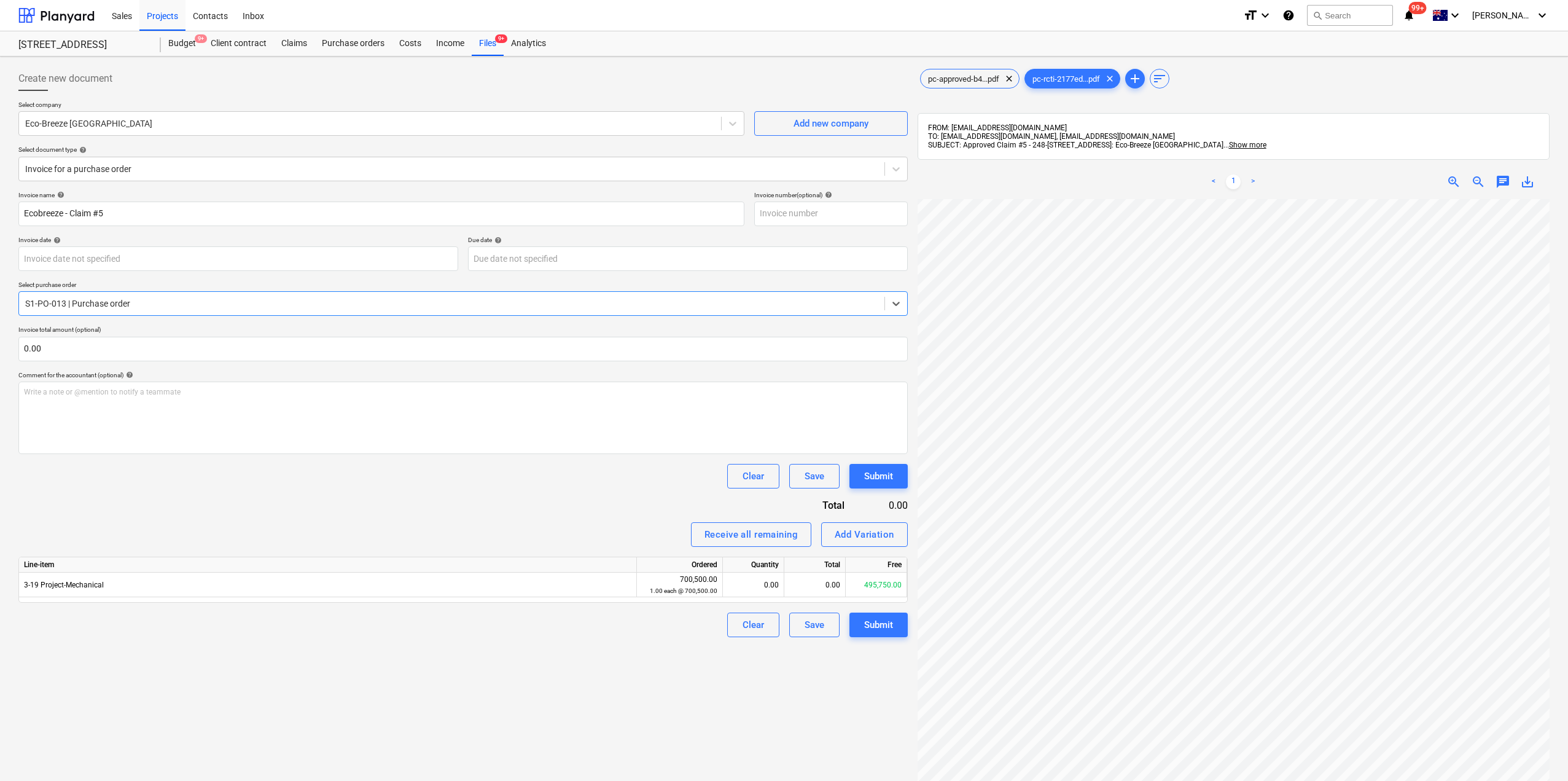
click at [564, 555] on div "Invoice name help Ecobreeze - Claim #5 Invoice number (optional) help Invoice d…" at bounding box center [462, 414] width 889 height 446
click at [817, 591] on div "0.00" at bounding box center [814, 584] width 61 height 25
click at [926, 76] on span "pc-approved-b4...pdf" at bounding box center [964, 79] width 86 height 10
click at [809, 592] on div "0.00" at bounding box center [814, 584] width 61 height 25
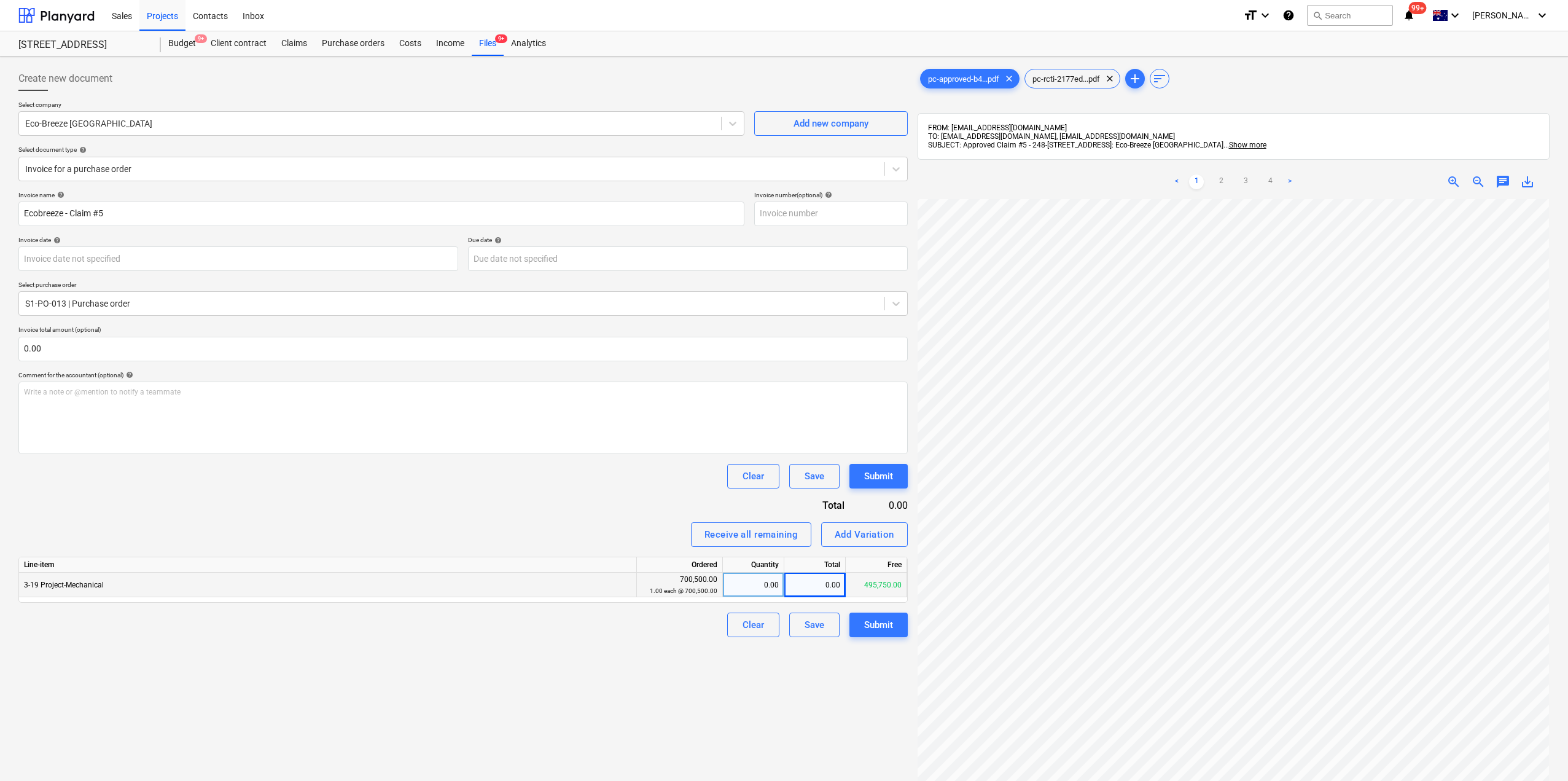
click at [799, 596] on div "0.00" at bounding box center [814, 584] width 61 height 25
type input "131728"
click at [765, 669] on div "Create new document Select company Eco-Breeze Australia Add new company Select …" at bounding box center [463, 506] width 899 height 888
click at [876, 625] on div "Submit" at bounding box center [879, 625] width 29 height 16
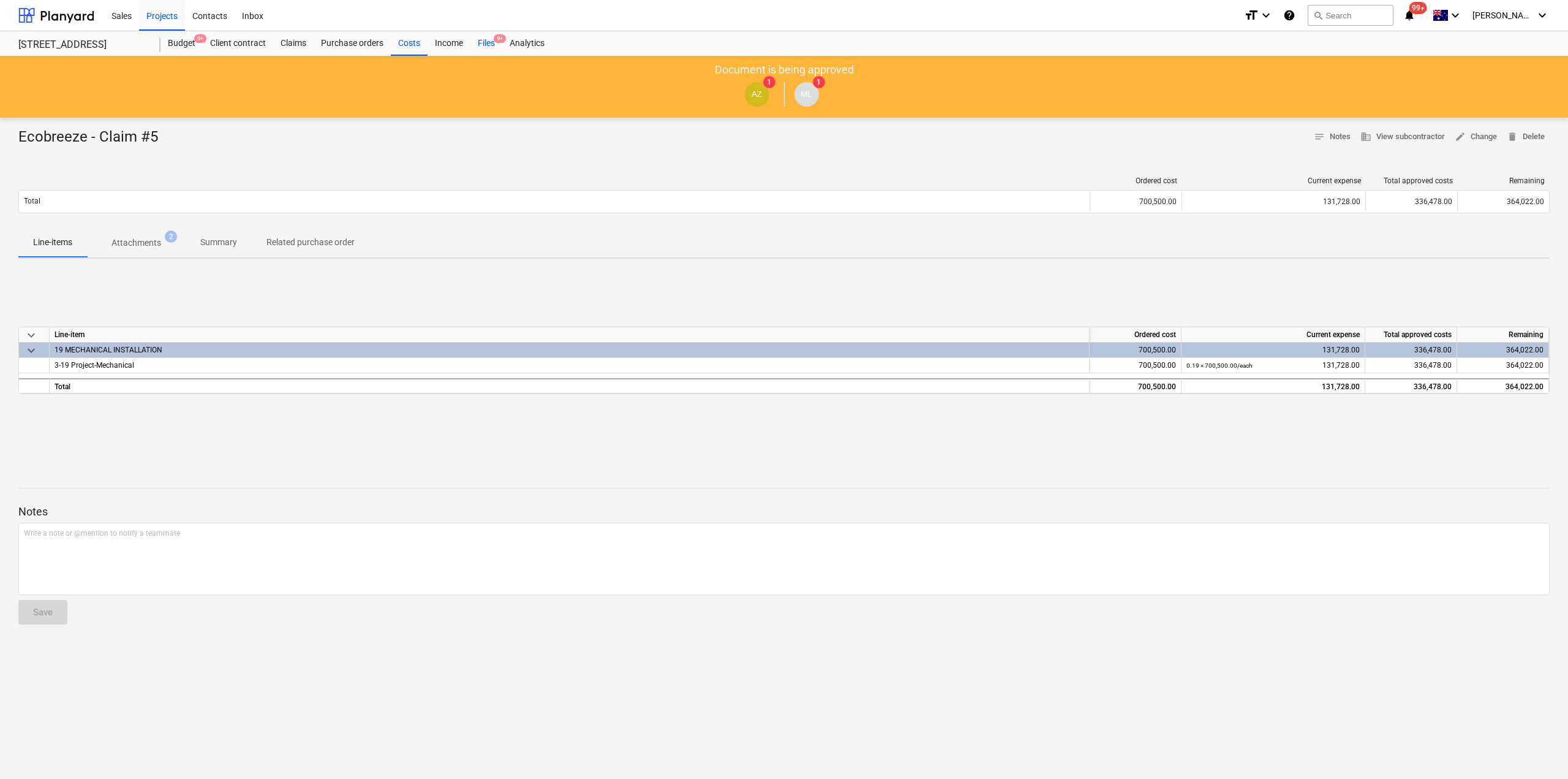
click at [491, 42] on div "Files 9+" at bounding box center [487, 43] width 32 height 25
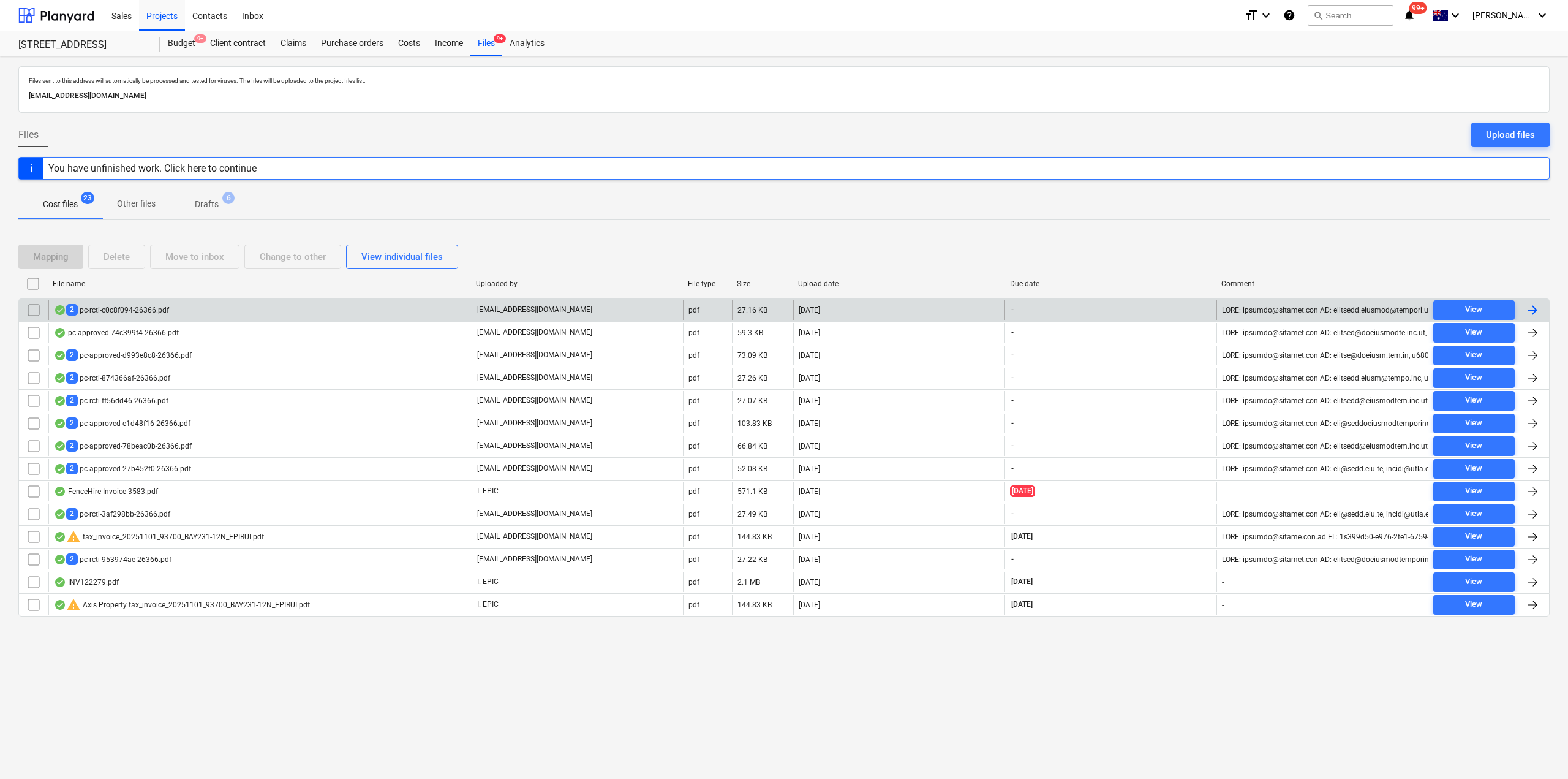
click at [152, 307] on div "2 pc-rcti-c0c8f094-26366.pdf" at bounding box center [111, 310] width 115 height 12
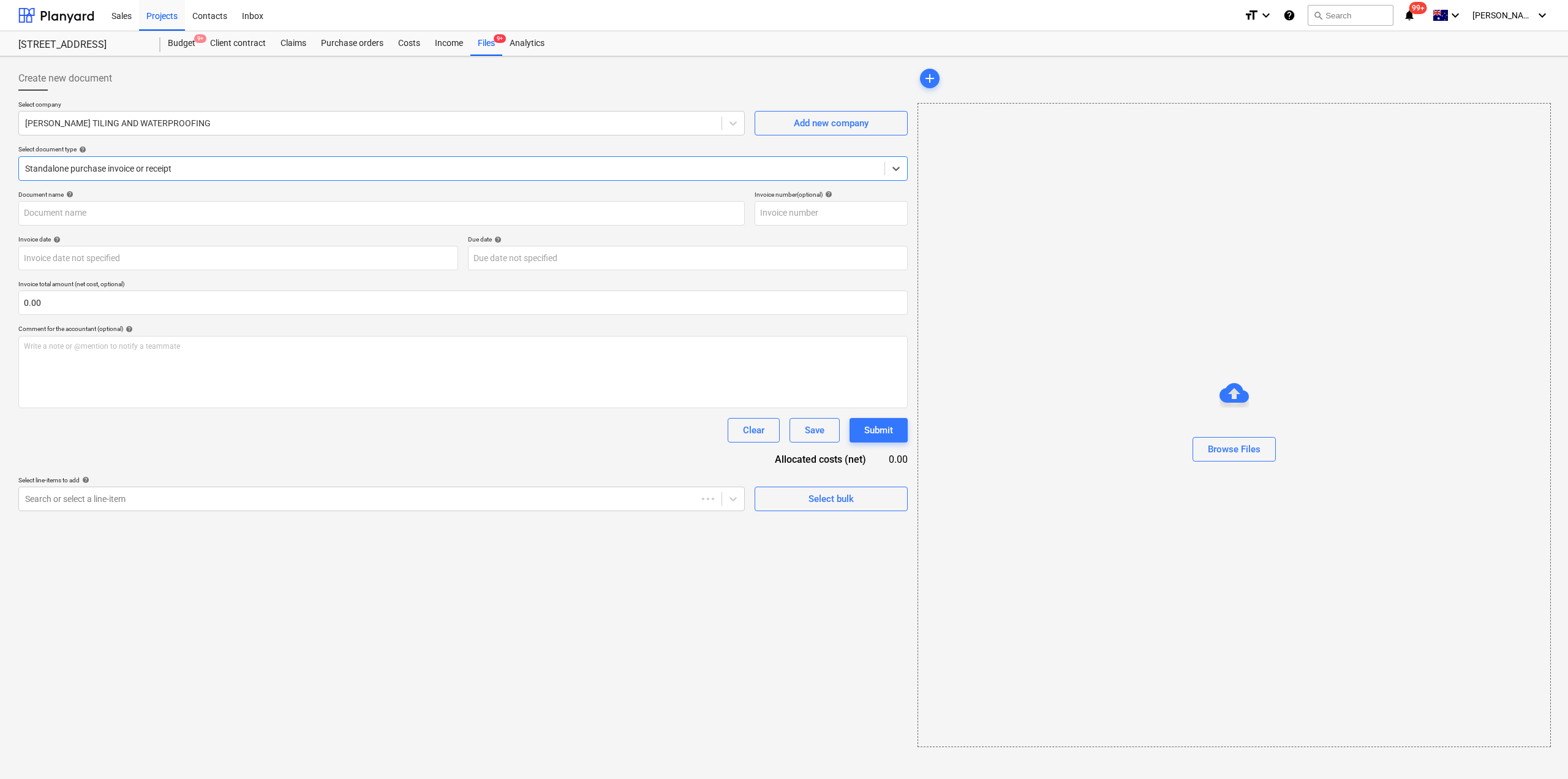
type input "2"
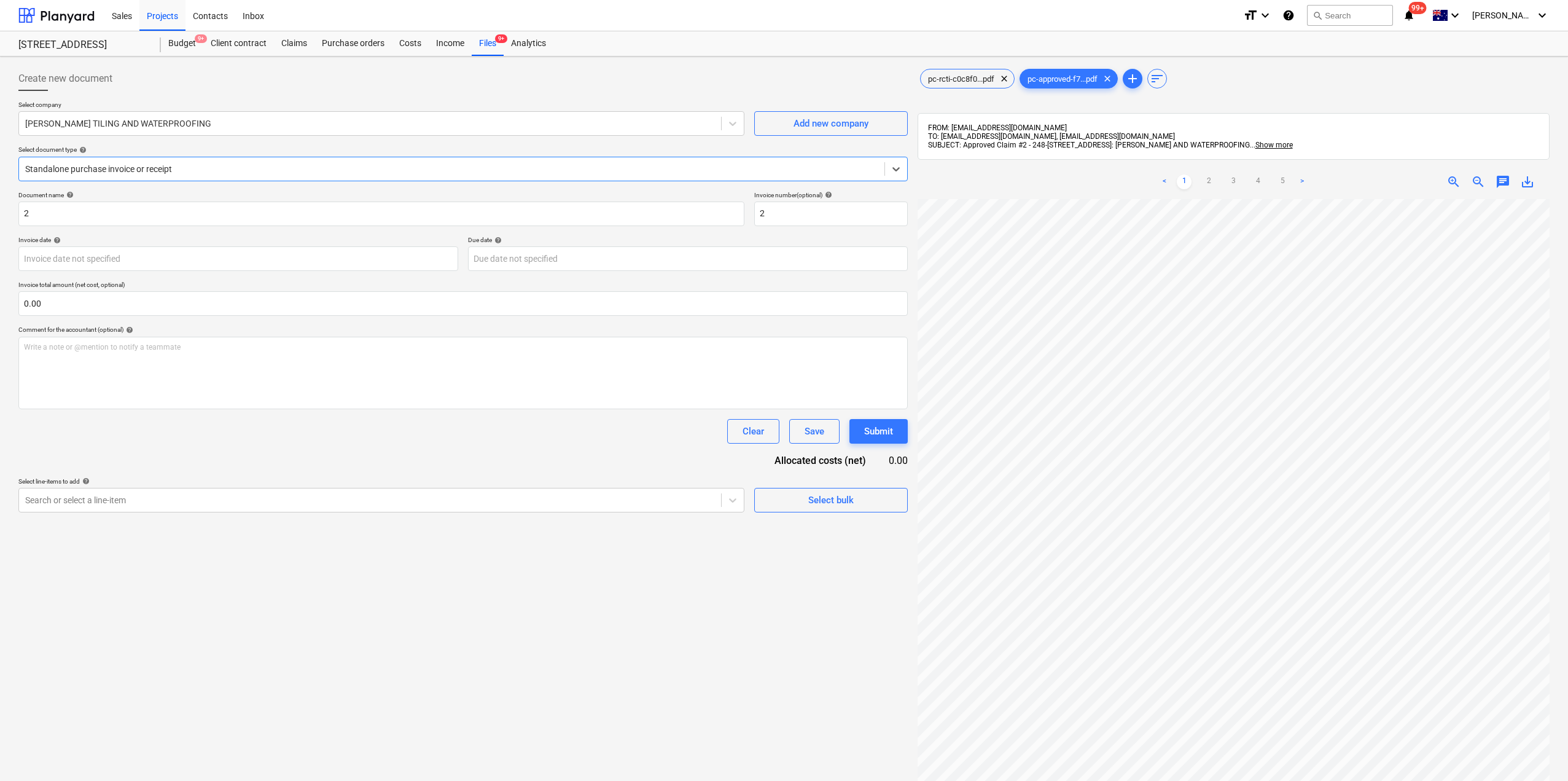
click at [117, 178] on div "Standalone purchase invoice or receipt" at bounding box center [462, 169] width 889 height 25
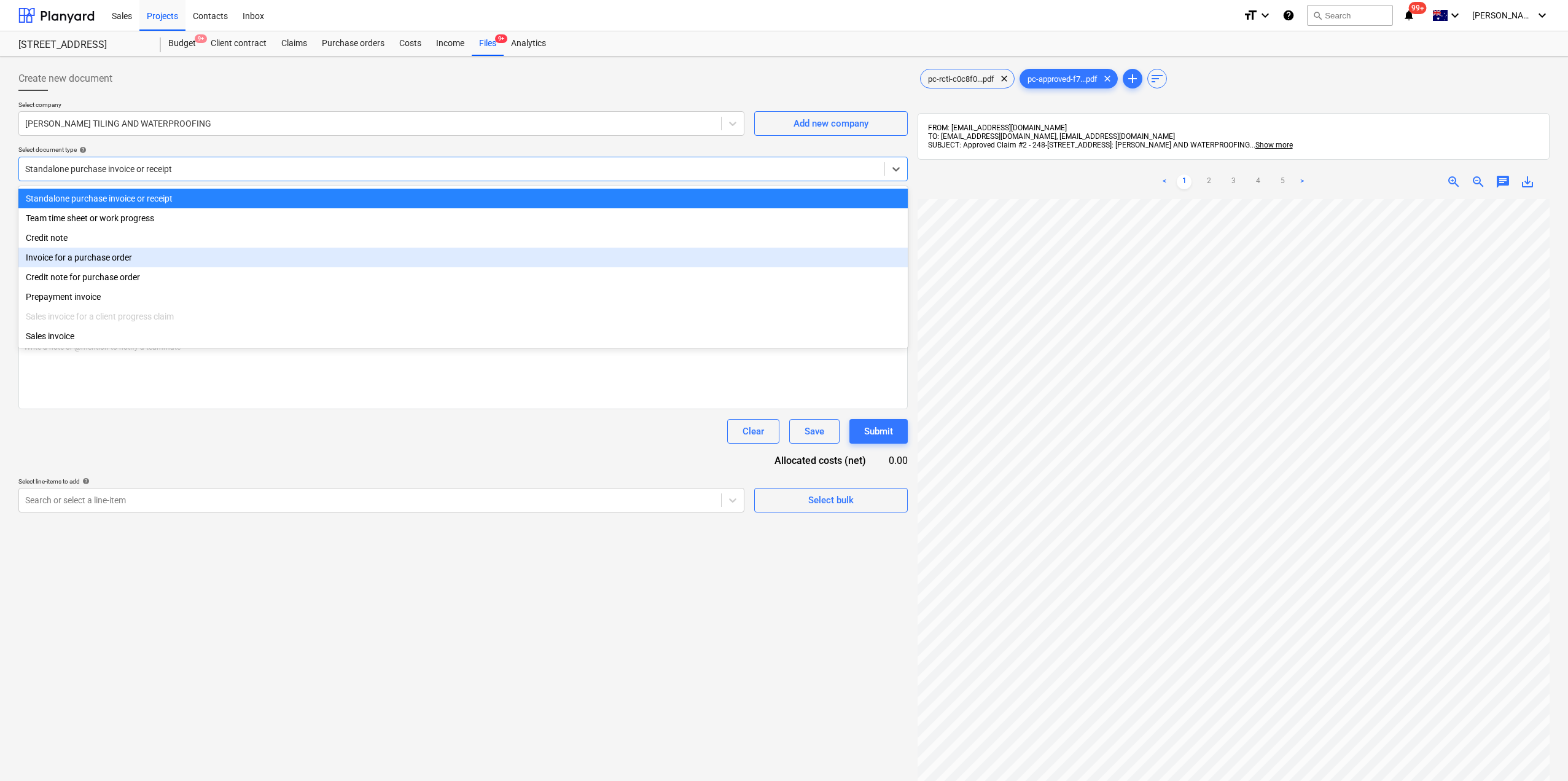
click at [104, 259] on div "Invoice for a purchase order" at bounding box center [462, 257] width 889 height 20
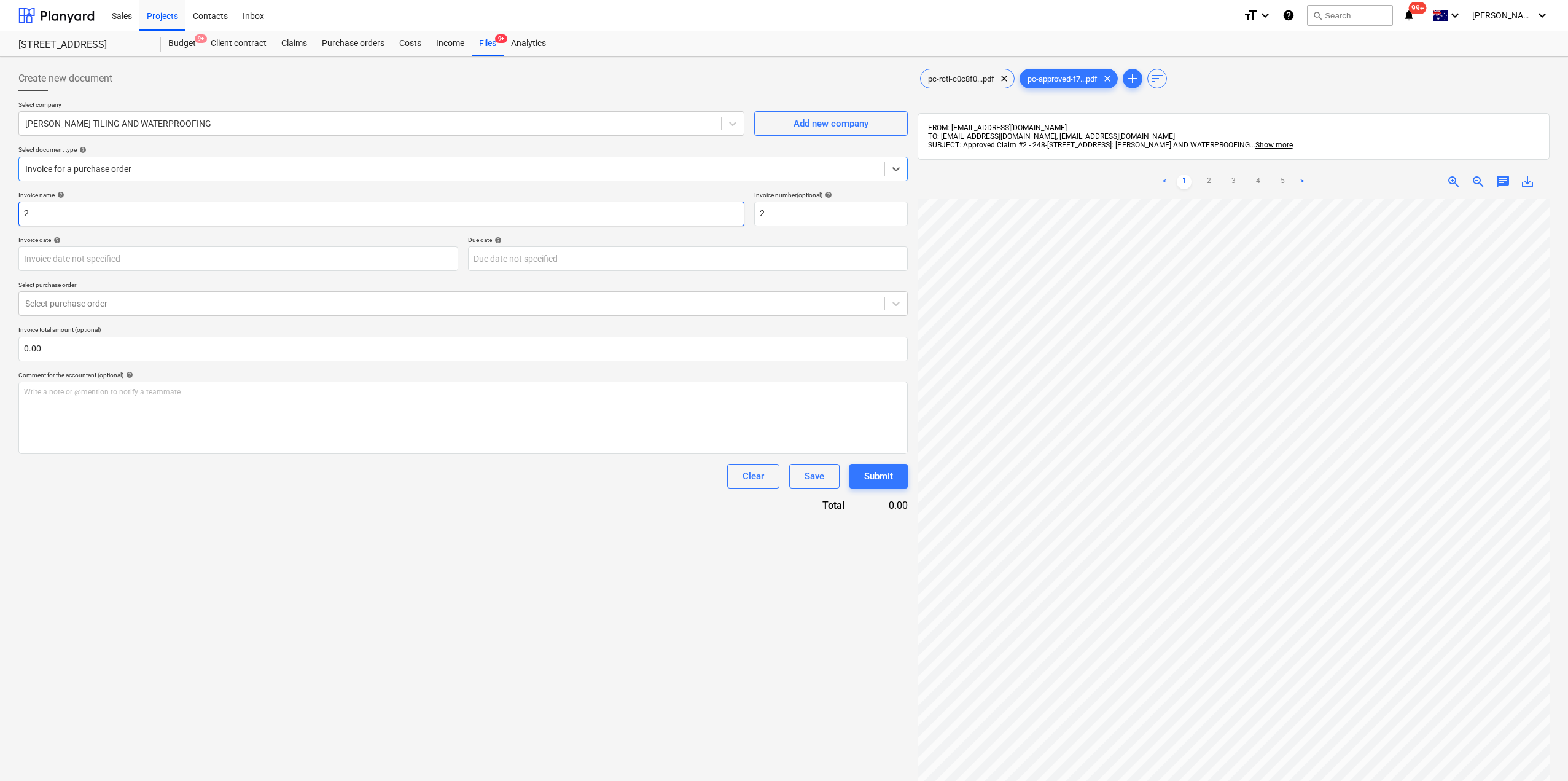
click at [58, 212] on input "2" at bounding box center [381, 213] width 726 height 25
click at [951, 68] on div "pc-rcti-c0c8f0...pdf clear" at bounding box center [967, 78] width 95 height 20
click at [1037, 80] on span "pc-approved-f7...pdf" at bounding box center [1063, 79] width 84 height 10
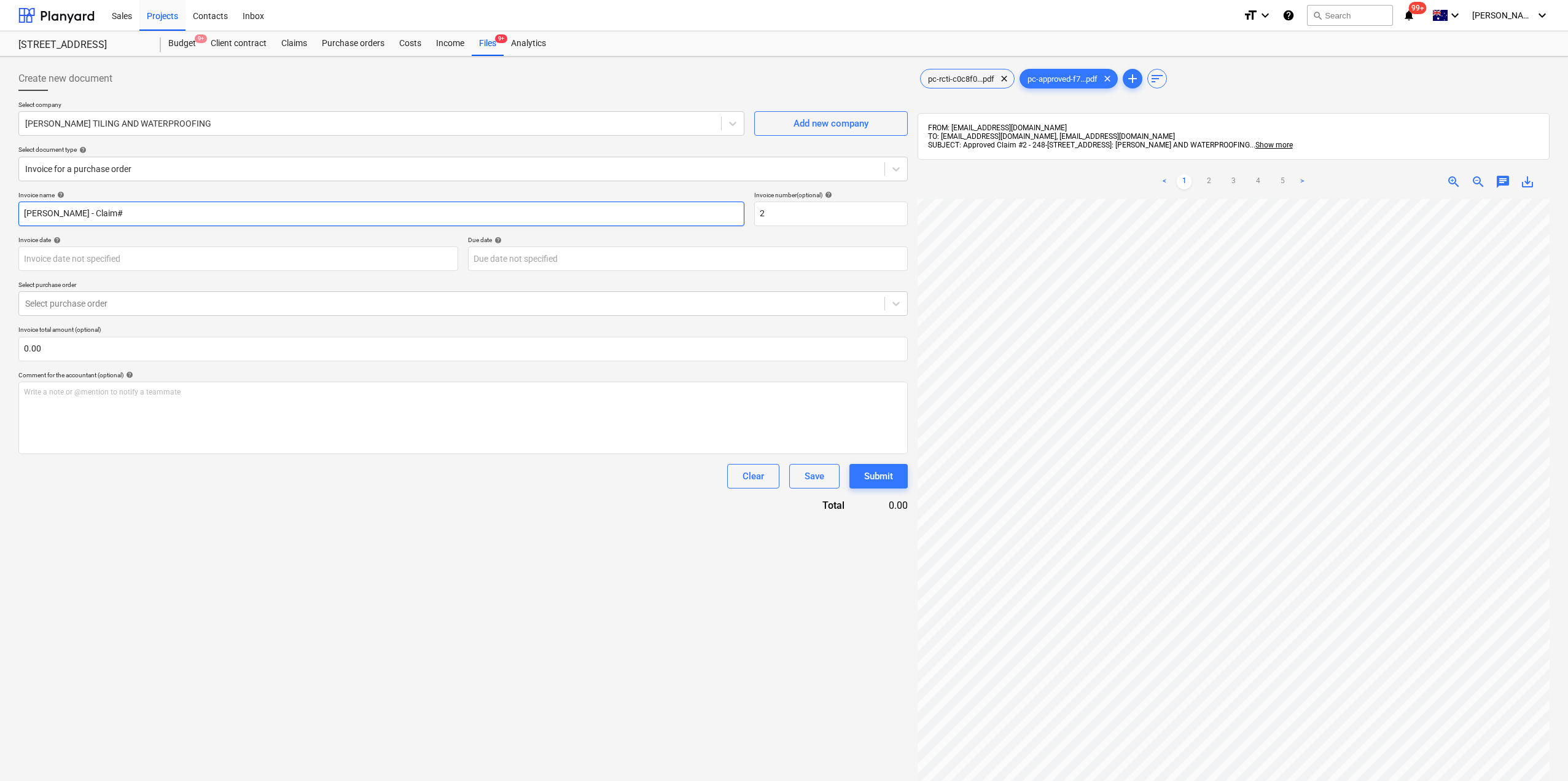
click at [138, 214] on input "[PERSON_NAME] - Claim#" at bounding box center [381, 213] width 726 height 25
type input "[PERSON_NAME] - Claim#2"
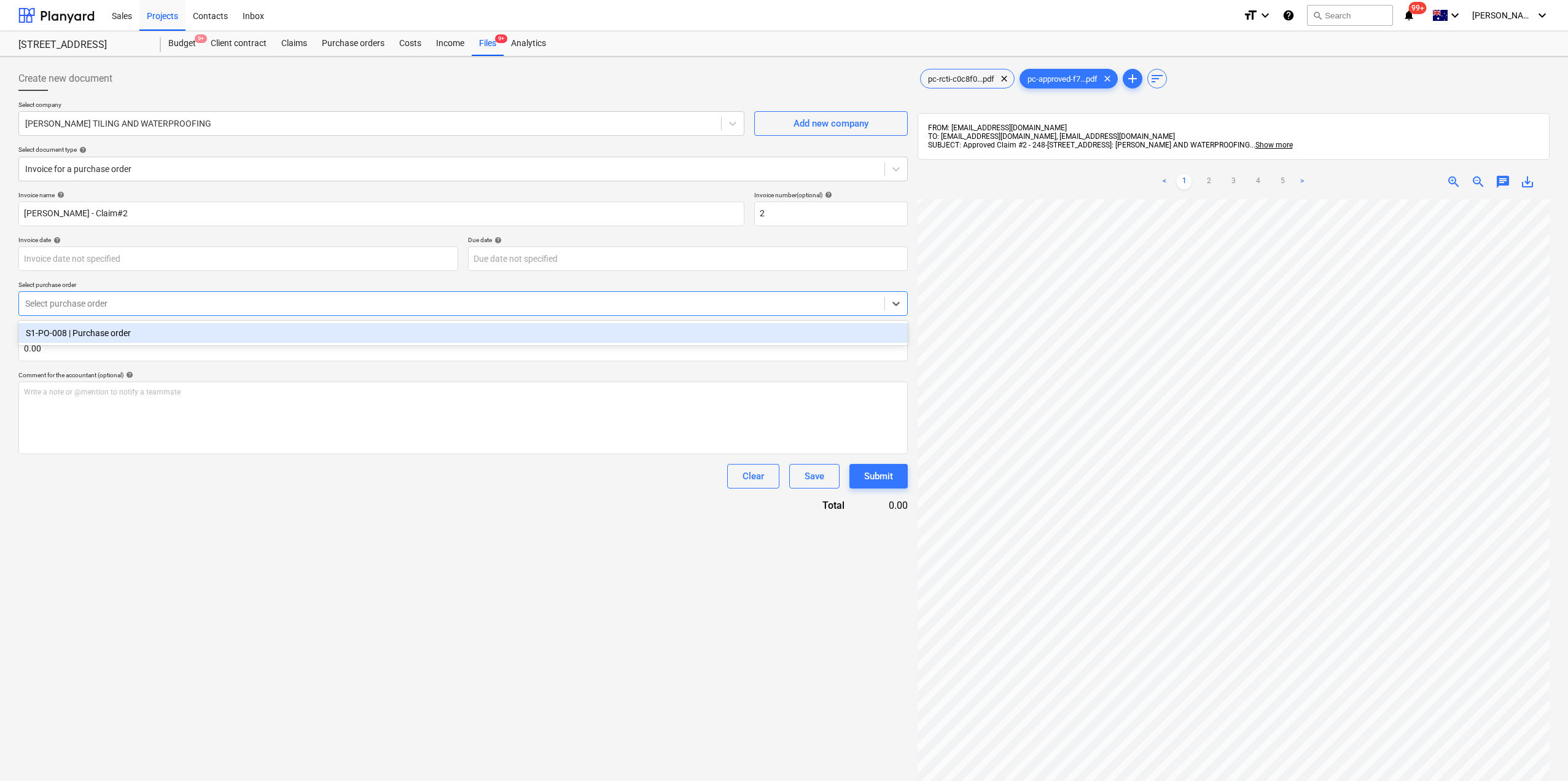
click at [109, 300] on div at bounding box center [452, 303] width 853 height 12
drag, startPoint x: 109, startPoint y: 331, endPoint x: 111, endPoint y: 338, distance: 7.3
click at [111, 332] on div "S1-PO-008 | Purchase order" at bounding box center [462, 333] width 889 height 20
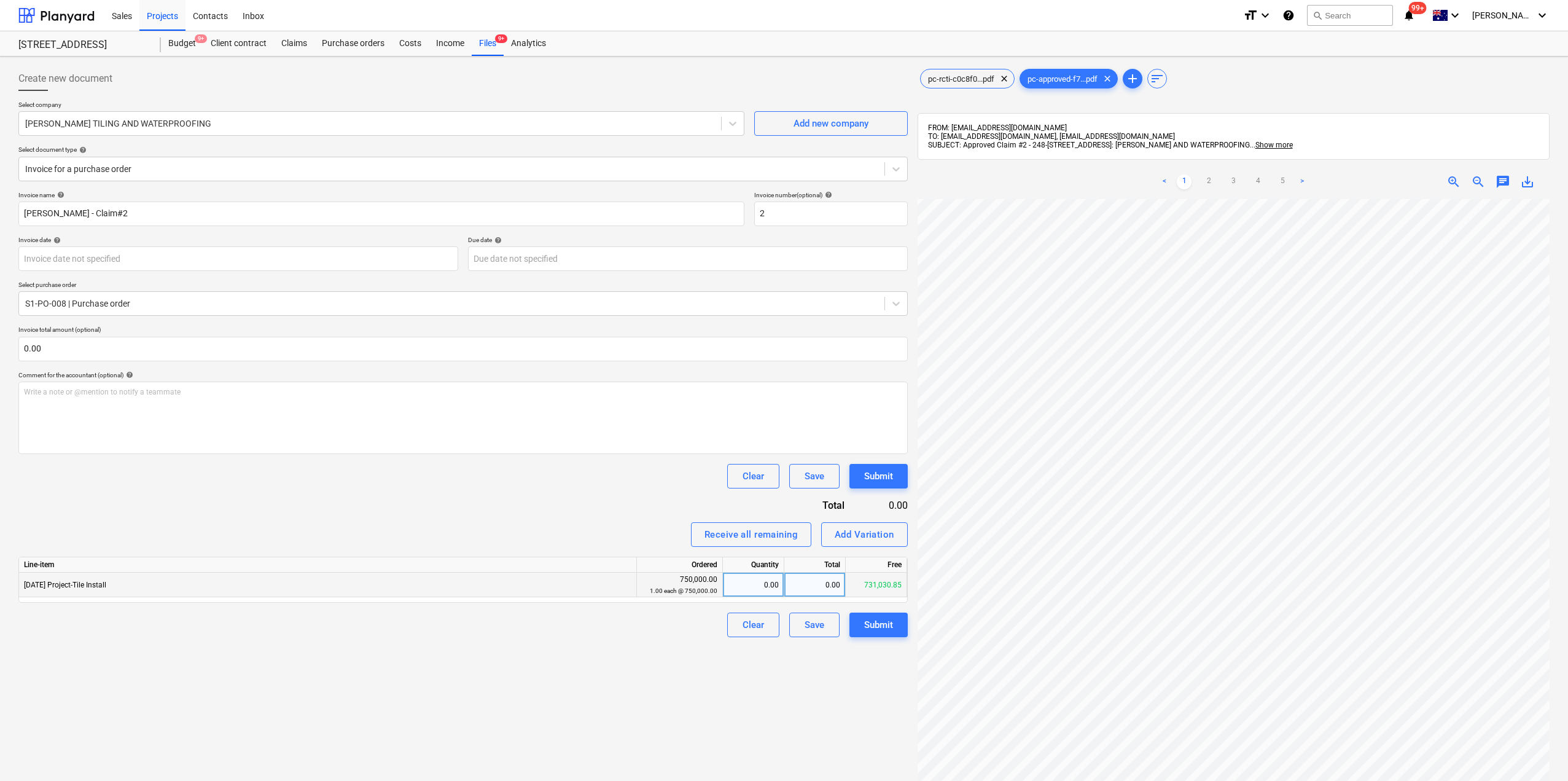
scroll to position [0, 280]
click at [821, 584] on div "0.00" at bounding box center [814, 584] width 61 height 25
type input "21279.52"
click at [763, 689] on div "Create new document Select company [PERSON_NAME] TILING AND WATERPROOFING Add n…" at bounding box center [463, 506] width 899 height 888
click at [878, 627] on div "Submit" at bounding box center [879, 625] width 29 height 16
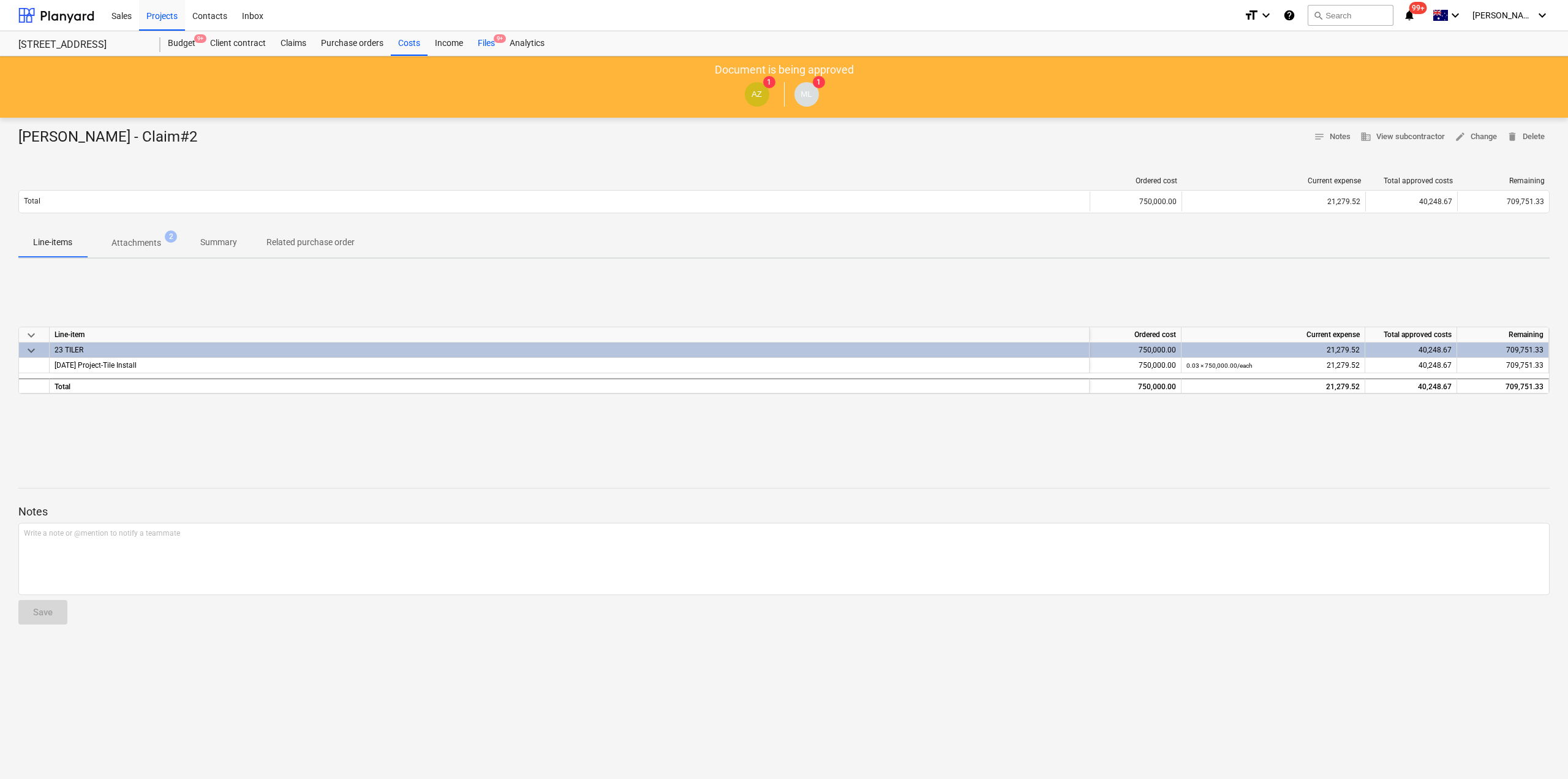
click at [485, 47] on div "Files 9+" at bounding box center [487, 43] width 32 height 25
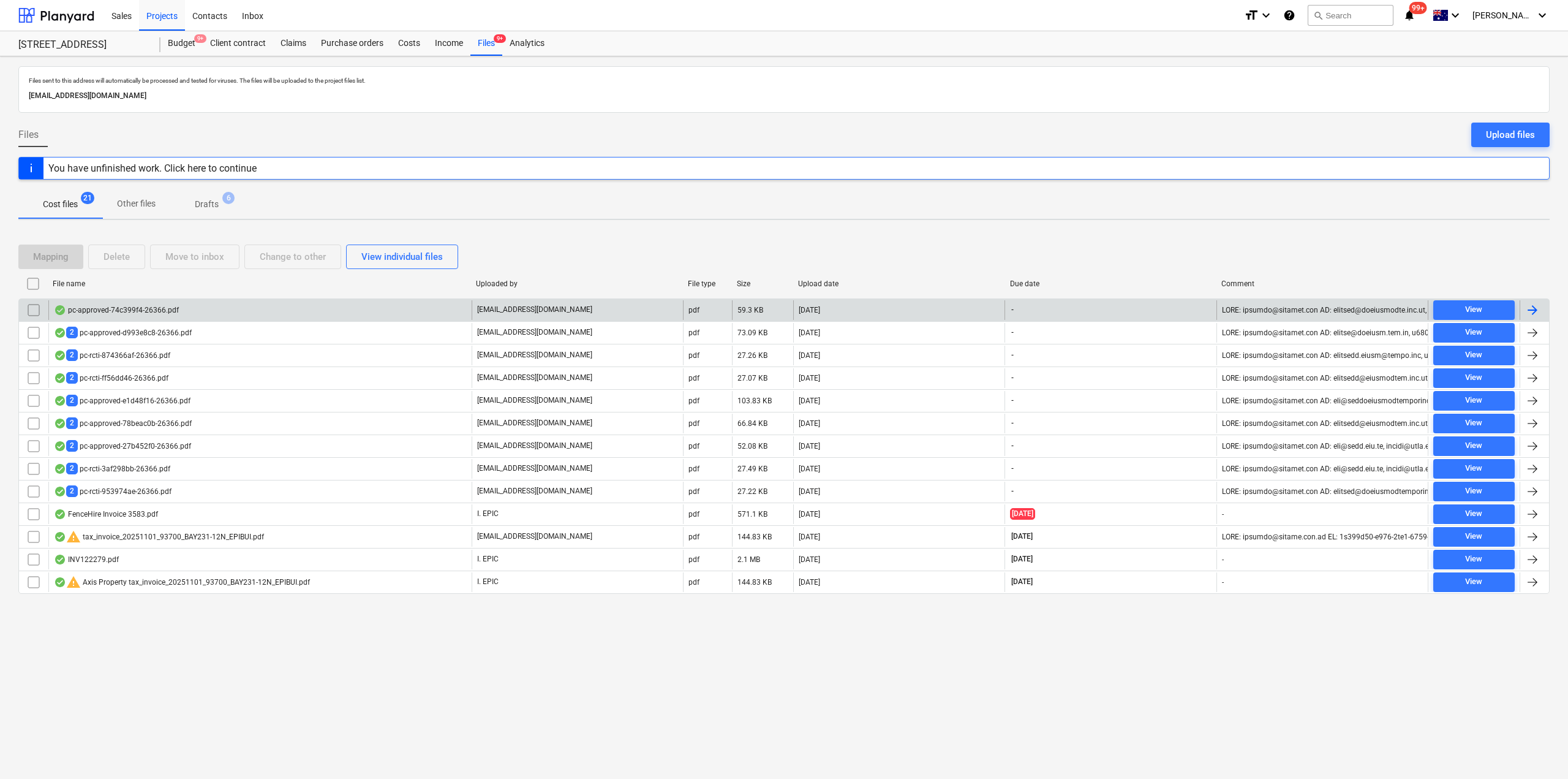
click at [164, 314] on div "pc-approved-74c399f4-26366.pdf" at bounding box center [116, 310] width 125 height 10
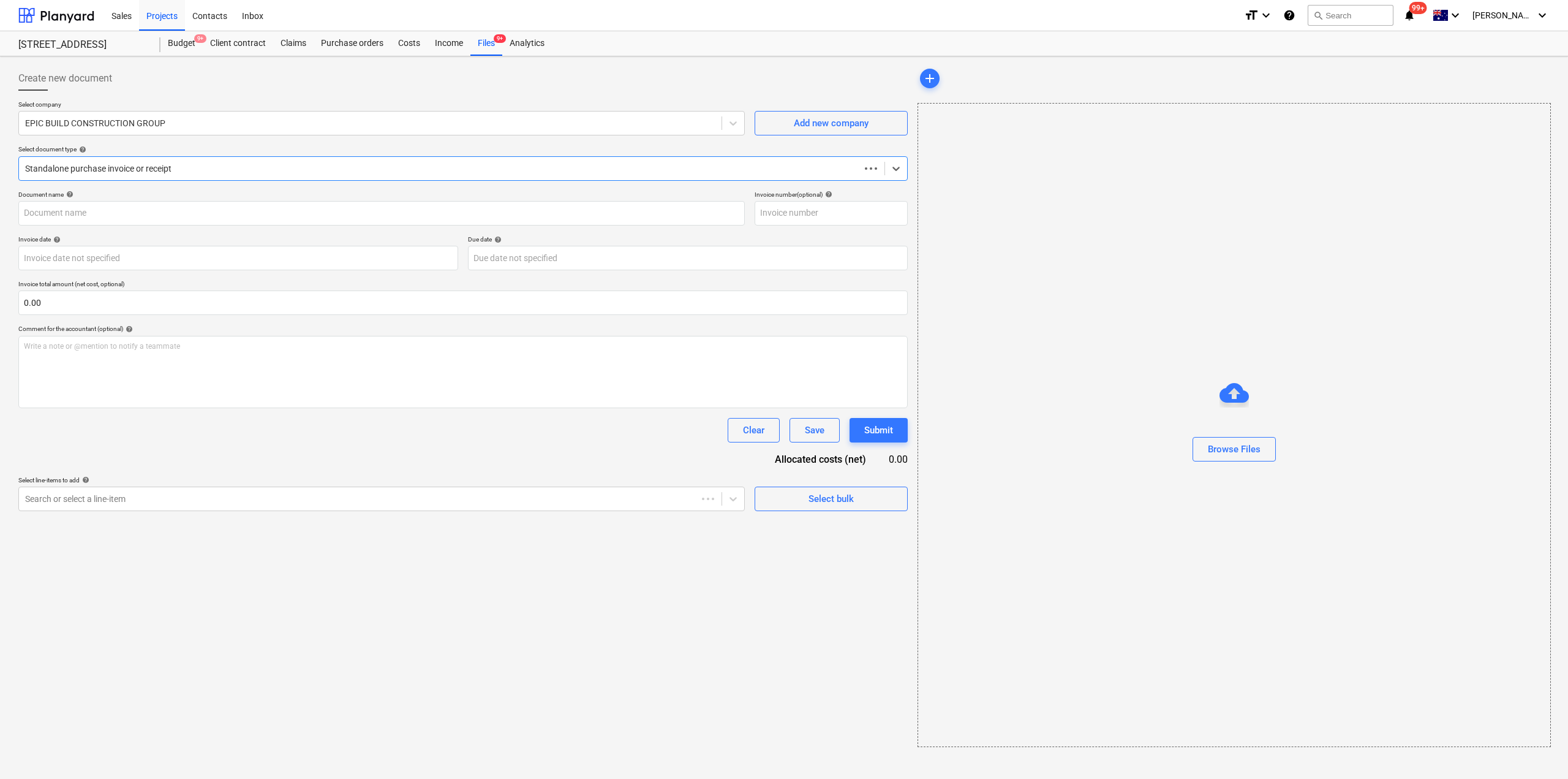
type input "pc-approved-74c399f4-26366.pdf"
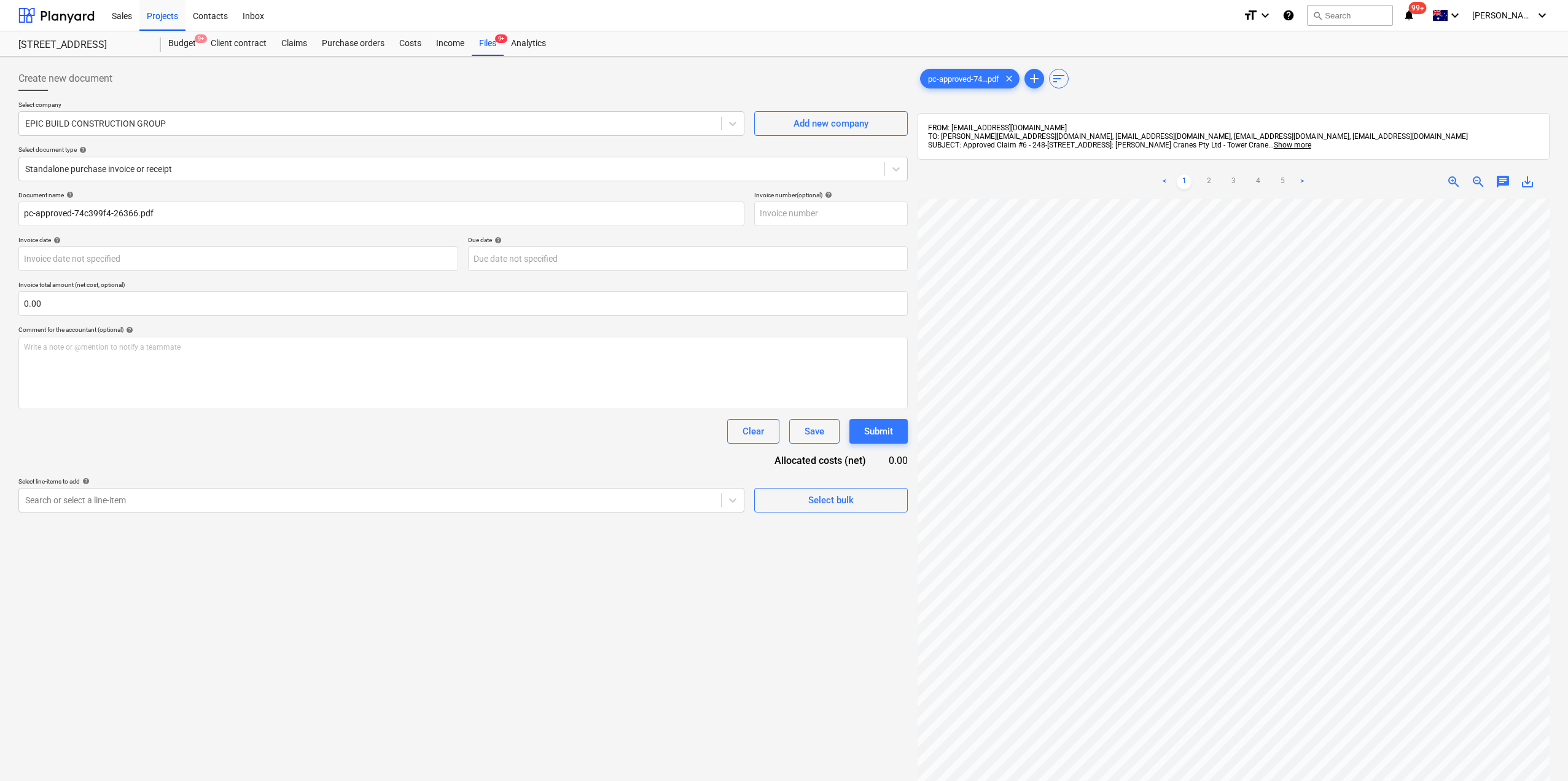
scroll to position [0, 241]
click at [111, 124] on div at bounding box center [370, 123] width 689 height 12
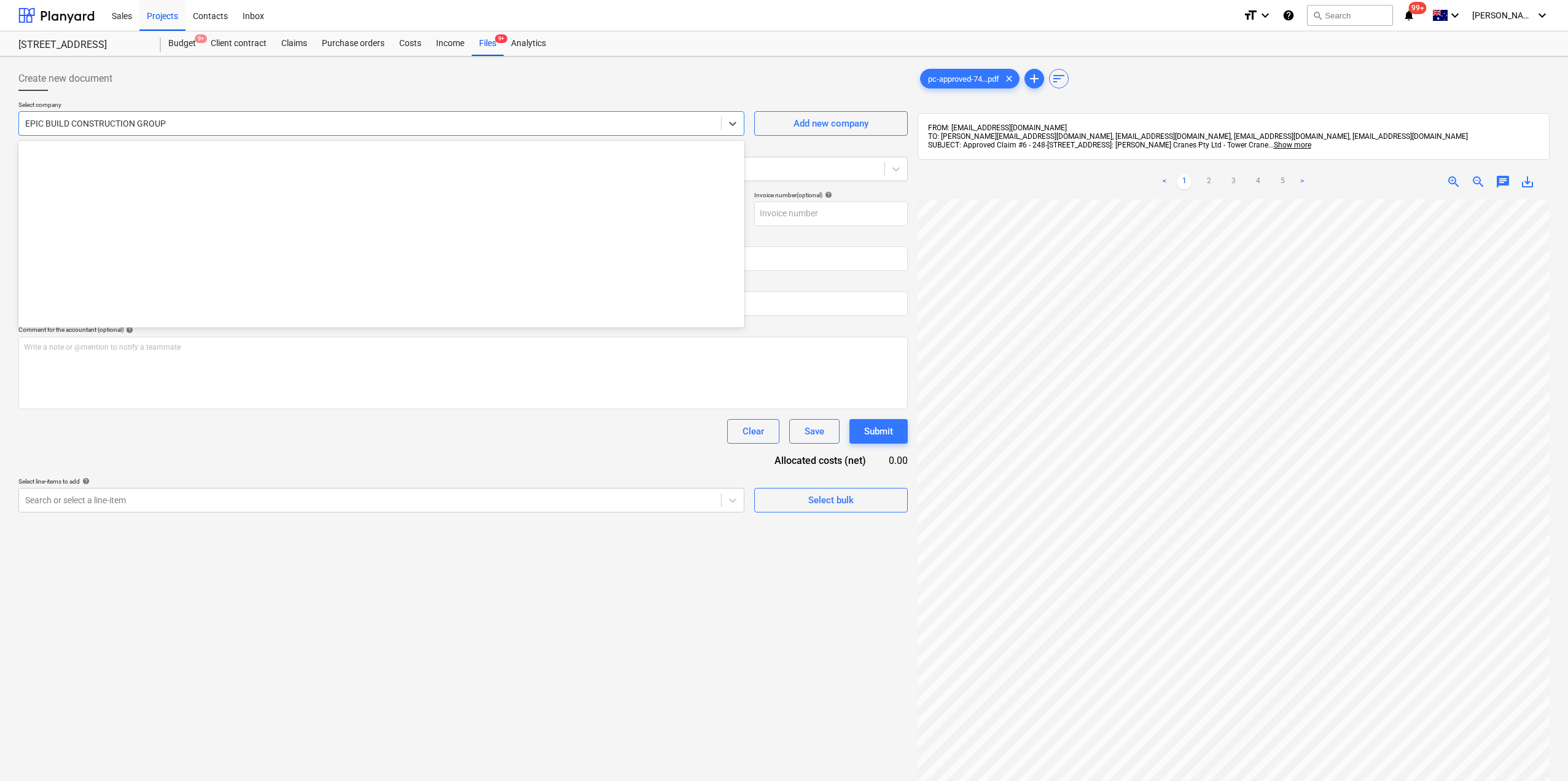
scroll to position [7375, 0]
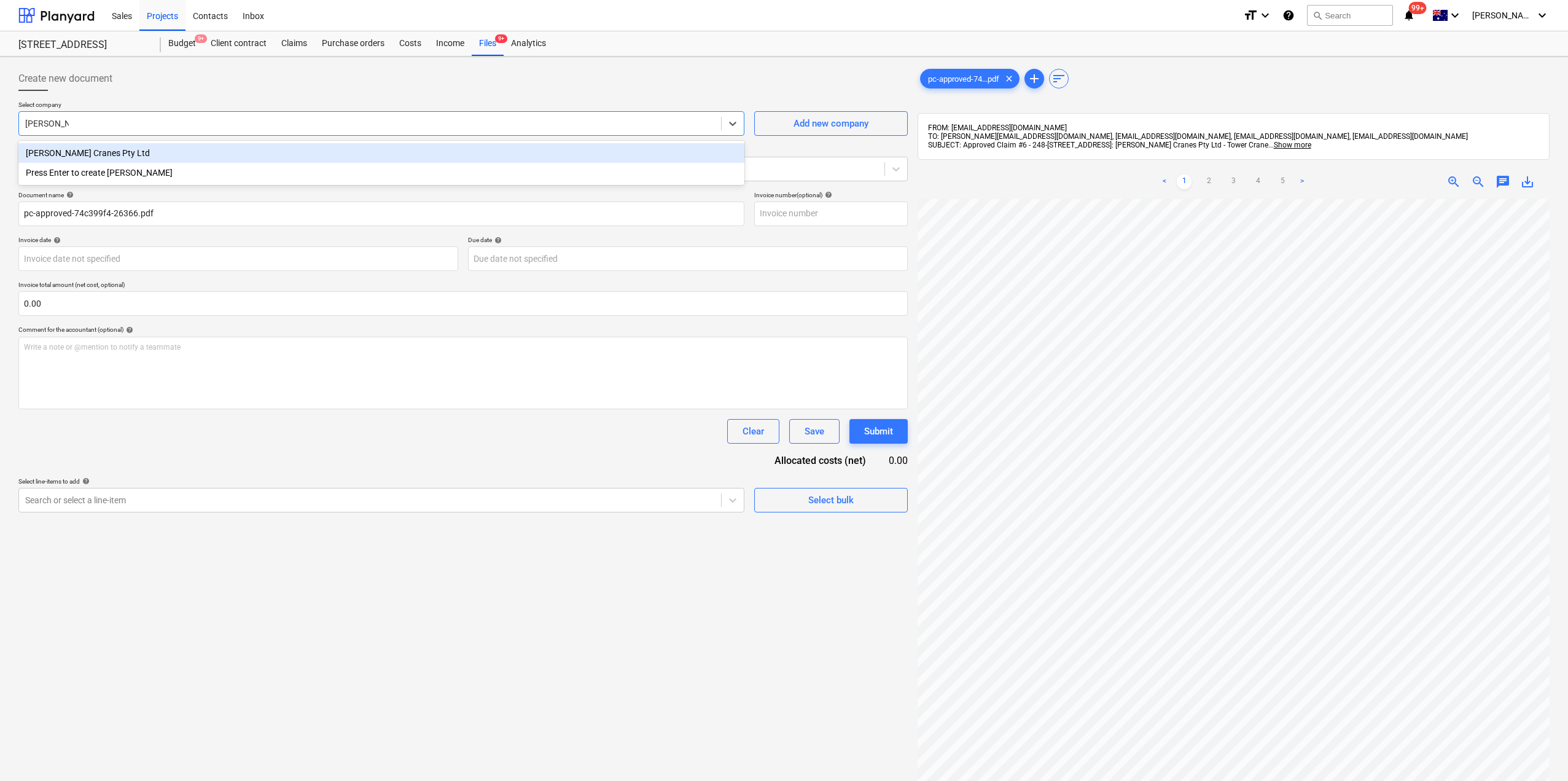
type input "[PERSON_NAME]"
click at [84, 158] on div "[PERSON_NAME] Cranes Pty Ltd" at bounding box center [381, 153] width 726 height 20
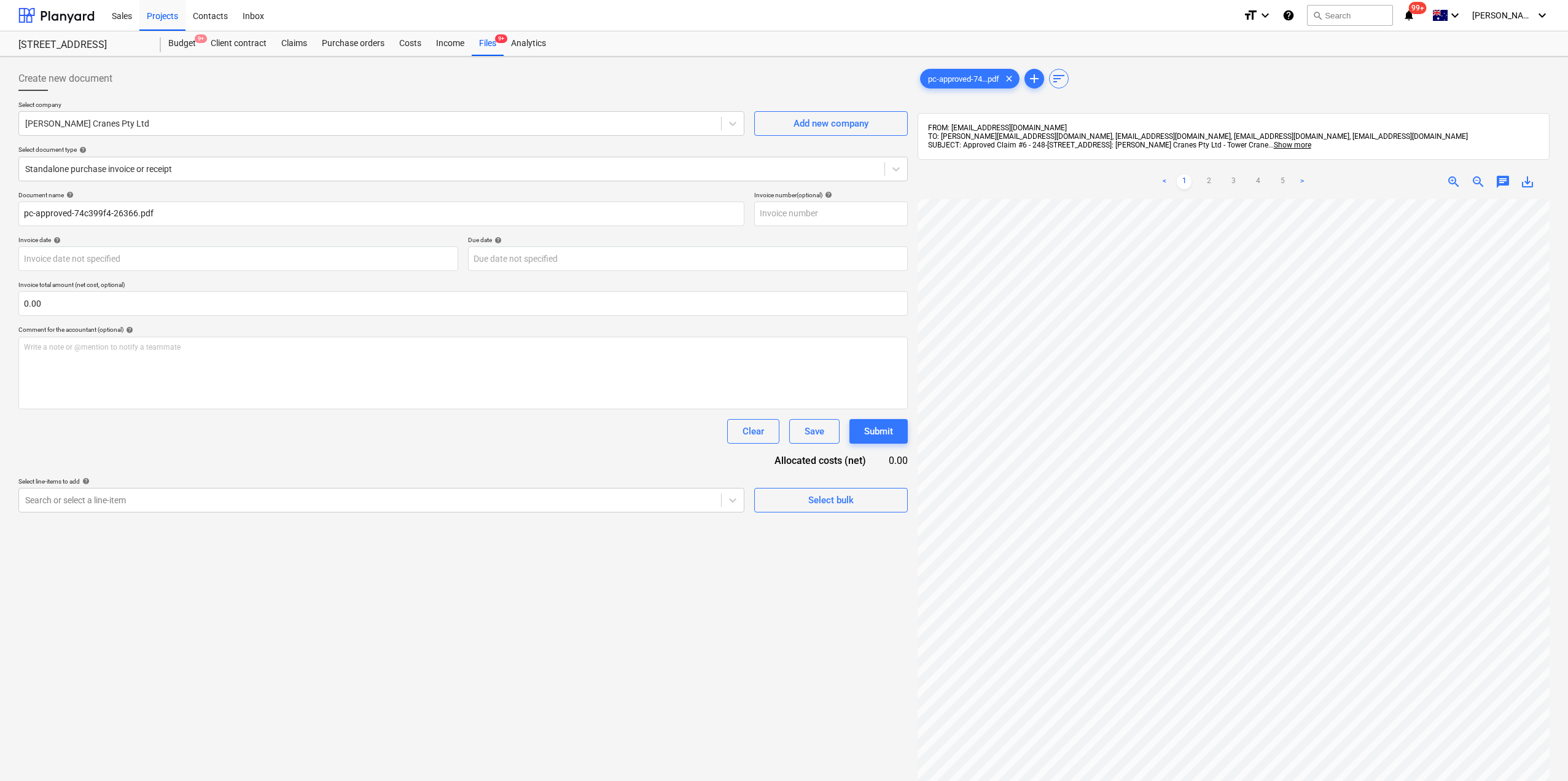
scroll to position [0, 280]
click at [150, 215] on input "pc-approved-74c399f4-26366.pdf" at bounding box center [381, 213] width 726 height 25
click at [146, 177] on div "Standalone purchase invoice or receipt" at bounding box center [451, 169] width 865 height 18
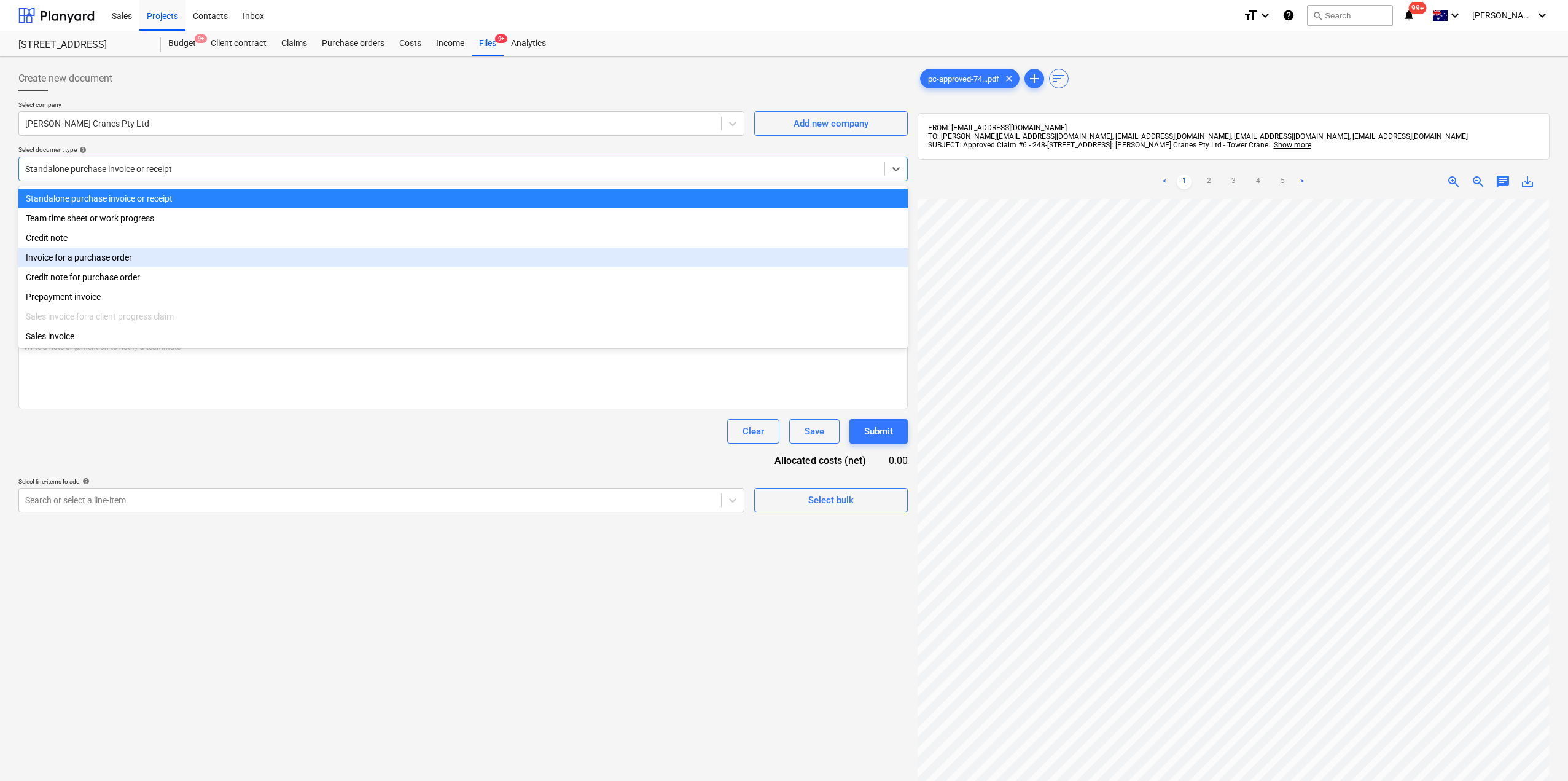
click at [94, 257] on div "Invoice for a purchase order" at bounding box center [462, 257] width 889 height 20
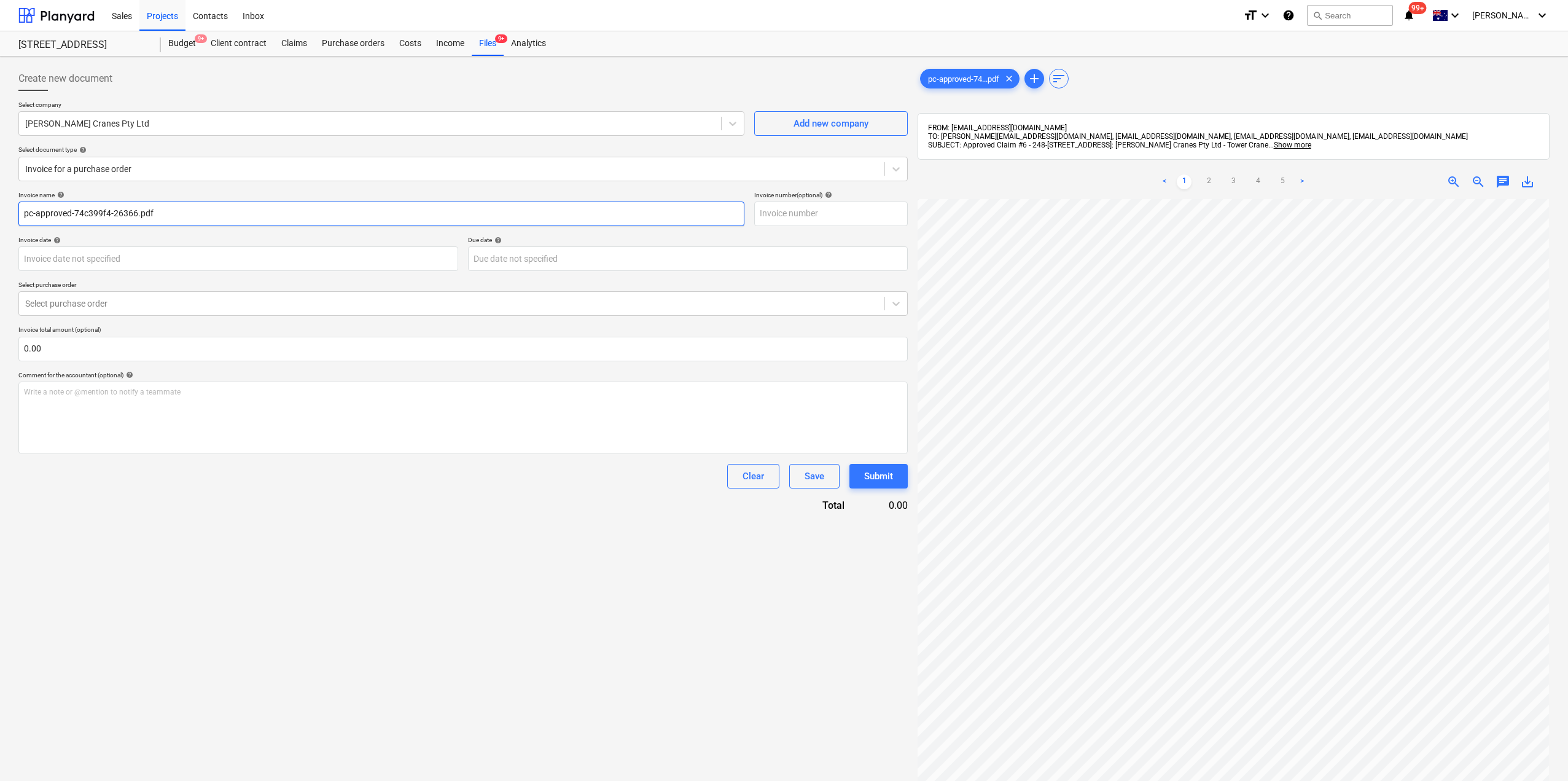
click at [100, 213] on input "pc-approved-74c399f4-26366.pdf" at bounding box center [381, 213] width 726 height 25
drag, startPoint x: 182, startPoint y: 220, endPoint x: 0, endPoint y: 209, distance: 182.3
click at [0, 209] on div "Create new document Select company [PERSON_NAME] Cranes Pty Ltd Add new company…" at bounding box center [784, 506] width 1568 height 899
paste input "[PERSON_NAME] Cranes Pty Ltd - Tower Crane Claim #6"
type input "[PERSON_NAME] Cranes Pty Ltd - Tower Crane Claim #6"
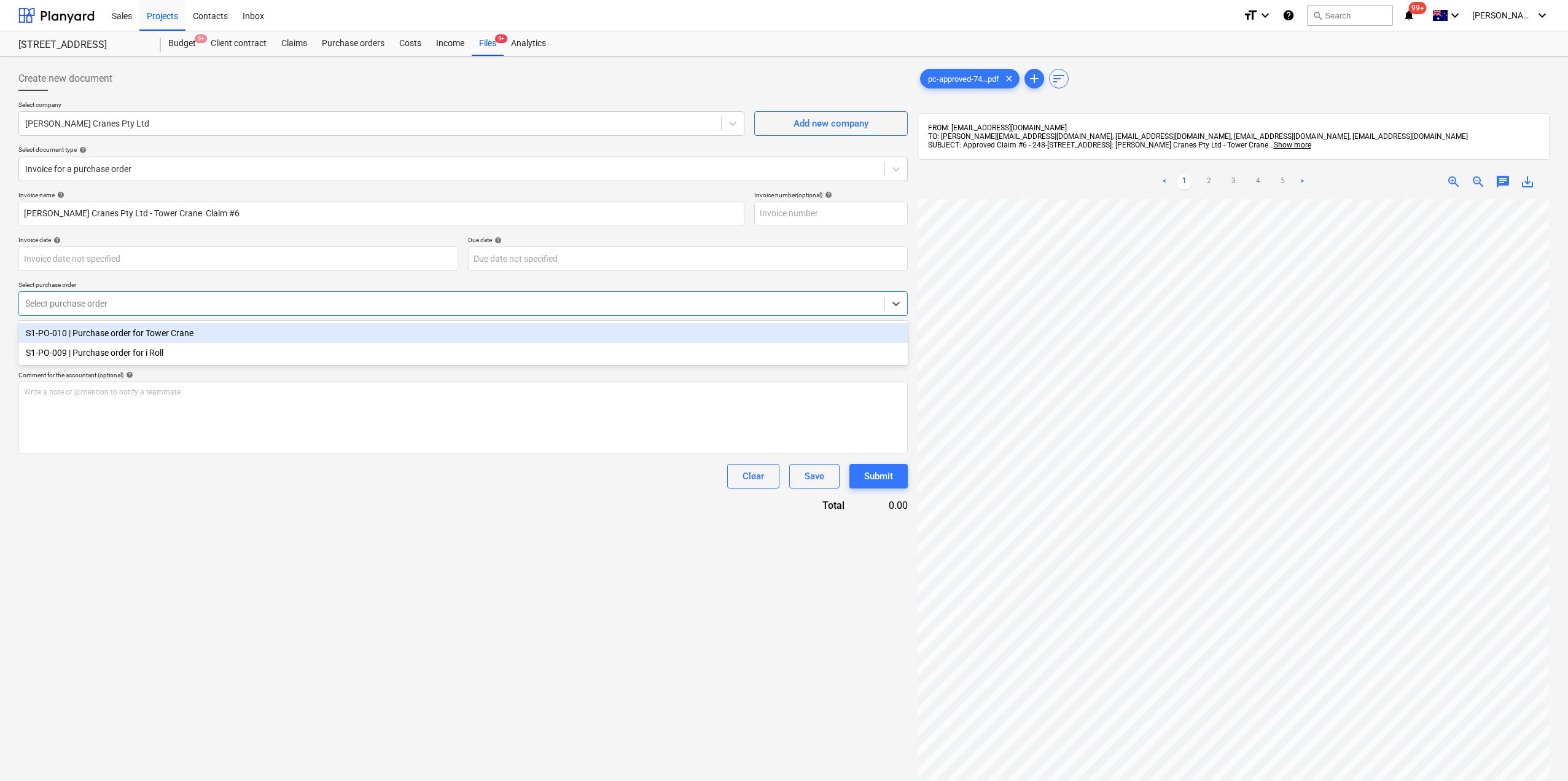
click at [89, 298] on div at bounding box center [452, 303] width 853 height 12
click at [109, 336] on div "S1-PO-010 | Purchase order for Tower Crane" at bounding box center [462, 333] width 889 height 20
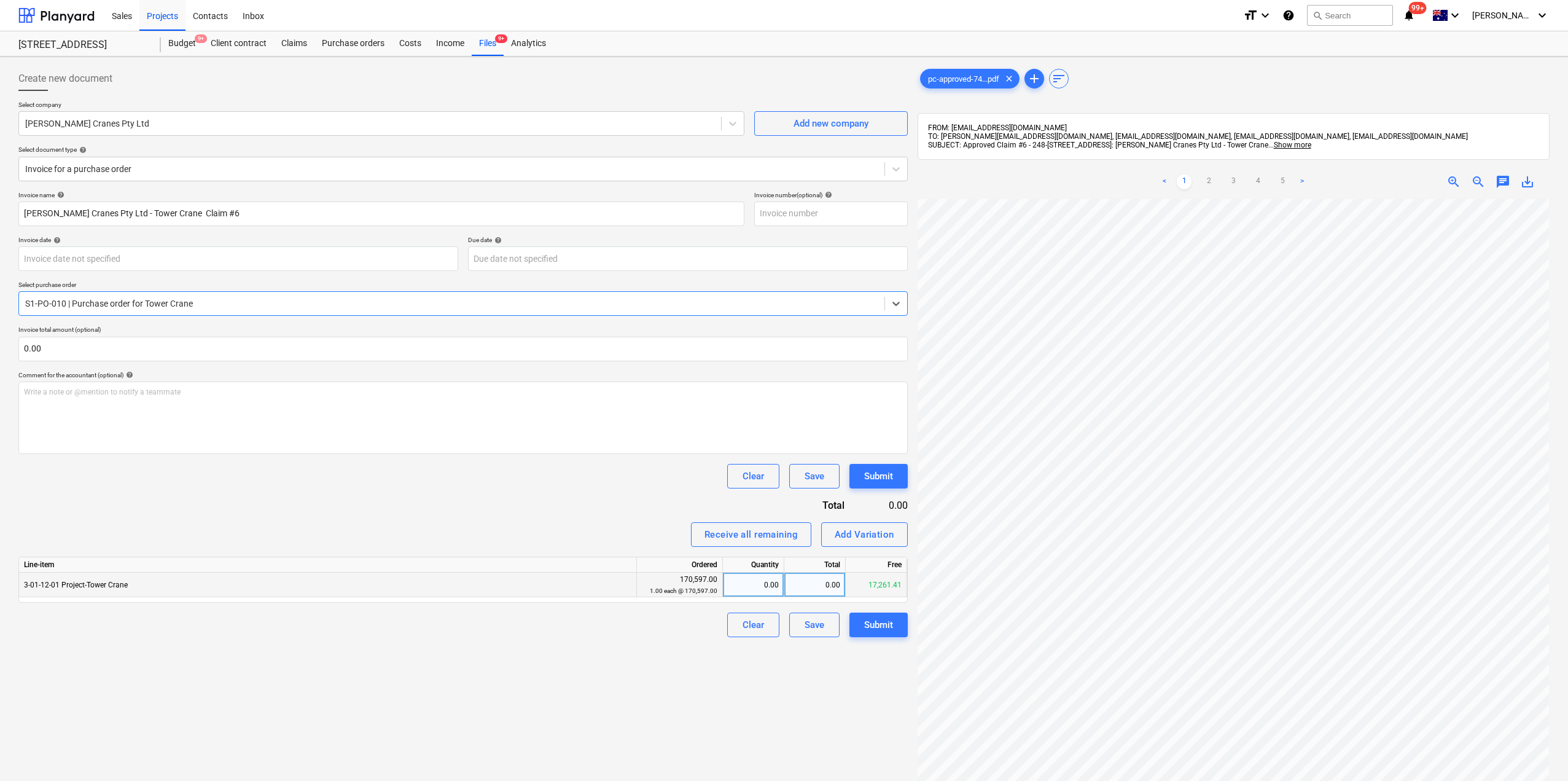
click at [797, 585] on div "0.00" at bounding box center [814, 584] width 61 height 25
click at [876, 544] on button "Add Variation" at bounding box center [864, 534] width 87 height 25
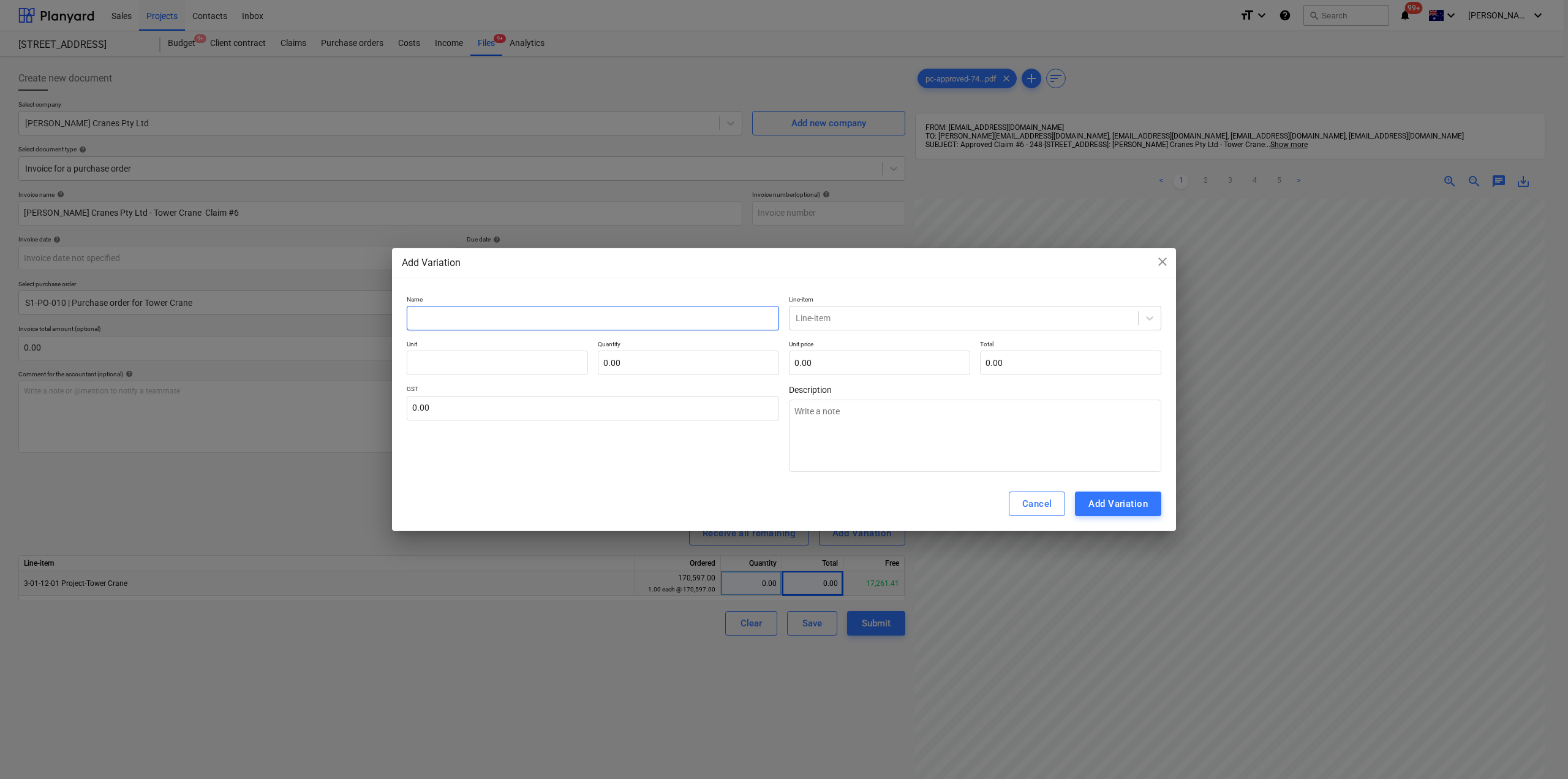
click at [564, 314] on input "text" at bounding box center [592, 318] width 372 height 25
type textarea "x"
type input "S"
type textarea "x"
type input "Se"
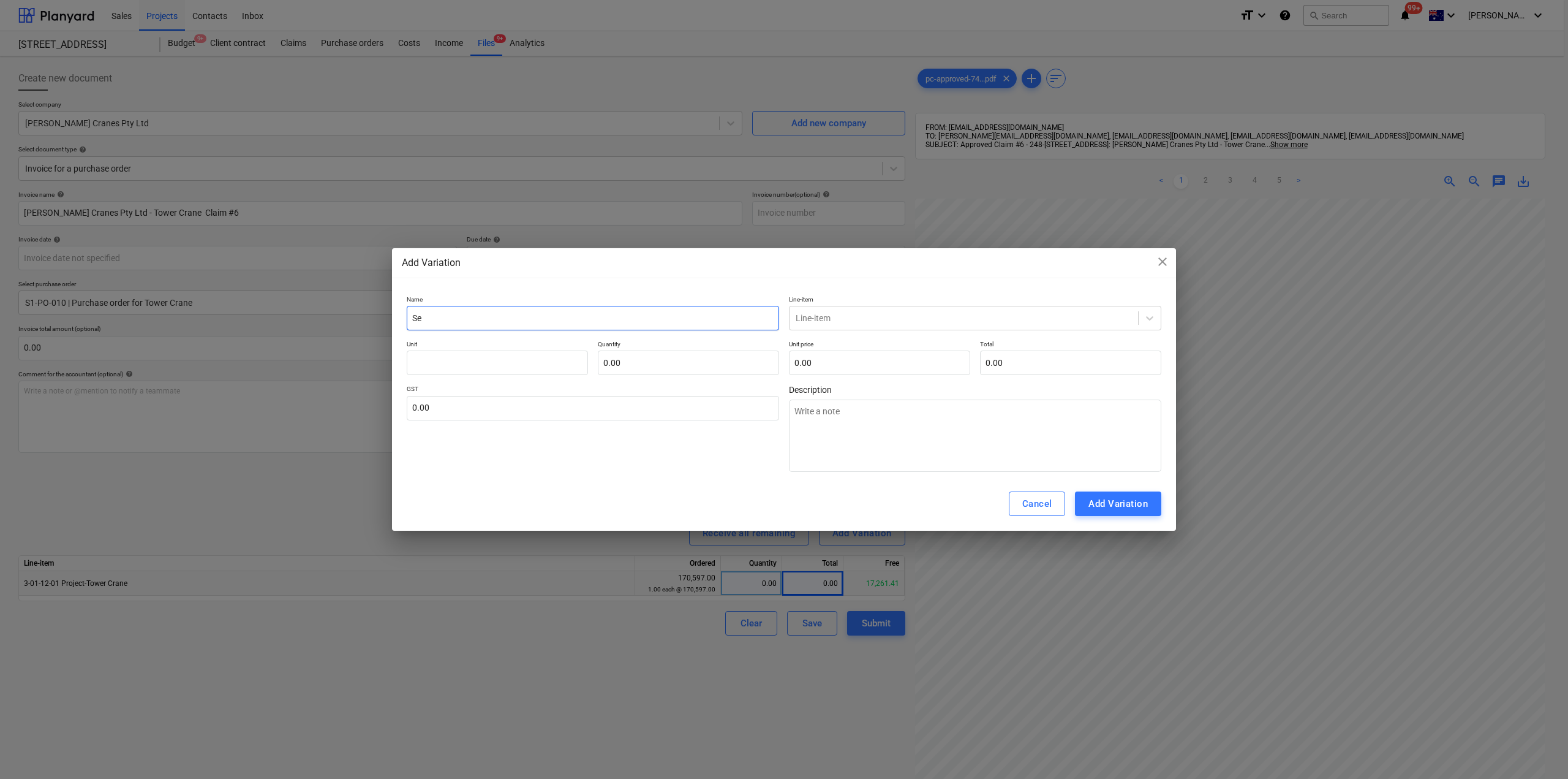
type textarea "x"
type input "Set"
type textarea "x"
type input "Se"
type textarea "x"
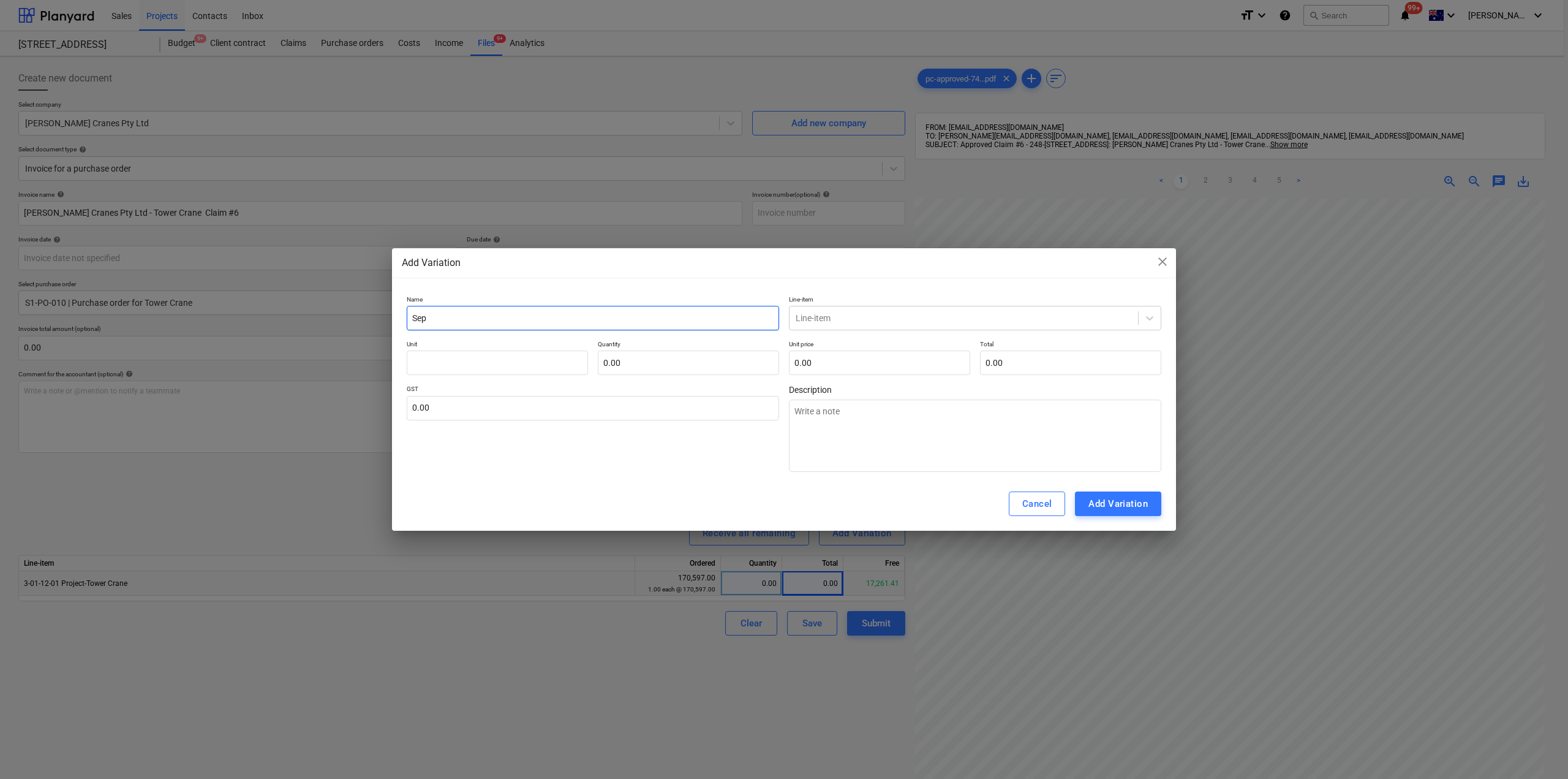
type input "Sept"
type textarea "x"
type input "Septe"
type textarea "x"
type input "Septem"
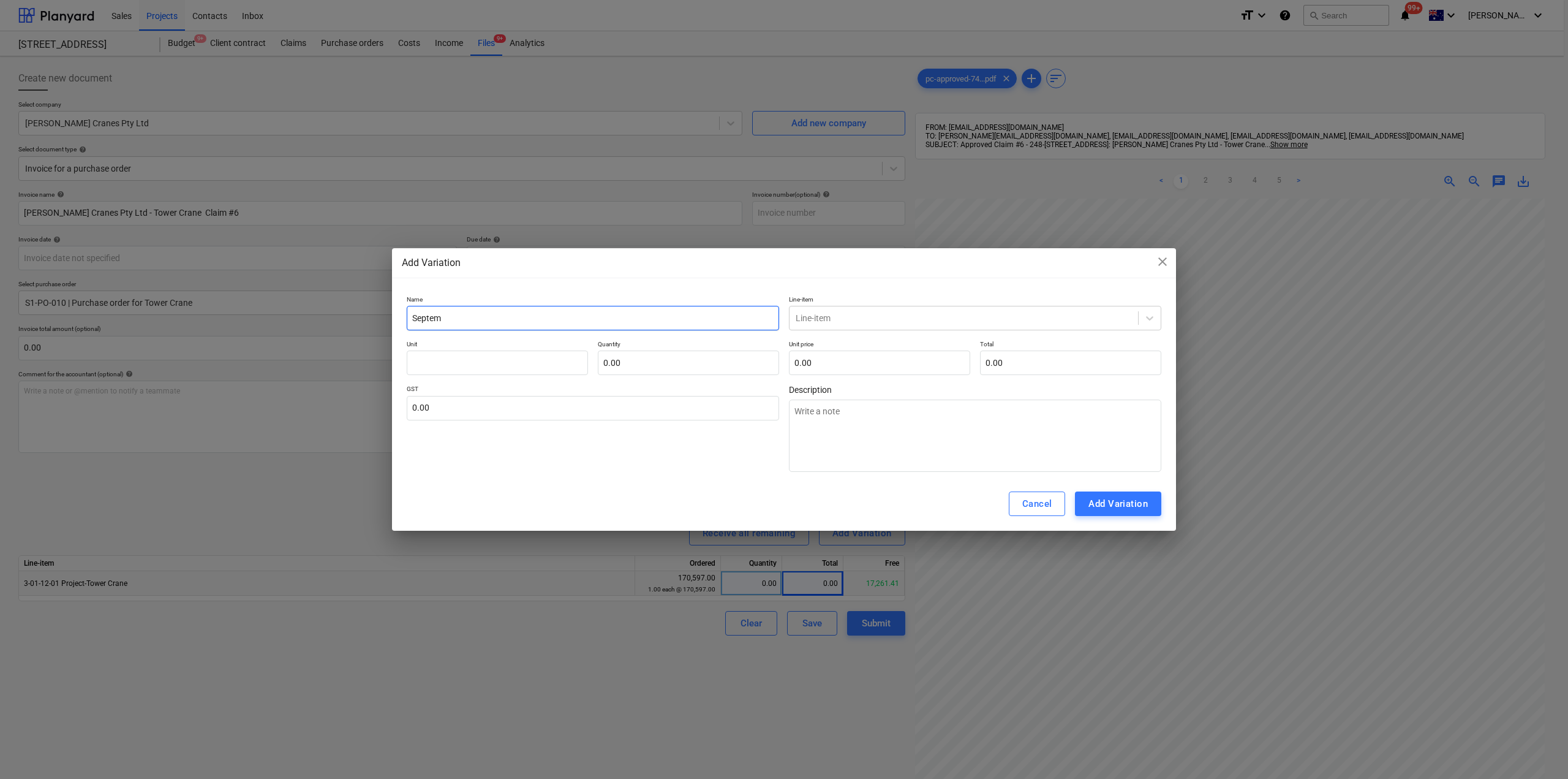
type textarea "x"
type input "Septemb"
type textarea "x"
type input "Septembe"
type textarea "x"
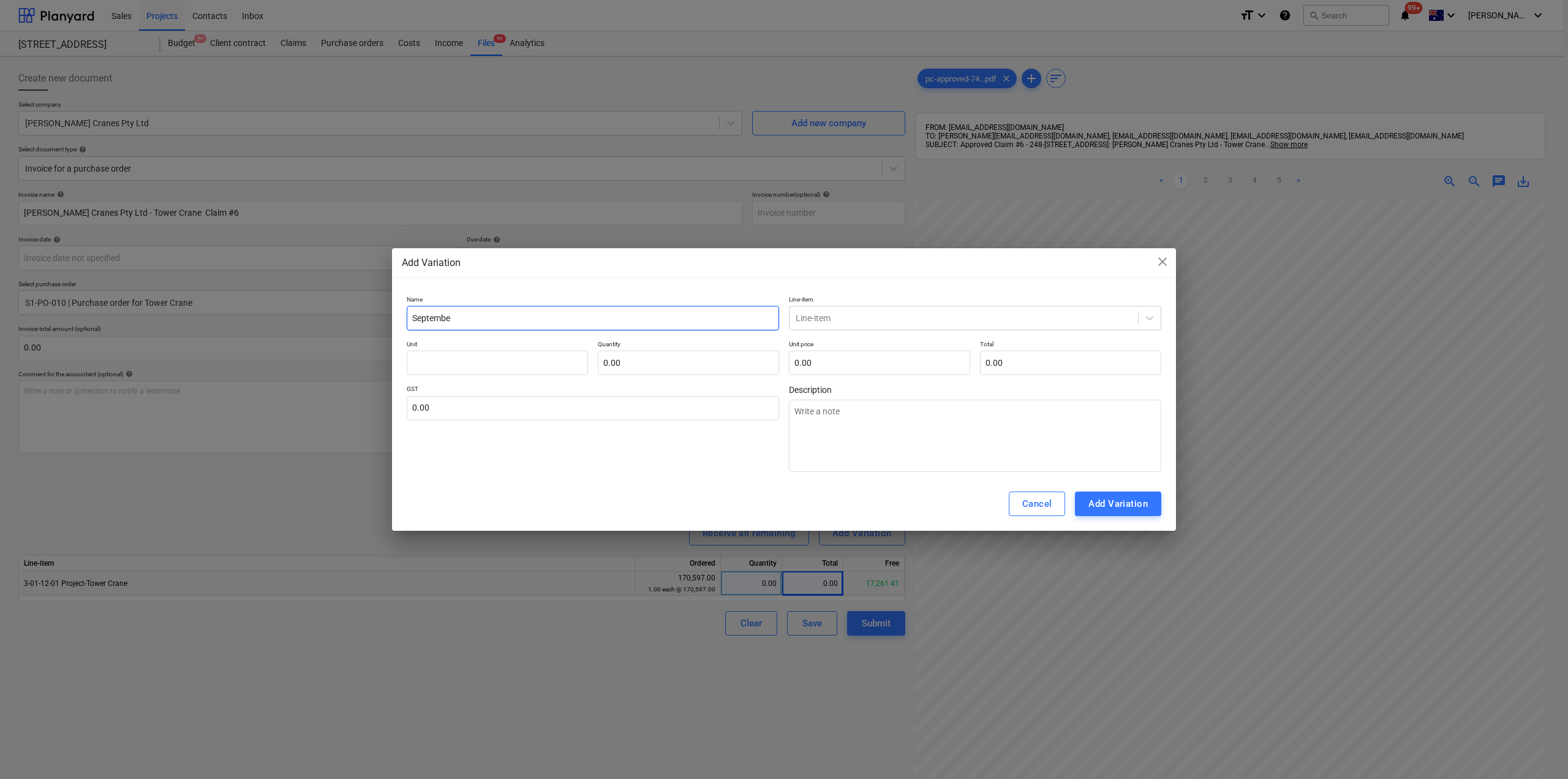
type input "September"
type textarea "x"
type input "September"
type textarea "x"
type input "September H"
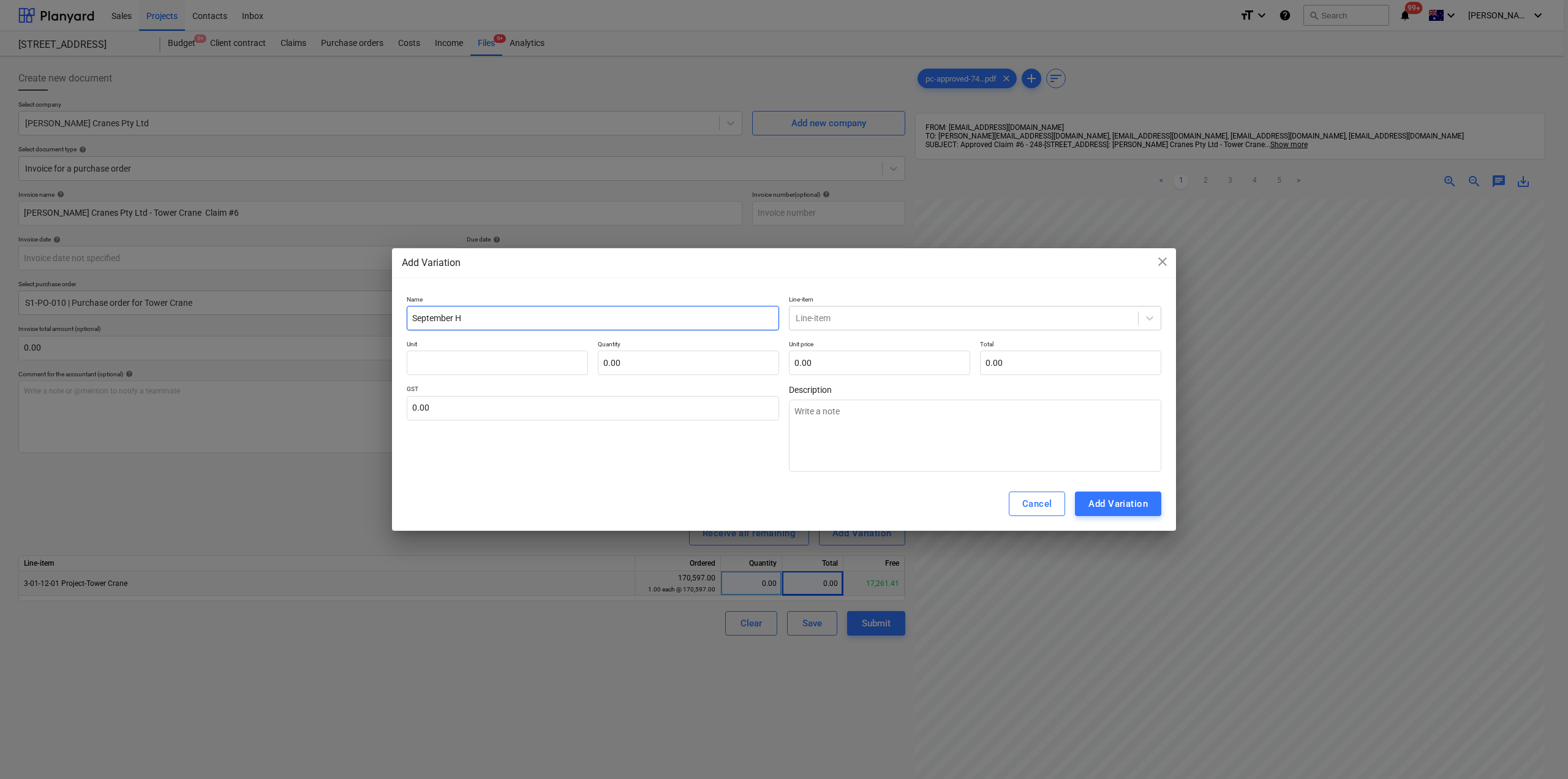
type textarea "x"
type input "September Hi"
type textarea "x"
type input "September Hir"
type textarea "x"
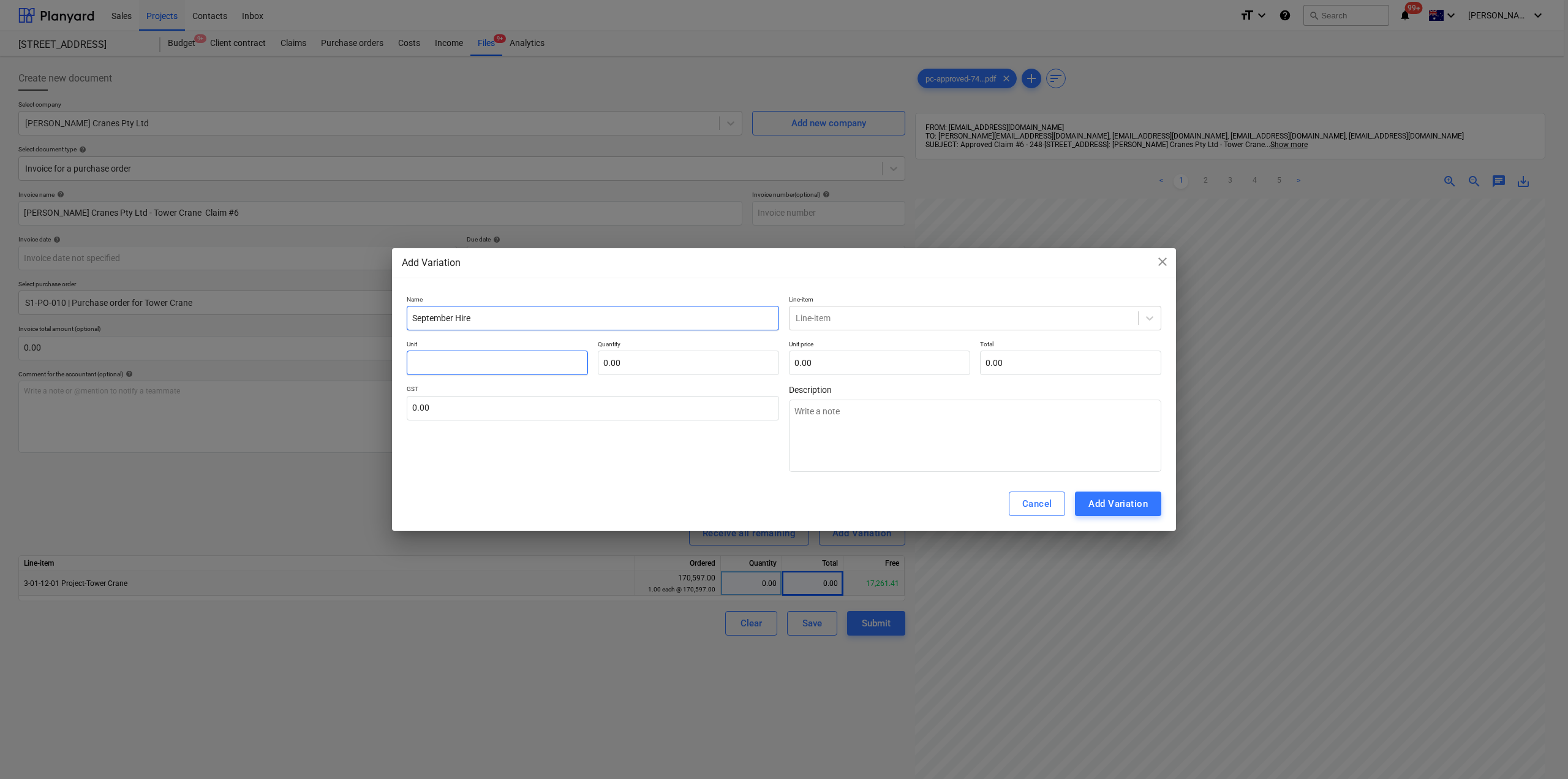
type input "September Hire"
click at [548, 358] on input "text" at bounding box center [497, 362] width 181 height 25
type textarea "x"
type input "1"
click at [645, 348] on p "Quantity" at bounding box center [688, 345] width 181 height 10
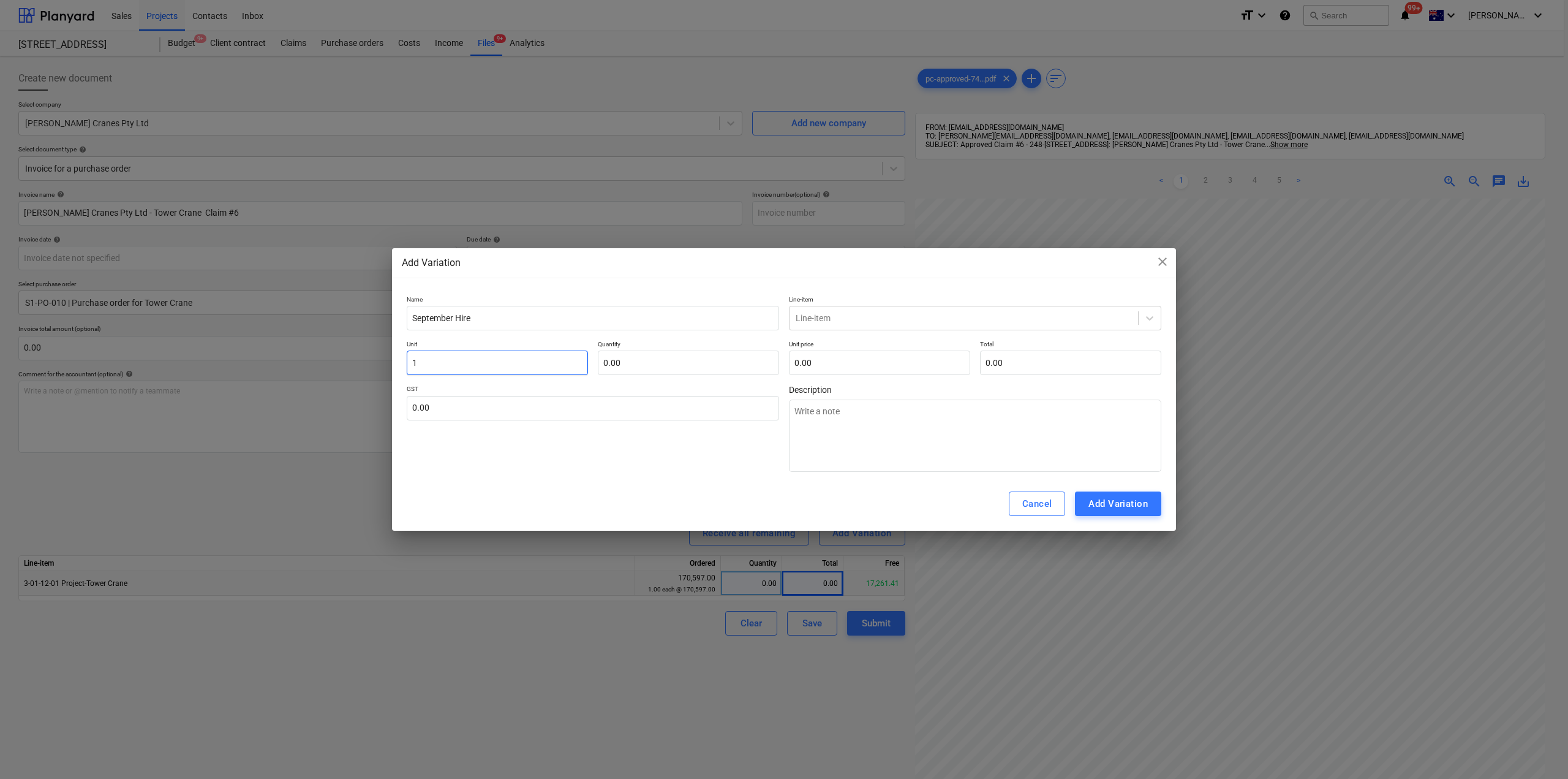
drag, startPoint x: 469, startPoint y: 372, endPoint x: 362, endPoint y: 357, distance: 108.0
click at [463, 372] on input "1" at bounding box center [497, 362] width 181 height 25
drag, startPoint x: 362, startPoint y: 357, endPoint x: 350, endPoint y: 357, distance: 12.0
click at [354, 357] on div "Add Variation close Name September Hire Line-item Line-item Unit 1 Quantity 0.0…" at bounding box center [784, 389] width 1568 height 779
drag, startPoint x: 427, startPoint y: 361, endPoint x: 353, endPoint y: 360, distance: 74.0
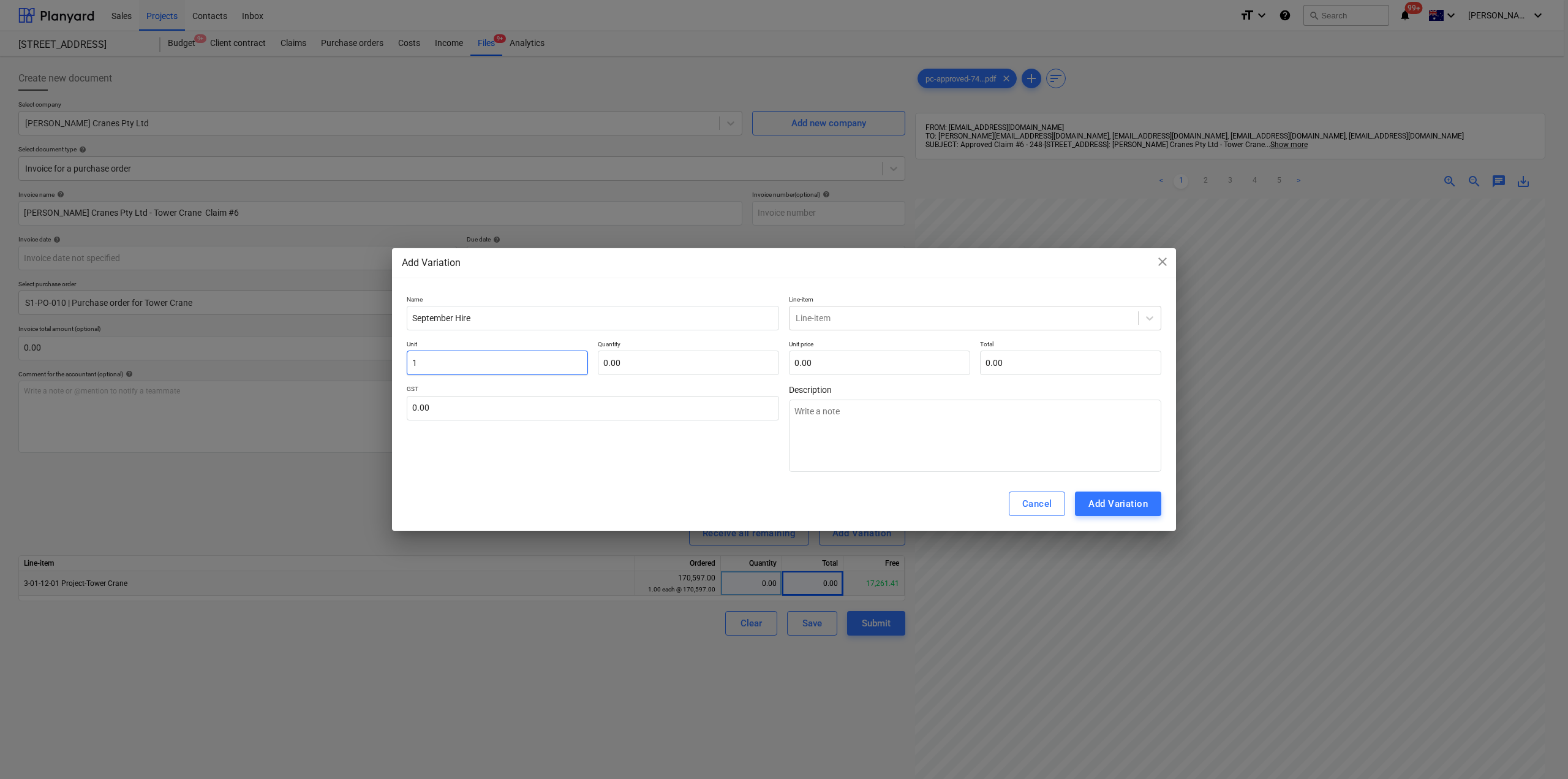
click at [353, 360] on div "Add Variation close Name September Hire Line-item Line-item Unit 1 Quantity 0.0…" at bounding box center [784, 389] width 1568 height 779
type textarea "x"
type input "e"
type textarea "x"
type input "ea"
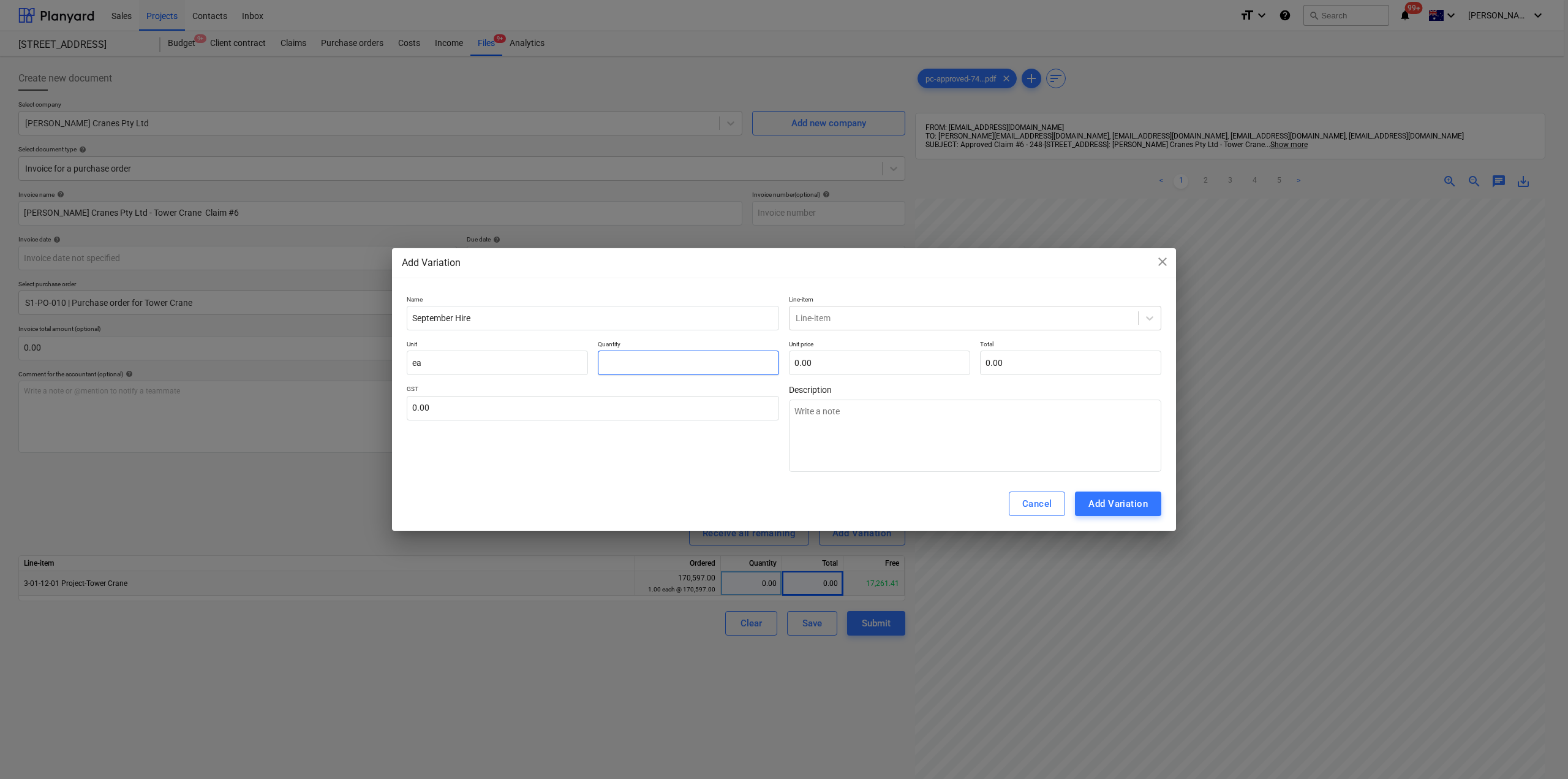
click at [722, 350] on input "text" at bounding box center [688, 362] width 181 height 25
type textarea "x"
type input "1.00"
click at [833, 351] on input "text" at bounding box center [880, 362] width 181 height 25
type input "0.00"
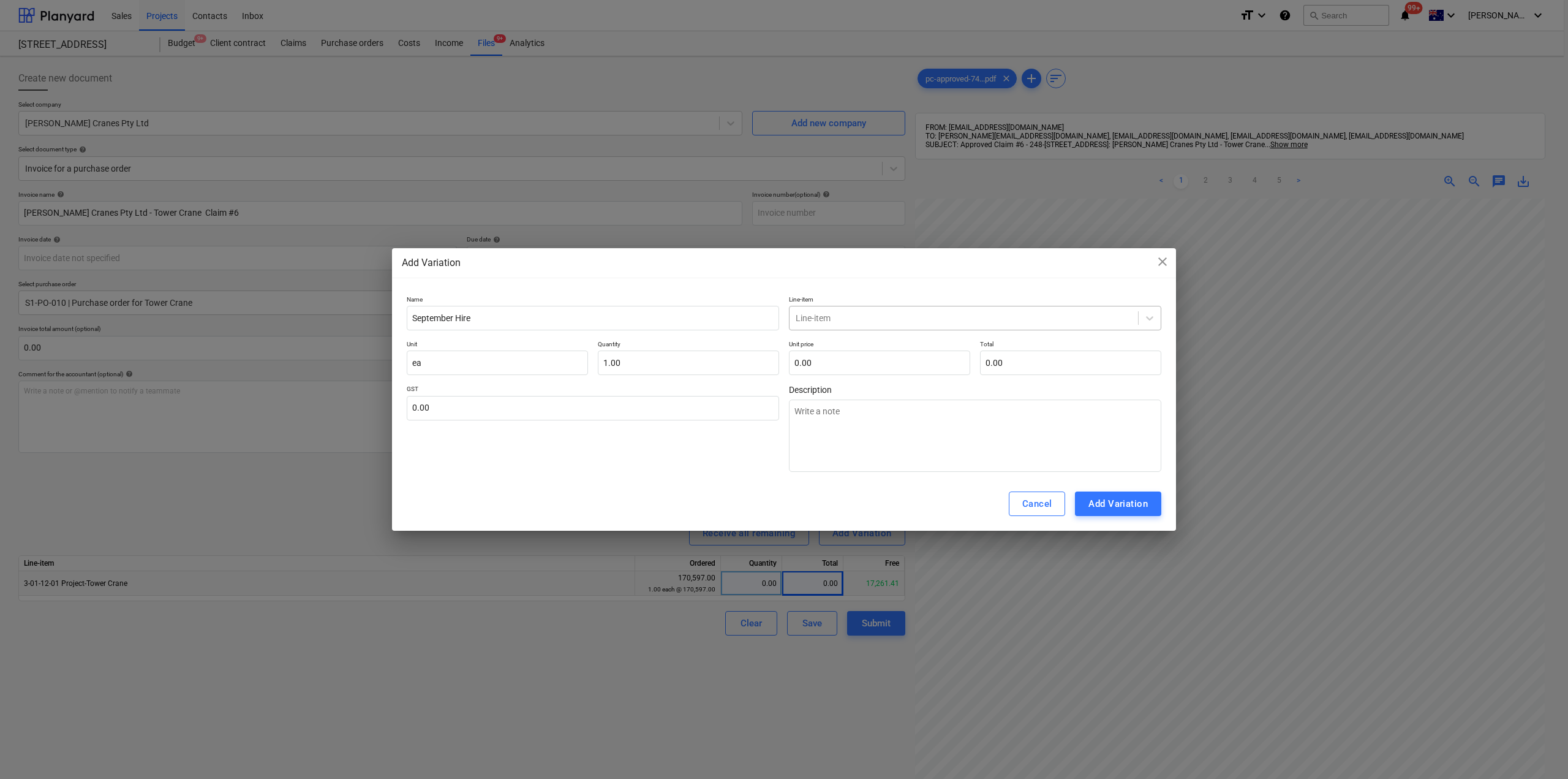
click at [884, 322] on div at bounding box center [964, 318] width 337 height 12
type input "tower"
click at [886, 343] on div "-- 3-01-12-01 Project-Tower Crane" at bounding box center [975, 347] width 372 height 20
type textarea "x"
click at [868, 362] on input "text" at bounding box center [880, 362] width 181 height 25
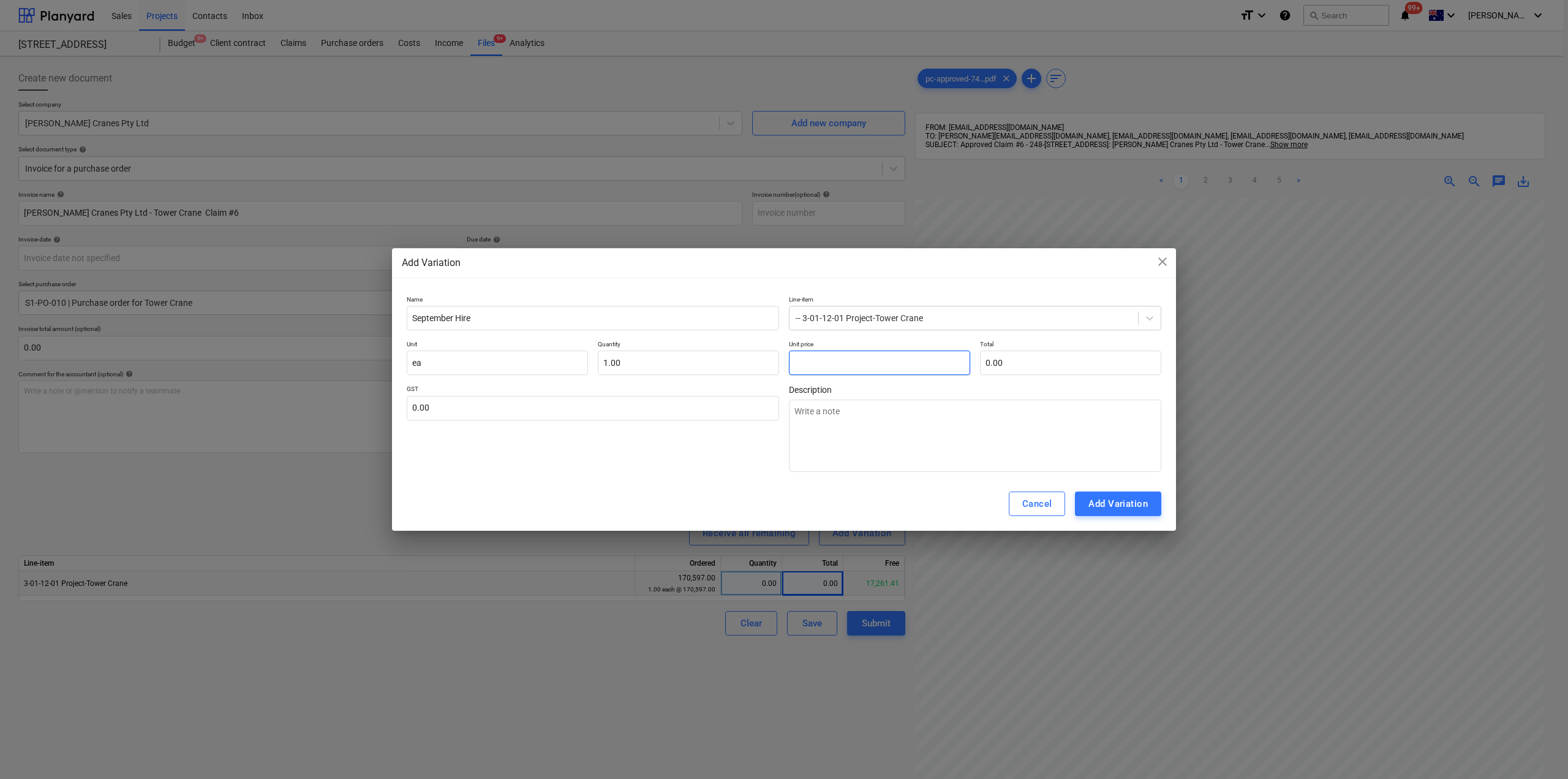
type textarea "x"
type input "1"
type input "1.00"
type textarea "x"
type input "16"
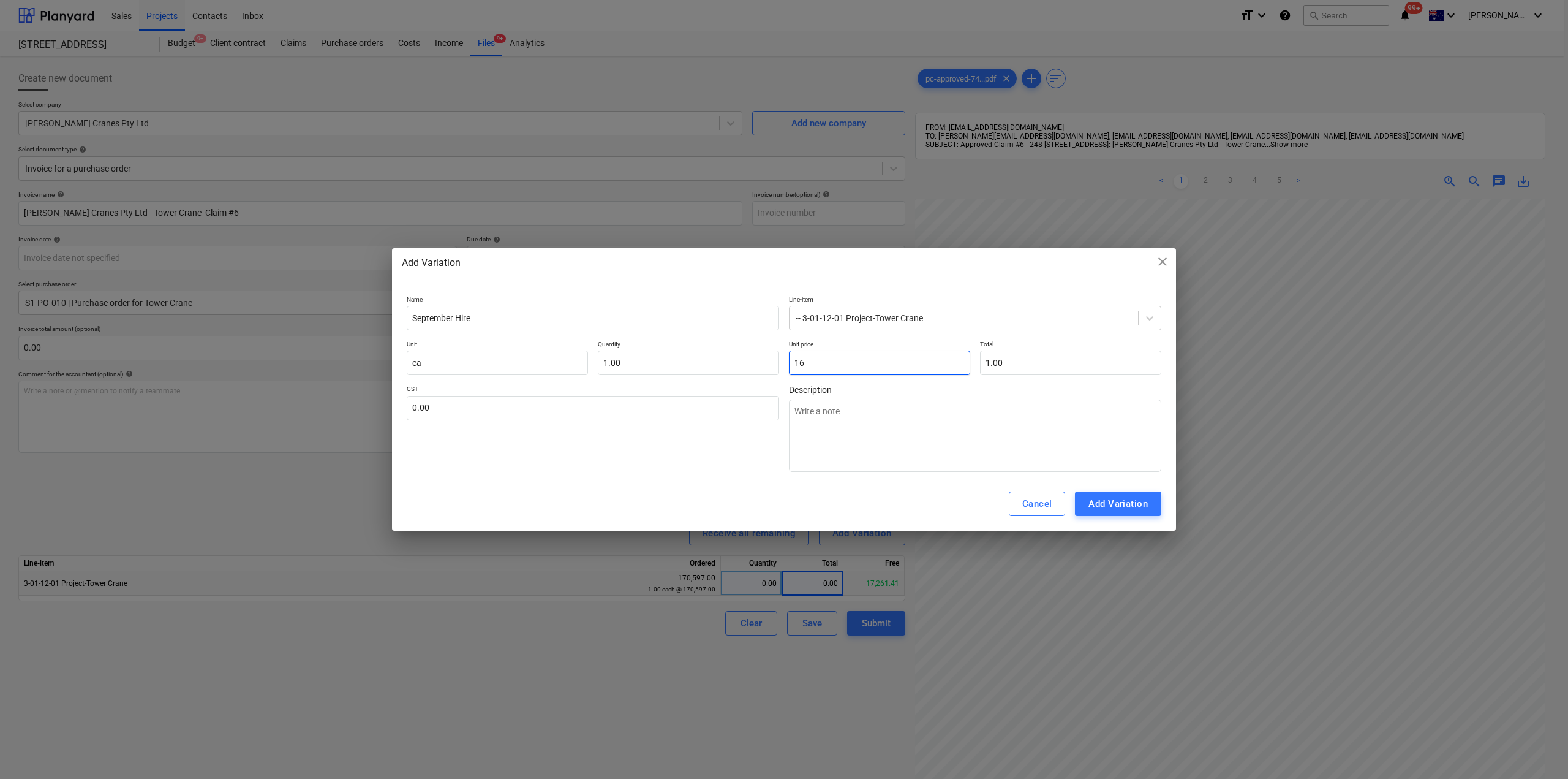
type input "16.00"
type textarea "x"
type input "164"
type input "164.00"
type textarea "x"
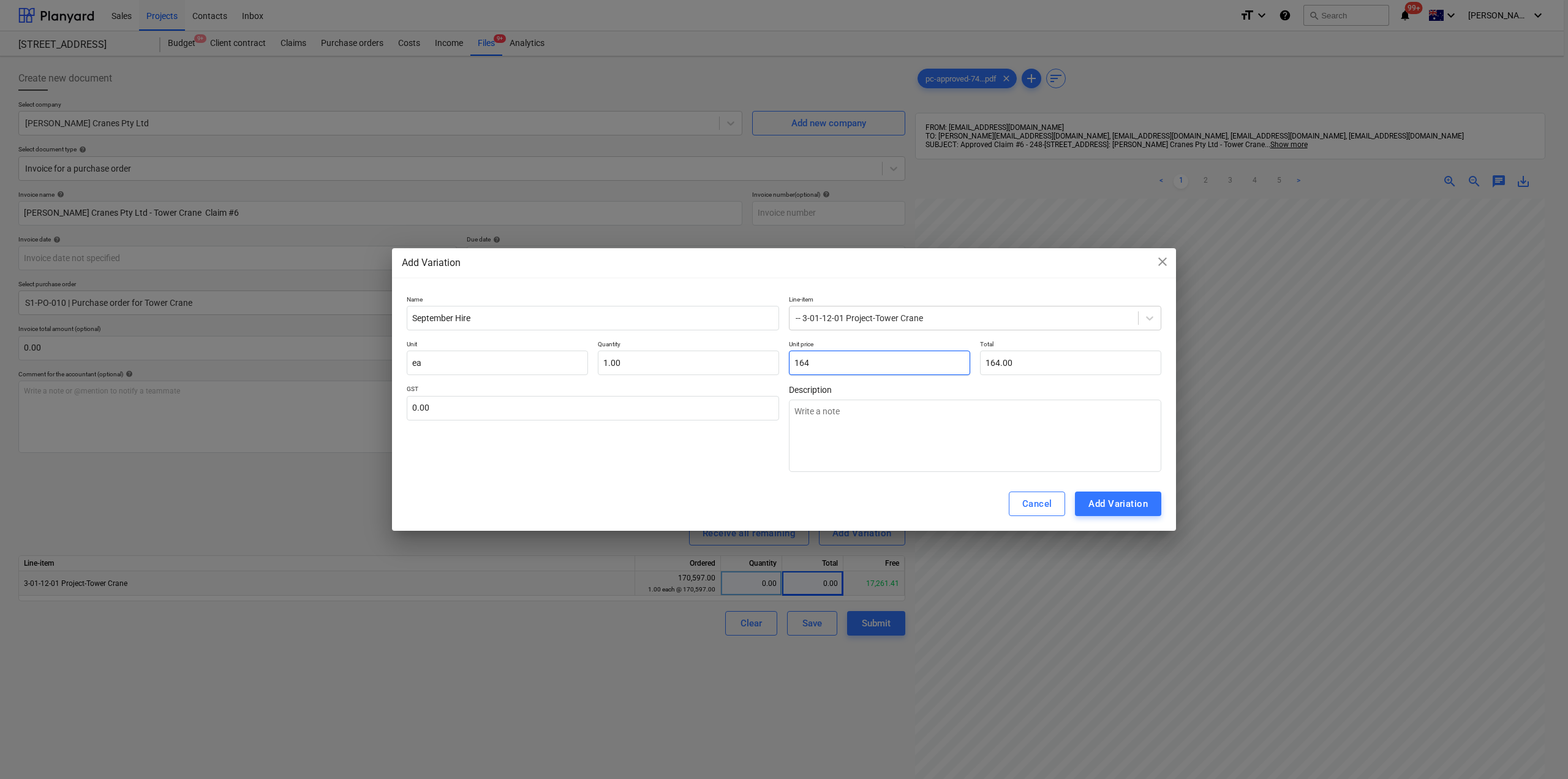
type input "1646"
type input "1,646.00"
type textarea "x"
type input "16464"
type input "16,464.00"
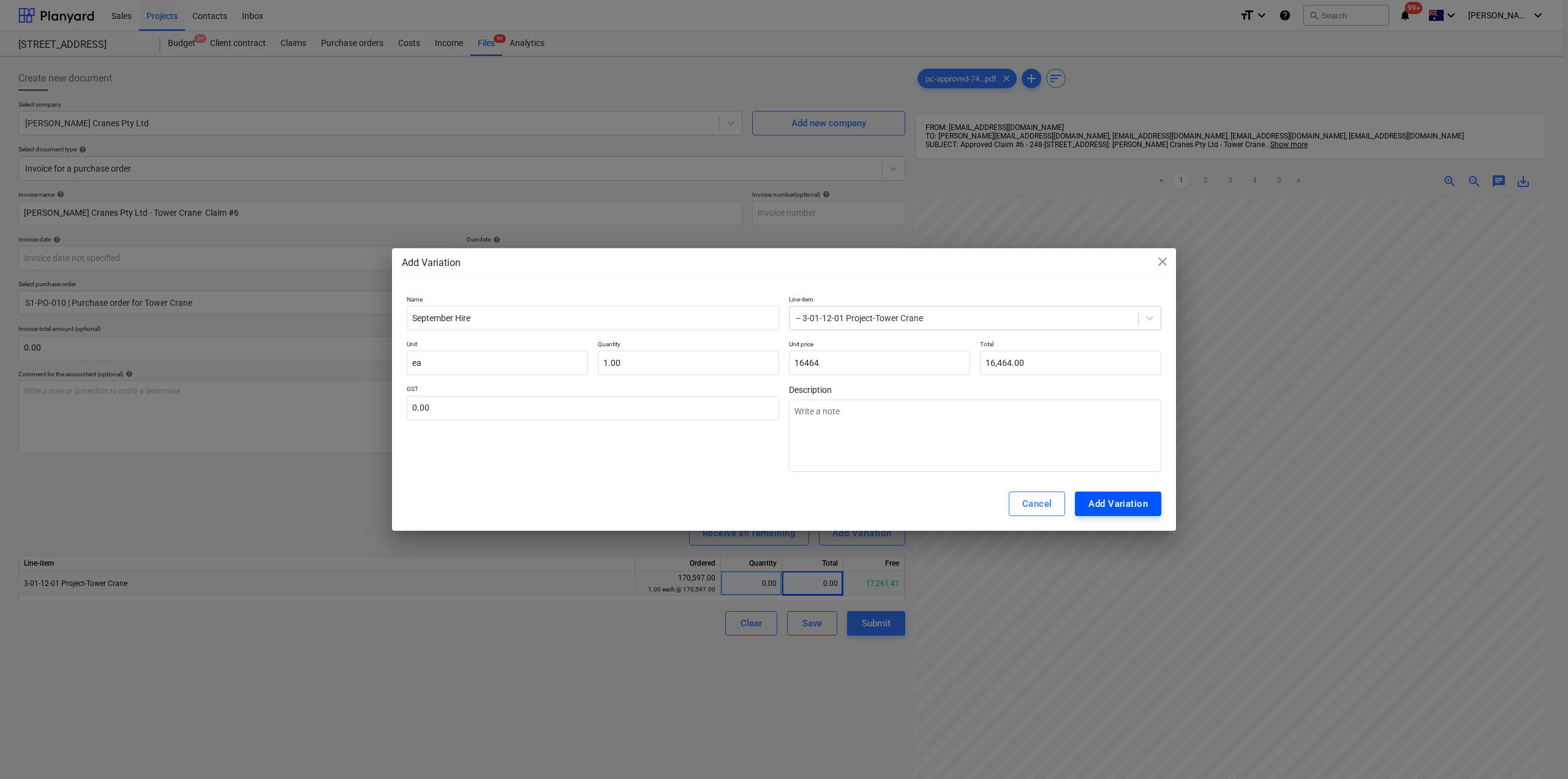
type input "16,464.00"
click at [1136, 496] on div "Add Variation" at bounding box center [1118, 503] width 60 height 16
type textarea "x"
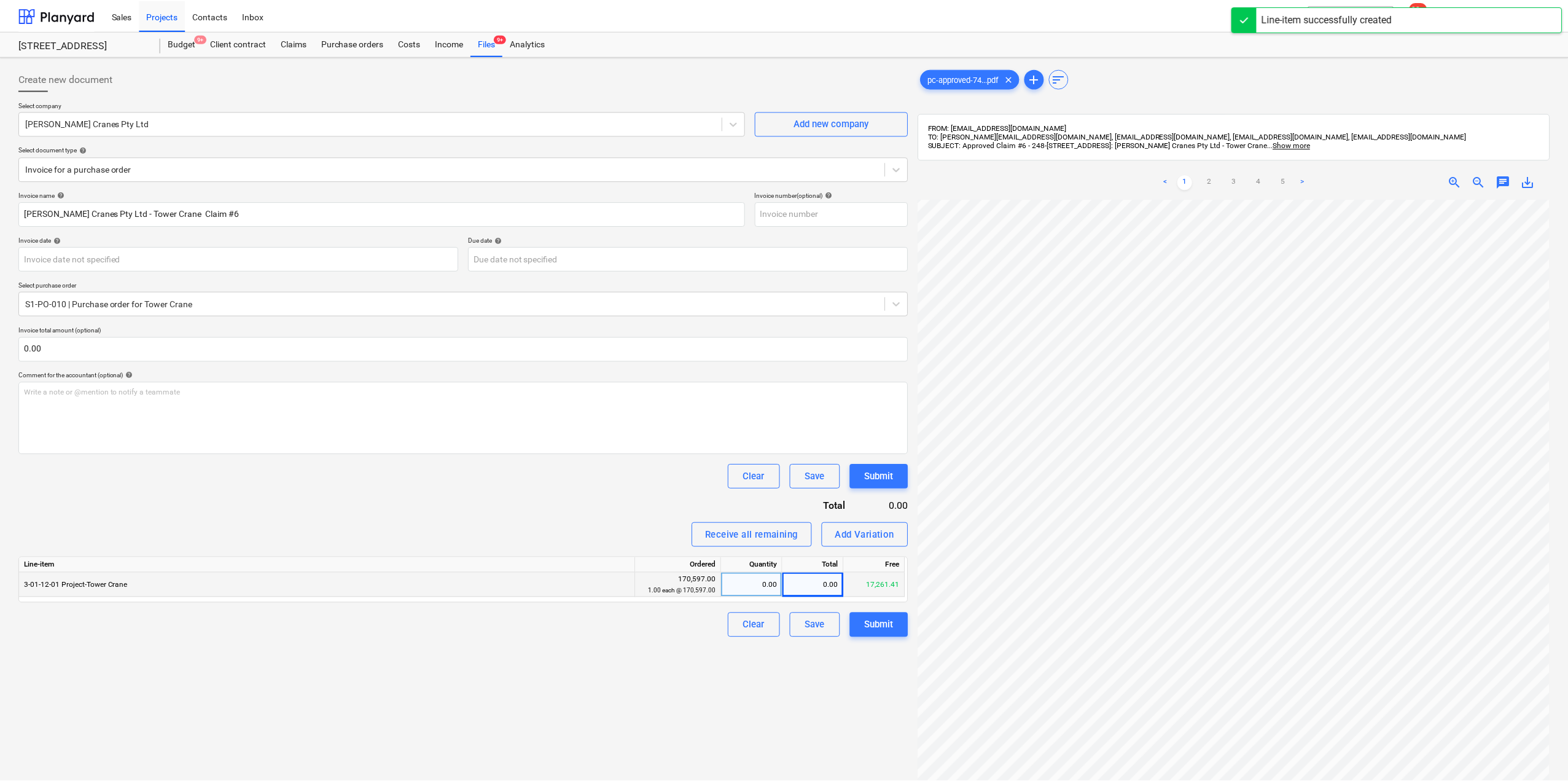
scroll to position [0, 279]
click at [766, 611] on div "0.00" at bounding box center [753, 609] width 51 height 25
type input "1"
click at [785, 692] on div "Create new document Select company [PERSON_NAME] Cranes Pty Ltd Add new company…" at bounding box center [463, 506] width 899 height 888
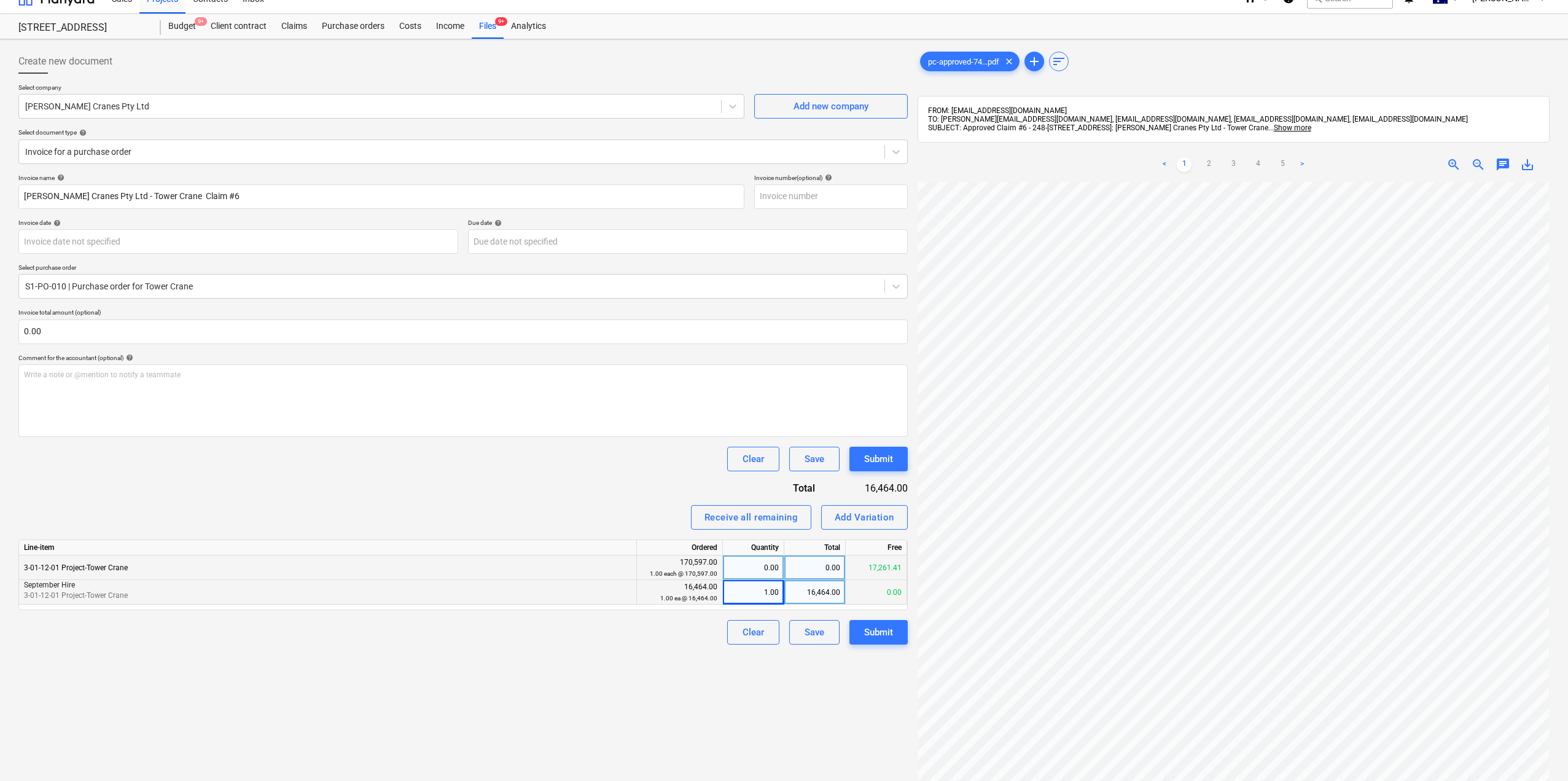
scroll to position [0, 0]
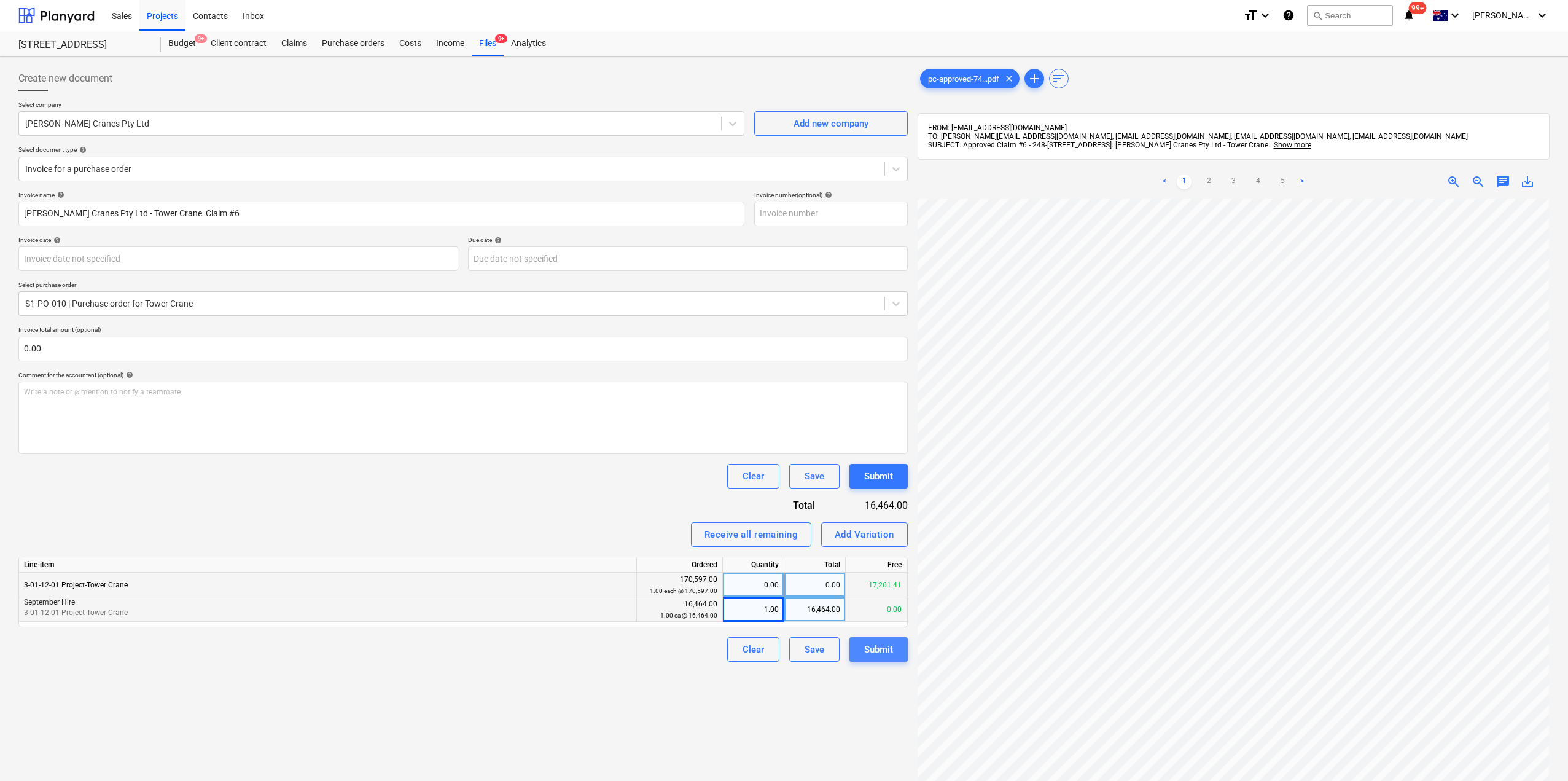
click at [880, 652] on div "Submit" at bounding box center [879, 650] width 29 height 16
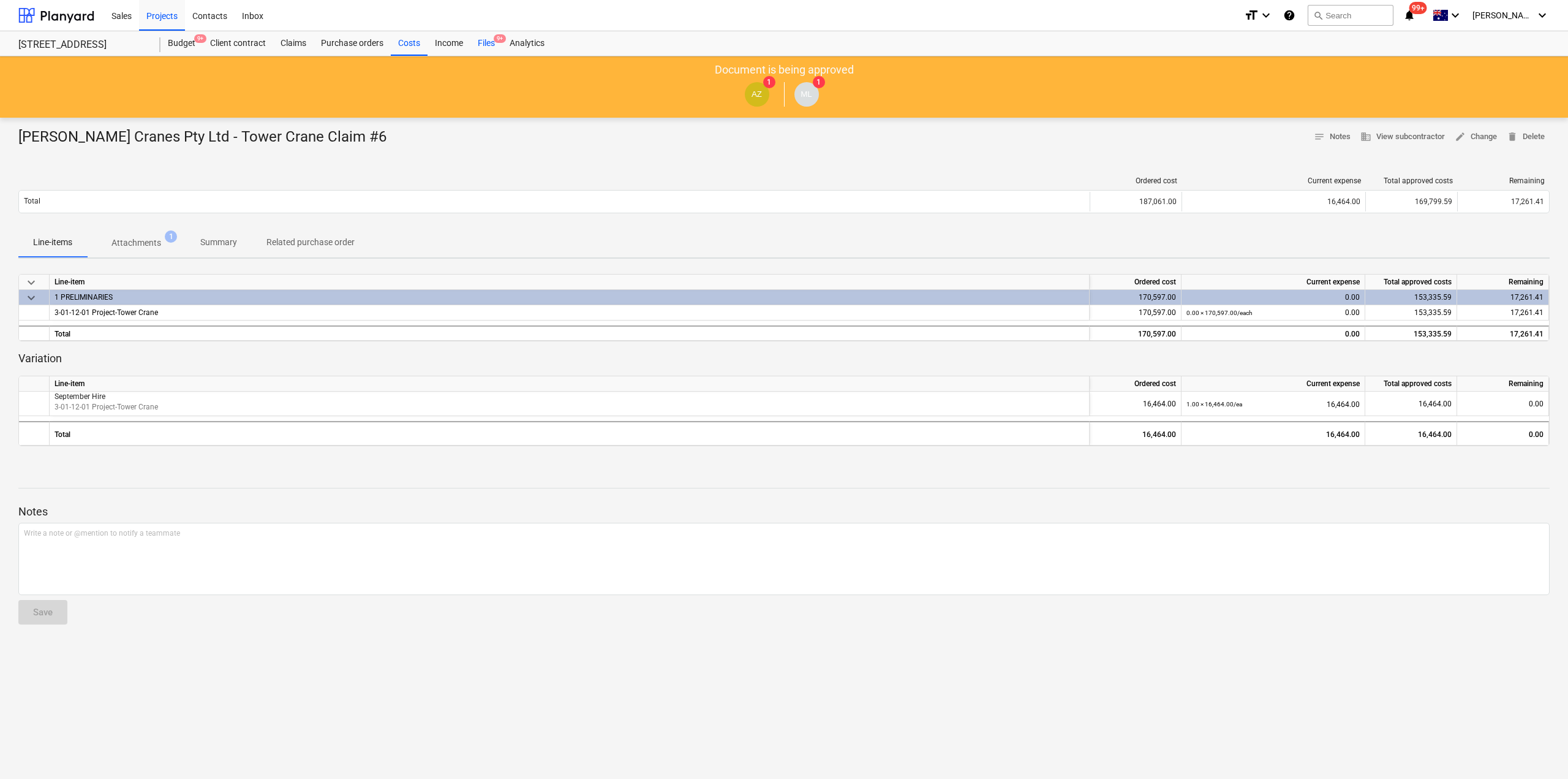
click at [485, 41] on div "Files 9+" at bounding box center [487, 43] width 32 height 25
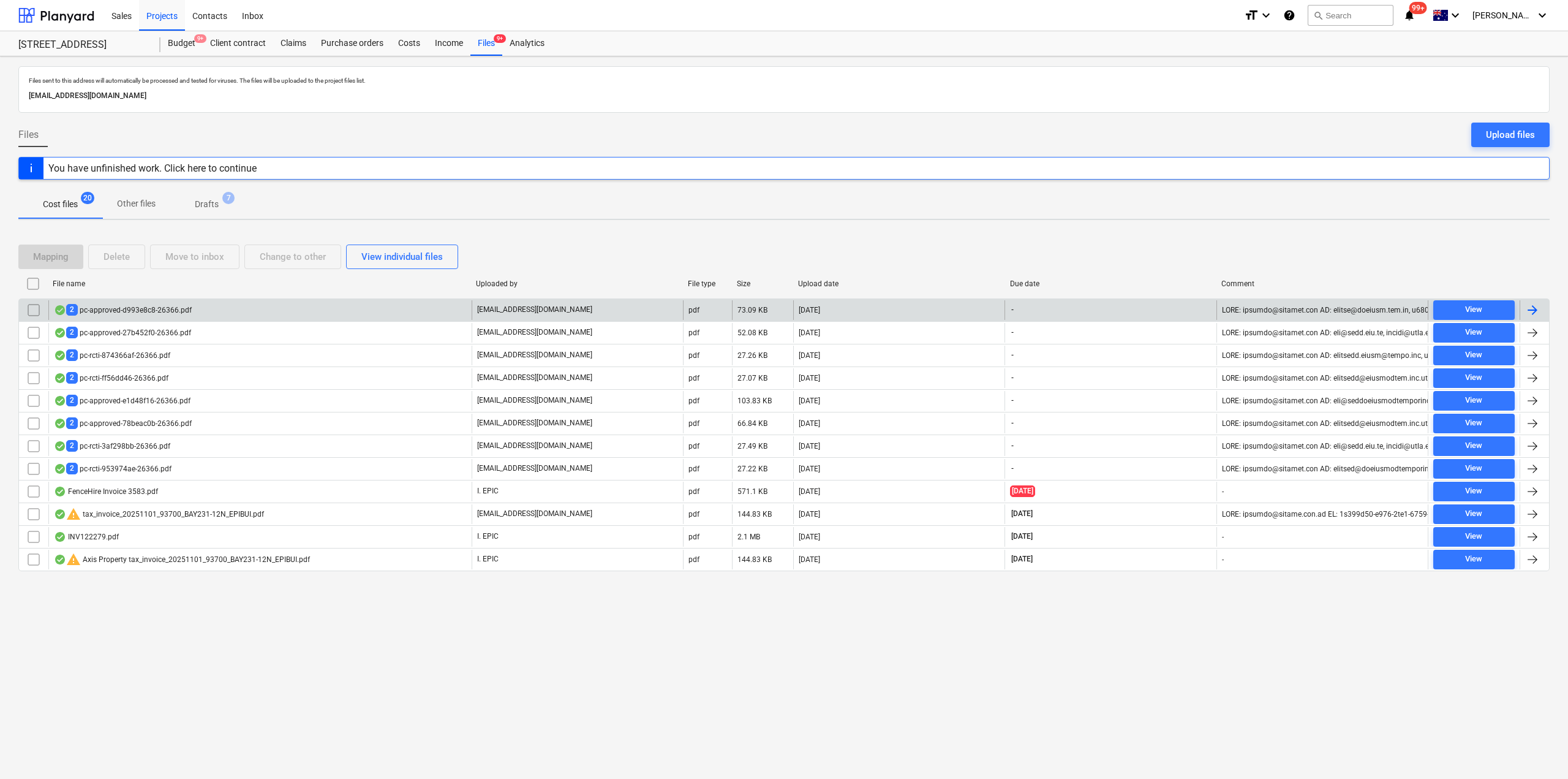
click at [210, 314] on div "2 pc-approved-d993e8c8-26366.pdf" at bounding box center [260, 310] width 423 height 20
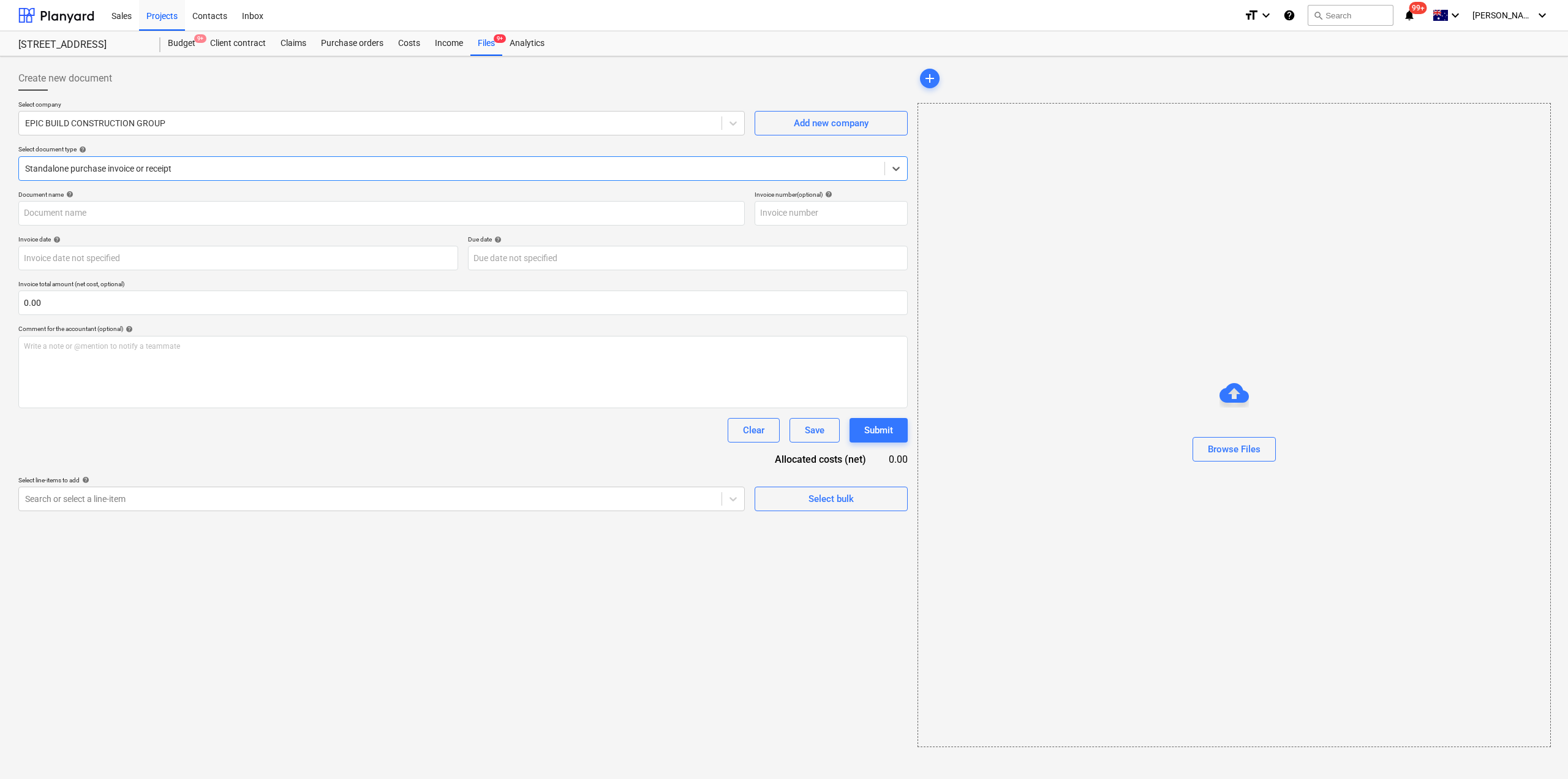
type input "6"
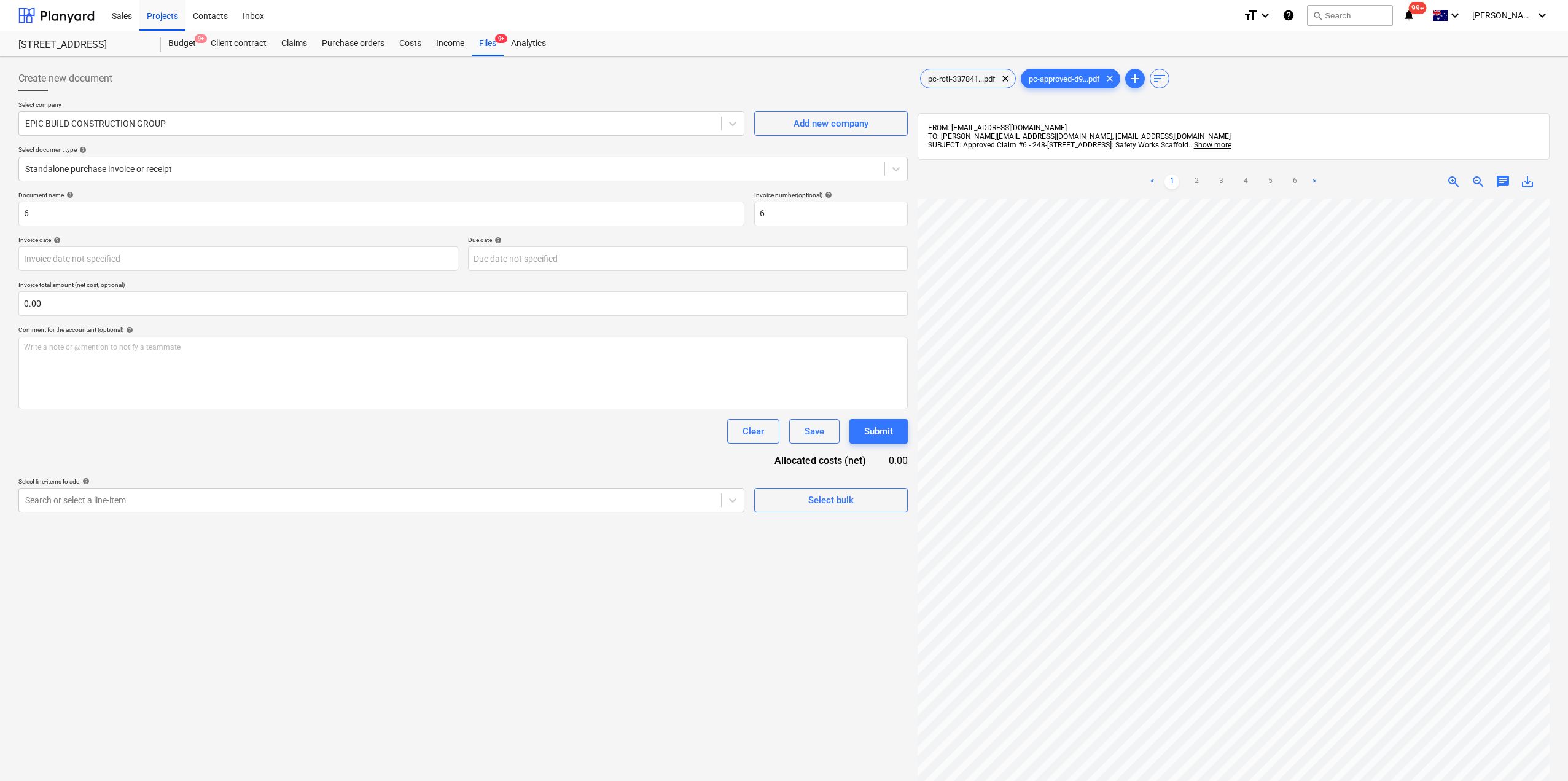
scroll to position [0, 280]
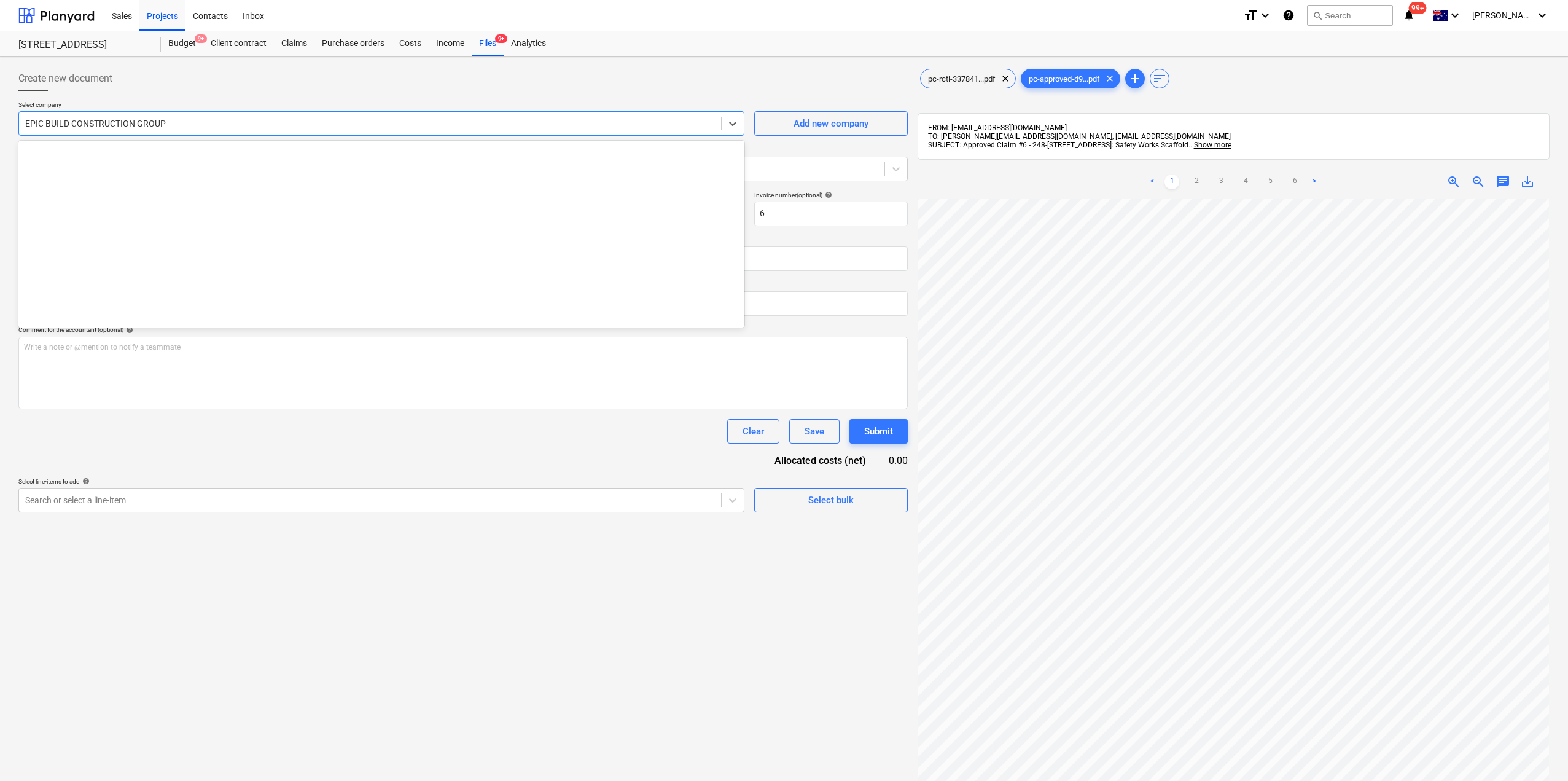
click at [152, 132] on div "EPIC BUILD CONSTRUCTION GROUP" at bounding box center [370, 123] width 702 height 18
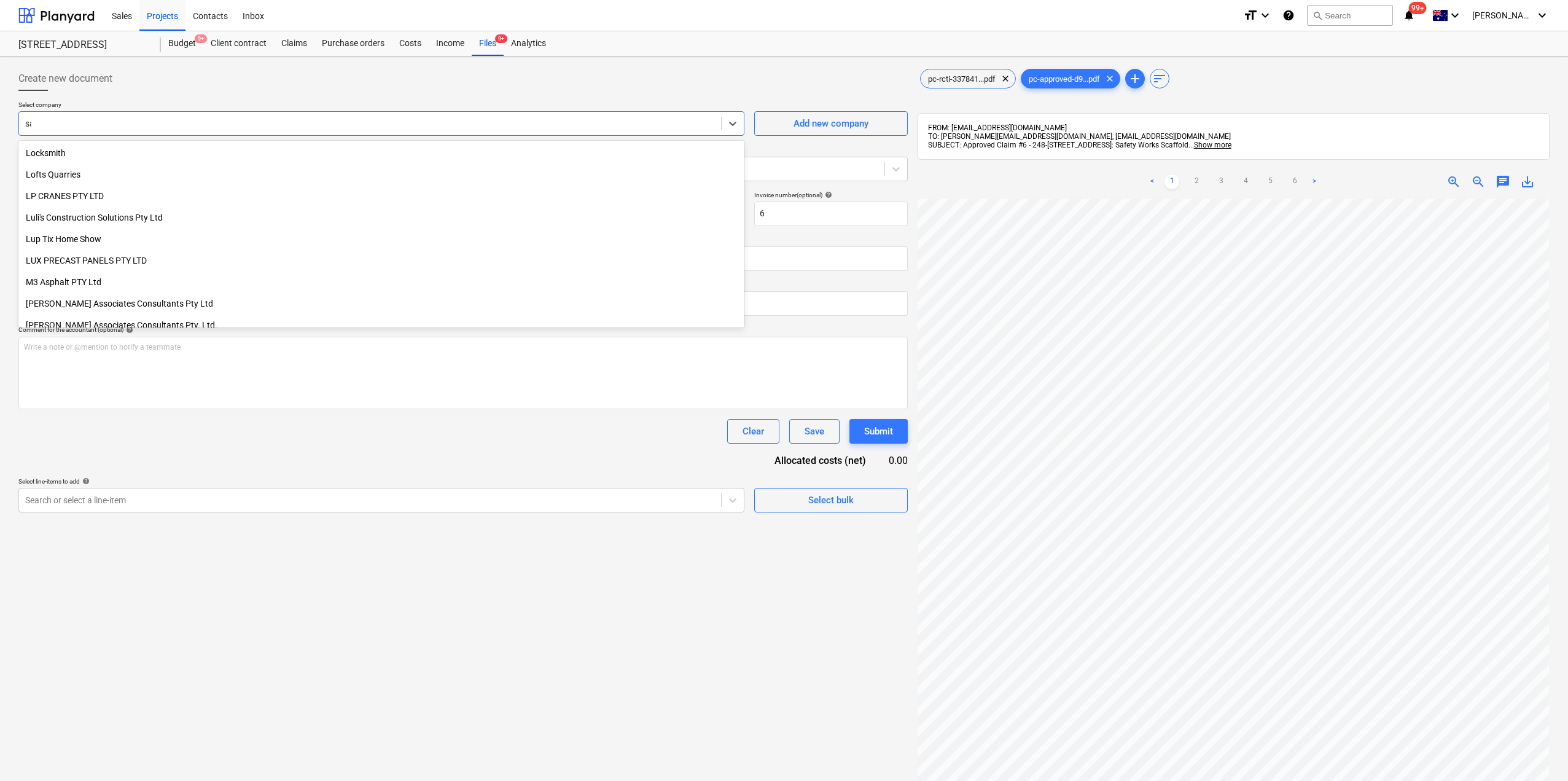
scroll to position [0, 0]
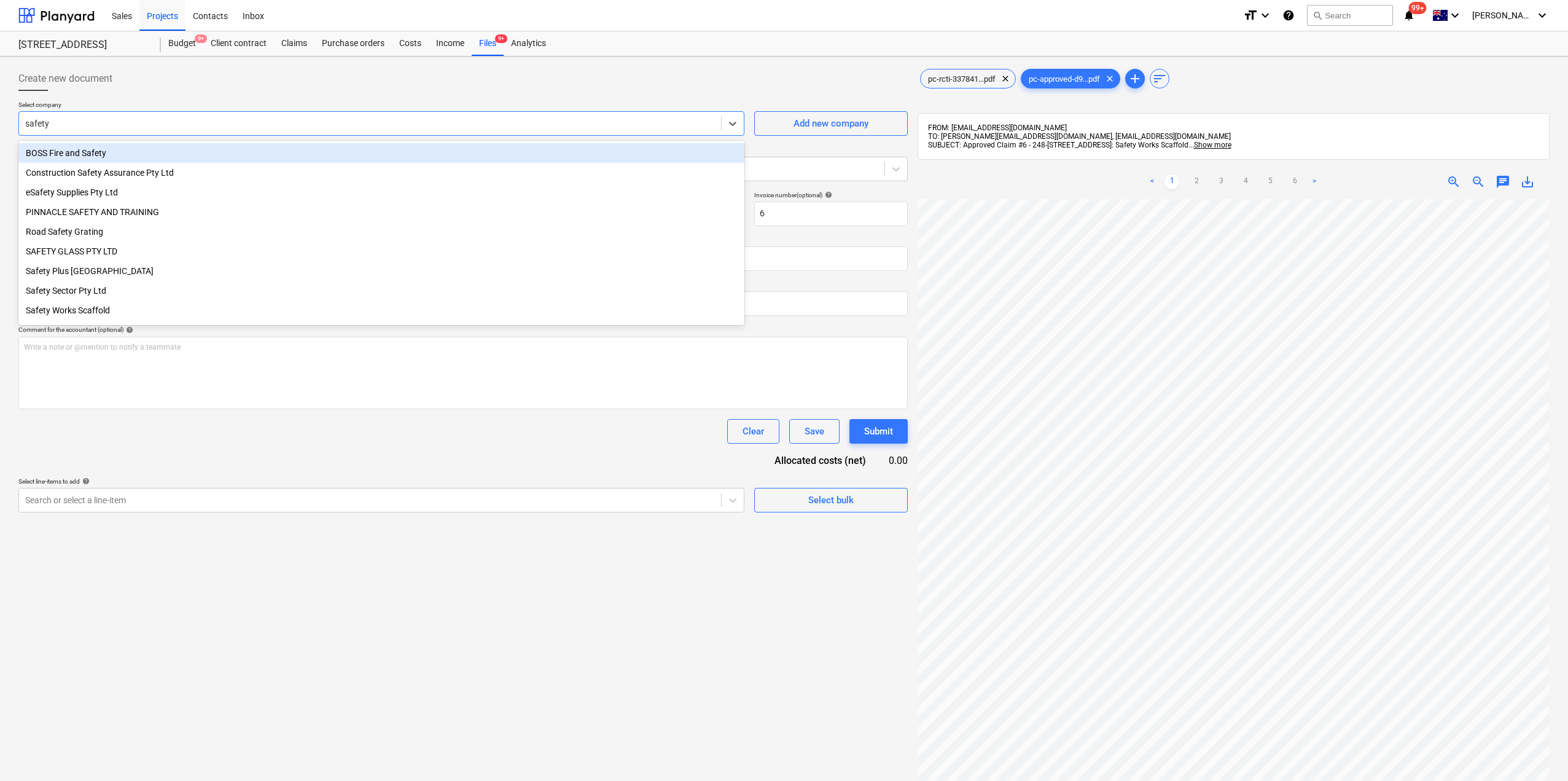
type input "safety w"
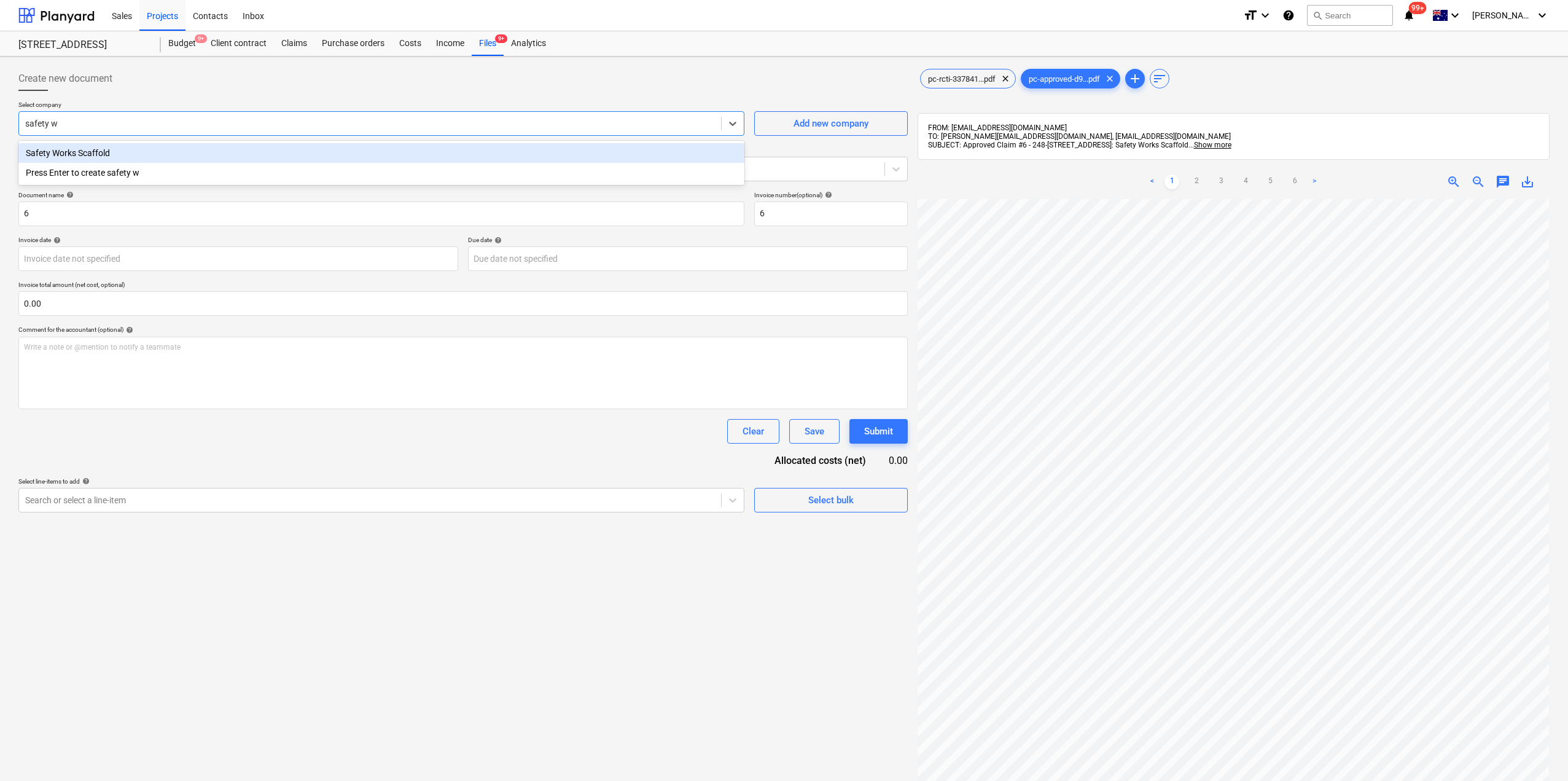
click at [145, 151] on div "Safety Works Scaffold" at bounding box center [381, 153] width 726 height 20
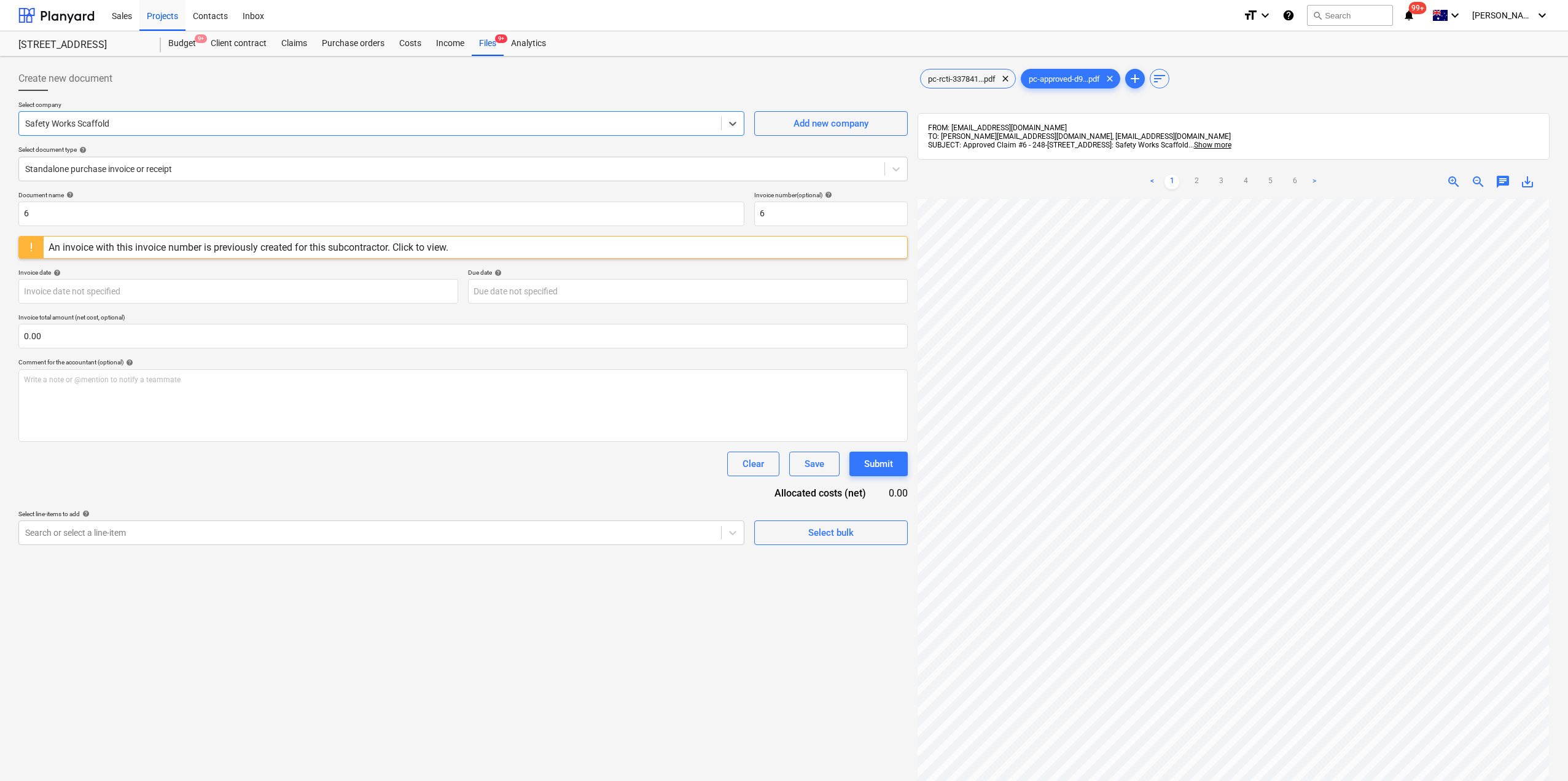
click at [1493, 172] on div "< 1 2 3 4 5 6 > zoom_in zoom_out chat 0 save_alt" at bounding box center [1234, 182] width 632 height 34
click at [1500, 178] on span "chat" at bounding box center [1503, 182] width 15 height 15
click at [1344, 314] on div "Write a note or @mention to notify a teammate [PERSON_NAME]" at bounding box center [1417, 310] width 246 height 72
click at [1361, 287] on span "double up?" at bounding box center [1379, 286] width 37 height 9
drag, startPoint x: 1391, startPoint y: 291, endPoint x: 1377, endPoint y: 292, distance: 14.0
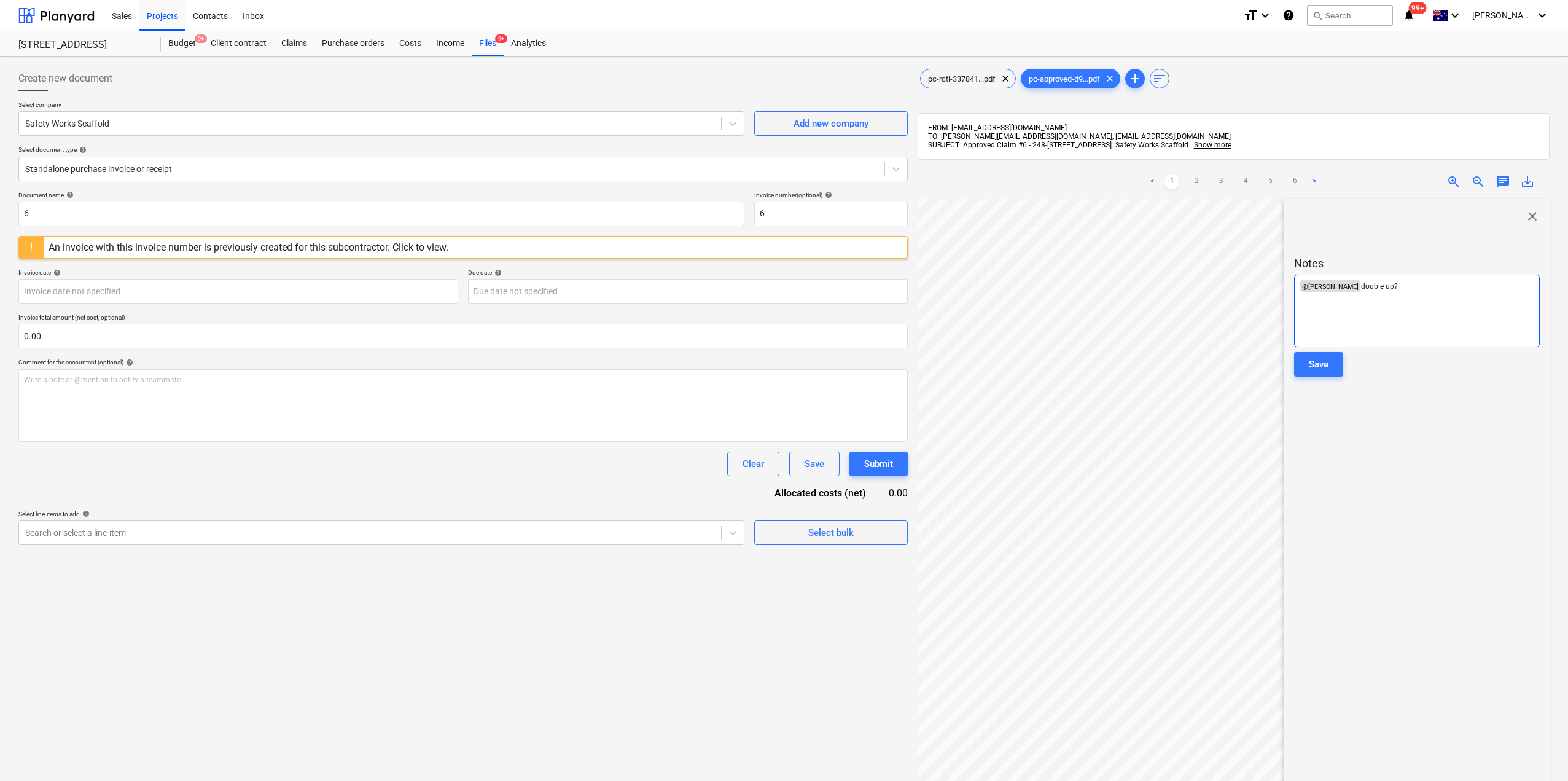
click at [1377, 292] on p "﻿ @ [PERSON_NAME] ﻿ double up?" at bounding box center [1417, 286] width 235 height 12
click at [1324, 366] on div "Save" at bounding box center [1318, 365] width 20 height 16
click at [483, 53] on div "Files 9+" at bounding box center [488, 43] width 32 height 25
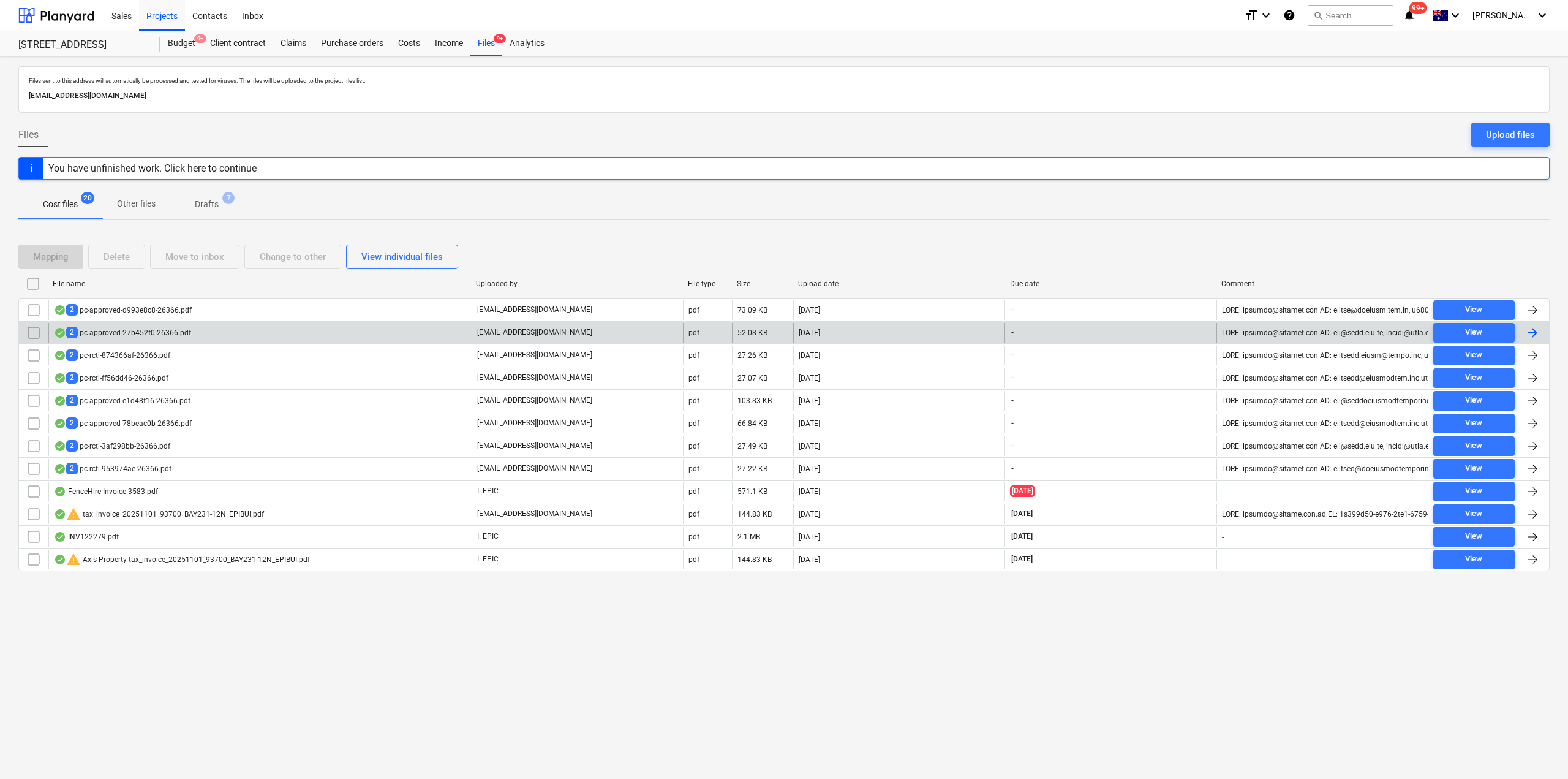
click at [154, 334] on div "2 pc-approved-27b452f0-26366.pdf" at bounding box center [122, 332] width 137 height 12
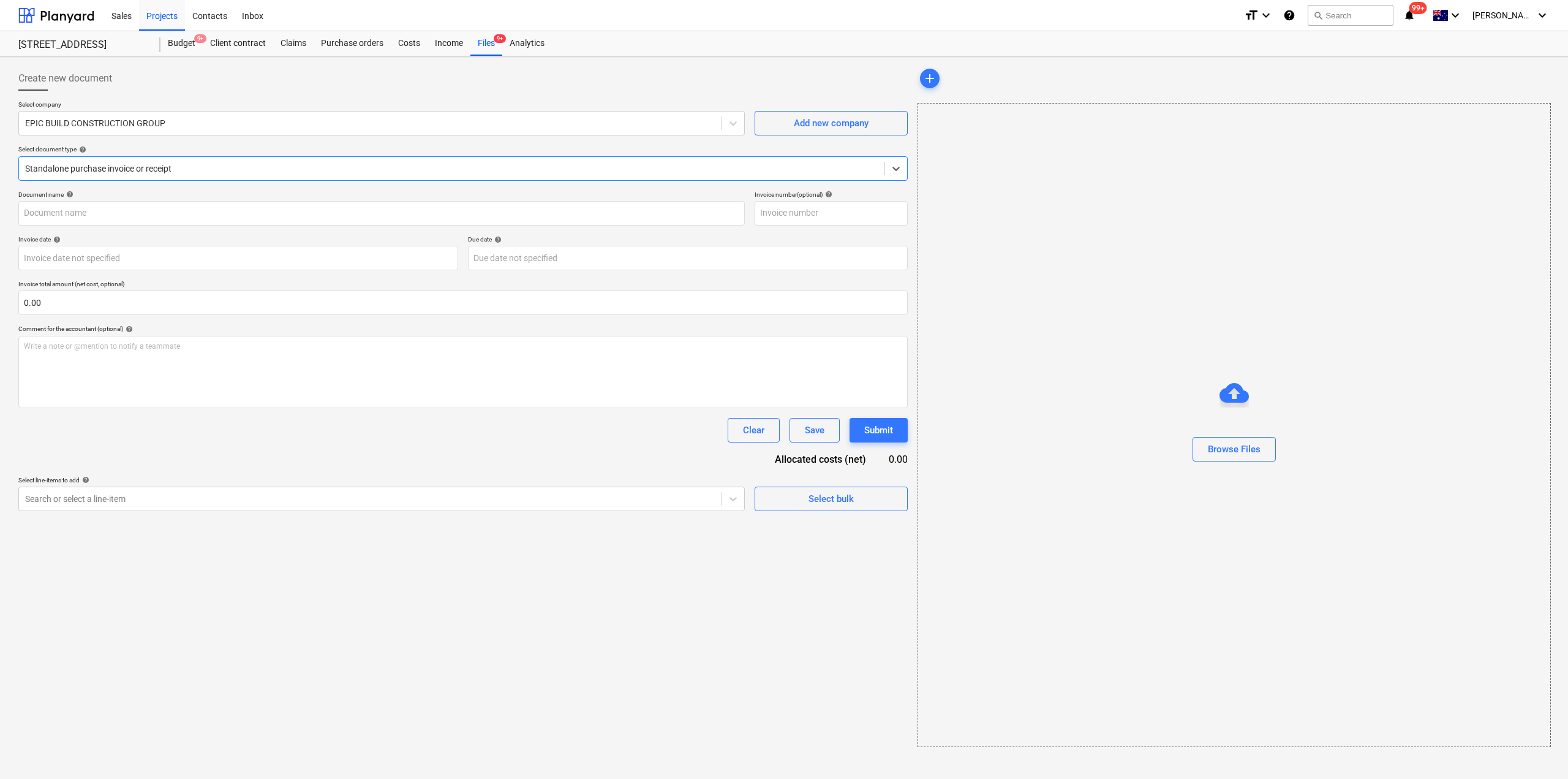
type input "pc-rcti-aaae22ae-26366.pdf"
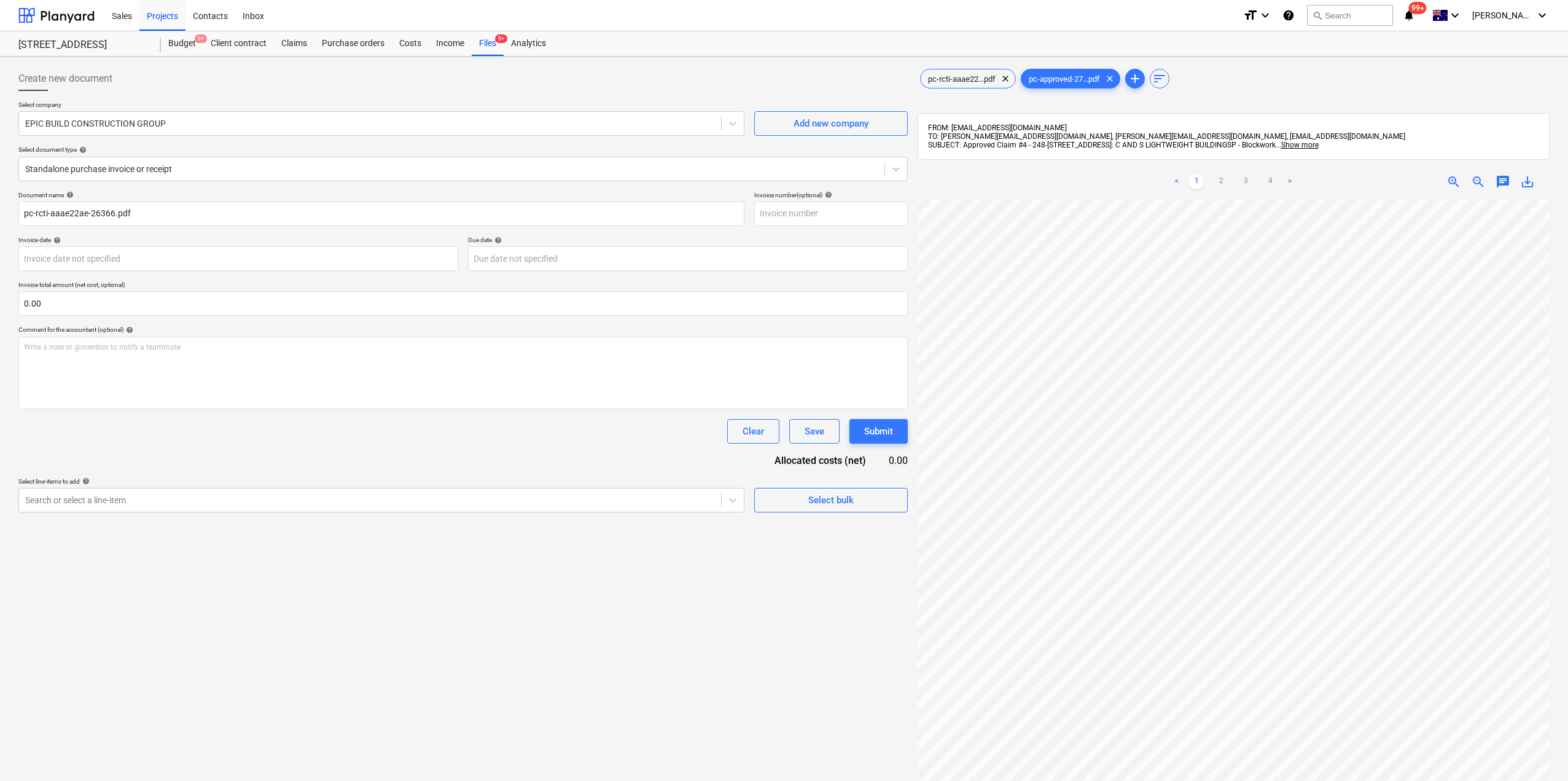
scroll to position [0, 280]
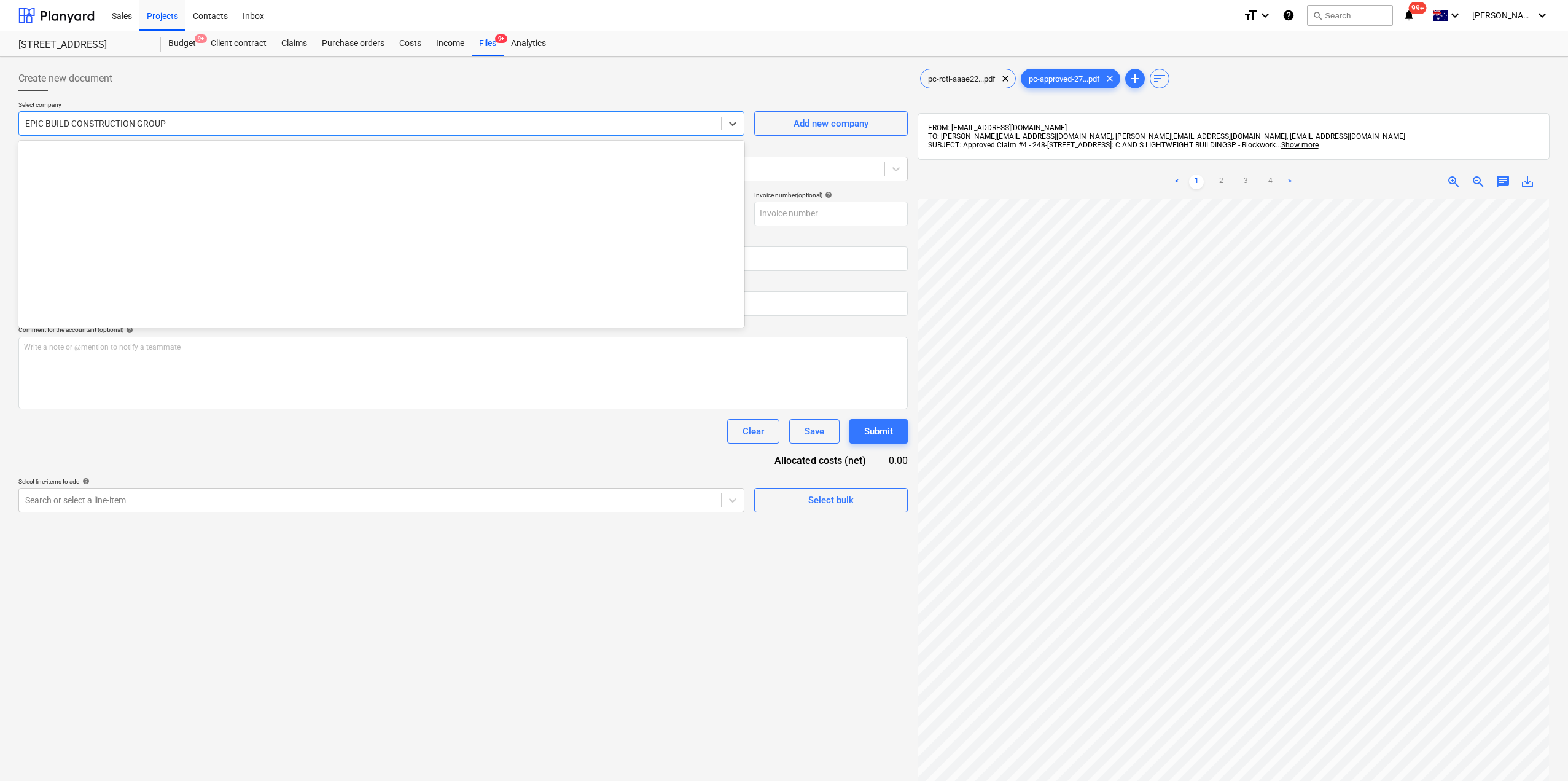
click at [119, 123] on div at bounding box center [370, 123] width 689 height 12
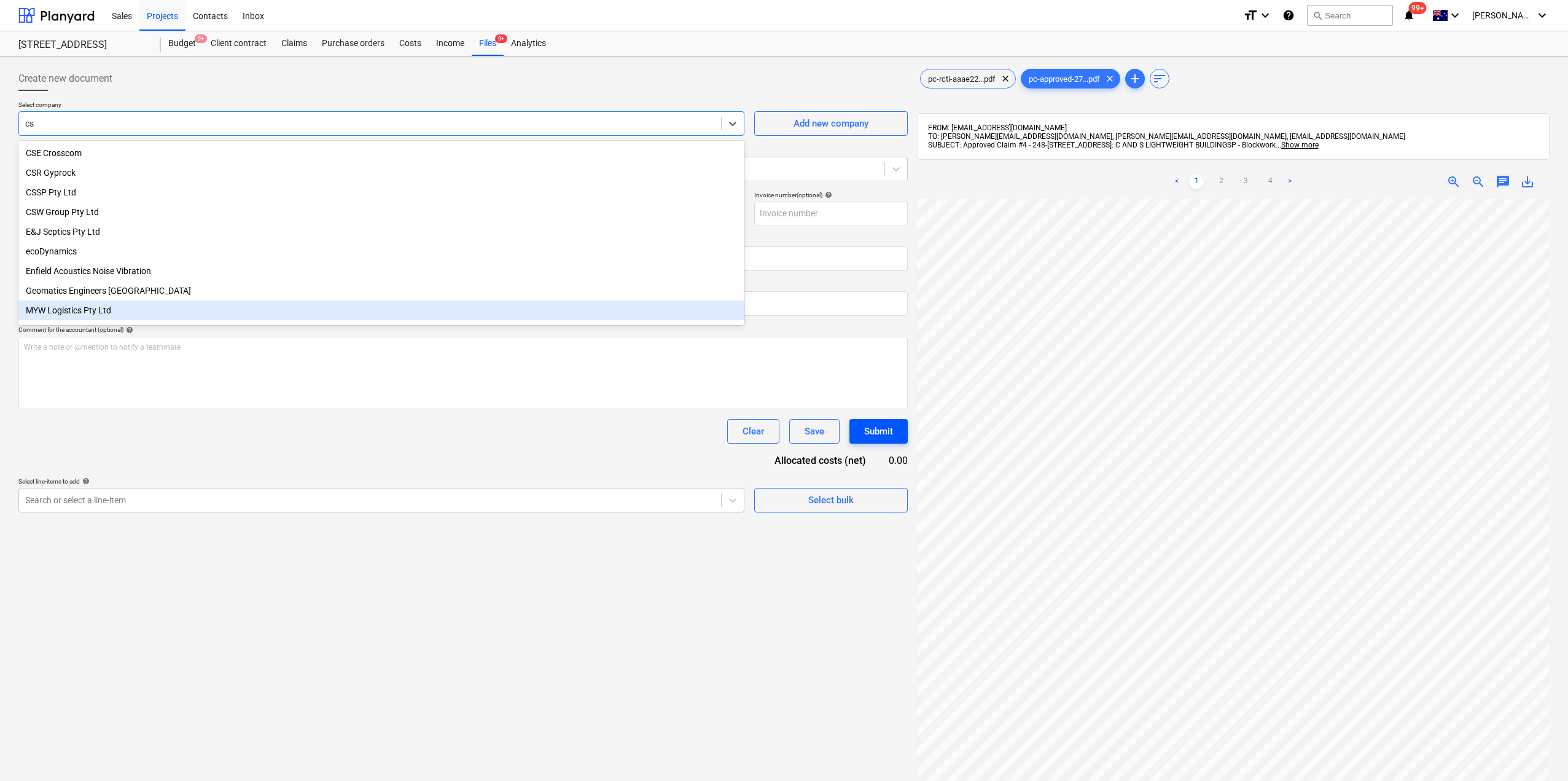
type input "cs"
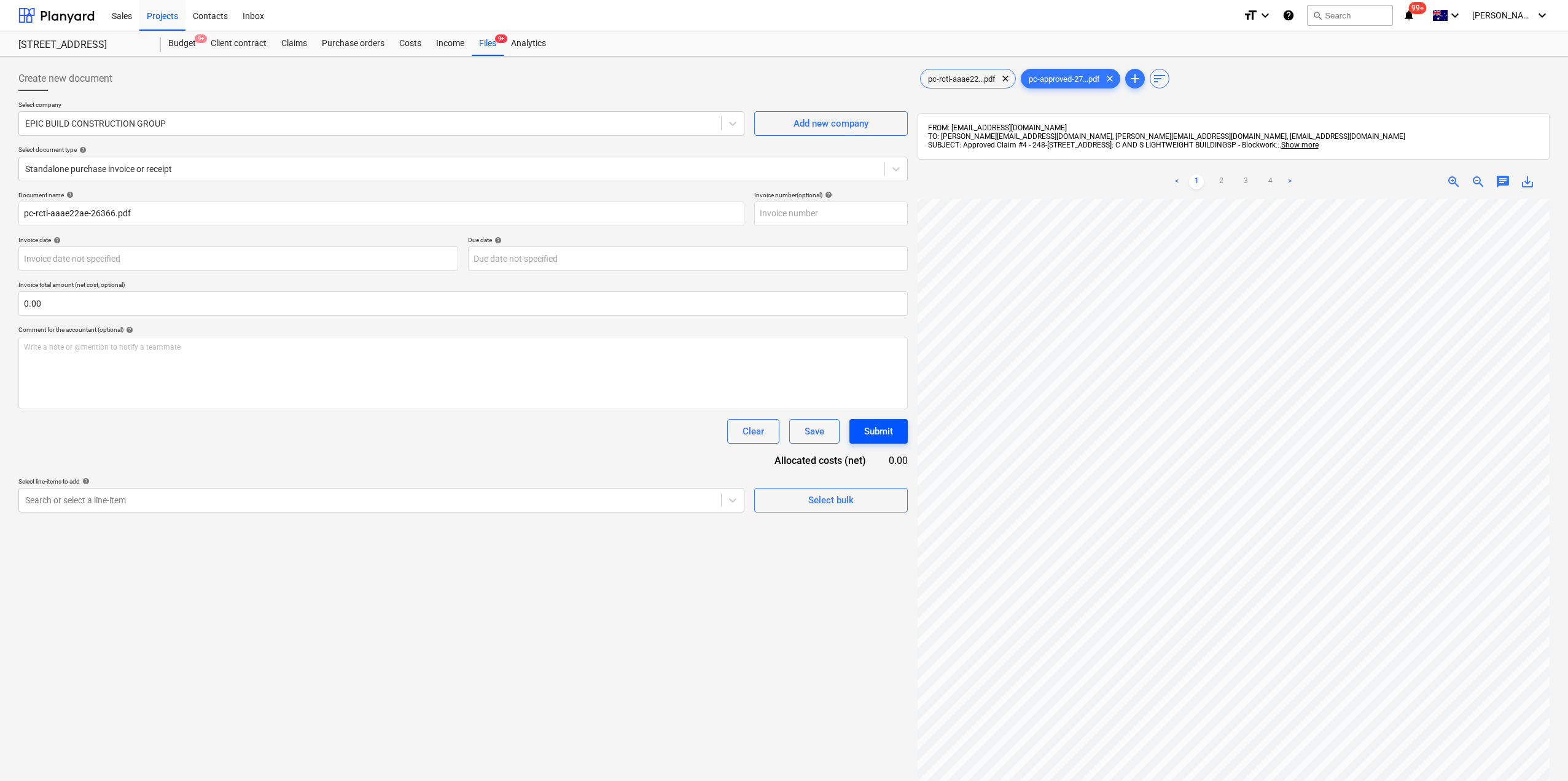
scroll to position [0, 0]
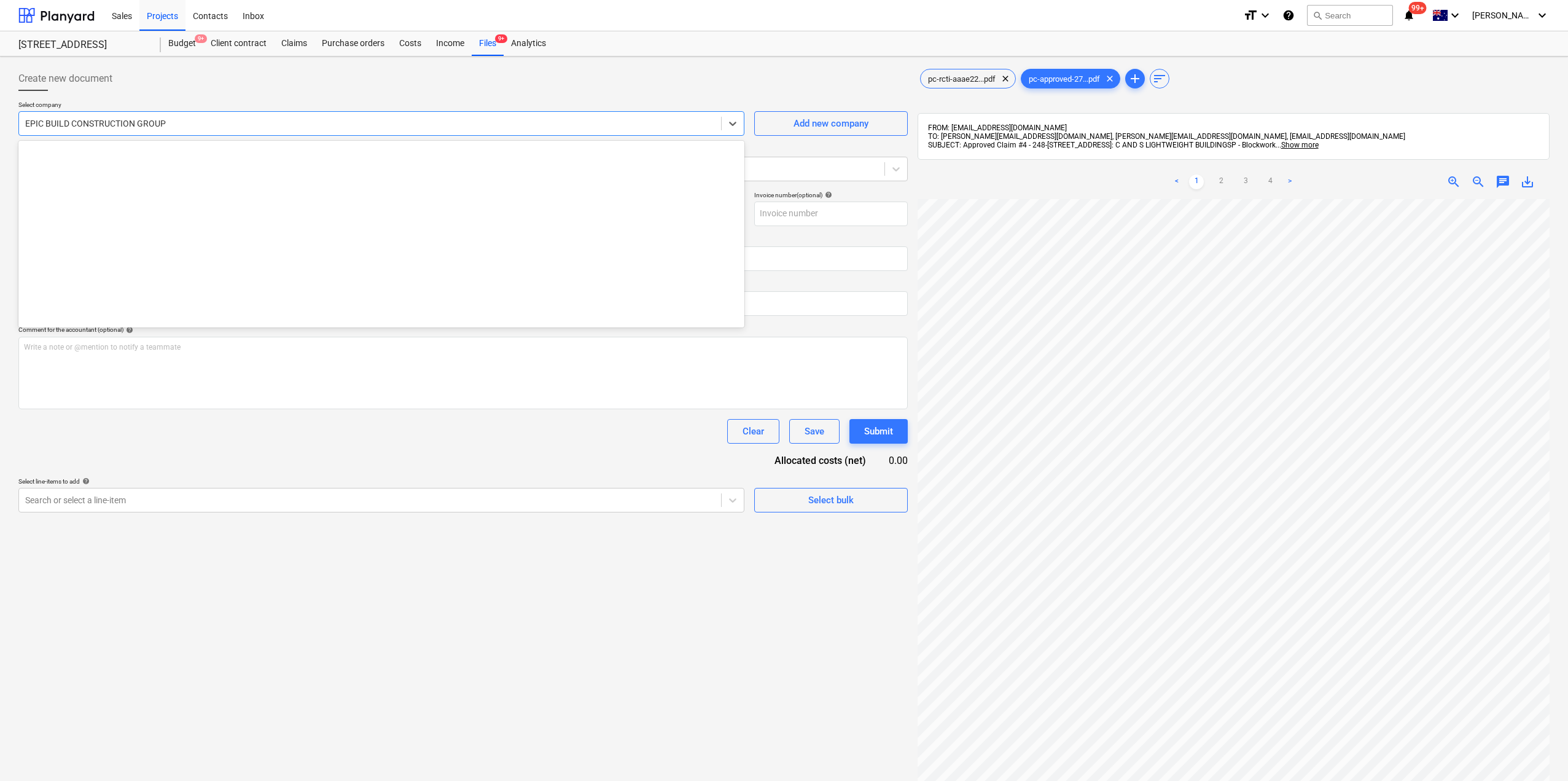
click at [68, 131] on div "EPIC BUILD CONSTRUCTION GROUP" at bounding box center [370, 123] width 702 height 18
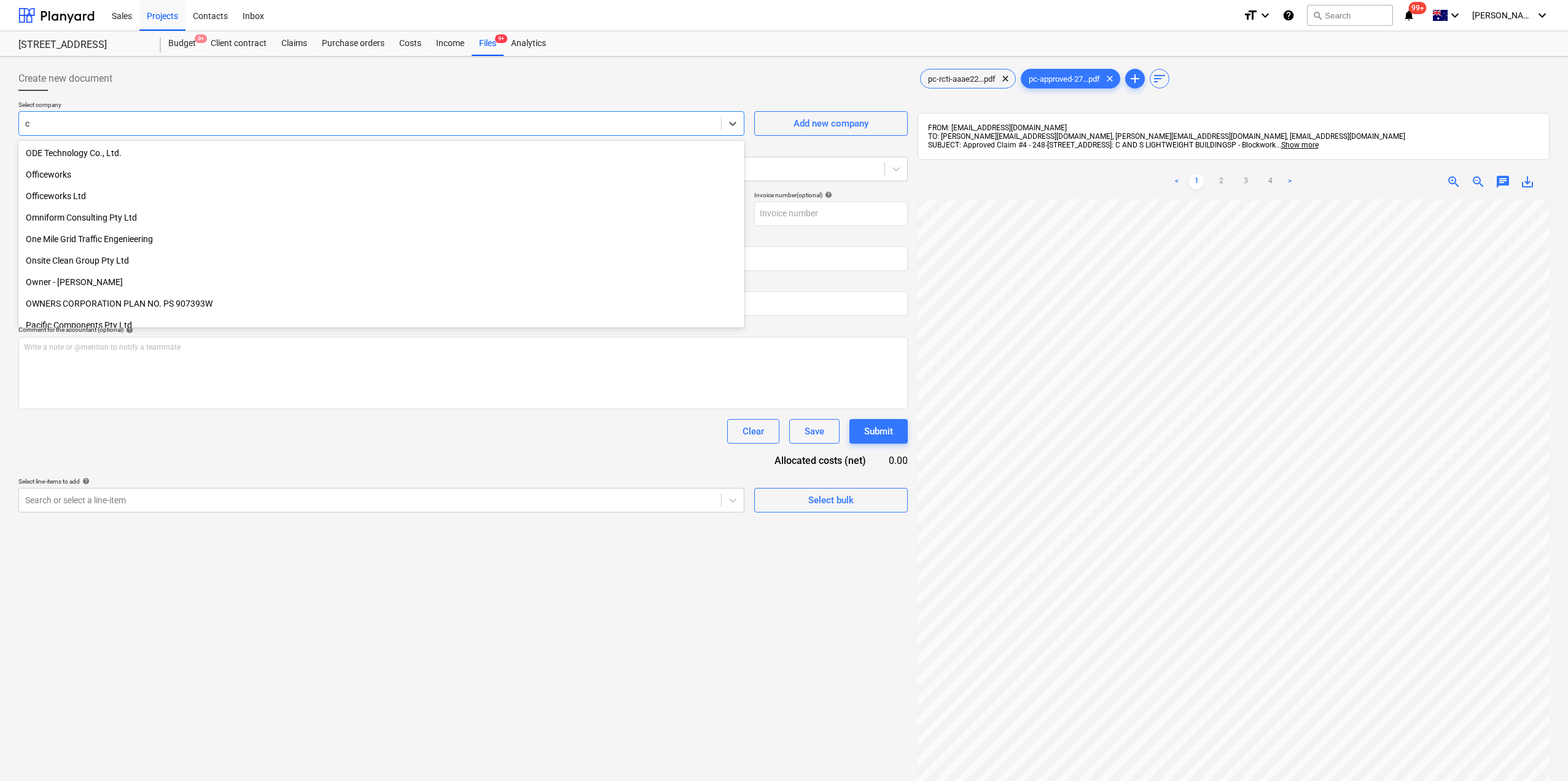
type input "c&"
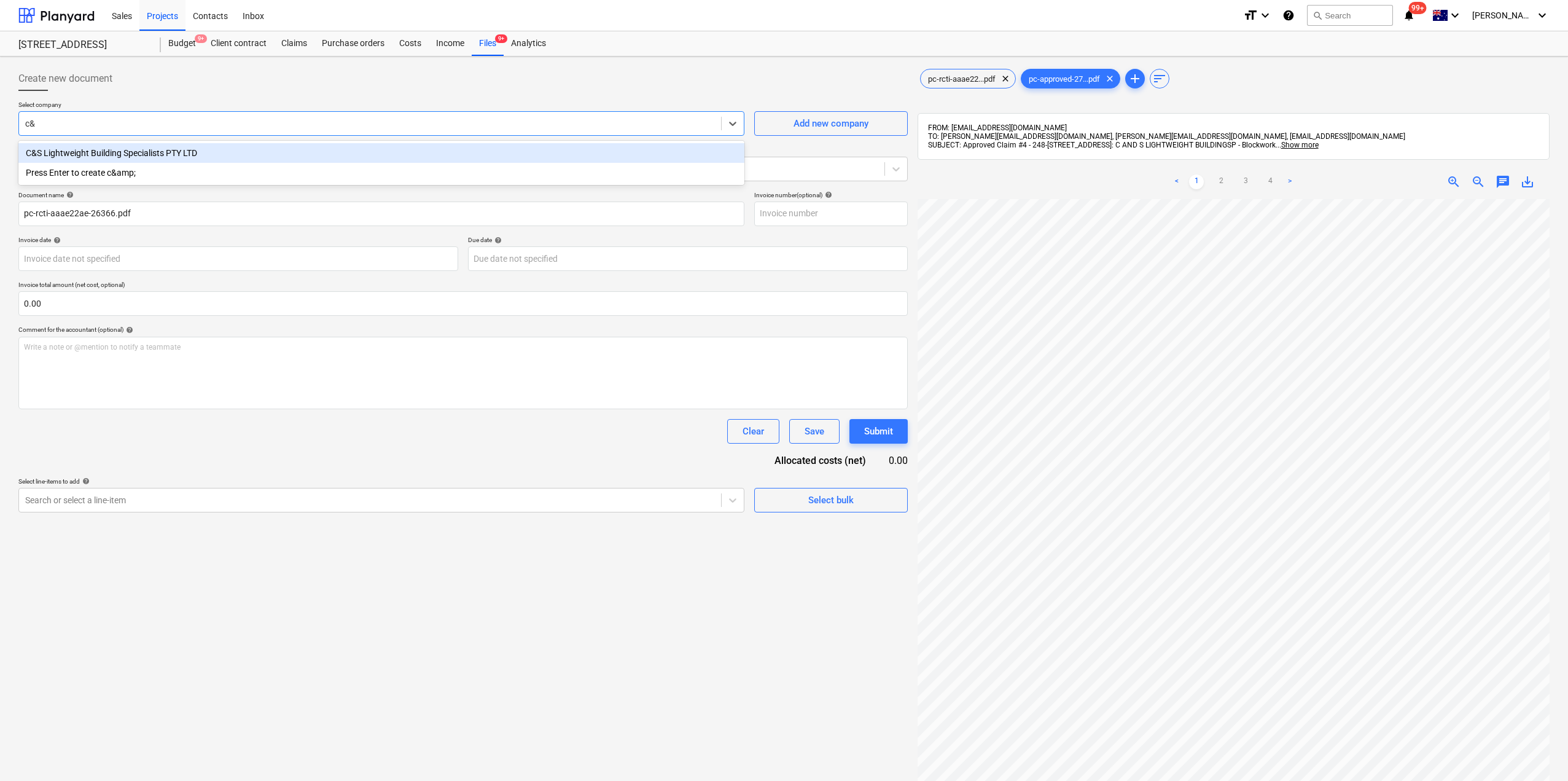
click at [87, 158] on div "C&S Lightweight Building Specialists PTY LTD" at bounding box center [381, 153] width 726 height 20
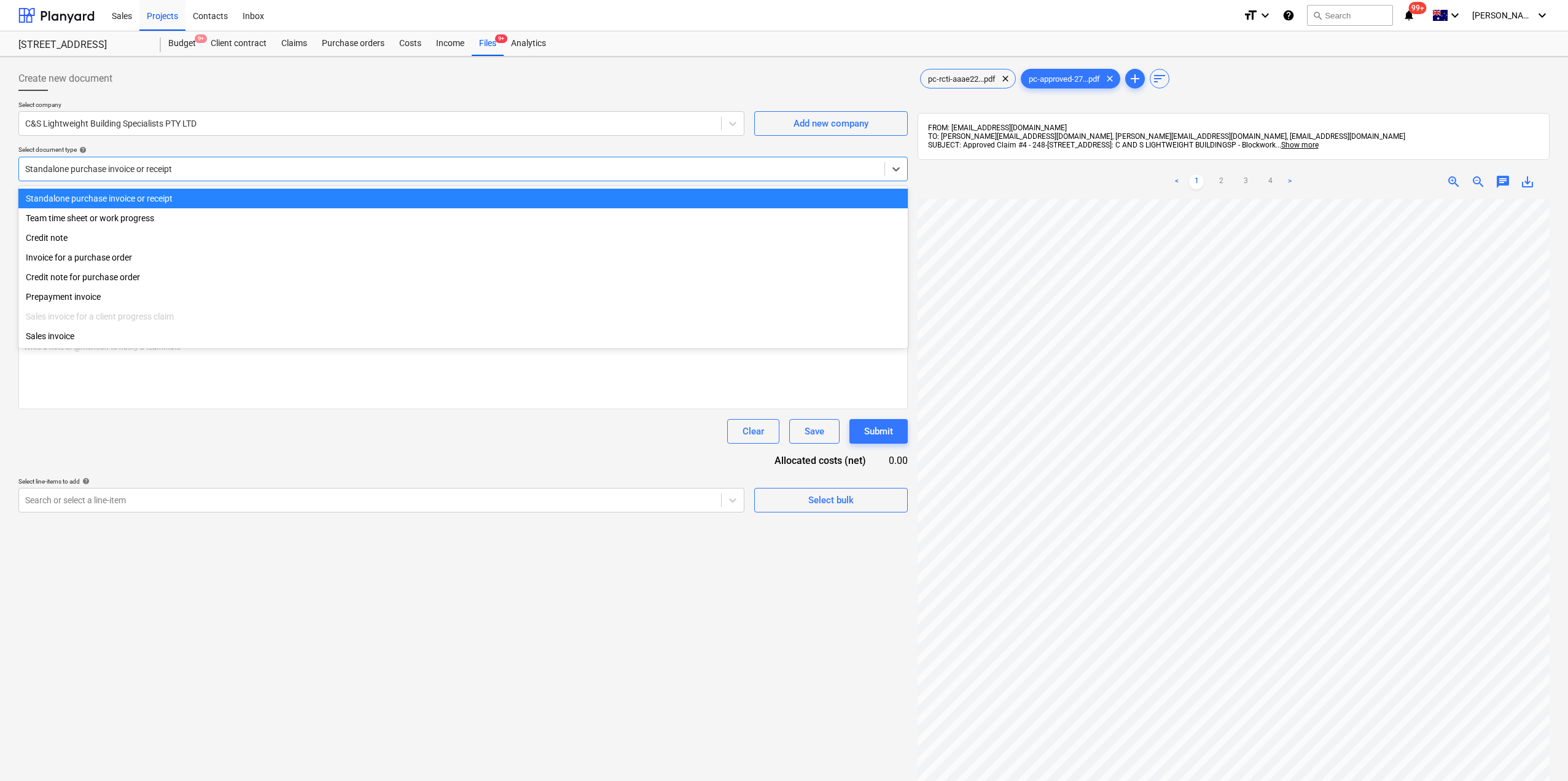
click at [137, 172] on div at bounding box center [452, 168] width 853 height 12
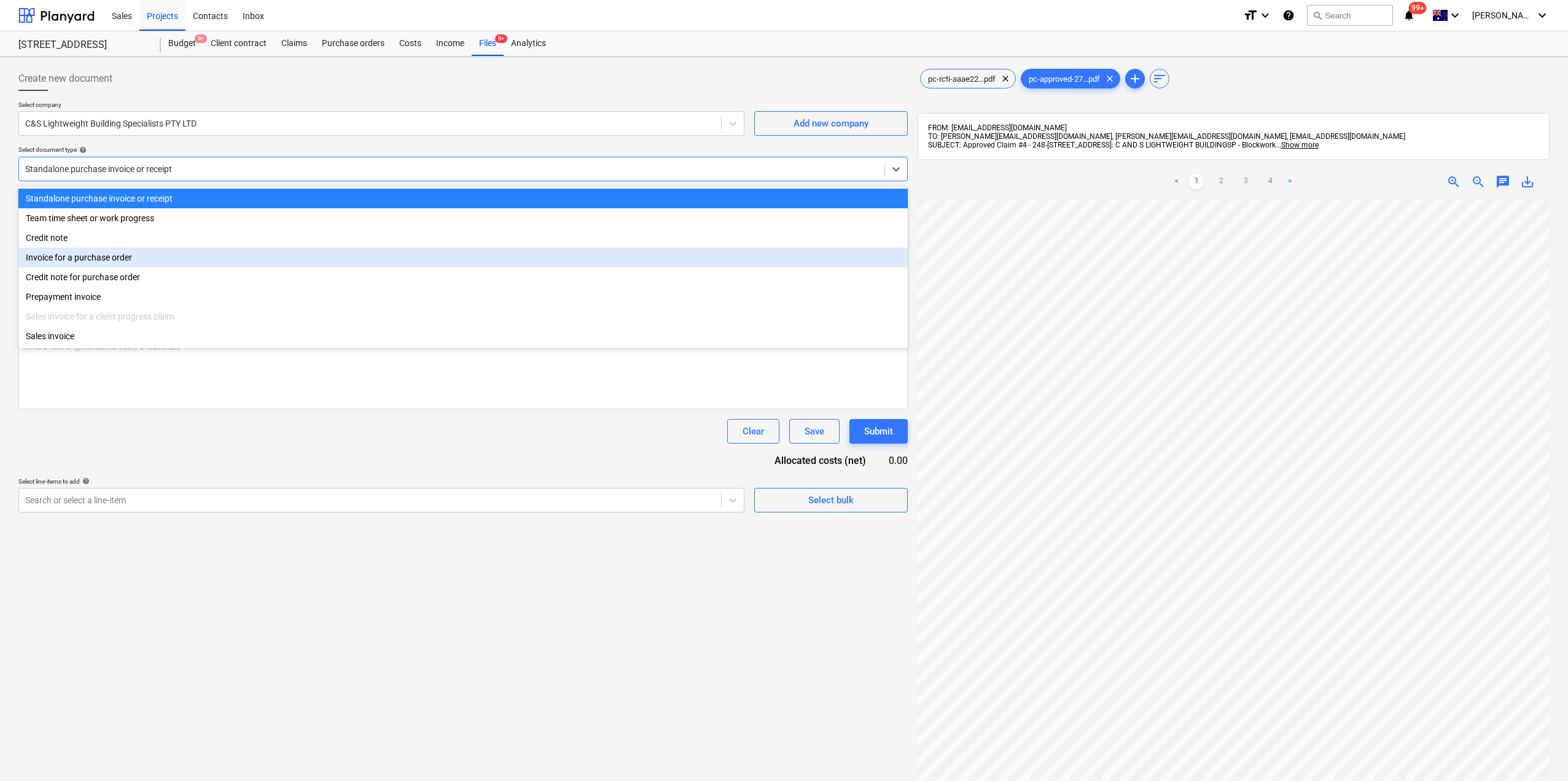
click at [95, 256] on div "Invoice for a purchase order" at bounding box center [462, 257] width 889 height 20
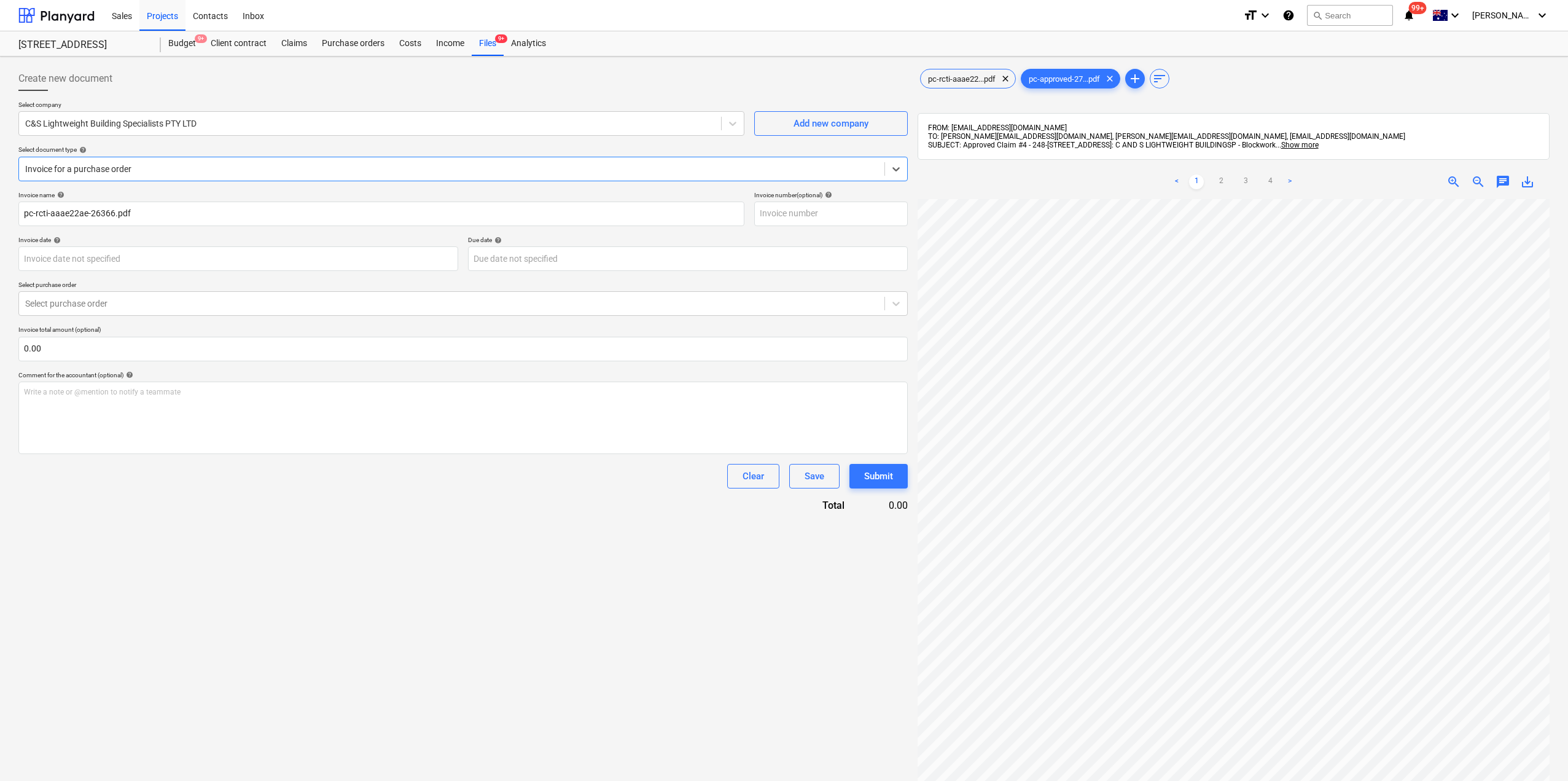
scroll to position [0, 280]
click at [833, 446] on div "Create new document Select company C&S Lightweight Building Specialists PTY LTD…" at bounding box center [784, 506] width 1541 height 888
click at [74, 210] on input "pc-rcti-aaae22ae-26366.pdf" at bounding box center [381, 213] width 726 height 25
drag, startPoint x: 148, startPoint y: 214, endPoint x: 0, endPoint y: 201, distance: 148.6
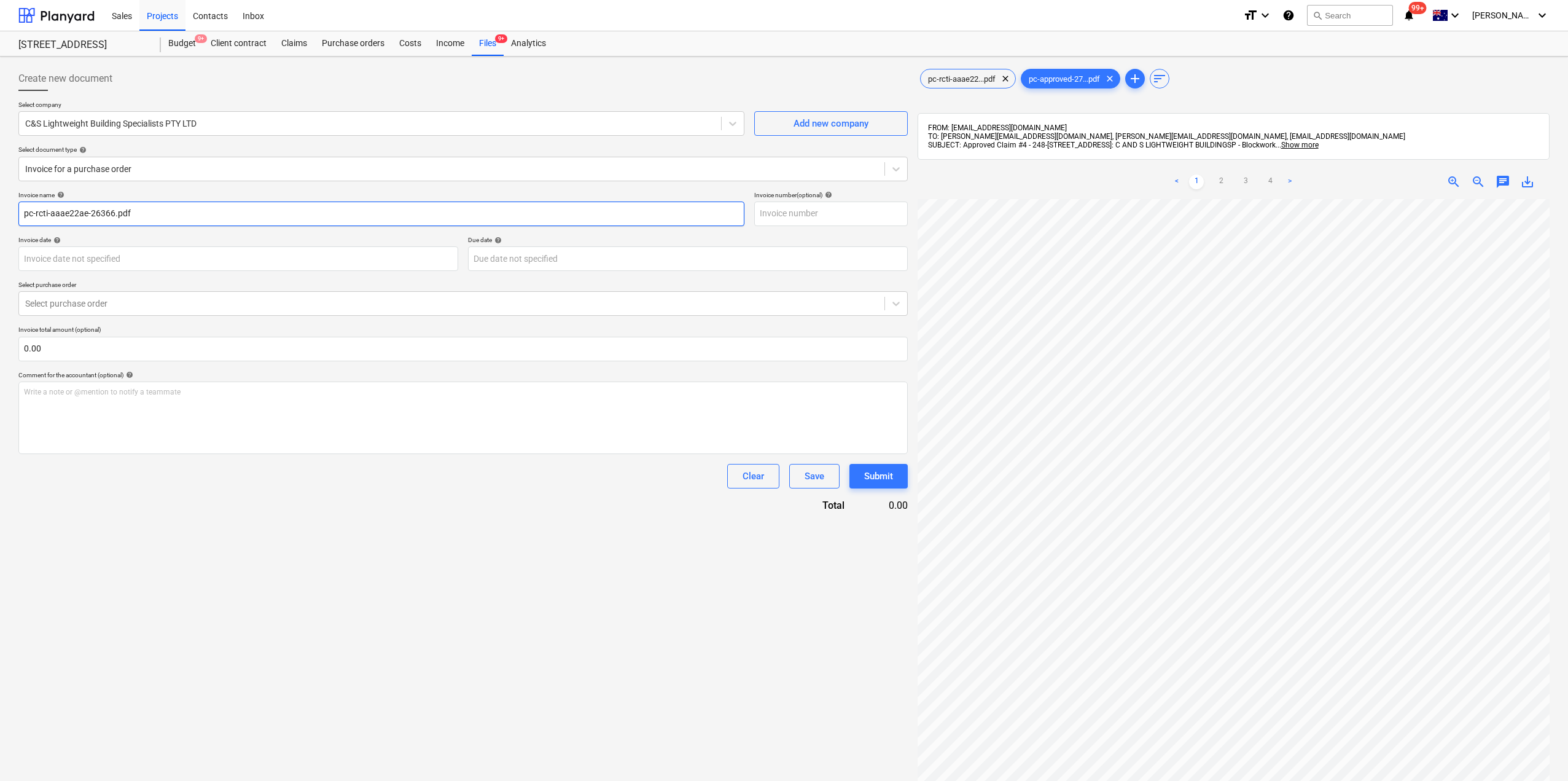
click at [0, 201] on div "Create new document Select company C&S Lightweight Building Specialists PTY LTD…" at bounding box center [784, 506] width 1568 height 899
click at [125, 216] on input "C&S Lightweight - CLaim" at bounding box center [381, 213] width 726 height 25
type input "C&S Lightweight - CLaim #4"
click at [951, 76] on span "pc-rcti-aaae22...pdf" at bounding box center [961, 79] width 82 height 10
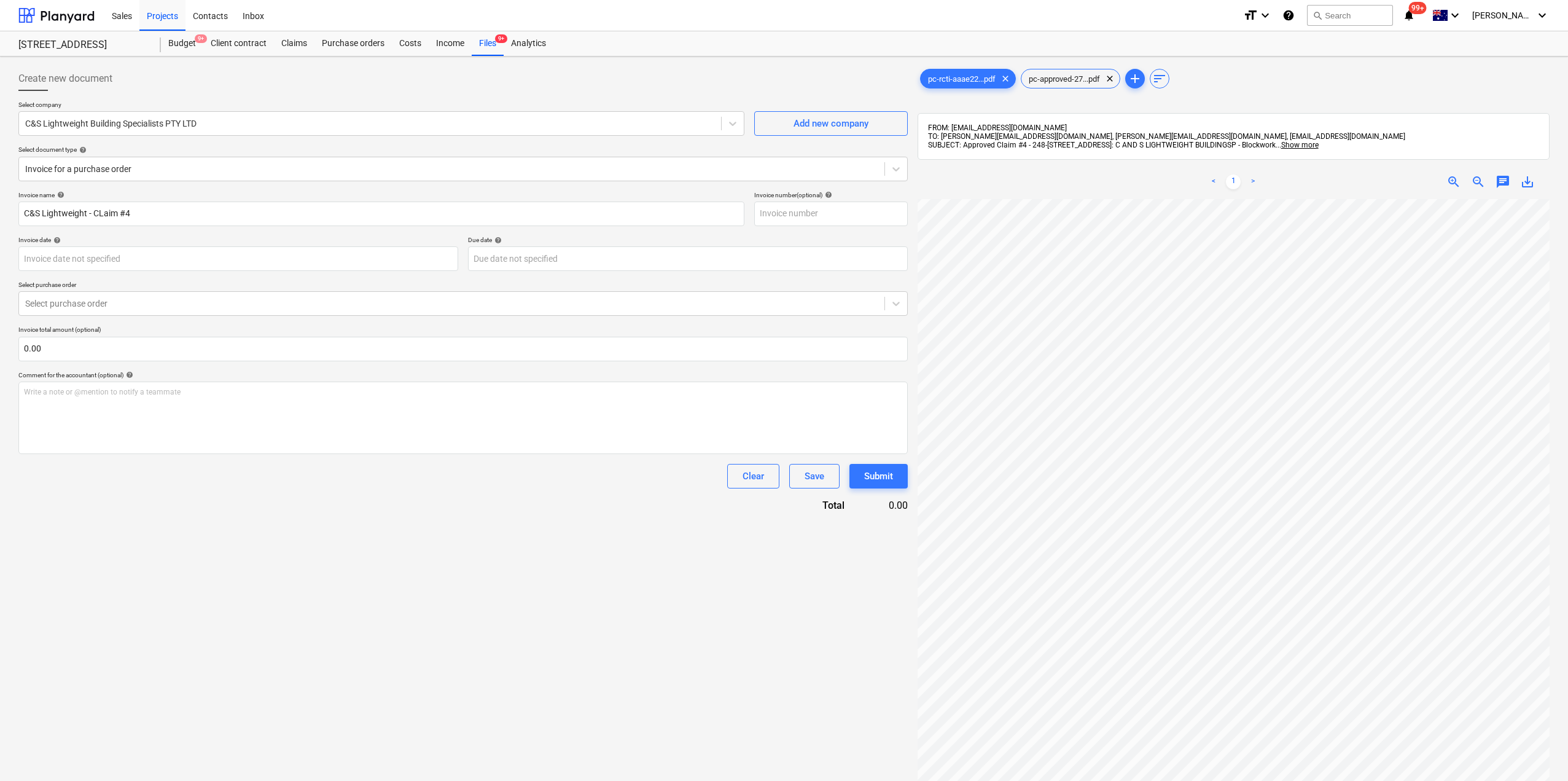
scroll to position [168, 14]
click at [1059, 71] on div "pc-approved-27...pdf clear" at bounding box center [1070, 78] width 99 height 20
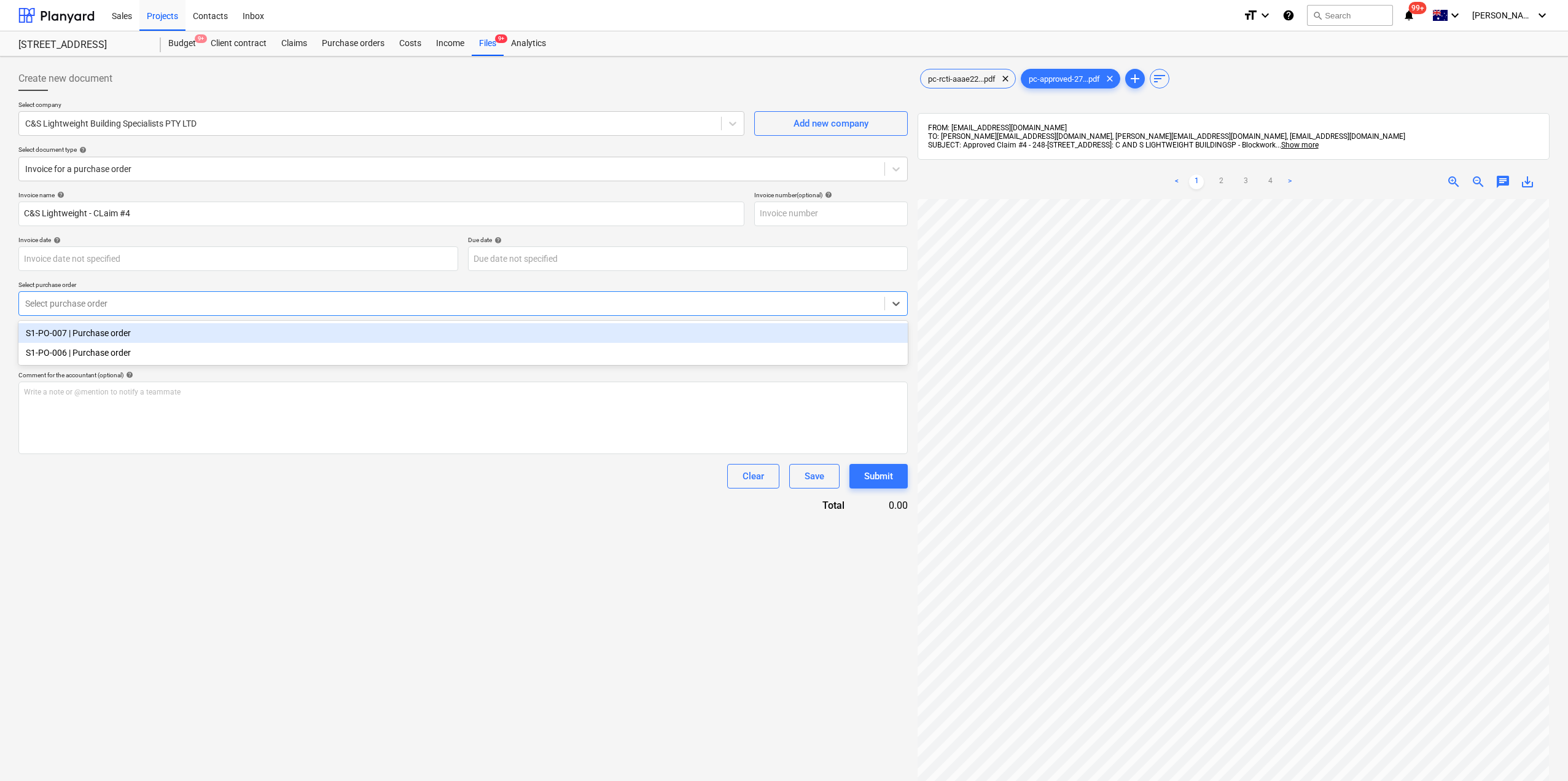
click at [98, 303] on div at bounding box center [452, 303] width 853 height 12
click at [94, 338] on div "S1-PO-007 | Purchase order" at bounding box center [462, 333] width 889 height 20
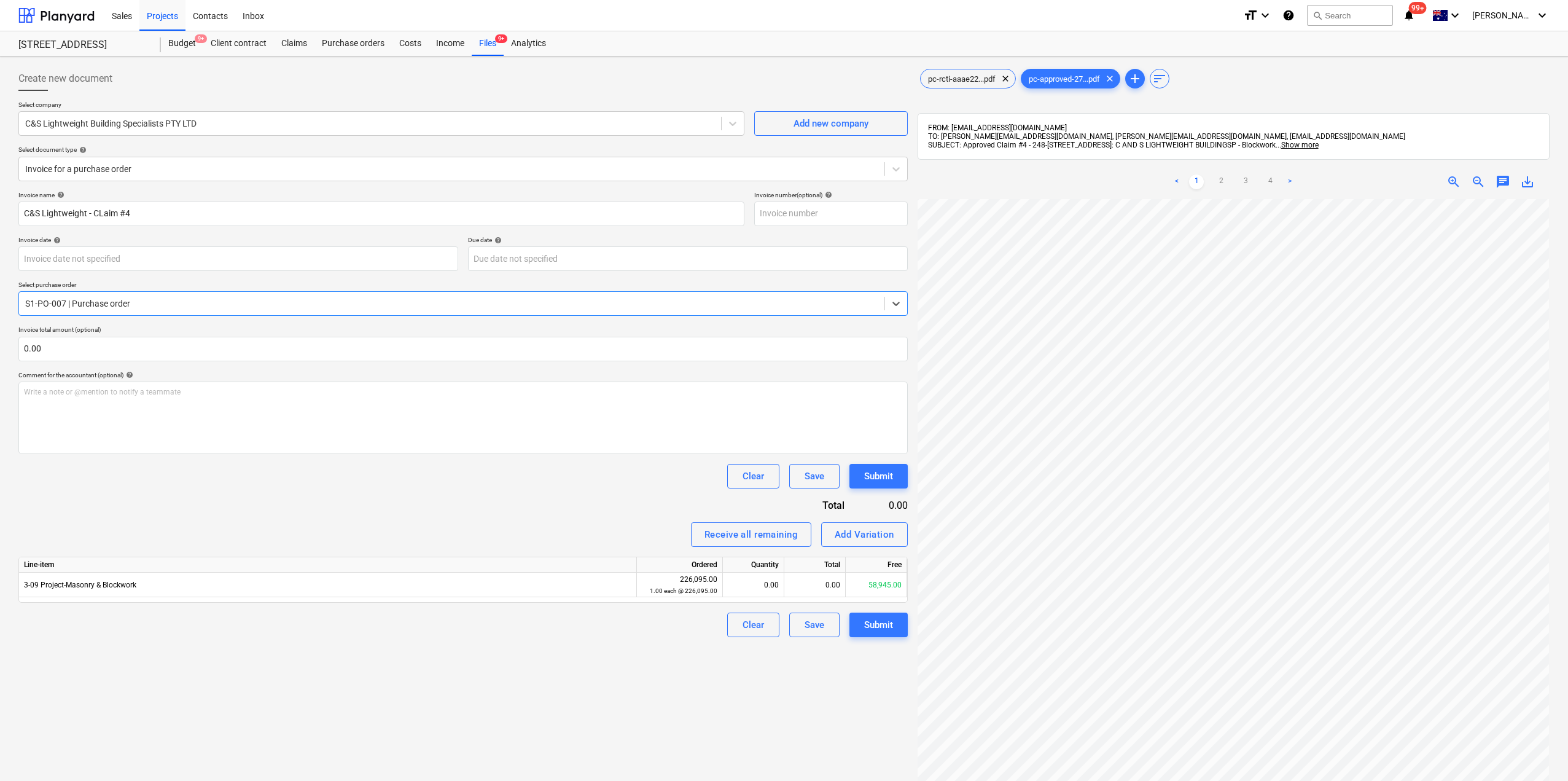
click at [177, 307] on div at bounding box center [452, 303] width 853 height 12
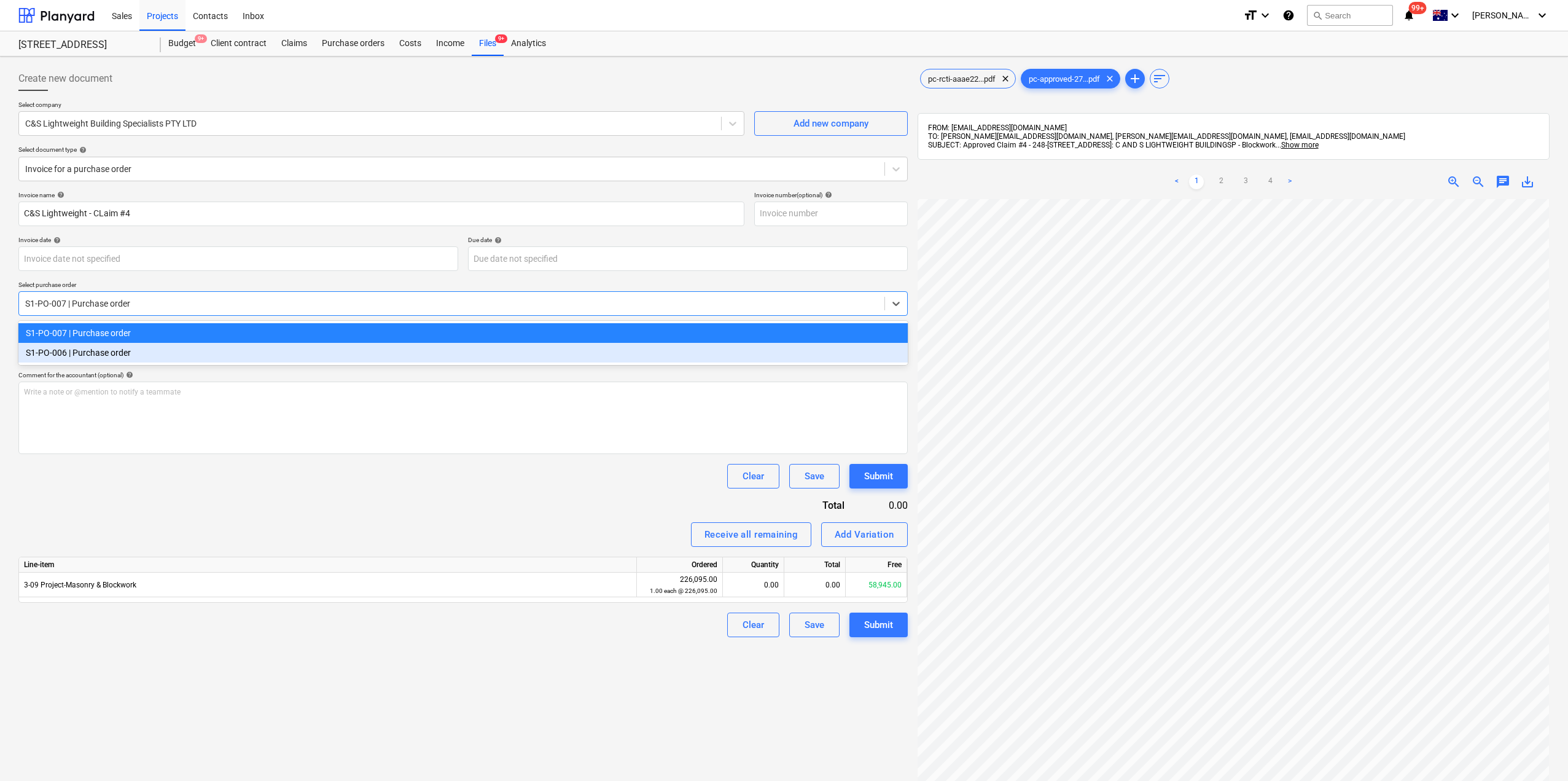
click at [157, 353] on div "S1-PO-006 | Purchase order" at bounding box center [462, 353] width 889 height 20
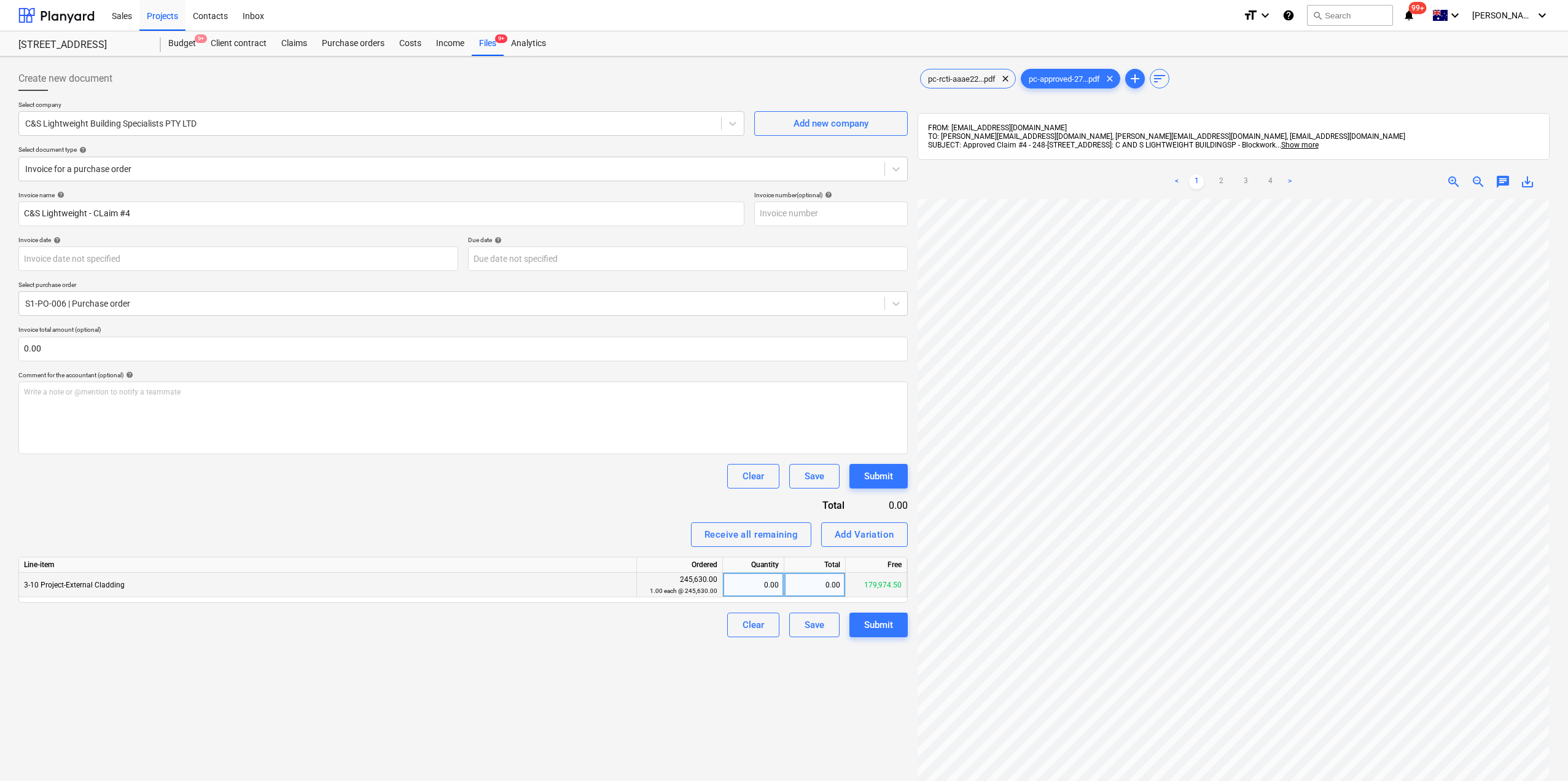
click at [813, 590] on div "0.00" at bounding box center [814, 584] width 61 height 25
type input "11045"
click at [850, 681] on div "Create new document Select company C&S Lightweight Building Specialists PTY LTD…" at bounding box center [463, 506] width 899 height 888
click at [937, 80] on span "pc-rcti-aaae22...pdf" at bounding box center [961, 79] width 82 height 10
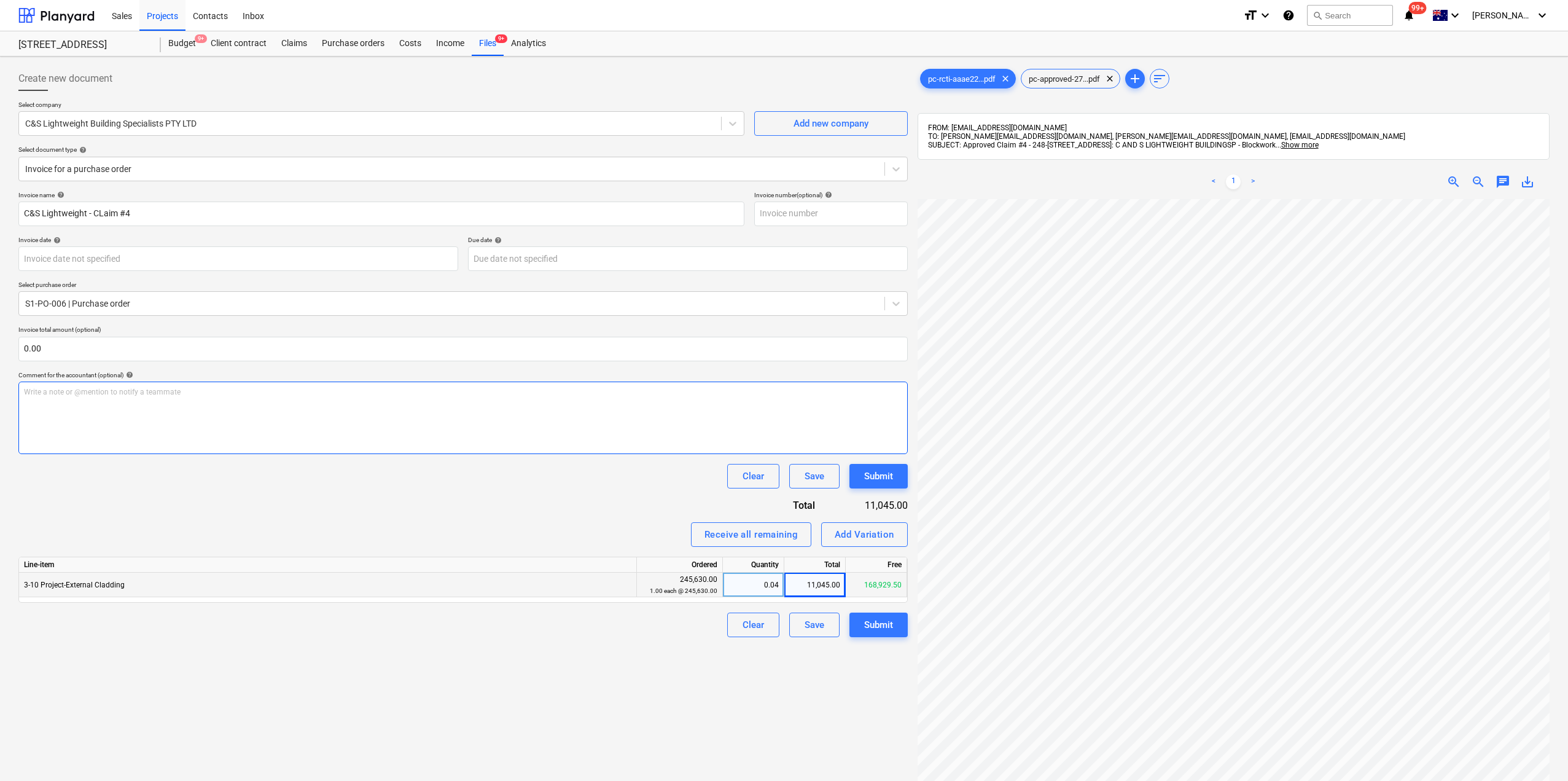
scroll to position [80, 3]
click at [1054, 82] on span "pc-approved-27...pdf" at bounding box center [1064, 79] width 86 height 10
click at [949, 71] on div "pc-rcti-aaae22...pdf clear" at bounding box center [968, 78] width 96 height 20
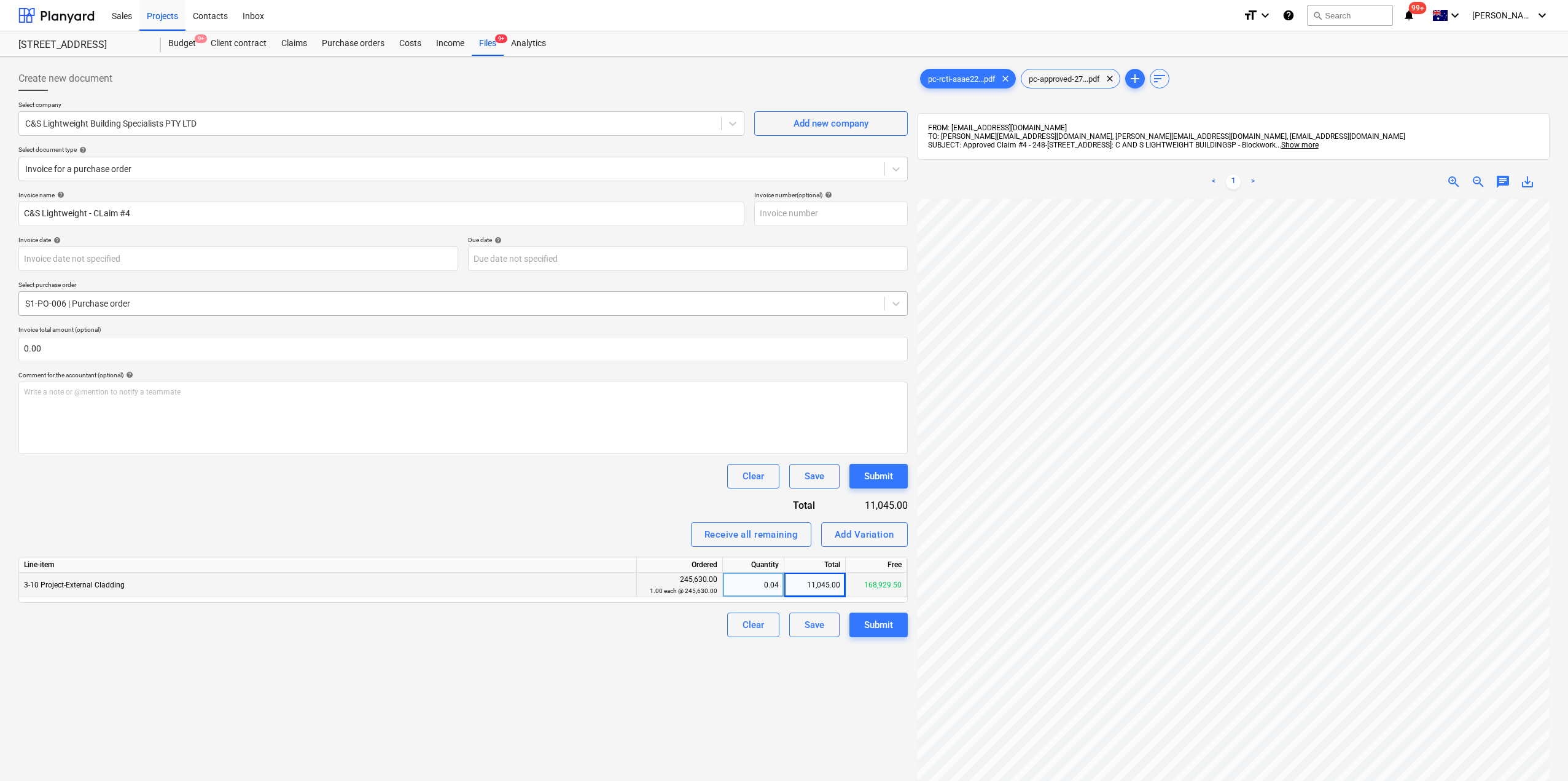
click at [113, 315] on div "S1-PO-006 | Purchase order" at bounding box center [462, 303] width 889 height 25
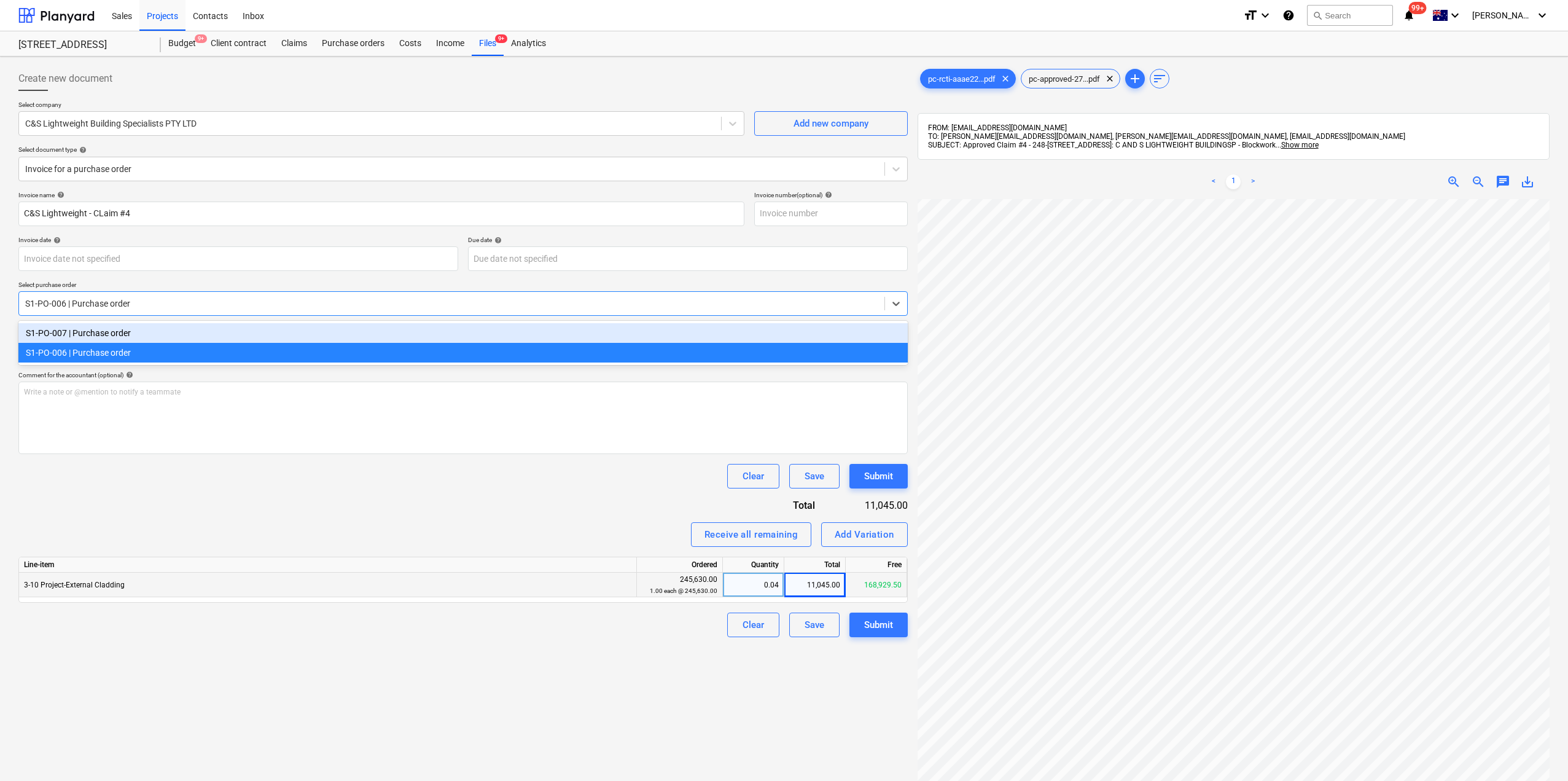
click at [92, 332] on div "S1-PO-007 | Purchase order" at bounding box center [462, 333] width 889 height 20
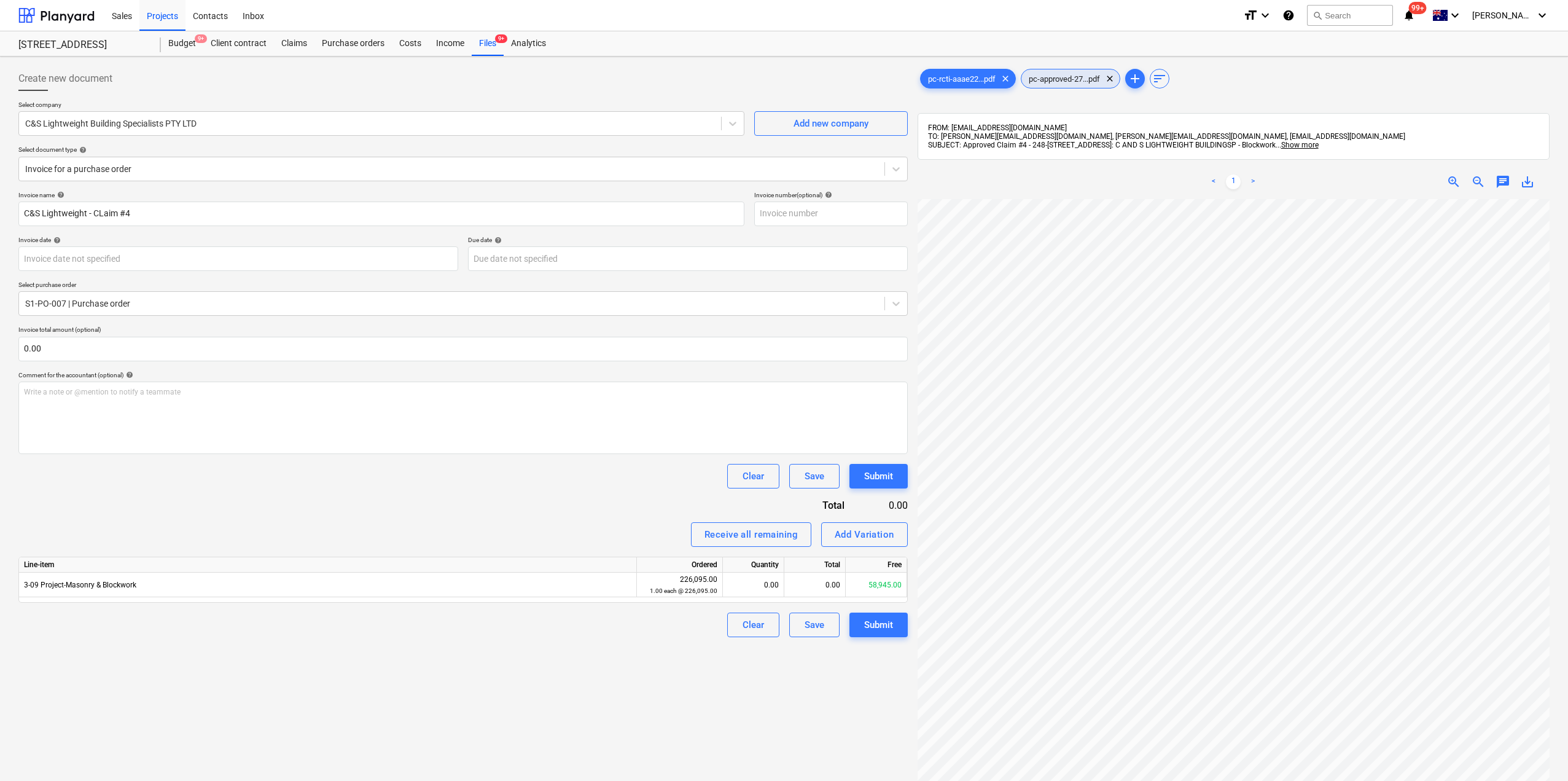
click at [1042, 76] on span "pc-approved-27...pdf" at bounding box center [1064, 79] width 86 height 10
click at [1215, 179] on link "2" at bounding box center [1221, 182] width 15 height 15
click at [1241, 184] on link "3" at bounding box center [1245, 182] width 15 height 15
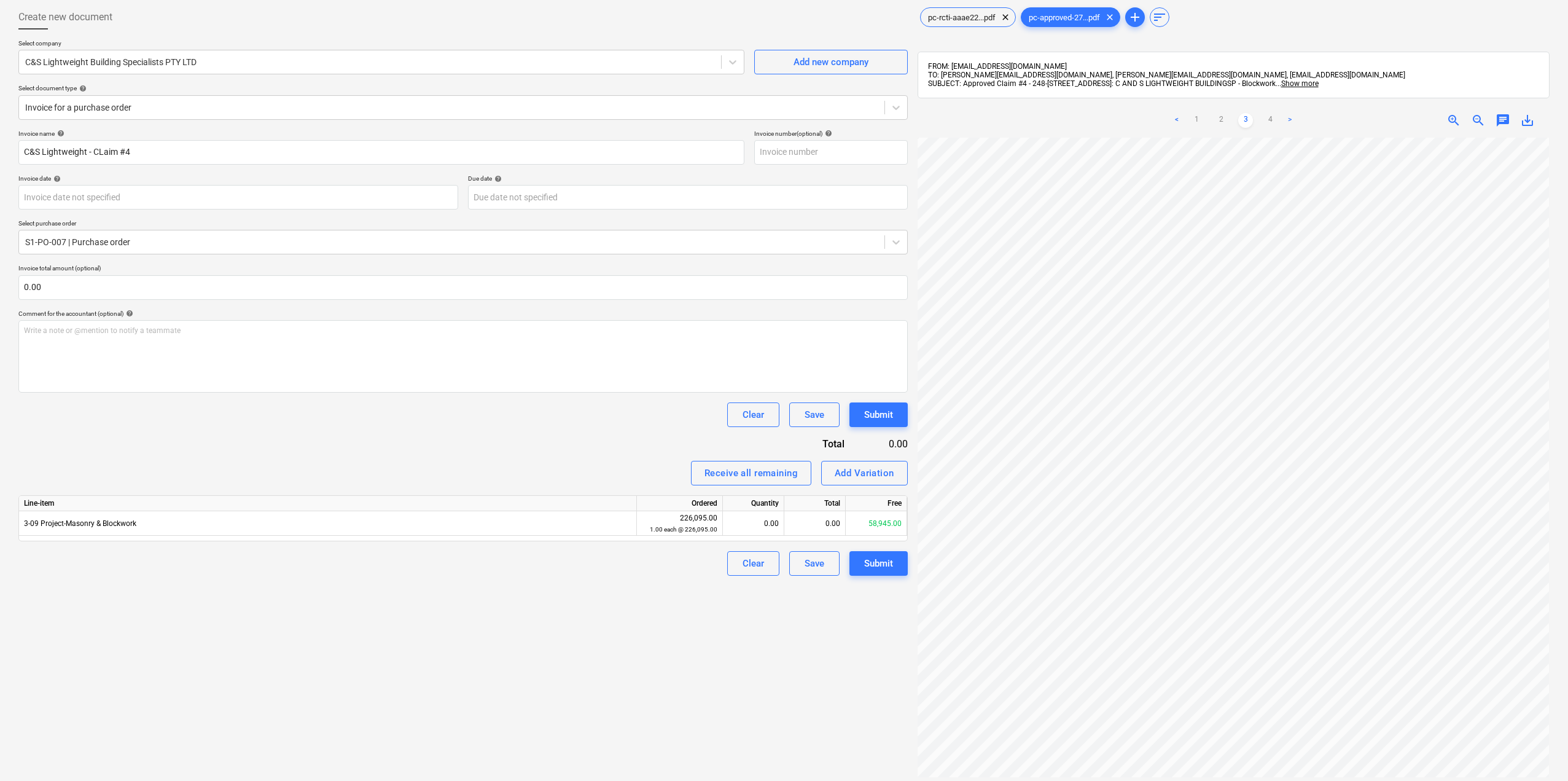
scroll to position [0, 101]
click at [1198, 118] on link "1" at bounding box center [1196, 120] width 15 height 15
click at [1216, 122] on link "2" at bounding box center [1221, 120] width 15 height 15
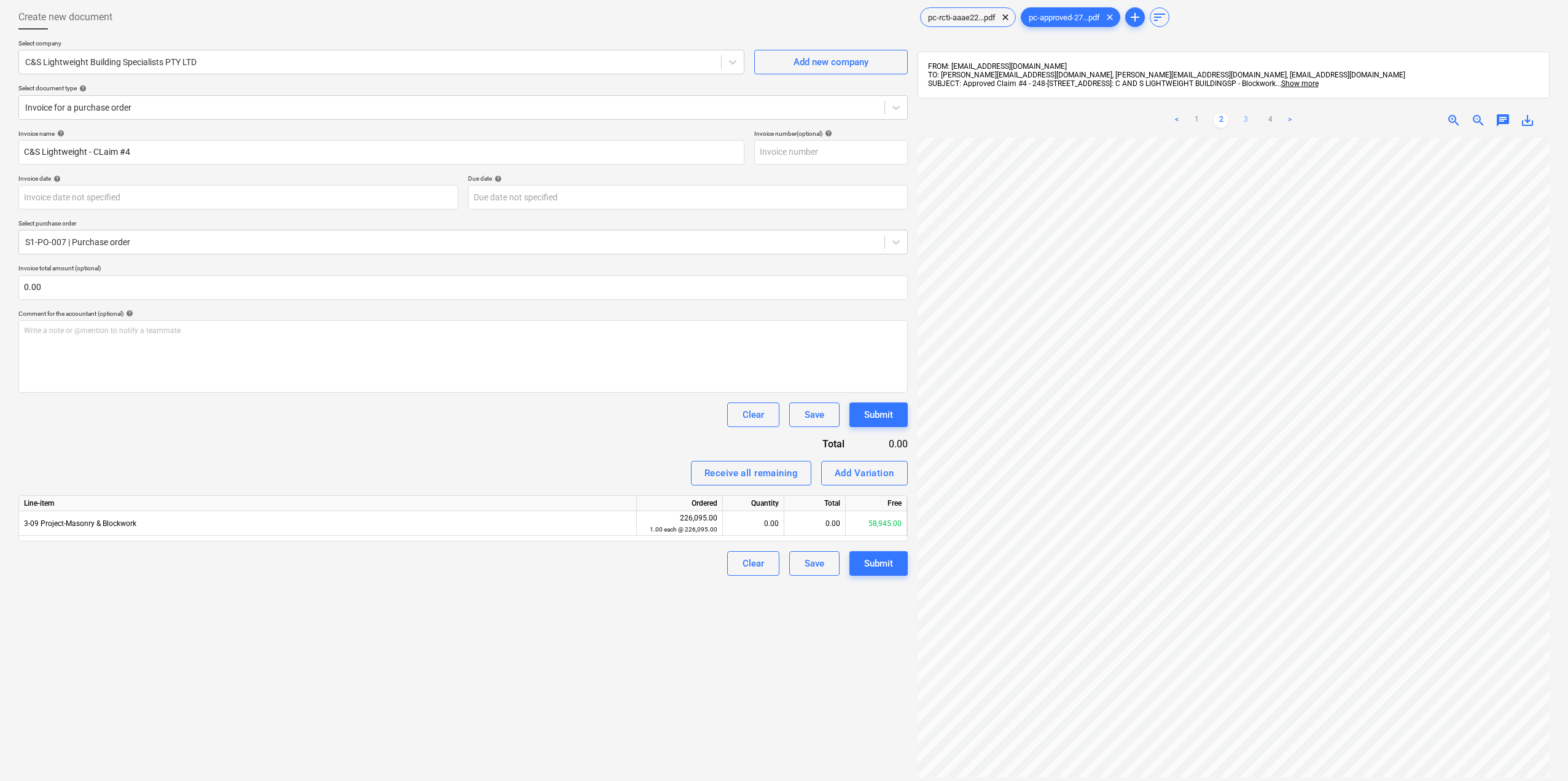
click at [1242, 119] on link "3" at bounding box center [1245, 120] width 15 height 15
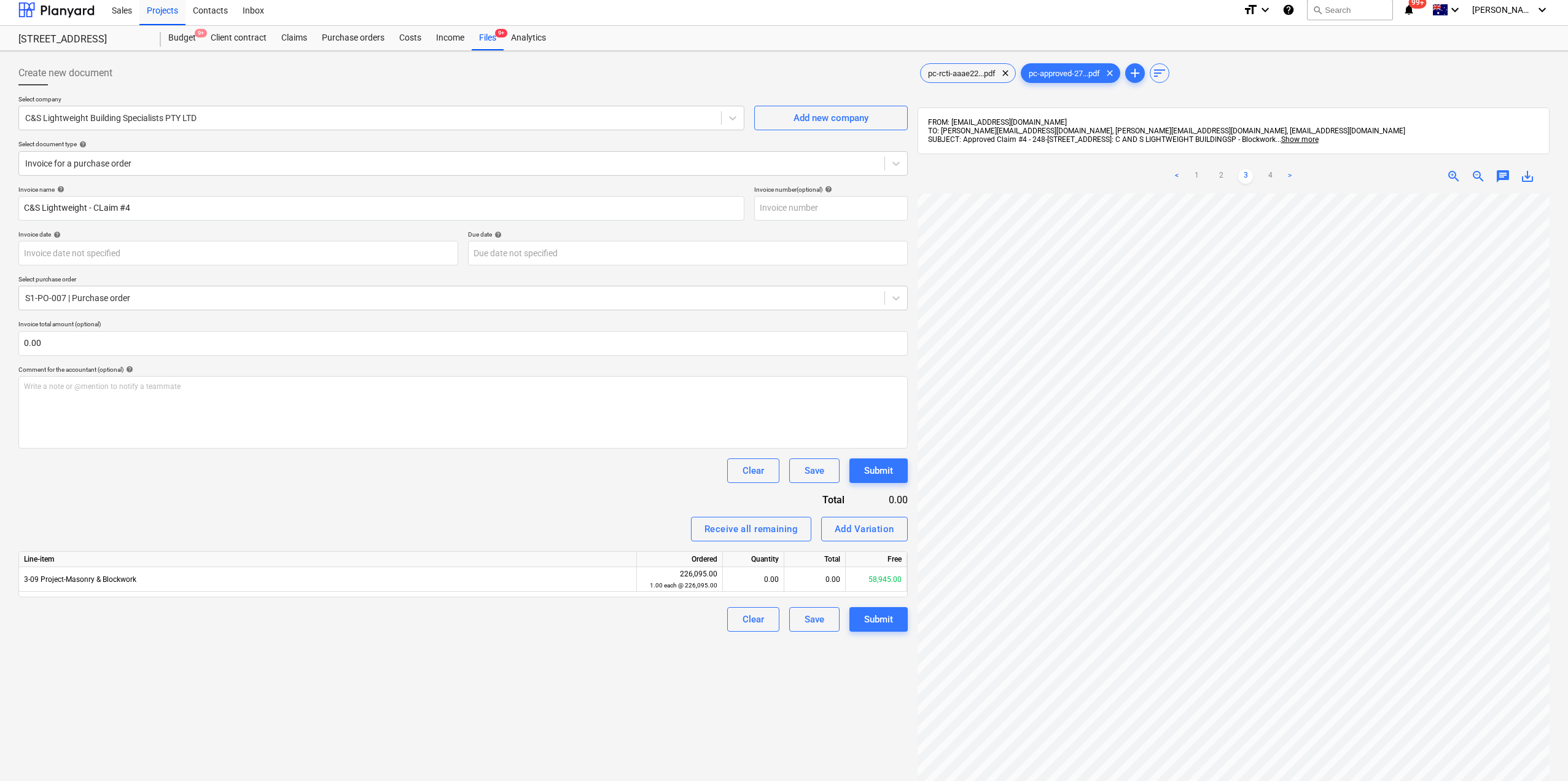
scroll to position [0, 0]
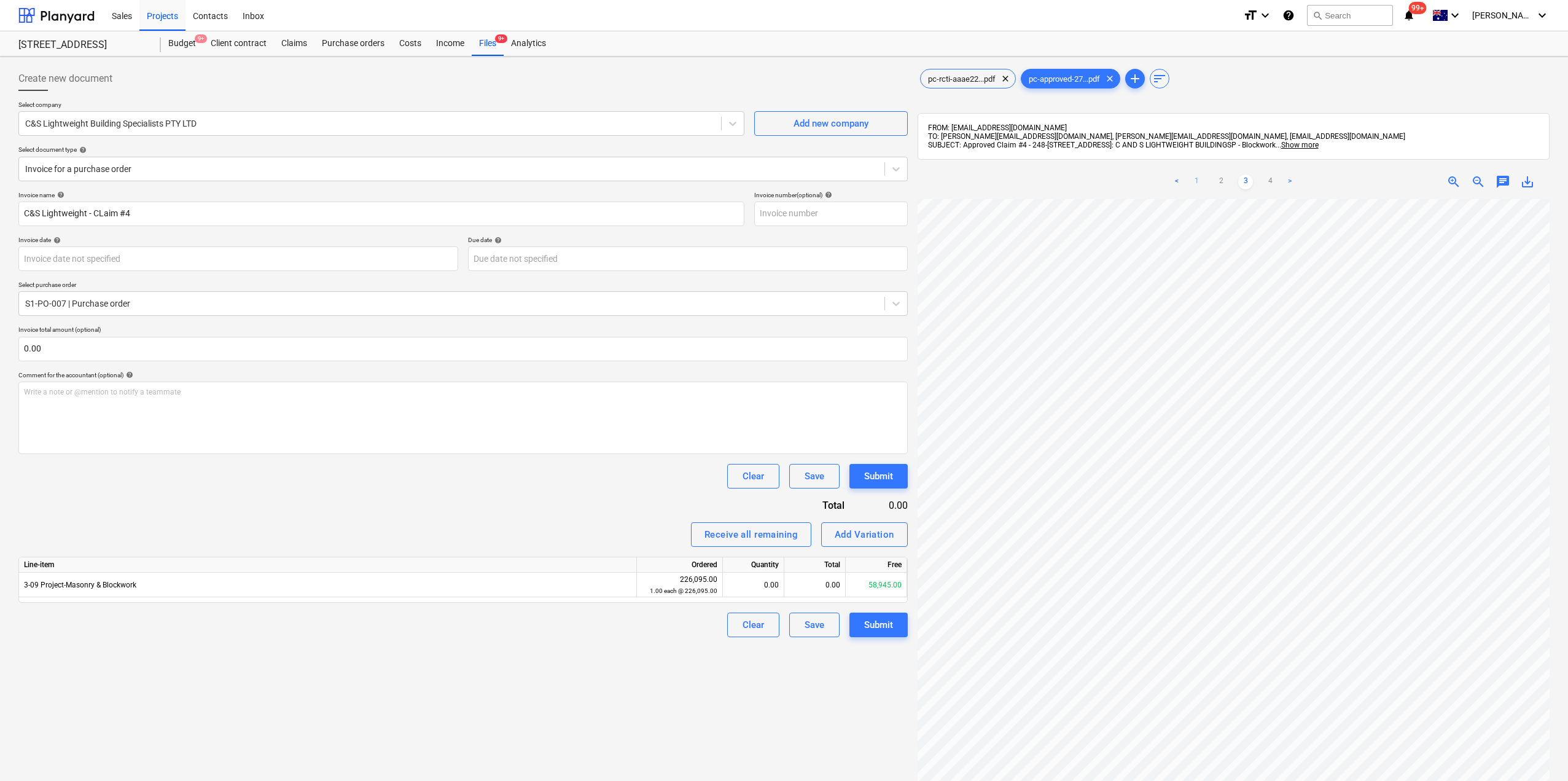
click at [1196, 185] on link "1" at bounding box center [1196, 182] width 15 height 15
click at [1219, 182] on link "2" at bounding box center [1221, 182] width 15 height 15
click at [944, 84] on div "pc-rcti-aaae22...pdf clear" at bounding box center [968, 78] width 96 height 20
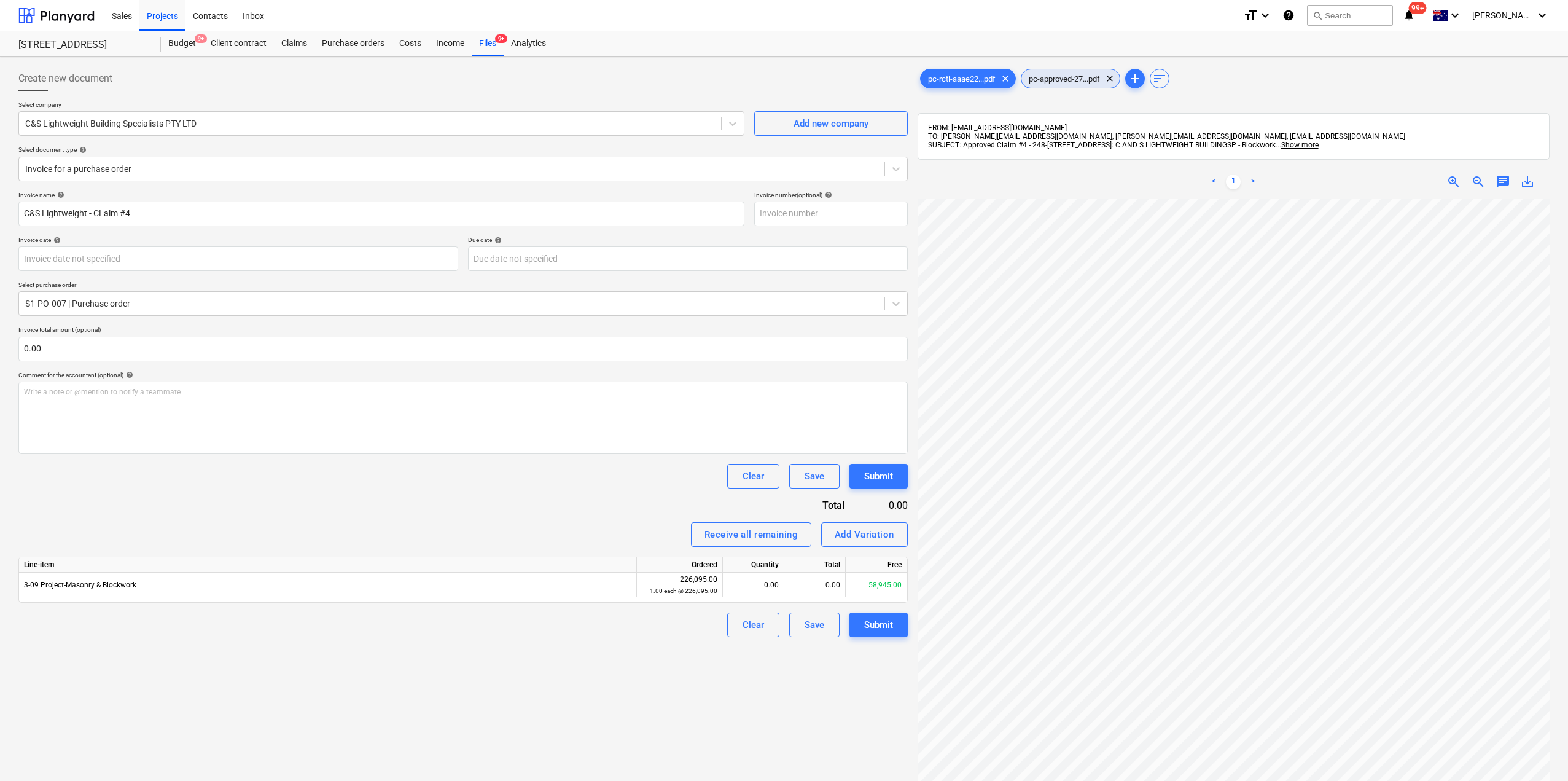
click at [1067, 79] on span "pc-approved-27...pdf" at bounding box center [1064, 79] width 86 height 10
click at [1224, 186] on div "< 1 2 3 4 >" at bounding box center [1233, 182] width 204 height 34
click at [1225, 182] on link "2" at bounding box center [1221, 182] width 15 height 15
click at [1248, 182] on link "3" at bounding box center [1245, 182] width 15 height 15
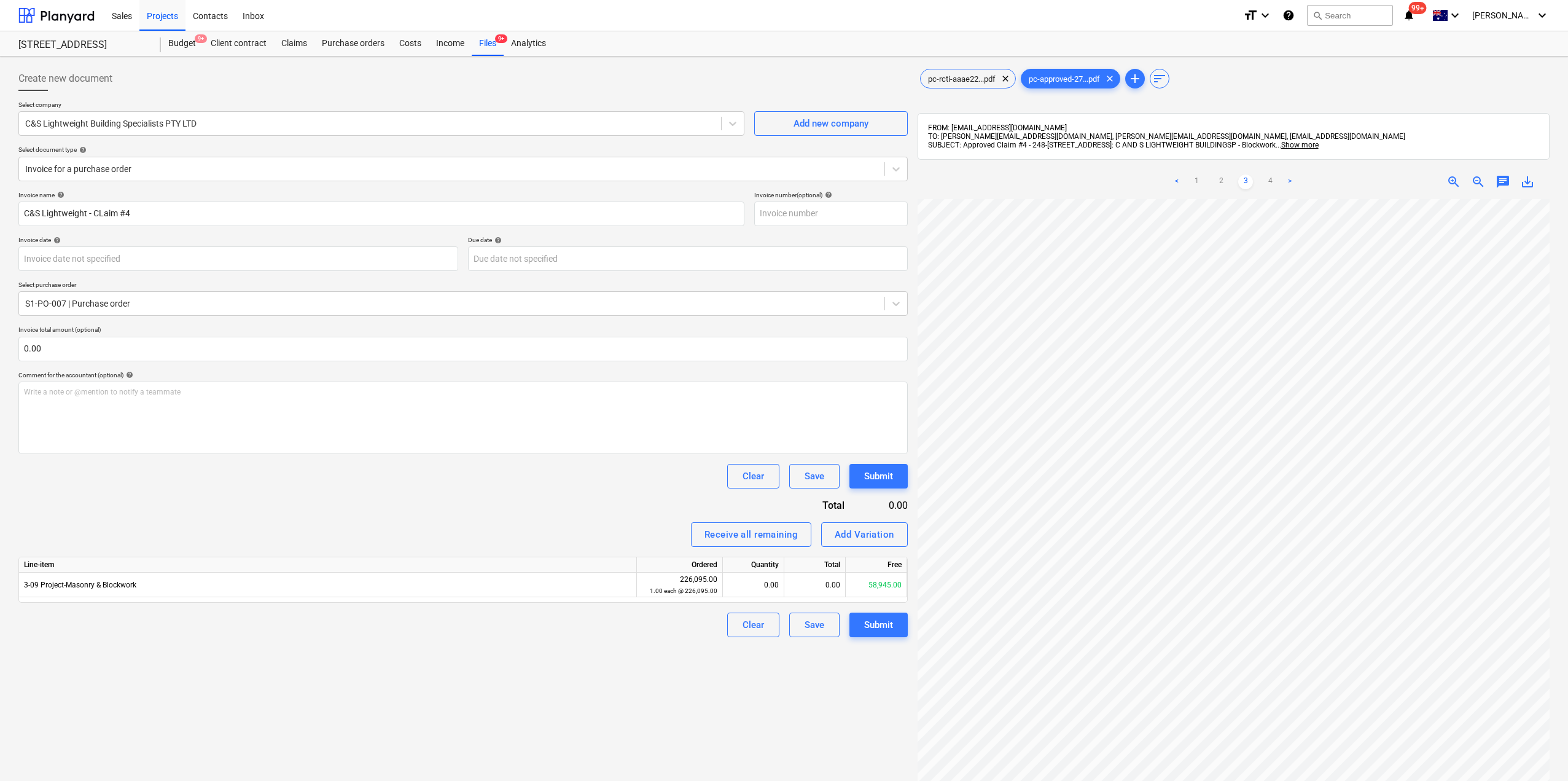
scroll to position [0, 68]
click at [841, 539] on div "Add Variation" at bounding box center [864, 534] width 60 height 16
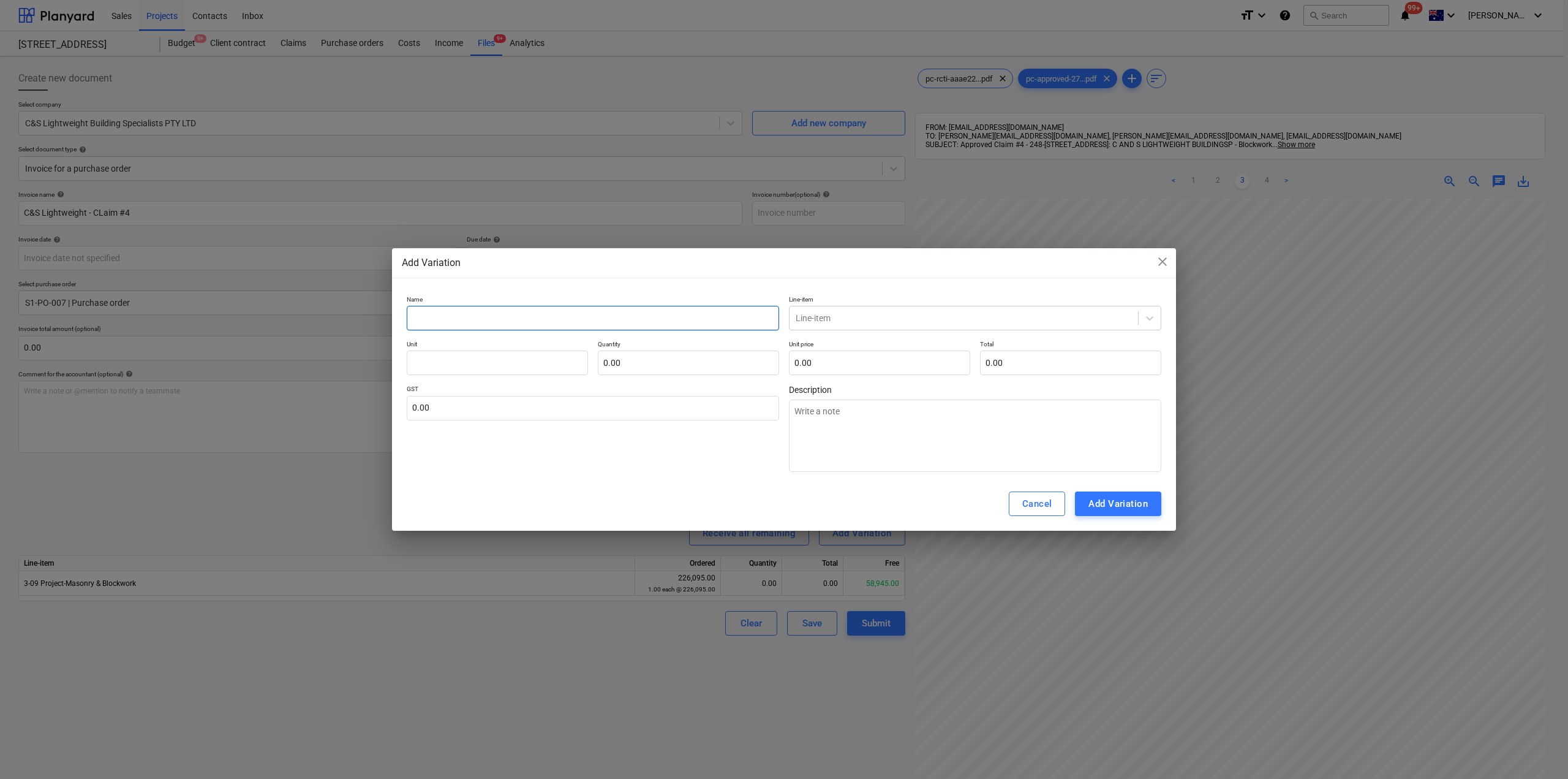
click at [506, 321] on input "text" at bounding box center [592, 318] width 372 height 25
type textarea "x"
type input "L"
type textarea "x"
type input "Le"
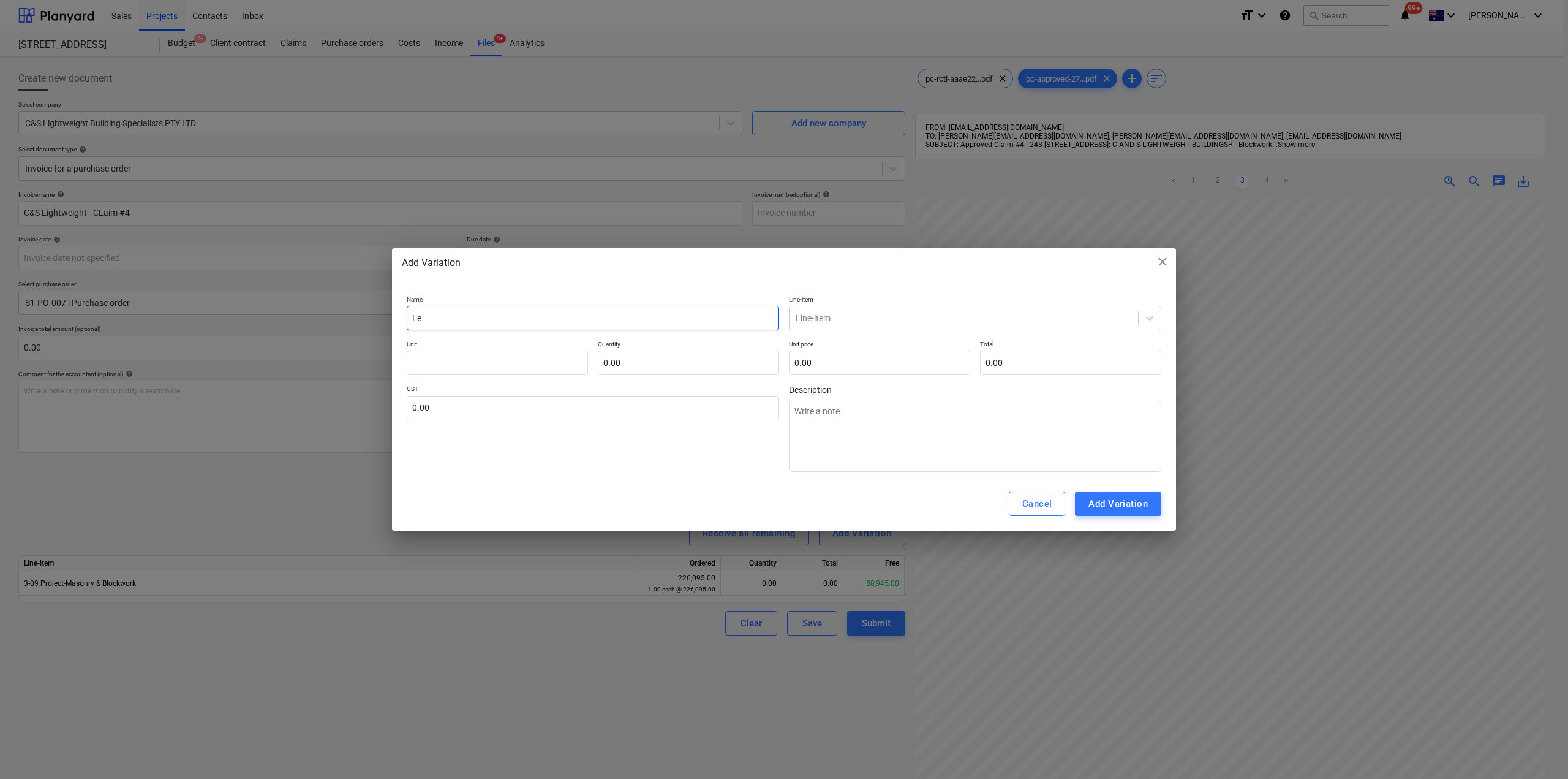
type textarea "x"
type input "Lev"
type textarea "x"
type input "Leve"
type textarea "x"
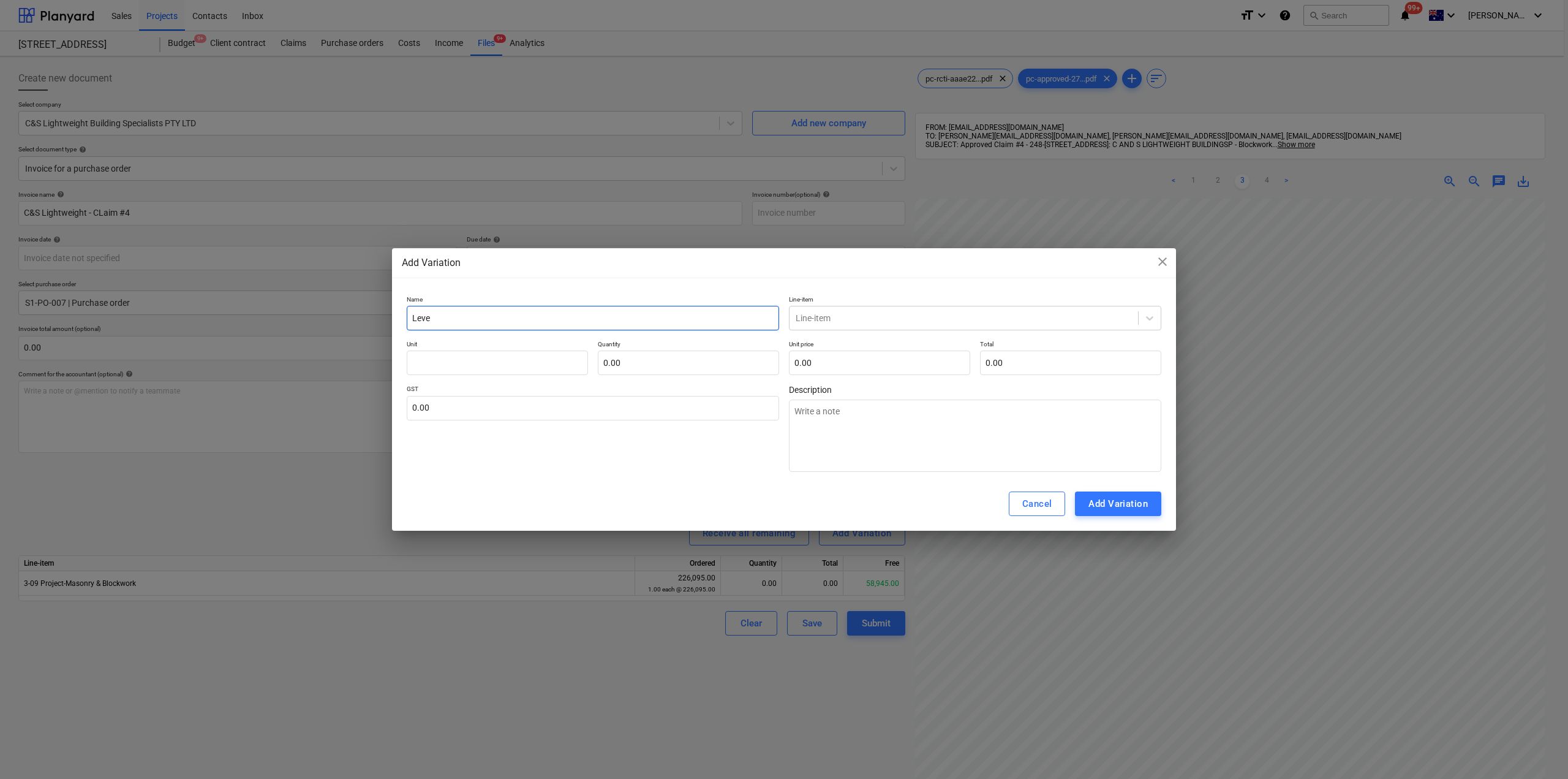
type input "Level"
type textarea "x"
type input "Level"
click at [569, 368] on input "text" at bounding box center [497, 362] width 181 height 25
click at [657, 364] on input "text" at bounding box center [688, 362] width 181 height 25
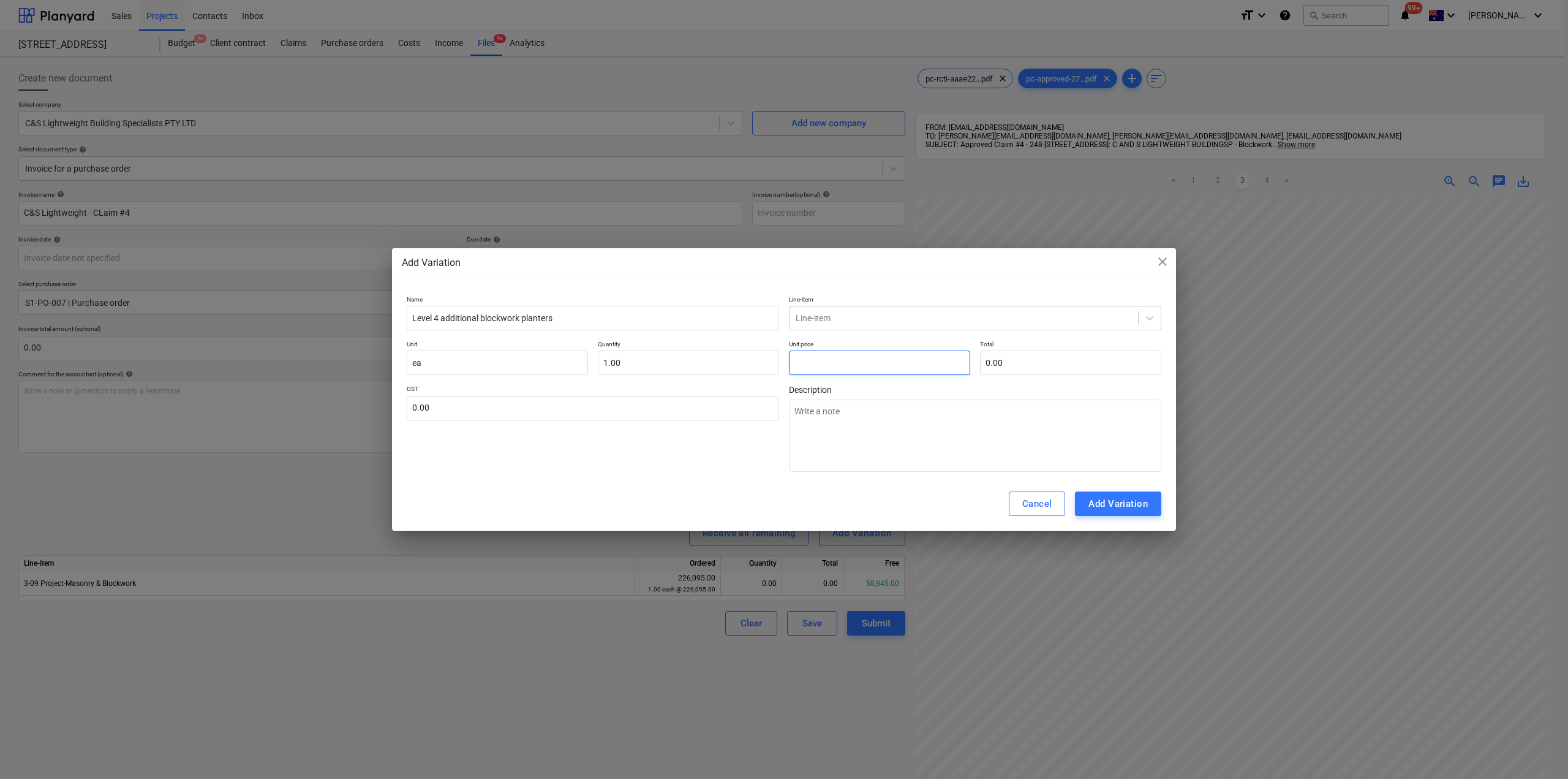
click at [873, 371] on input "text" at bounding box center [880, 362] width 181 height 25
click at [859, 318] on div at bounding box center [964, 318] width 337 height 12
click at [871, 364] on div "-- 3-09 Project-Masonry & Blockwork" at bounding box center [975, 367] width 372 height 20
click at [1145, 494] on button "Add Variation" at bounding box center [1118, 503] width 87 height 25
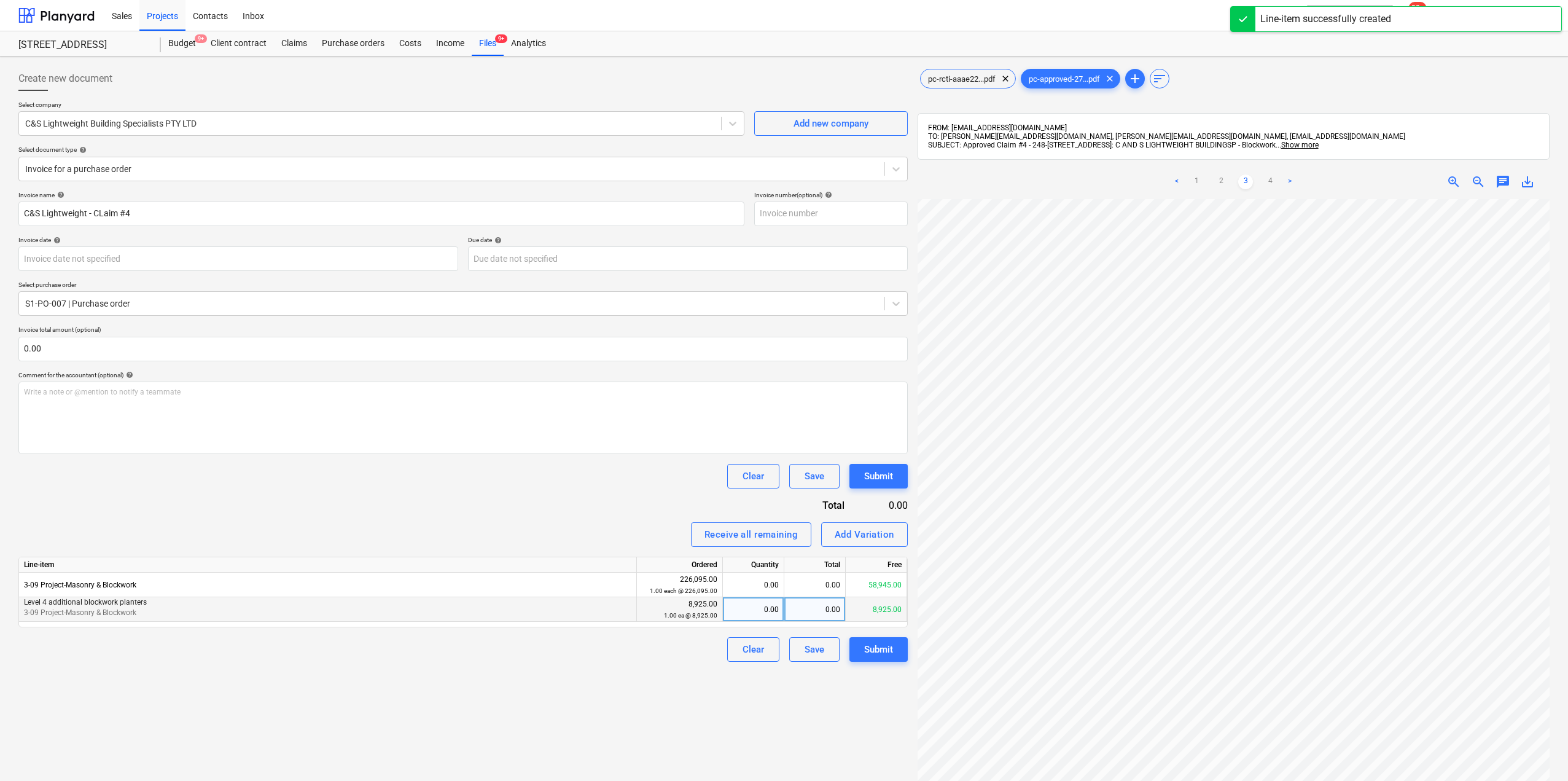
click at [768, 616] on div "0.00" at bounding box center [753, 609] width 51 height 25
click at [827, 583] on div "0.00" at bounding box center [814, 584] width 61 height 25
click at [958, 76] on span "pc-rcti-aaae22...pdf" at bounding box center [961, 79] width 82 height 10
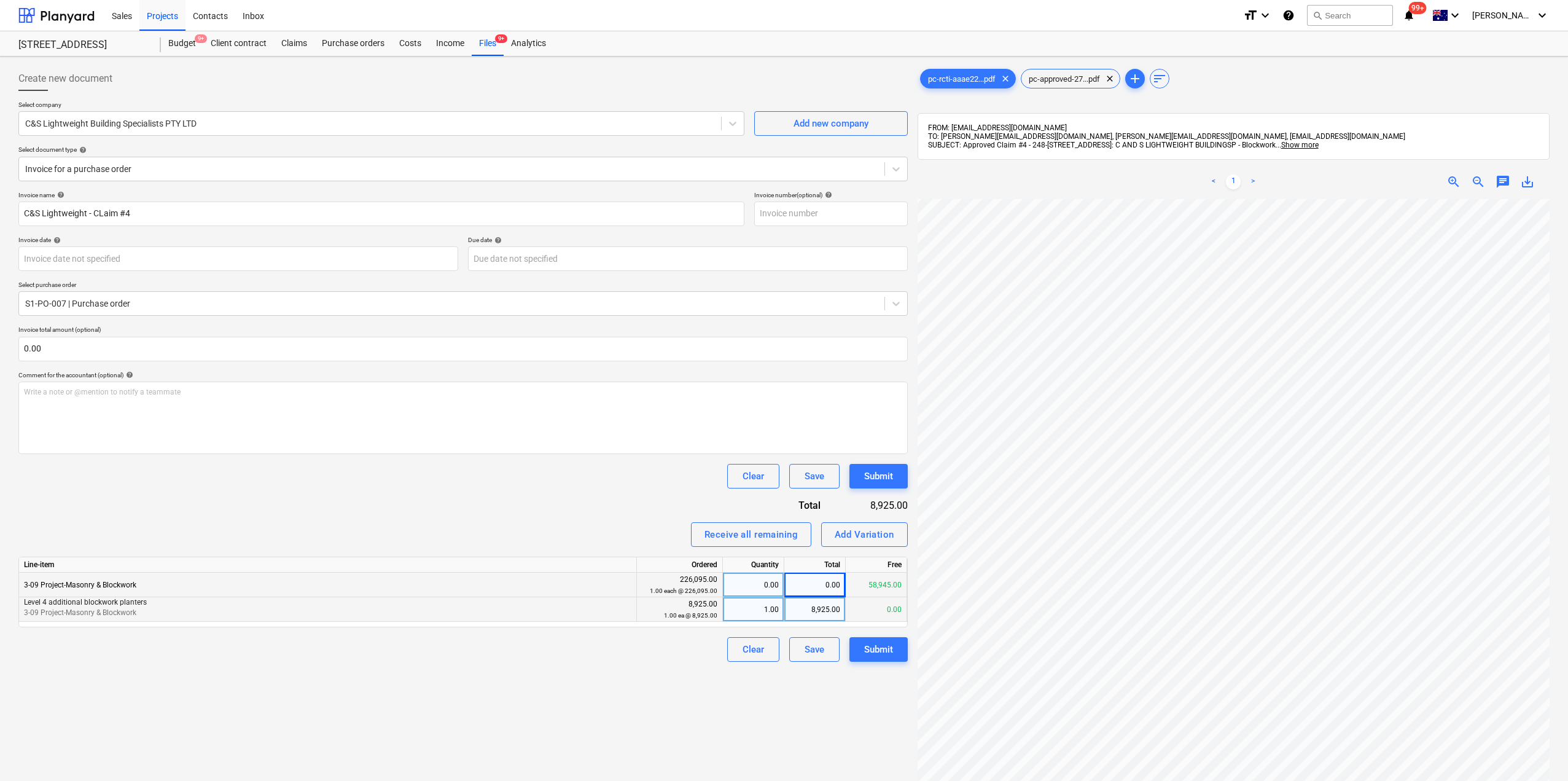
scroll to position [168, 14]
click at [1052, 72] on div "pc-approved-27...pdf clear" at bounding box center [1070, 78] width 99 height 20
click at [830, 585] on div "0.00" at bounding box center [814, 584] width 61 height 25
click at [798, 724] on div "Create new document Select company C&S Lightweight Building Specialists PTY LTD…" at bounding box center [463, 506] width 899 height 888
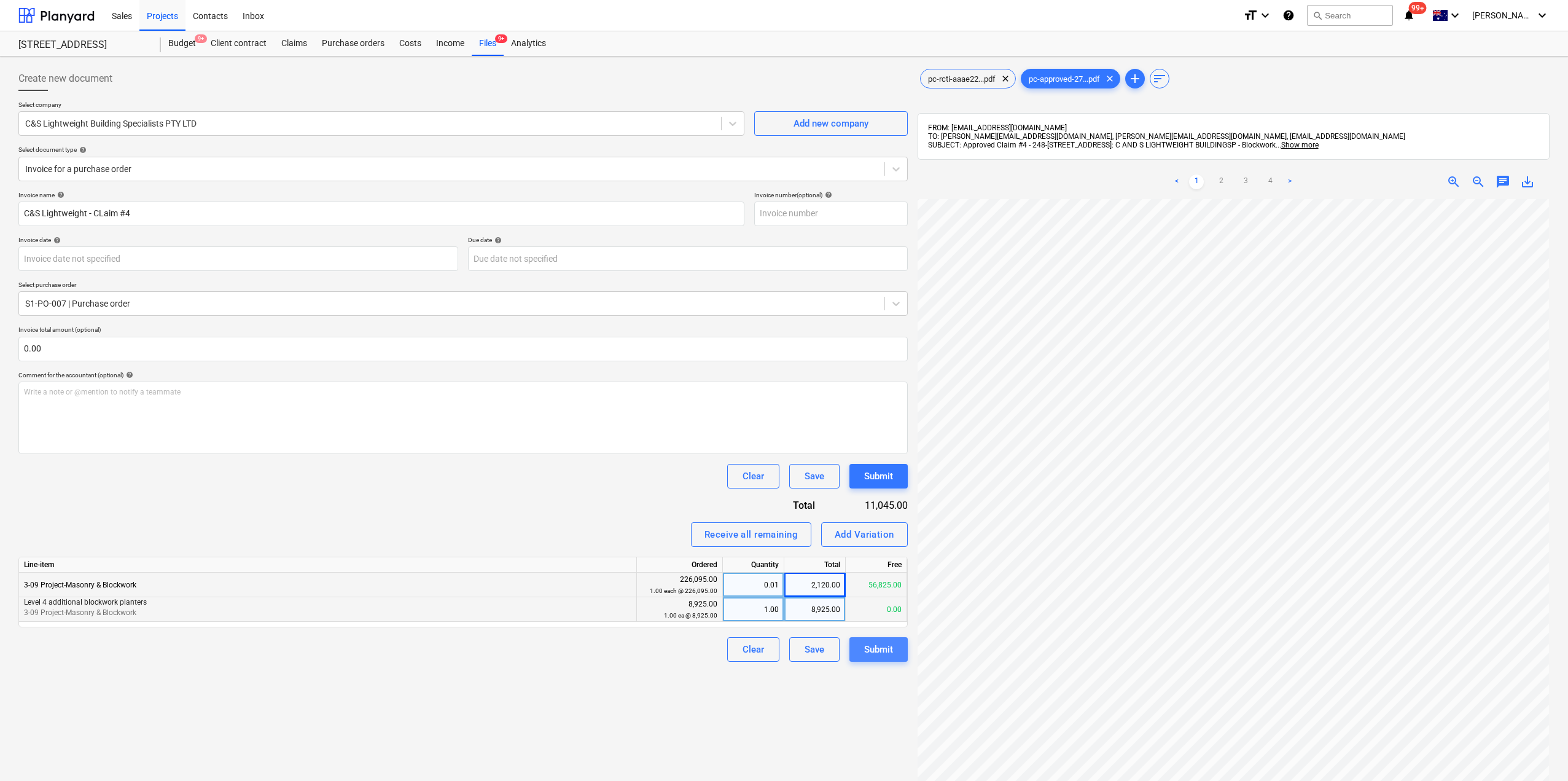
click at [890, 646] on div "Submit" at bounding box center [879, 650] width 29 height 16
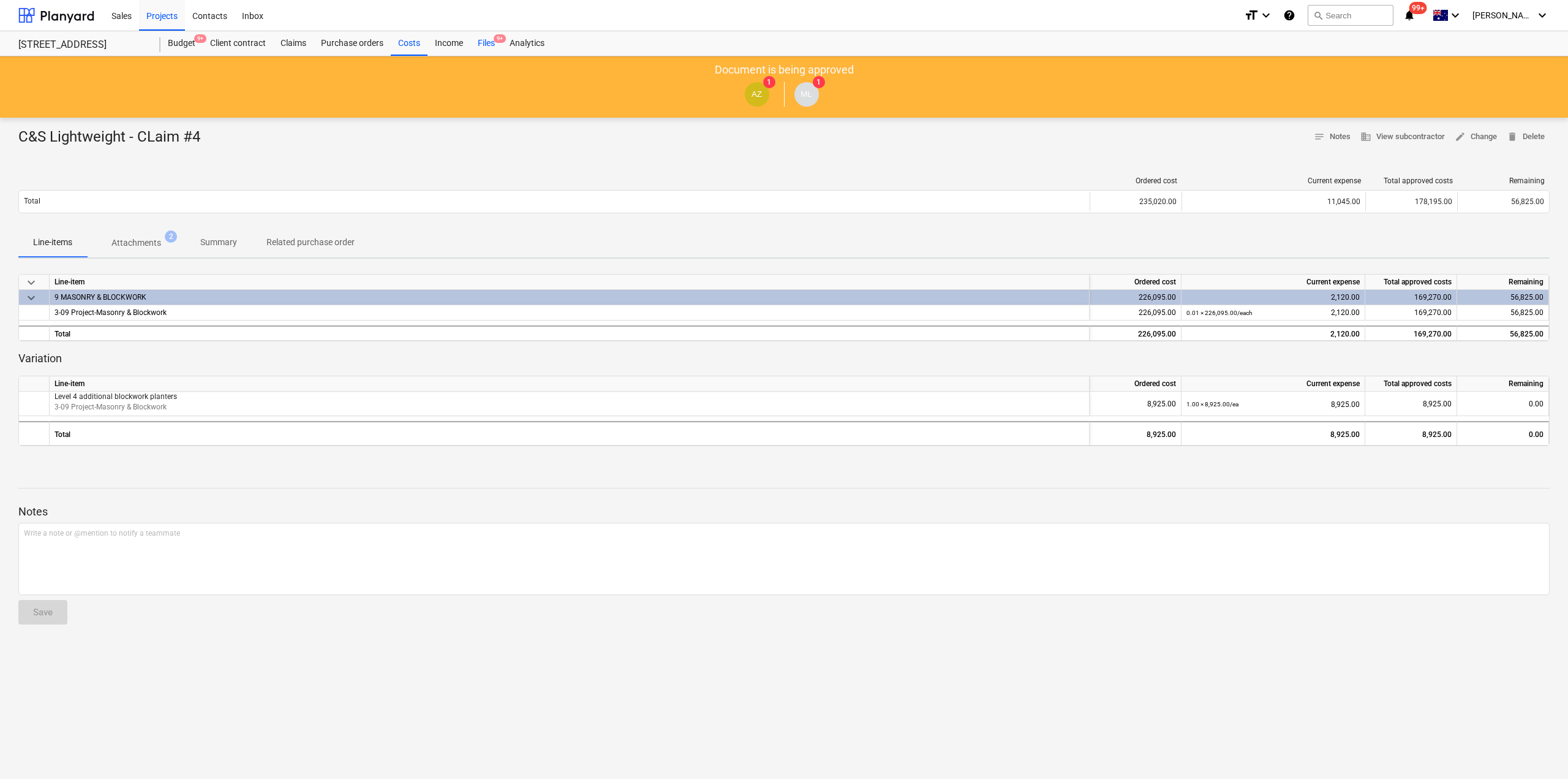
click at [491, 44] on div "Files 9+" at bounding box center [487, 43] width 32 height 25
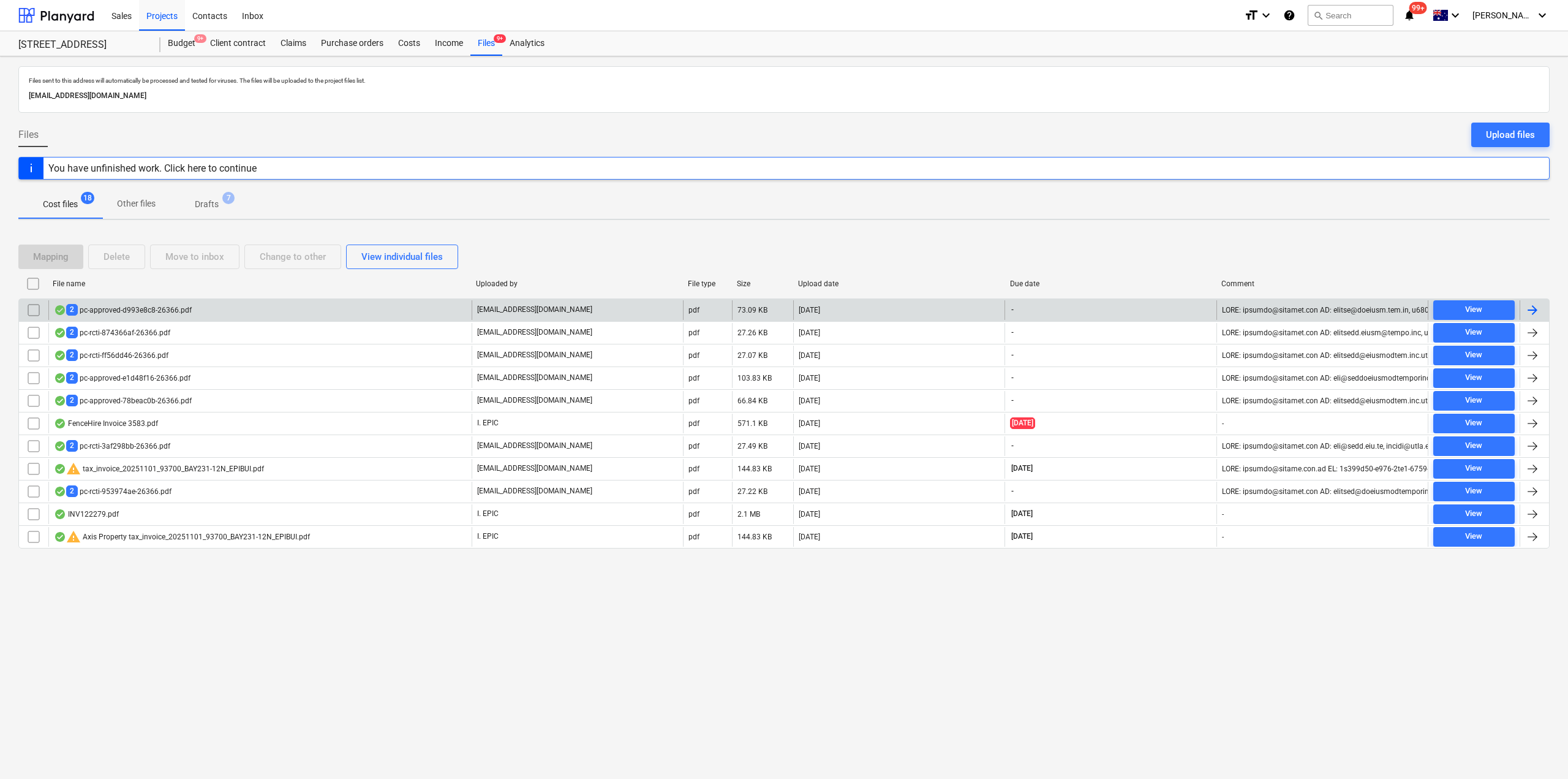
click at [170, 307] on div "2 pc-approved-d993e8c8-26366.pdf" at bounding box center [123, 310] width 138 height 12
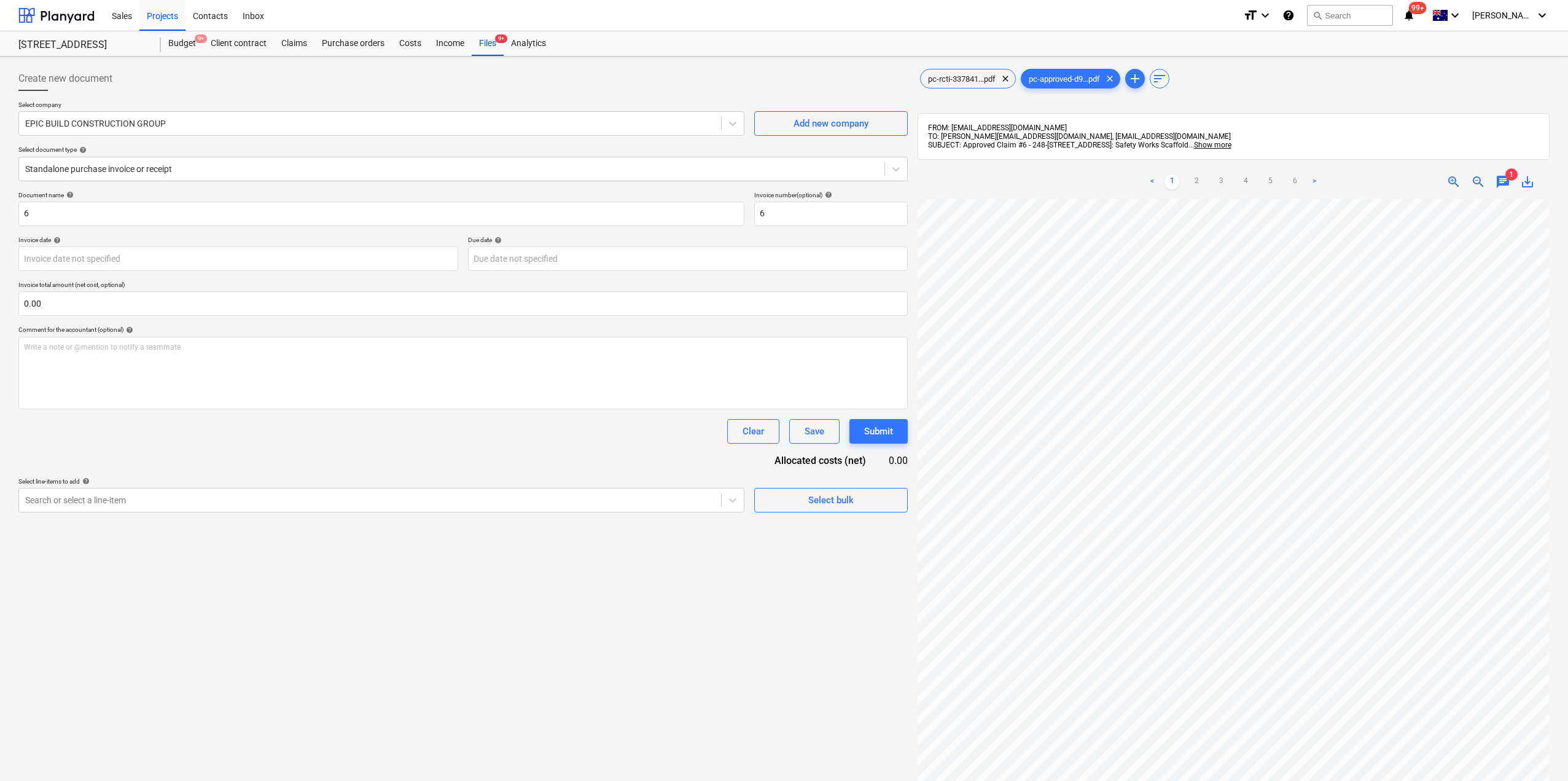
scroll to position [0, 167]
click at [490, 43] on div "Files 9+" at bounding box center [488, 43] width 32 height 25
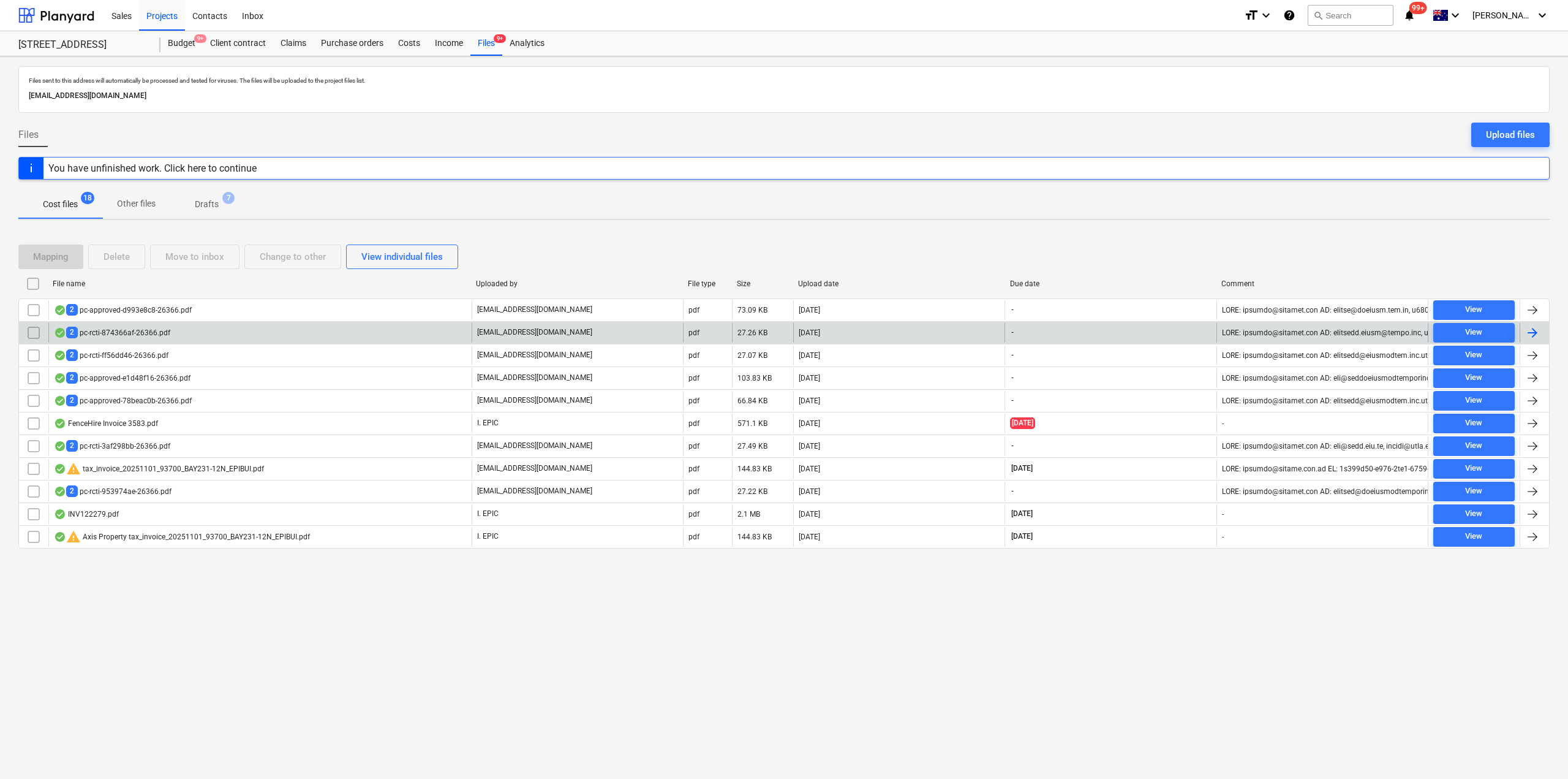
click at [135, 333] on div "2 pc-rcti-874366af-26366.pdf" at bounding box center [112, 332] width 117 height 12
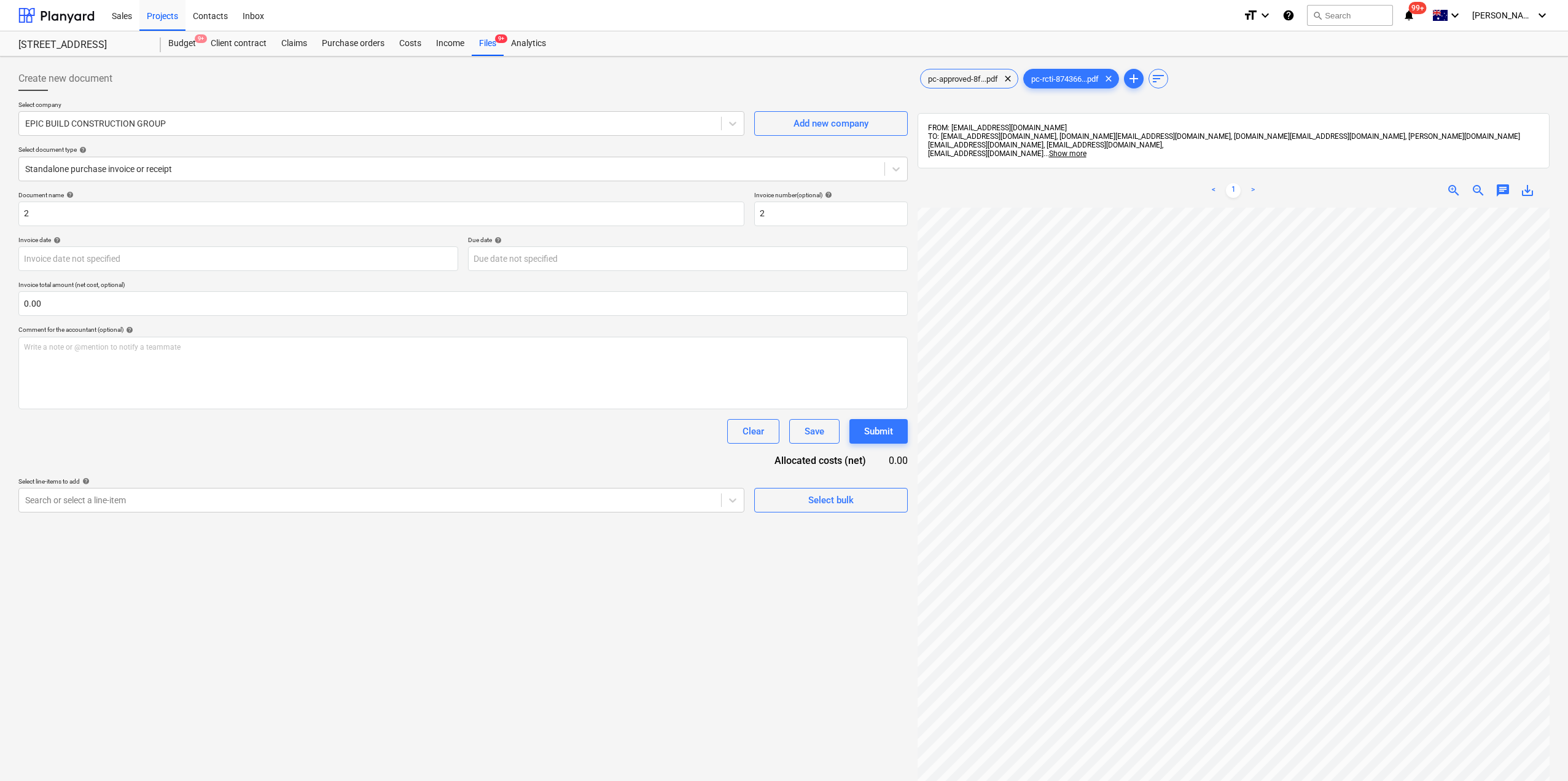
scroll to position [168, 14]
click at [149, 131] on div "EPIC BUILD CONSTRUCTION GROUP" at bounding box center [370, 123] width 702 height 18
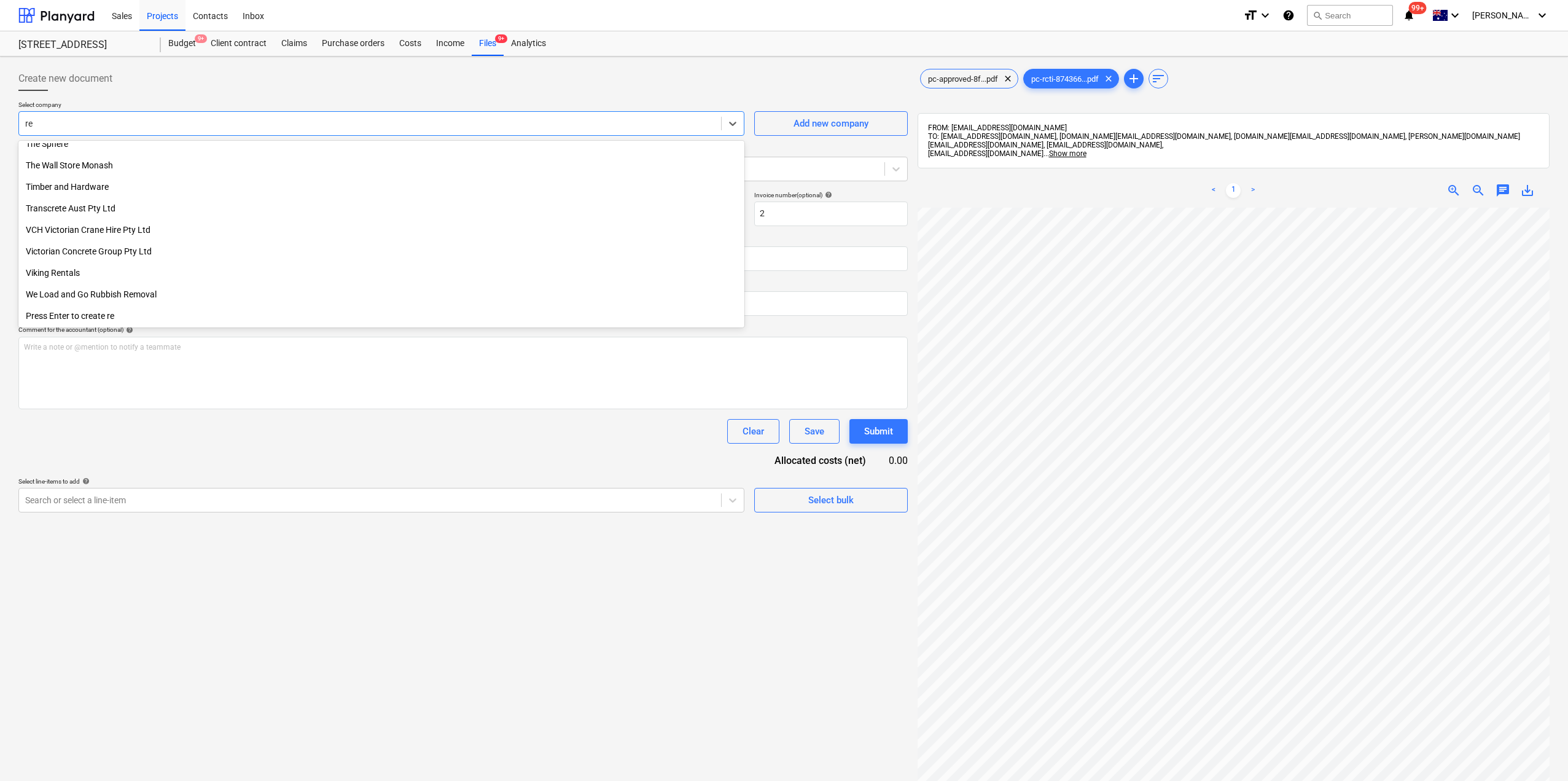
scroll to position [3298, 0]
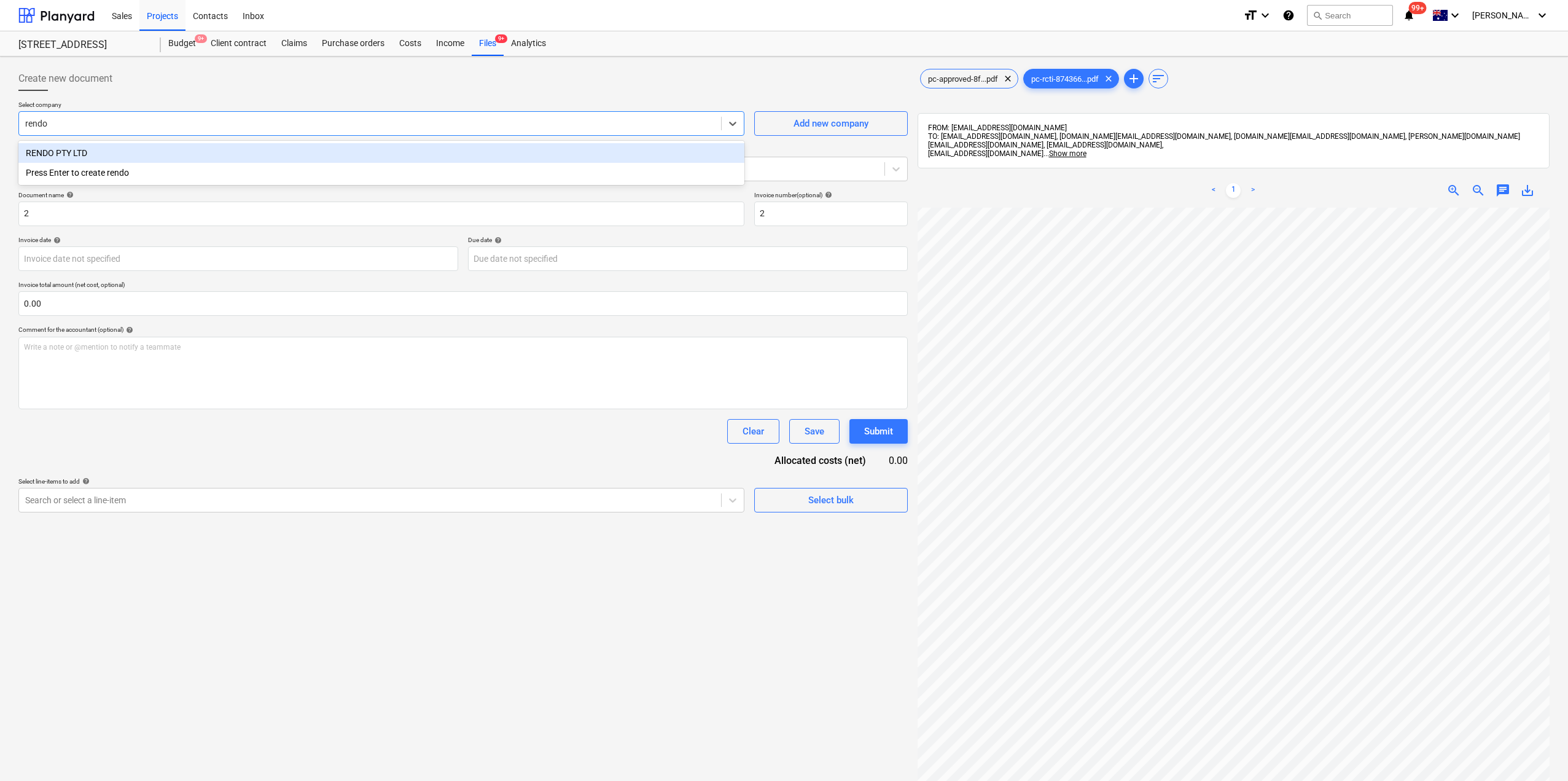
click at [76, 160] on div "RENDO PTY LTD" at bounding box center [381, 153] width 726 height 20
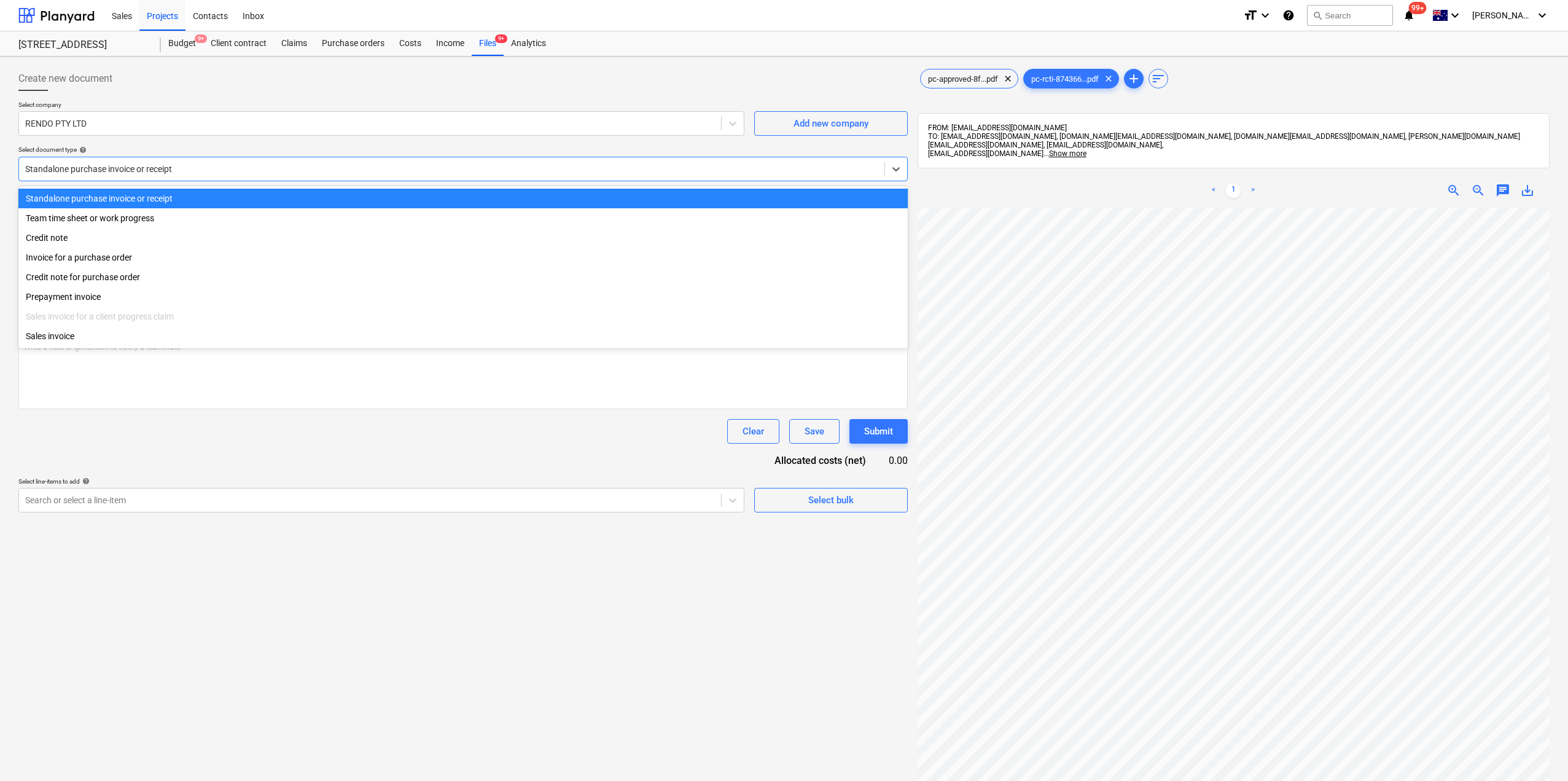
click at [84, 169] on div at bounding box center [452, 168] width 853 height 12
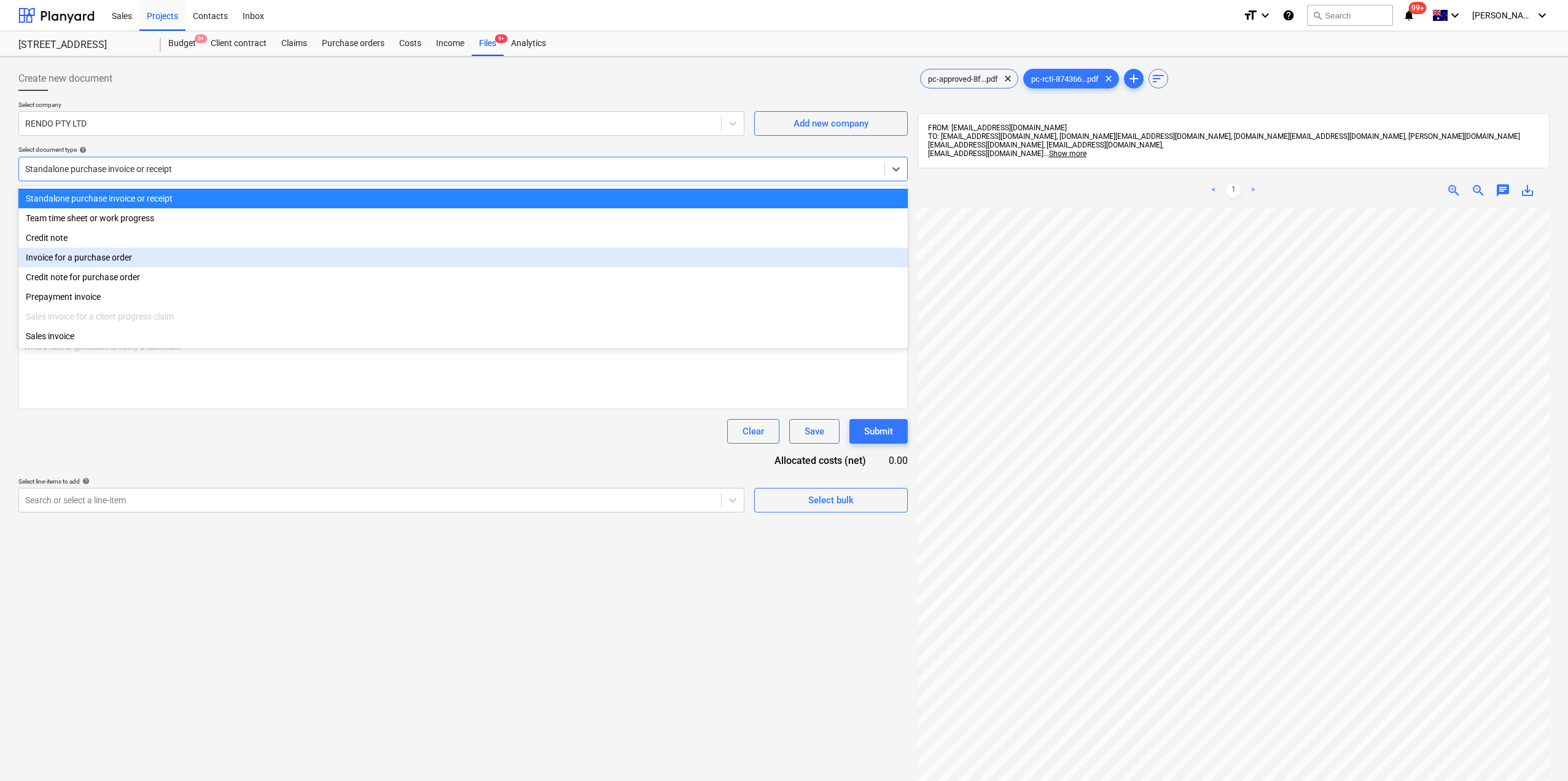
click at [110, 258] on div "Invoice for a purchase order" at bounding box center [462, 257] width 889 height 20
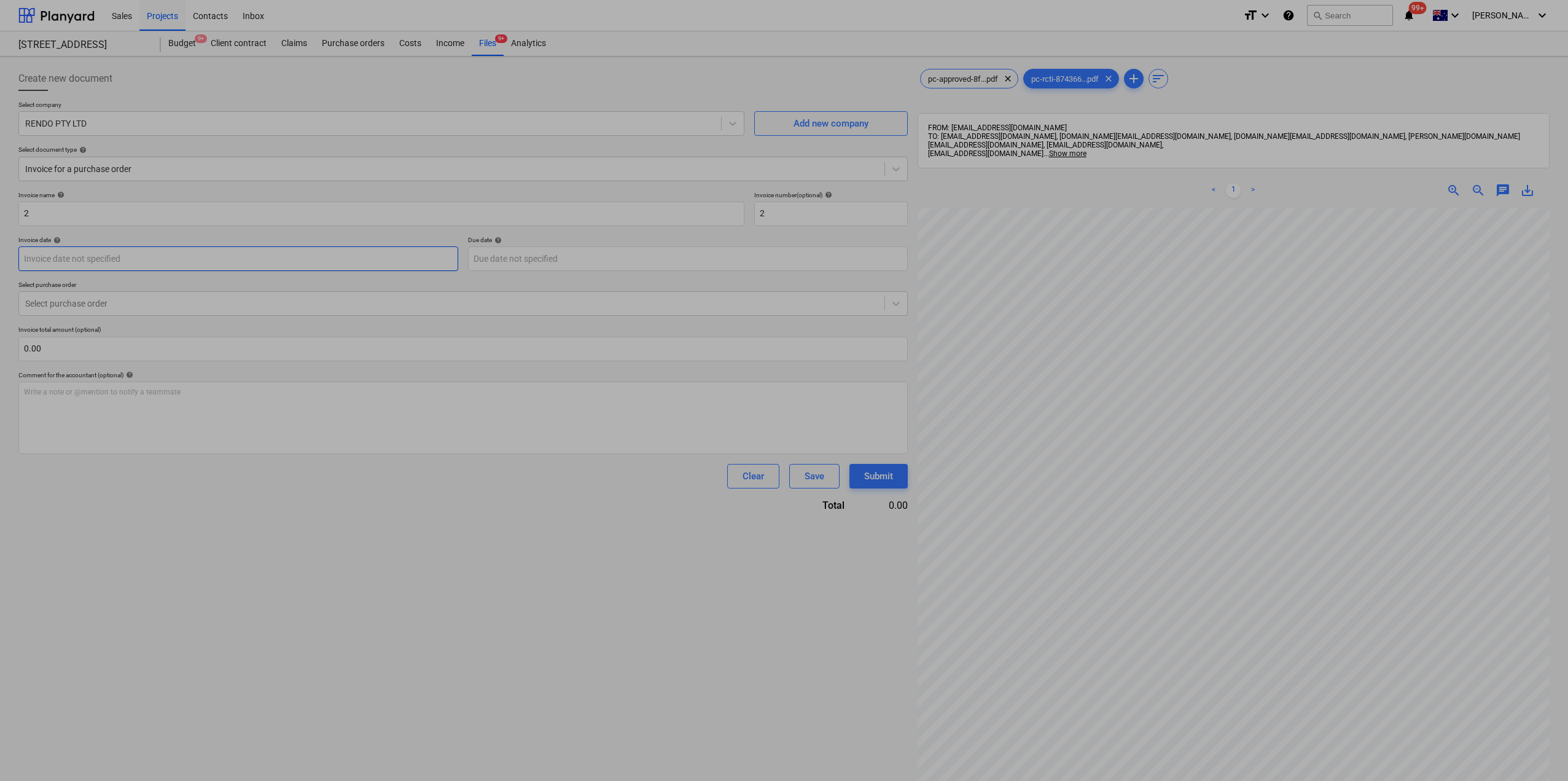
click at [115, 263] on body "Sales Projects Contacts Inbox format_size keyboard_arrow_down help search Searc…" at bounding box center [784, 390] width 1568 height 781
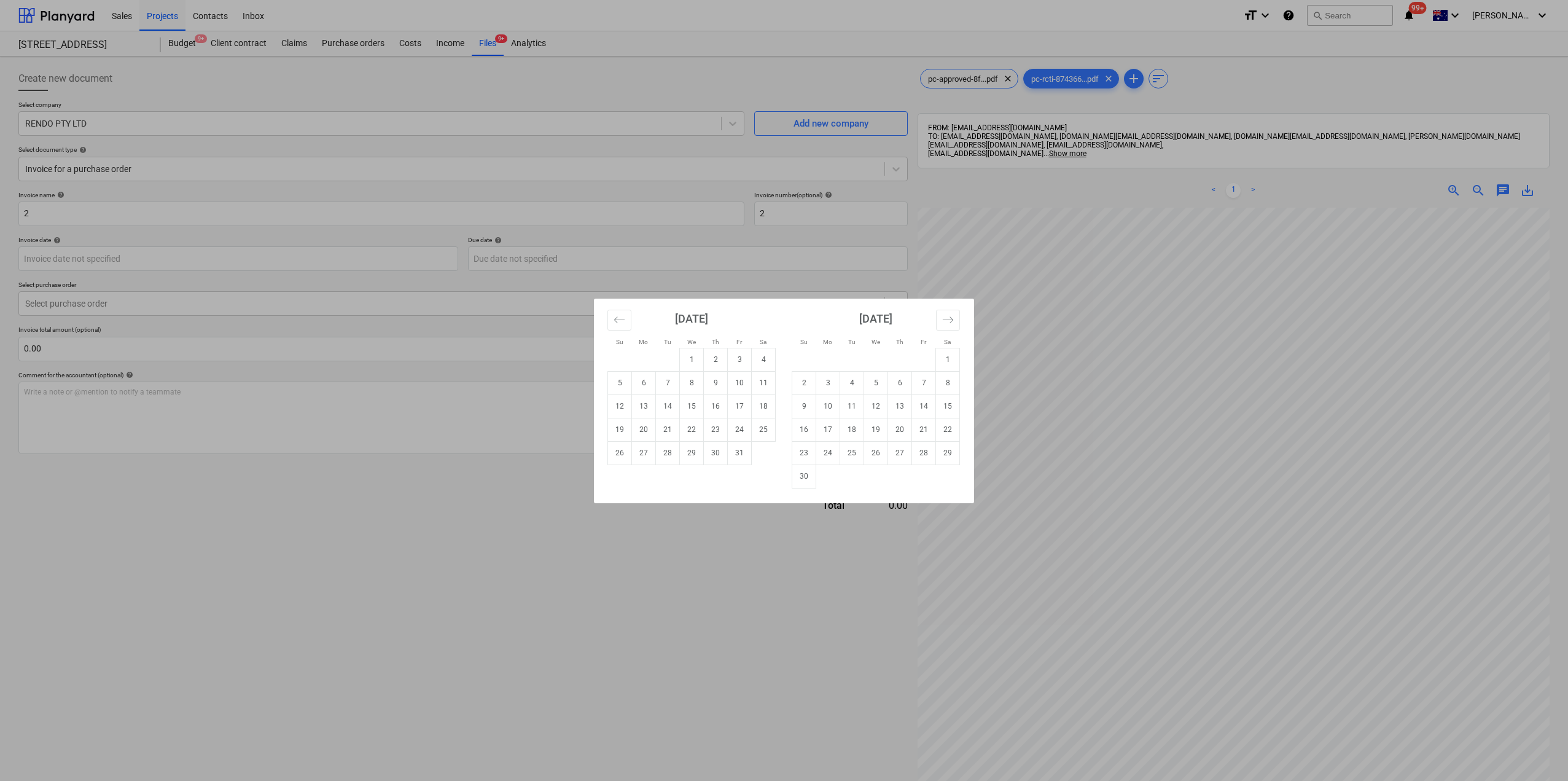
click at [552, 630] on div "Su Mo Tu We Th Fr Sa Su Mo Tu We Th Fr Sa [DATE] 1 2 3 4 5 6 7 8 9 10 11 12 13 …" at bounding box center [784, 390] width 1568 height 781
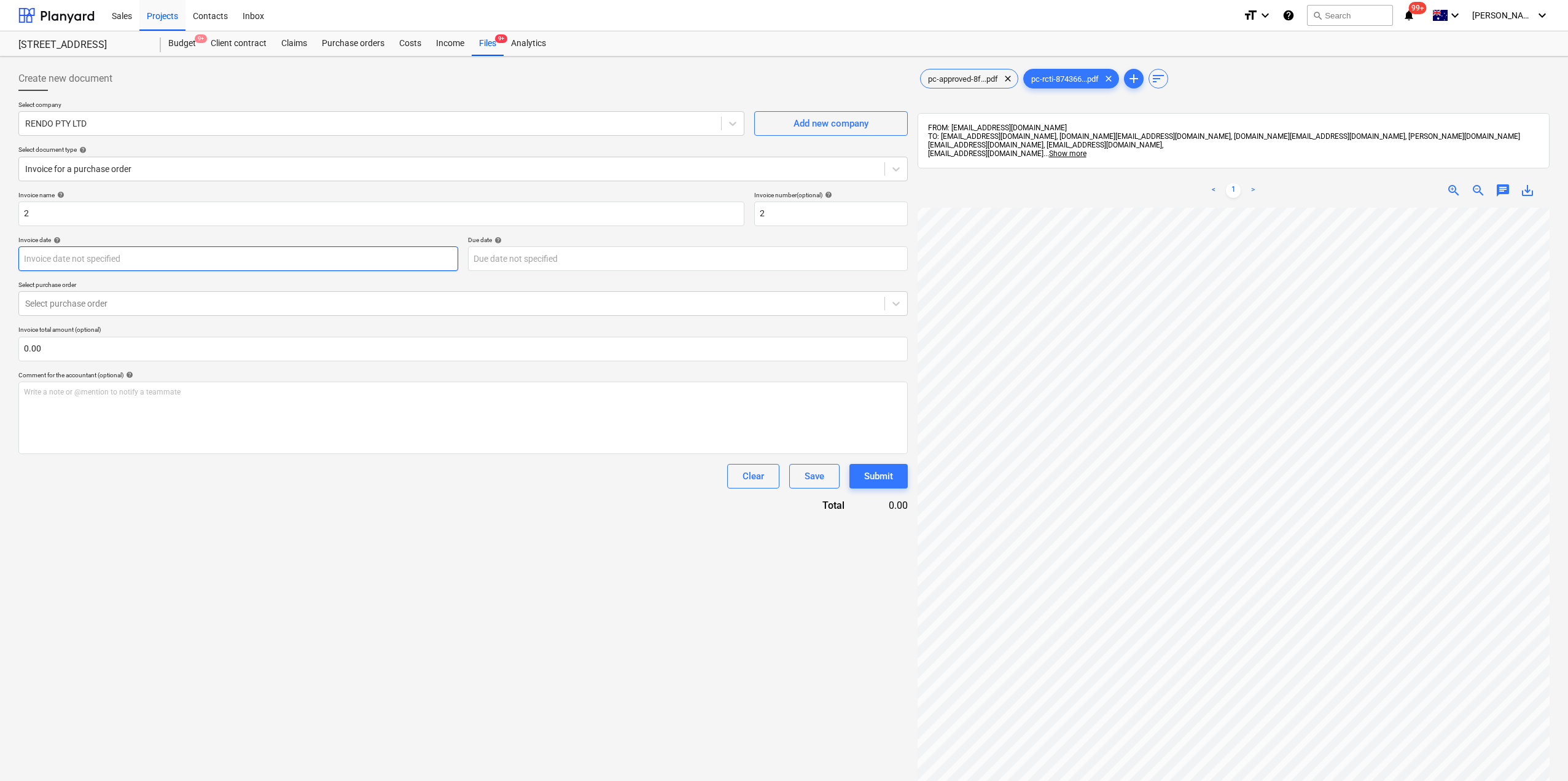
click at [128, 260] on body "Sales Projects Contacts Inbox format_size keyboard_arrow_down help search Searc…" at bounding box center [784, 390] width 1568 height 781
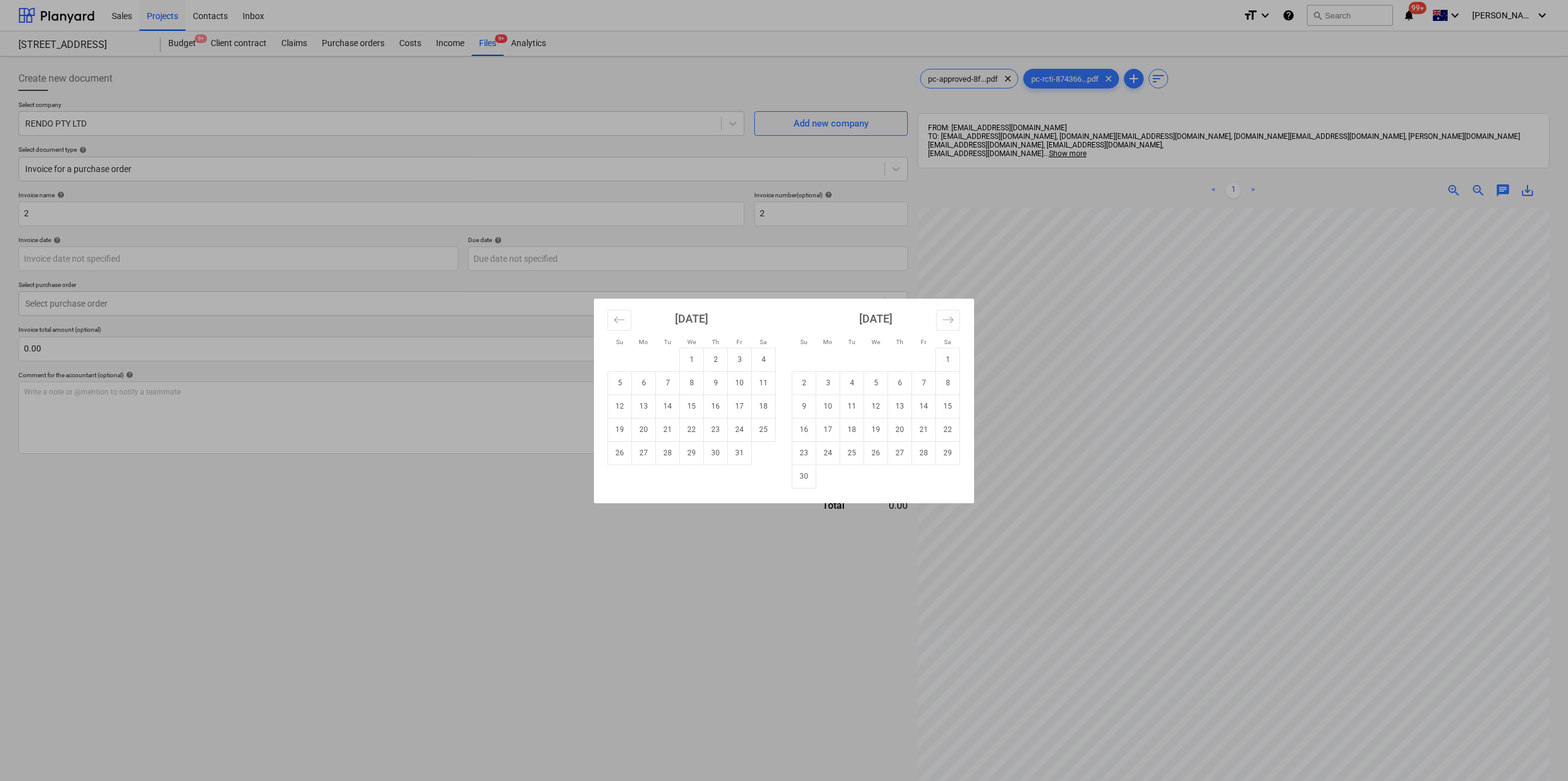
click at [588, 555] on div "Su Mo Tu We Th Fr Sa Su Mo Tu We Th Fr Sa [DATE] 1 2 3 4 5 6 7 8 9 10 11 12 13 …" at bounding box center [784, 390] width 1568 height 781
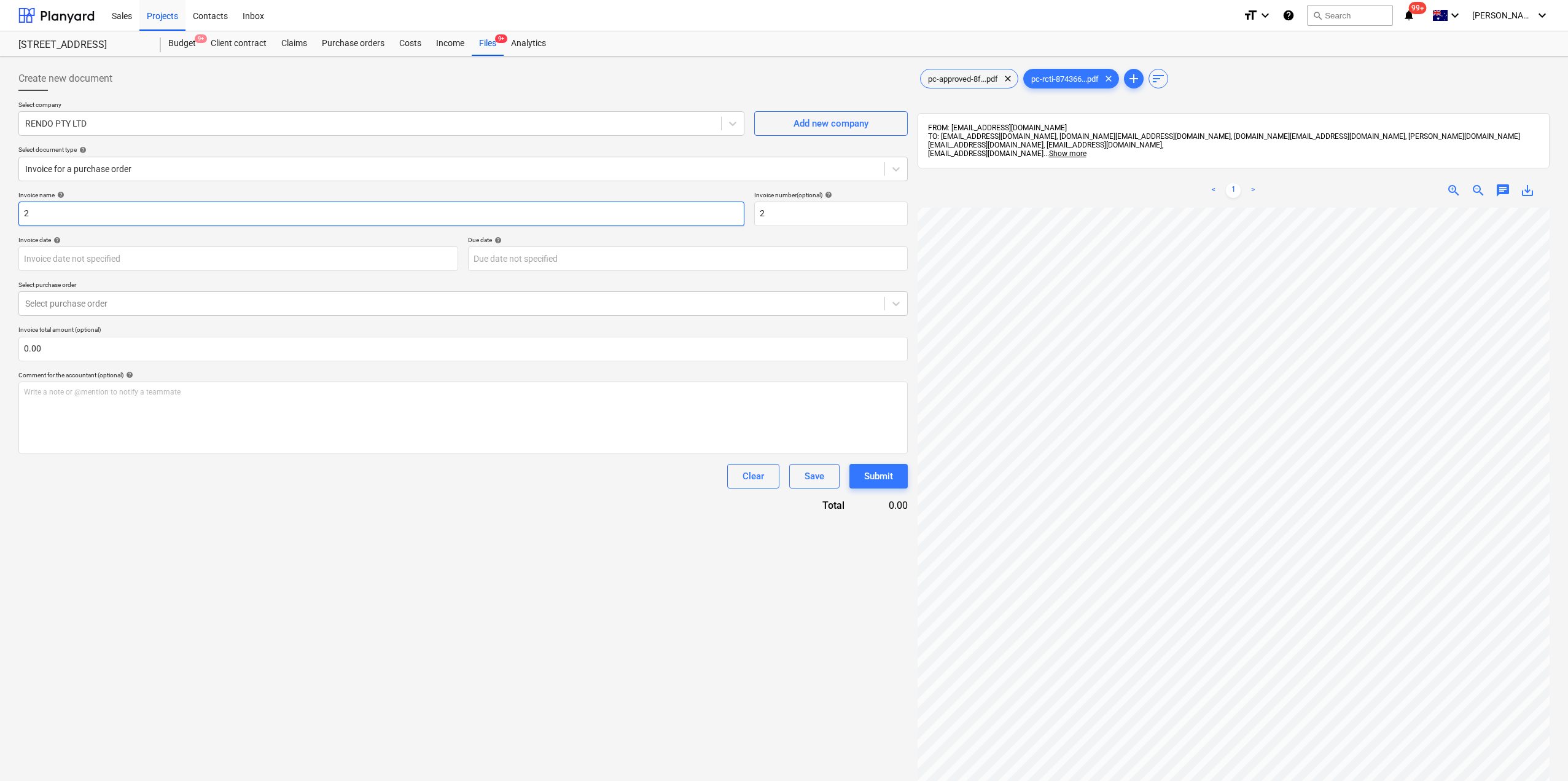
click at [55, 217] on input "2" at bounding box center [381, 213] width 726 height 25
click at [76, 260] on body "Sales Projects Contacts Inbox format_size keyboard_arrow_down help search Searc…" at bounding box center [784, 390] width 1568 height 781
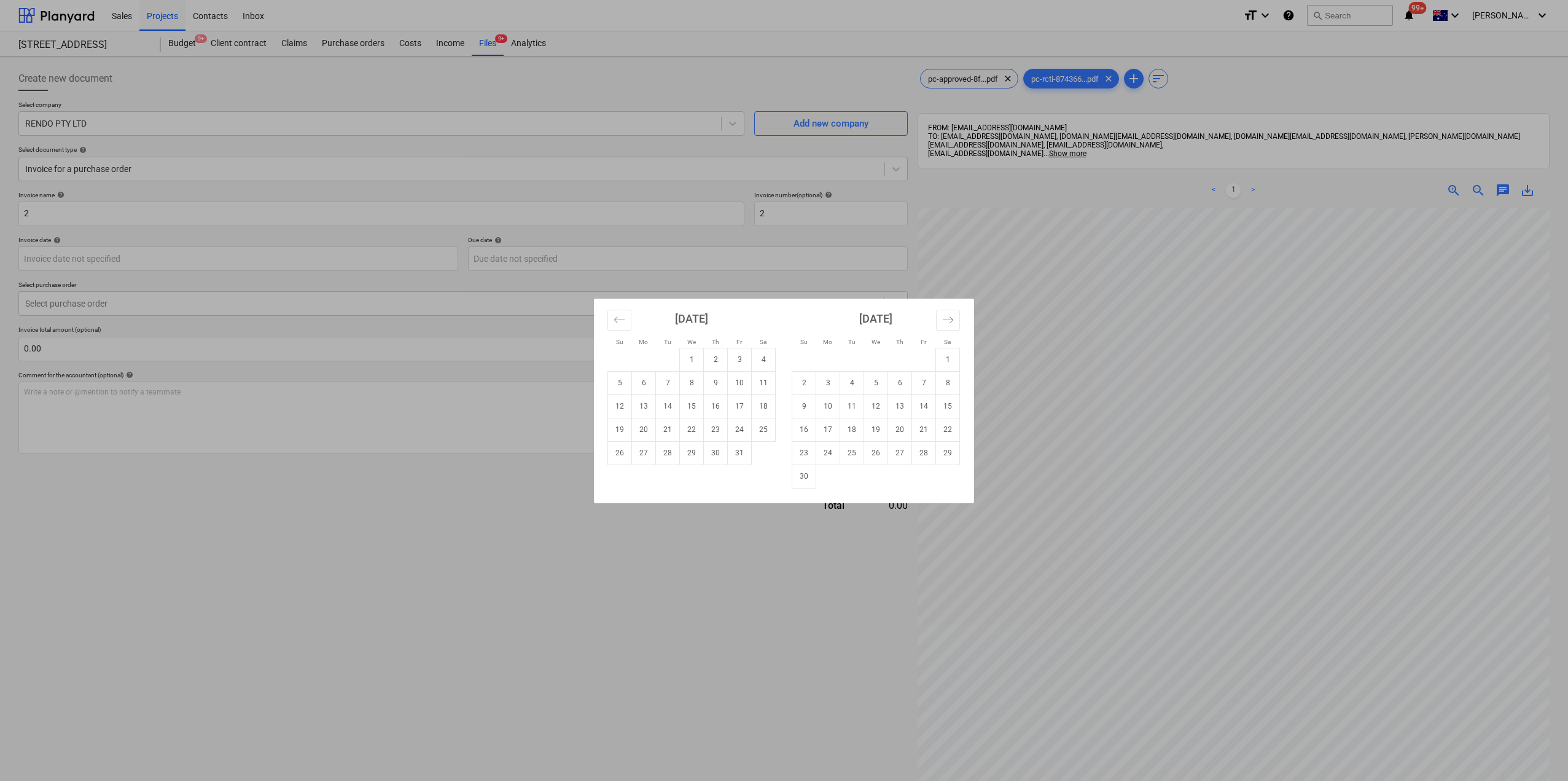
click at [109, 170] on div "Su Mo Tu We Th Fr Sa Su Mo Tu We Th Fr Sa [DATE] 1 2 3 4 5 6 7 8 9 10 11 12 13 …" at bounding box center [784, 390] width 1568 height 781
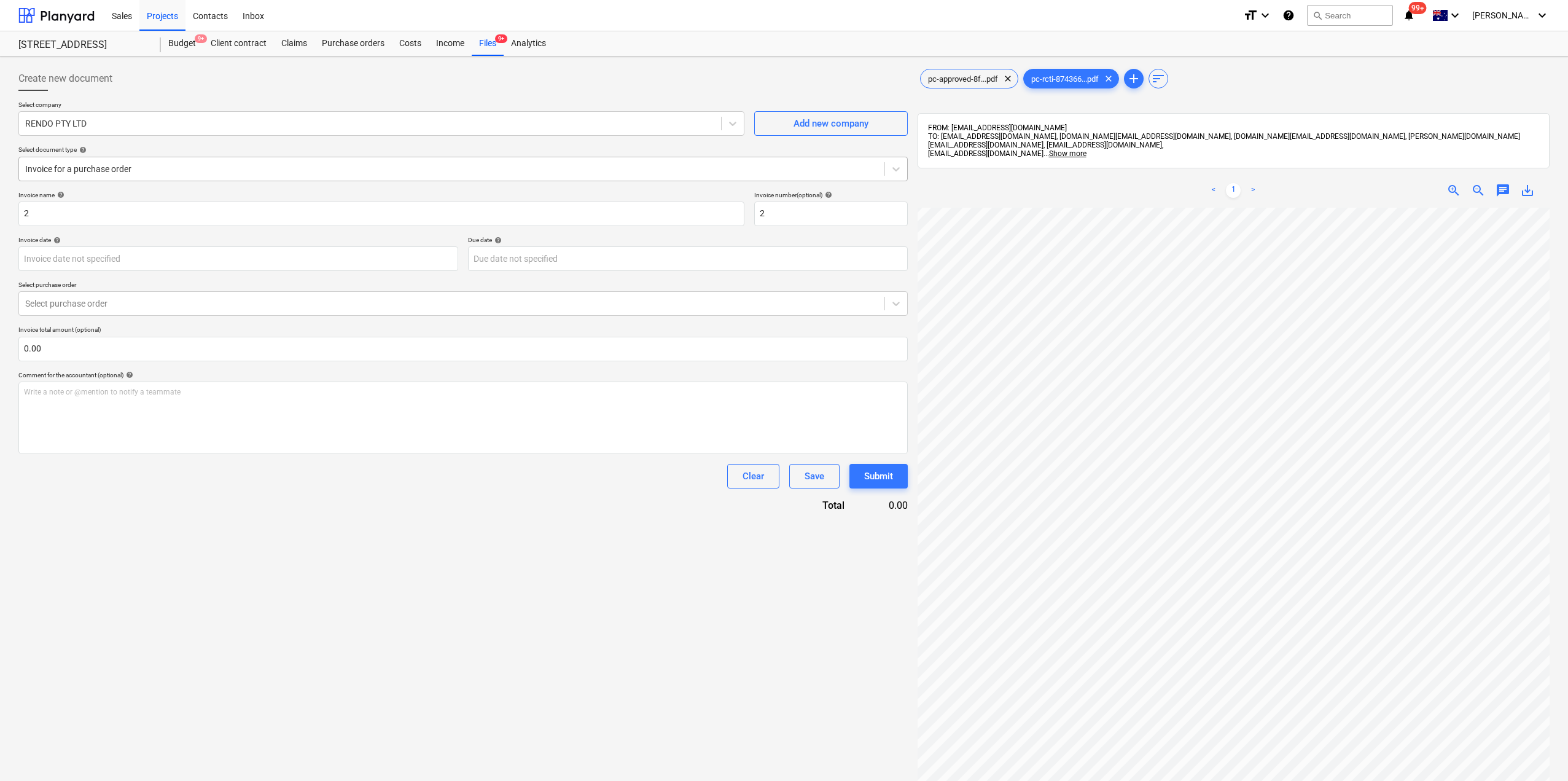
click at [117, 172] on div at bounding box center [452, 168] width 853 height 12
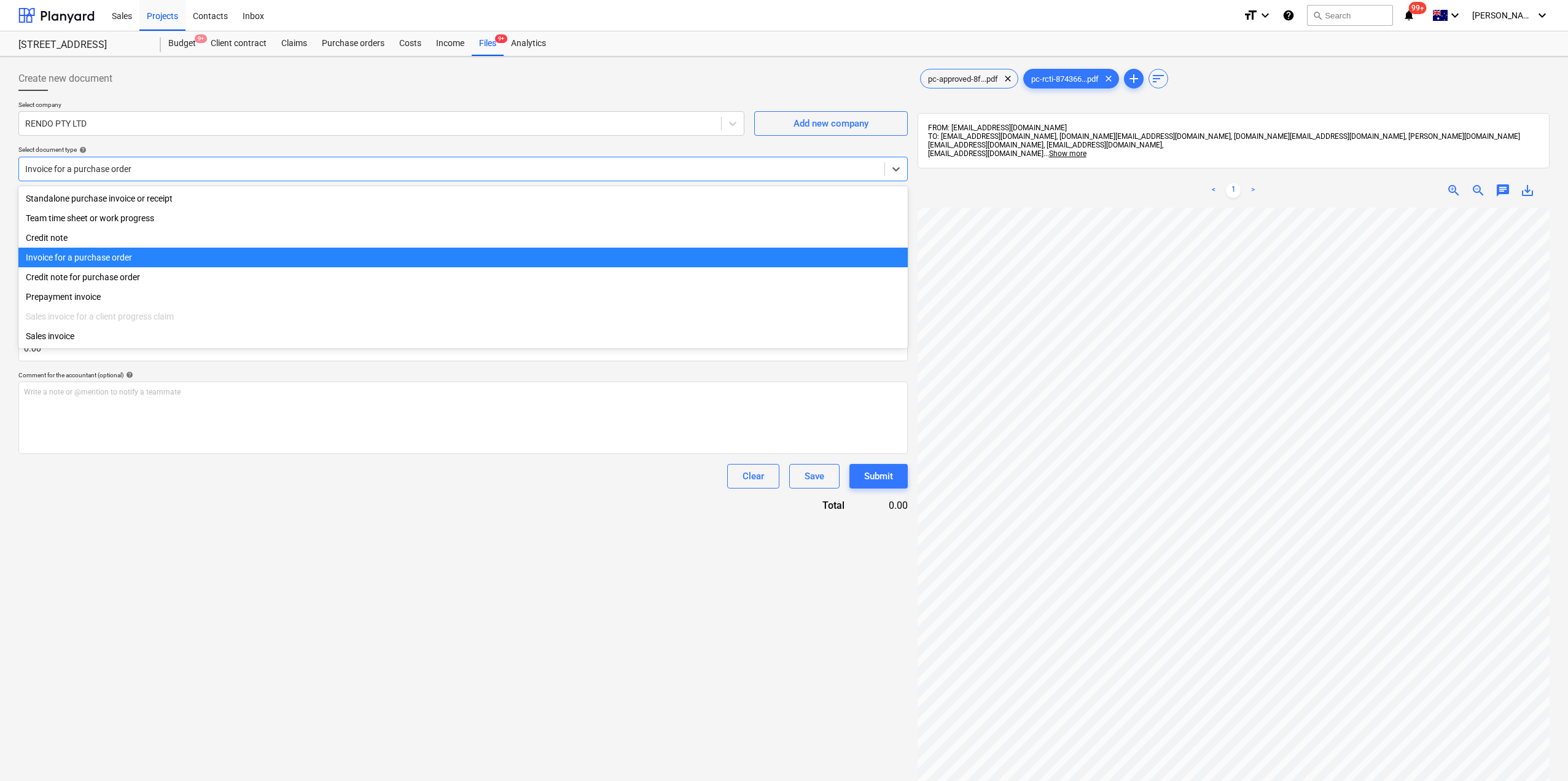
click at [117, 172] on div at bounding box center [452, 168] width 853 height 12
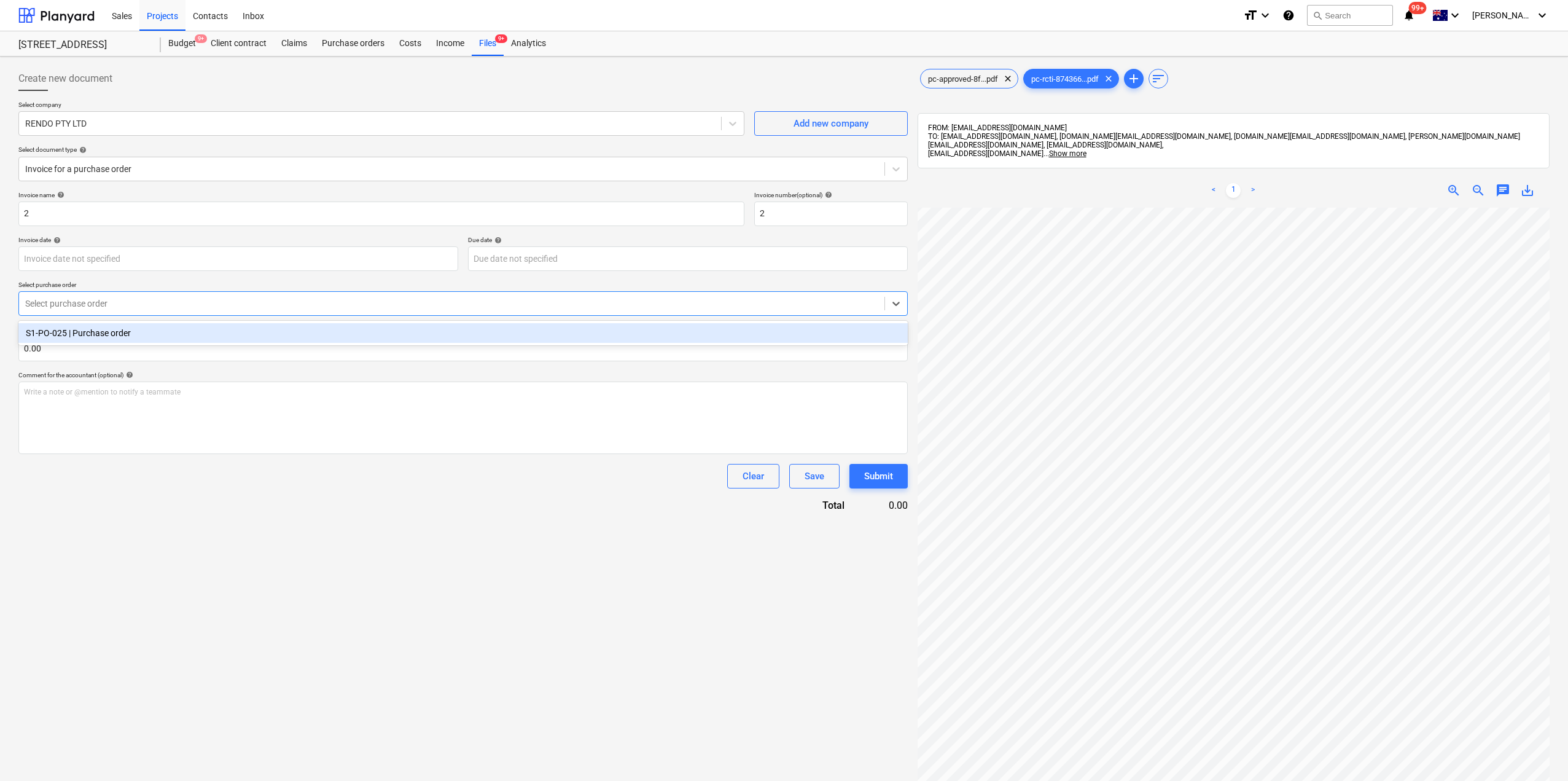
click at [97, 311] on div "Select purchase order" at bounding box center [451, 303] width 865 height 18
click at [92, 332] on div "S1-PO-025 | Purchase order" at bounding box center [462, 333] width 889 height 20
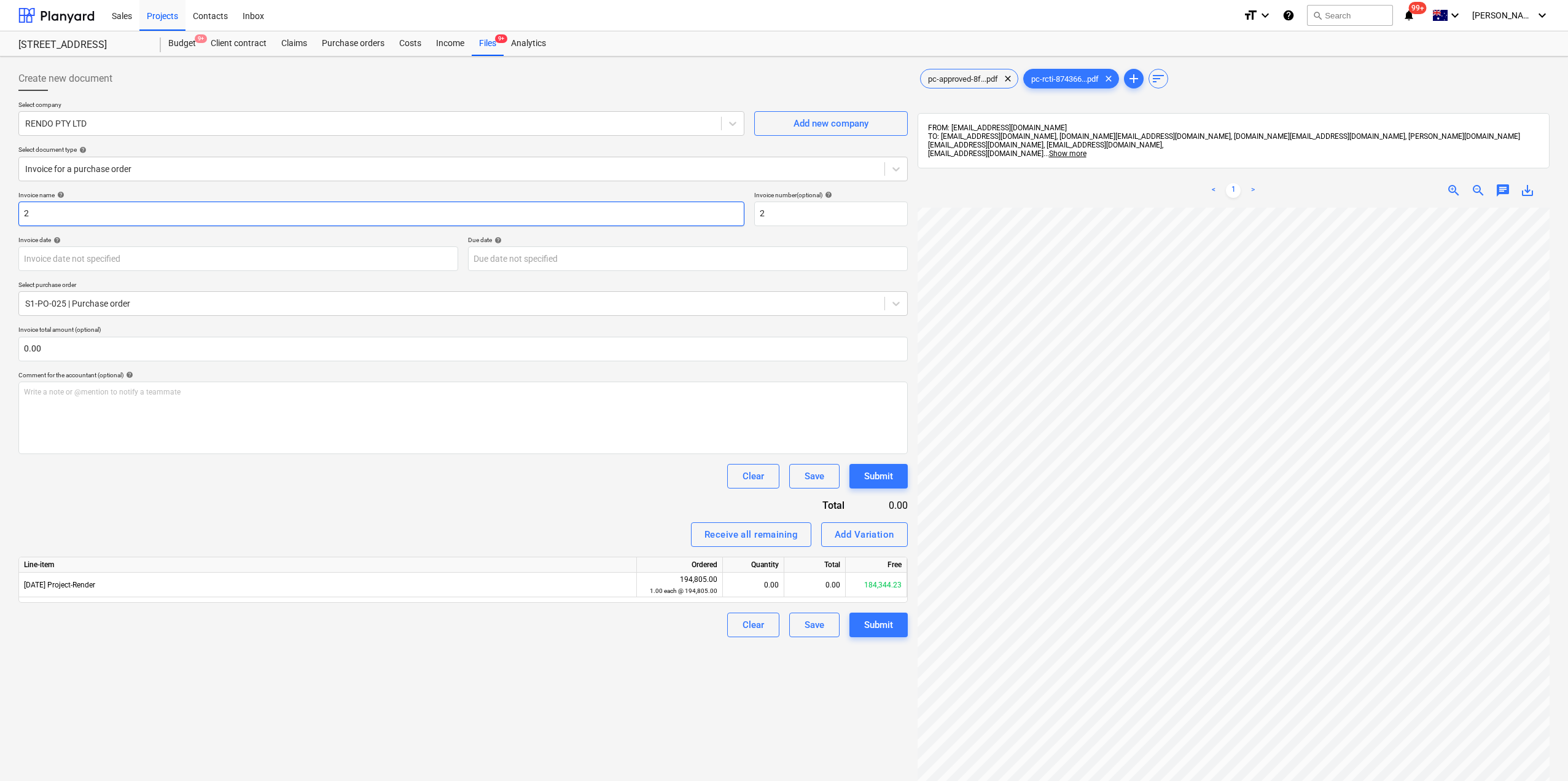
click at [66, 209] on input "2" at bounding box center [381, 213] width 726 height 25
drag, startPoint x: 83, startPoint y: 214, endPoint x: 1, endPoint y: 203, distance: 82.7
click at [0, 203] on div "Create new document Select company RENDO PTY LTD Add new company Select documen…" at bounding box center [784, 510] width 1568 height 908
click at [956, 81] on span "pc-approved-8f...pdf" at bounding box center [963, 79] width 84 height 10
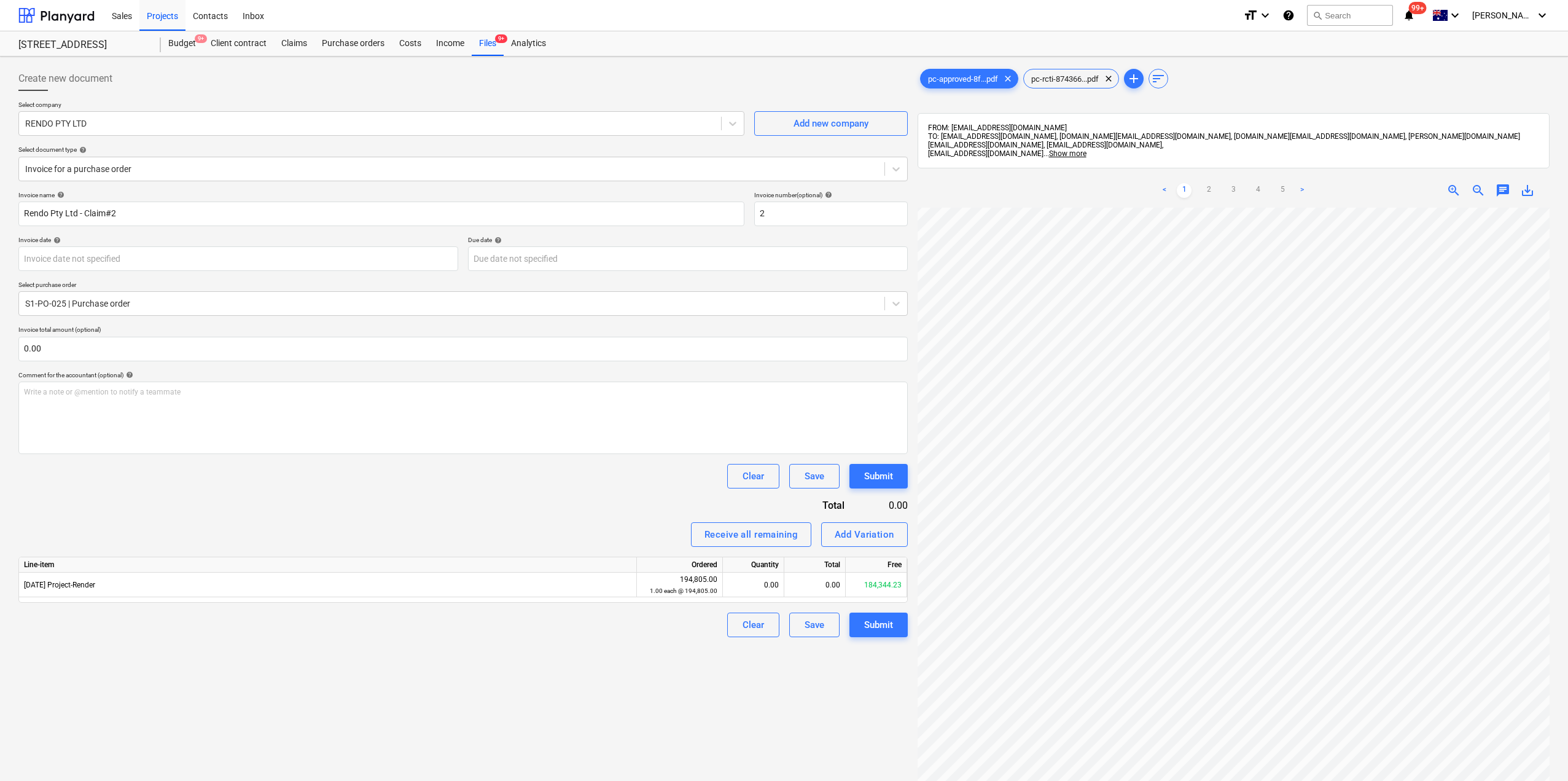
scroll to position [0, 280]
click at [768, 592] on div "0.00" at bounding box center [753, 584] width 51 height 25
click at [832, 587] on div "0.00" at bounding box center [814, 584] width 61 height 25
click at [766, 697] on div "Create new document Select company RENDO PTY LTD Add new company Select documen…" at bounding box center [463, 510] width 899 height 897
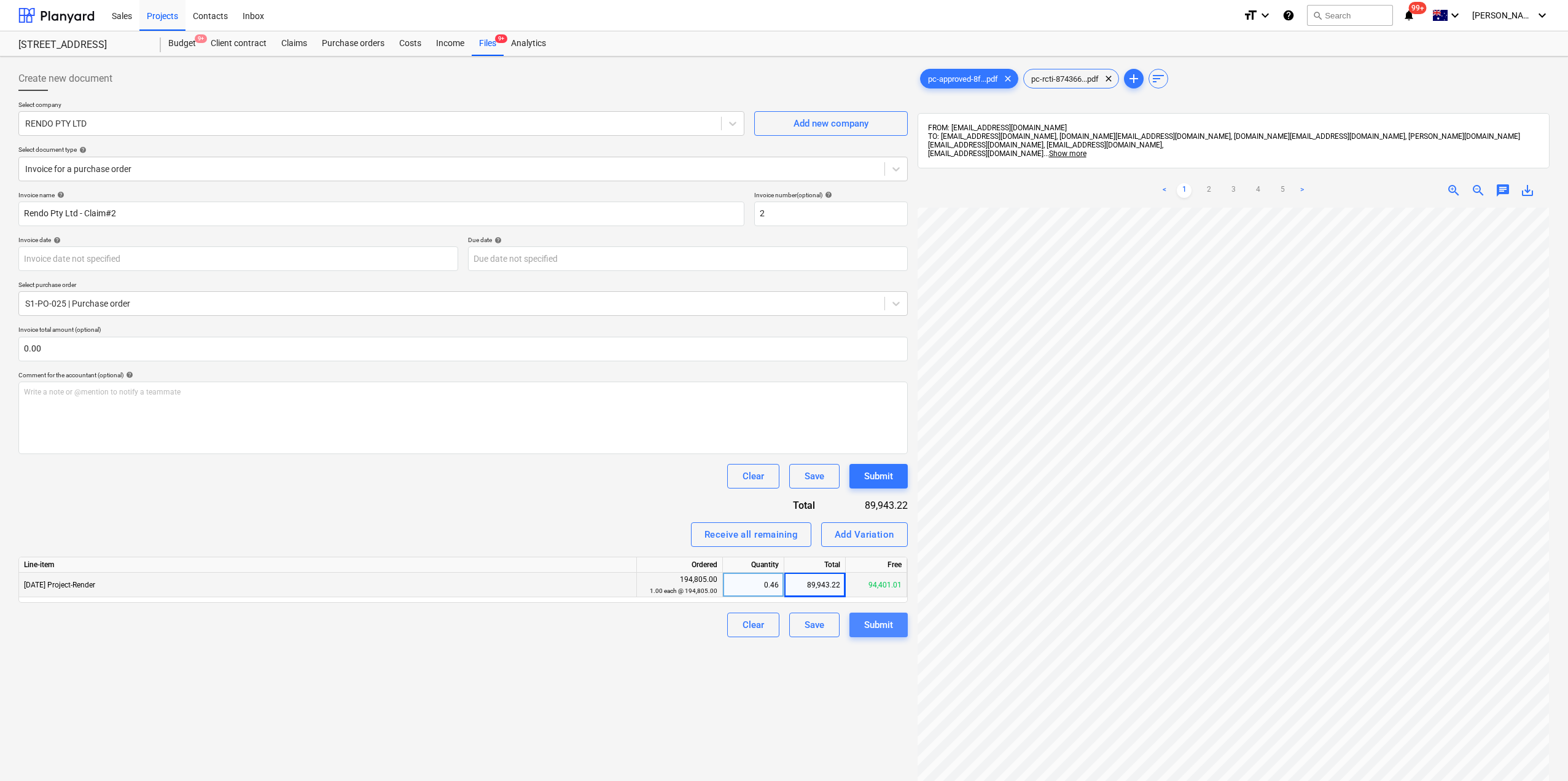
click at [880, 627] on div "Submit" at bounding box center [879, 625] width 29 height 16
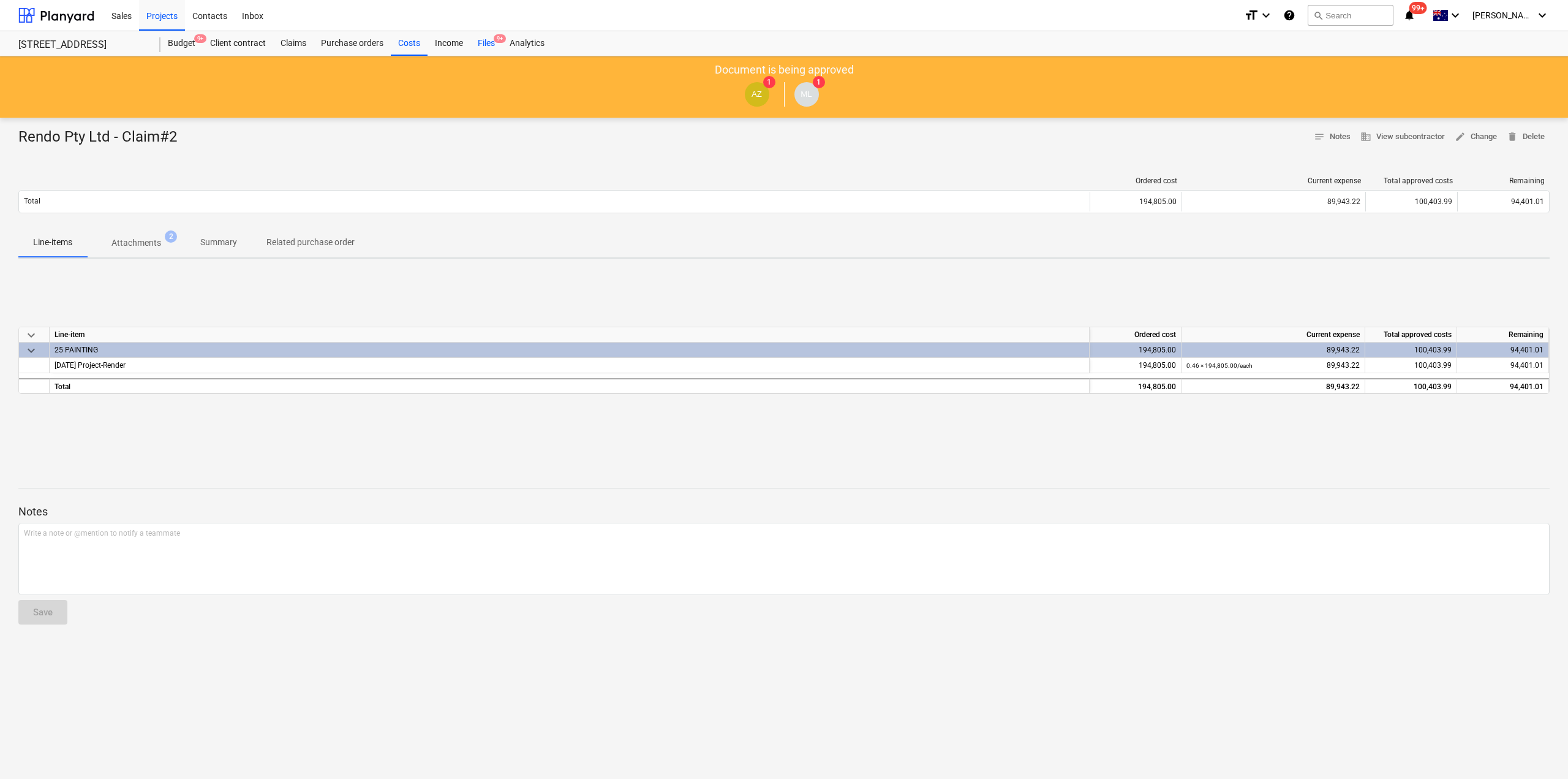
click at [487, 41] on div "Files 9+" at bounding box center [487, 43] width 32 height 25
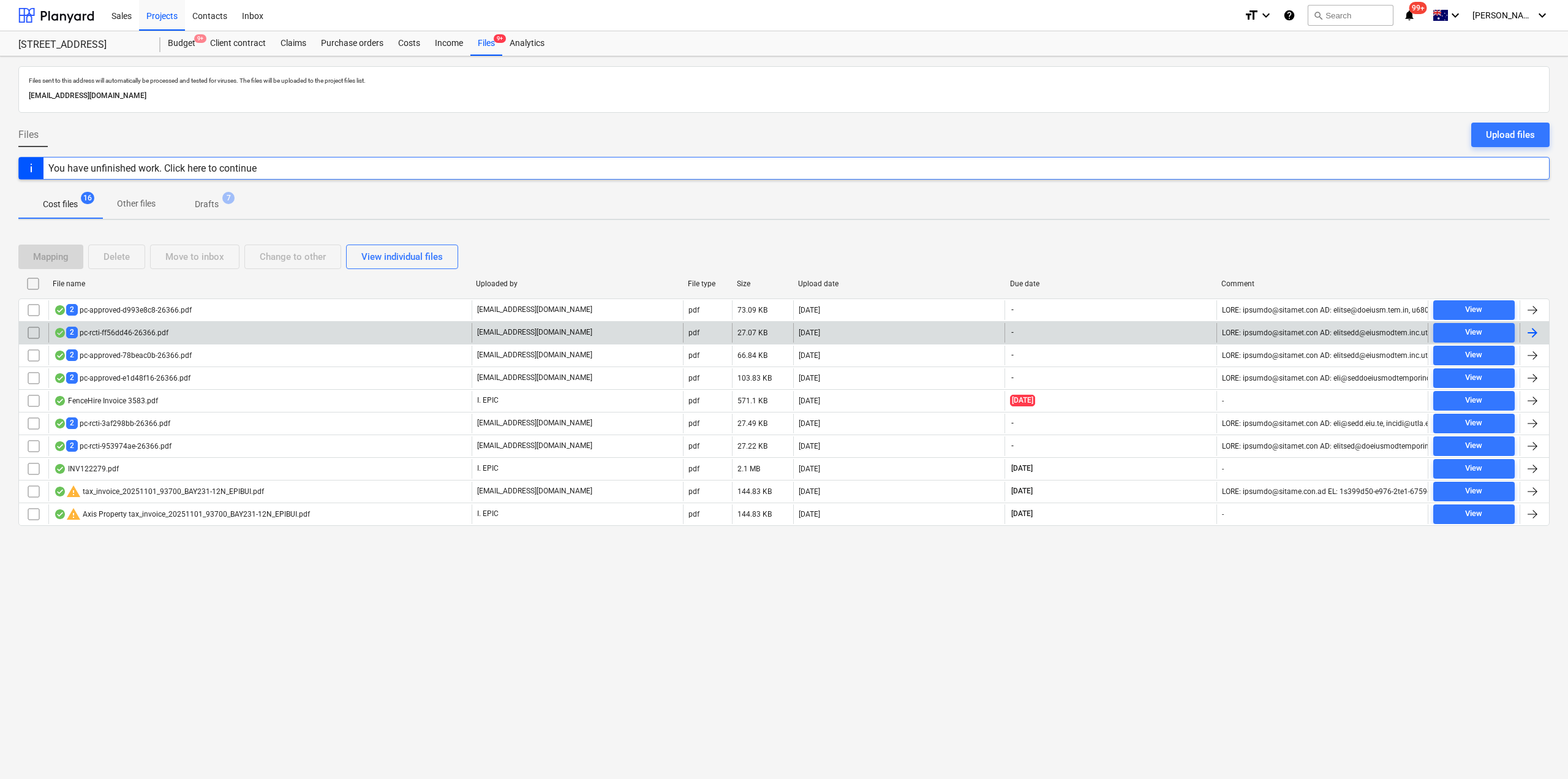
click at [183, 333] on div "2 pc-rcti-ff56dd46-26366.pdf" at bounding box center [260, 333] width 423 height 20
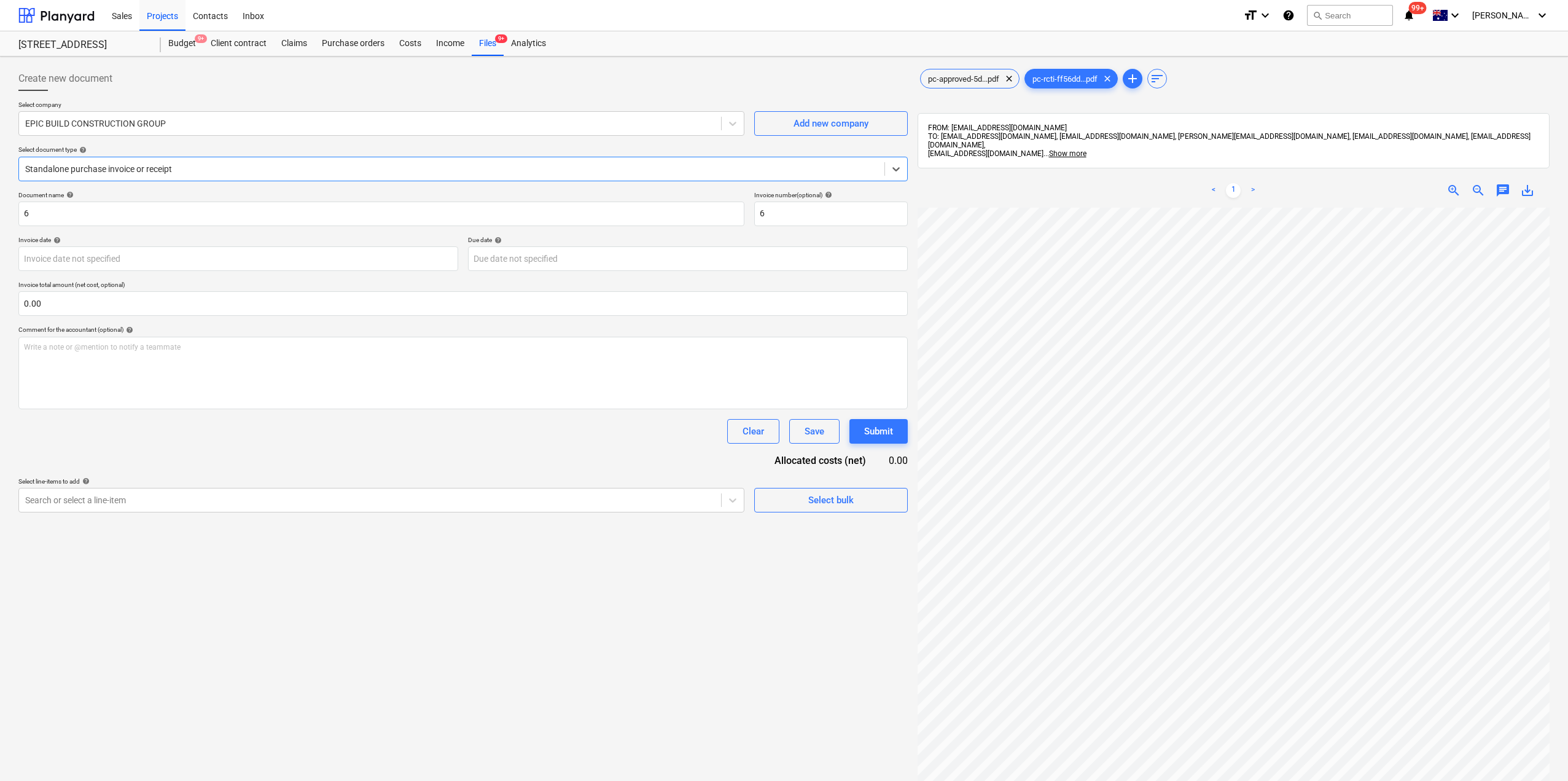
scroll to position [123, 0]
click at [490, 41] on div "Files 9+" at bounding box center [488, 43] width 32 height 25
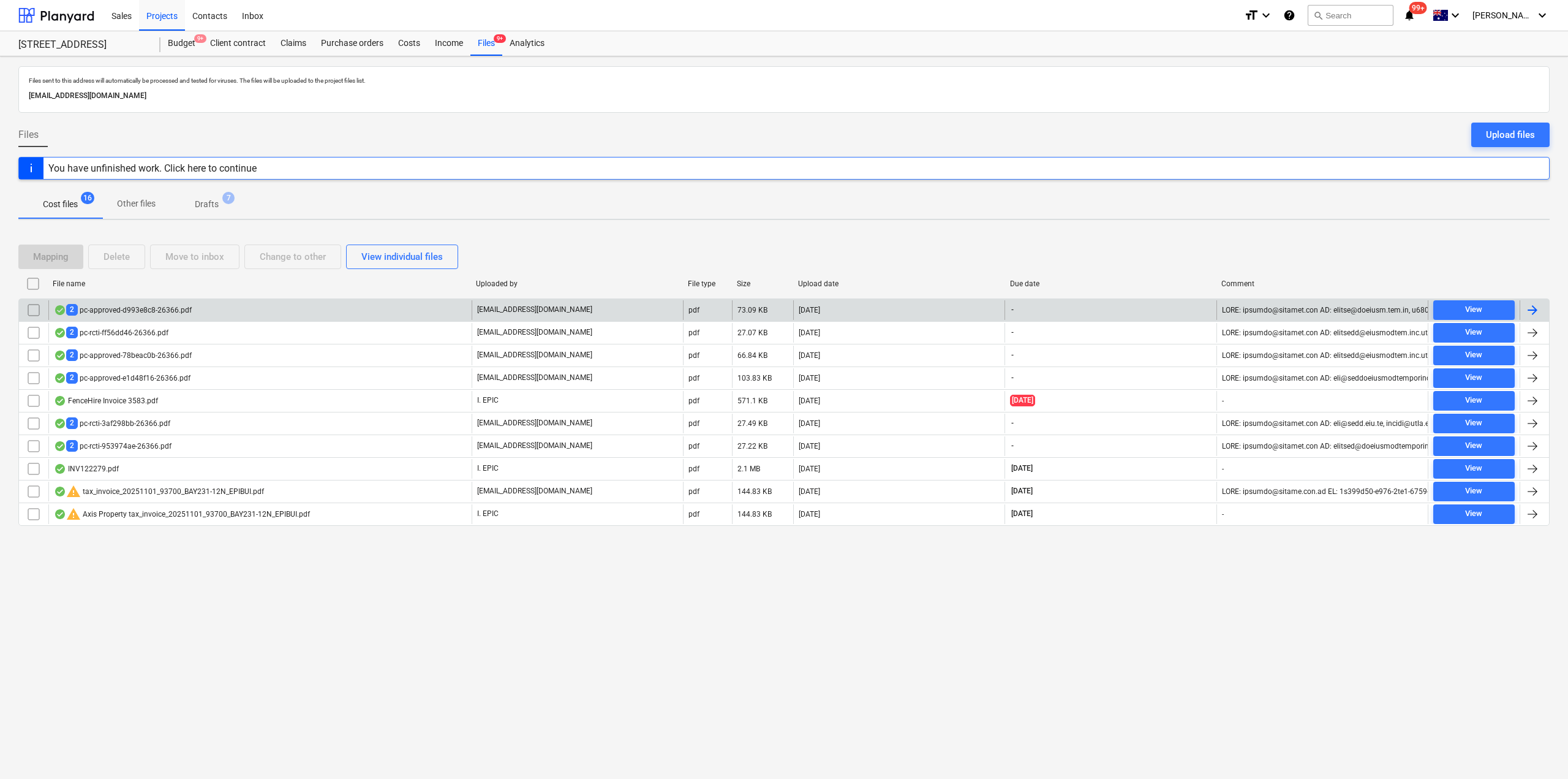
click at [162, 307] on div "2 pc-approved-d993e8c8-26366.pdf" at bounding box center [123, 310] width 138 height 12
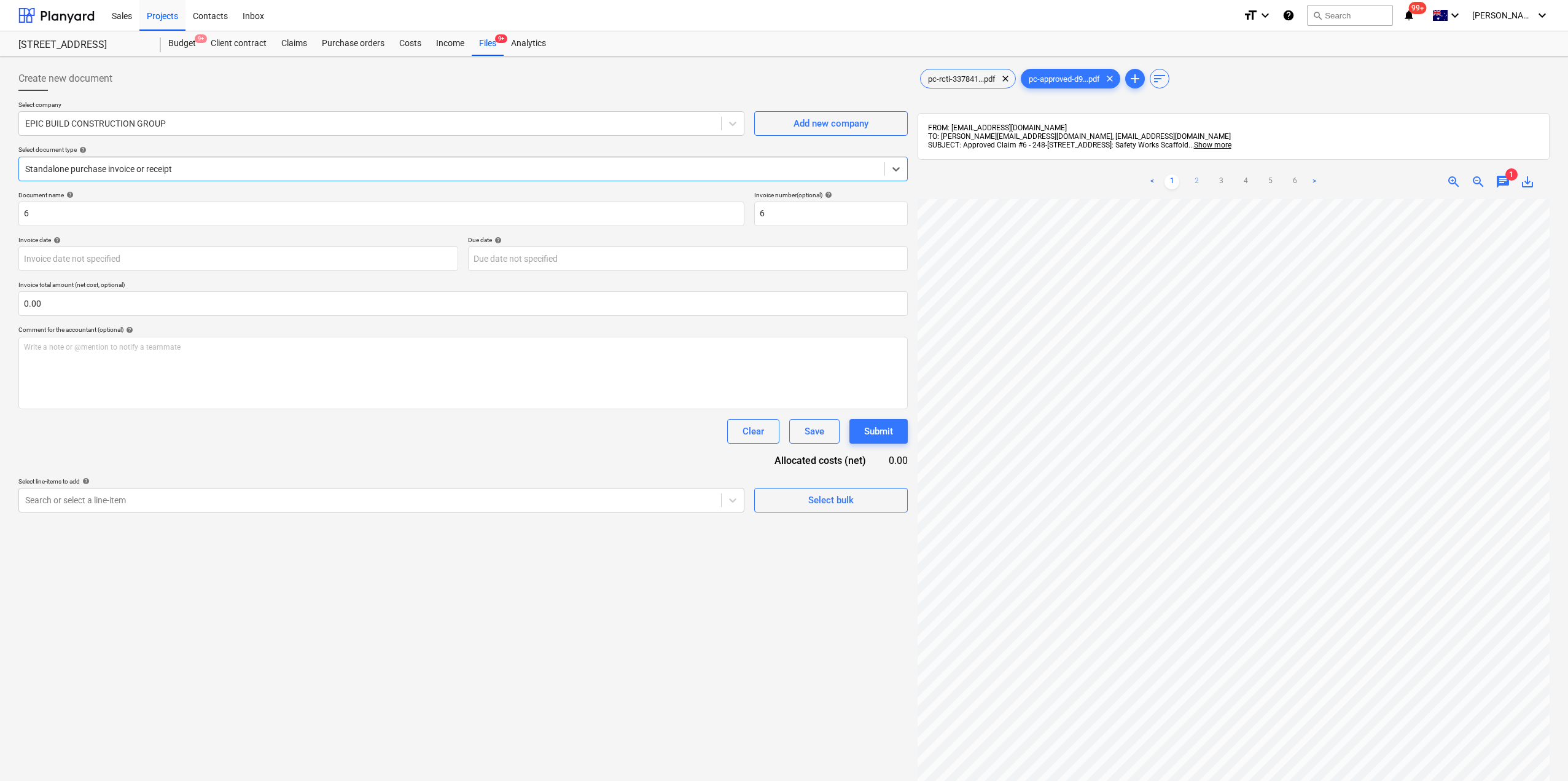
click at [1196, 182] on link "2" at bounding box center [1196, 182] width 15 height 15
click at [1219, 179] on link "3" at bounding box center [1221, 182] width 15 height 15
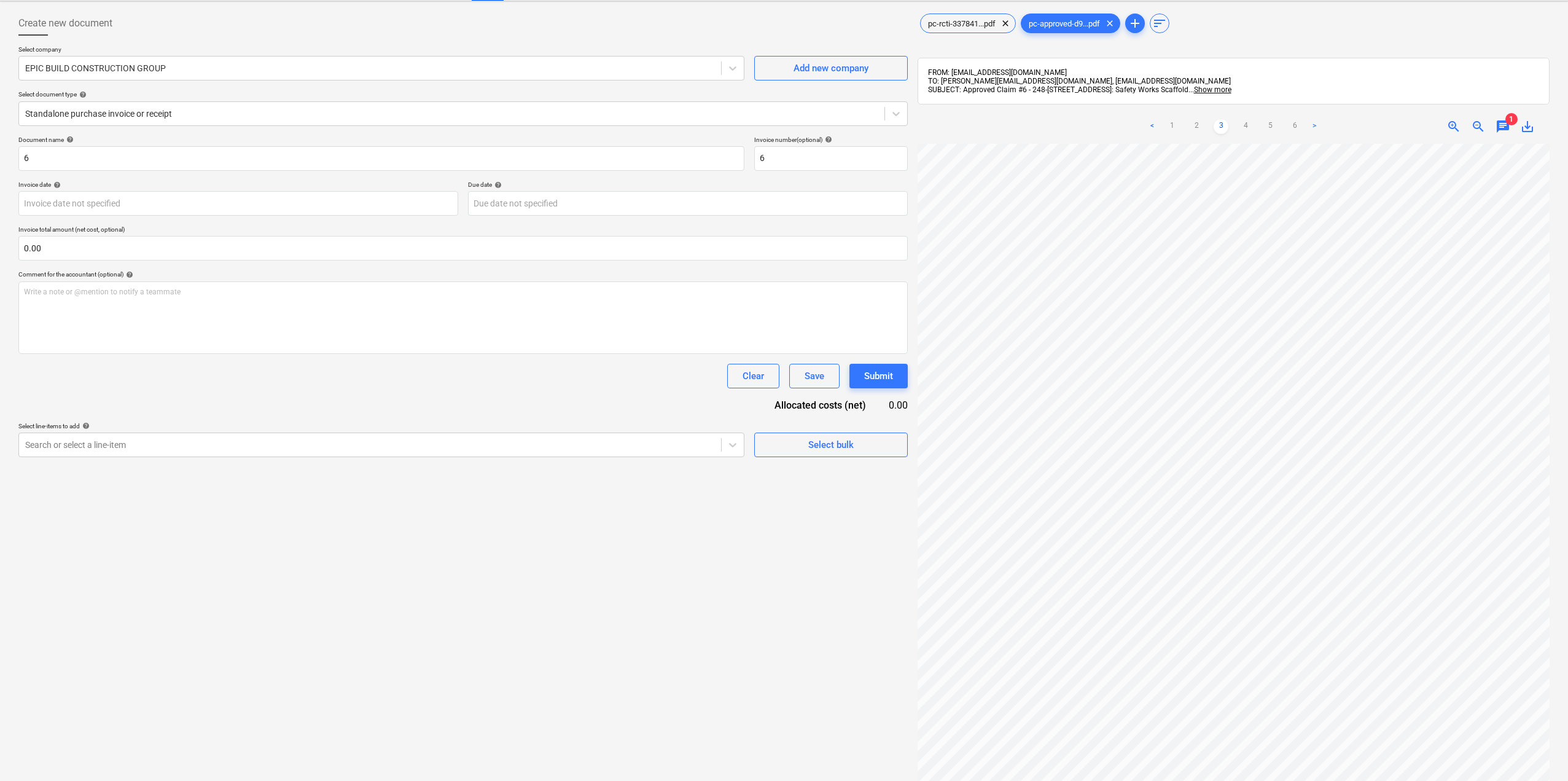
scroll to position [52, 0]
click at [1249, 131] on link "4" at bounding box center [1245, 130] width 15 height 15
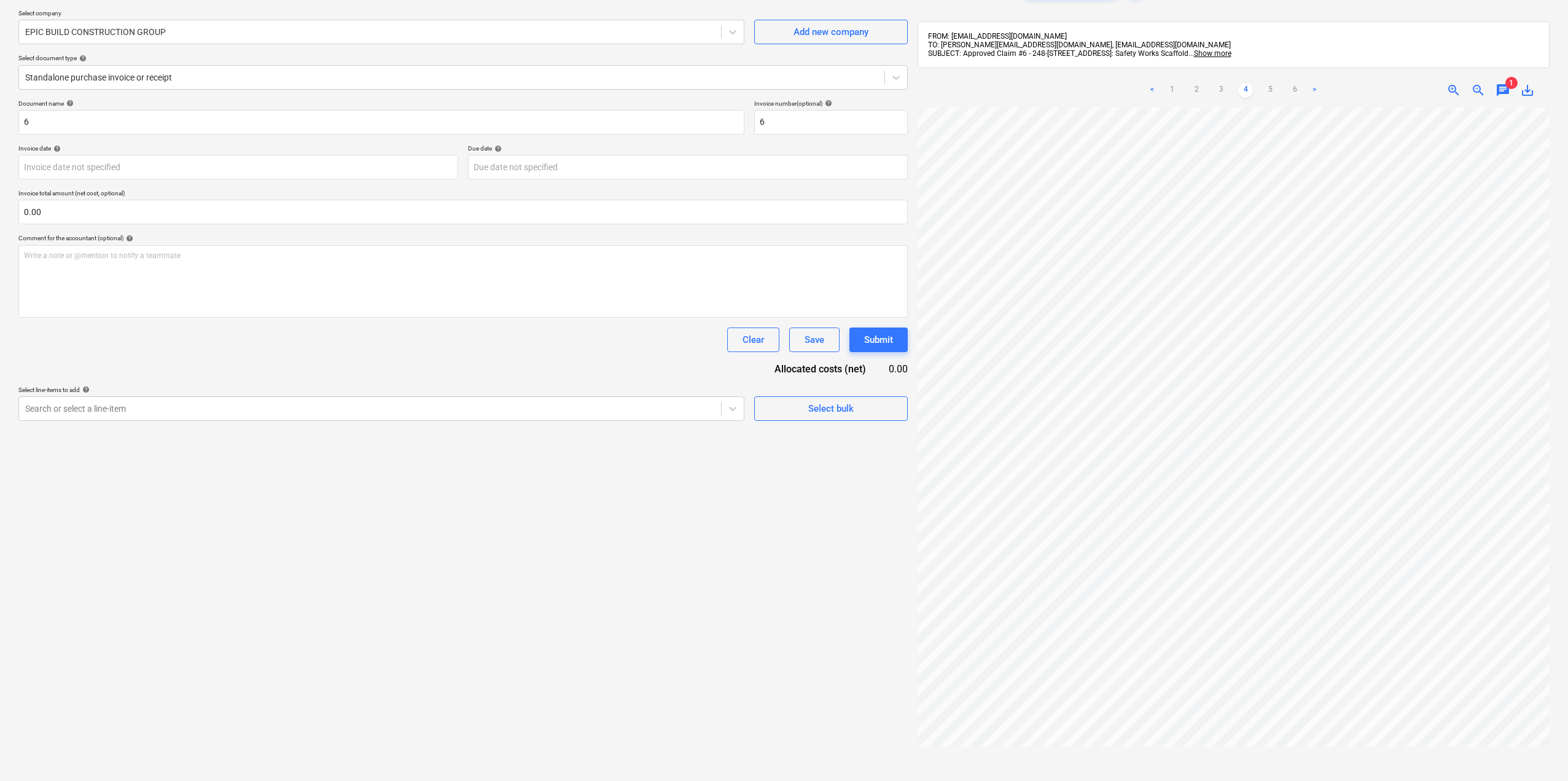
scroll to position [0, 0]
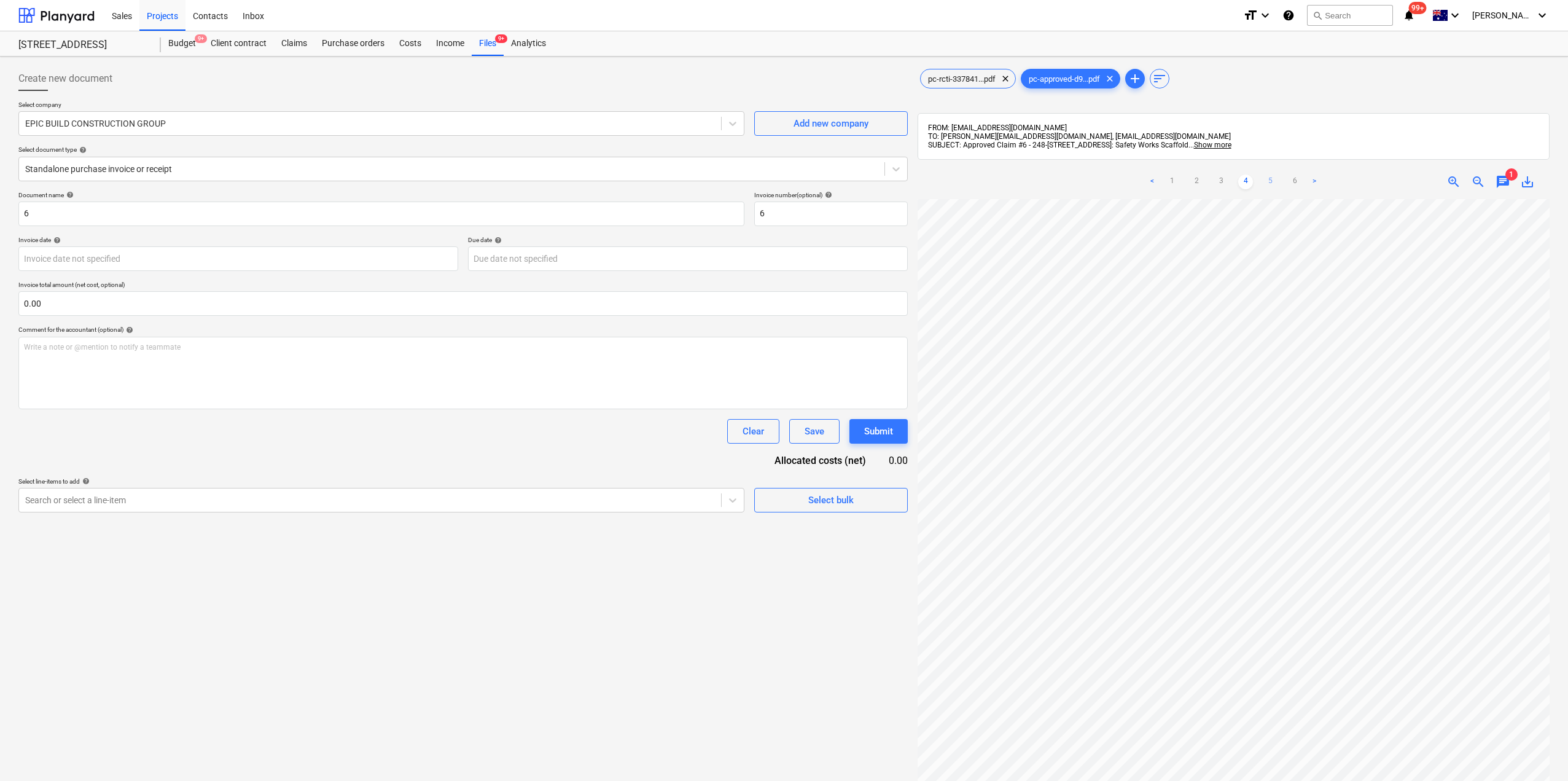
click at [1273, 183] on link "5" at bounding box center [1270, 182] width 15 height 15
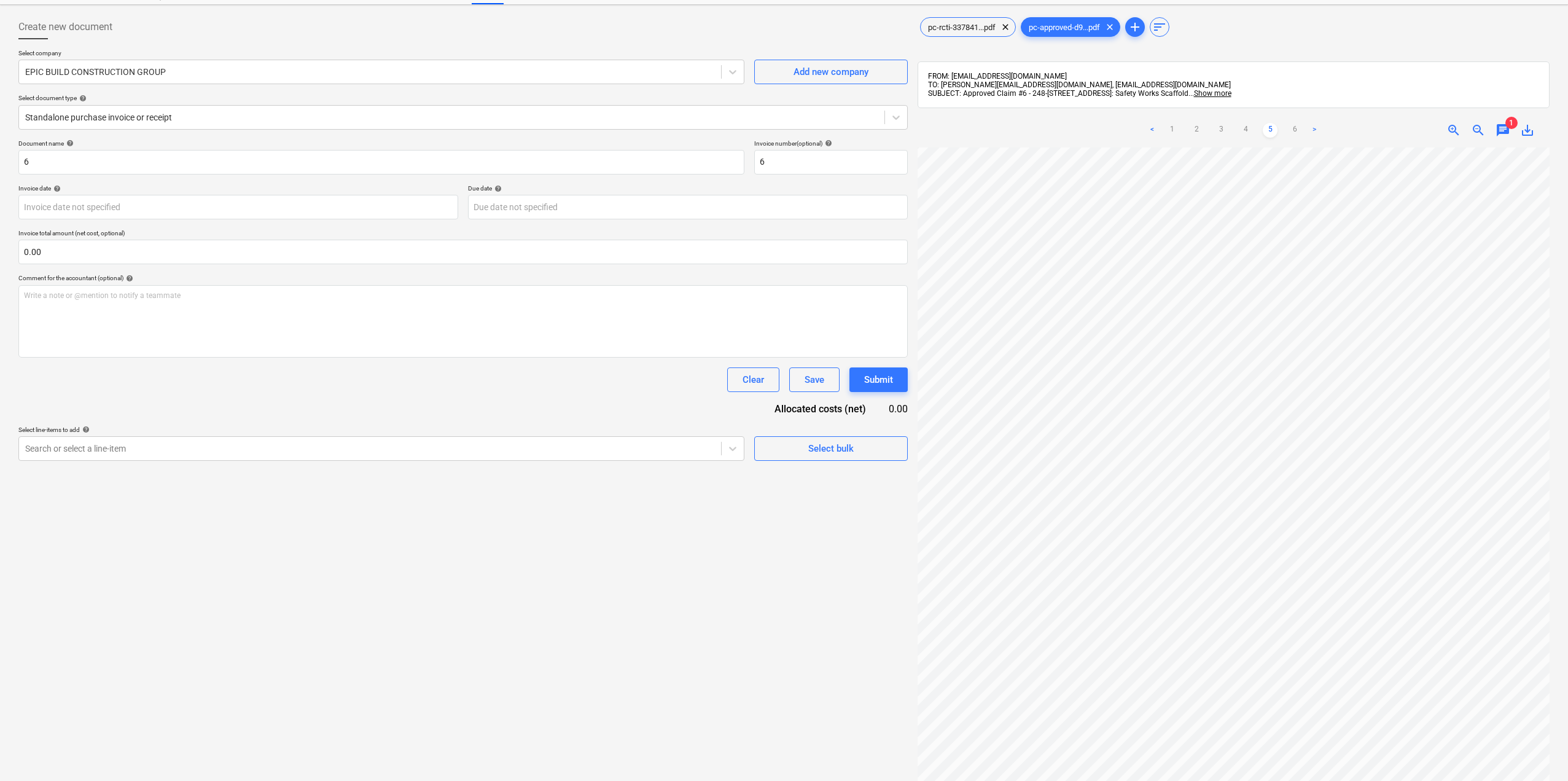
scroll to position [0, 280]
click at [892, 505] on div "Create new document Select company EPIC BUILD CONSTRUCTION GROUP Add new compan…" at bounding box center [784, 454] width 1541 height 888
click at [1550, 526] on div "pc-rcti-337841...pdf clear pc-approved-d9...pdf clear add sort FROM: [EMAIL_ADD…" at bounding box center [1234, 454] width 642 height 888
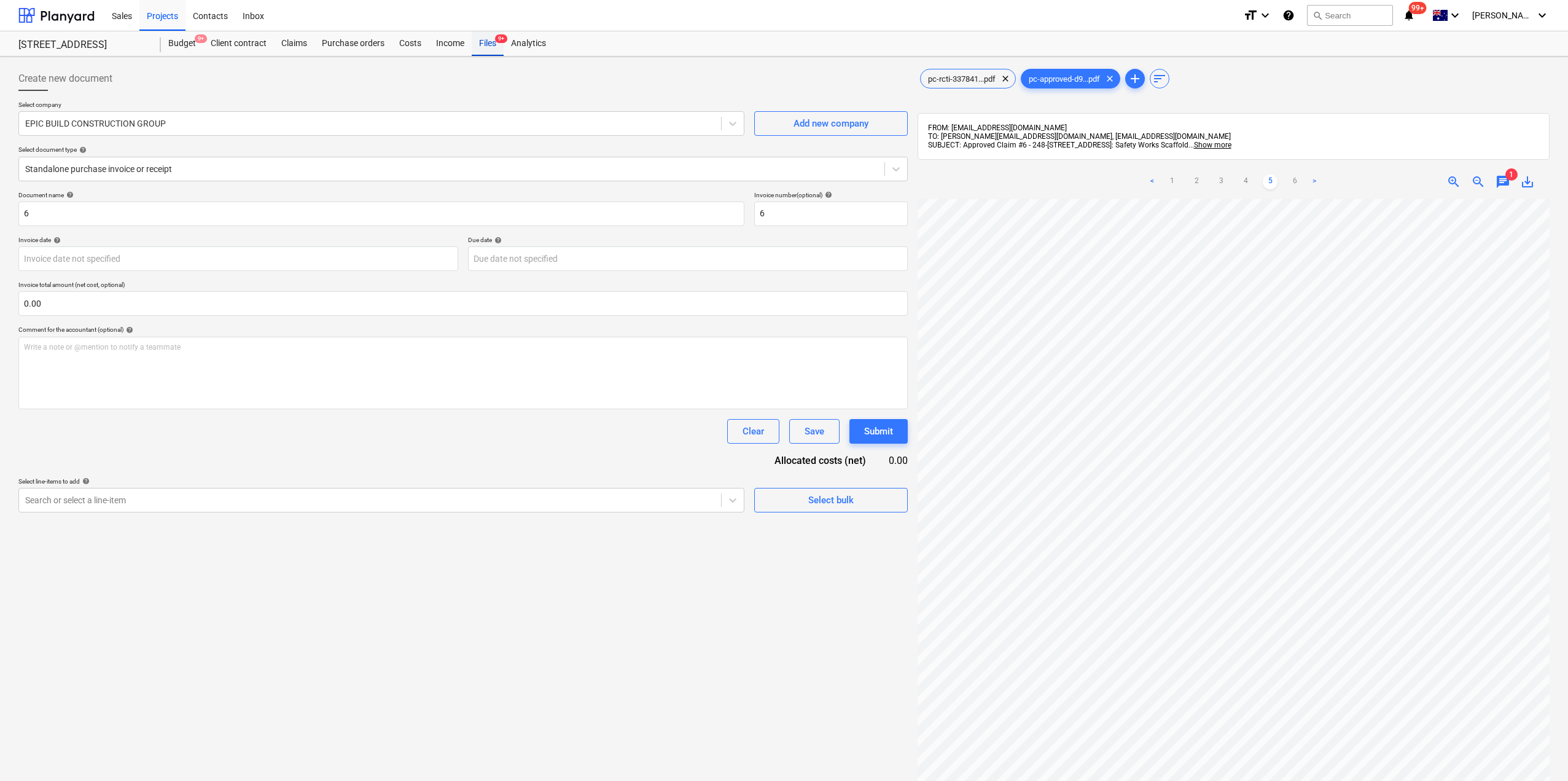
click at [486, 45] on div "Files 9+" at bounding box center [488, 43] width 32 height 25
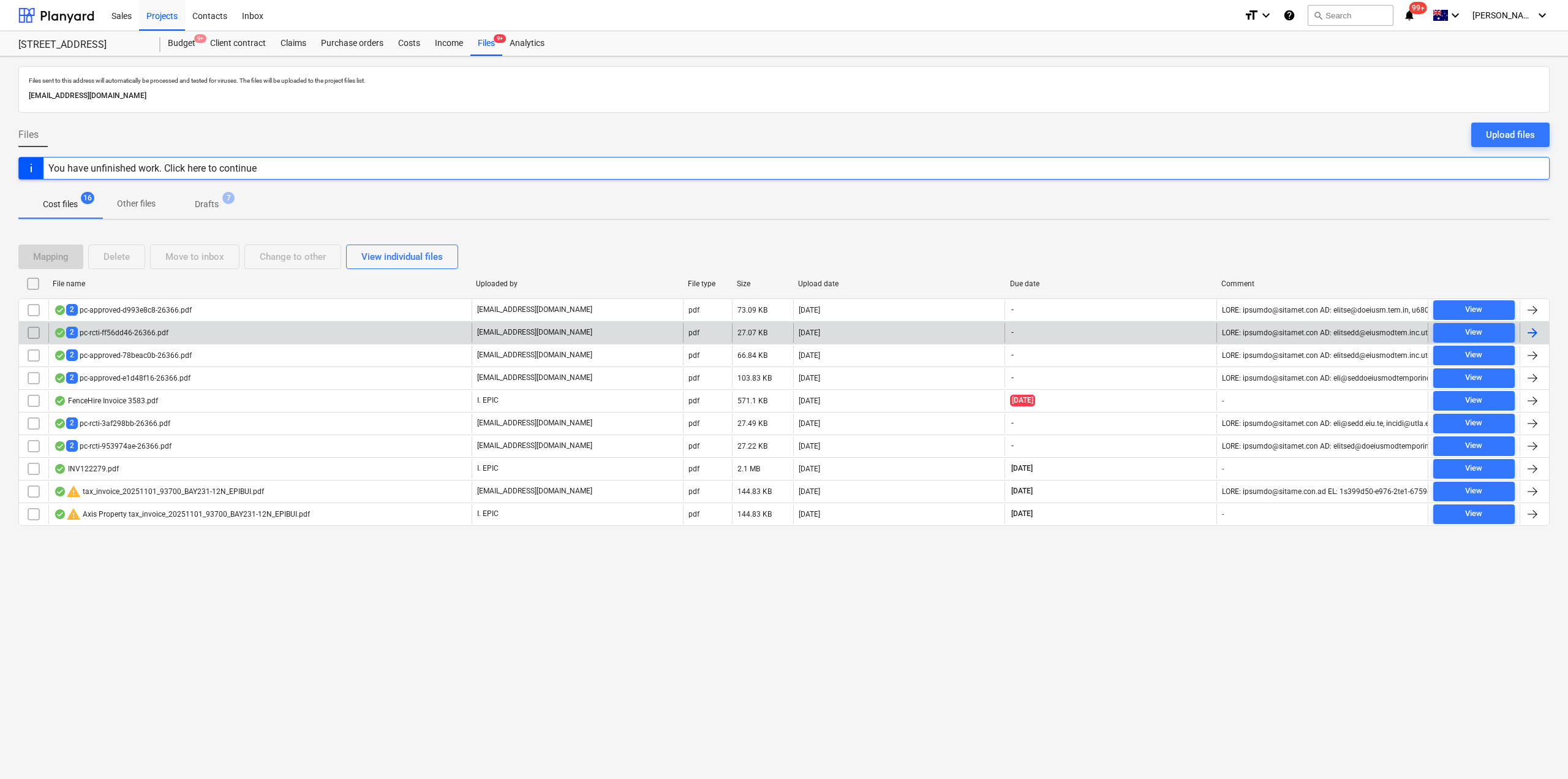
click at [176, 335] on div "2 pc-rcti-ff56dd46-26366.pdf" at bounding box center [260, 333] width 423 height 20
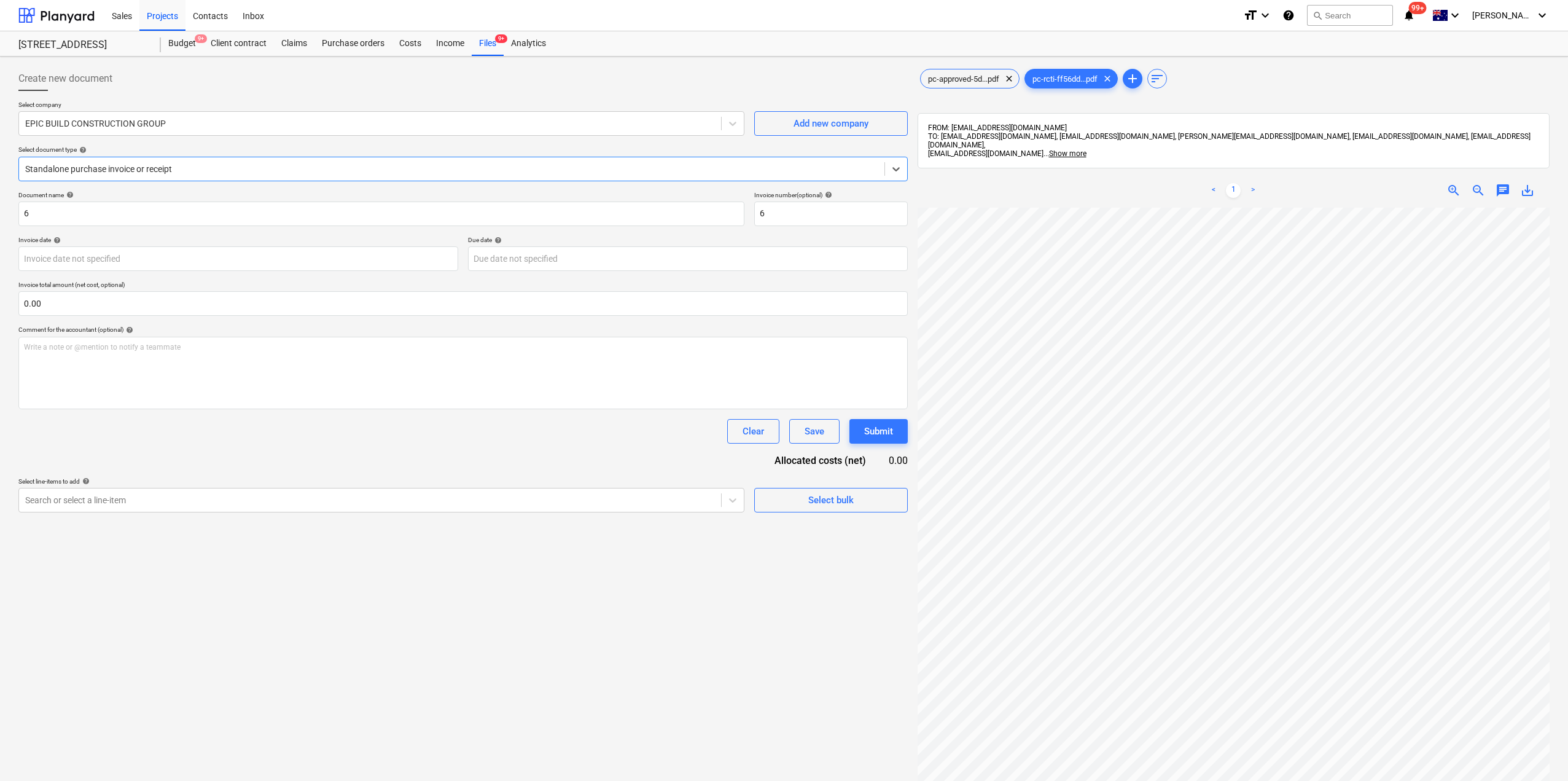
click at [349, 171] on div at bounding box center [452, 168] width 853 height 12
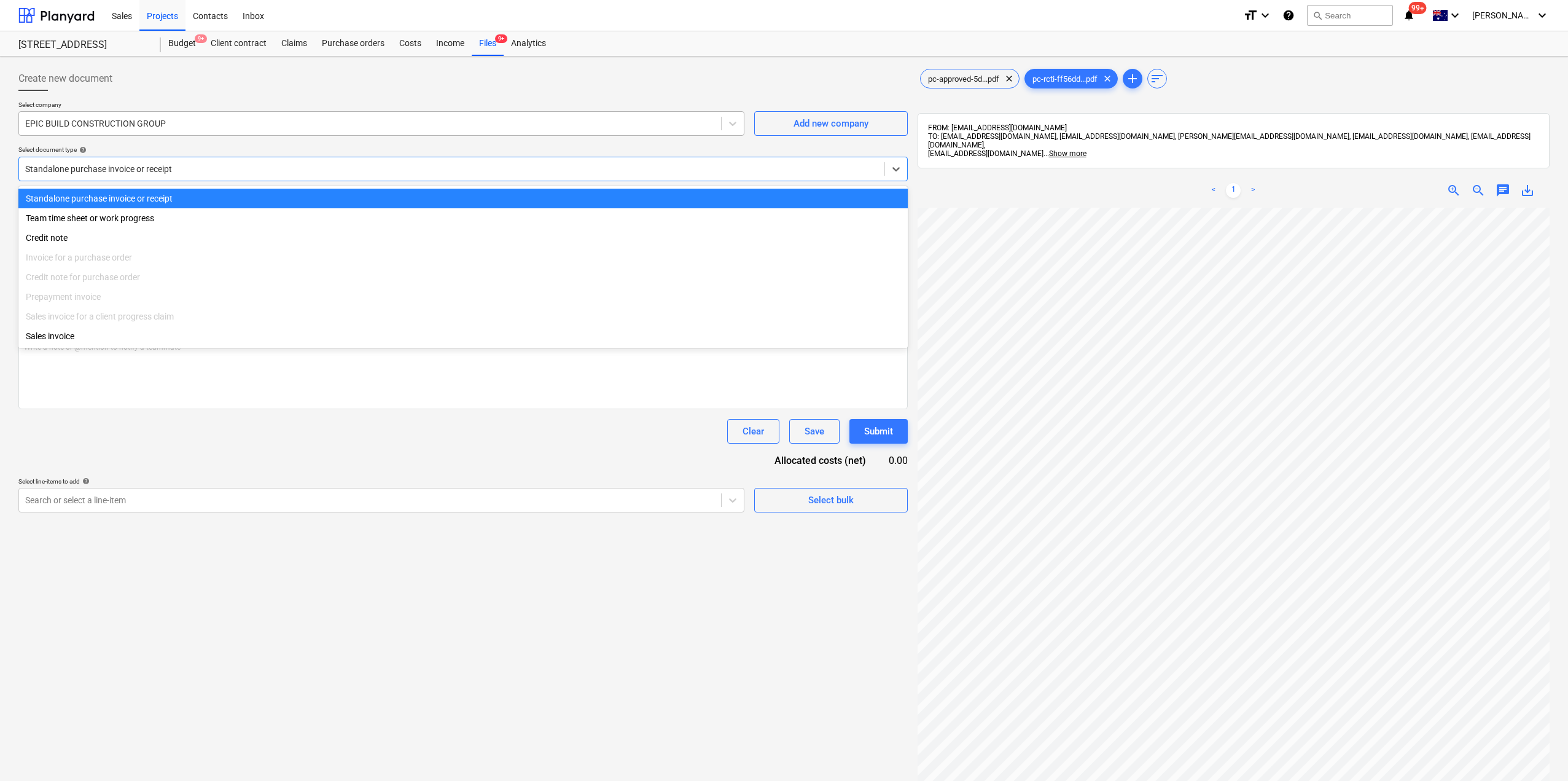
click at [290, 111] on div "EPIC BUILD CONSTRUCTION GROUP" at bounding box center [381, 123] width 726 height 25
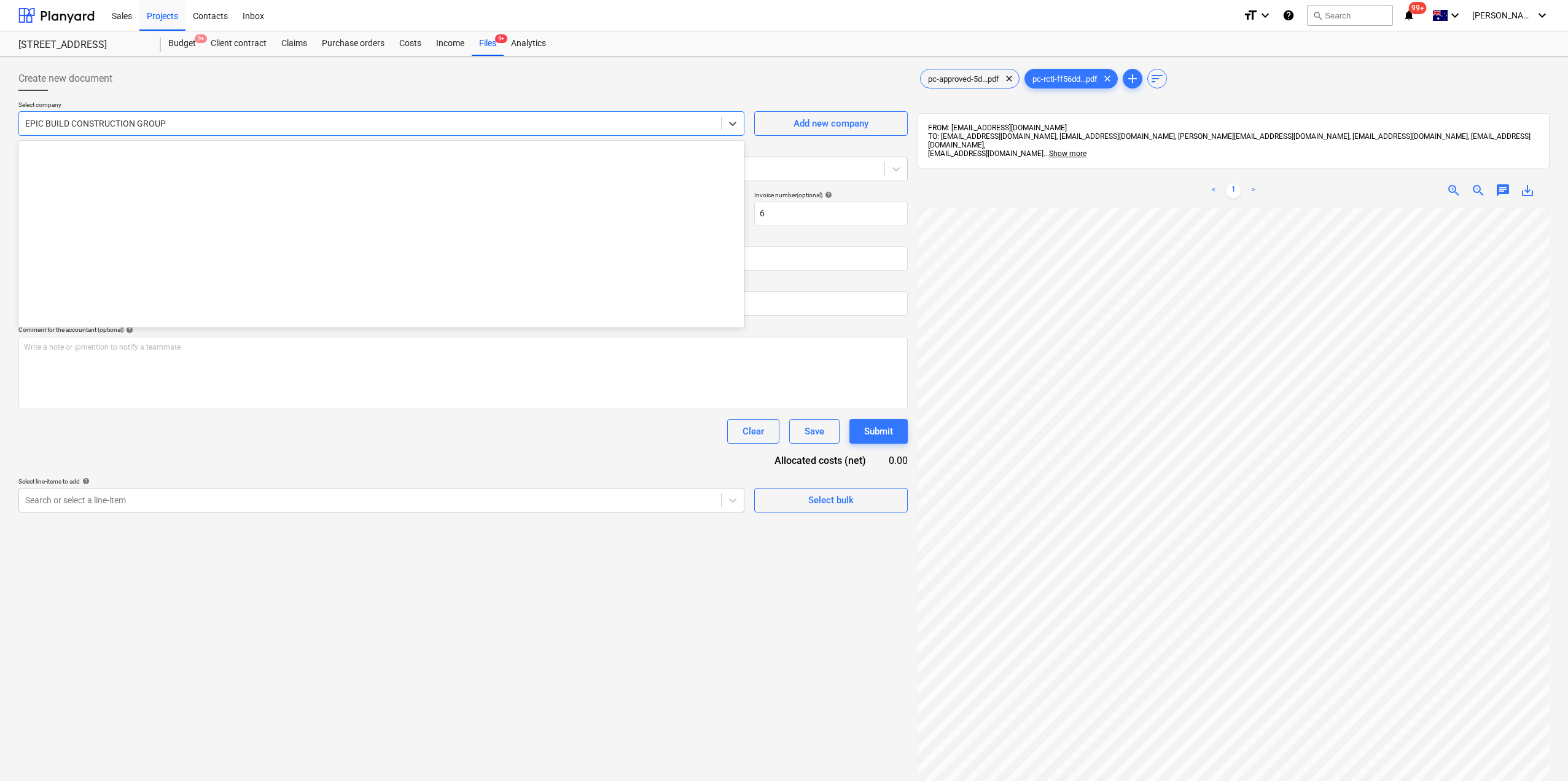
scroll to position [7375, 0]
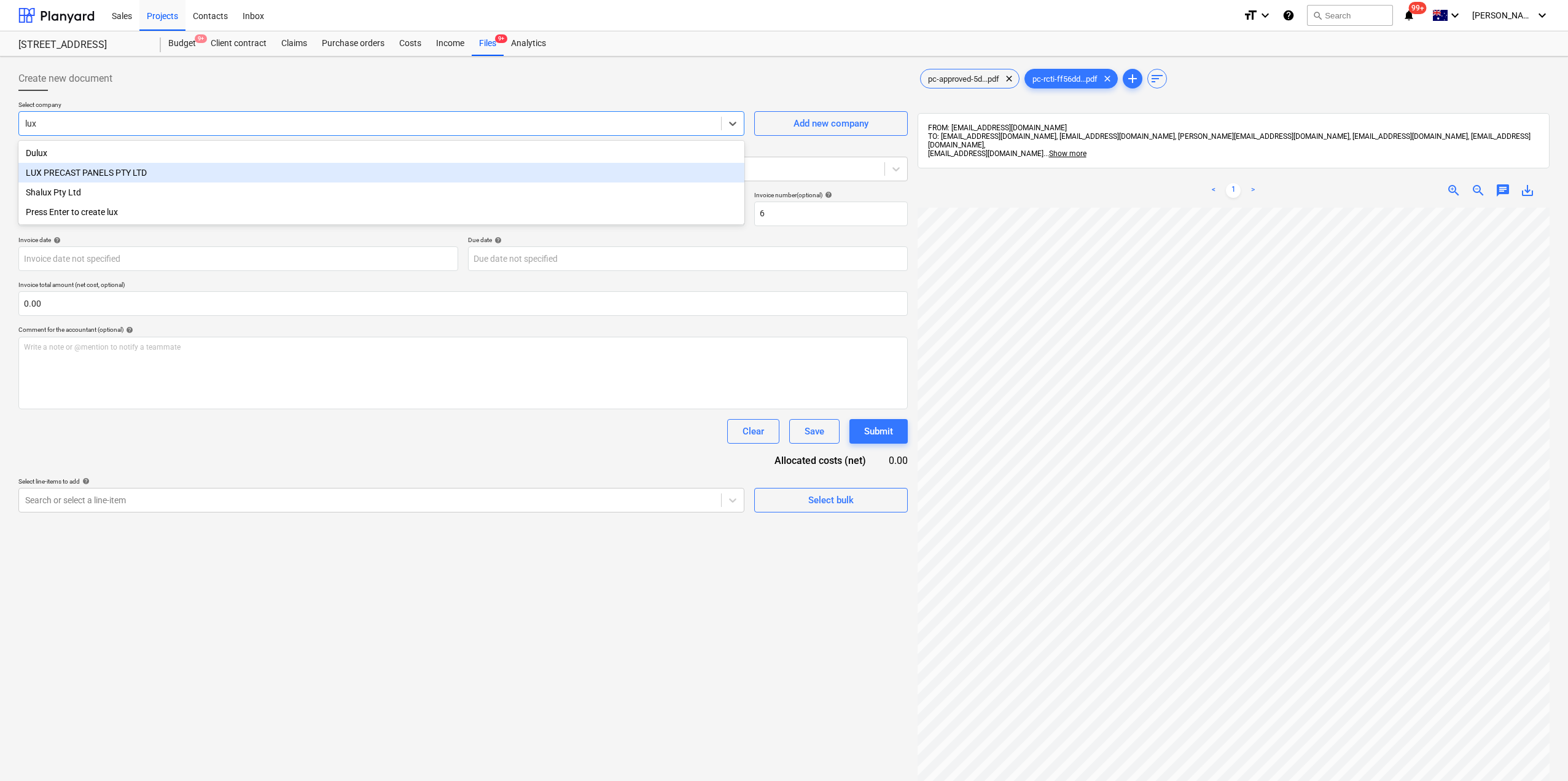
click at [172, 168] on div "LUX PRECAST PANELS PTY LTD" at bounding box center [381, 172] width 726 height 20
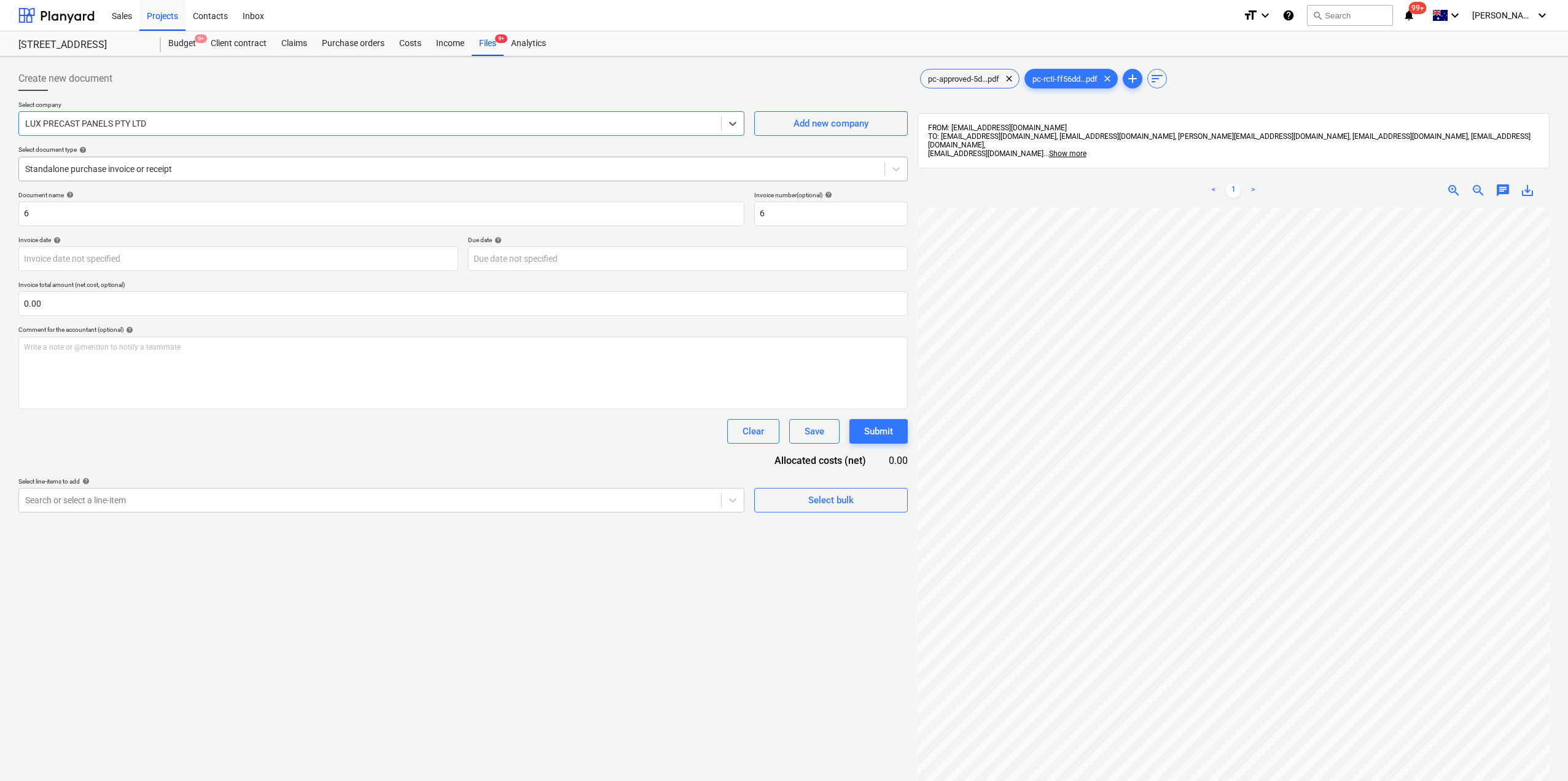
click at [136, 168] on div at bounding box center [452, 168] width 853 height 12
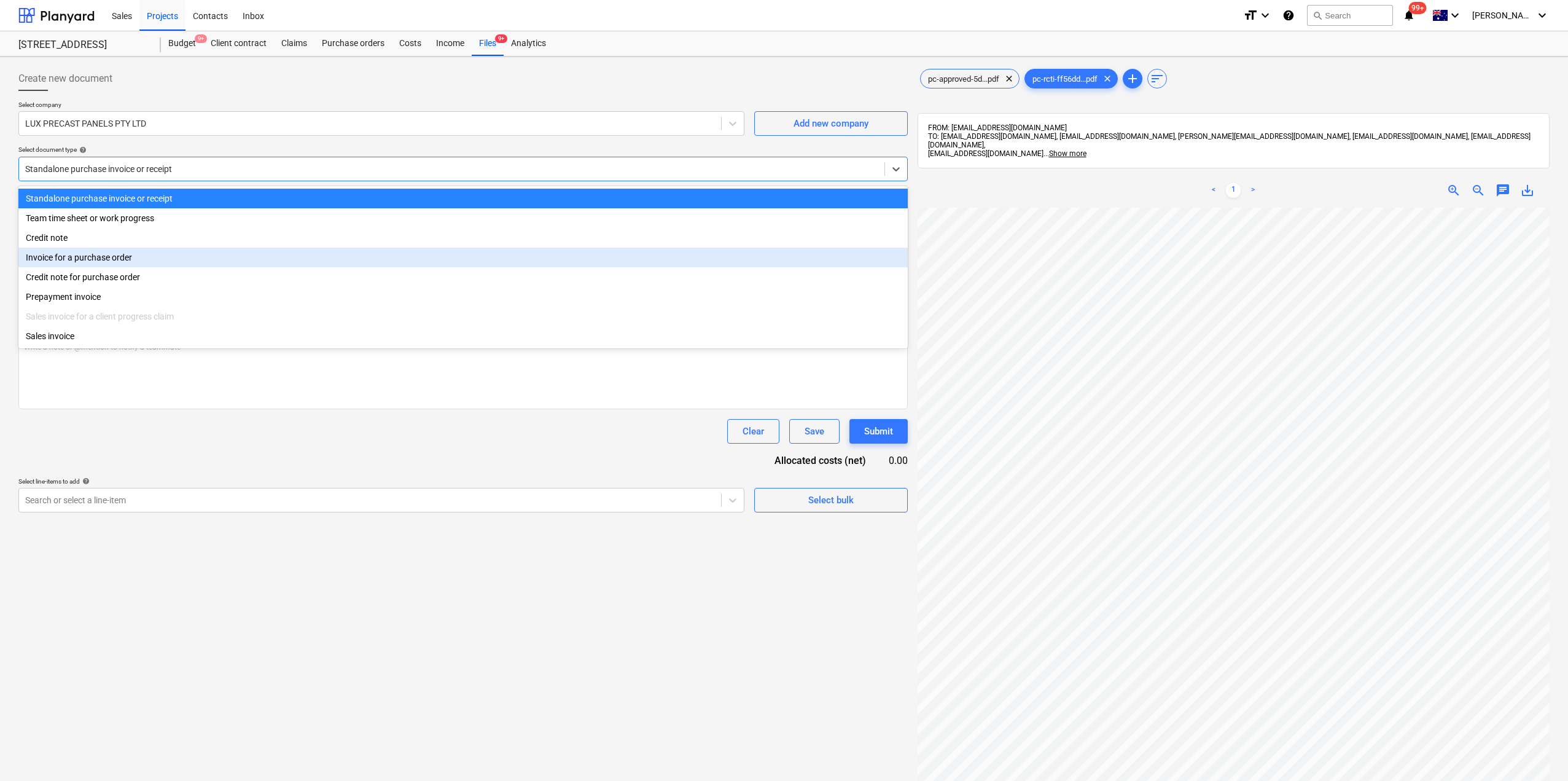
click at [109, 262] on div "Invoice for a purchase order" at bounding box center [462, 257] width 889 height 20
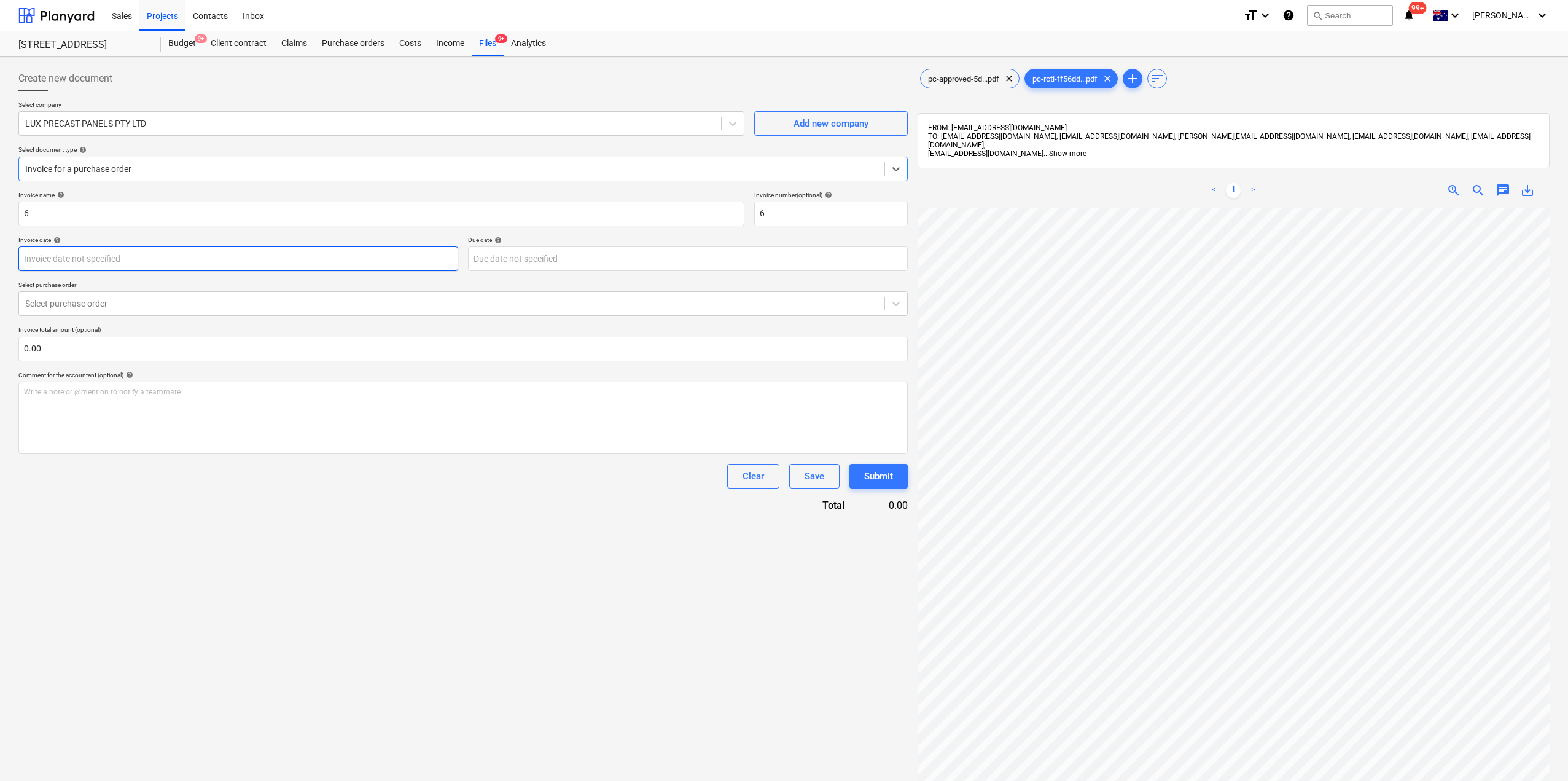
click at [96, 258] on body "Sales Projects Contacts Inbox format_size keyboard_arrow_down help search Searc…" at bounding box center [784, 390] width 1568 height 781
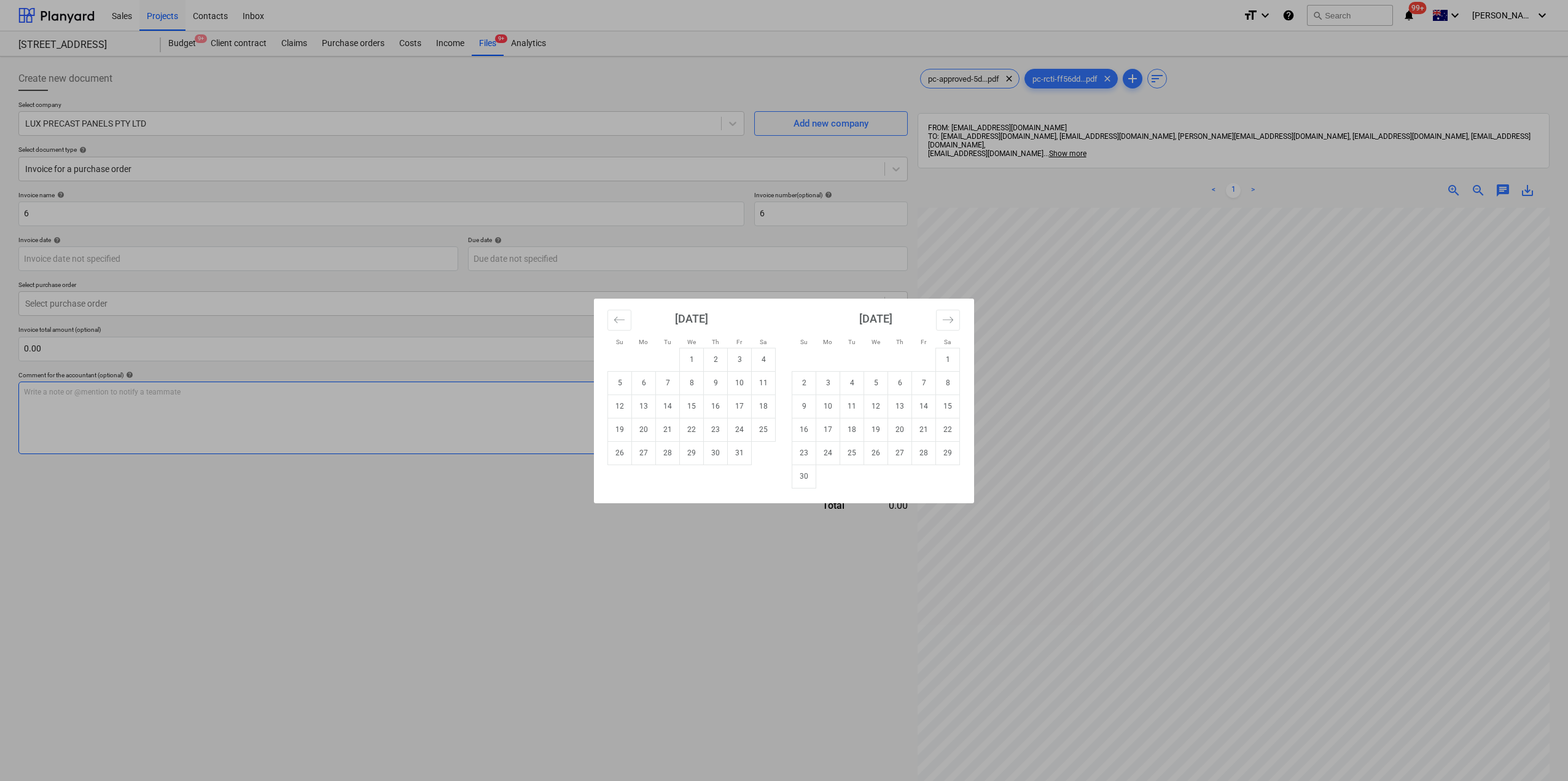
click at [197, 412] on div "Su Mo Tu We Th Fr Sa Su Mo Tu We Th Fr Sa [DATE] 1 2 3 4 5 6 7 8 9 10 11 12 13 …" at bounding box center [784, 390] width 1568 height 781
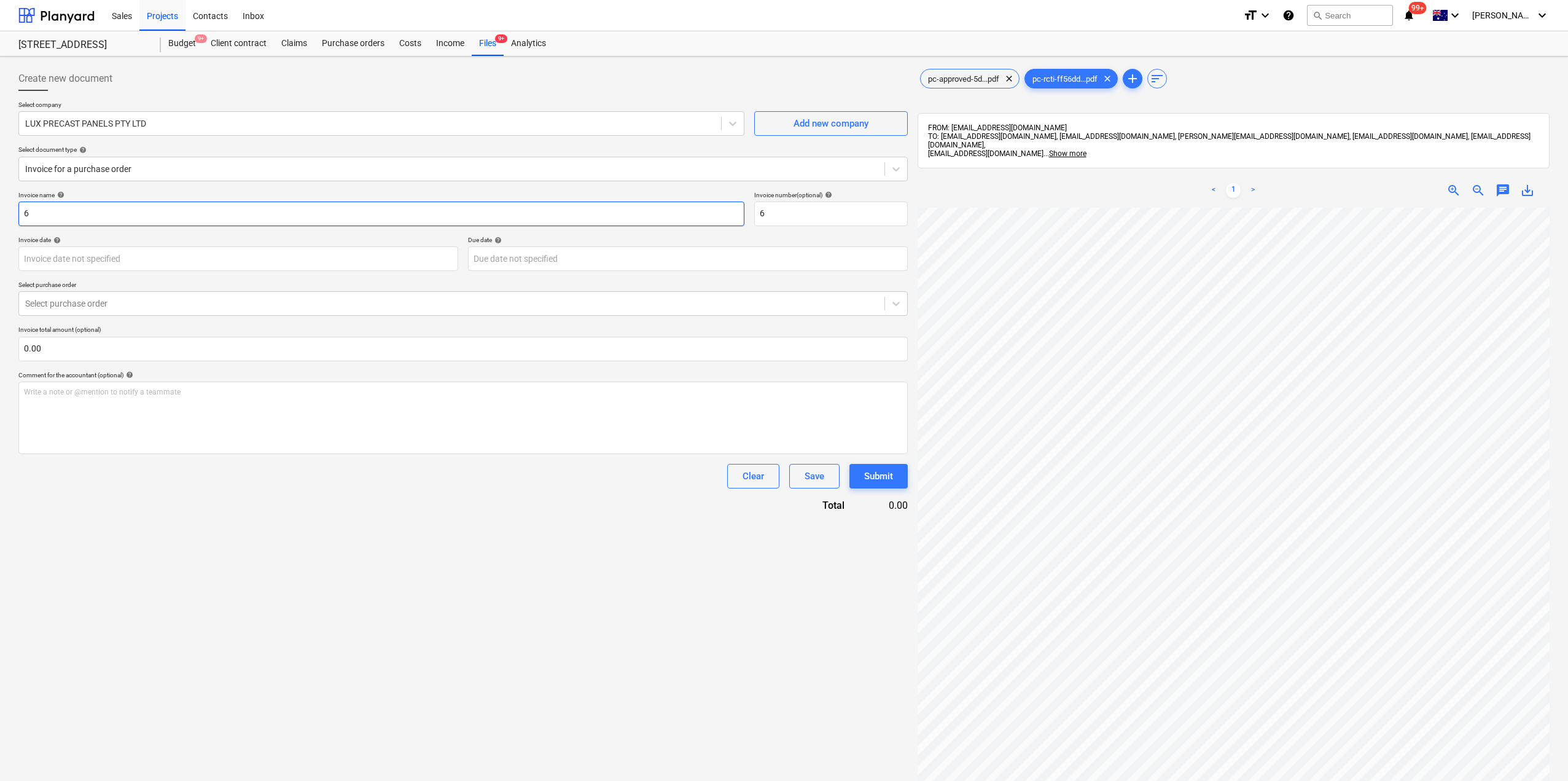
click at [103, 203] on input "6" at bounding box center [381, 213] width 726 height 25
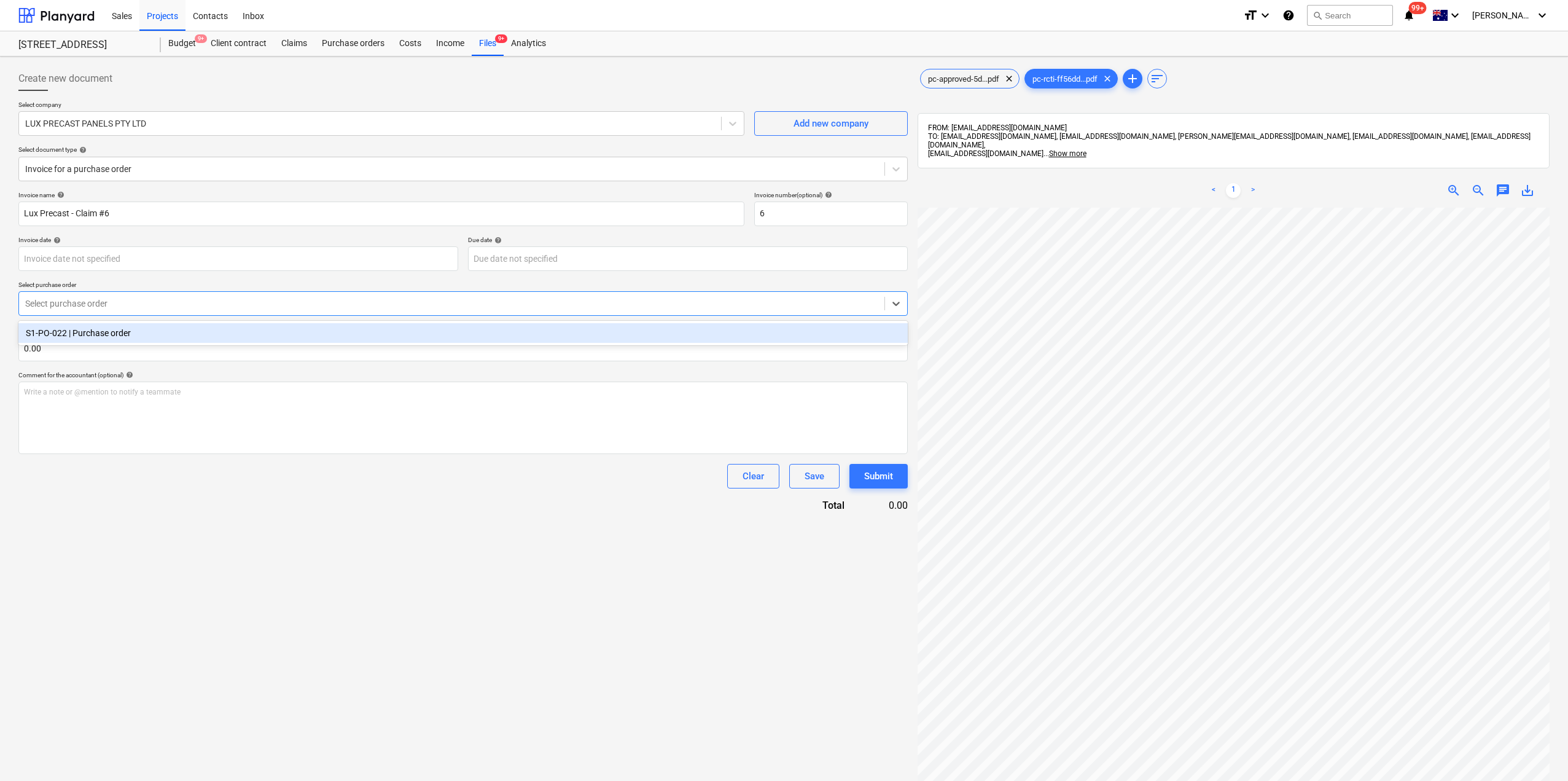
click at [93, 295] on div "Select purchase order" at bounding box center [451, 303] width 865 height 18
click at [98, 336] on div "S1-PO-022 | Purchase order" at bounding box center [462, 333] width 889 height 20
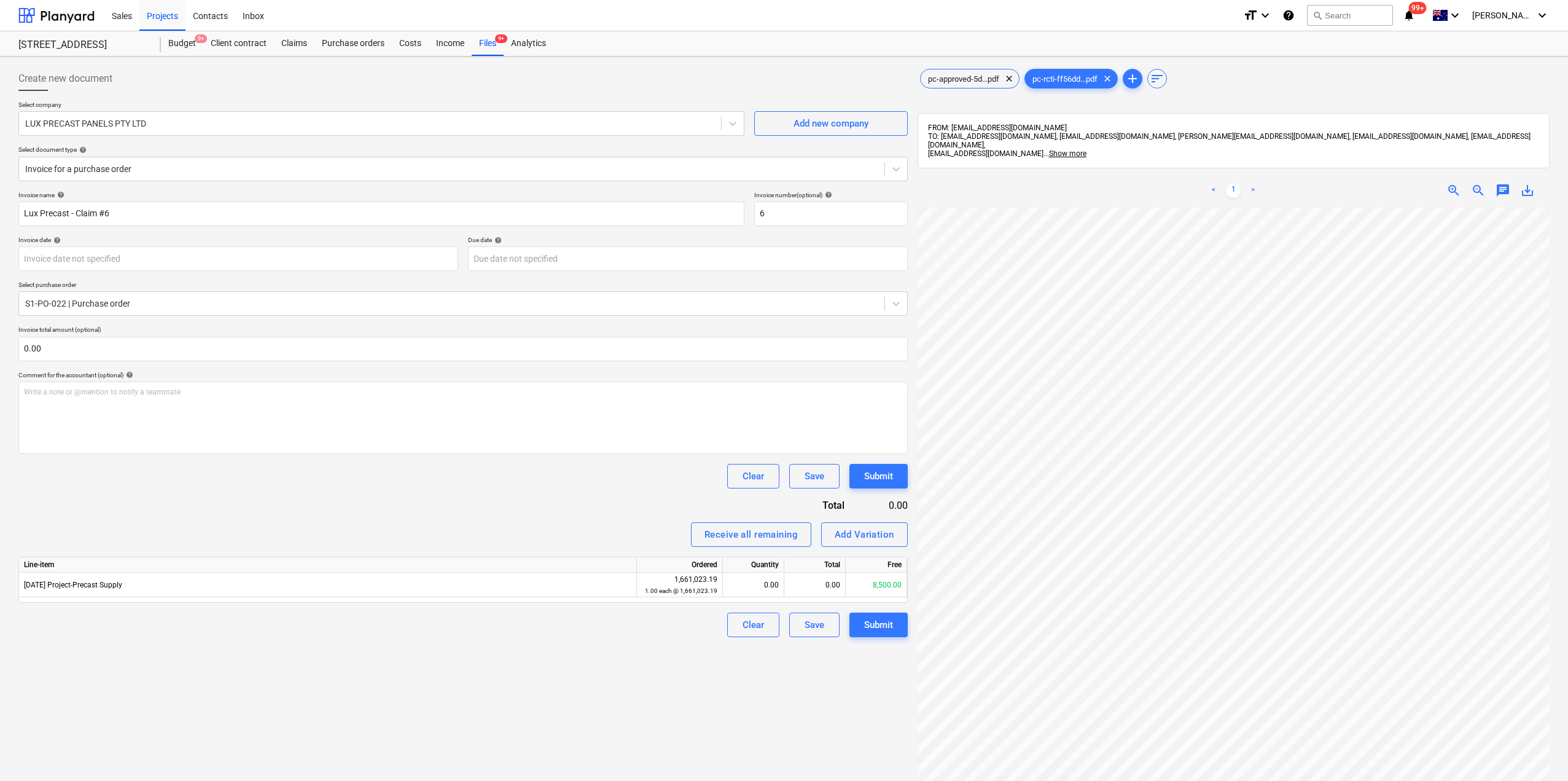
click at [536, 625] on div "Clear Save Submit" at bounding box center [462, 624] width 889 height 25
click at [770, 579] on div "0.00" at bounding box center [753, 584] width 51 height 25
click at [784, 730] on div "Create new document Select company LUX PRECAST PANELS PTY LTD Add new company S…" at bounding box center [463, 510] width 899 height 897
click at [766, 581] on div "0.00" at bounding box center [753, 584] width 51 height 25
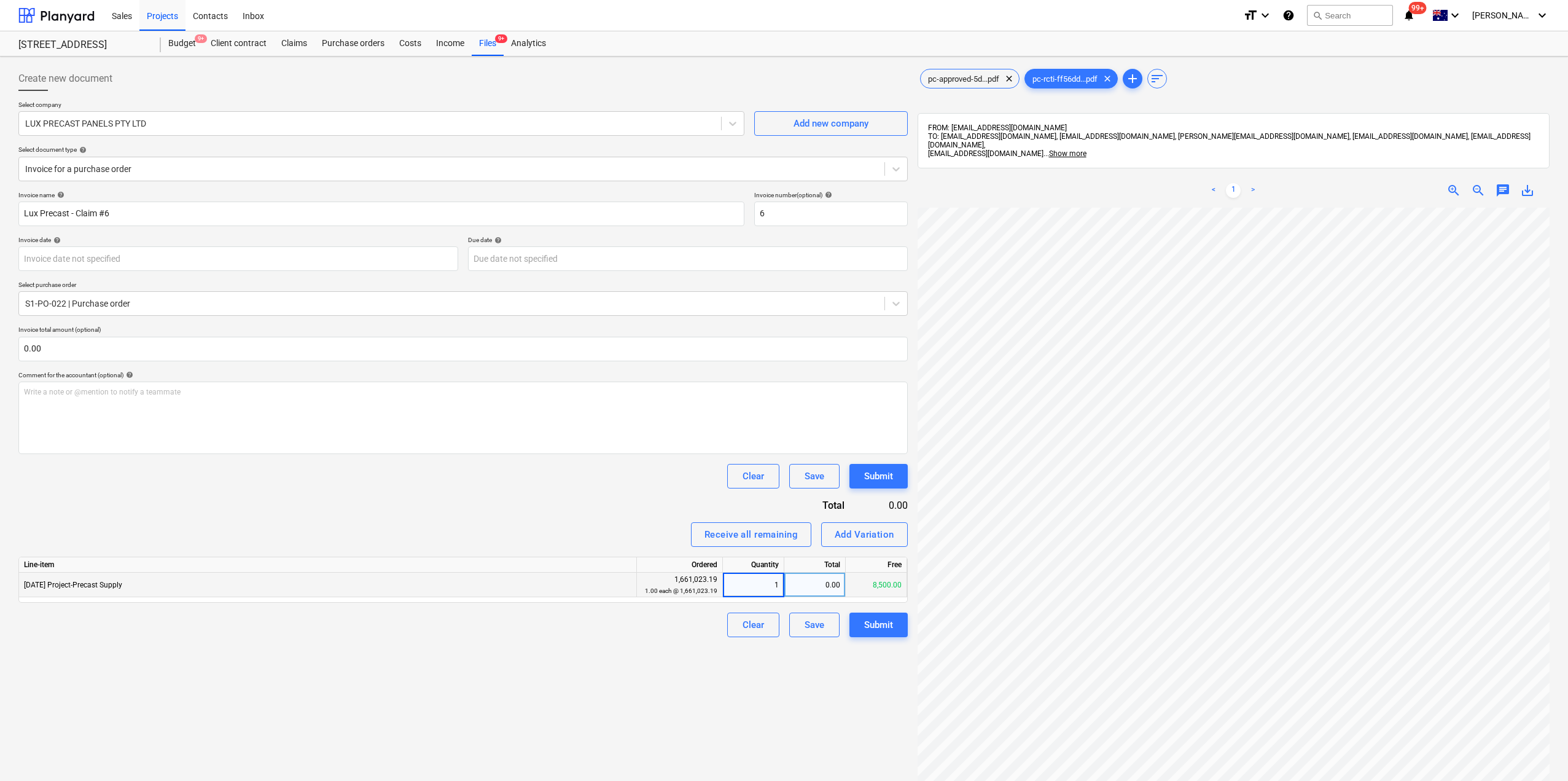
click at [770, 691] on div "Create new document Select company LUX PRECAST PANELS PTY LTD Add new company S…" at bounding box center [463, 510] width 899 height 897
click at [810, 590] on div "8,500.00" at bounding box center [814, 584] width 61 height 25
click at [846, 691] on div "Create new document Select company LUX PRECAST PANELS PTY LTD Add new company S…" at bounding box center [463, 510] width 899 height 897
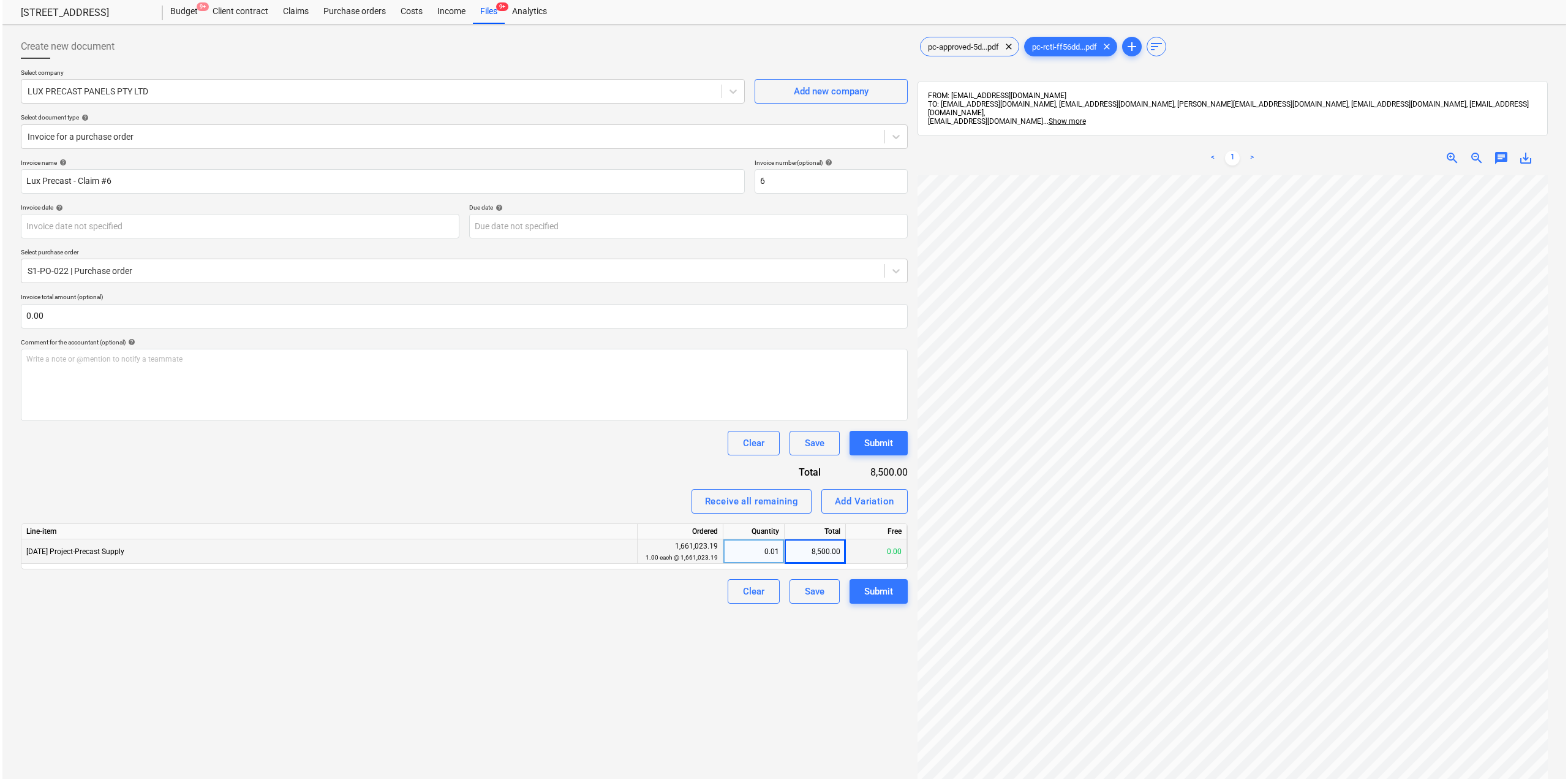
scroll to position [61, 0]
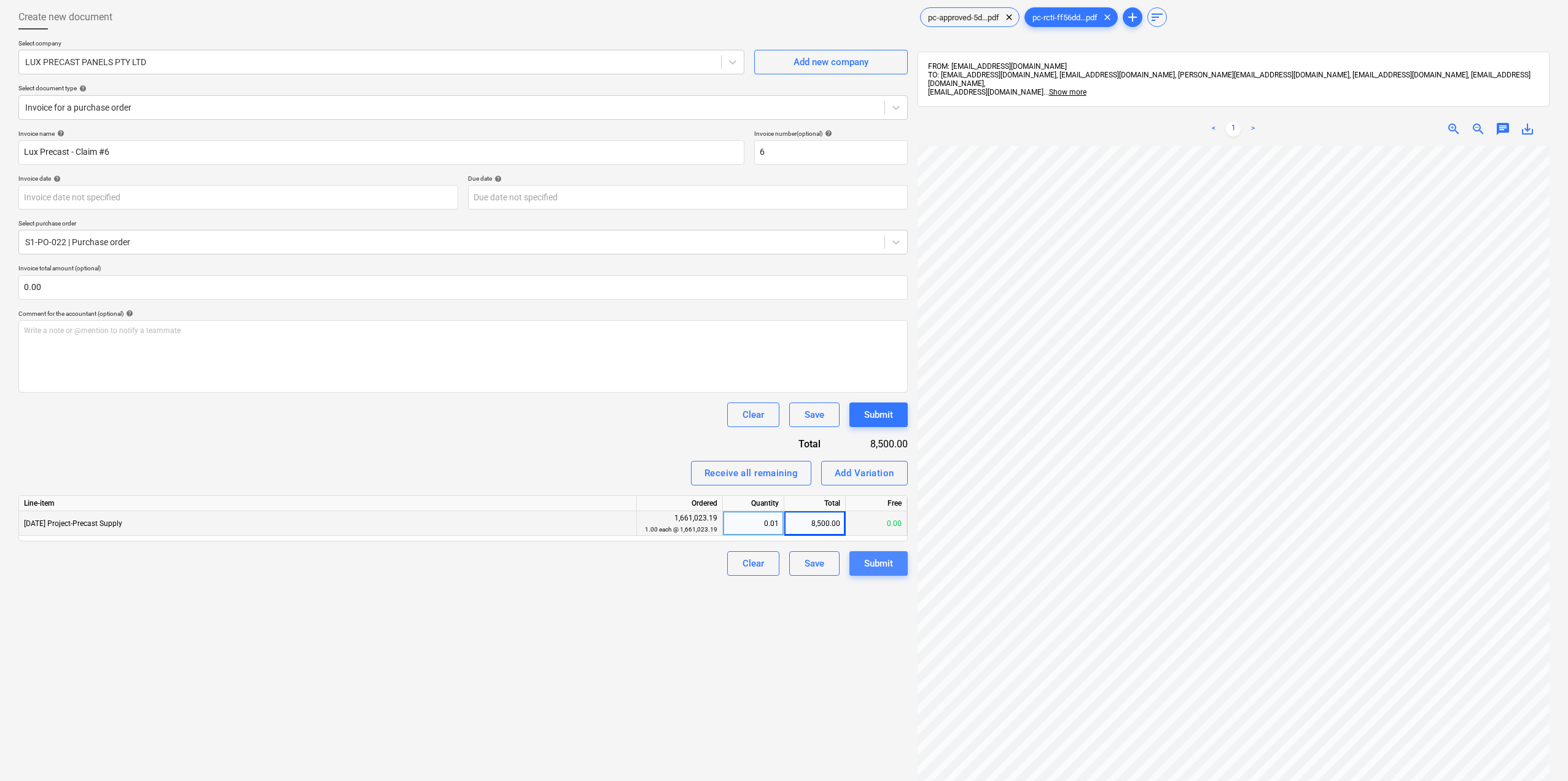
click at [886, 566] on div "Submit" at bounding box center [879, 563] width 29 height 16
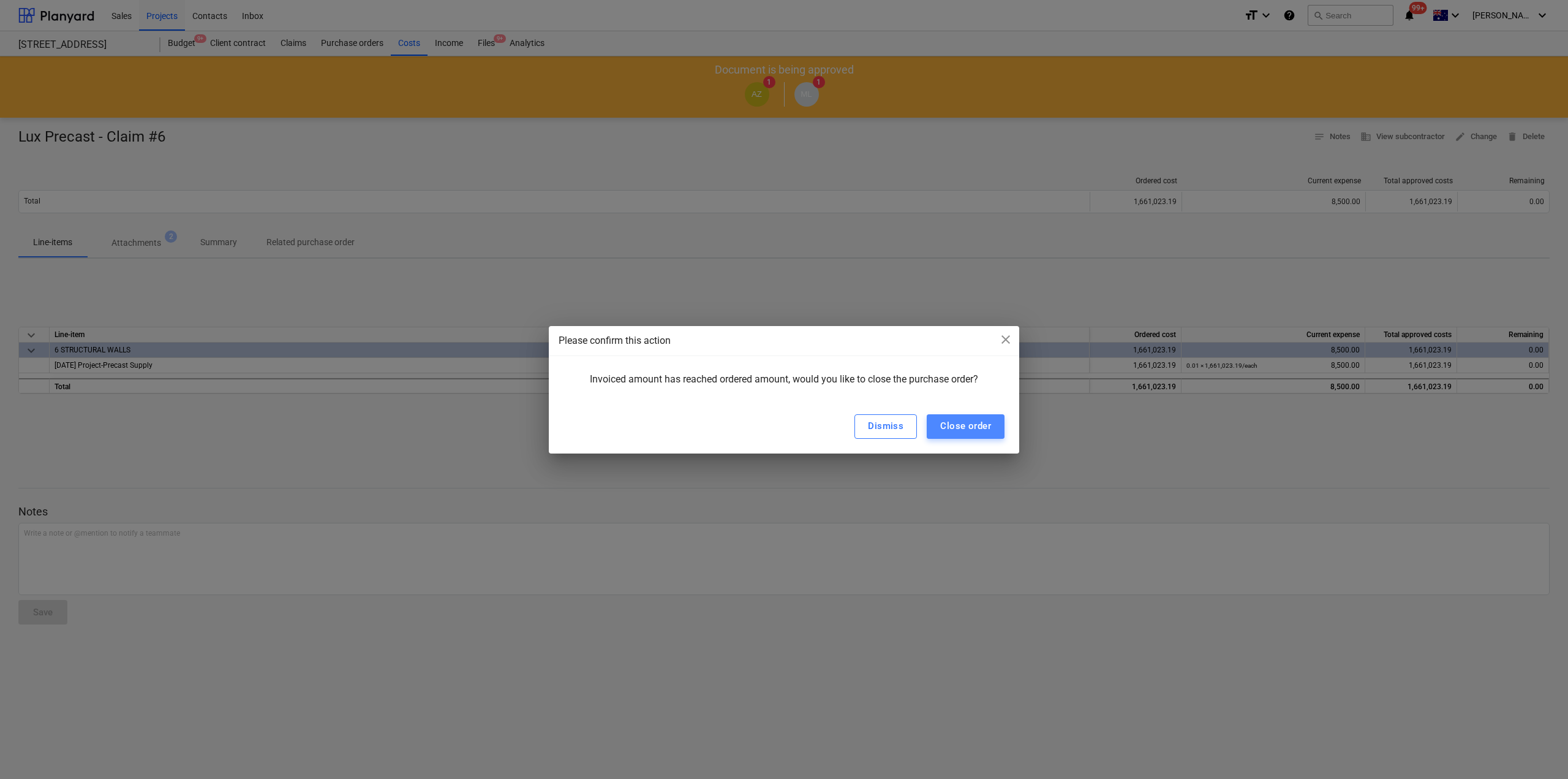
click at [984, 429] on div "Close order" at bounding box center [965, 426] width 51 height 16
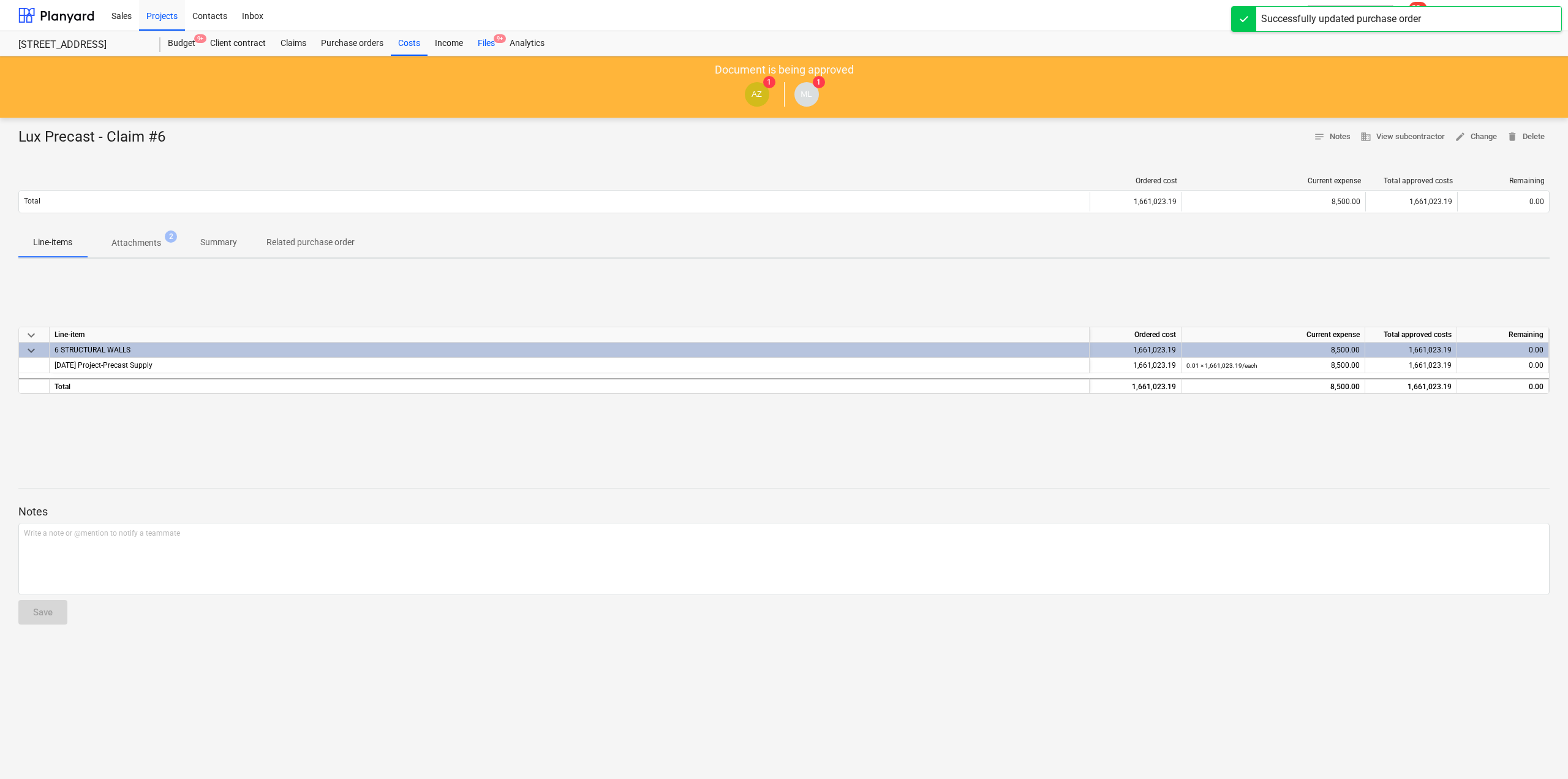
click at [487, 42] on div "Files 9+" at bounding box center [487, 43] width 32 height 25
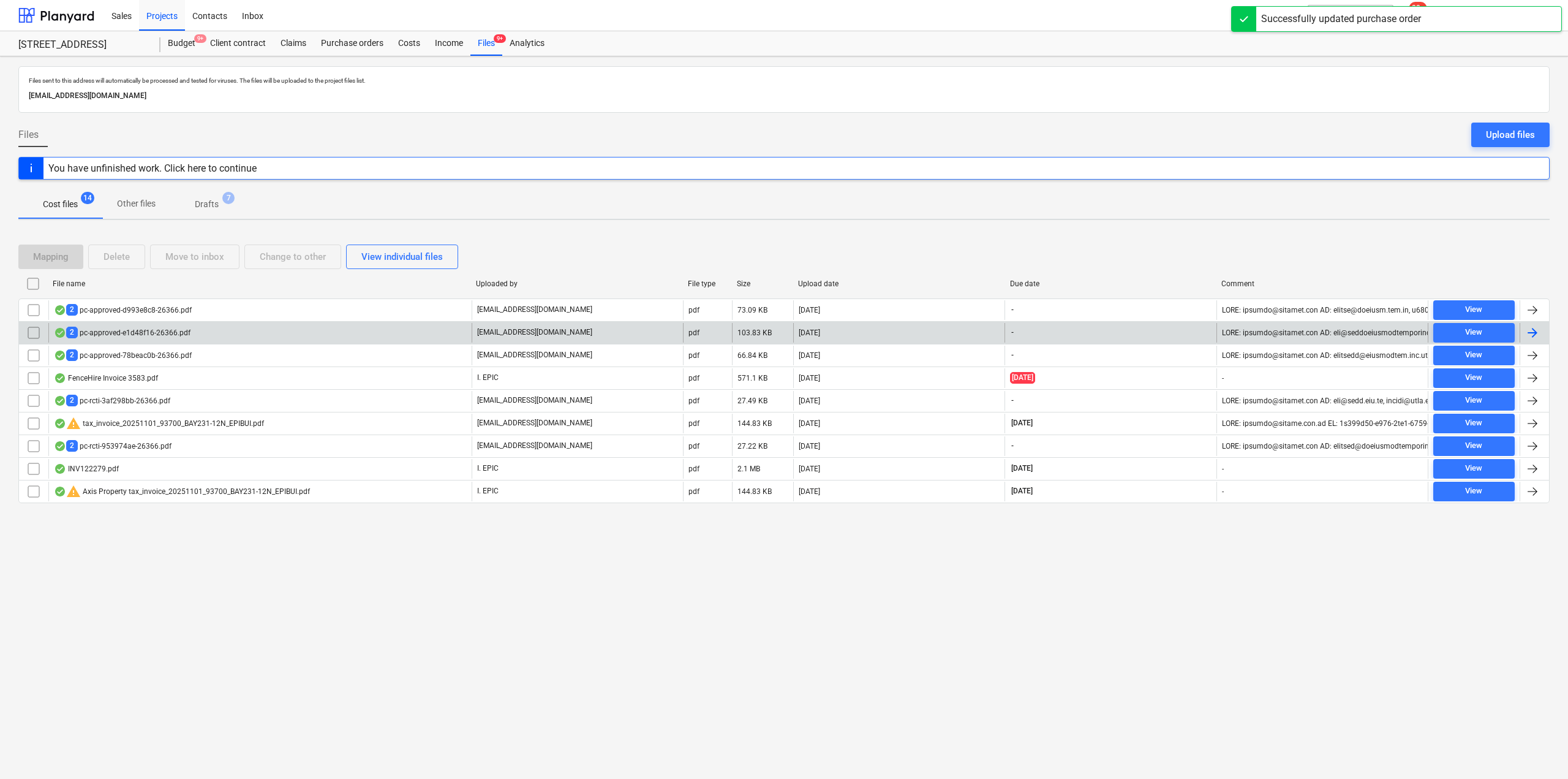
click at [160, 329] on div "2 pc-approved-e1d48f16-26366.pdf" at bounding box center [122, 332] width 137 height 12
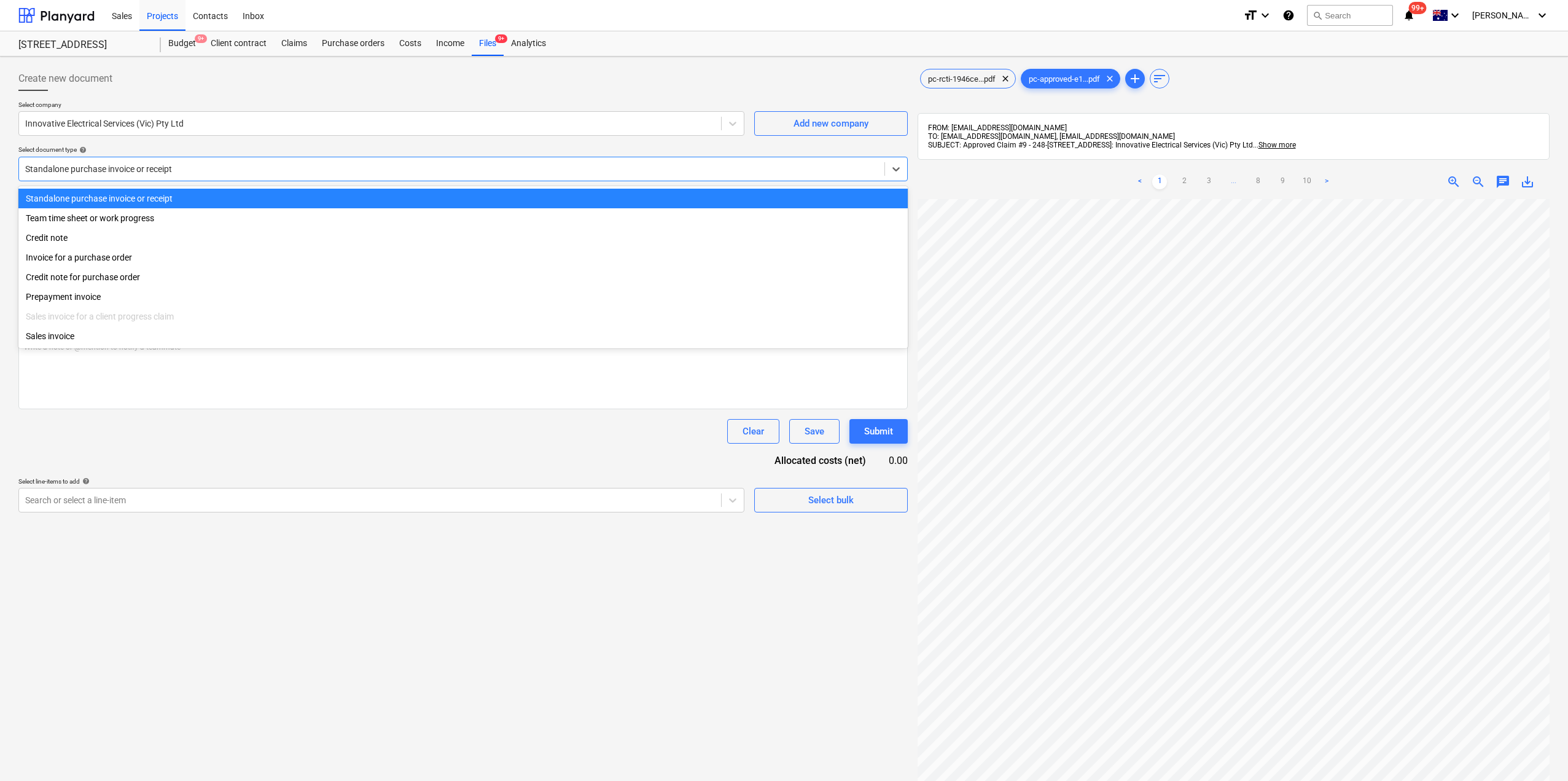
click at [270, 174] on div at bounding box center [452, 168] width 853 height 12
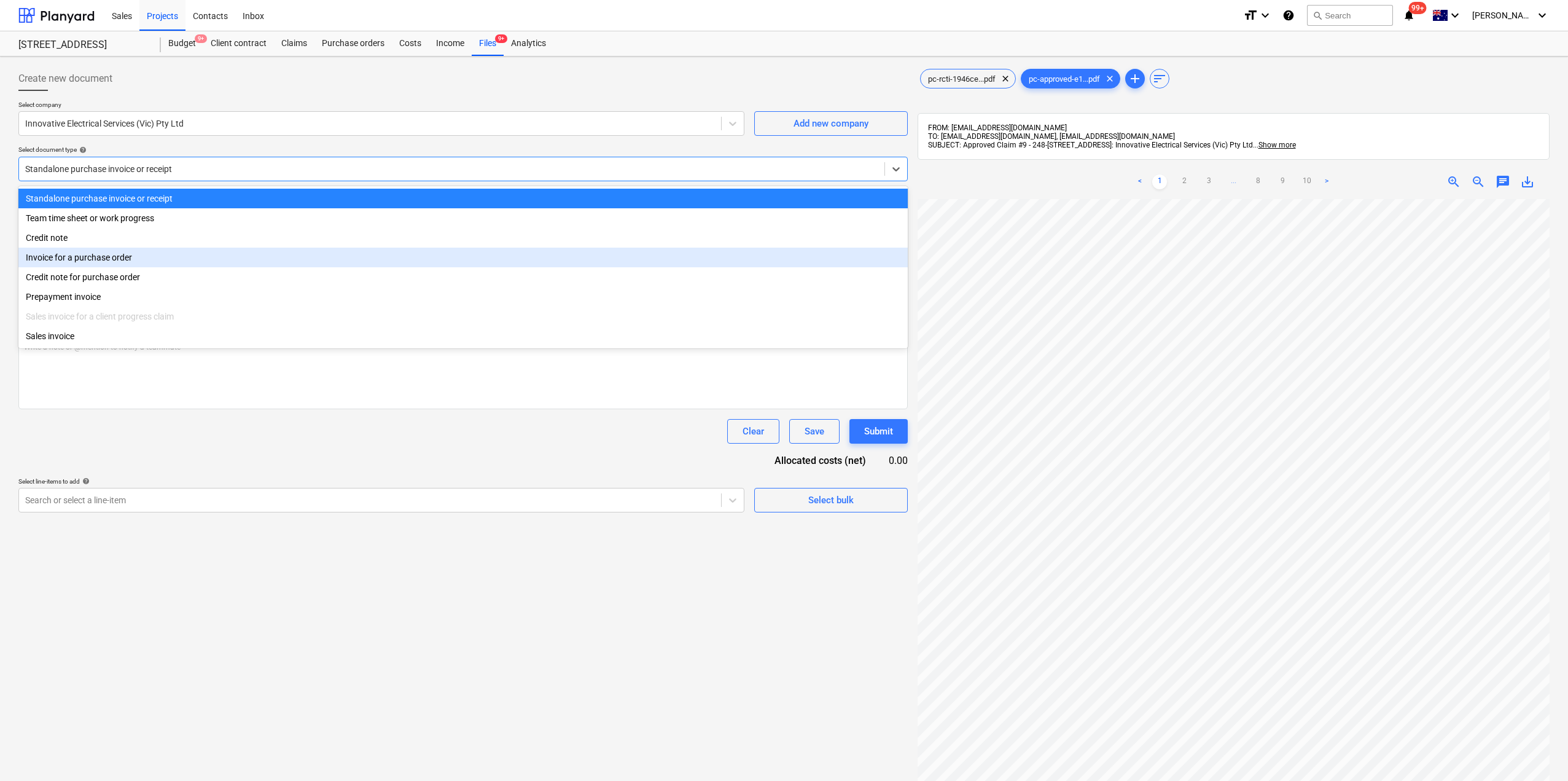
click at [149, 260] on div "Invoice for a purchase order" at bounding box center [462, 257] width 889 height 20
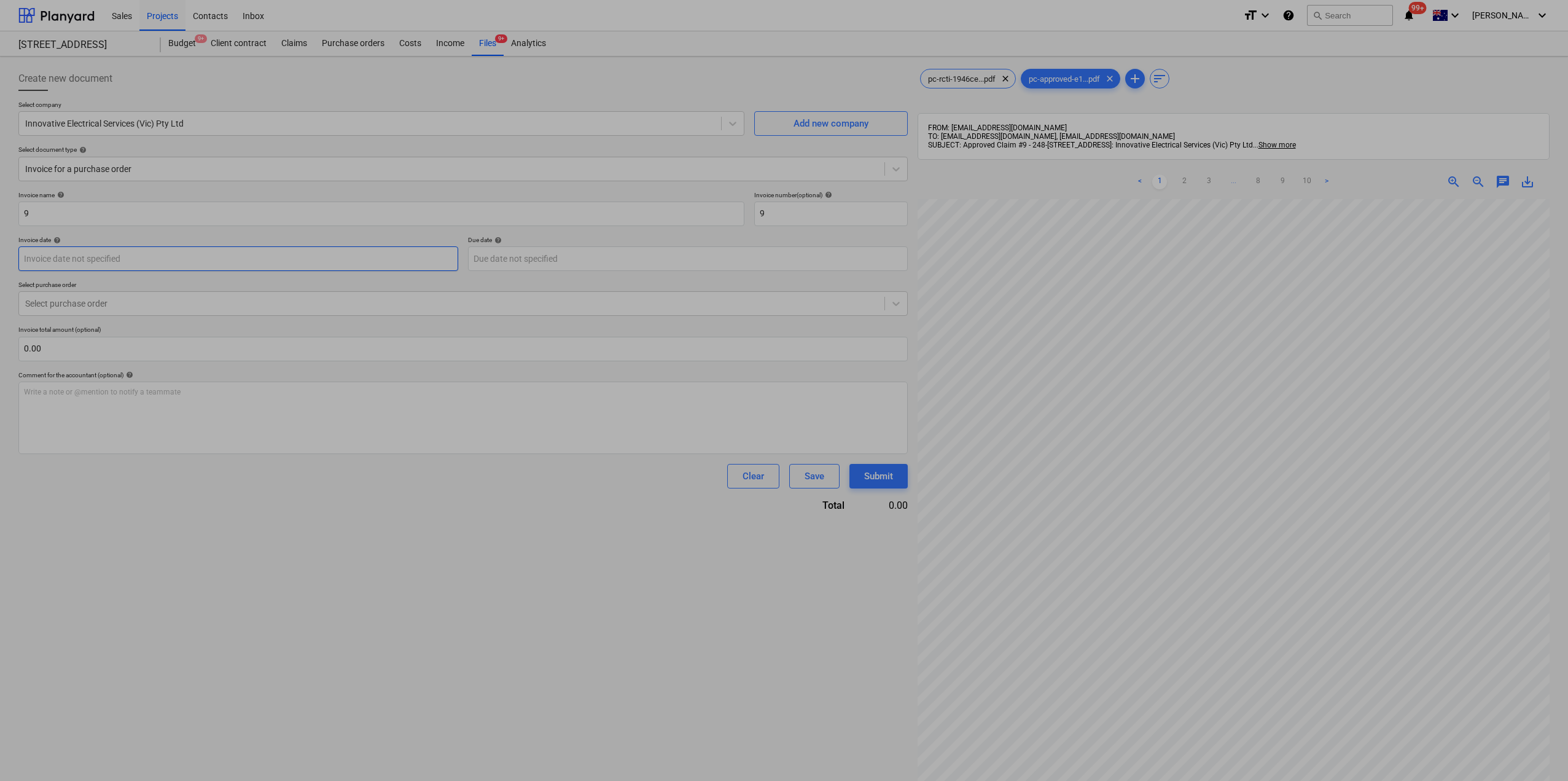
click at [146, 260] on body "Sales Projects Contacts Inbox format_size keyboard_arrow_down help search Searc…" at bounding box center [784, 390] width 1568 height 781
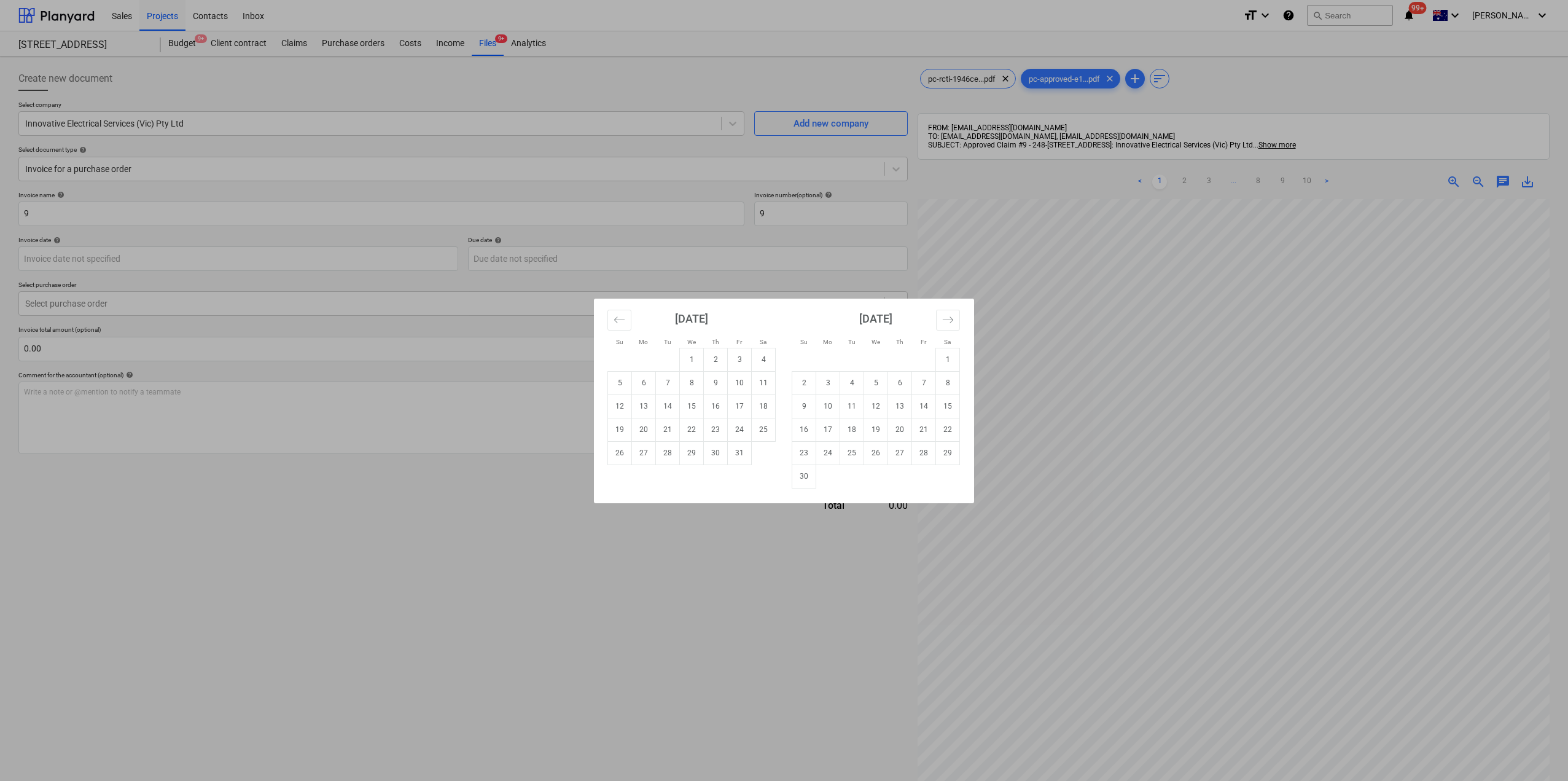
click at [115, 206] on div "Su Mo Tu We Th Fr Sa Su Mo Tu We Th Fr Sa [DATE] 1 2 3 4 5 6 7 8 9 10 11 12 13 …" at bounding box center [784, 390] width 1568 height 781
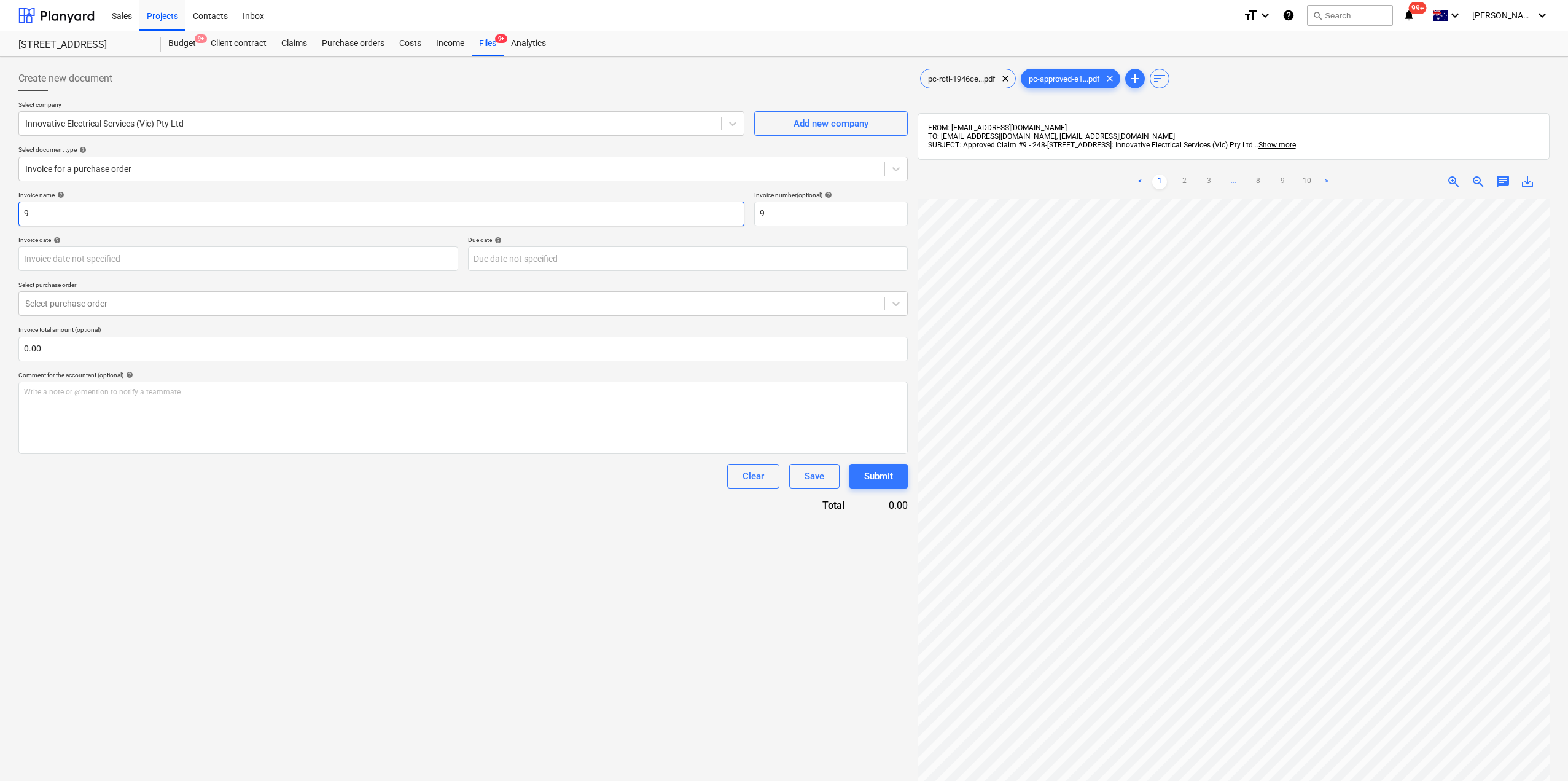
click at [201, 213] on input "9" at bounding box center [381, 213] width 726 height 25
click at [874, 589] on div "Create new document Select company Innovative Electrical Services (Vic) Pty Ltd…" at bounding box center [784, 506] width 1541 height 888
drag, startPoint x: 45, startPoint y: 216, endPoint x: 0, endPoint y: 228, distance: 46.6
click at [0, 228] on div "Create new document Select company Innovative Electrical Services (Vic) Pty Ltd…" at bounding box center [784, 506] width 1568 height 899
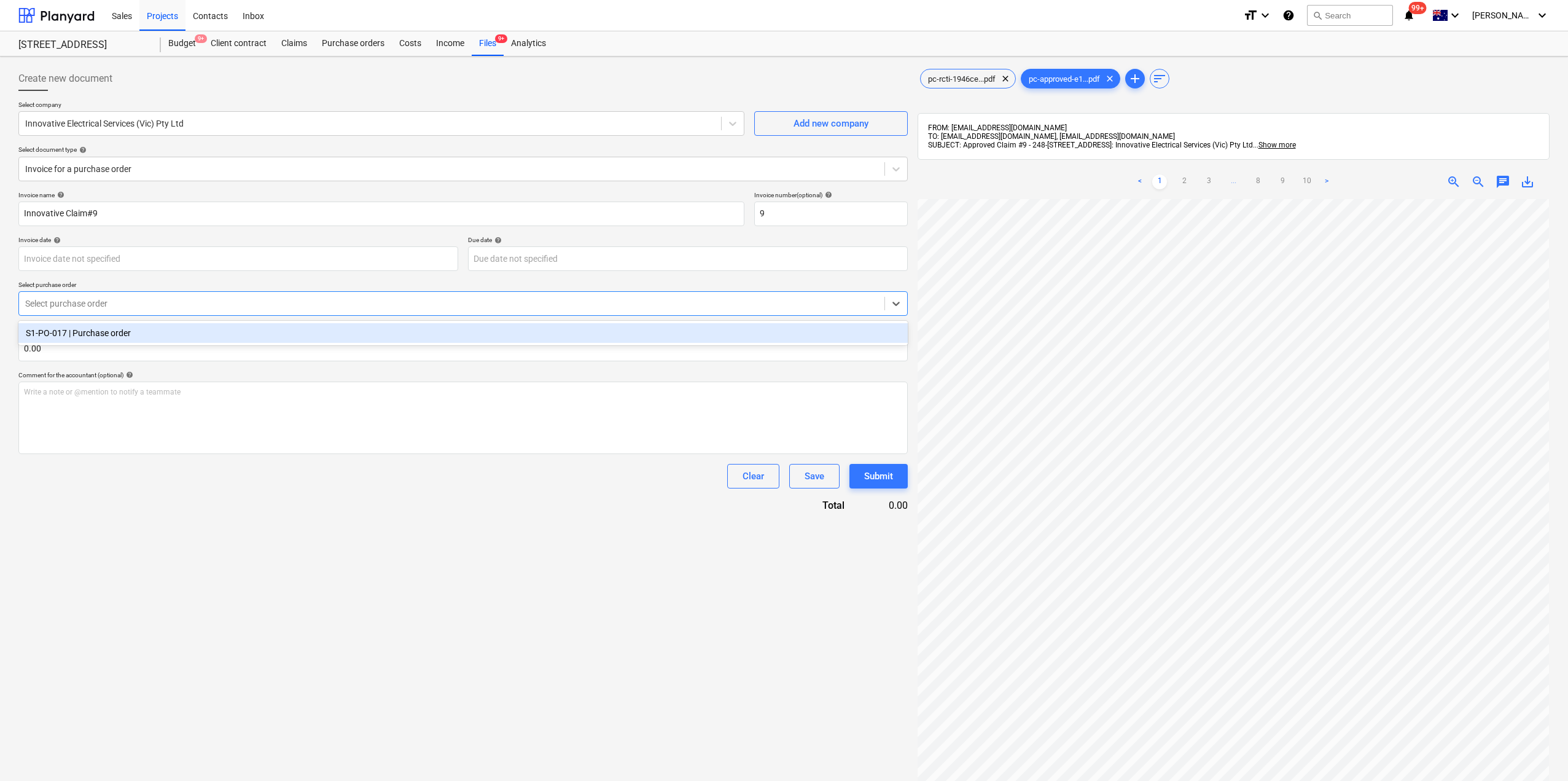
click at [154, 304] on div at bounding box center [452, 303] width 853 height 12
click at [146, 332] on div "S1-PO-017 | Purchase order" at bounding box center [462, 333] width 889 height 20
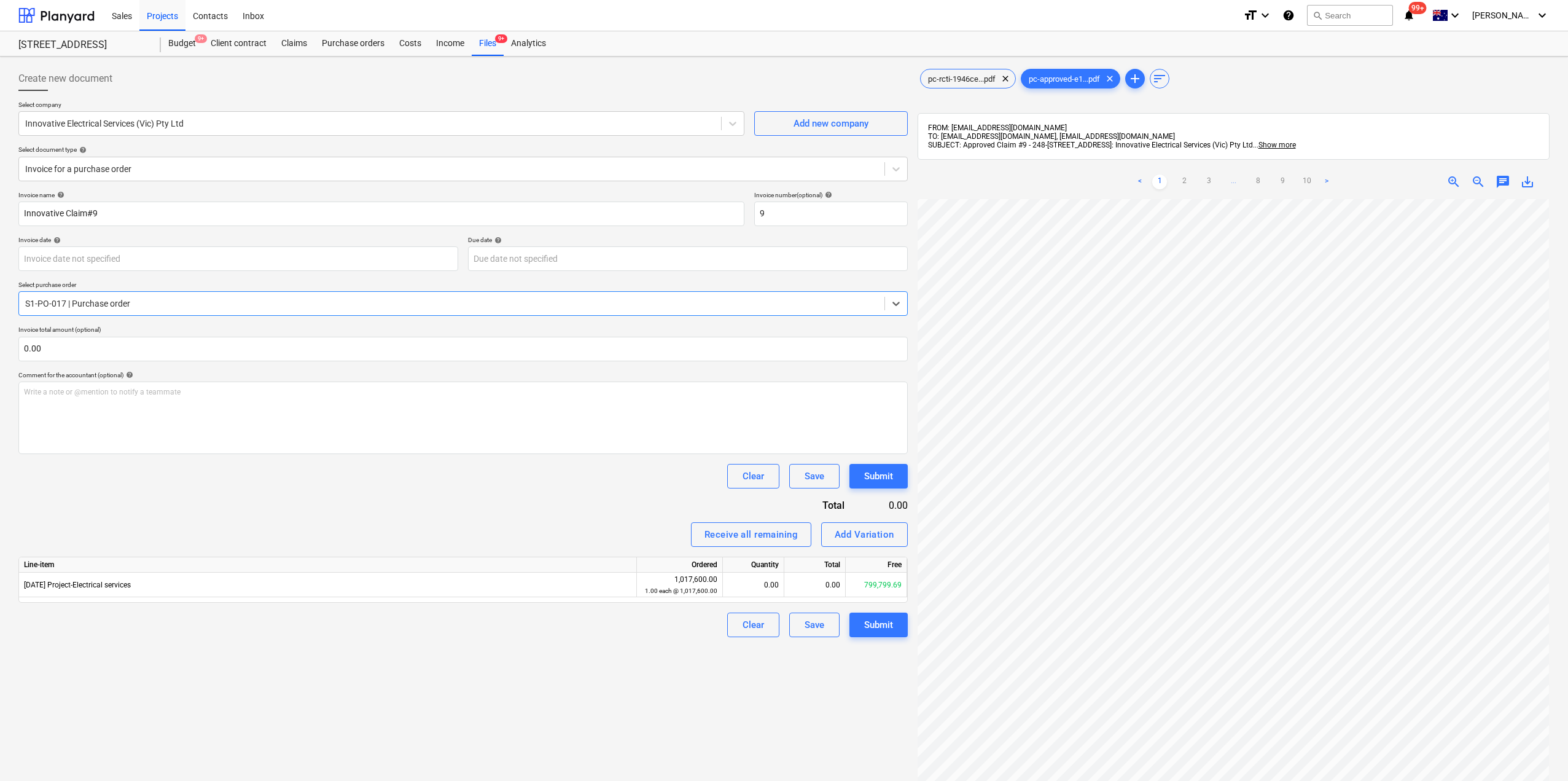
click at [568, 644] on div "Create new document Select company Innovative Electrical Services (Vic) Pty Ltd…" at bounding box center [463, 506] width 899 height 888
click at [801, 586] on div "0.00" at bounding box center [814, 584] width 61 height 25
click at [702, 677] on div "Create new document Select company Innovative Electrical Services (Vic) Pty Ltd…" at bounding box center [463, 506] width 899 height 888
click at [887, 628] on div "Submit" at bounding box center [879, 625] width 29 height 16
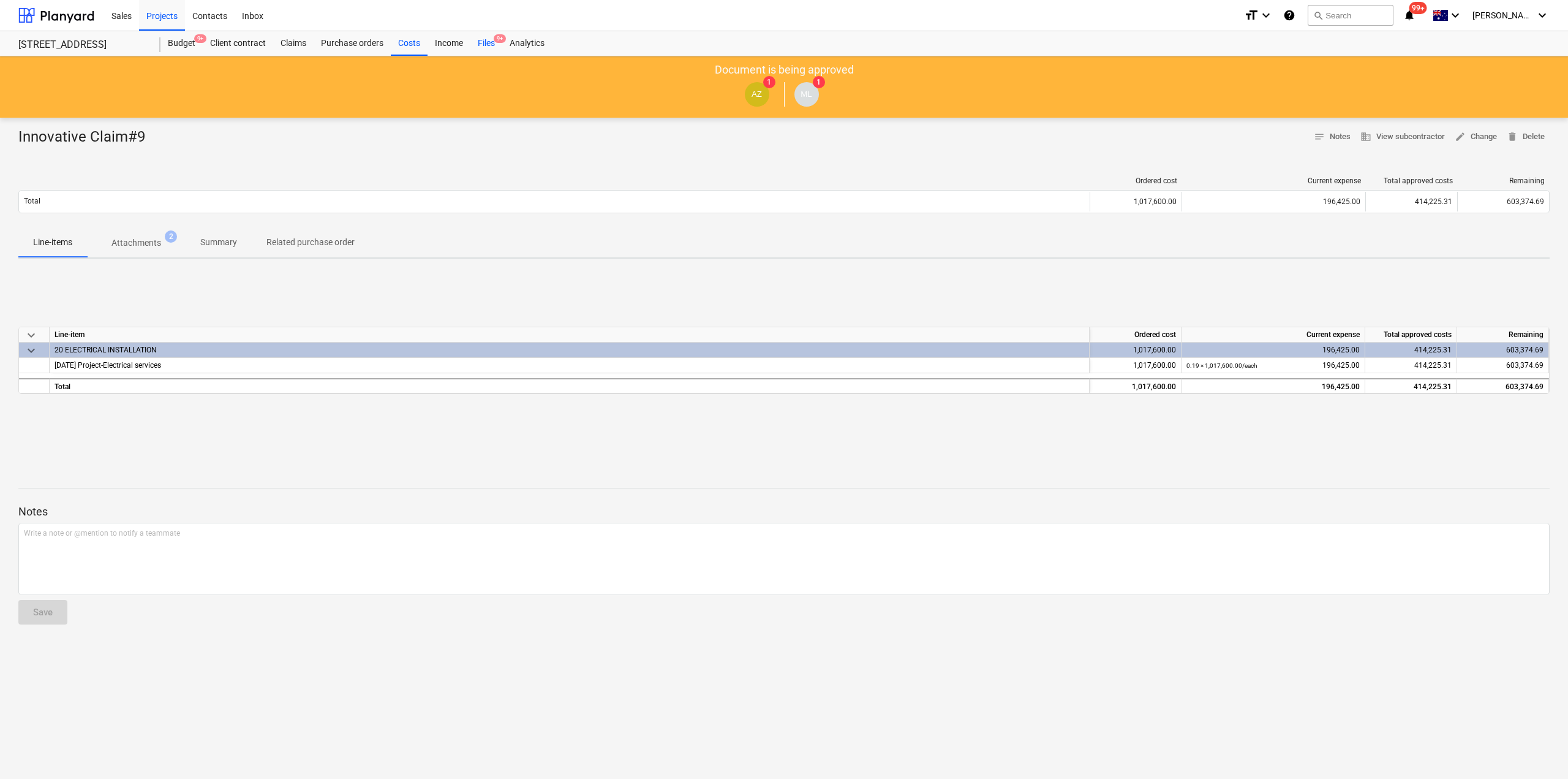
click at [493, 41] on div "Files 9+" at bounding box center [487, 43] width 32 height 25
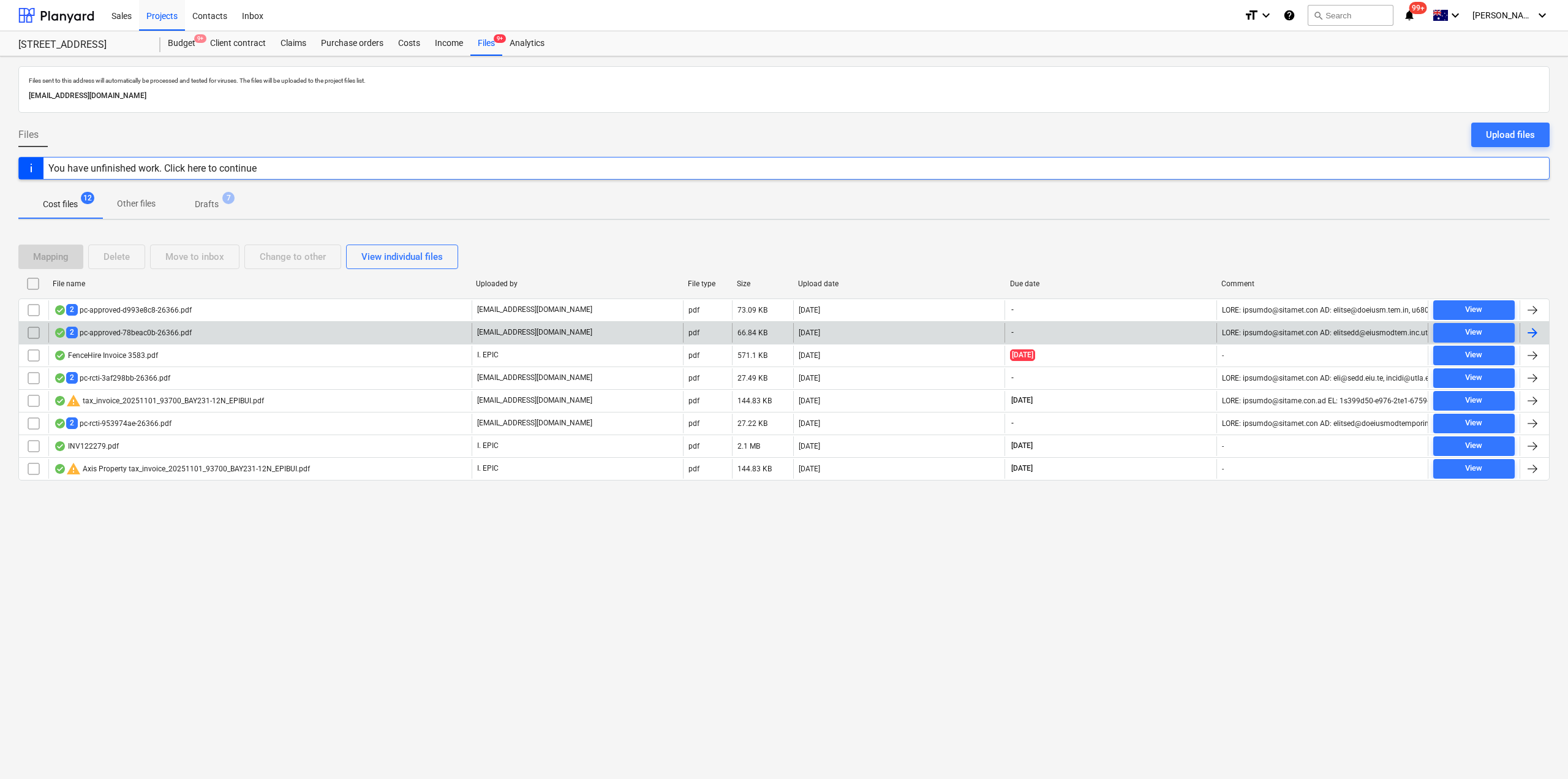
click at [176, 336] on div "2 pc-approved-78beac0b-26366.pdf" at bounding box center [123, 332] width 138 height 12
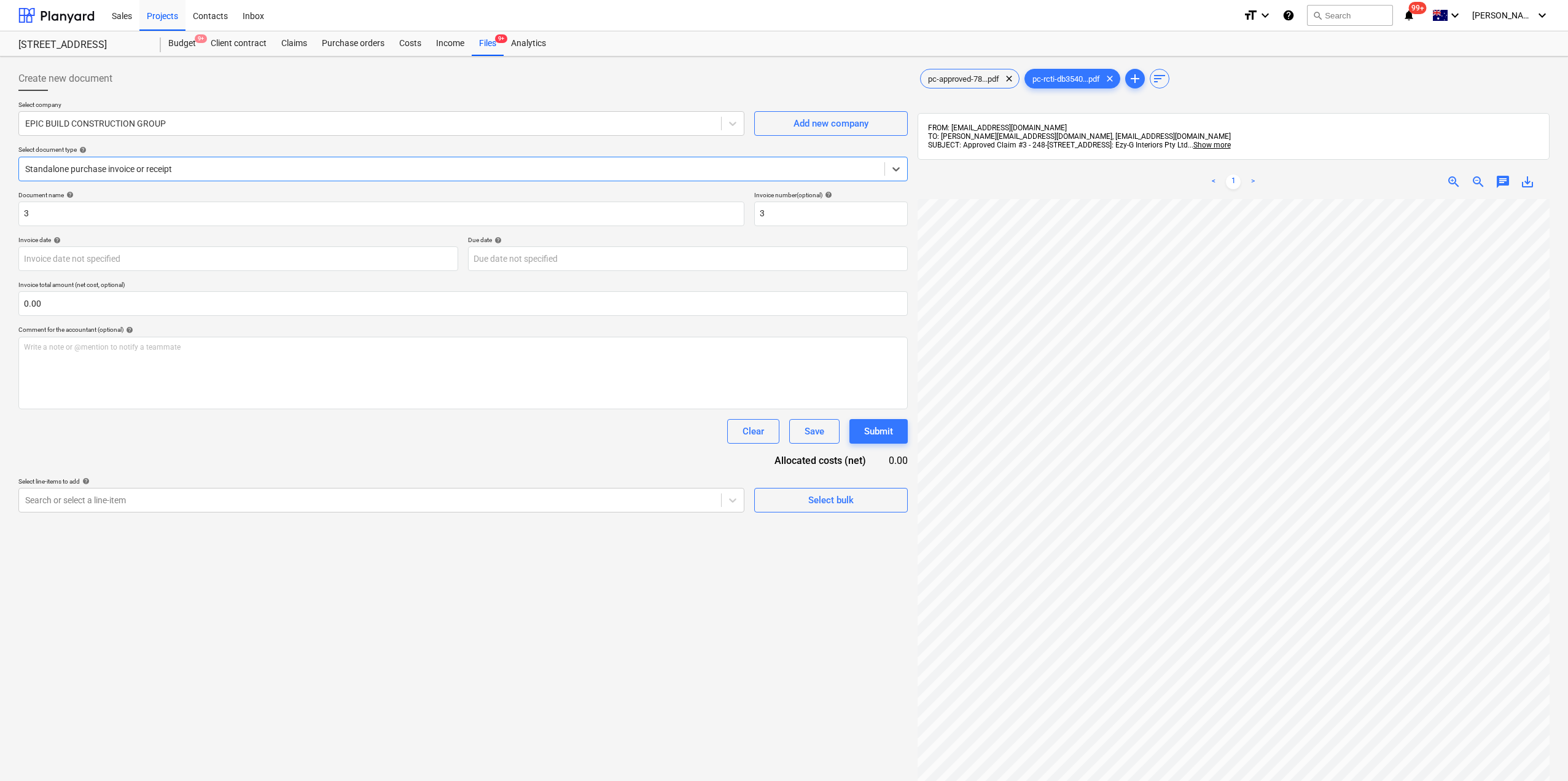
scroll to position [168, 0]
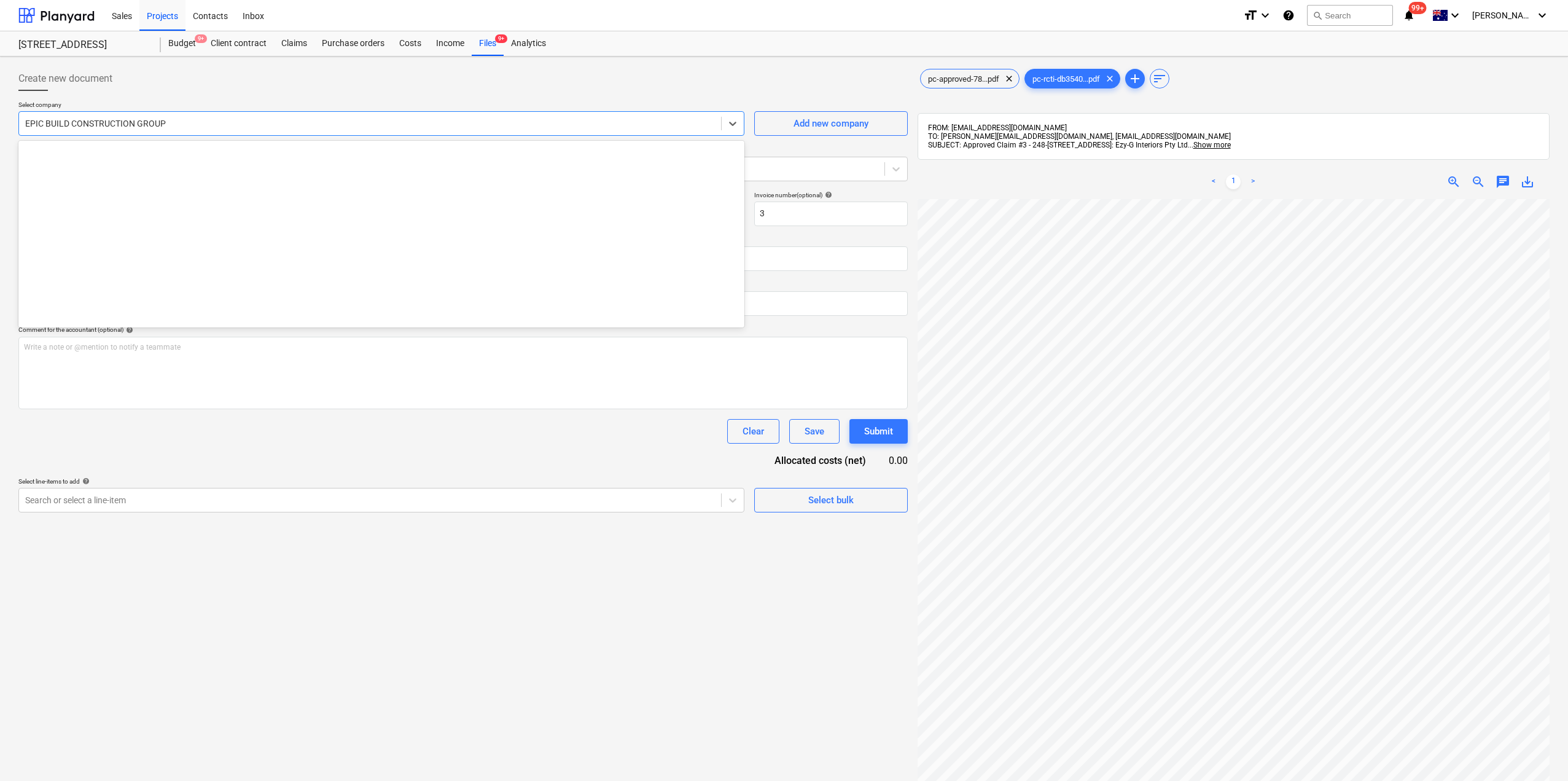
click at [170, 115] on div "EPIC BUILD CONSTRUCTION GROUP" at bounding box center [370, 123] width 702 height 18
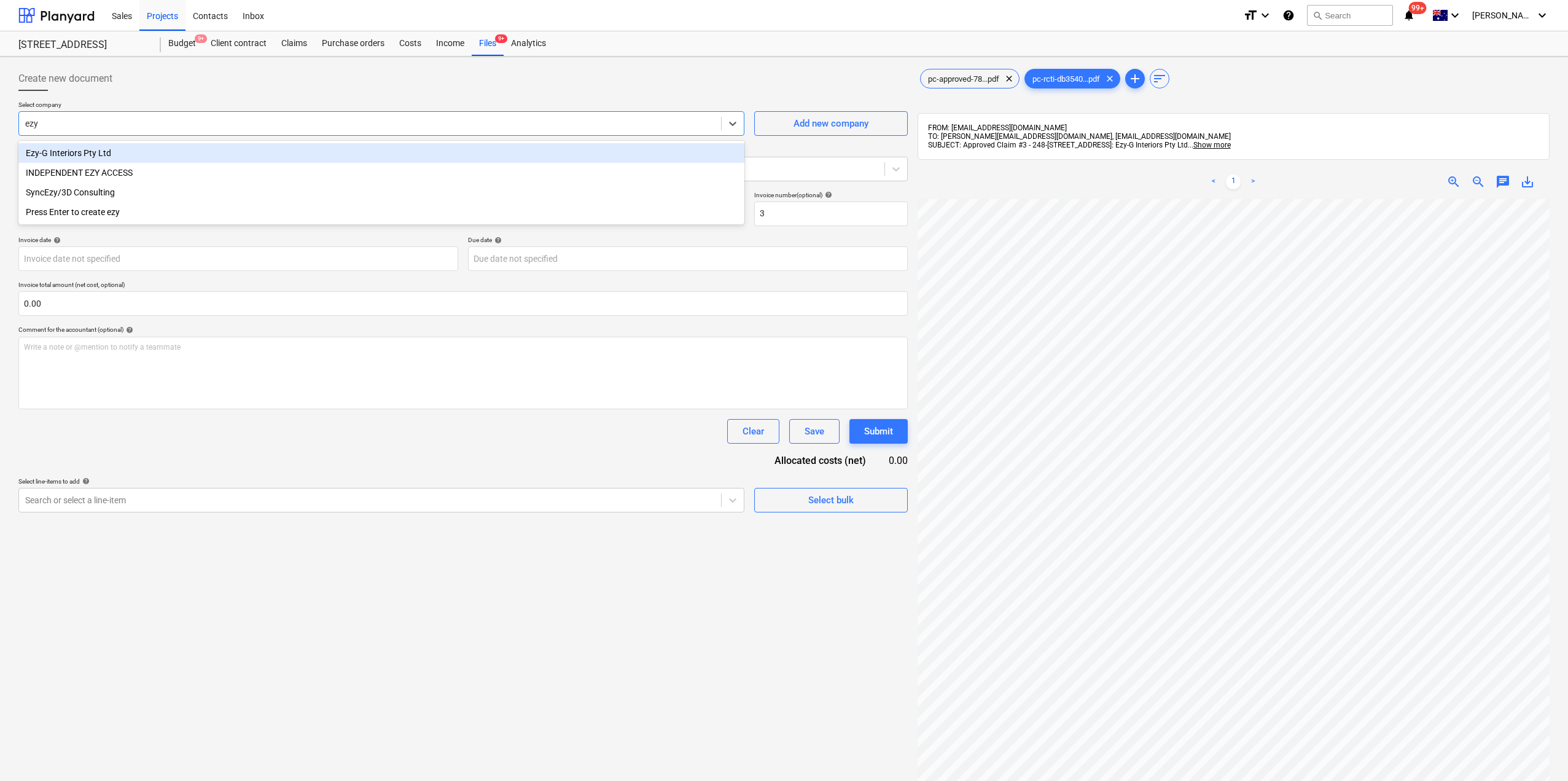
click at [99, 160] on div "Ezy-G Interiors Pty Ltd" at bounding box center [381, 153] width 726 height 20
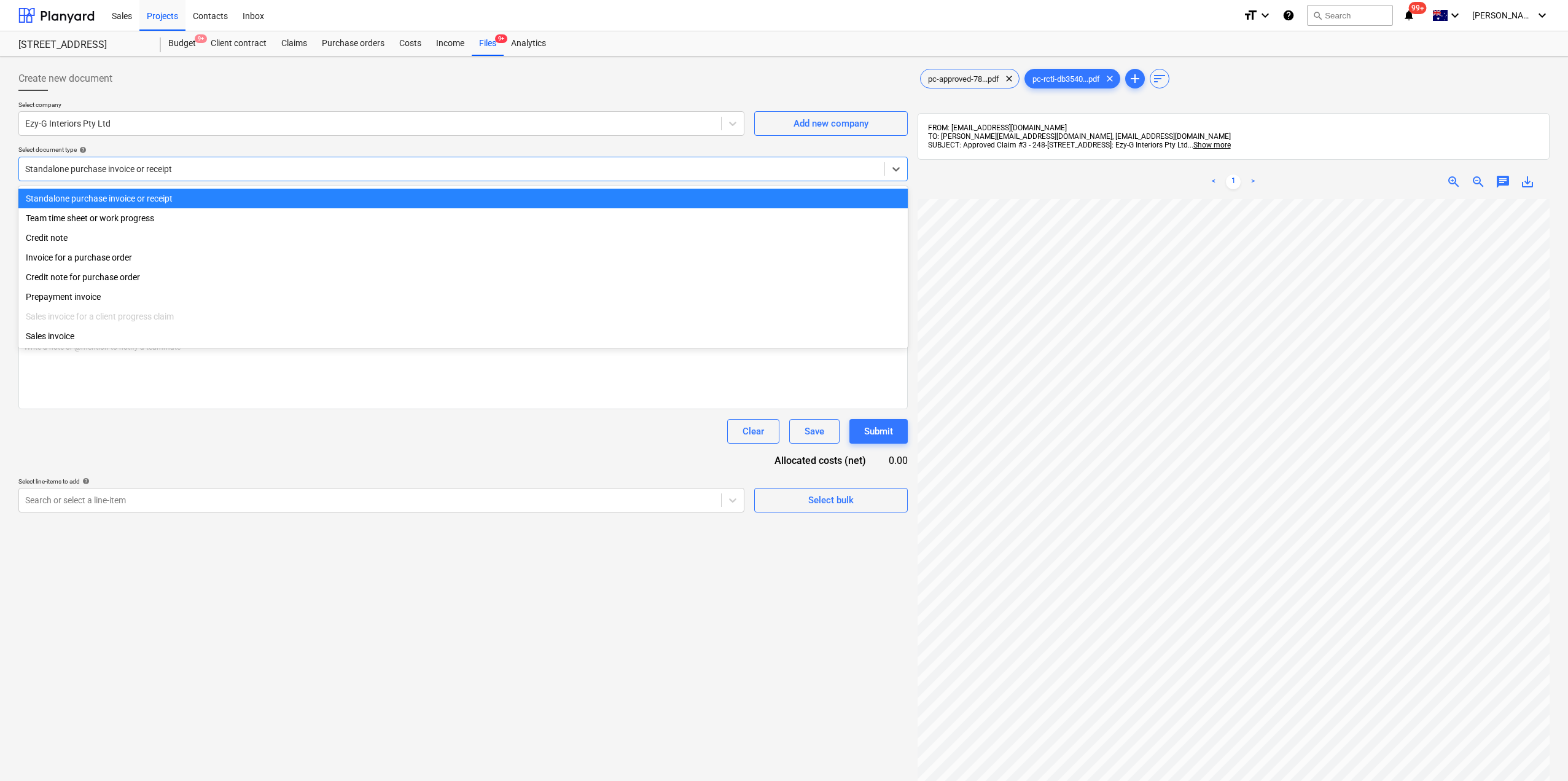
click at [88, 170] on div at bounding box center [452, 168] width 853 height 12
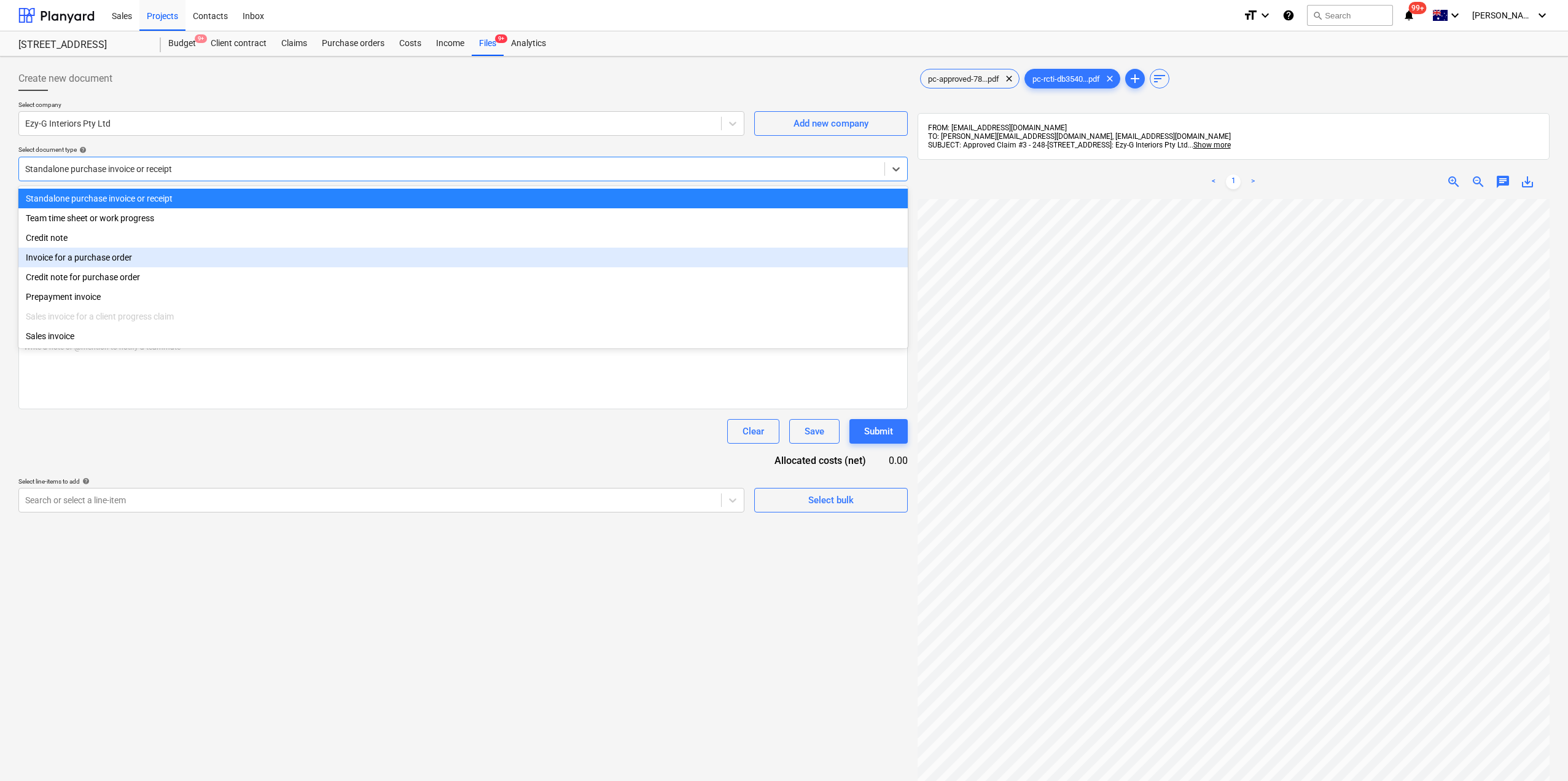
click at [84, 254] on div "Invoice for a purchase order" at bounding box center [462, 257] width 889 height 20
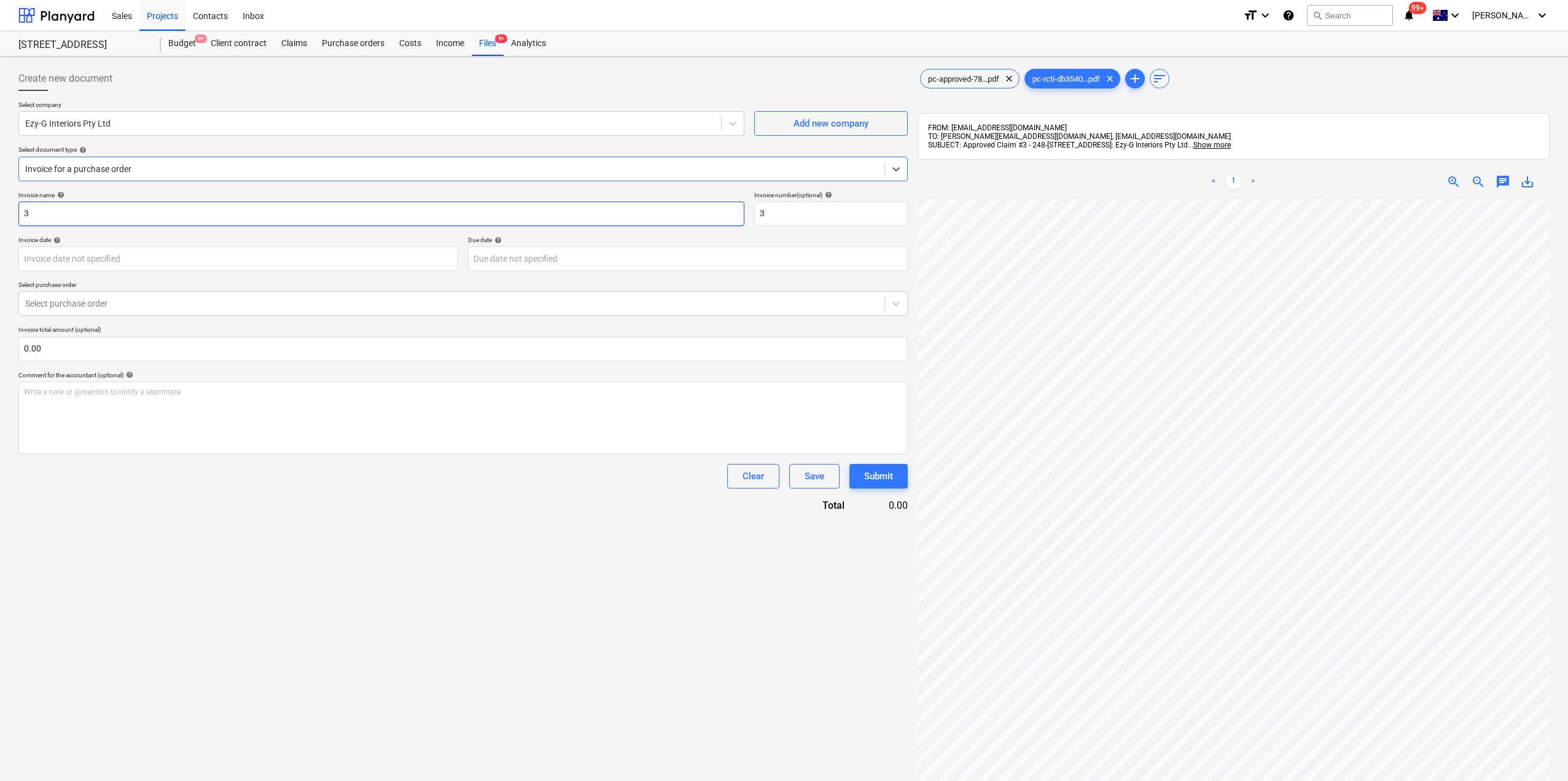
click at [58, 217] on input "3" at bounding box center [381, 213] width 726 height 25
click at [101, 298] on div at bounding box center [452, 303] width 853 height 12
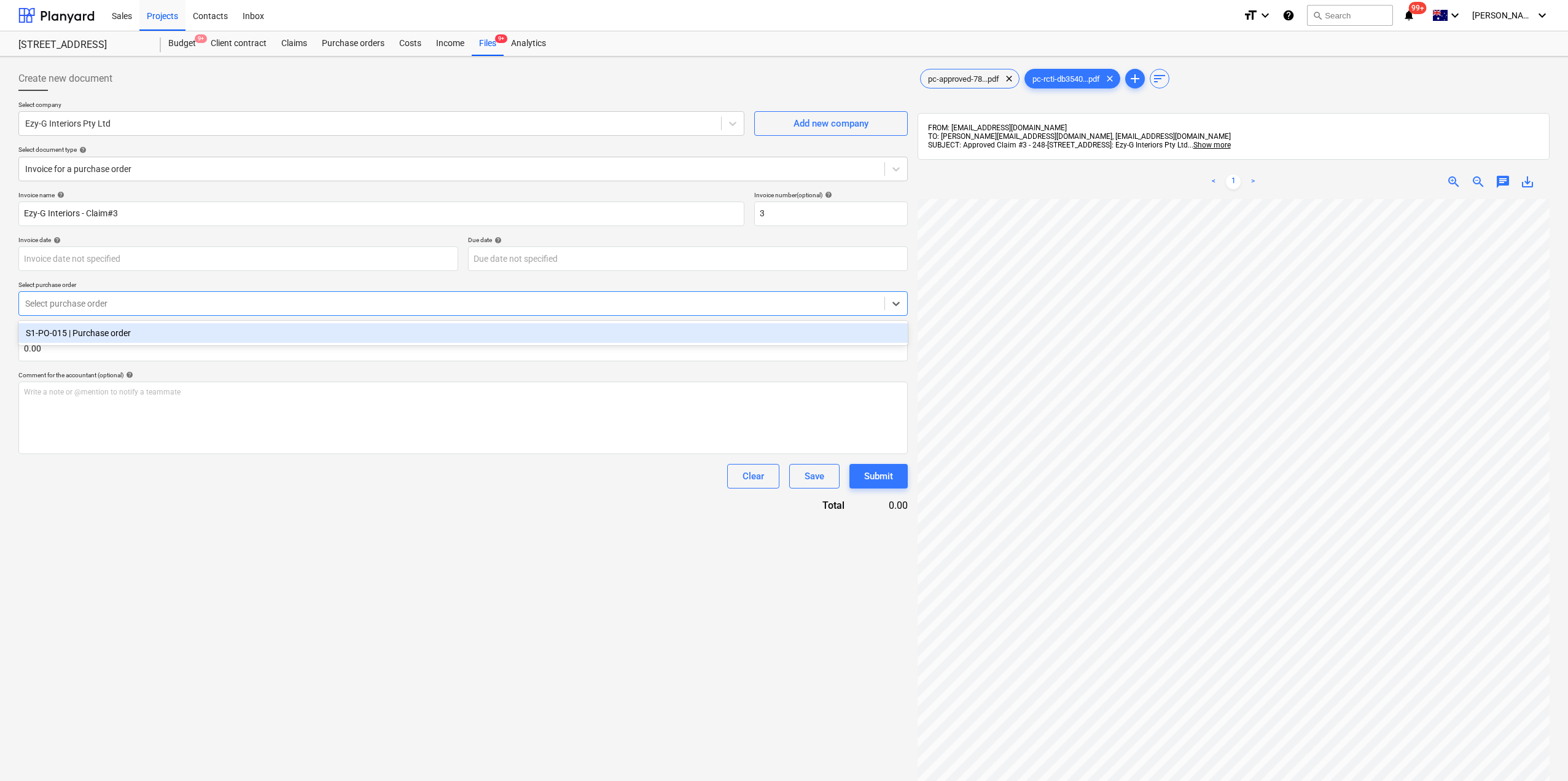
click at [96, 325] on div "S1-PO-015 | Purchase order" at bounding box center [462, 333] width 889 height 20
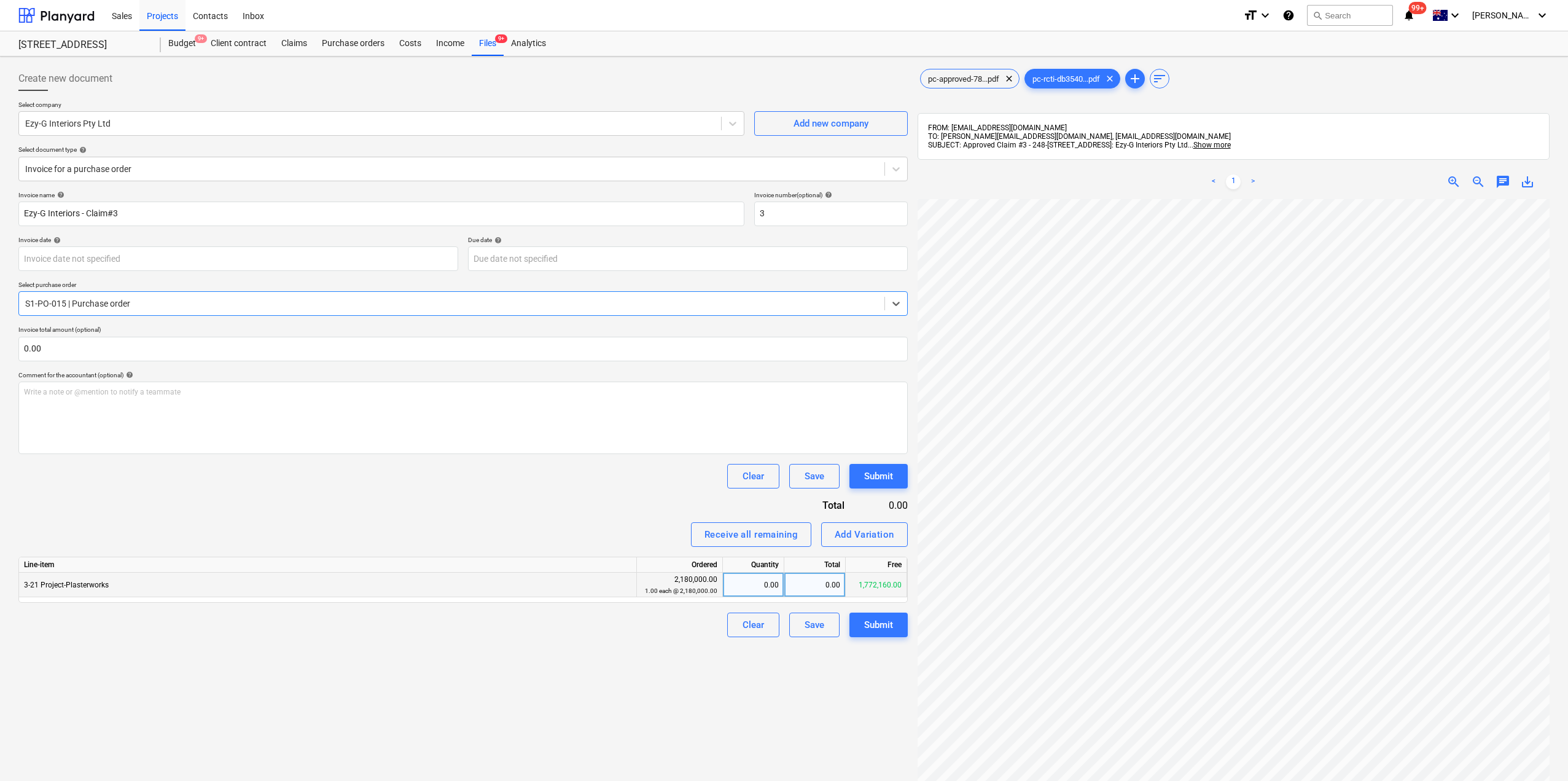
click at [818, 585] on div "0.00" at bounding box center [814, 584] width 61 height 25
click at [701, 715] on div "Create new document Select company Ezy-G Interiors Pty Ltd Add new company Sele…" at bounding box center [463, 506] width 899 height 888
click at [877, 628] on div "Submit" at bounding box center [879, 625] width 29 height 16
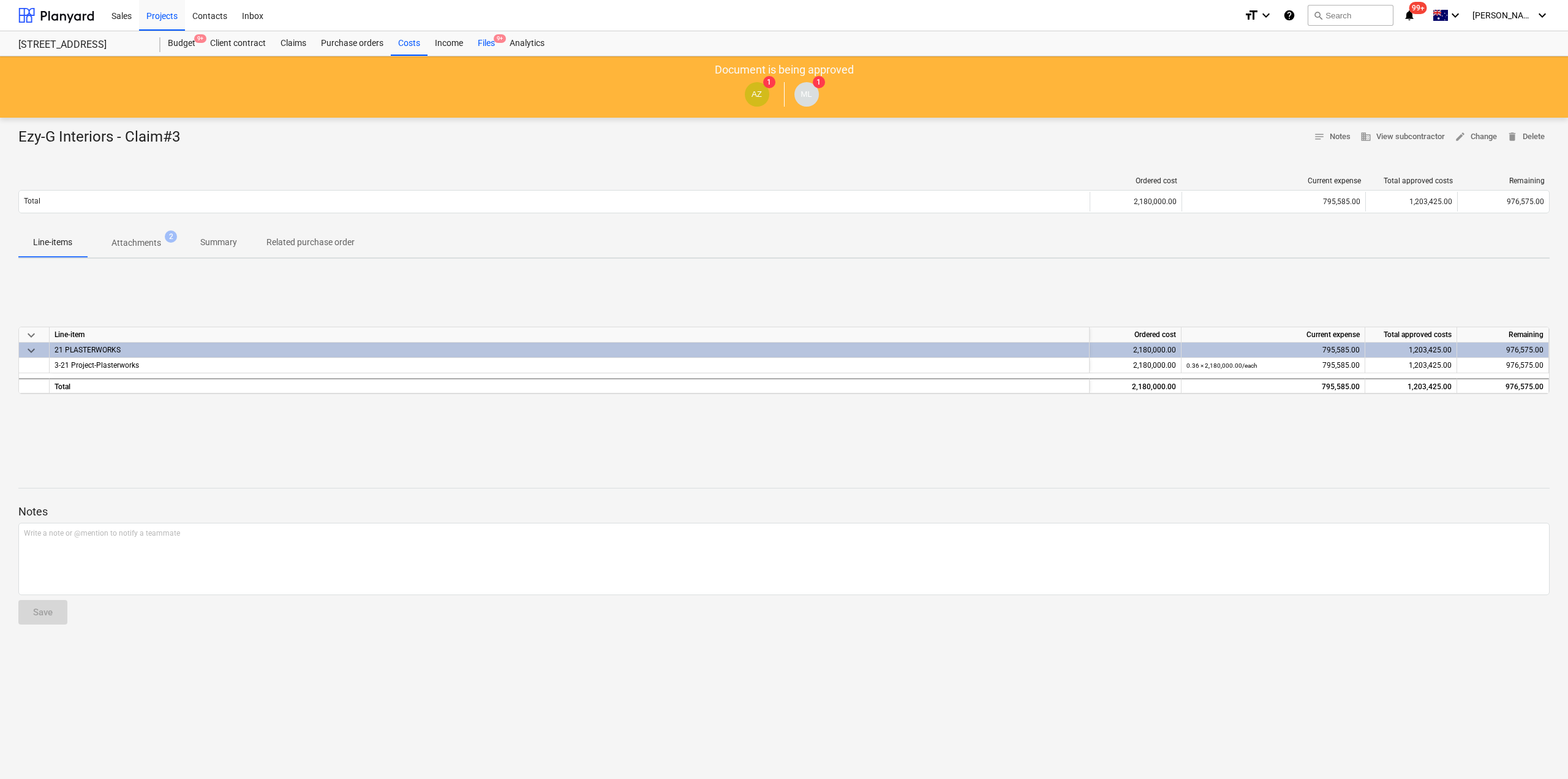
click at [490, 37] on div "Files 9+" at bounding box center [487, 43] width 32 height 25
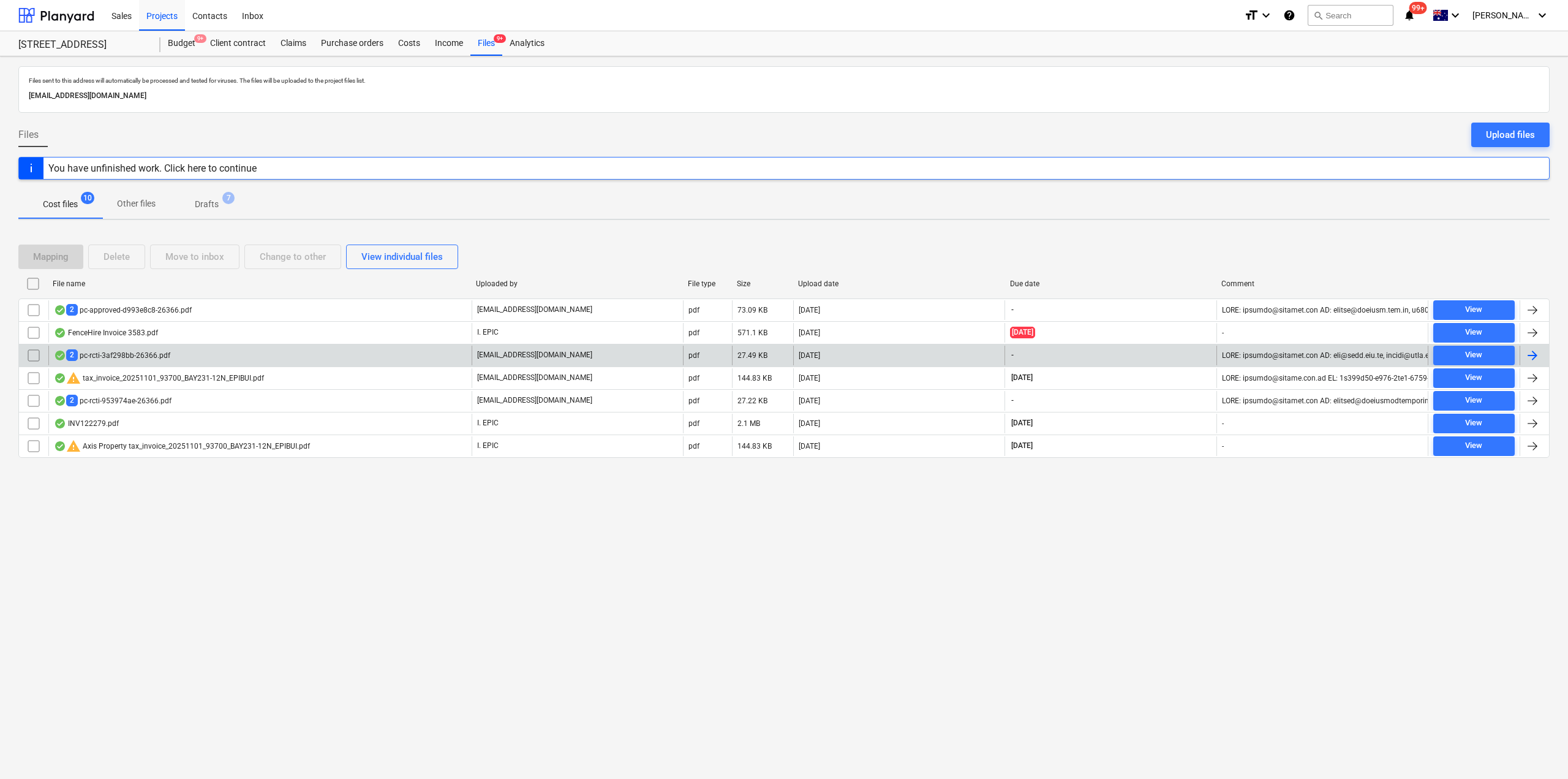
click at [245, 353] on div "2 pc-rcti-3af298bb-26366.pdf" at bounding box center [260, 355] width 423 height 20
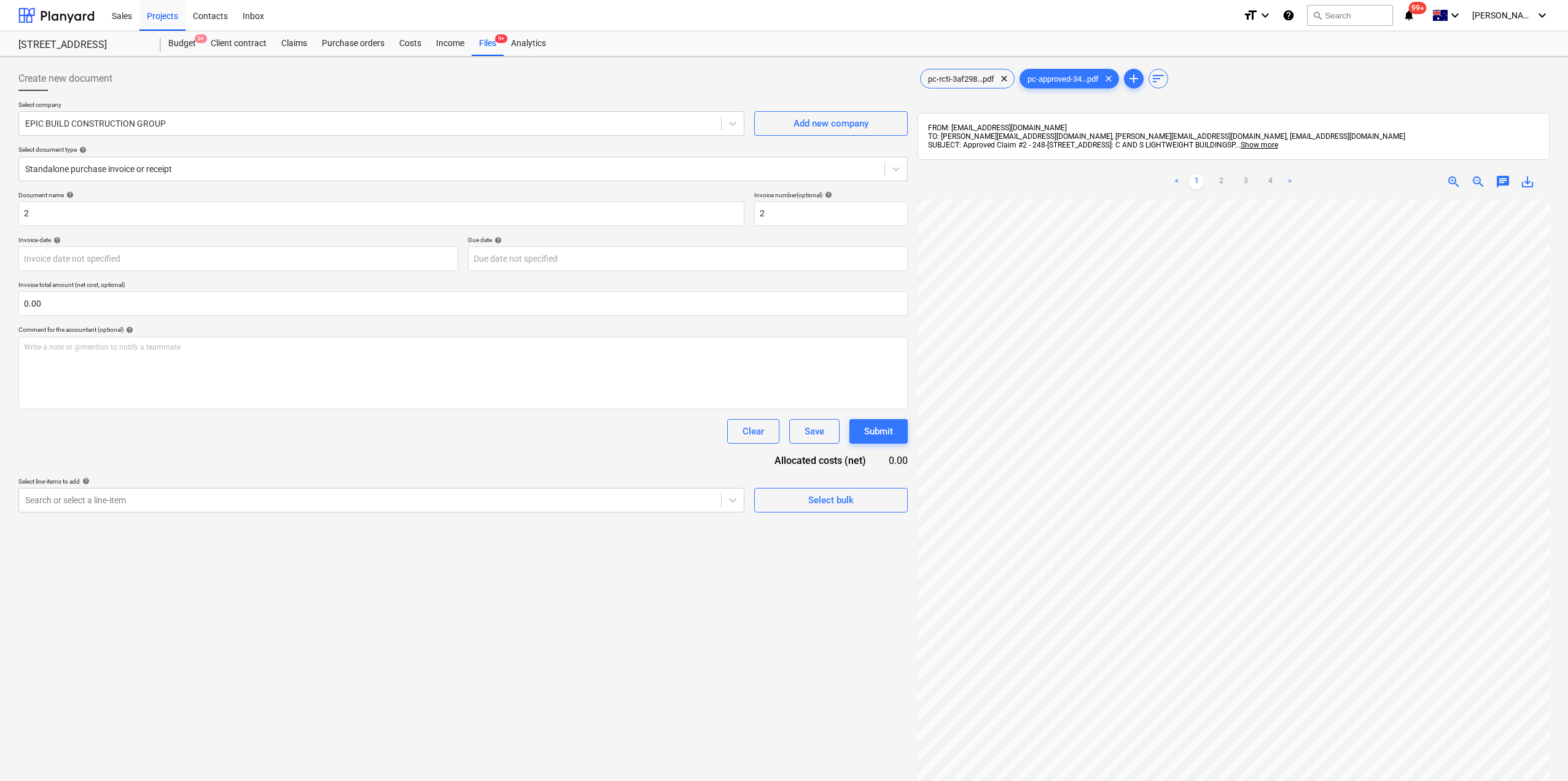
scroll to position [0, 267]
click at [82, 126] on div at bounding box center [370, 123] width 689 height 12
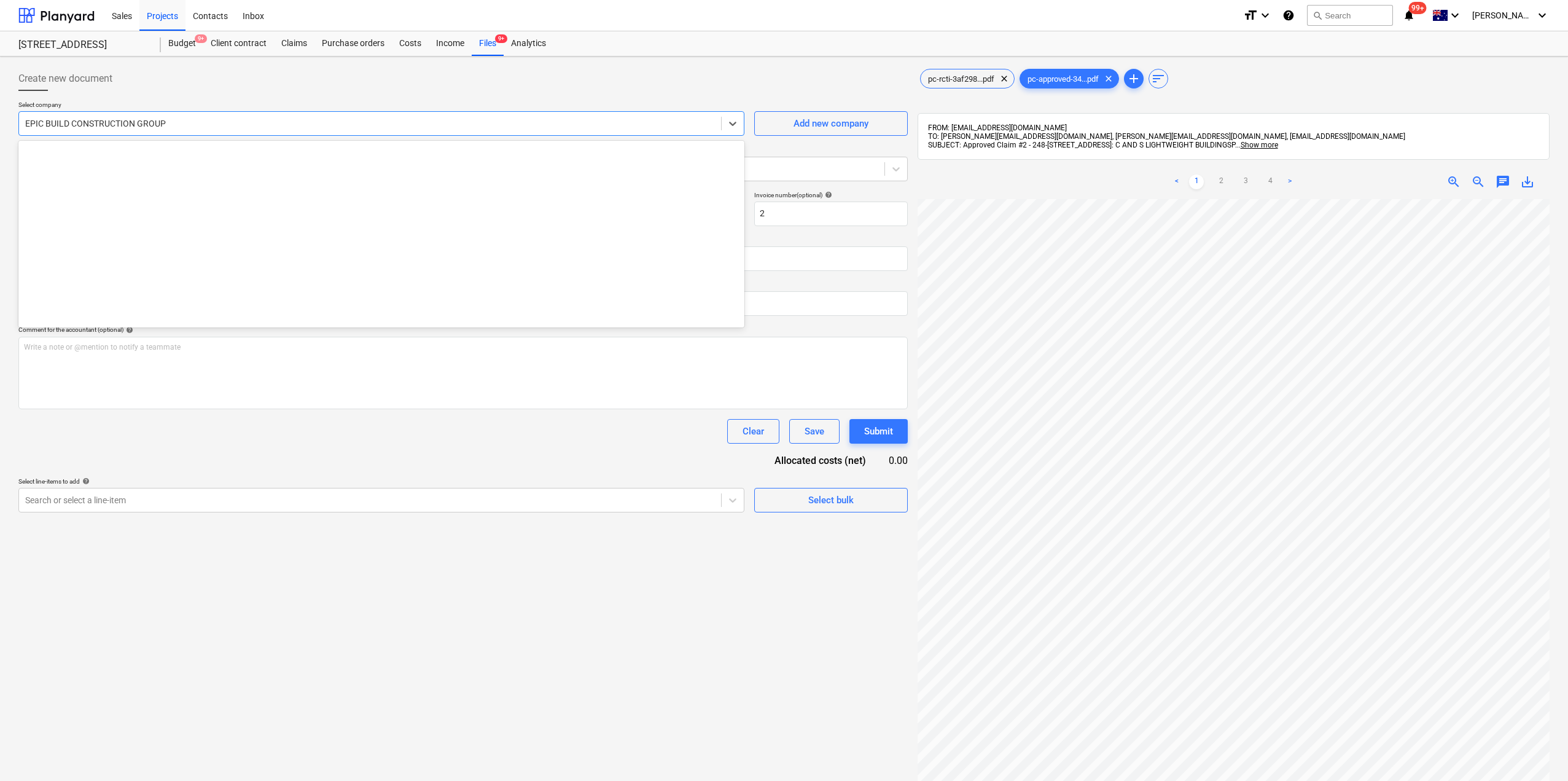
scroll to position [7375, 0]
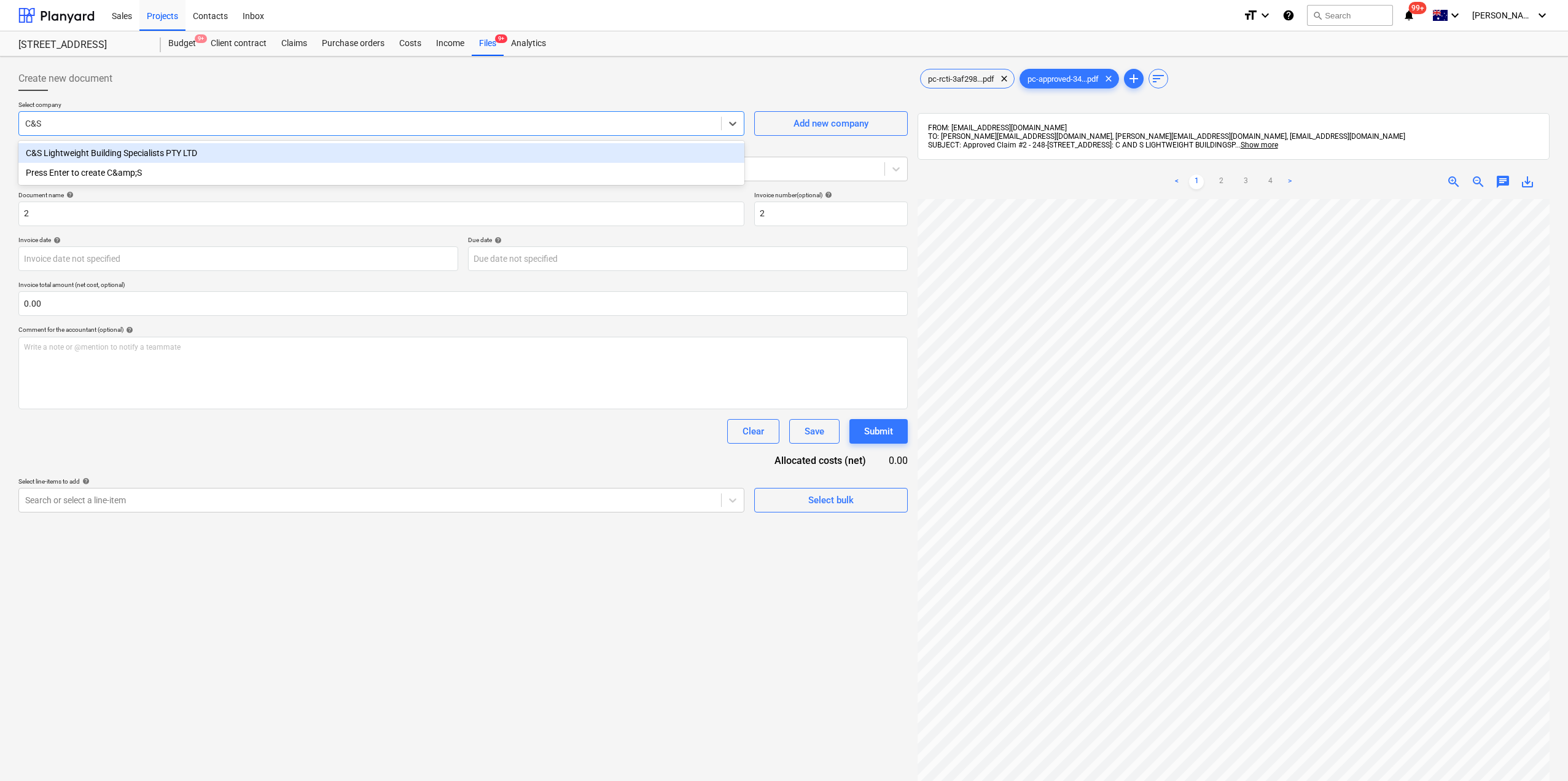
click at [80, 154] on div "C&S Lightweight Building Specialists PTY LTD" at bounding box center [381, 153] width 726 height 20
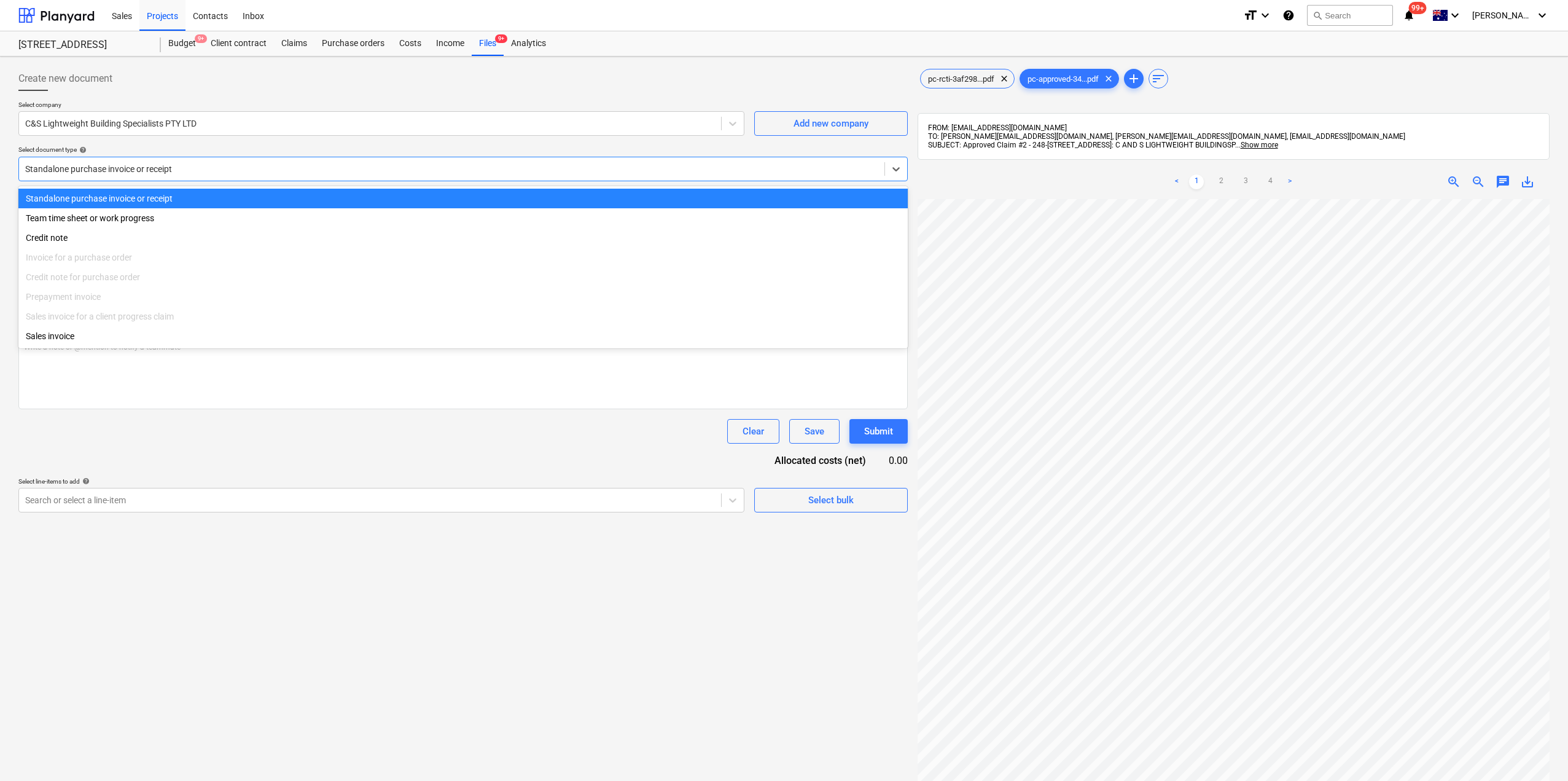
click at [80, 168] on div at bounding box center [452, 168] width 853 height 12
click at [165, 152] on div "Select document type help" at bounding box center [462, 150] width 889 height 8
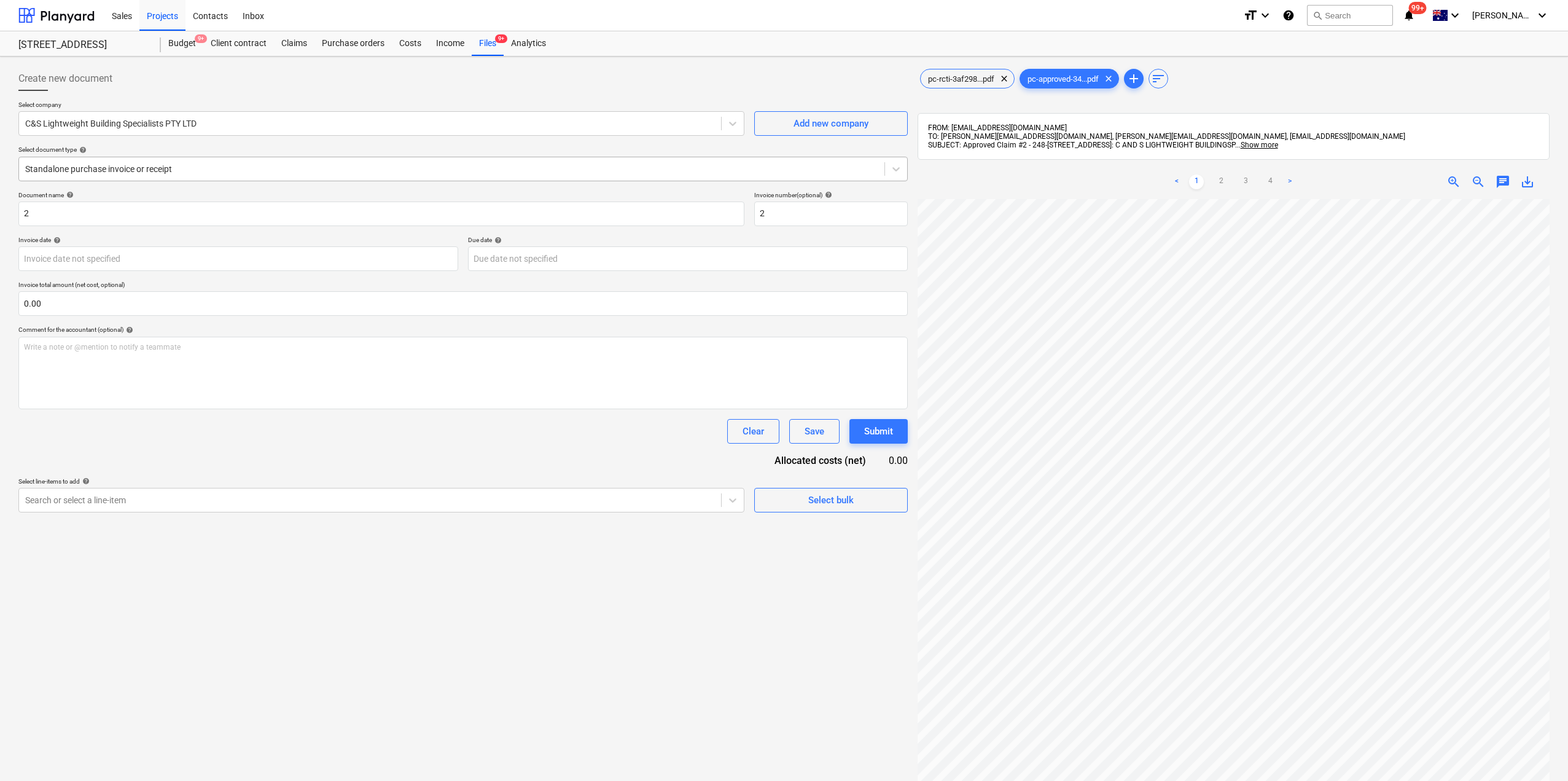
click at [158, 176] on div "Standalone purchase invoice or receipt" at bounding box center [451, 169] width 865 height 18
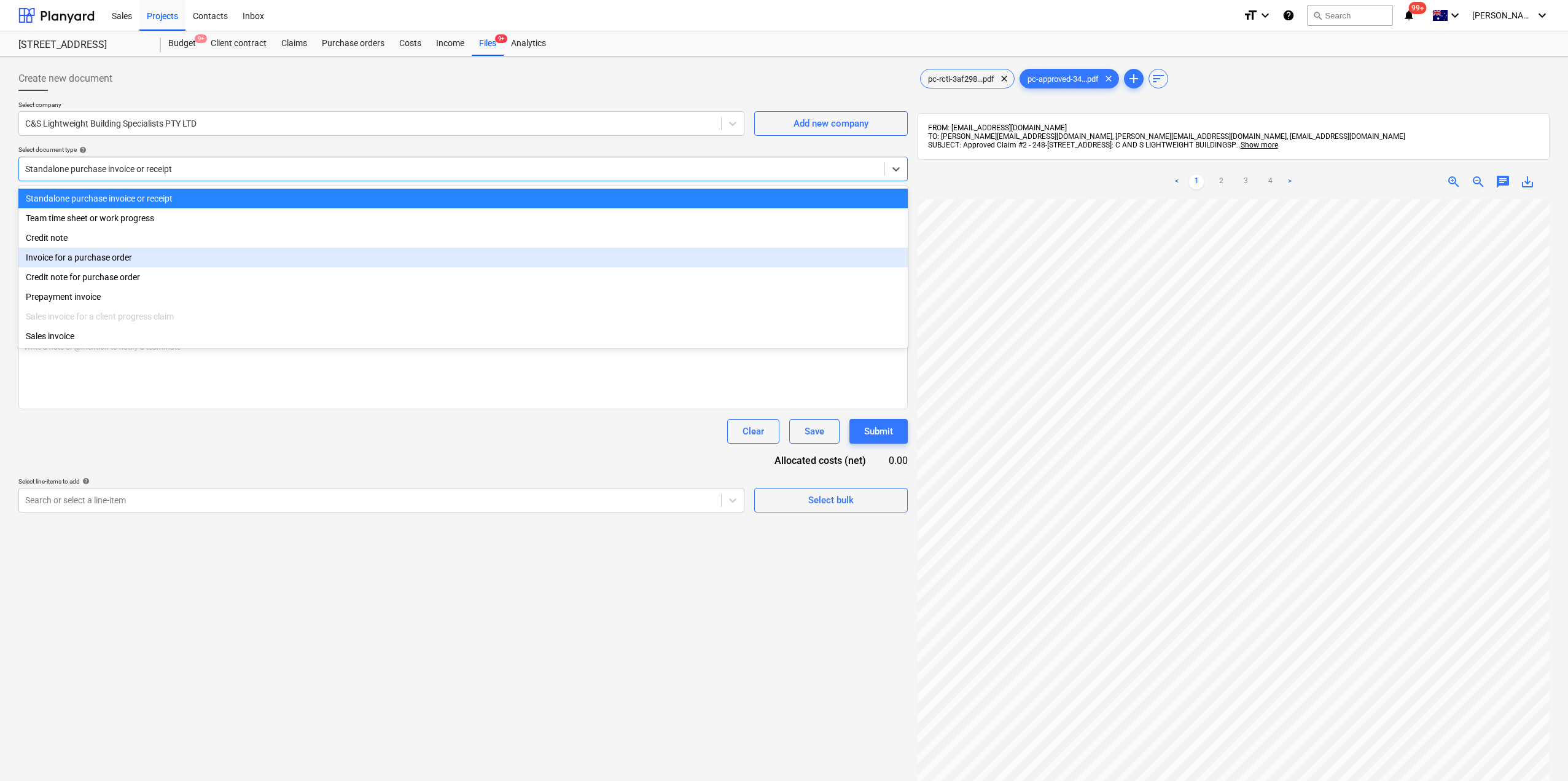
click at [118, 255] on div "Invoice for a purchase order" at bounding box center [462, 257] width 889 height 20
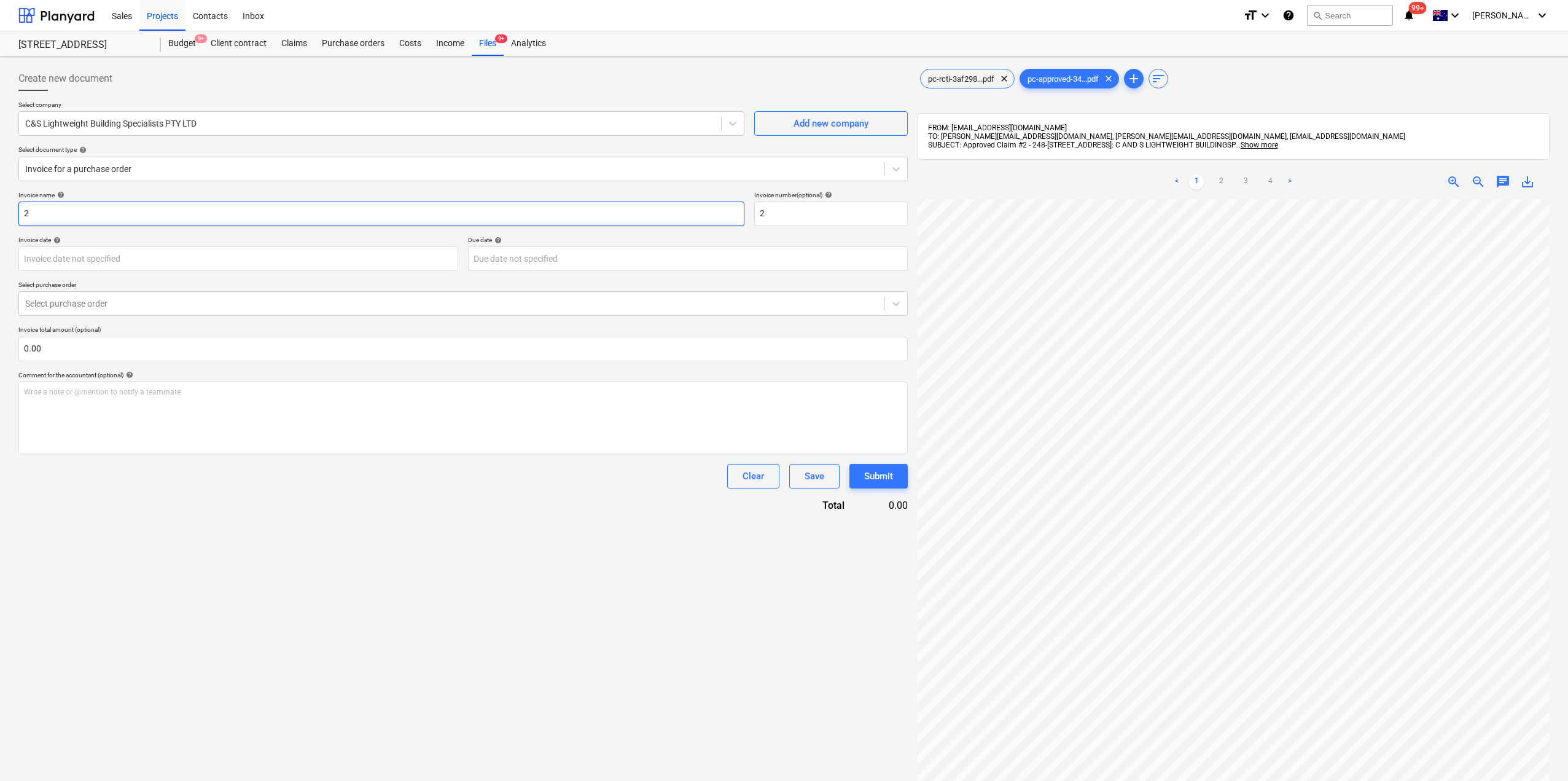
click at [63, 212] on input "2" at bounding box center [381, 213] width 726 height 25
drag, startPoint x: 60, startPoint y: 204, endPoint x: 0, endPoint y: 210, distance: 60.3
click at [0, 210] on div "Create new document Select company C&S Lightweight Building Specialists PTY LTD…" at bounding box center [784, 506] width 1568 height 899
drag, startPoint x: 193, startPoint y: 211, endPoint x: 171, endPoint y: 211, distance: 22.0
click at [171, 211] on input "C&S Lightweight - External Cladding =- Laom#2" at bounding box center [381, 213] width 726 height 25
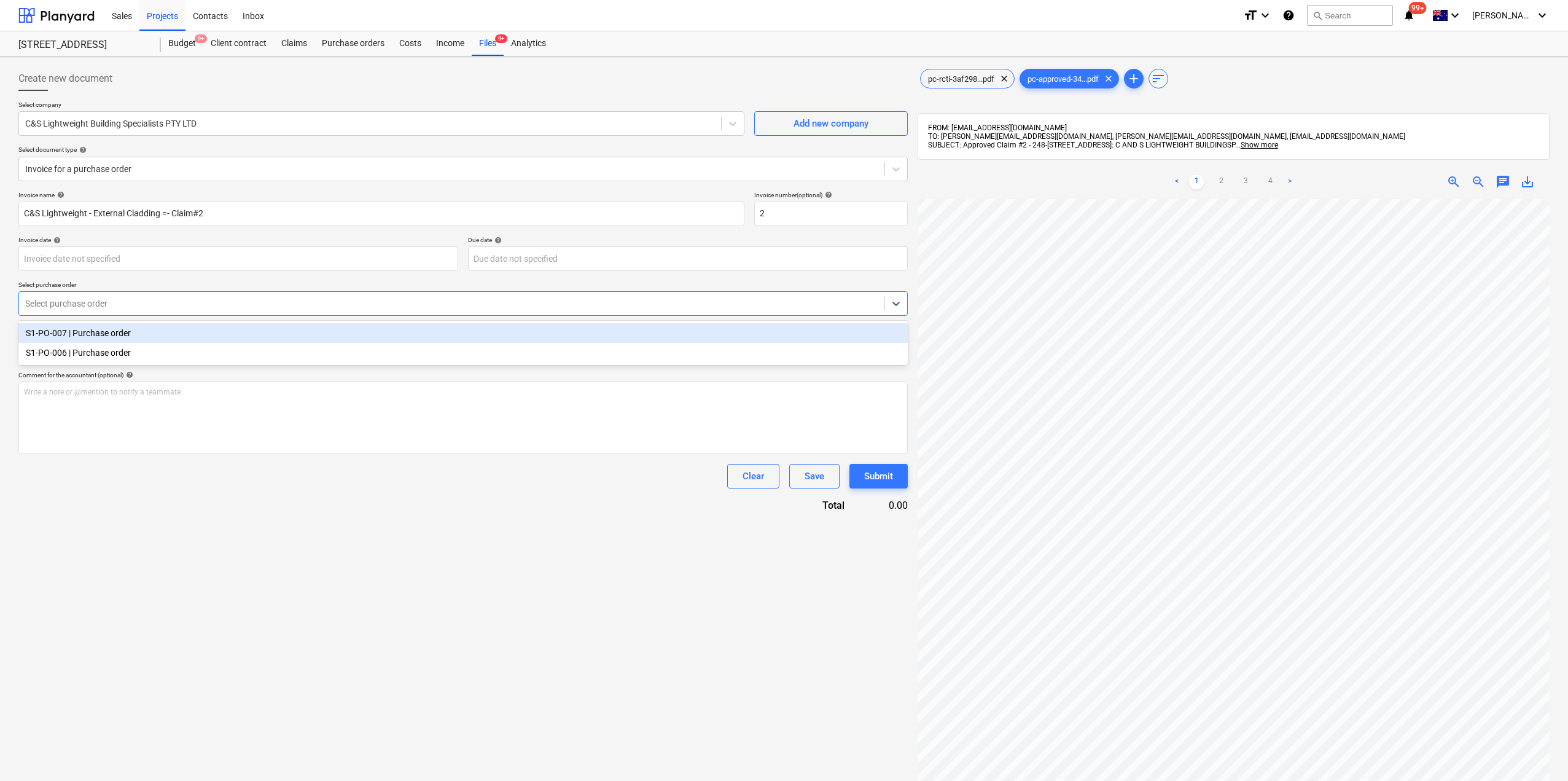
click at [103, 308] on div at bounding box center [452, 303] width 853 height 12
click at [103, 341] on div "S1-PO-007 | Purchase order" at bounding box center [462, 333] width 889 height 20
click at [265, 482] on div "Clear Save Submit" at bounding box center [462, 476] width 889 height 25
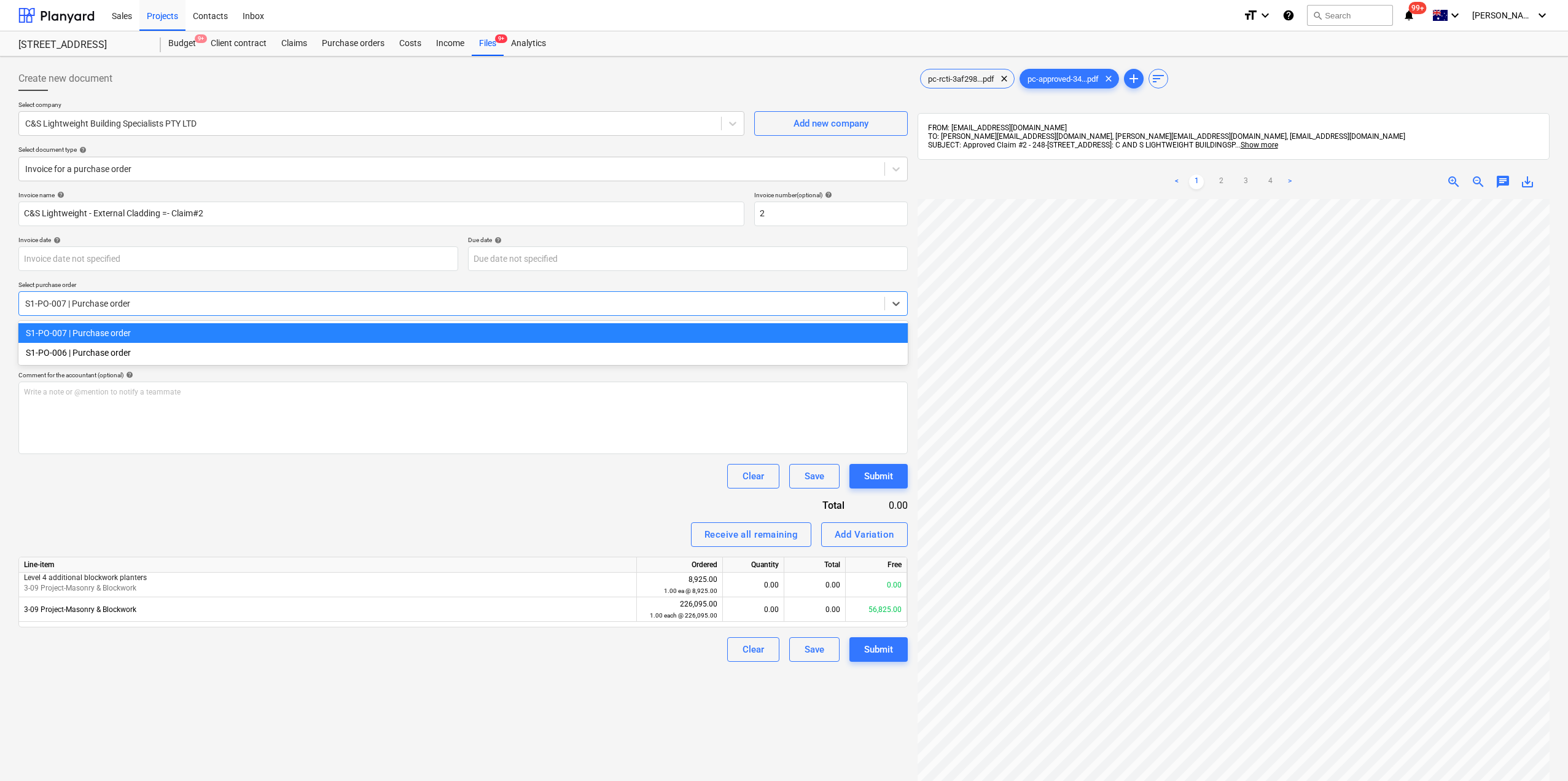
click at [129, 312] on div "S1-PO-007 | Purchase order" at bounding box center [451, 303] width 865 height 18
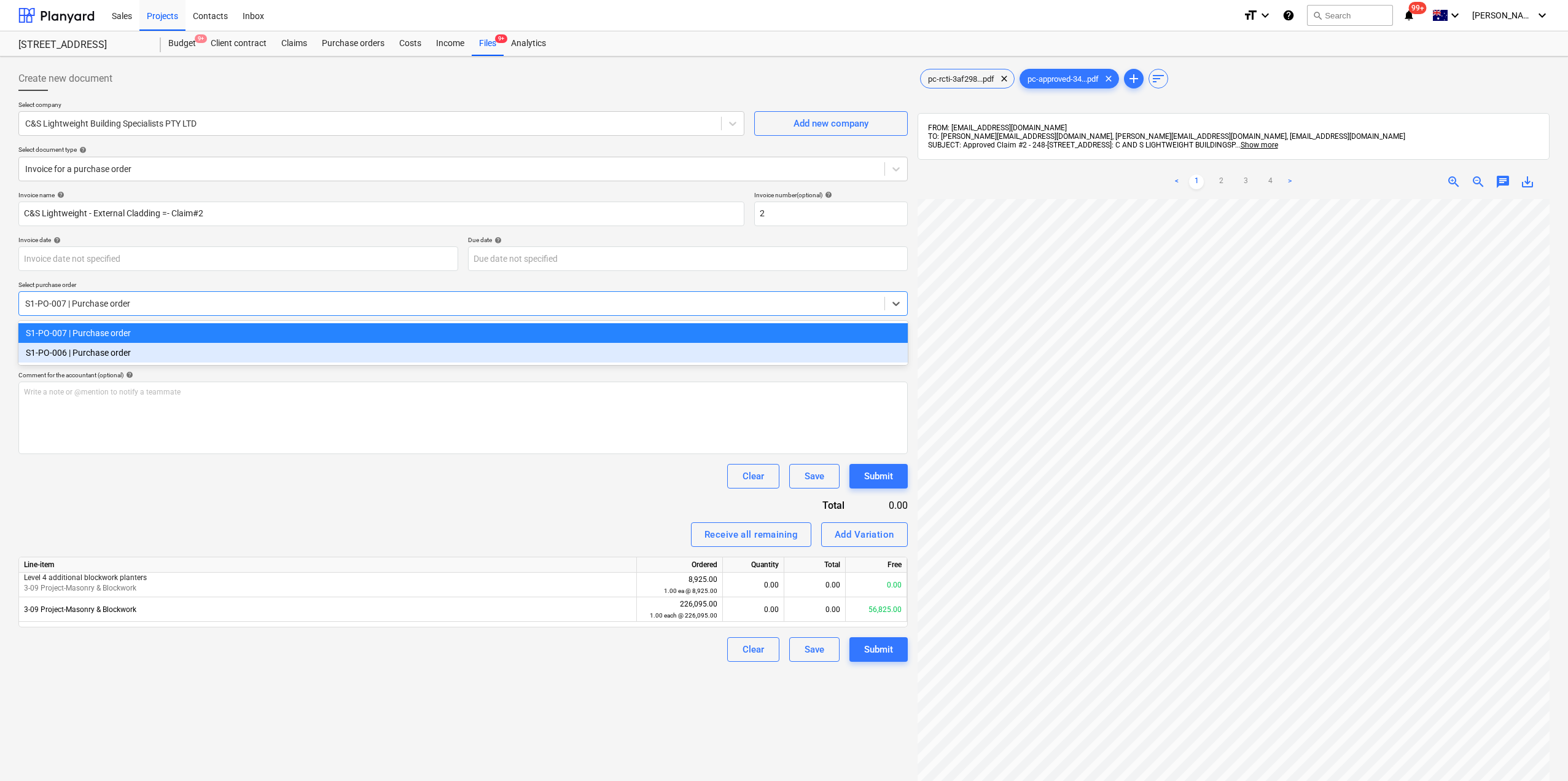
click at [107, 360] on div "S1-PO-006 | Purchase order" at bounding box center [462, 353] width 889 height 20
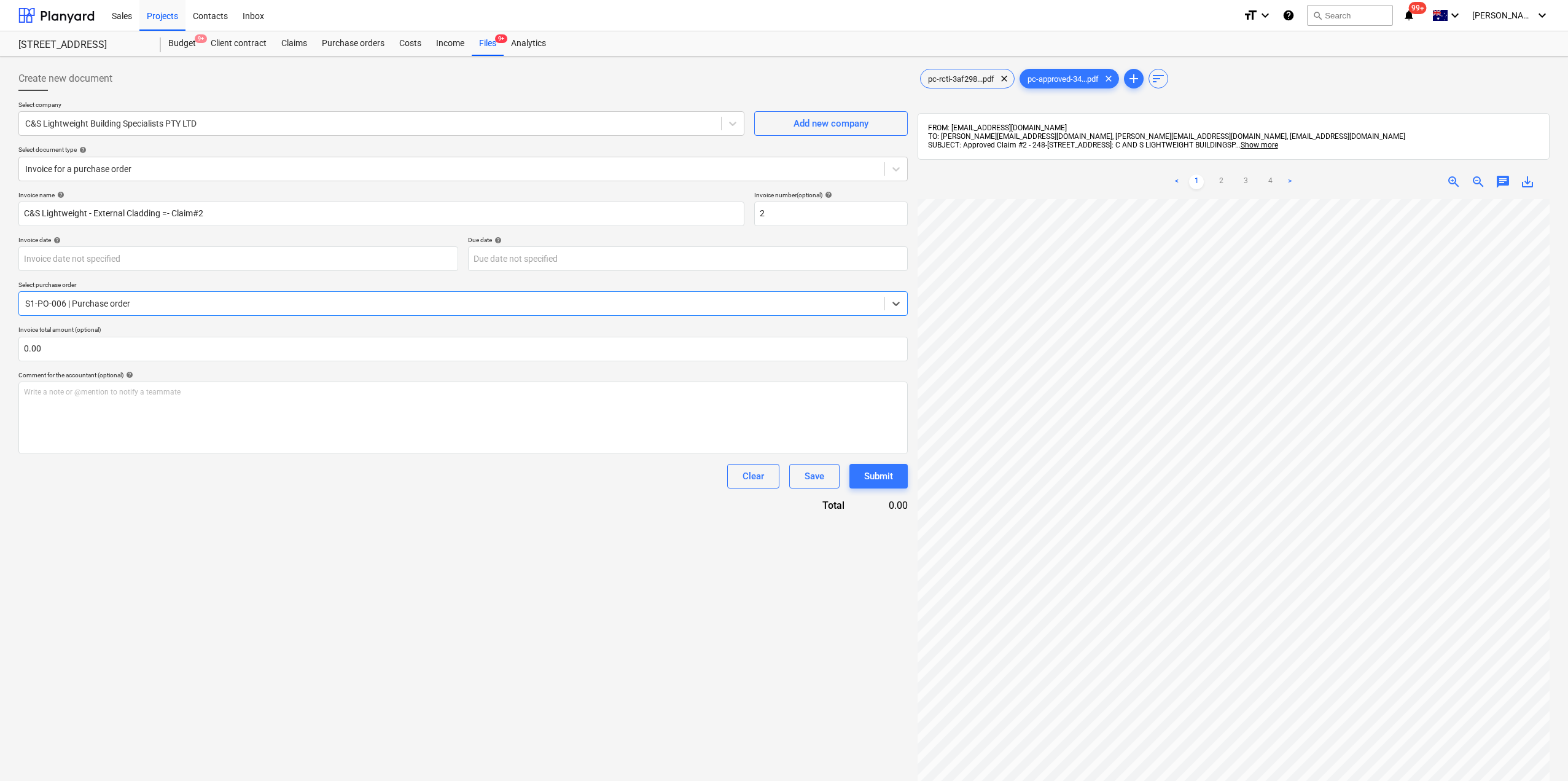
click at [314, 307] on div at bounding box center [452, 303] width 853 height 12
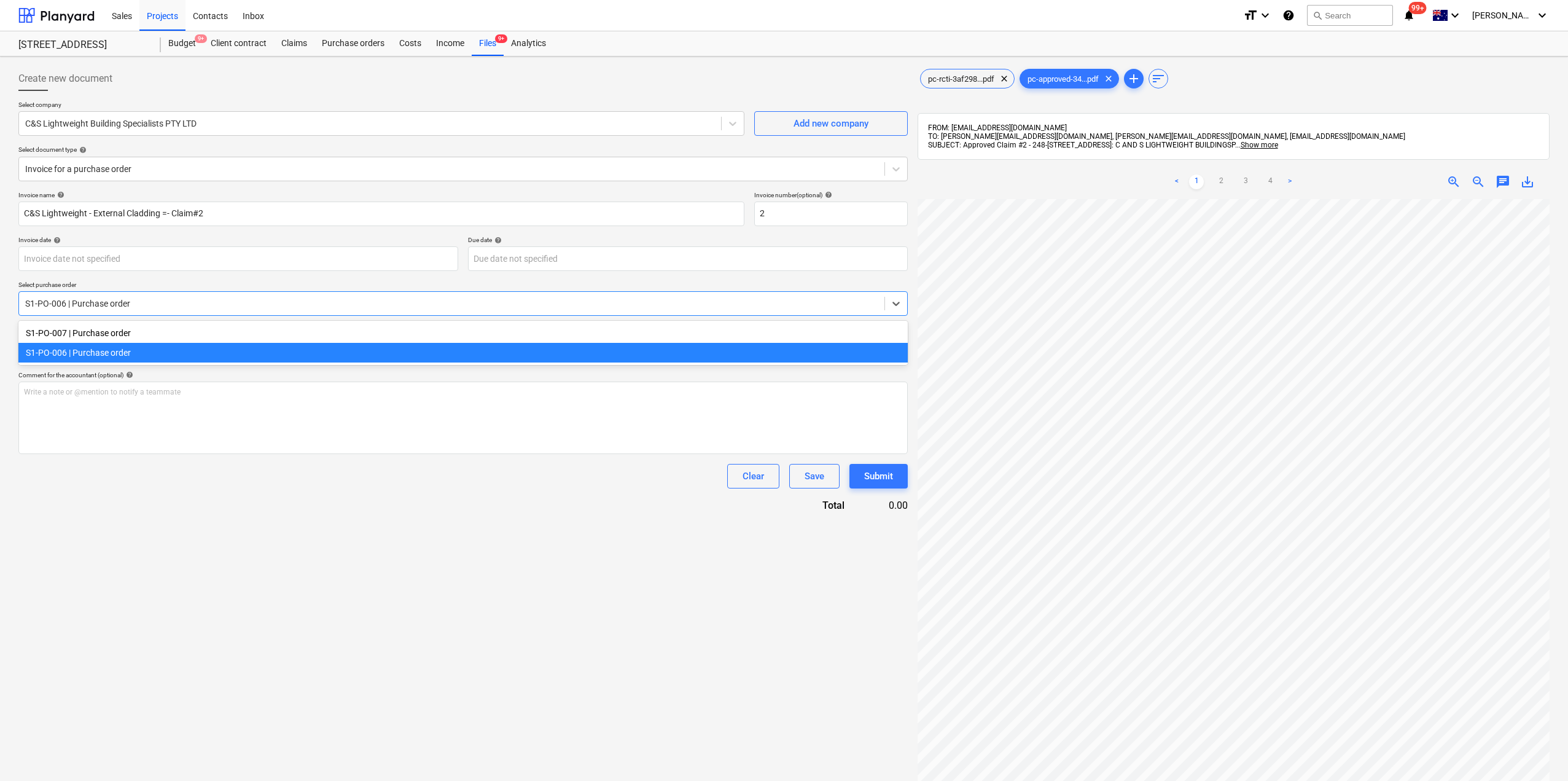
click at [252, 348] on div "S1-PO-006 | Purchase order" at bounding box center [462, 353] width 889 height 20
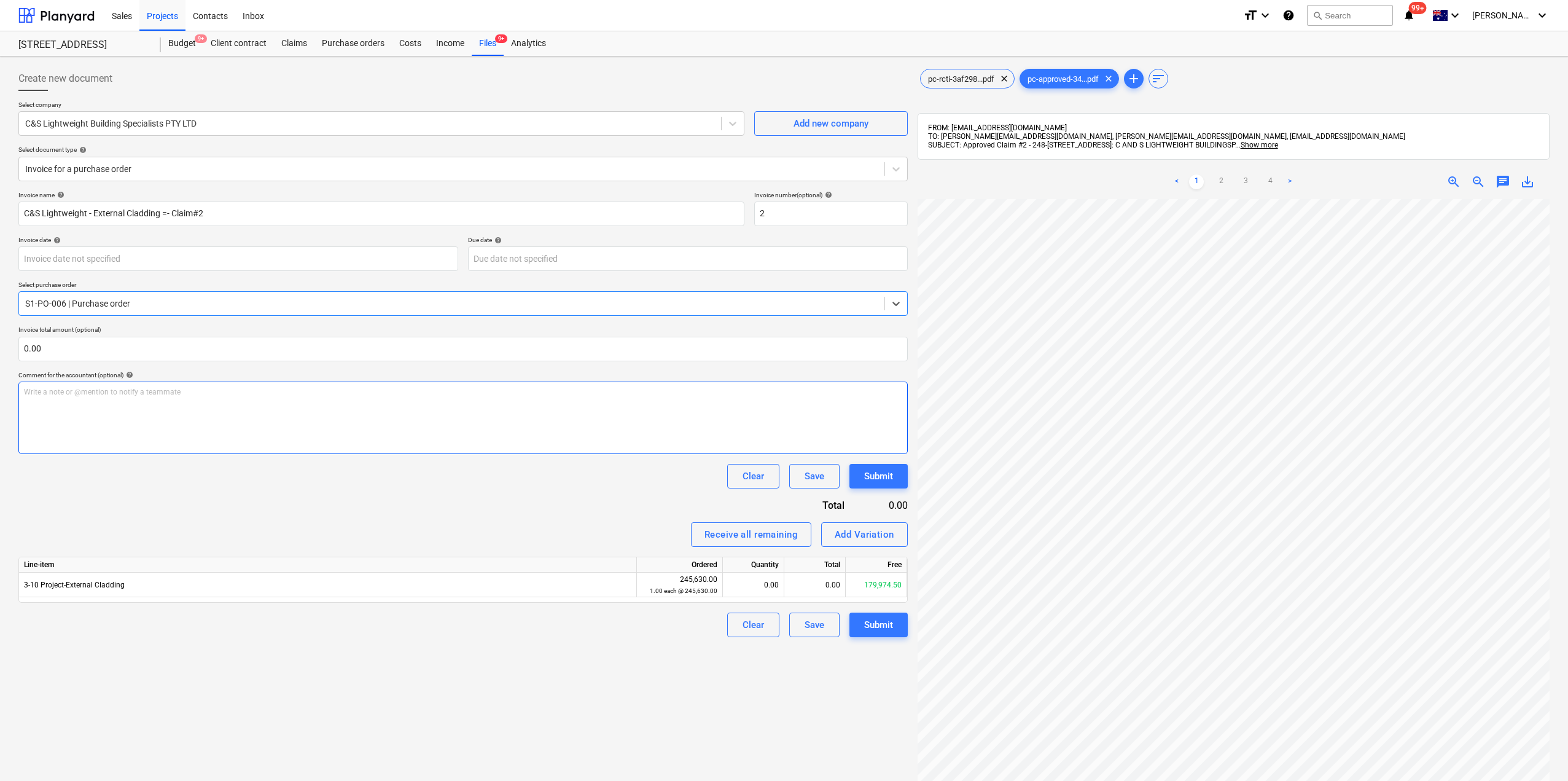
click at [279, 426] on div "Write a note or @mention to notify a teammate [PERSON_NAME]" at bounding box center [462, 417] width 889 height 72
click at [1567, 545] on html "Sales Projects Contacts Inbox format_size keyboard_arrow_down help search Searc…" at bounding box center [784, 390] width 1568 height 781
click at [950, 77] on span "pc-rcti-3af298...pdf" at bounding box center [961, 79] width 81 height 10
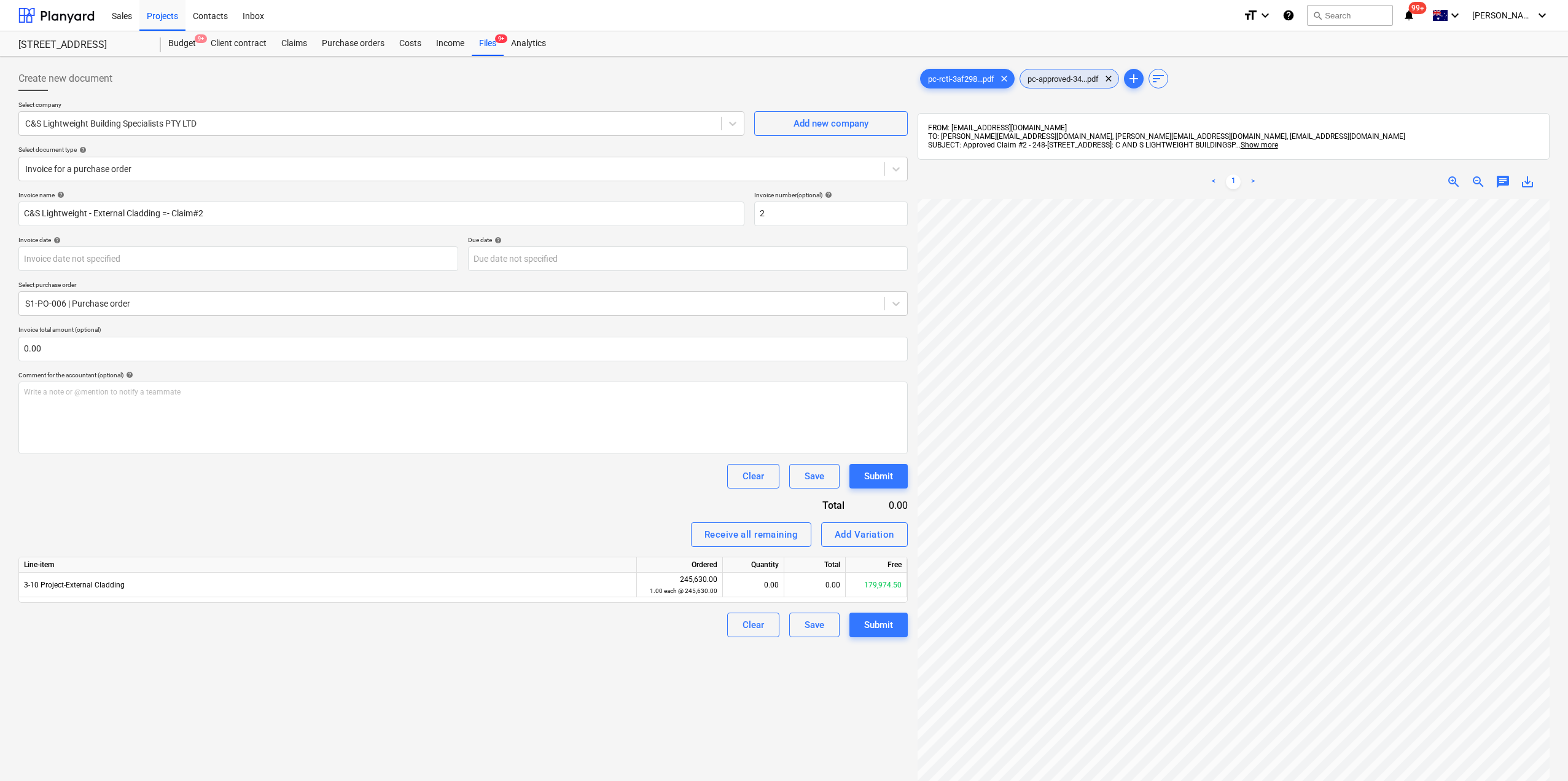
click at [1055, 80] on span "pc-approved-34...pdf" at bounding box center [1063, 79] width 86 height 10
click at [822, 591] on div "0.00" at bounding box center [814, 584] width 61 height 25
click at [767, 702] on div "Create new document Select company C&S Lightweight Building Specialists PTY LTD…" at bounding box center [463, 506] width 899 height 888
click at [897, 628] on button "Submit" at bounding box center [878, 624] width 58 height 25
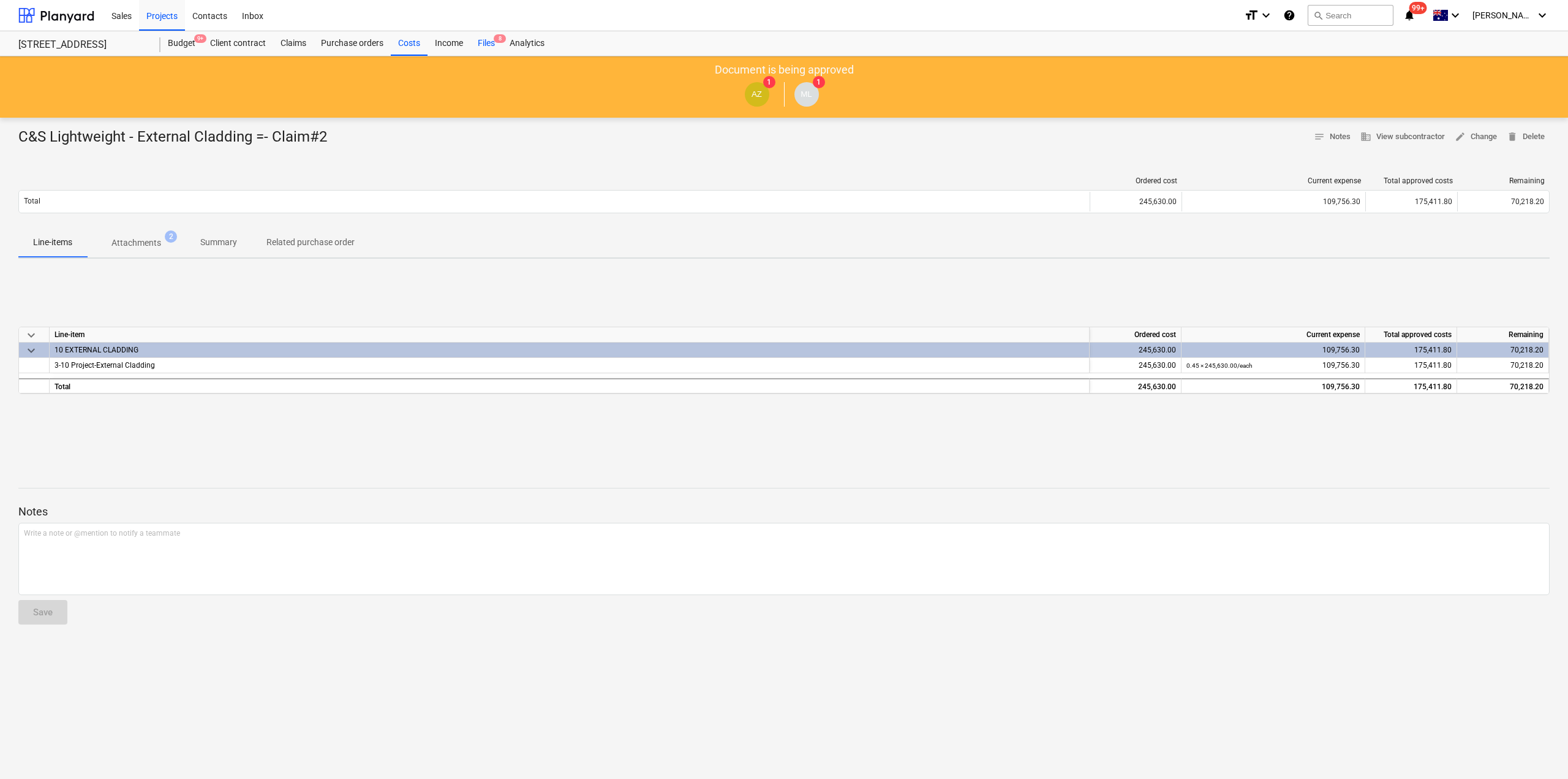
click at [487, 42] on div "Files 8" at bounding box center [487, 43] width 32 height 25
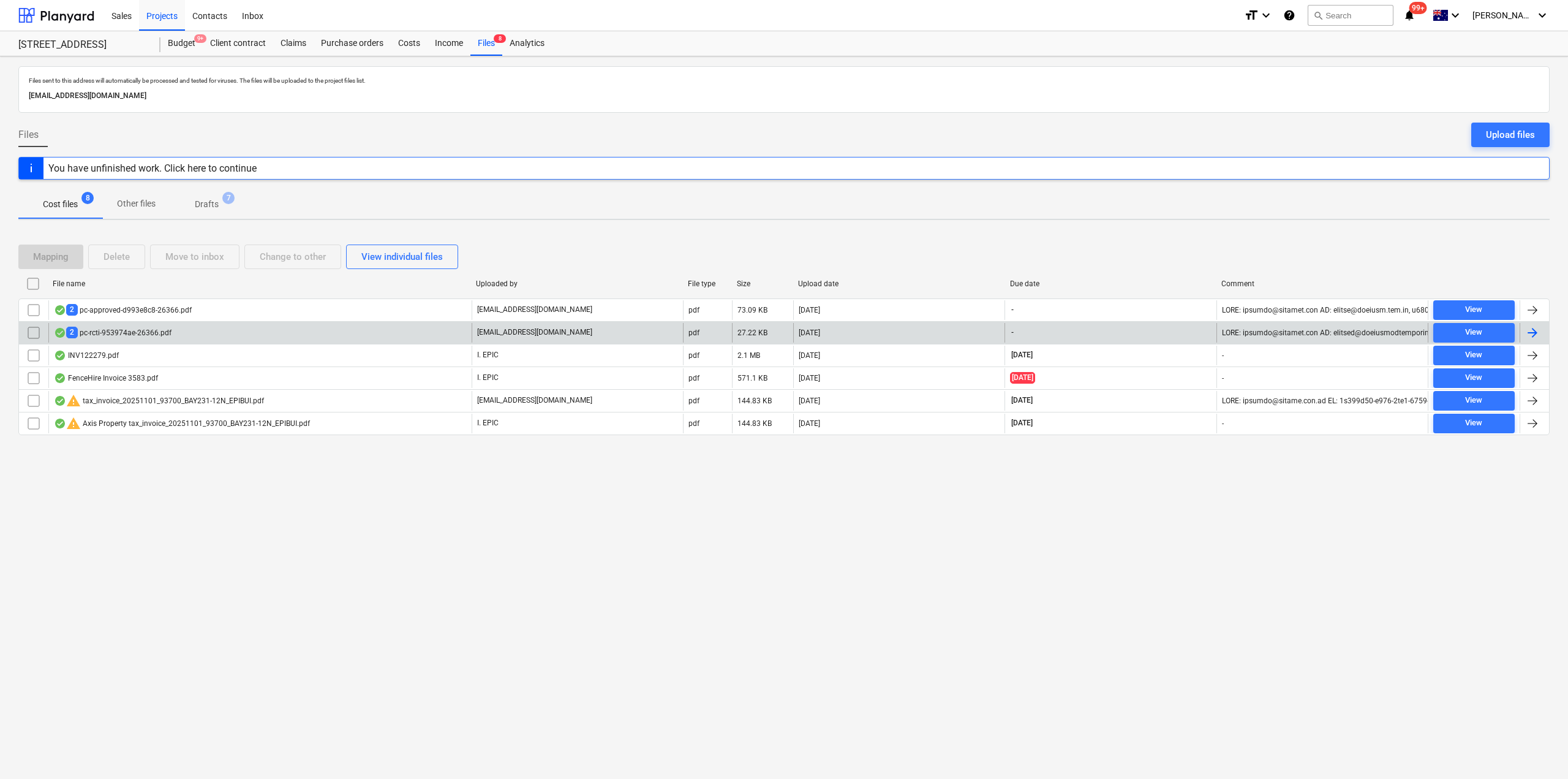
click at [172, 333] on div "2 pc-rcti-953974ae-26366.pdf" at bounding box center [260, 333] width 423 height 20
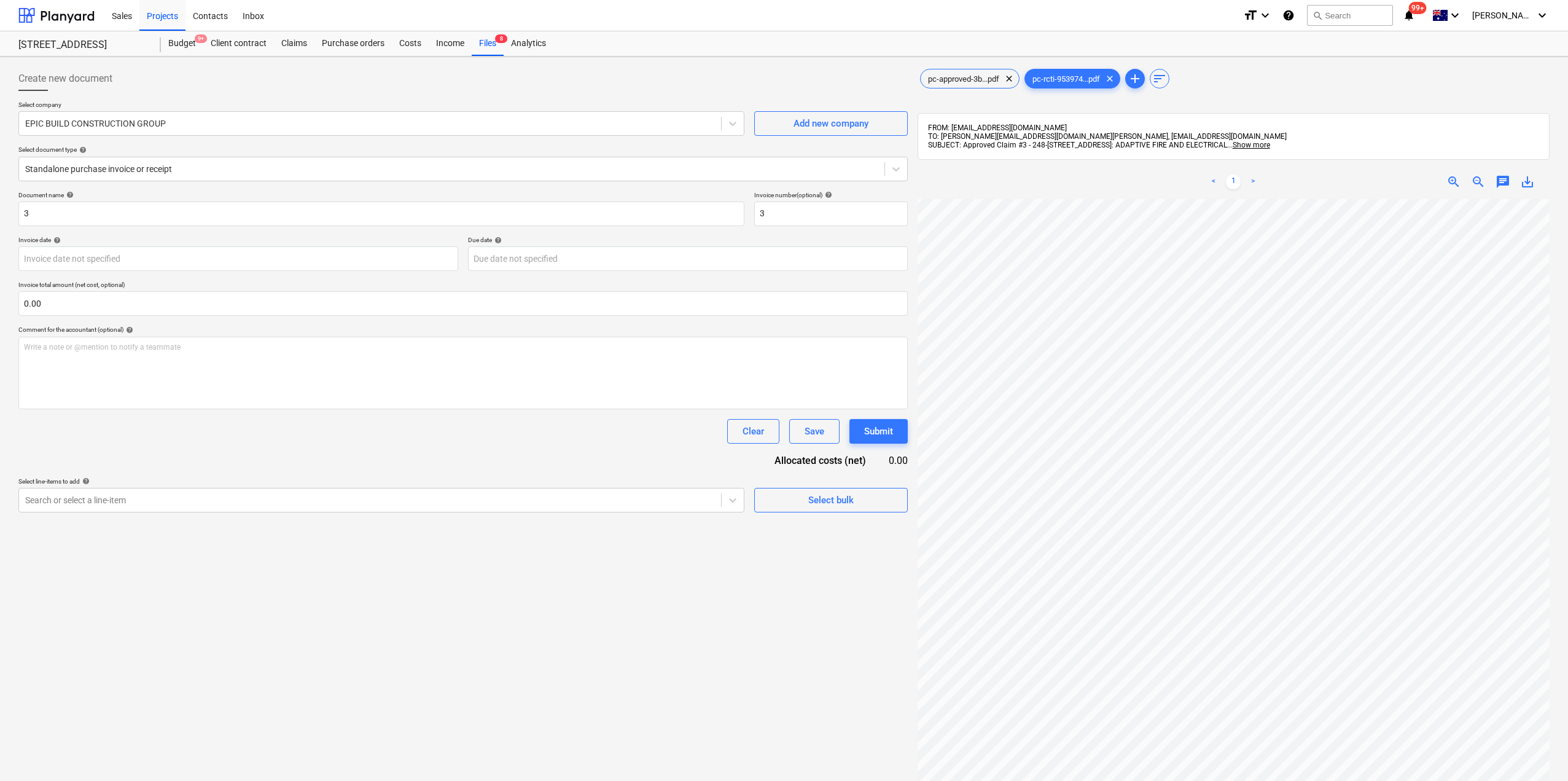
scroll to position [41, 14]
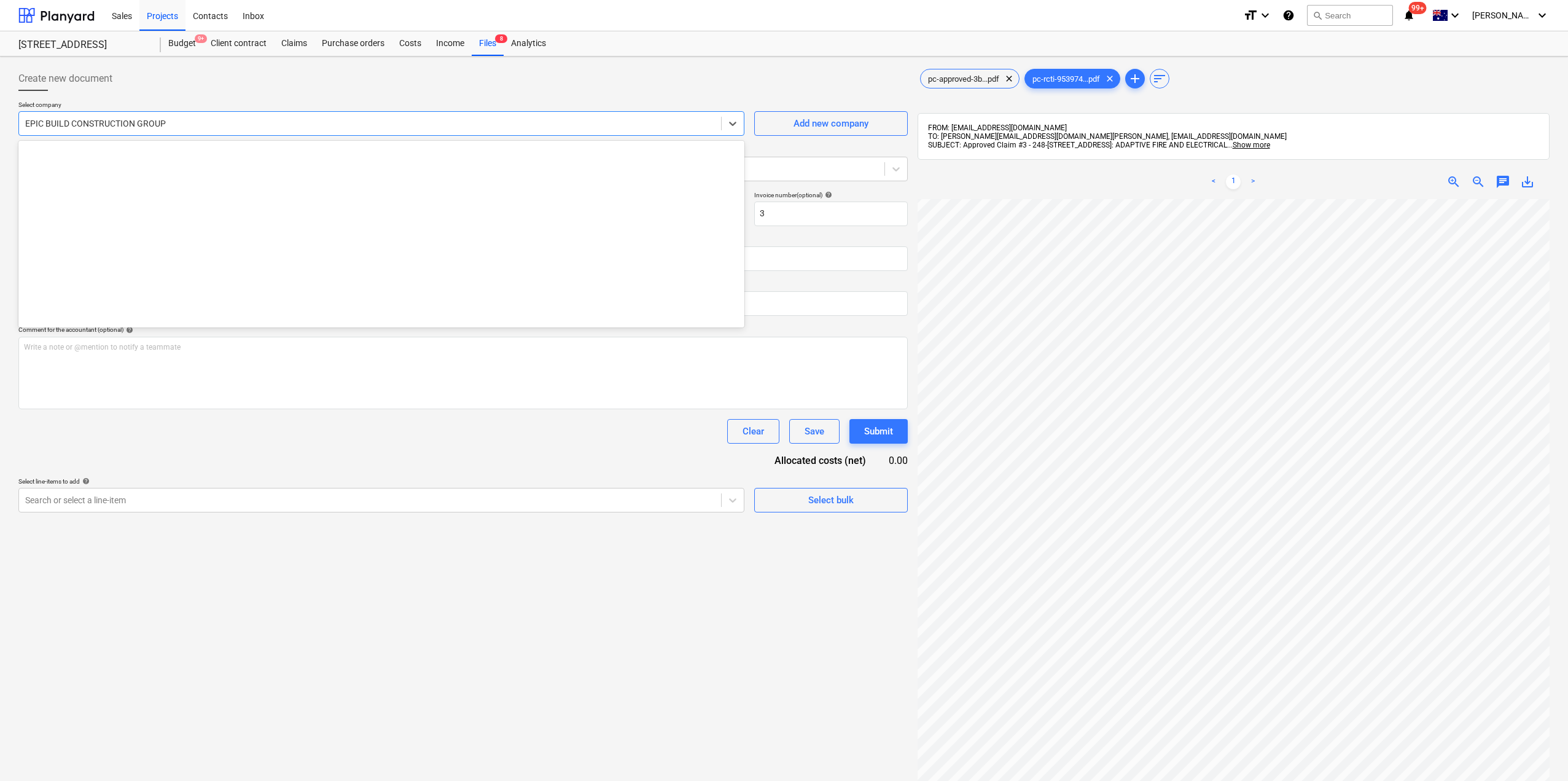
click at [136, 123] on div at bounding box center [370, 123] width 689 height 12
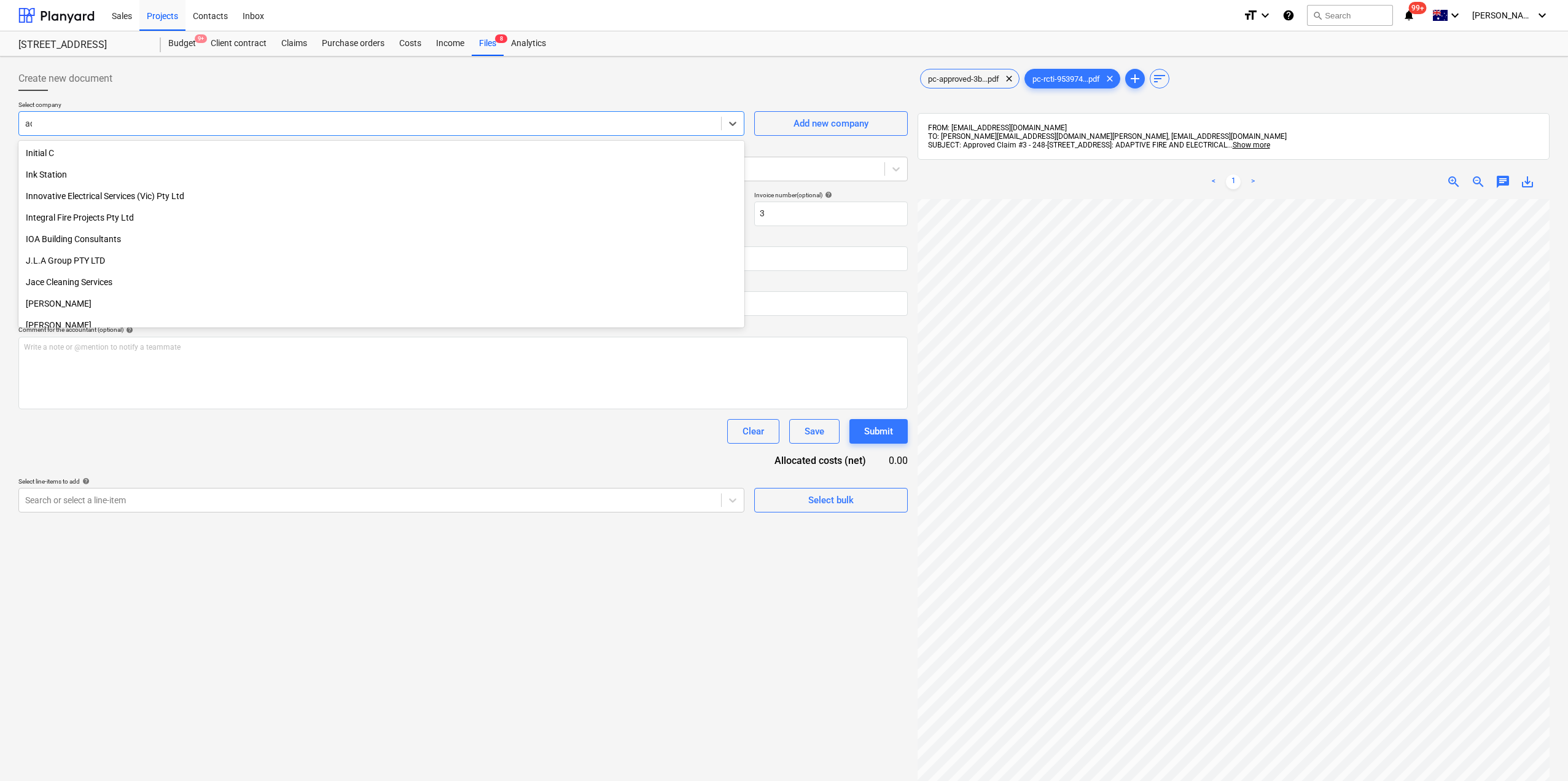
scroll to position [590, 0]
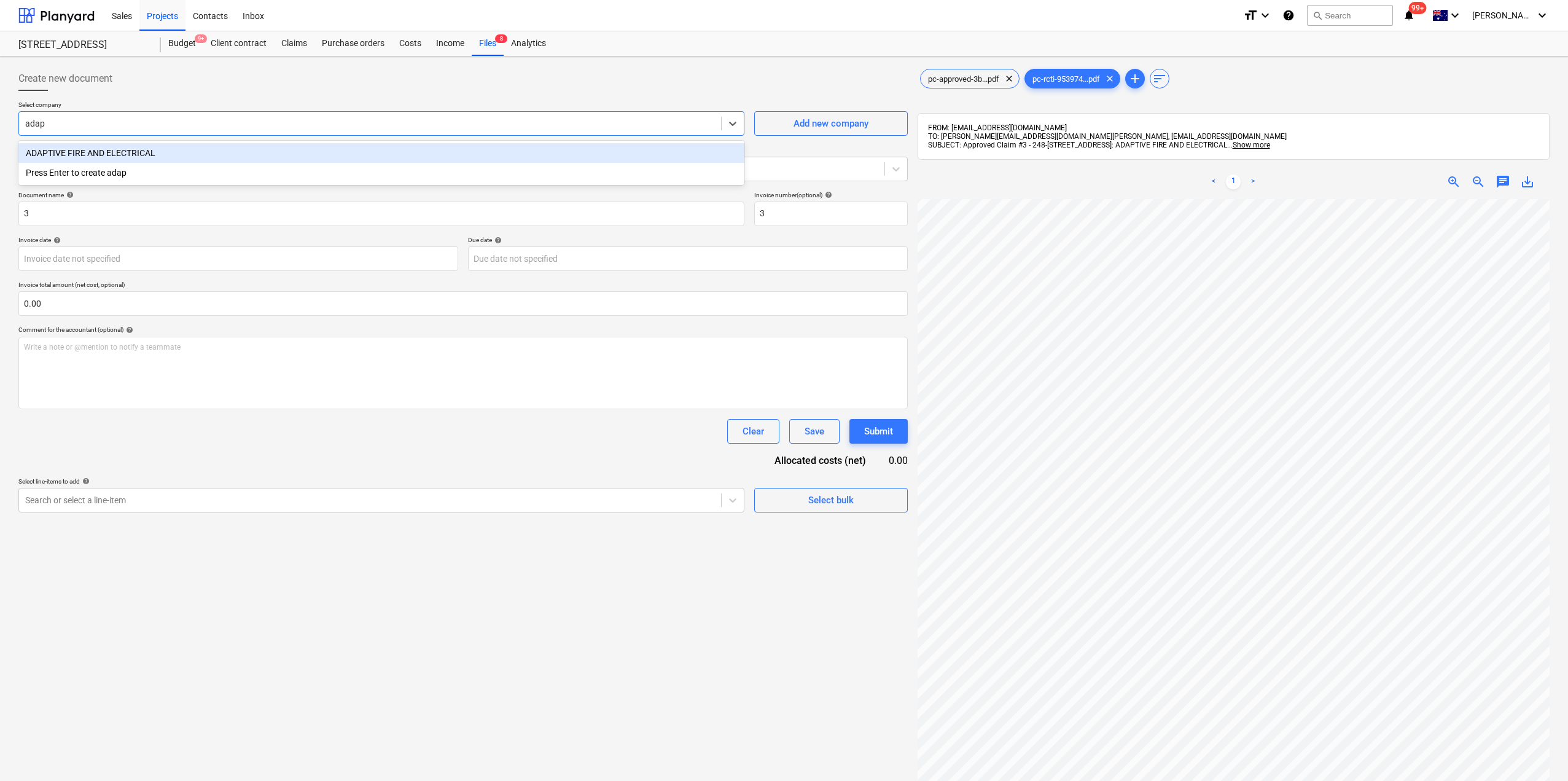
click at [165, 157] on div "ADAPTIVE FIRE AND ELECTRICAL" at bounding box center [381, 153] width 726 height 20
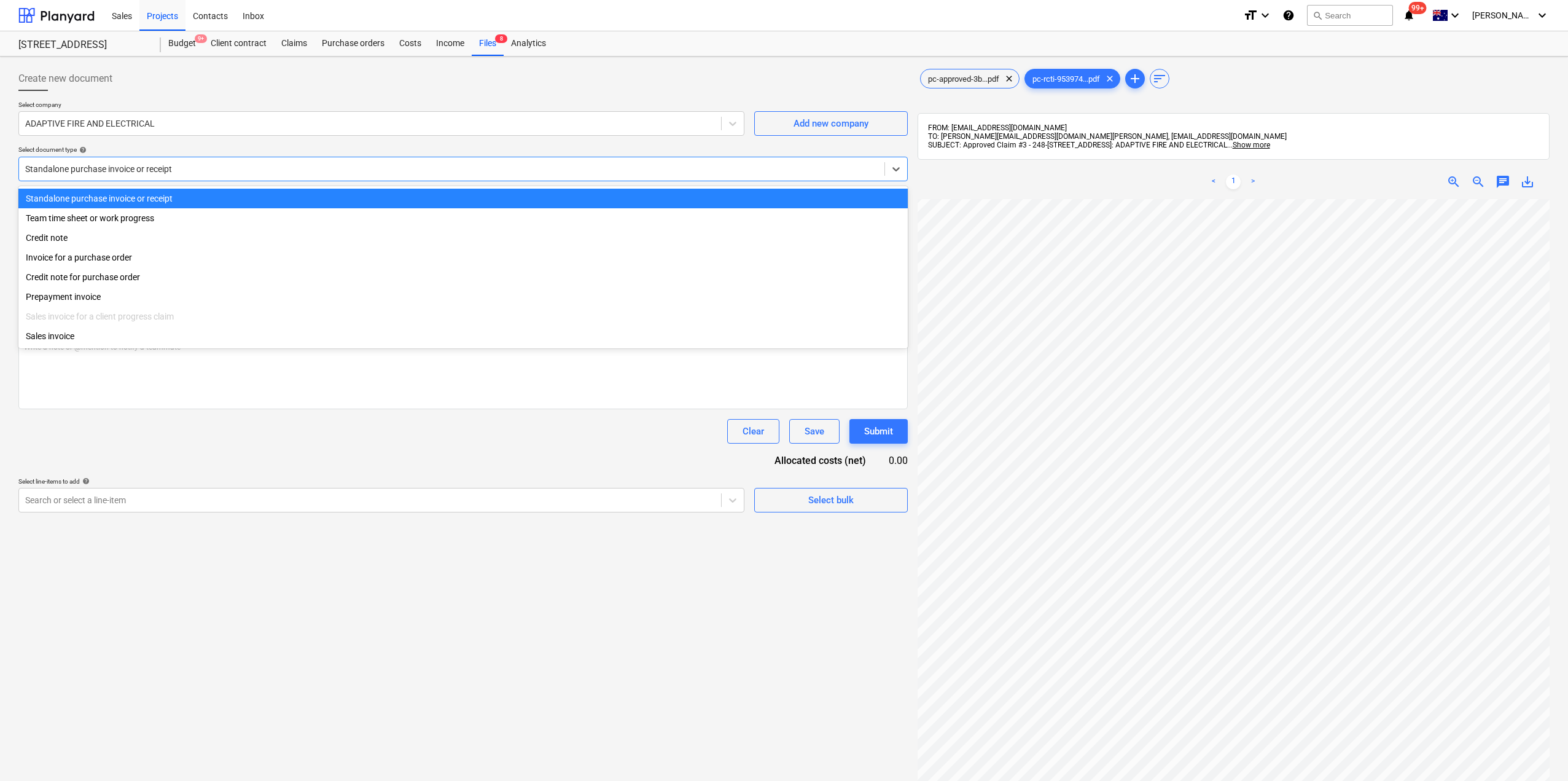
click at [123, 174] on div at bounding box center [452, 168] width 853 height 12
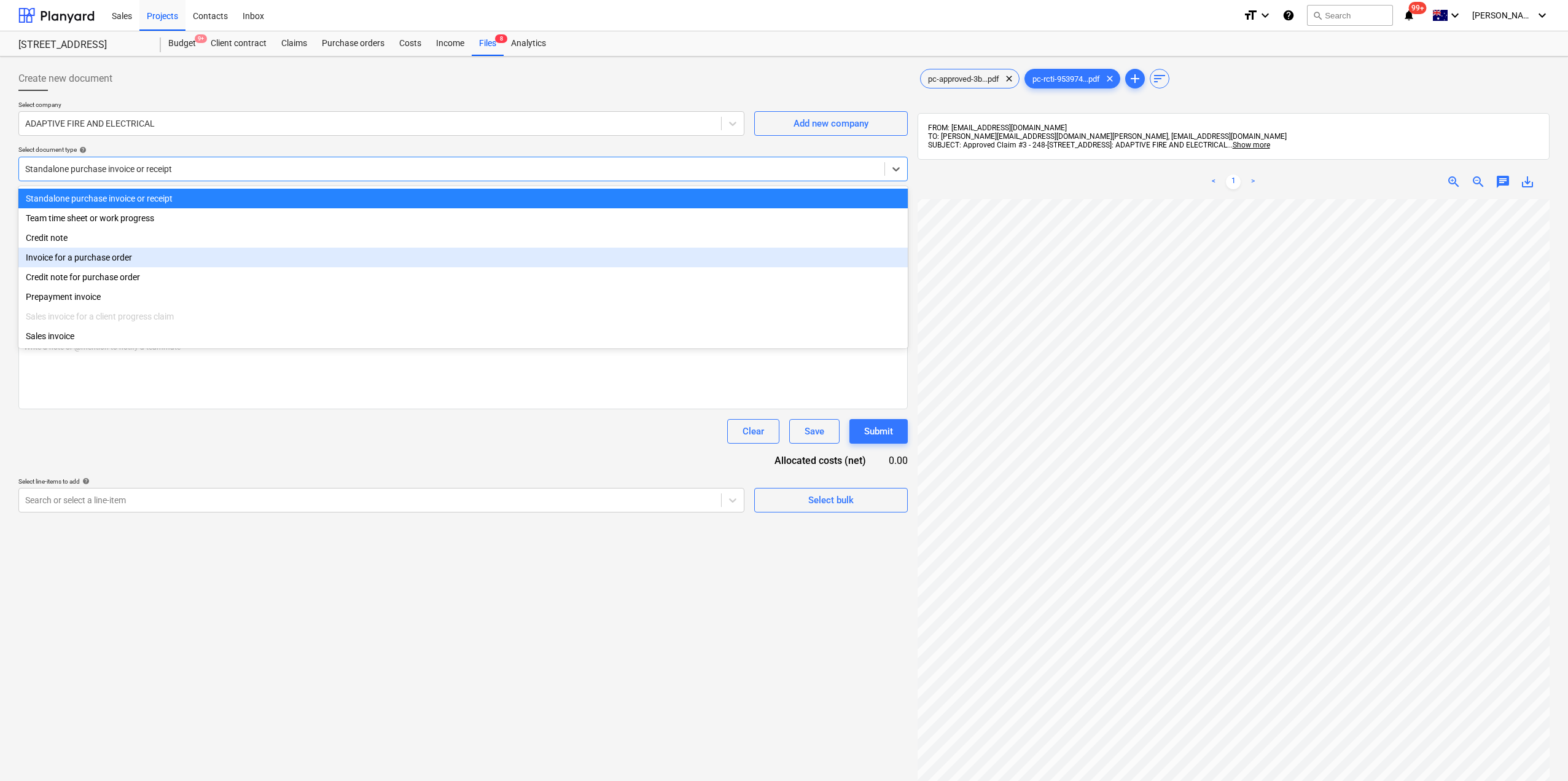
click at [104, 261] on div "Invoice for a purchase order" at bounding box center [462, 257] width 889 height 20
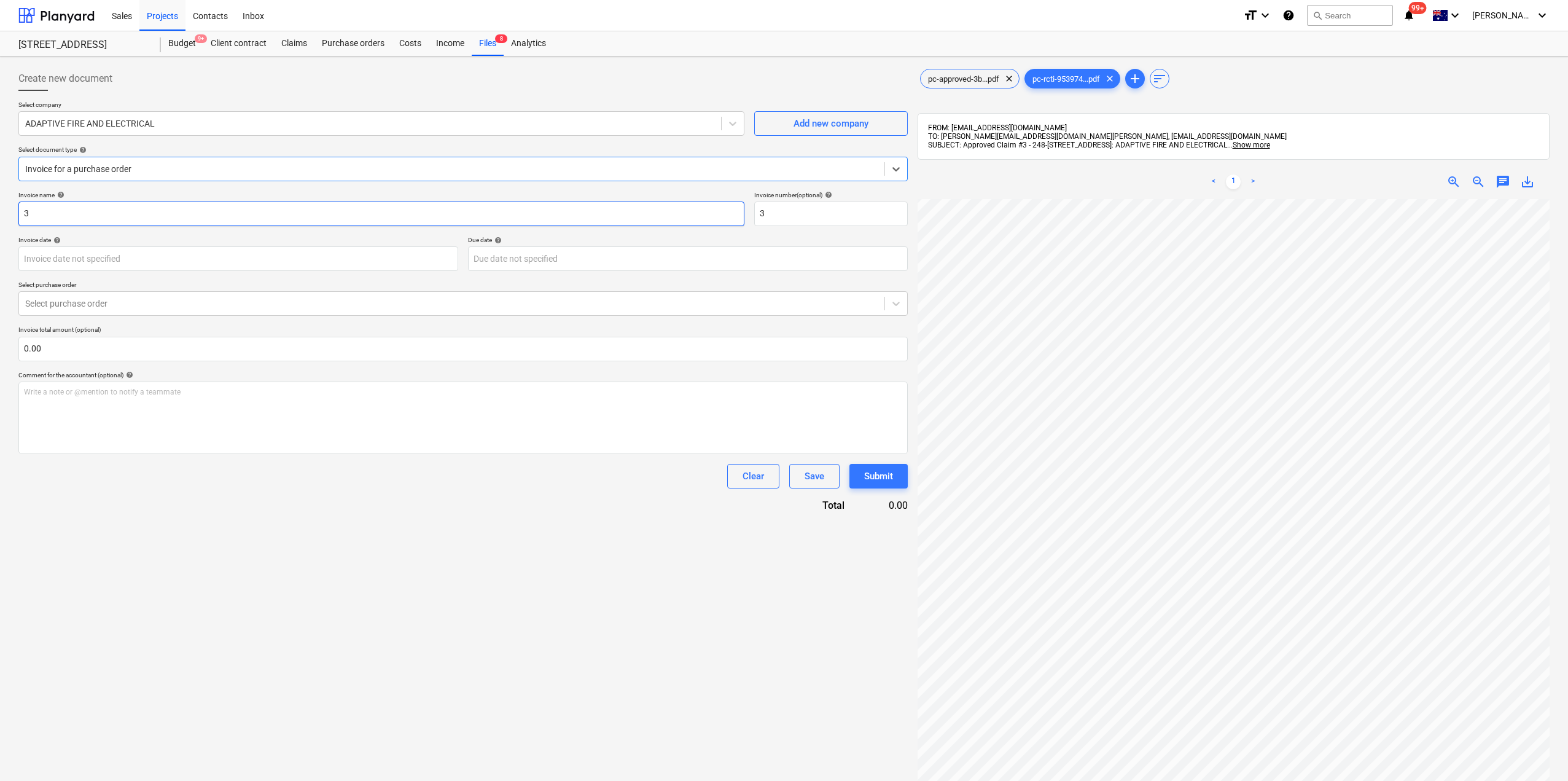
click at [67, 211] on input "3" at bounding box center [381, 213] width 726 height 25
click at [81, 310] on div "Select purchase order" at bounding box center [451, 303] width 865 height 18
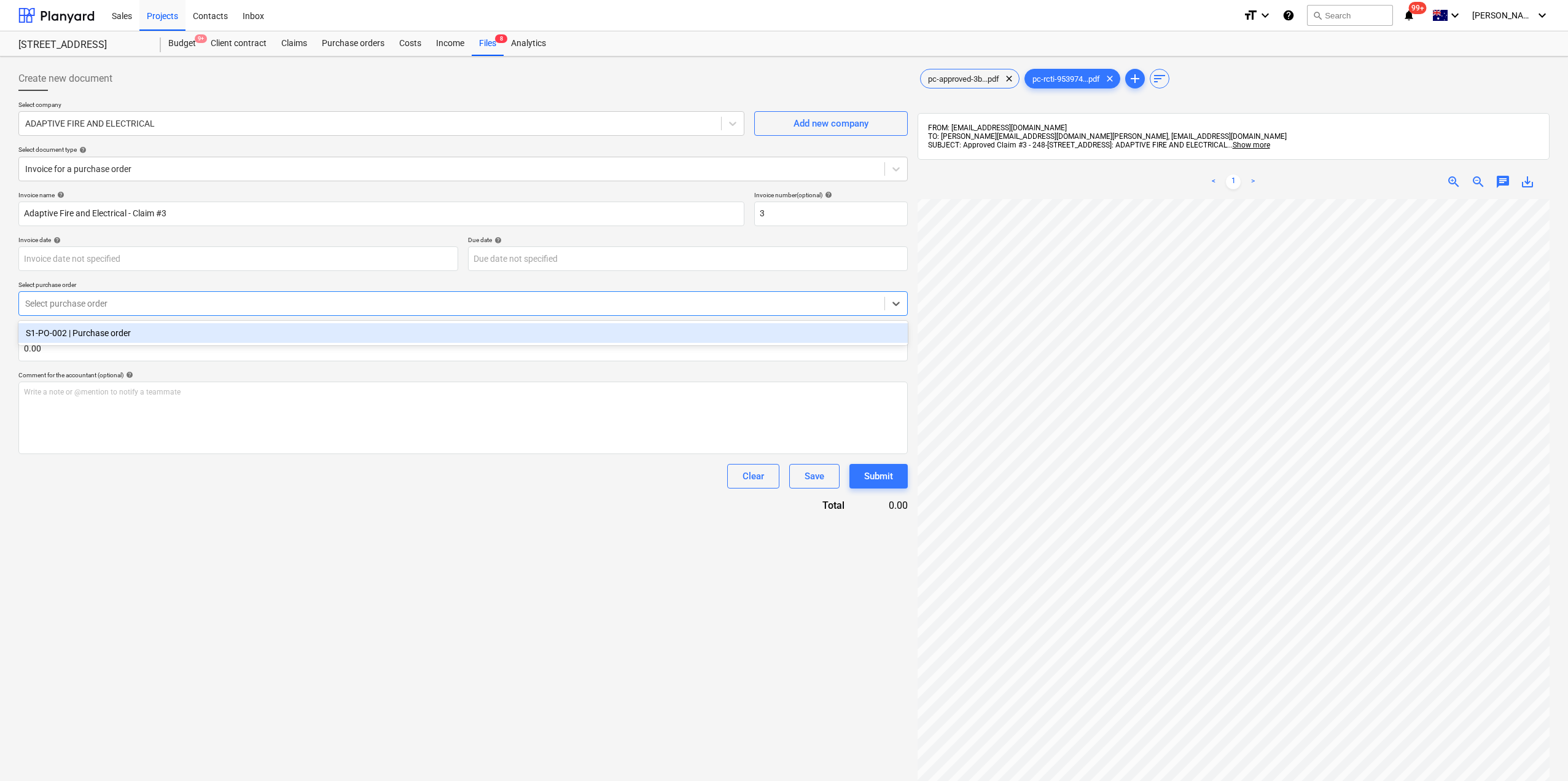
click at [82, 339] on div "S1-PO-002 | Purchase order" at bounding box center [462, 333] width 889 height 20
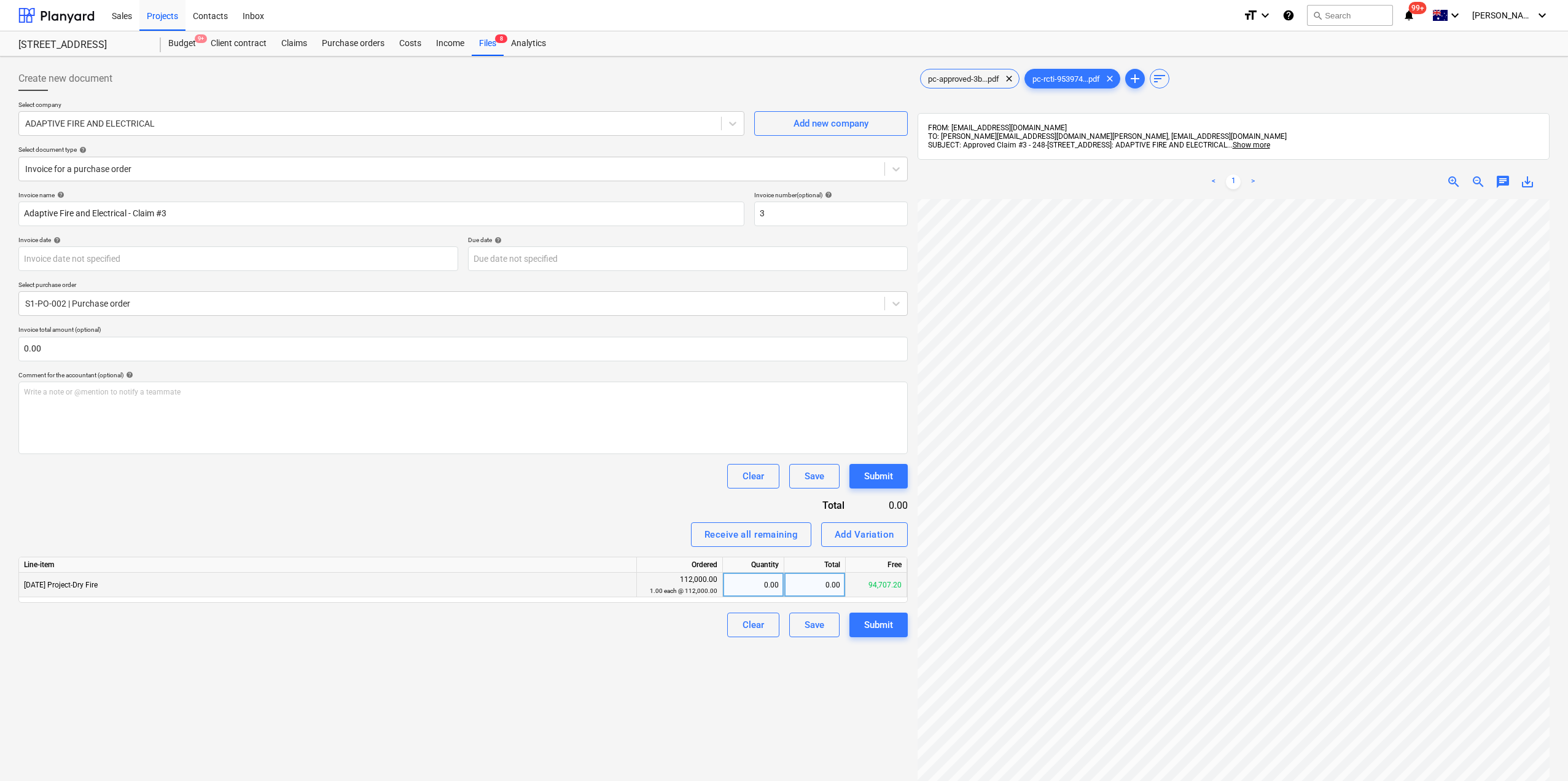
click at [831, 596] on div "0.00" at bounding box center [814, 584] width 61 height 25
click at [827, 590] on input at bounding box center [814, 584] width 60 height 24
click at [820, 698] on div "Create new document Select company ADAPTIVE FIRE AND ELECTRICAL Add new company…" at bounding box center [463, 506] width 899 height 888
click at [886, 629] on div "Submit" at bounding box center [879, 625] width 29 height 16
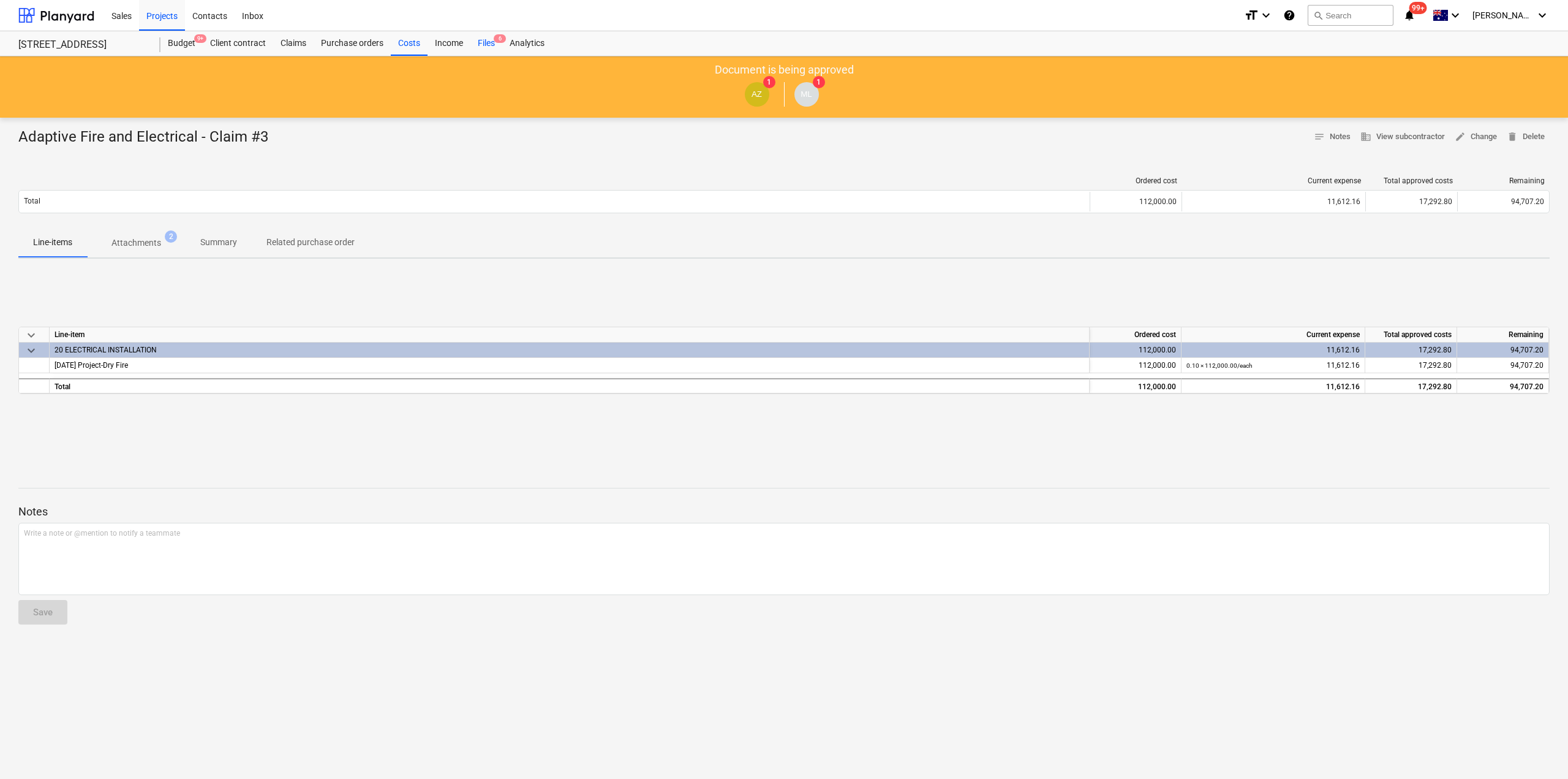
click at [489, 44] on div "Files 6" at bounding box center [487, 43] width 32 height 25
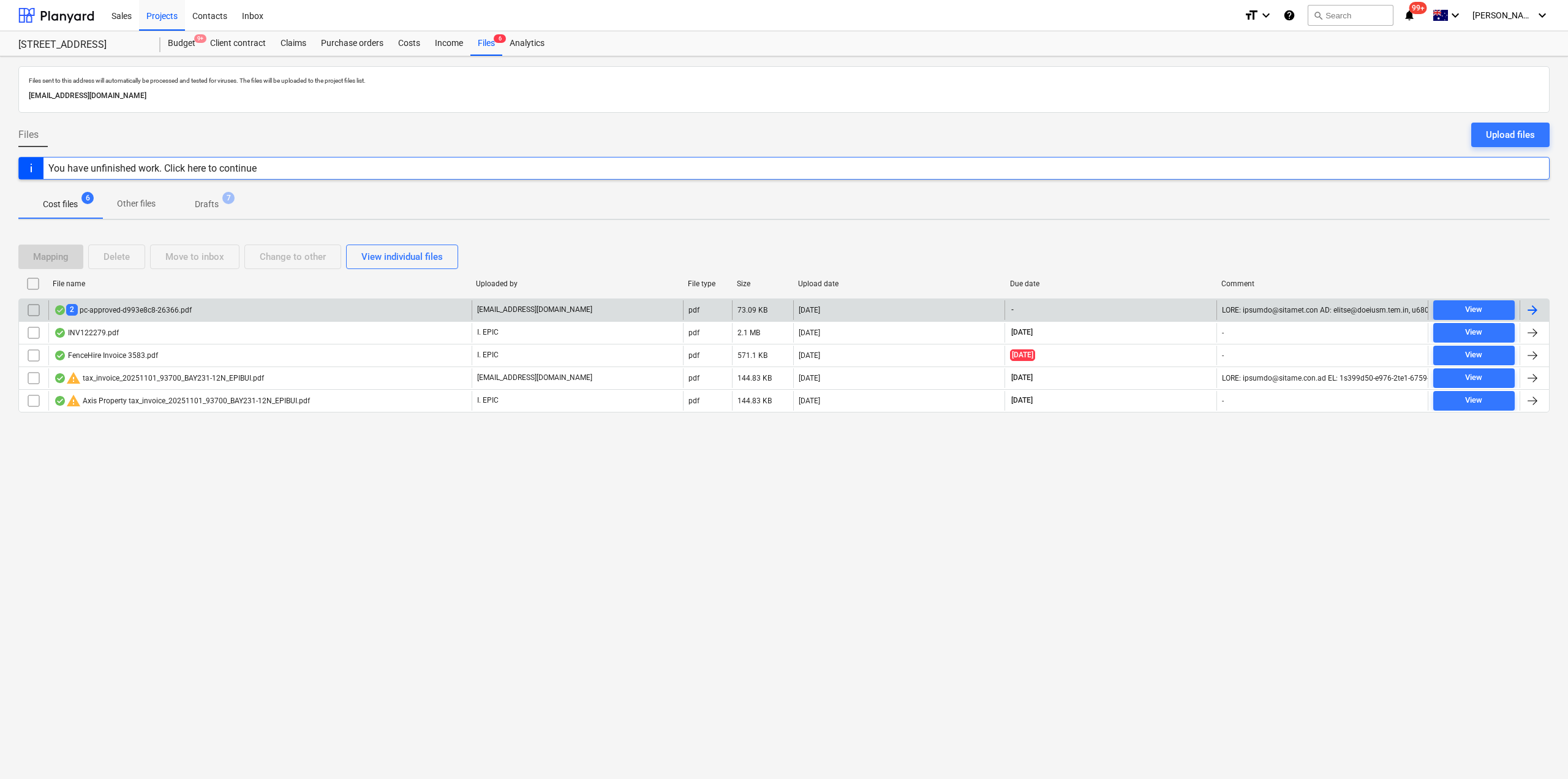
click at [245, 304] on div "2 pc-approved-d993e8c8-26366.pdf" at bounding box center [260, 310] width 423 height 20
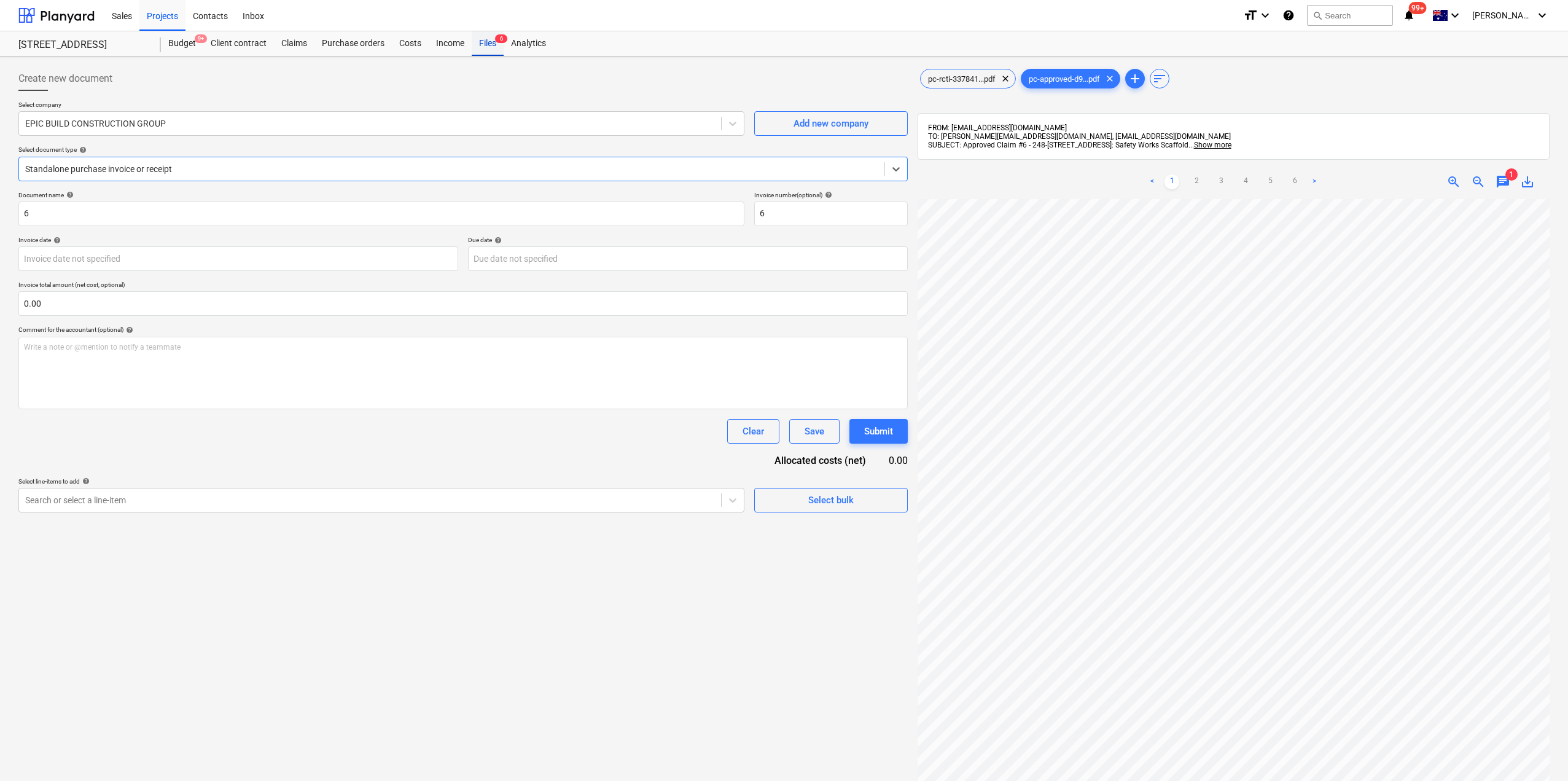
click at [476, 47] on div "Files 6" at bounding box center [488, 43] width 32 height 25
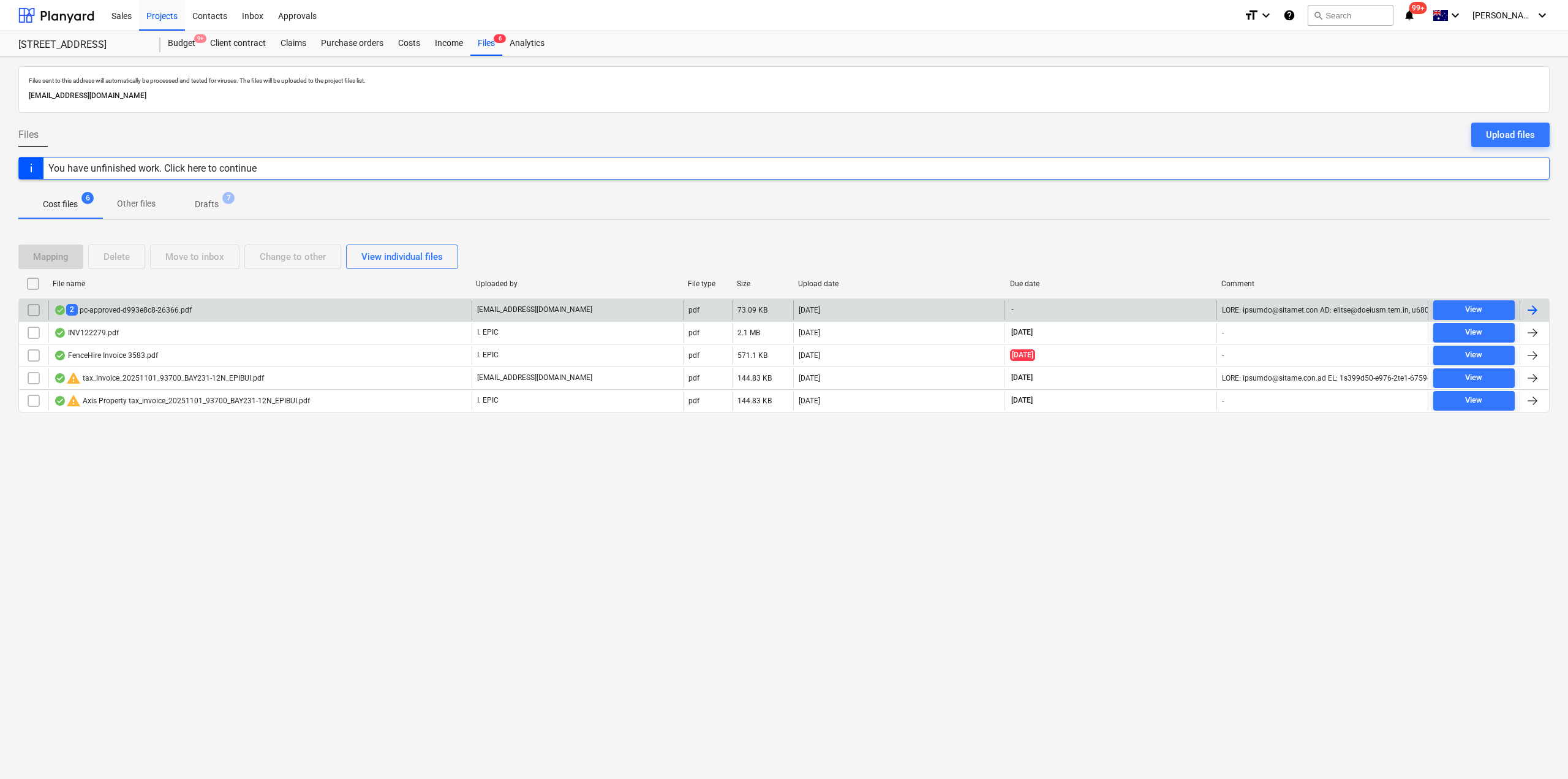
click at [160, 315] on div "2 pc-approved-d993e8c8-26366.pdf" at bounding box center [123, 310] width 138 height 12
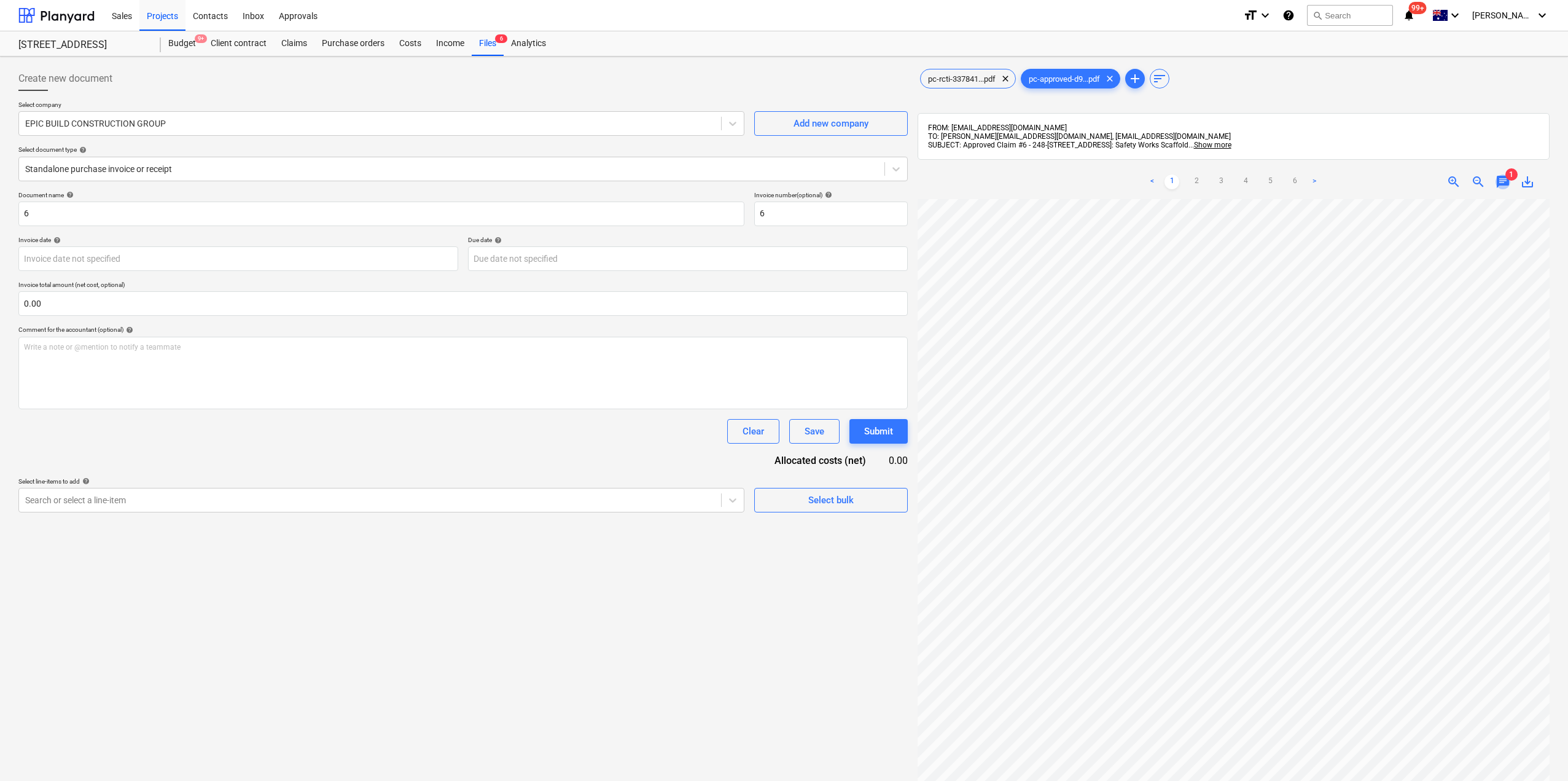
click at [1501, 182] on span "chat" at bounding box center [1503, 182] width 15 height 15
click at [493, 41] on div "Files 6" at bounding box center [488, 43] width 32 height 25
